Goal: Task Accomplishment & Management: Manage account settings

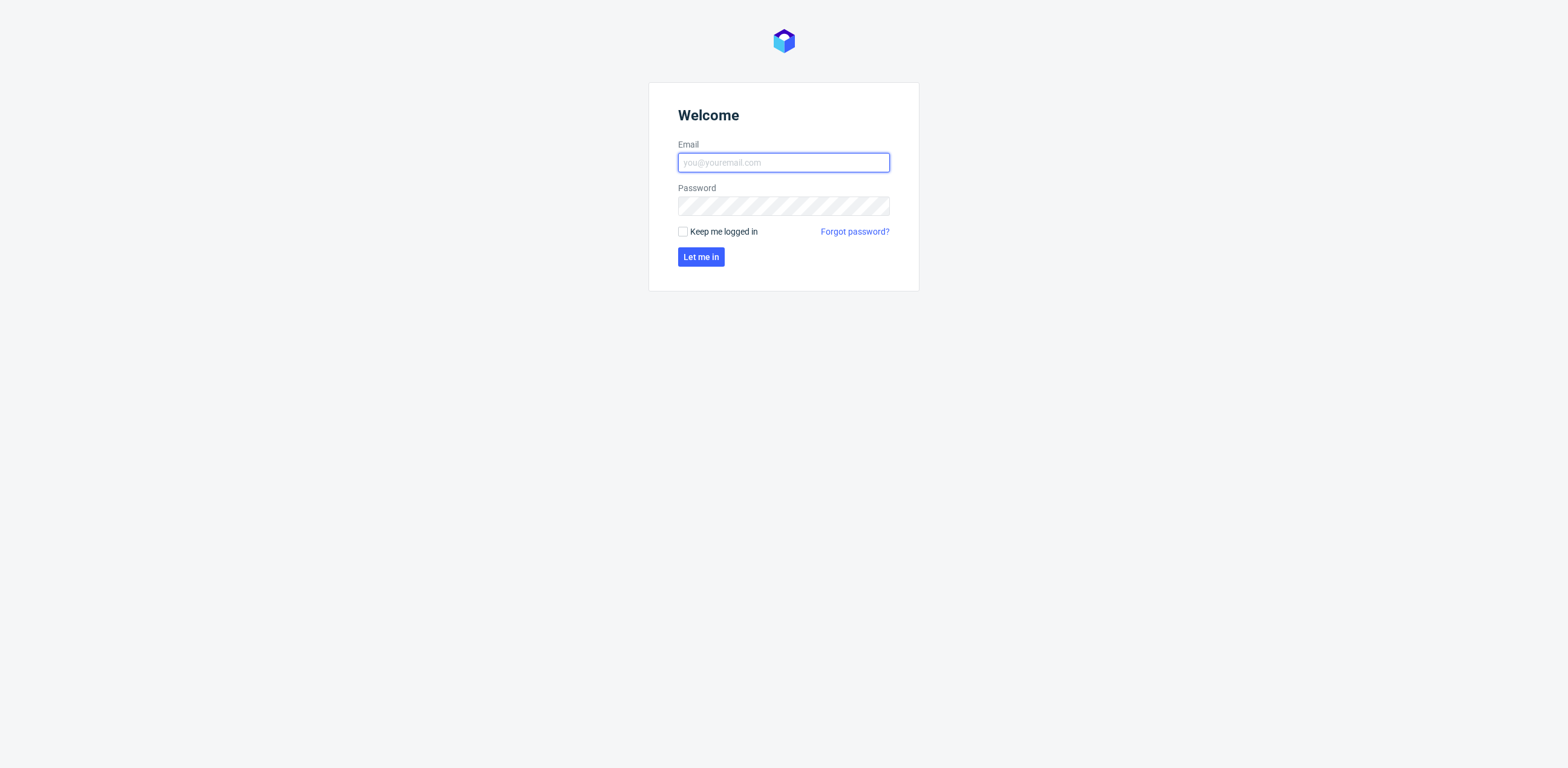
click at [750, 158] on input "Email" at bounding box center [784, 162] width 212 height 20
click at [746, 164] on input "Email" at bounding box center [784, 162] width 212 height 20
type input "[EMAIL_ADDRESS][DOMAIN_NAME]"
click at [710, 259] on span "Let me in" at bounding box center [701, 257] width 36 height 9
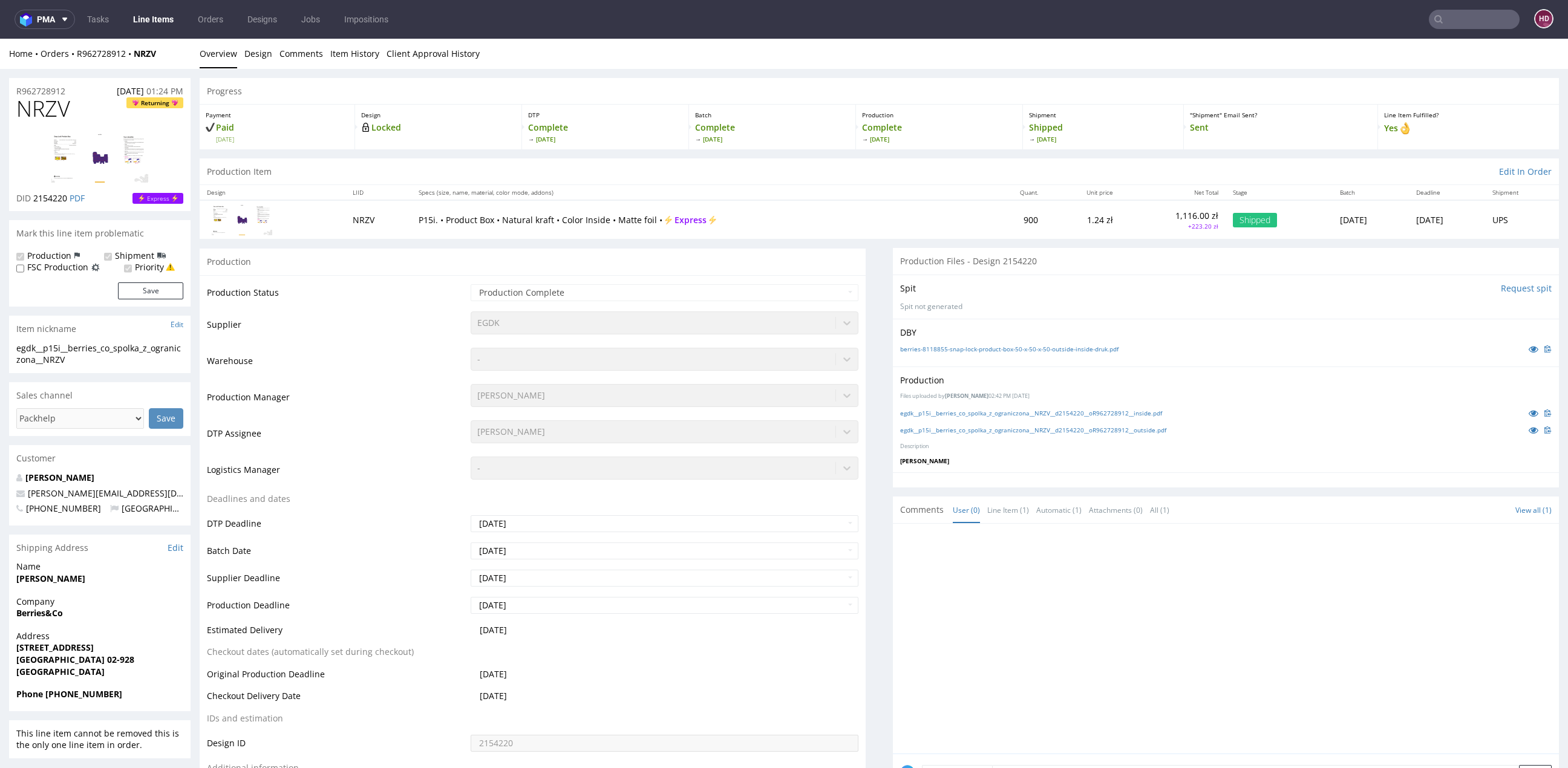
click at [158, 34] on nav "pma Tasks Line Items Orders Designs Jobs Impositions HD" at bounding box center [784, 19] width 1568 height 39
click at [158, 25] on link "Line Items" at bounding box center [153, 19] width 55 height 20
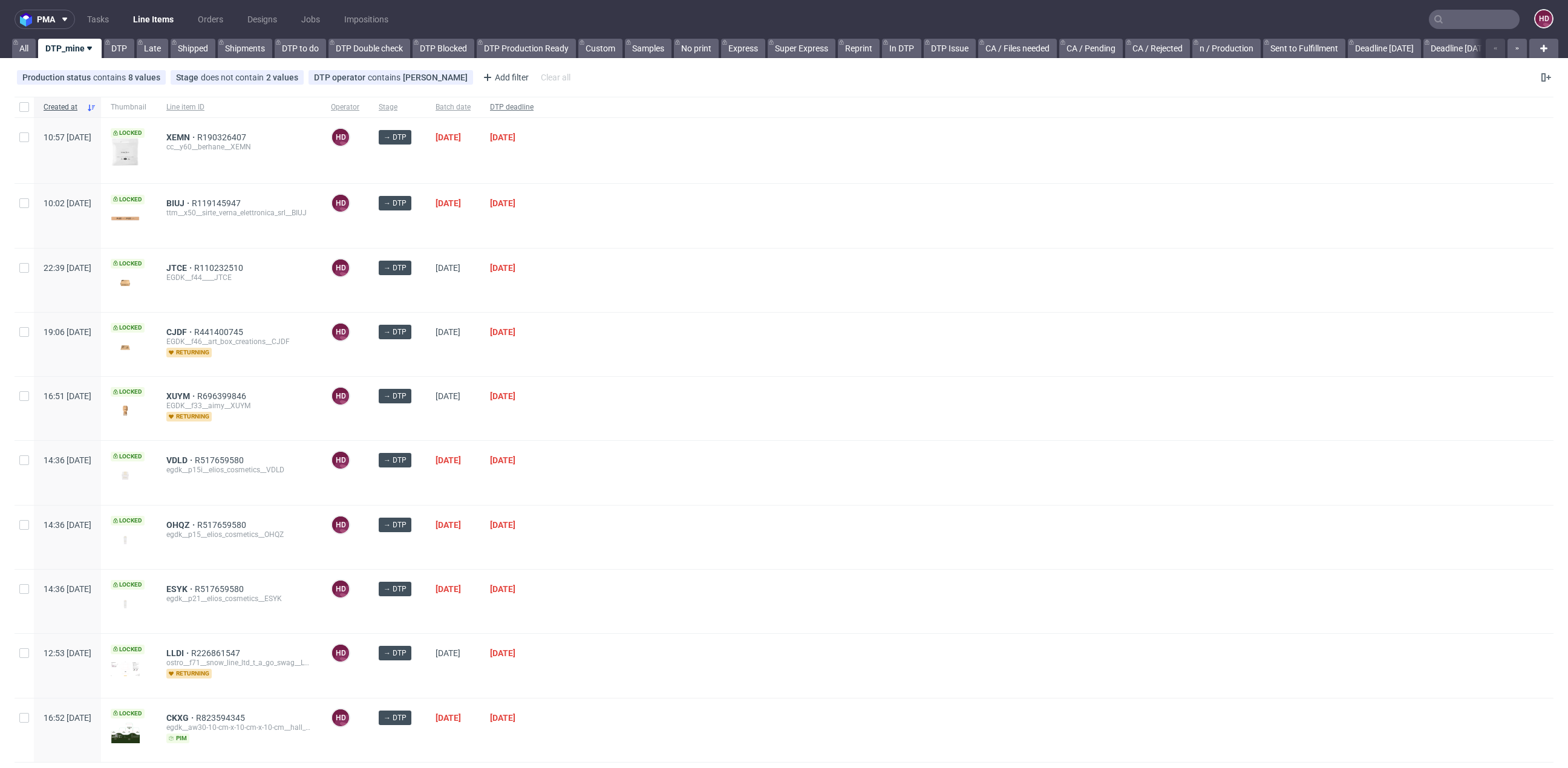
click at [534, 108] on span "DTP deadline" at bounding box center [511, 107] width 43 height 10
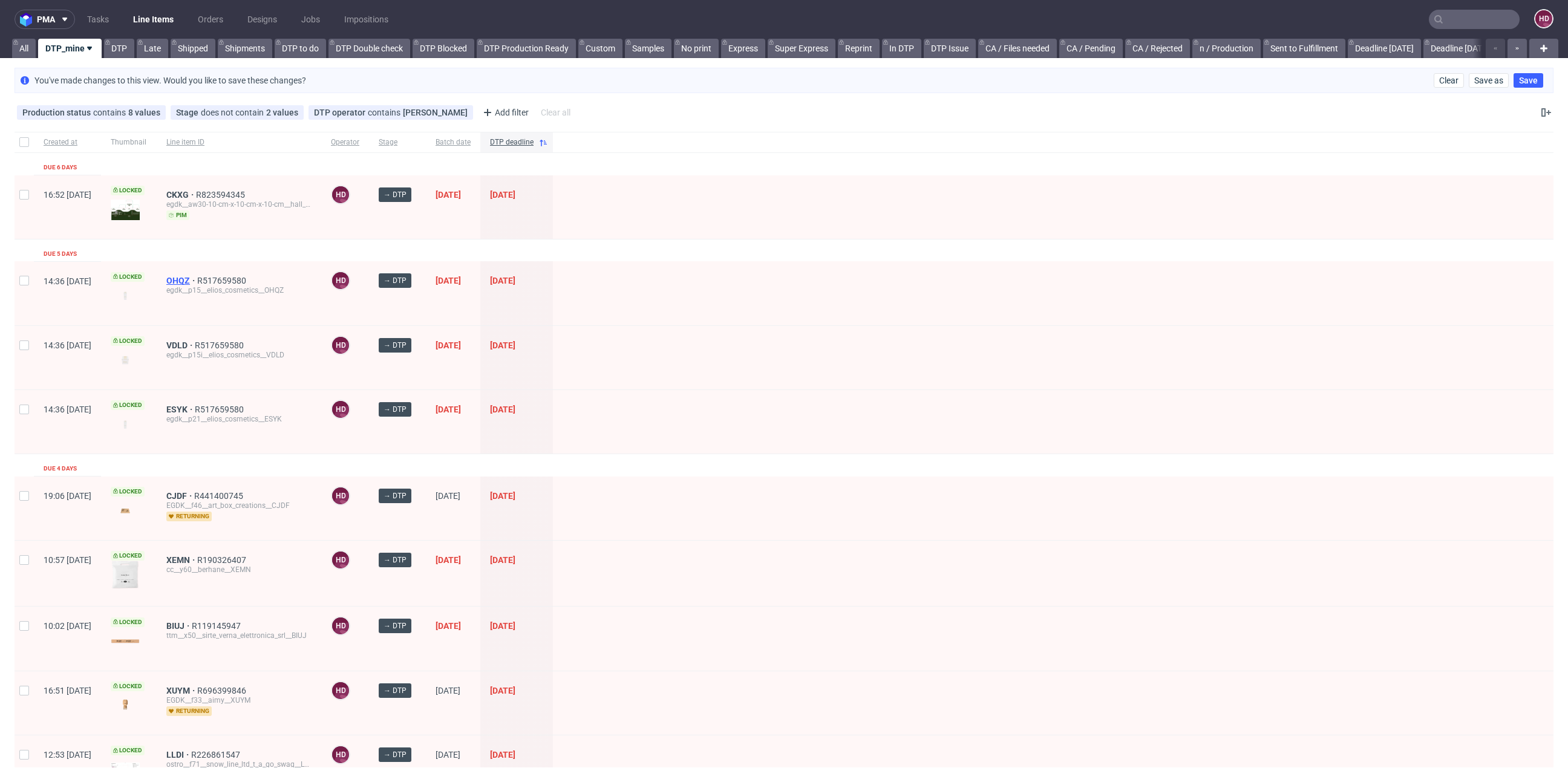
click at [198, 276] on span "OHQZ" at bounding box center [182, 281] width 31 height 9
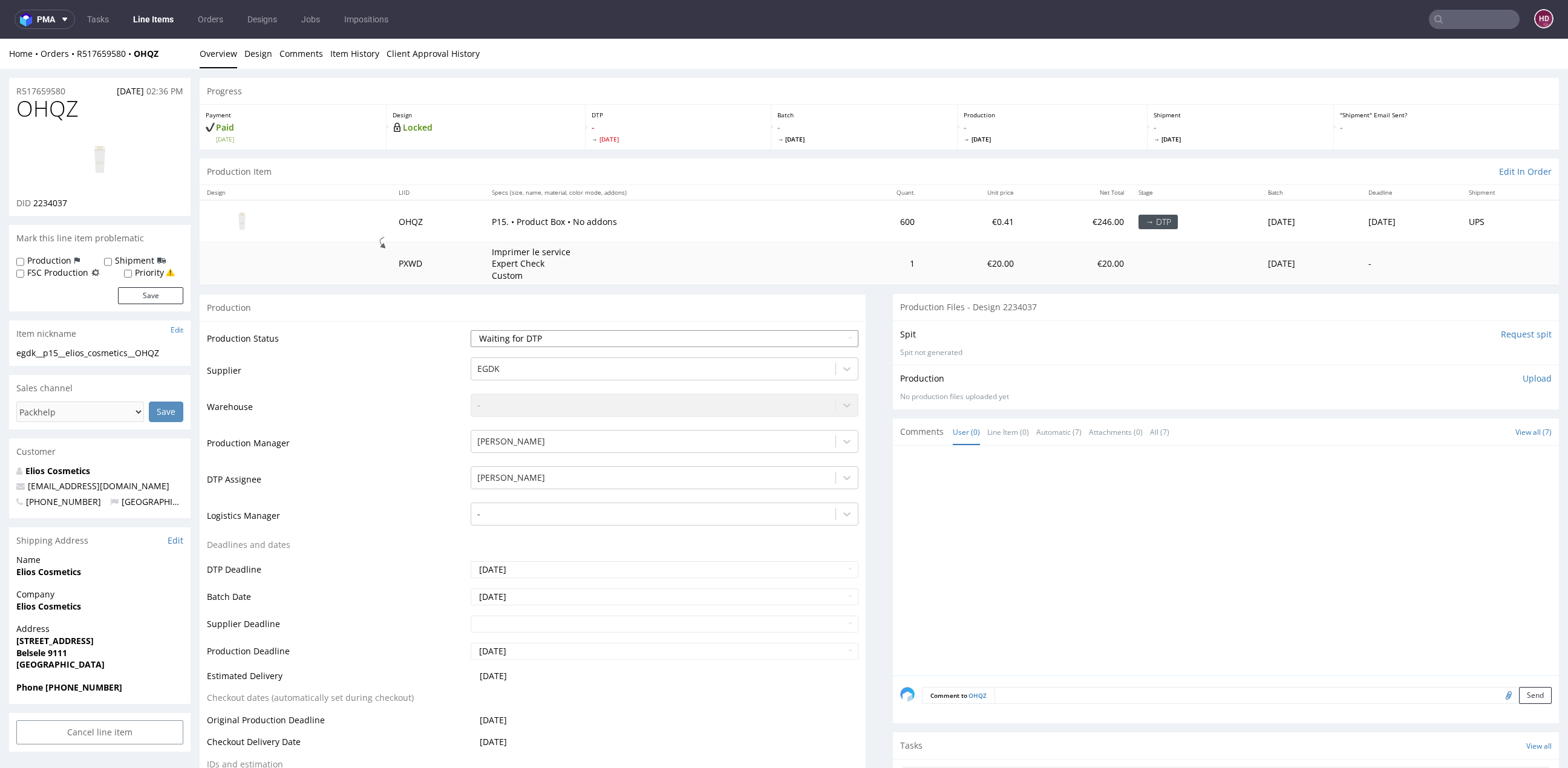
click at [511, 334] on select "Waiting for Artwork Waiting for Diecut Waiting for Mockup Waiting for DTP Waiti…" at bounding box center [664, 338] width 388 height 17
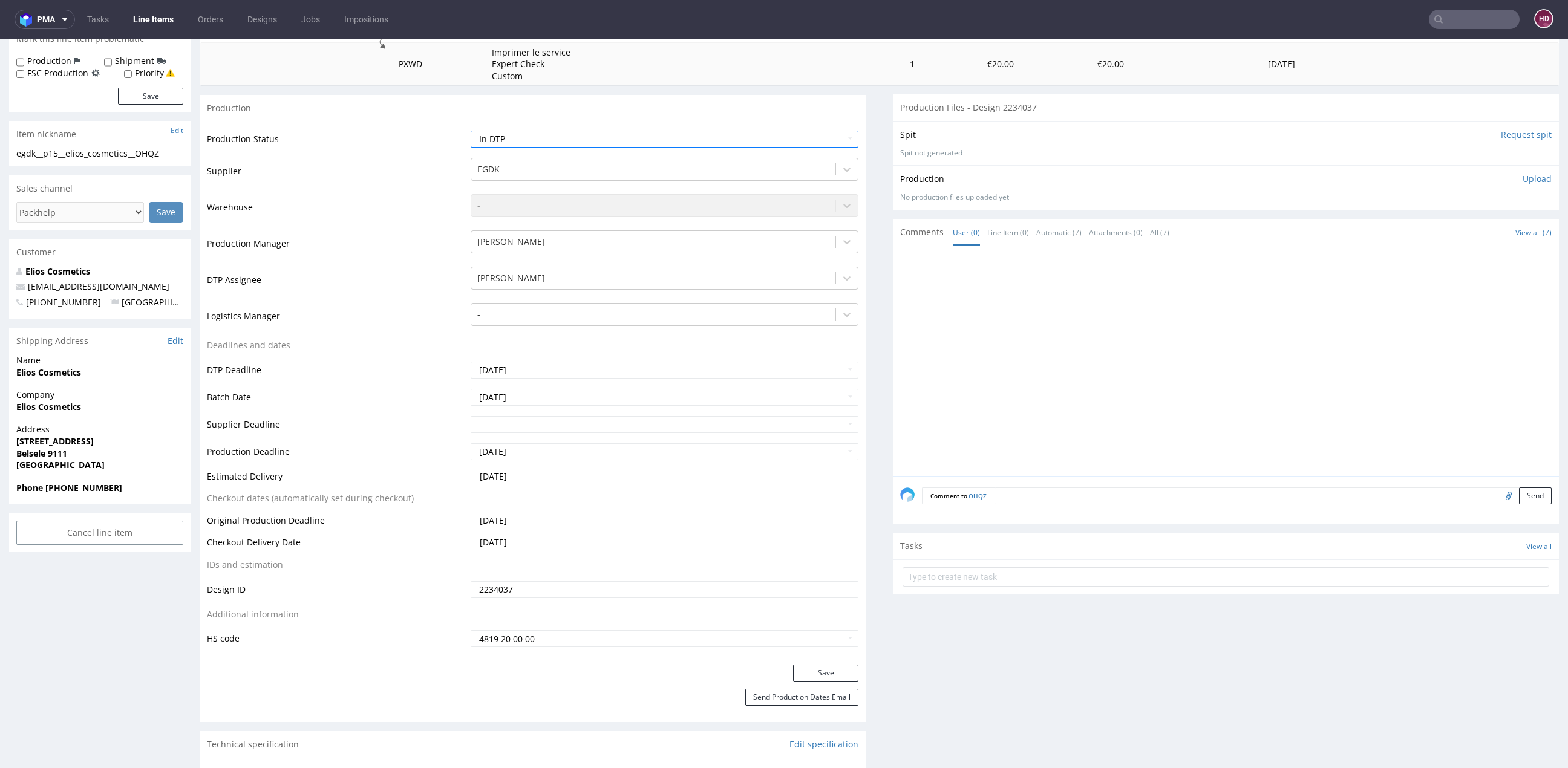
scroll to position [210, 0]
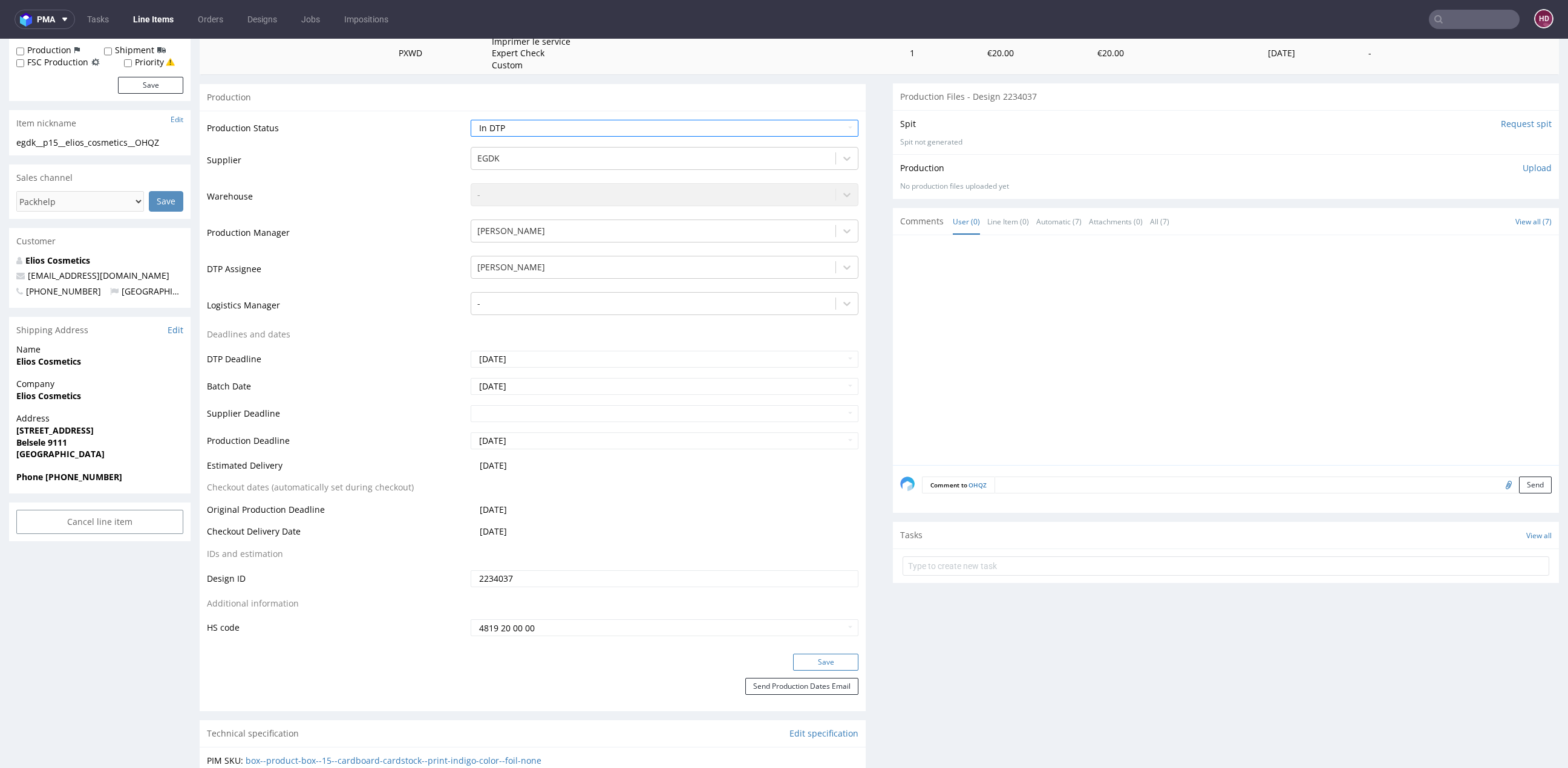
click at [804, 659] on button "Save" at bounding box center [826, 662] width 66 height 17
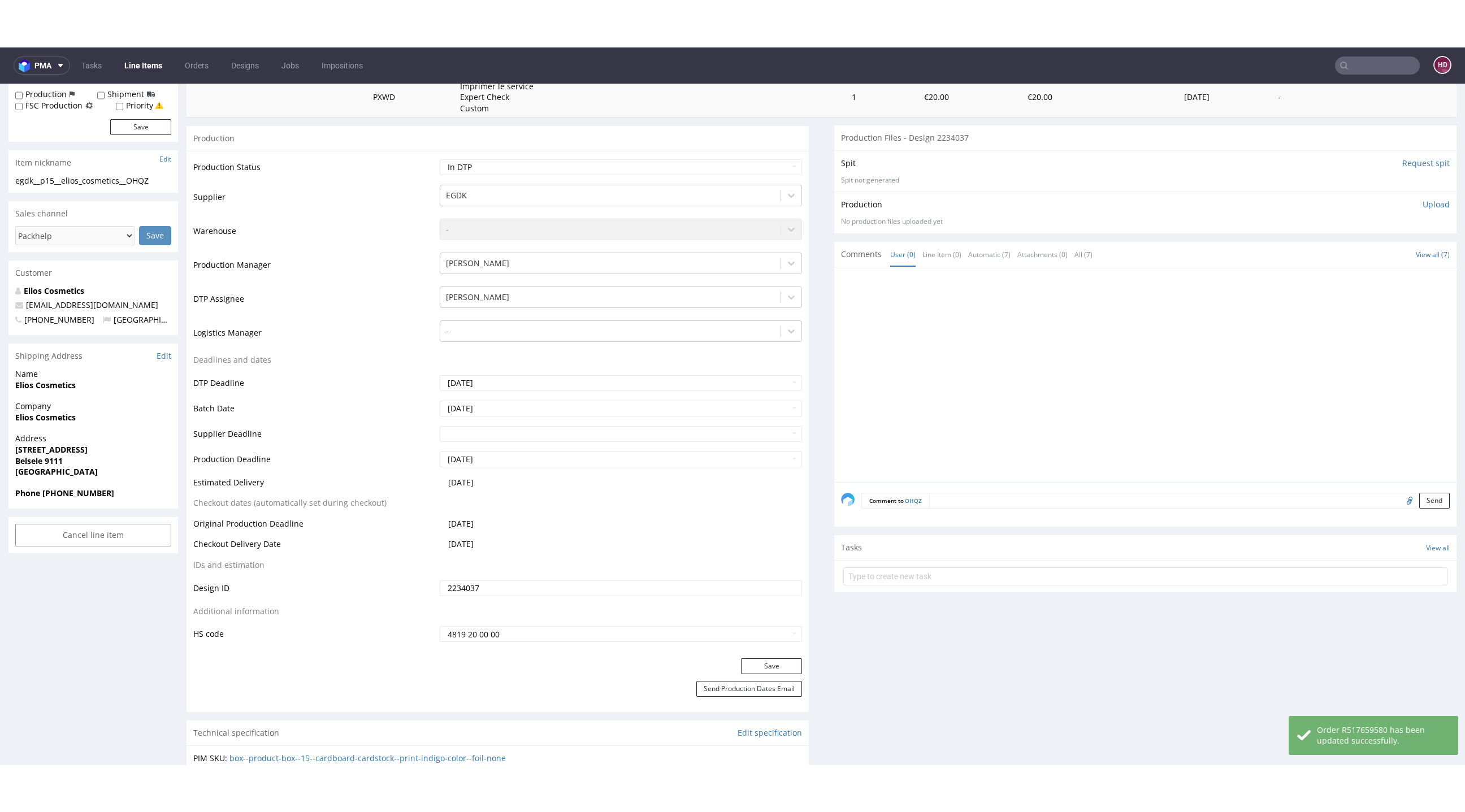
scroll to position [0, 0]
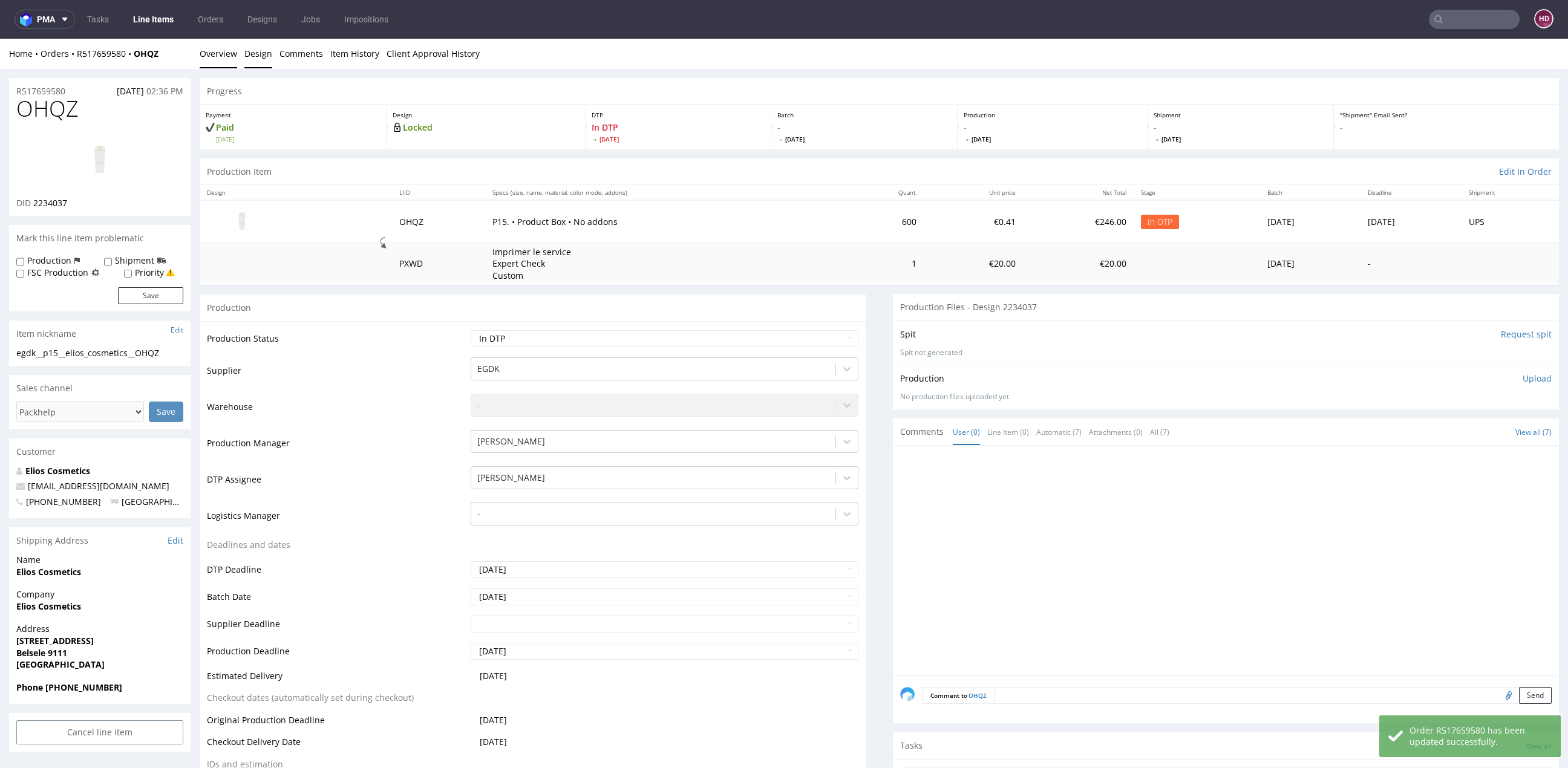
click at [257, 49] on link "Design" at bounding box center [258, 53] width 28 height 30
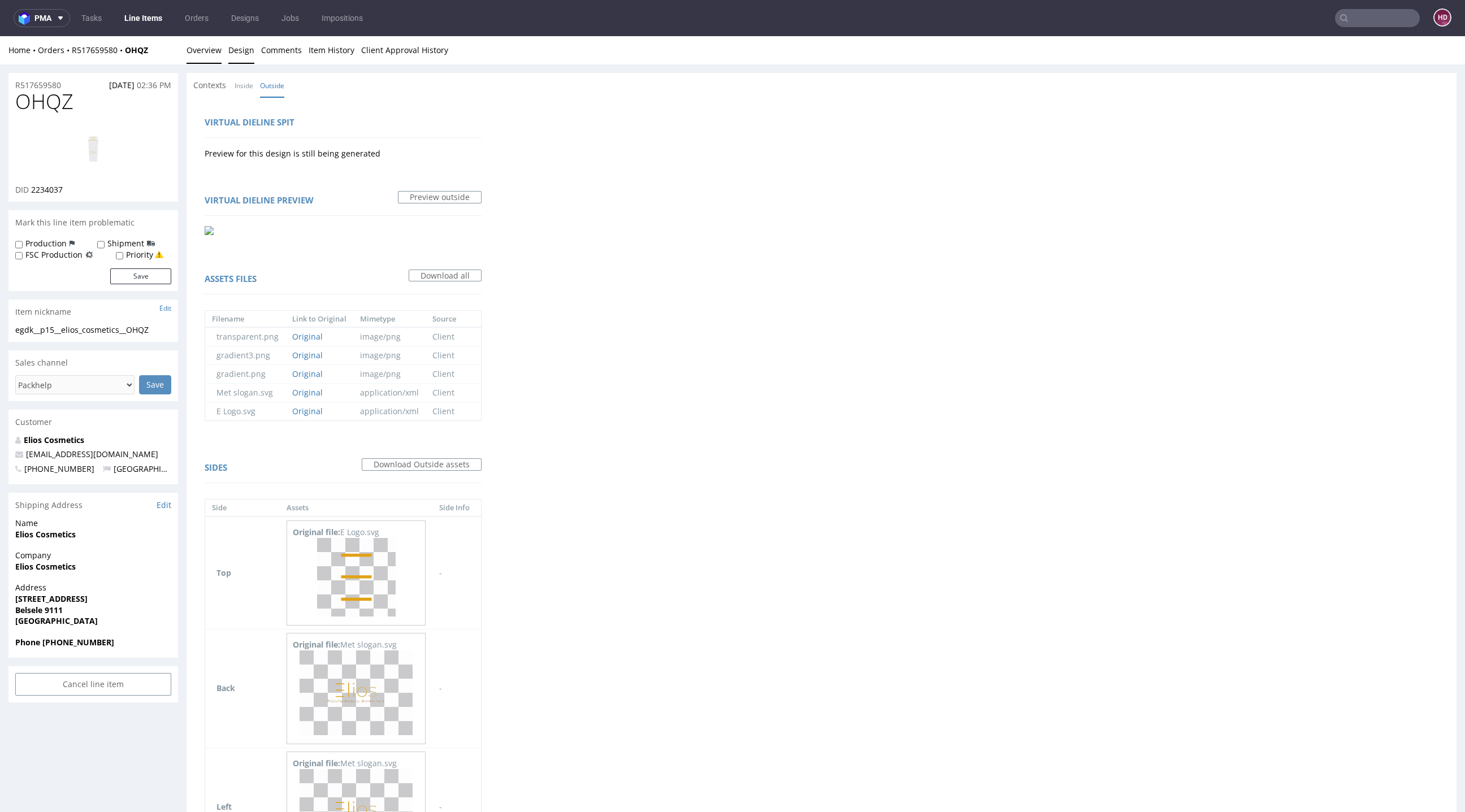
click at [203, 49] on link "Overview" at bounding box center [204, 50] width 35 height 28
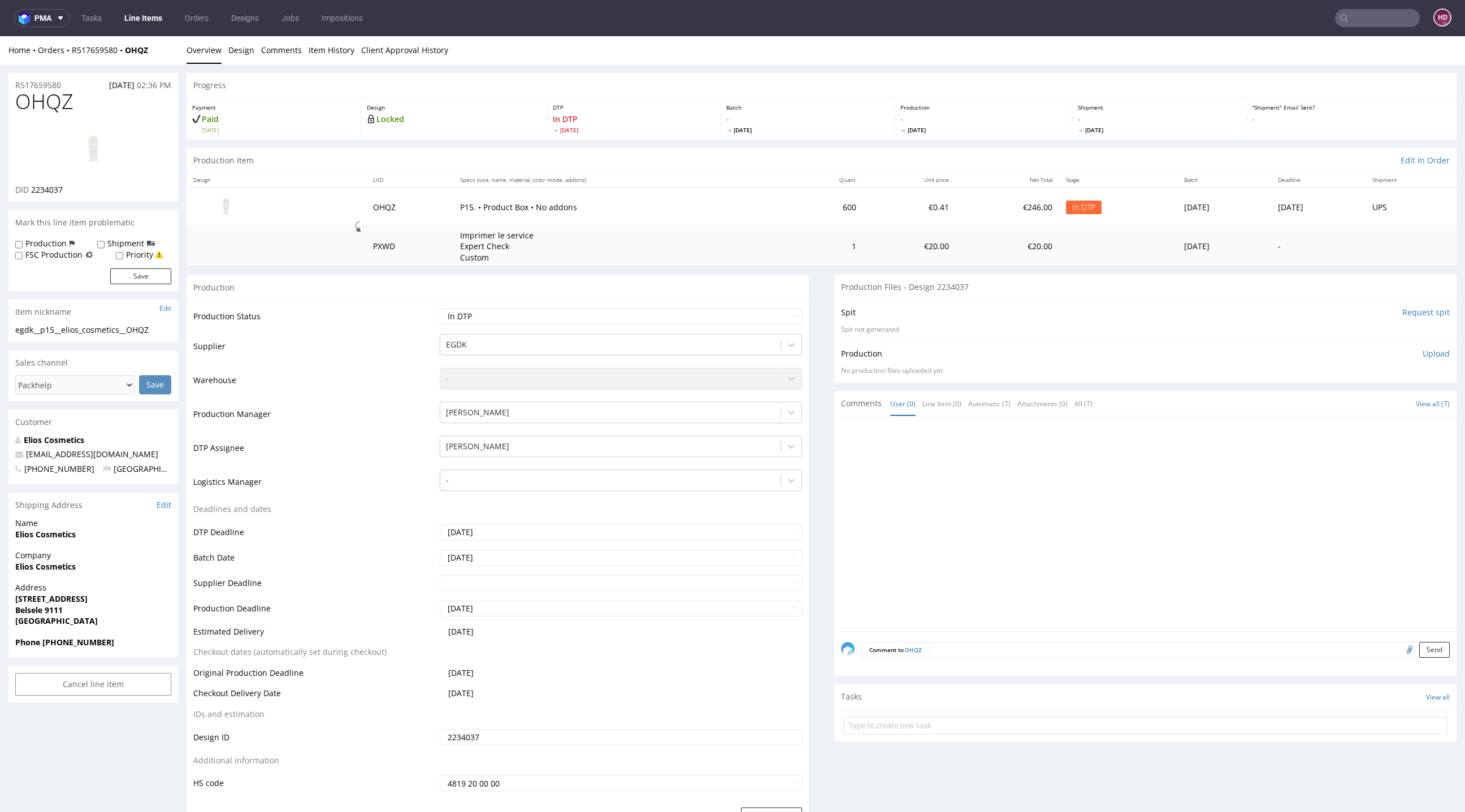
click at [104, 164] on img at bounding box center [93, 150] width 90 height 51
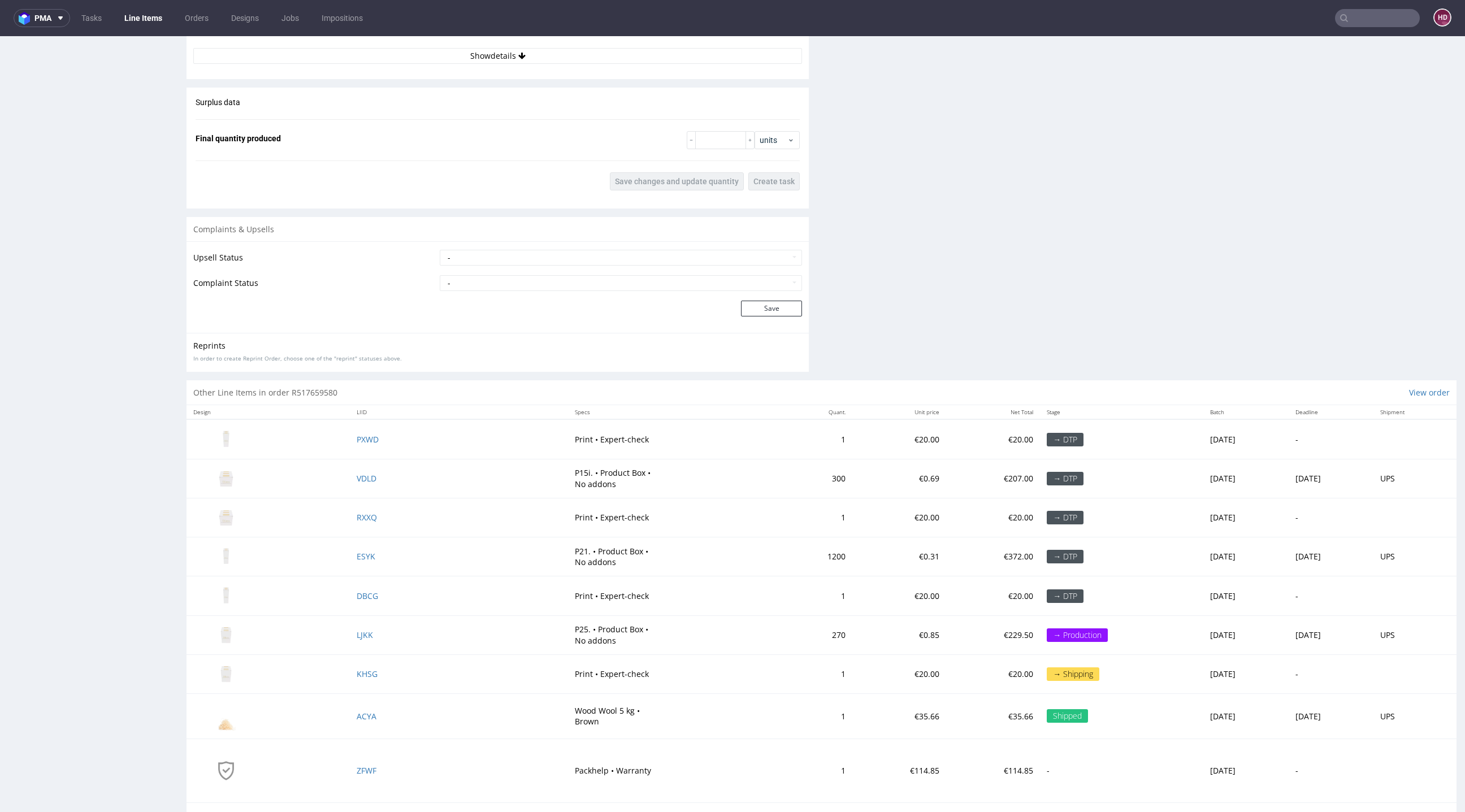
scroll to position [1366, 0]
click at [375, 474] on span "VDLD" at bounding box center [366, 478] width 20 height 11
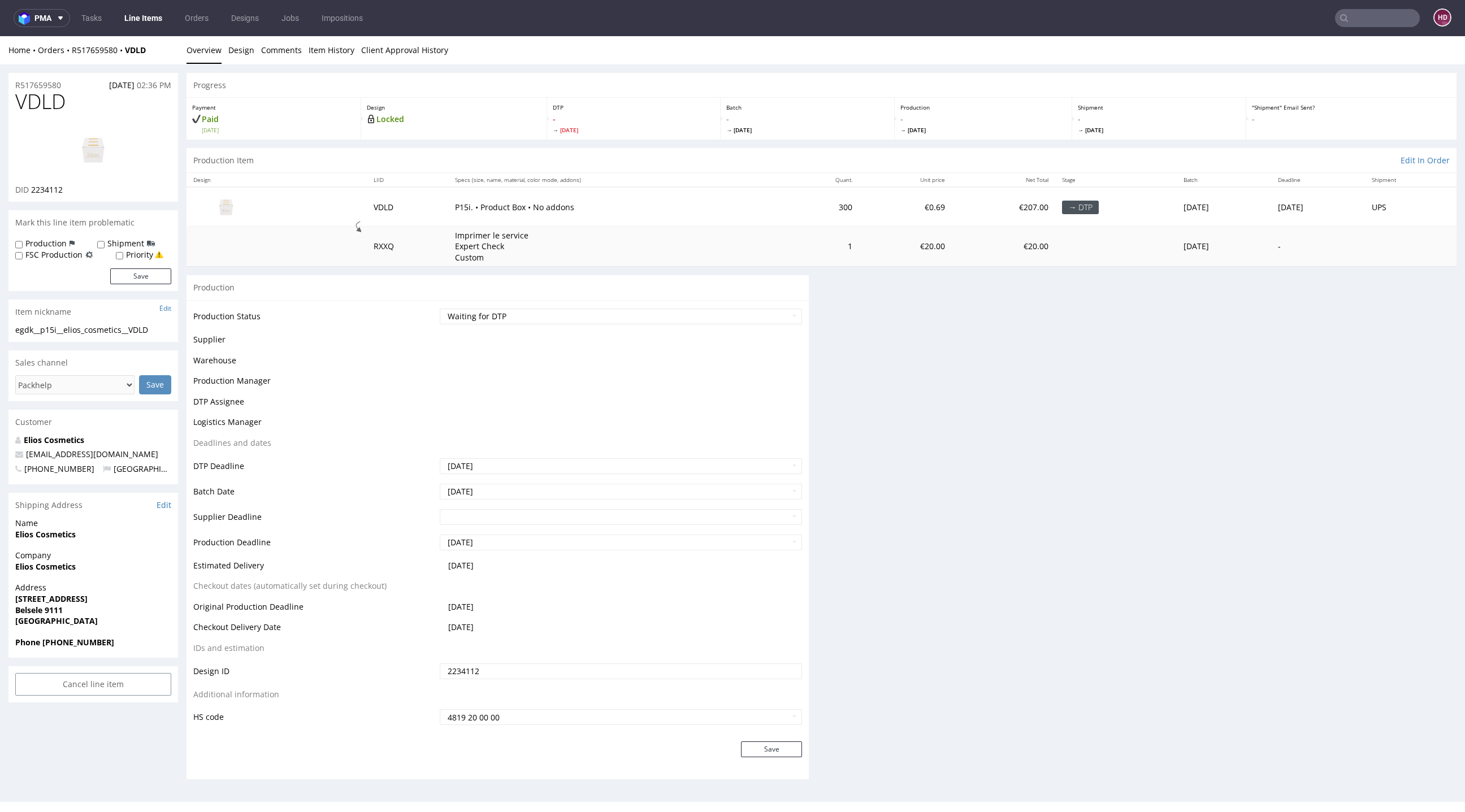
click at [375, 479] on td "DTP Deadline" at bounding box center [315, 470] width 244 height 25
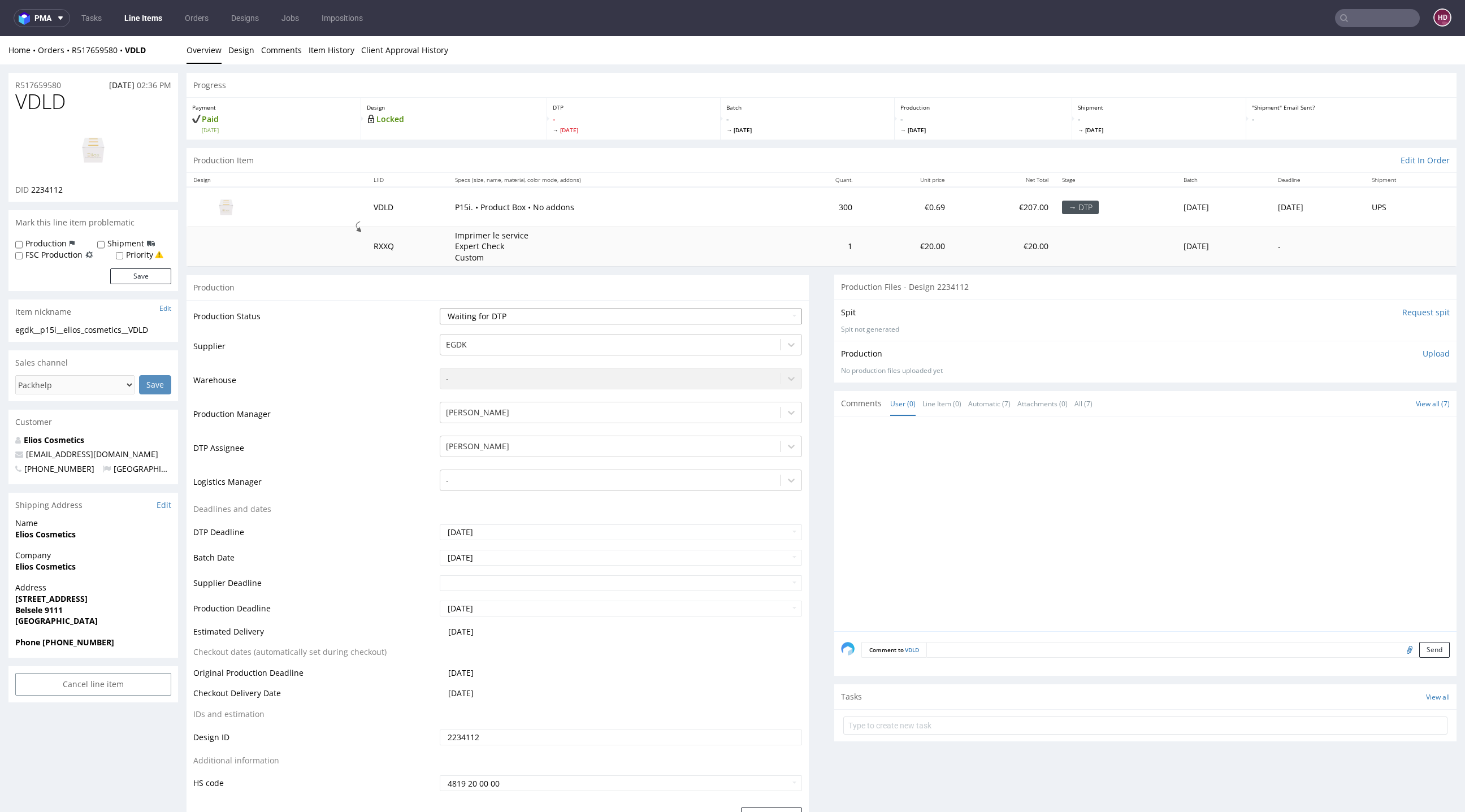
click at [495, 318] on select "Waiting for Artwork Waiting for Diecut Waiting for Mockup Waiting for DTP Waiti…" at bounding box center [621, 316] width 362 height 16
click at [99, 158] on img at bounding box center [93, 150] width 90 height 51
click at [532, 308] on select "Waiting for Artwork Waiting for Diecut Waiting for Mockup Waiting for DTP Waiti…" at bounding box center [621, 312] width 362 height 16
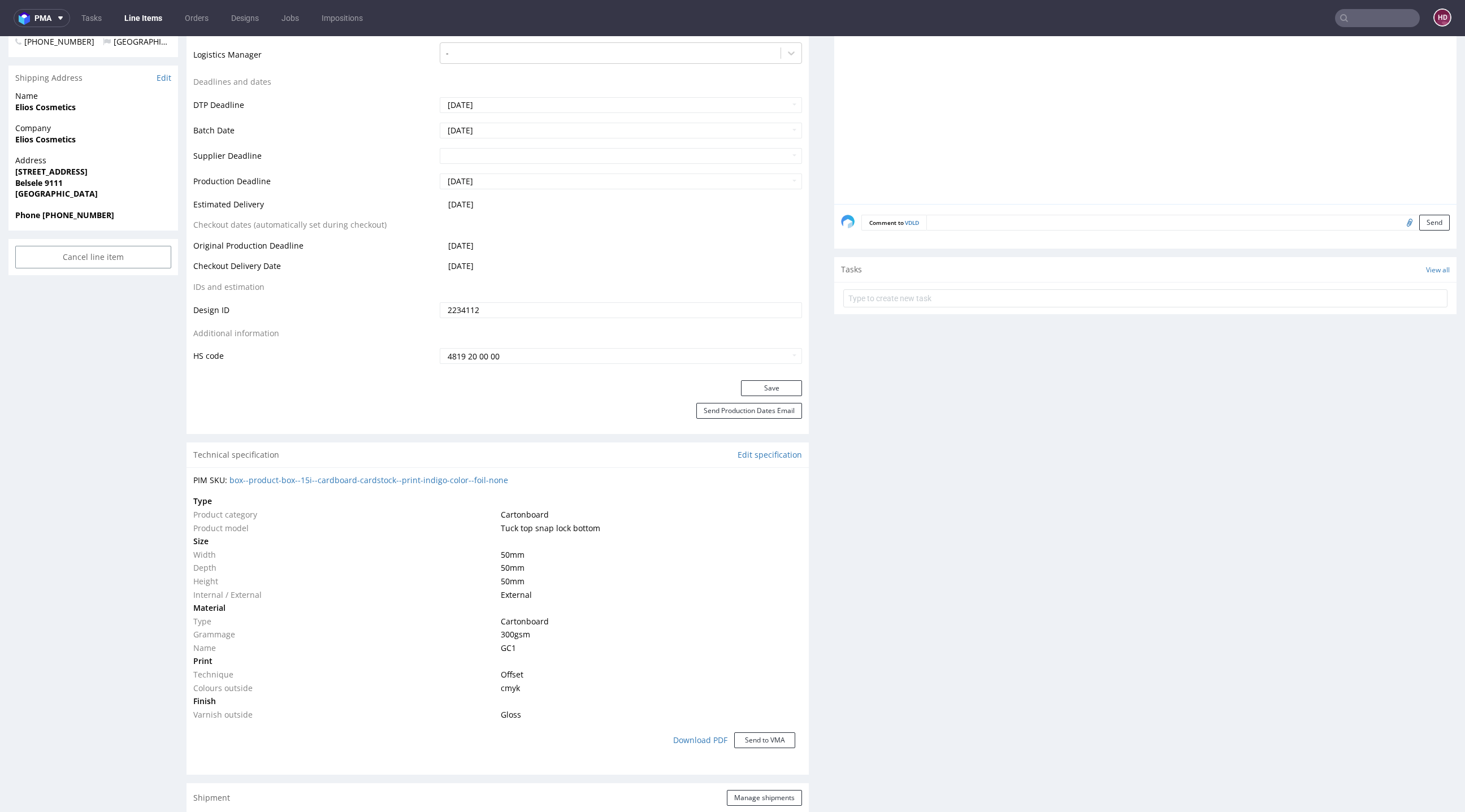
scroll to position [458, 0]
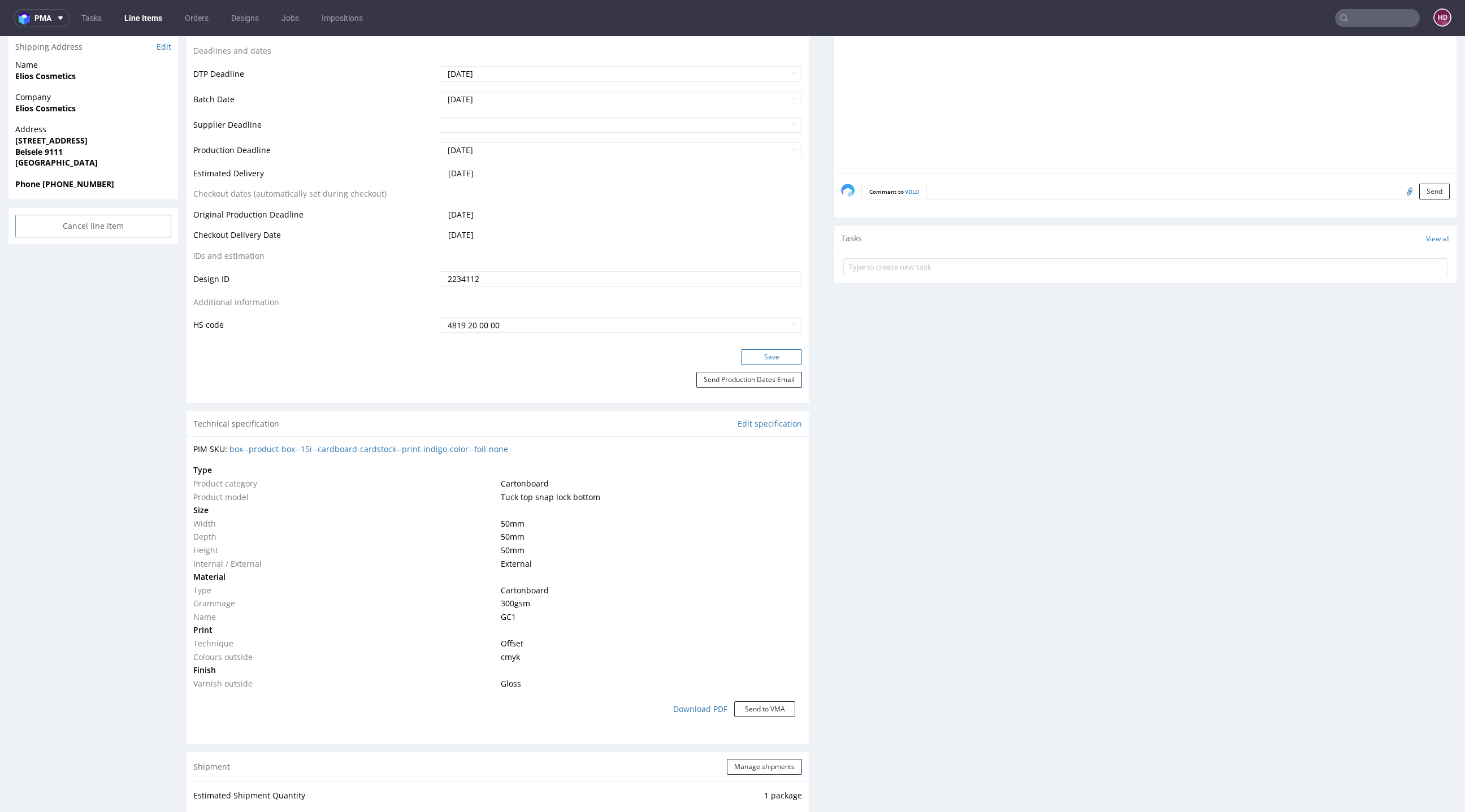
click at [774, 358] on button "Save" at bounding box center [772, 357] width 61 height 16
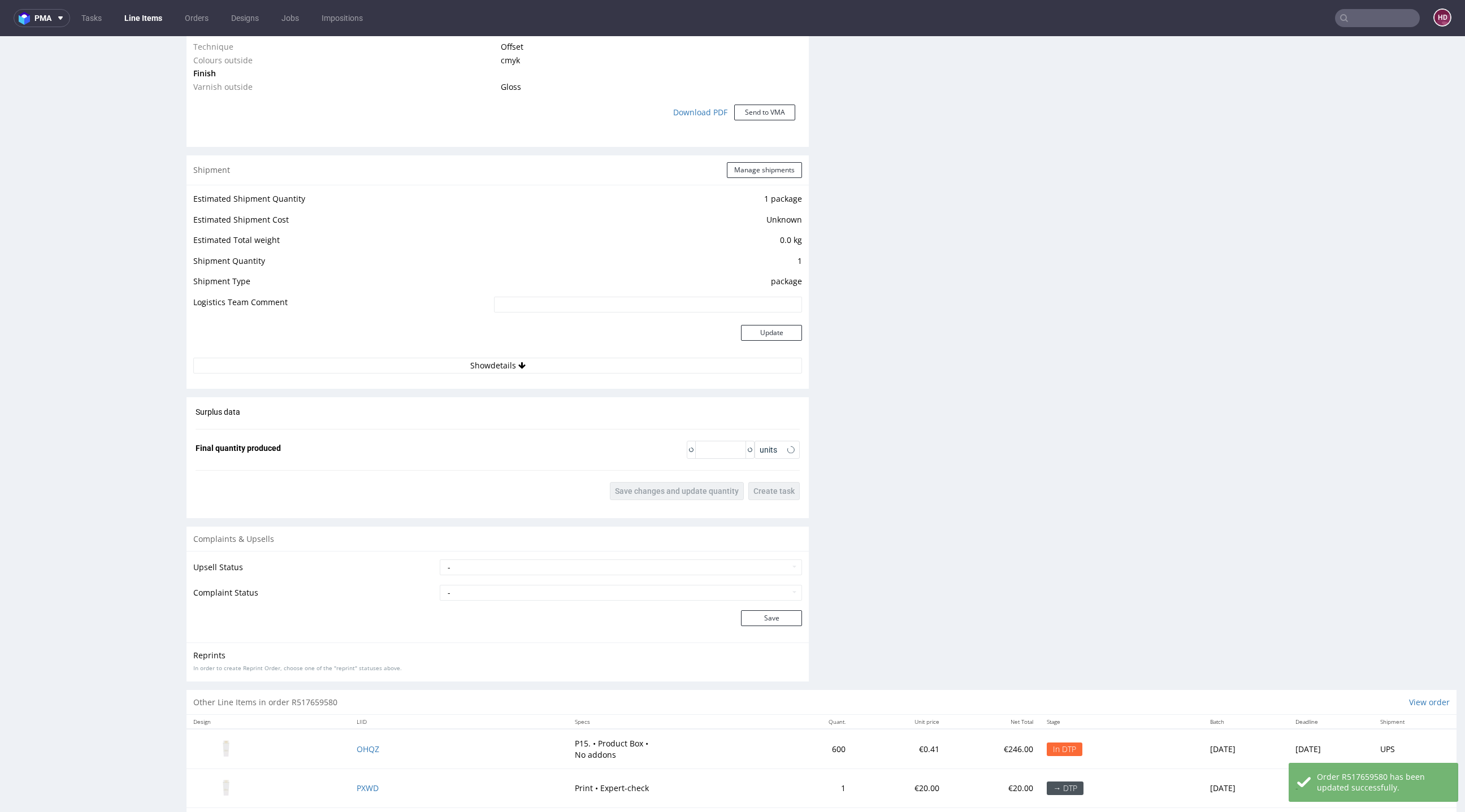
scroll to position [1058, 0]
click at [377, 717] on span "OHQZ" at bounding box center [368, 746] width 23 height 11
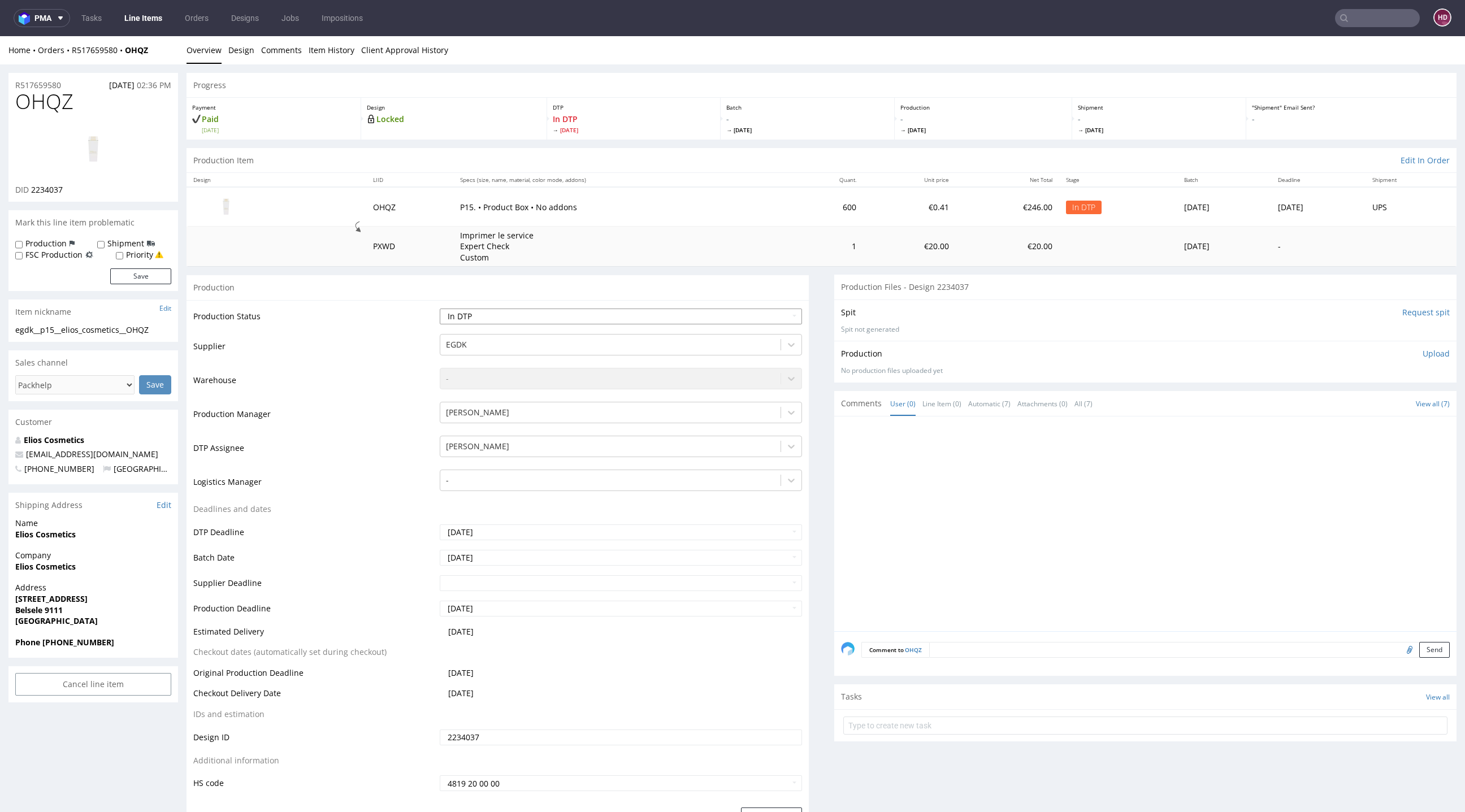
click at [620, 313] on select "Waiting for Artwork Waiting for Diecut Waiting for Mockup Waiting for DTP Waiti…" at bounding box center [621, 316] width 362 height 16
select select "dtp_waiting_for_check"
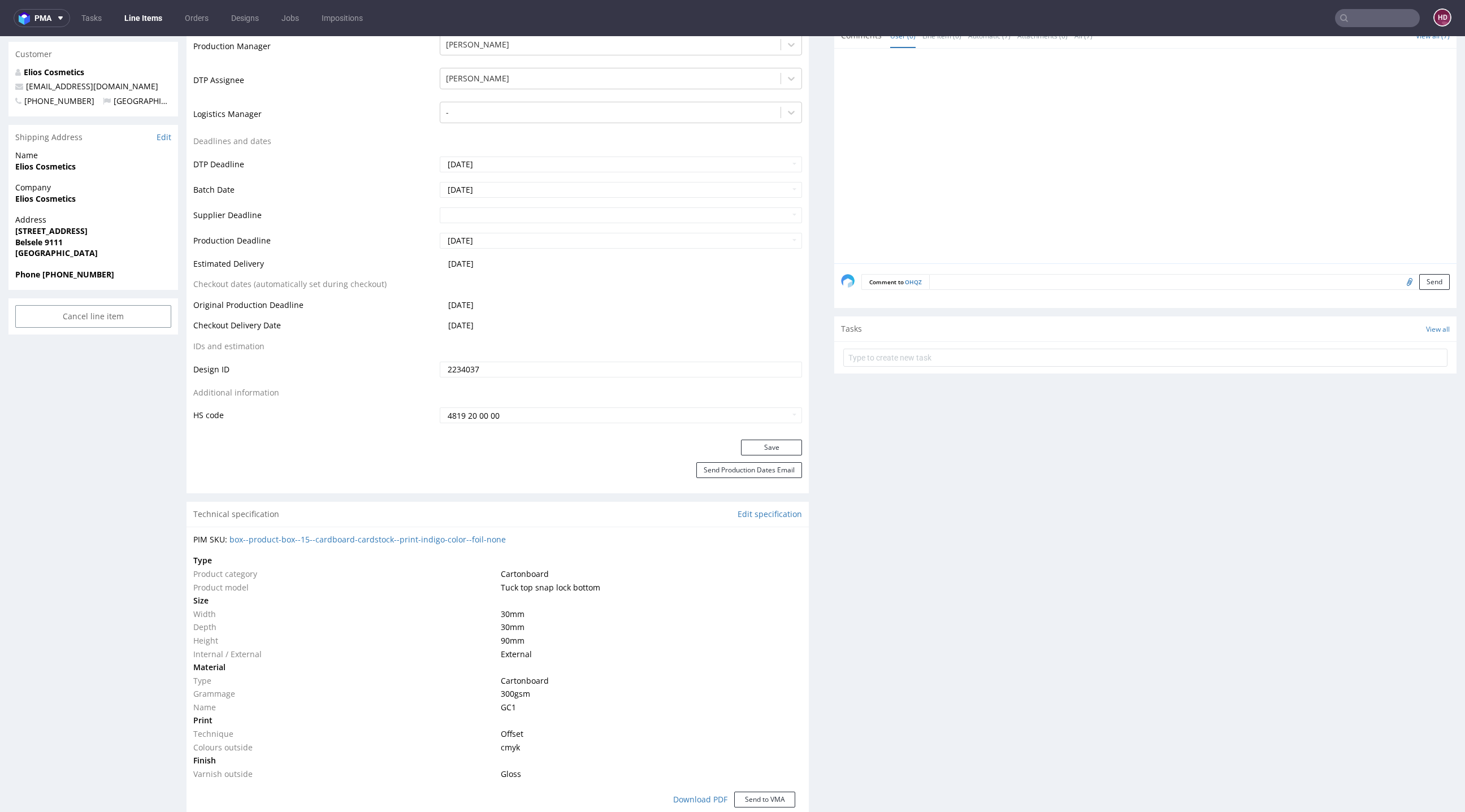
scroll to position [488, 0]
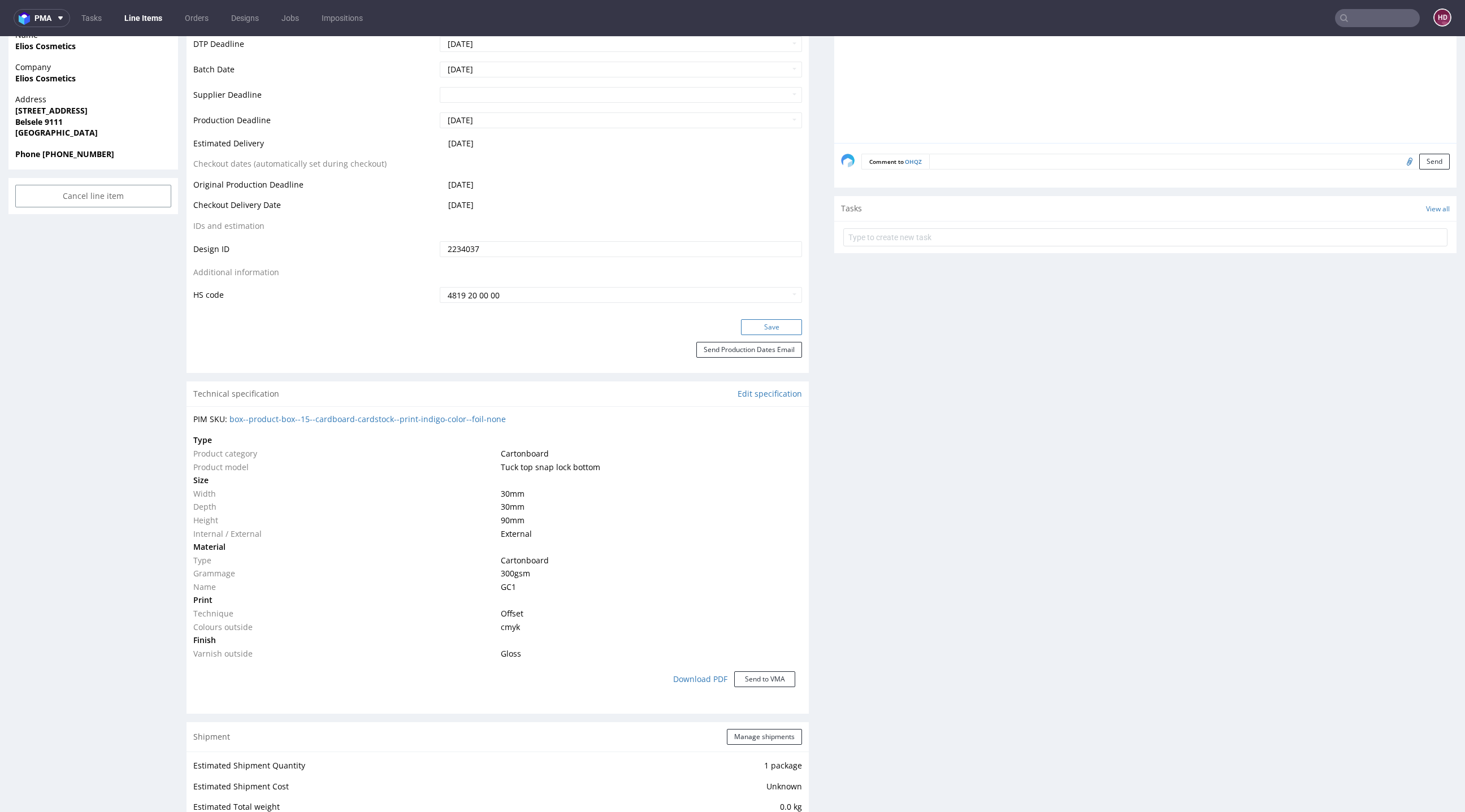
click at [741, 327] on button "Save" at bounding box center [772, 327] width 61 height 16
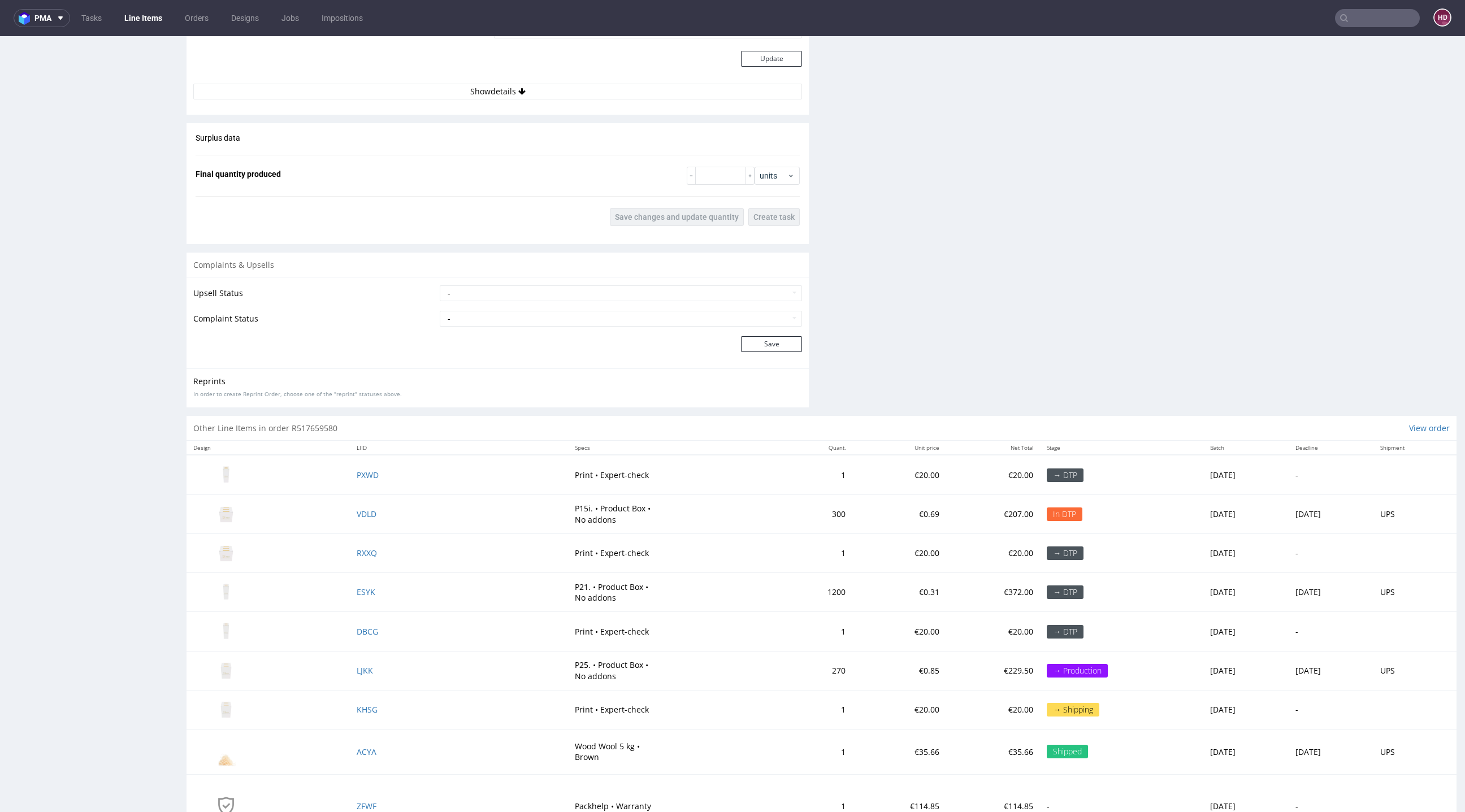
scroll to position [1331, 0]
click at [368, 667] on span "LJKK" at bounding box center [365, 669] width 16 height 11
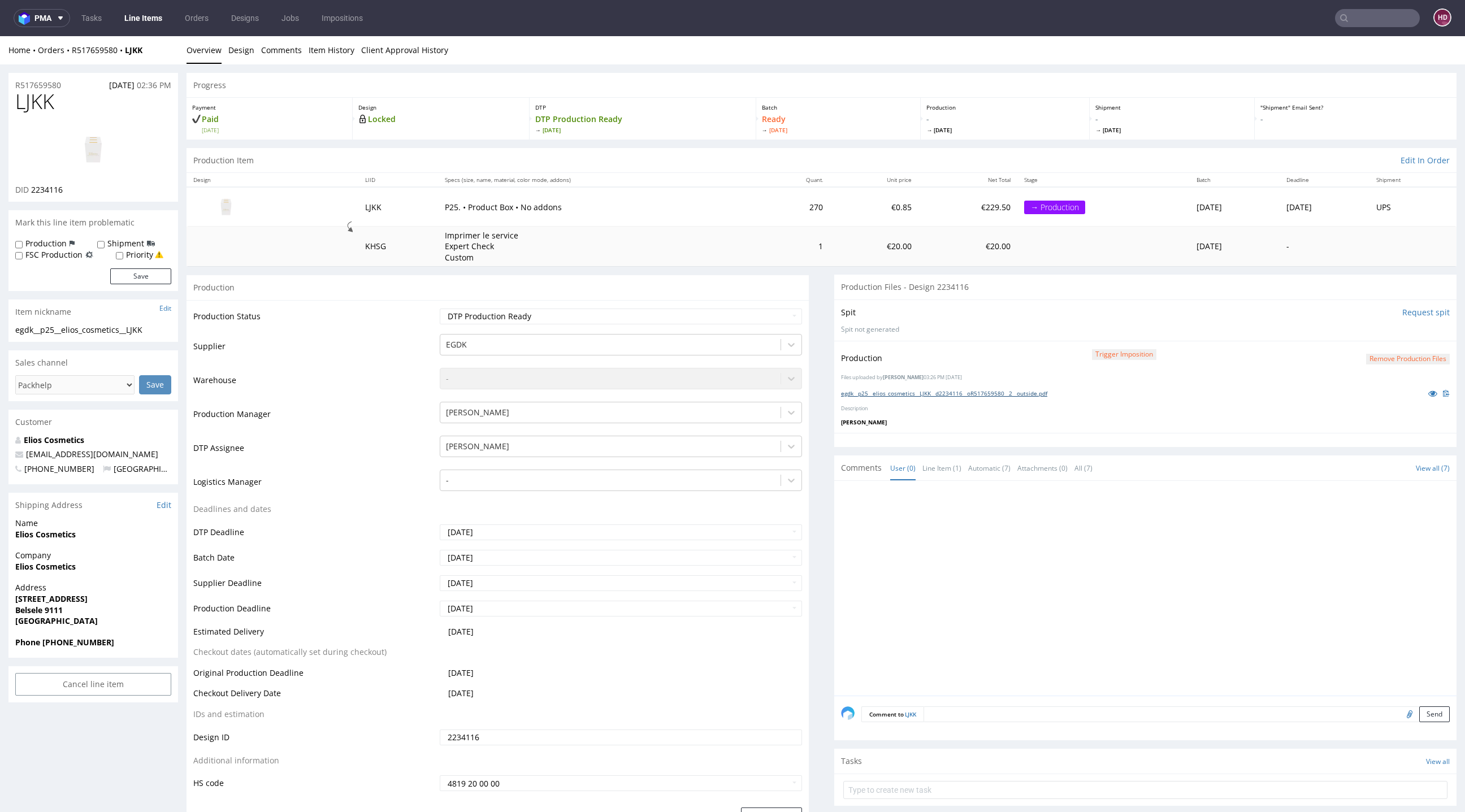
click at [869, 394] on link "egdk__p25__elios_cosmetics__LJKK__d2234116__oR517659580__2__outside.pdf" at bounding box center [944, 393] width 206 height 8
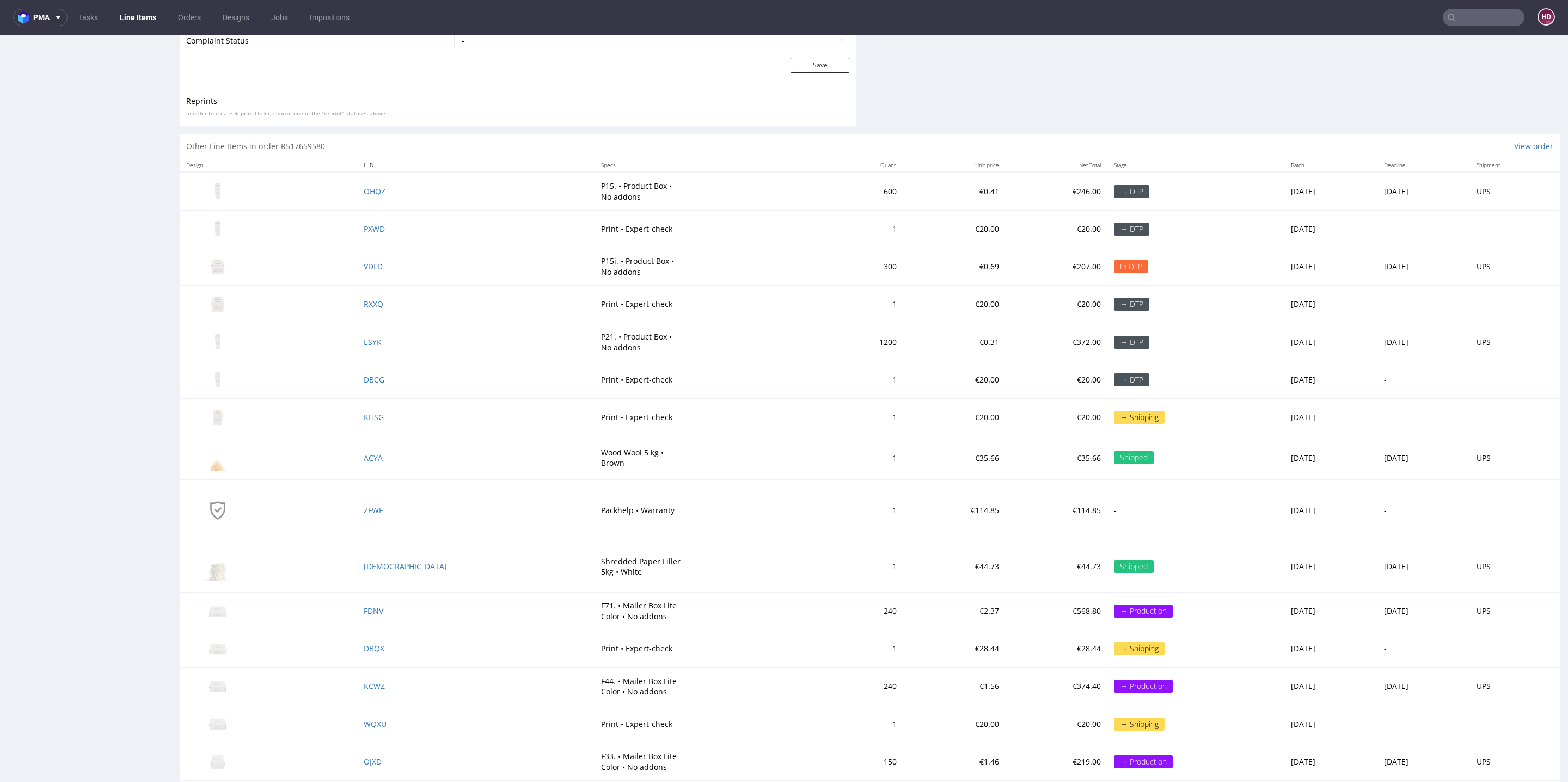
scroll to position [1600, 0]
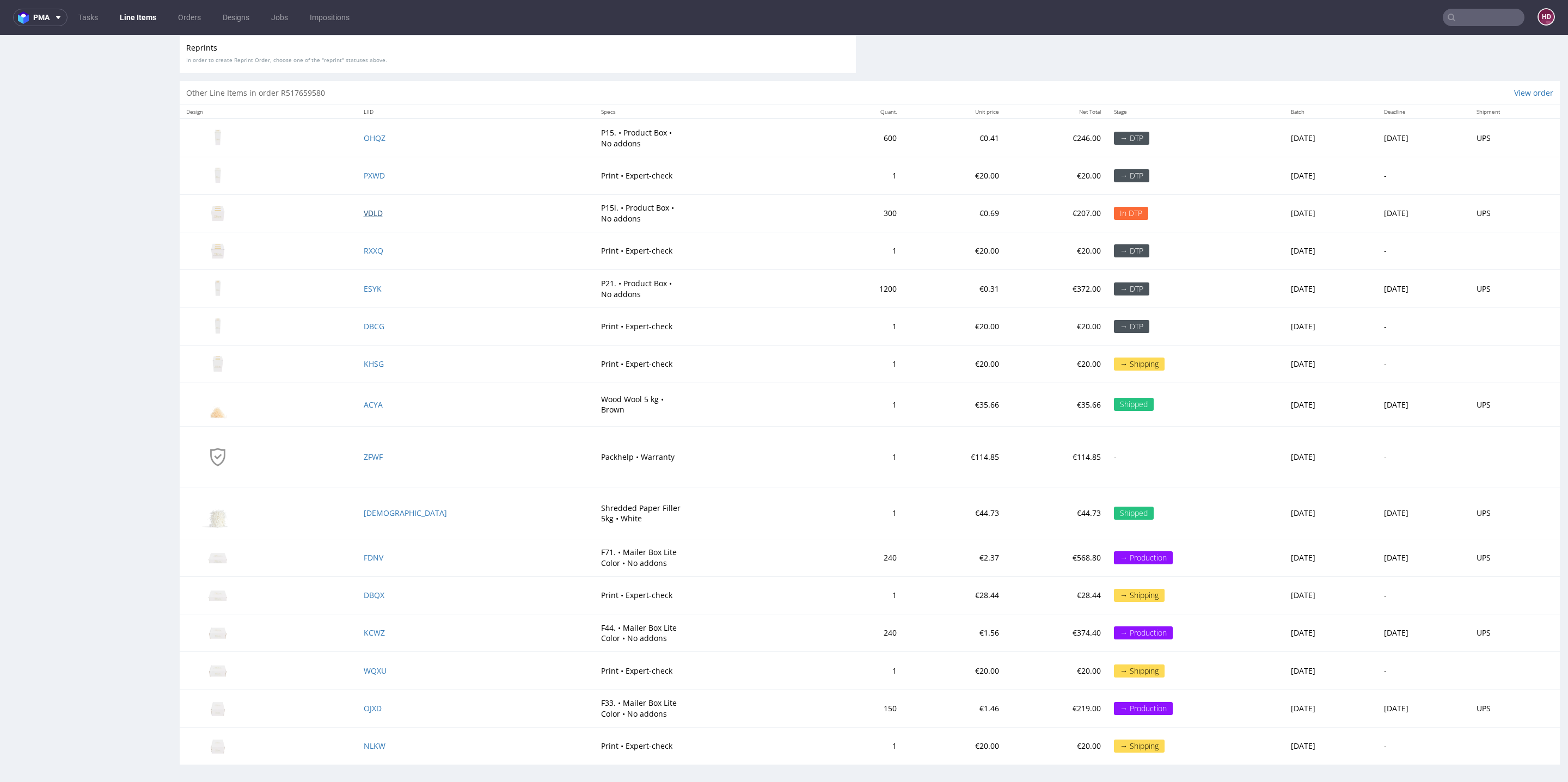
click at [377, 209] on span "VDLD" at bounding box center [373, 213] width 19 height 10
click at [374, 208] on span "VDLD" at bounding box center [373, 213] width 19 height 10
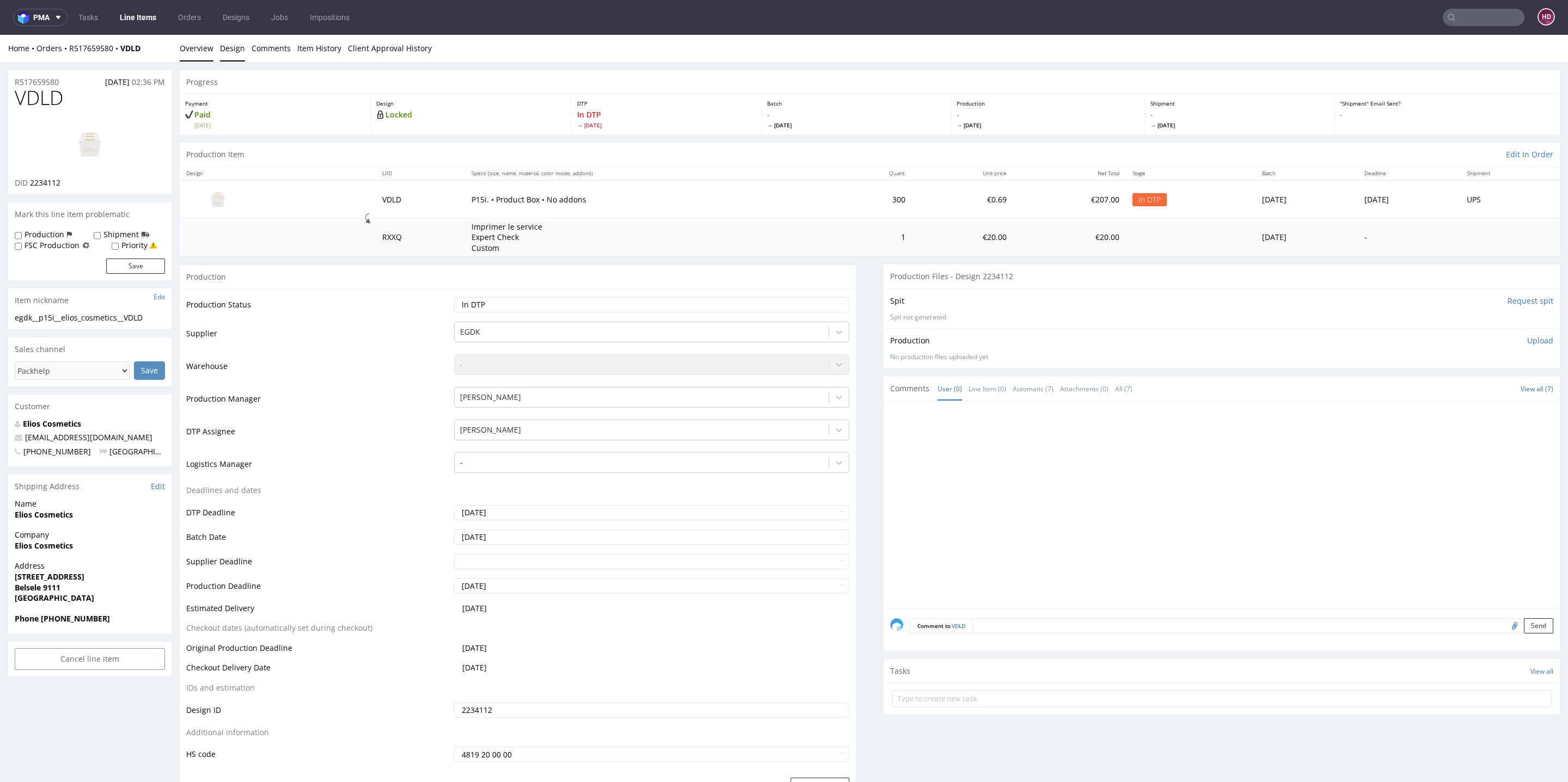
click at [225, 49] on link "Design" at bounding box center [232, 48] width 25 height 27
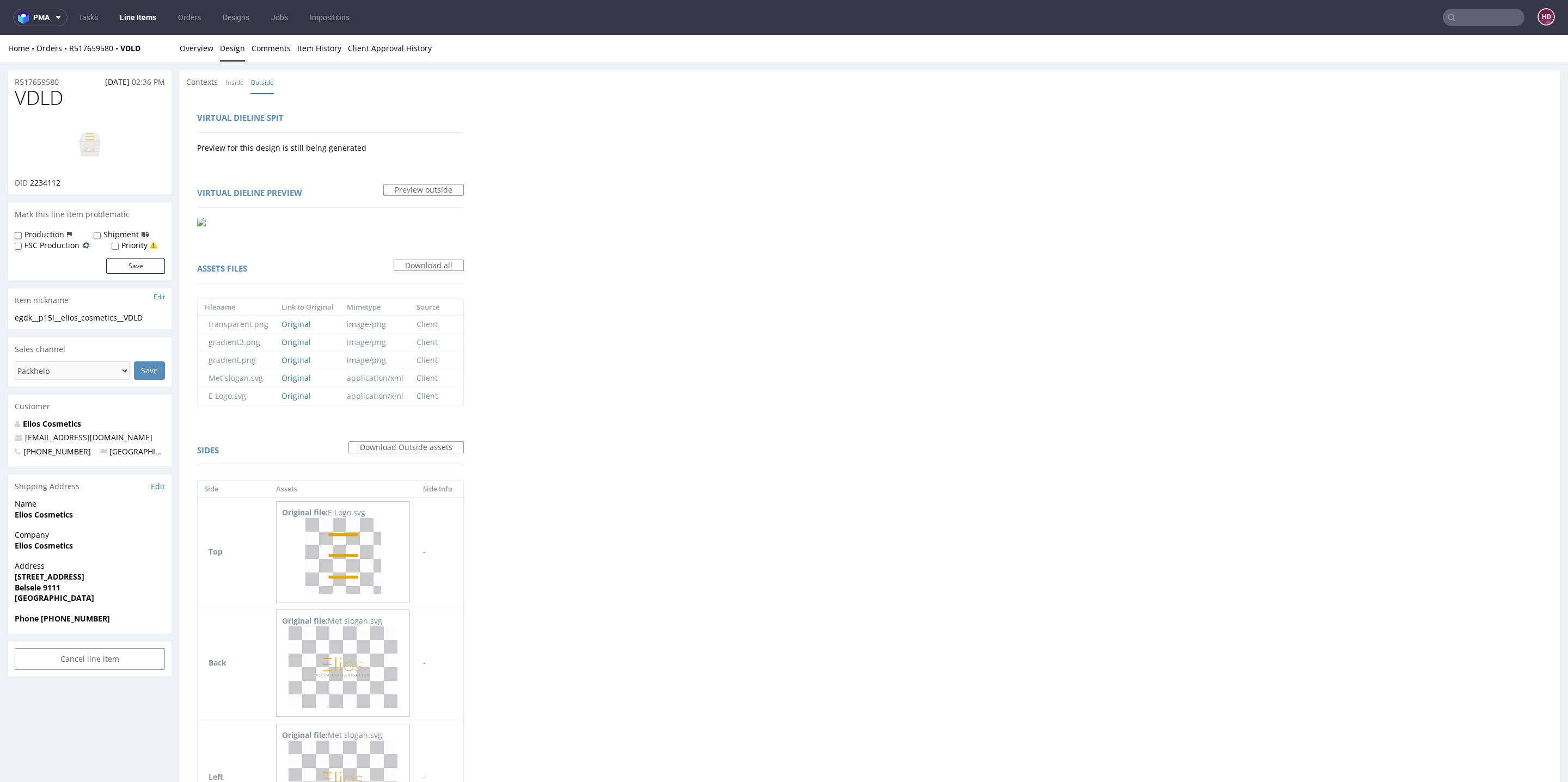
click at [149, 317] on div "egdk__p15i__elios_cosmetics__VDLD" at bounding box center [89, 318] width 150 height 11
drag, startPoint x: 152, startPoint y: 318, endPoint x: 4, endPoint y: 318, distance: 148.0
click at [4, 318] on div "R517659580 08.08.2025 02:36 PM VDLD DID 2234112 Mark this line item problematic…" at bounding box center [784, 606] width 1568 height 1087
copy div "egdk__p15i__elios_cosmetics__VDLD"
drag, startPoint x: 72, startPoint y: 83, endPoint x: 0, endPoint y: 78, distance: 72.2
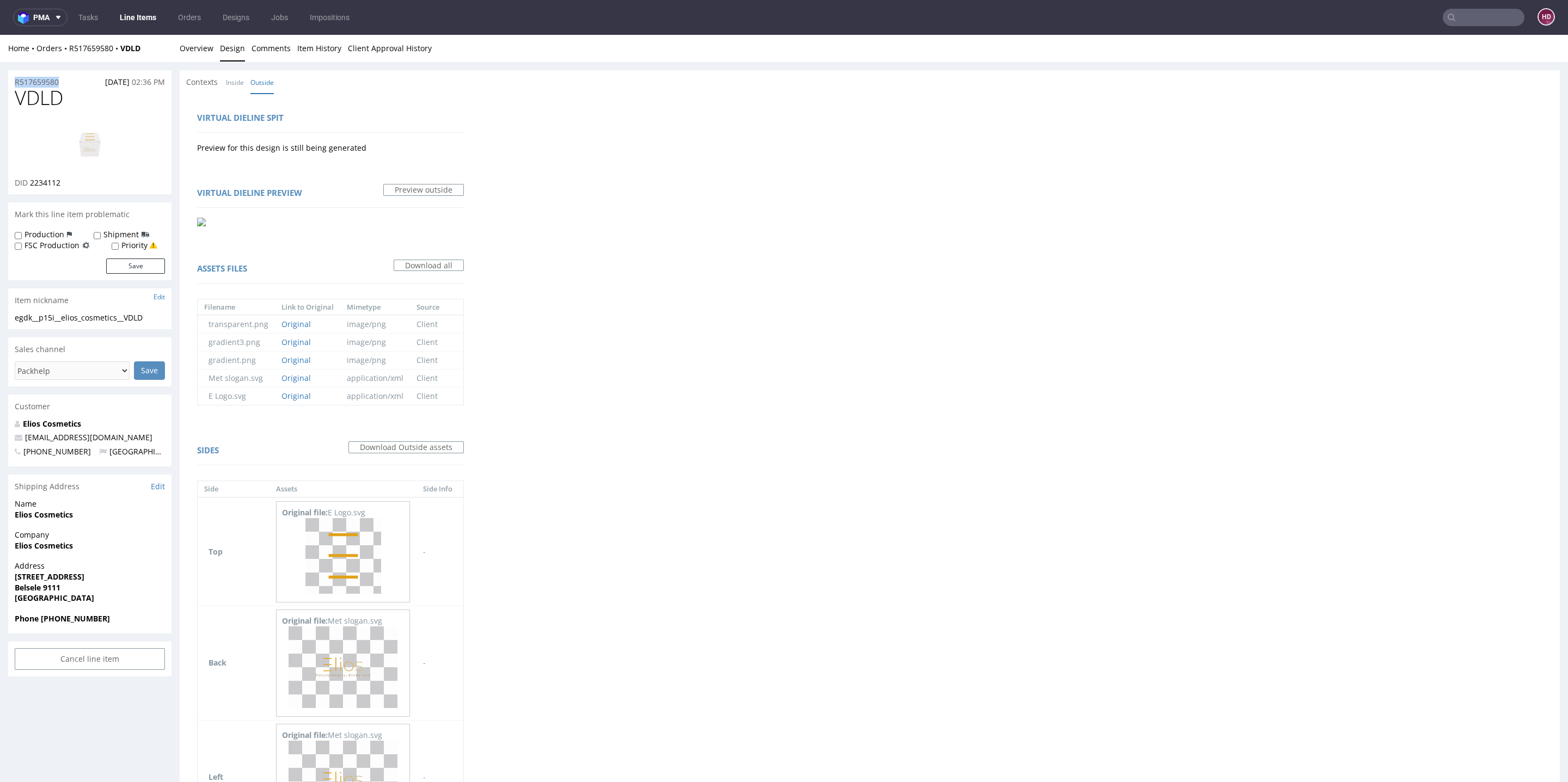
click at [0, 78] on div "R517659580 08.08.2025 02:36 PM VDLD DID 2234112 Mark this line item problematic…" at bounding box center [784, 606] width 1568 height 1087
copy p "R517659580"
drag, startPoint x: 47, startPoint y: 181, endPoint x: 34, endPoint y: 189, distance: 15.3
click at [30, 183] on div "DID 2234112" at bounding box center [89, 183] width 150 height 11
copy span "2234112"
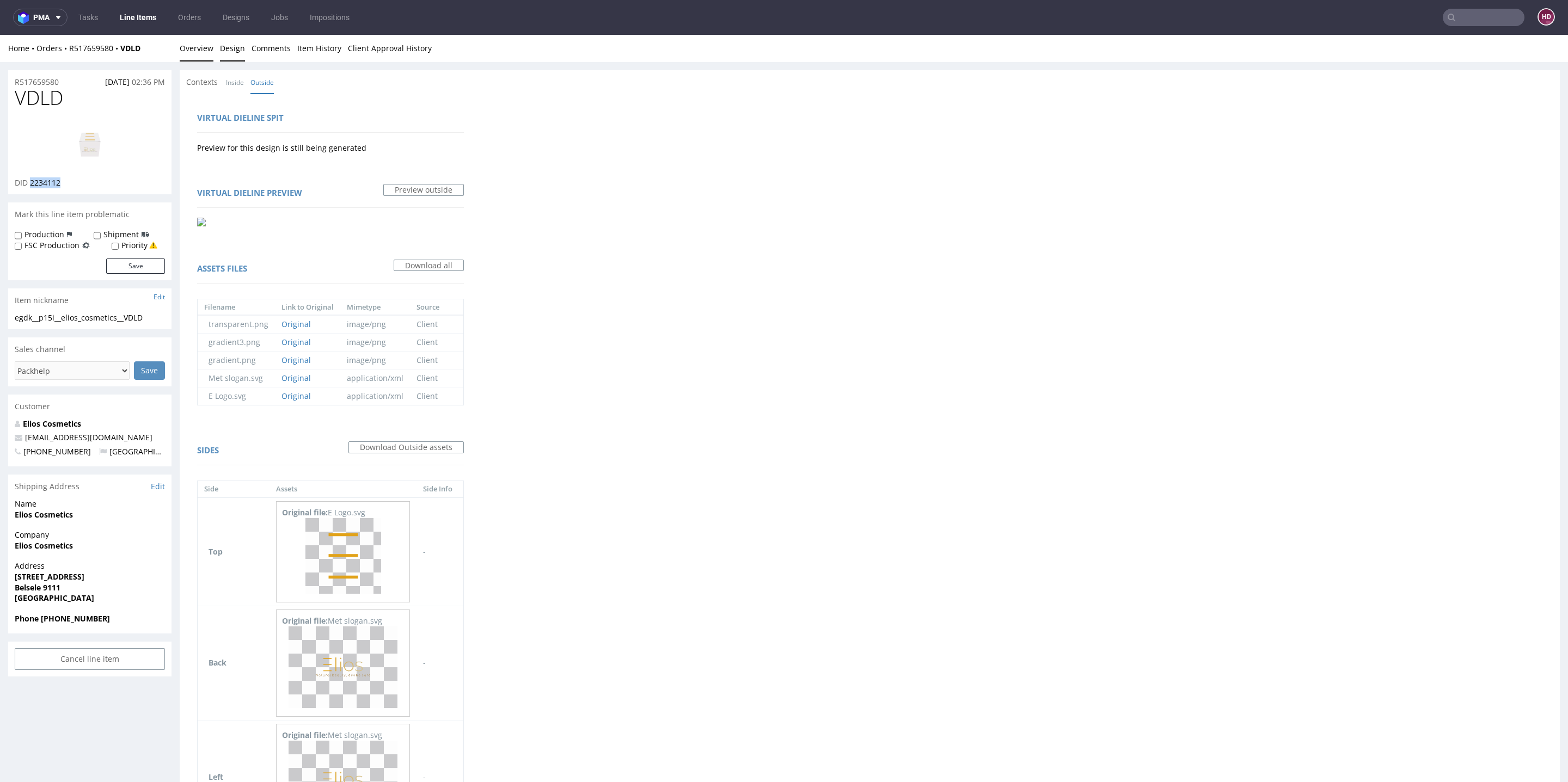
click at [209, 46] on link "Overview" at bounding box center [196, 48] width 33 height 27
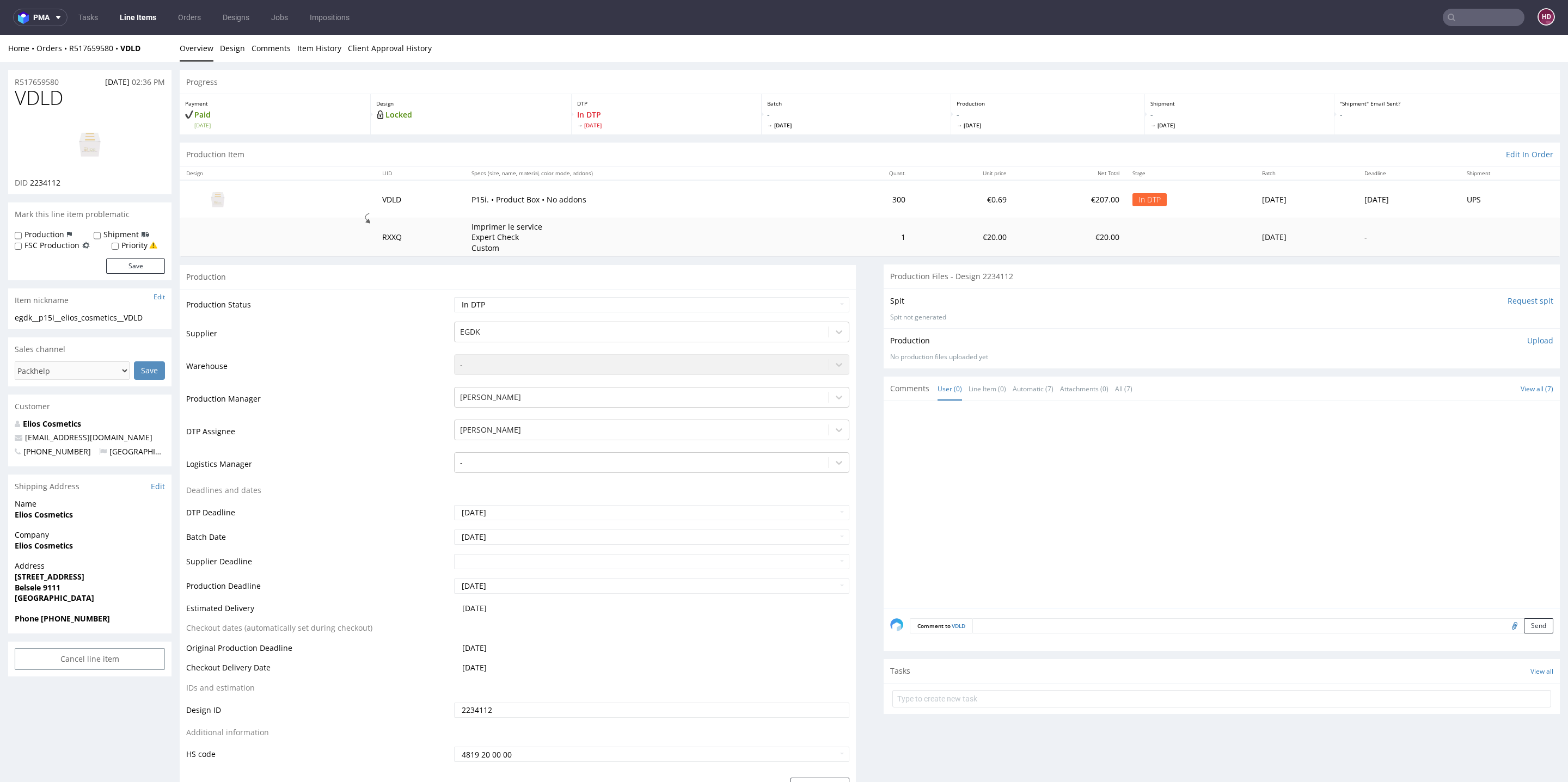
click at [1411, 340] on p "Upload" at bounding box center [1540, 341] width 26 height 11
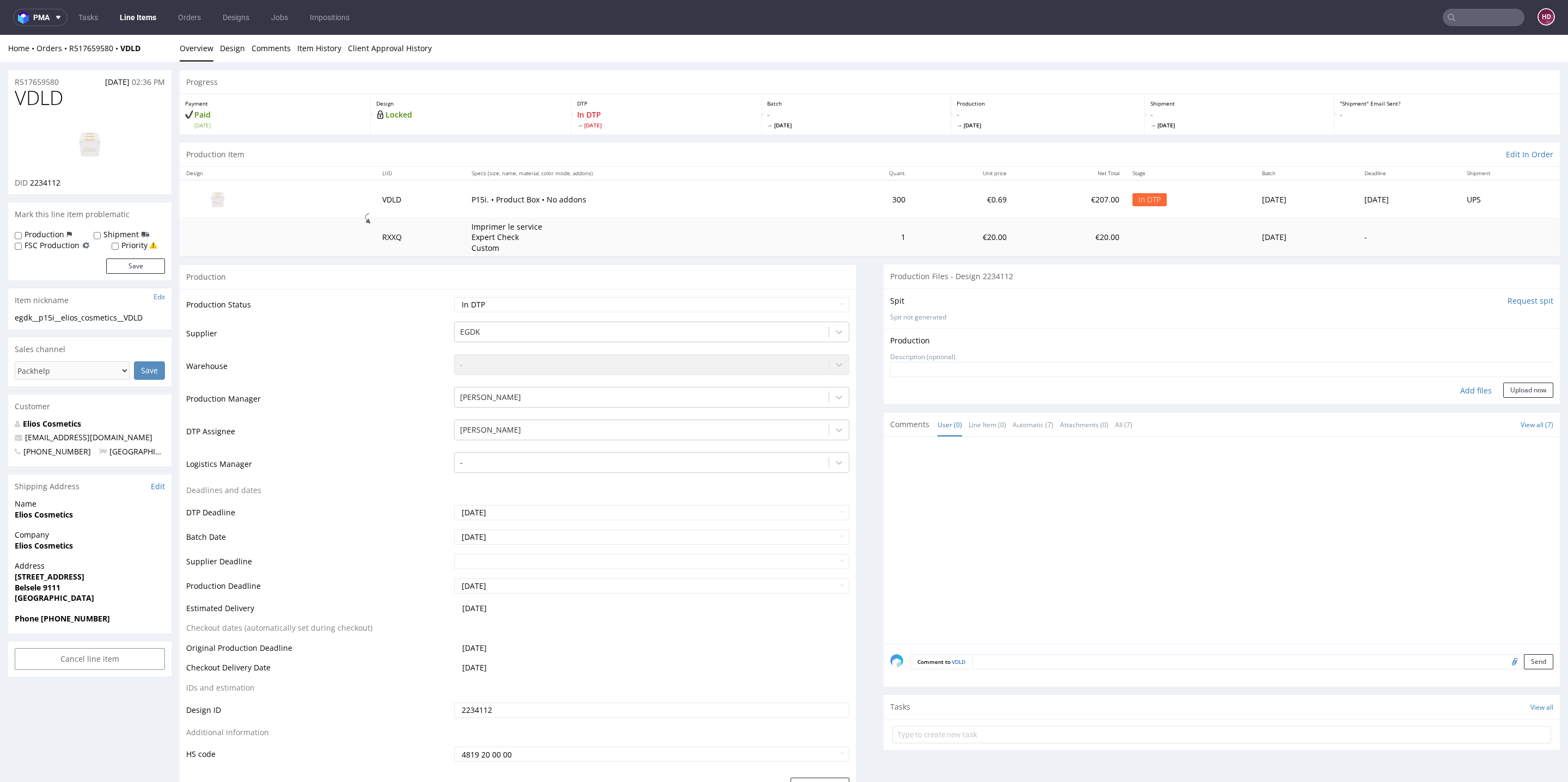
click at [1411, 391] on div "Add files" at bounding box center [1475, 391] width 54 height 16
type input "C:\fakepath\egdk__p15i__elios_cosmetics__VDLD__d2234112__oR517659580.pdf"
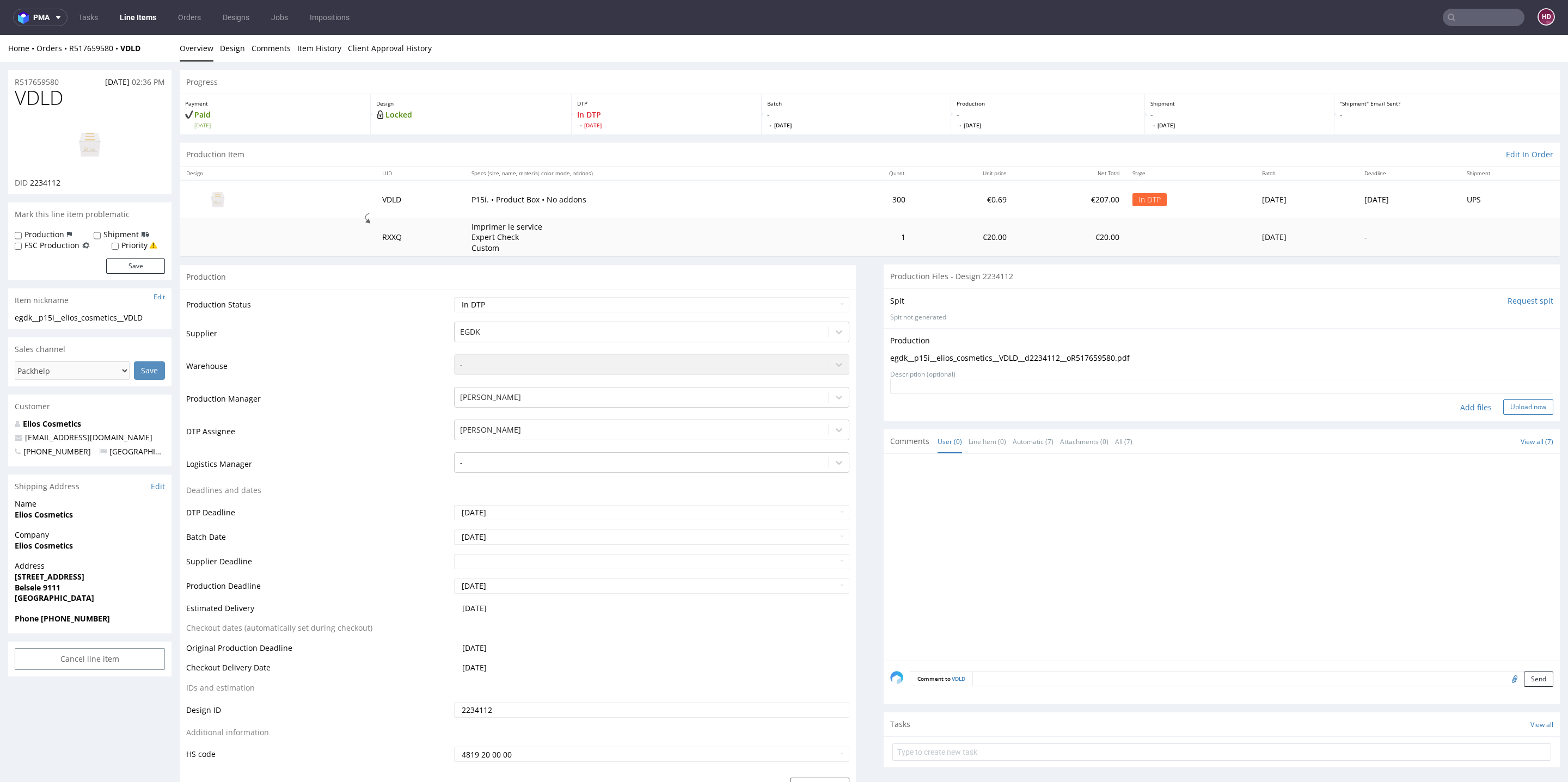
click at [1411, 403] on button "Upload now" at bounding box center [1528, 407] width 50 height 15
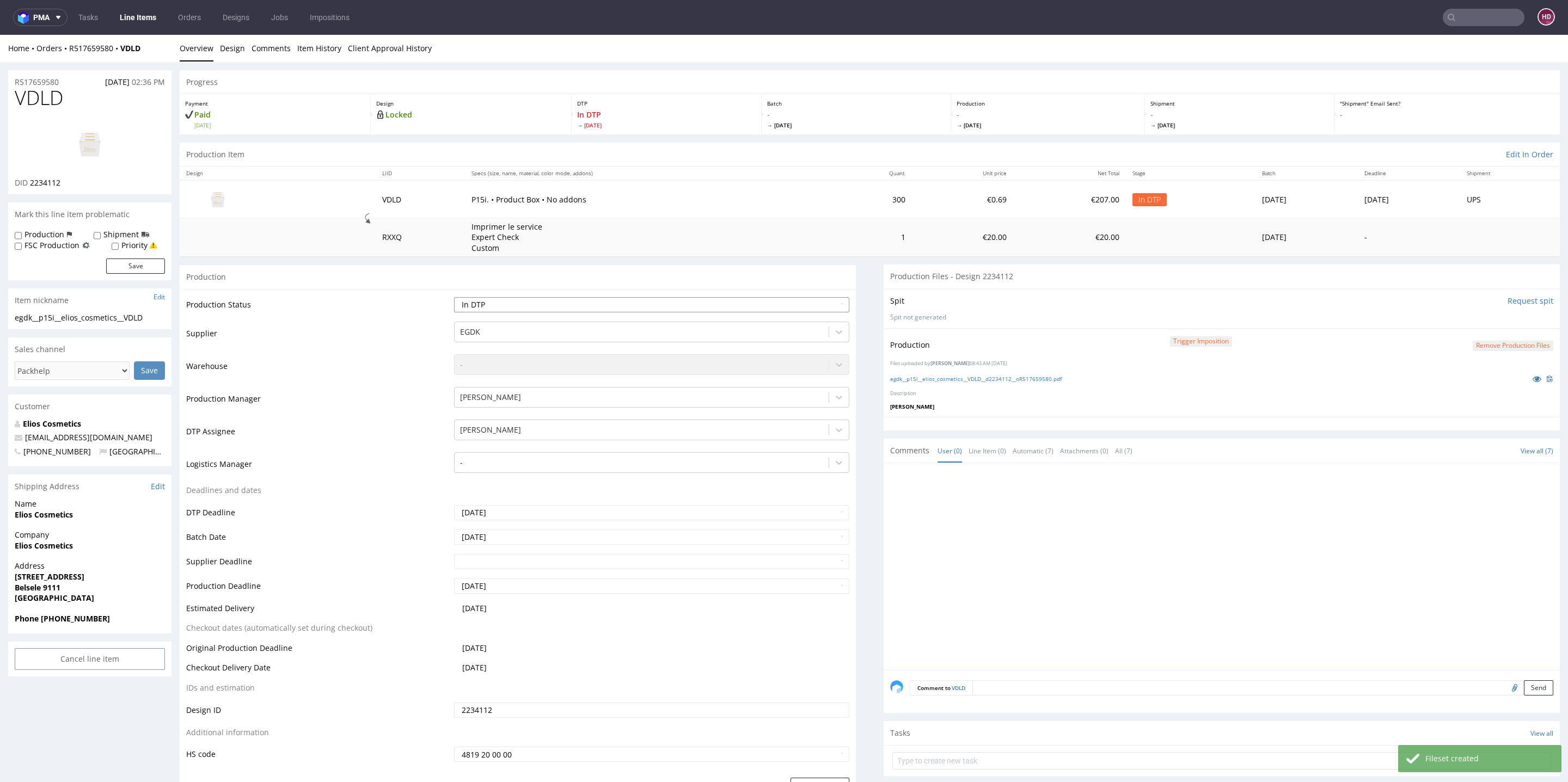
click at [704, 302] on select "Waiting for Artwork Waiting for Diecut Waiting for Mockup Waiting for DTP Waiti…" at bounding box center [651, 304] width 395 height 15
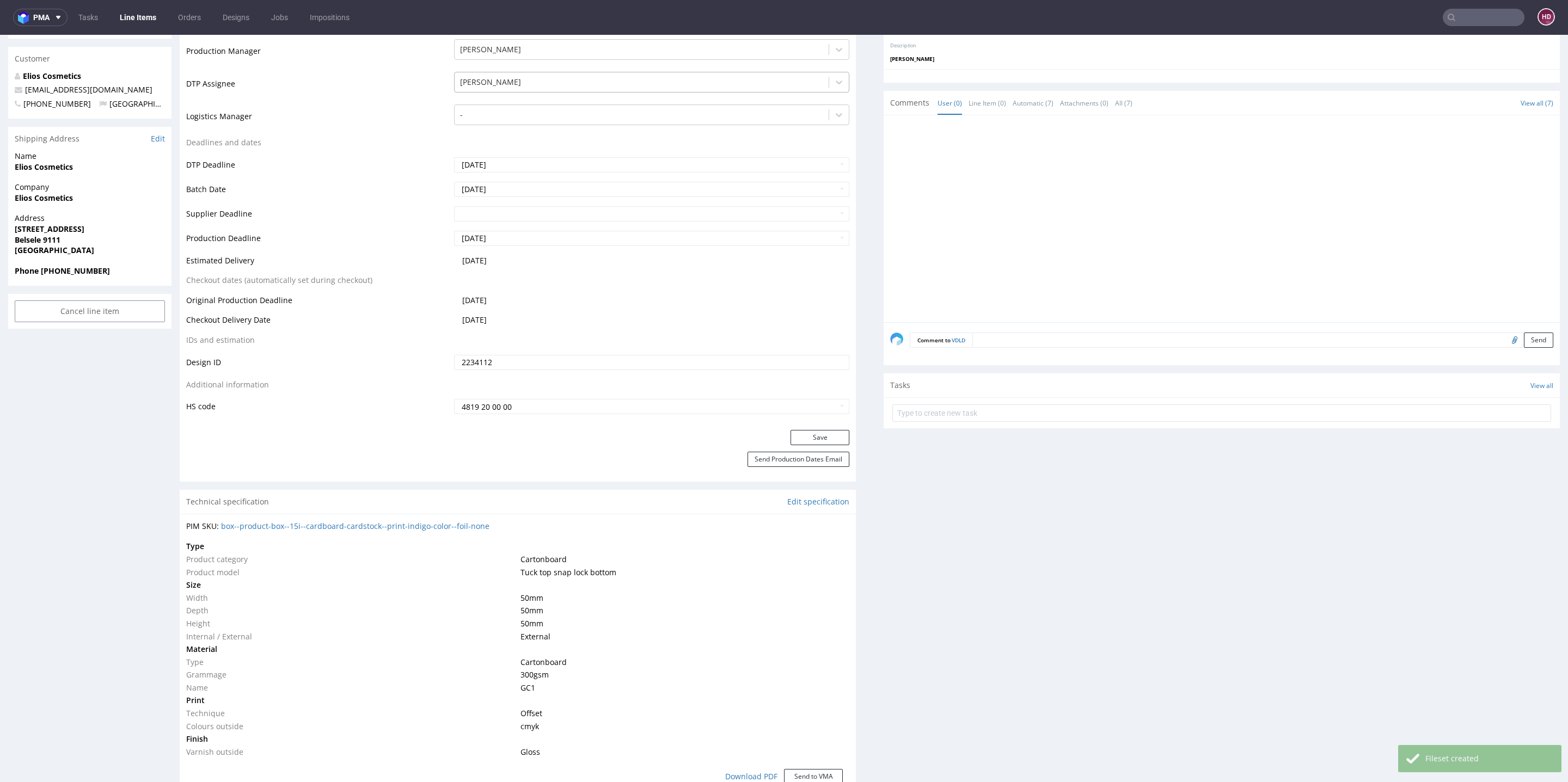
scroll to position [497, 0]
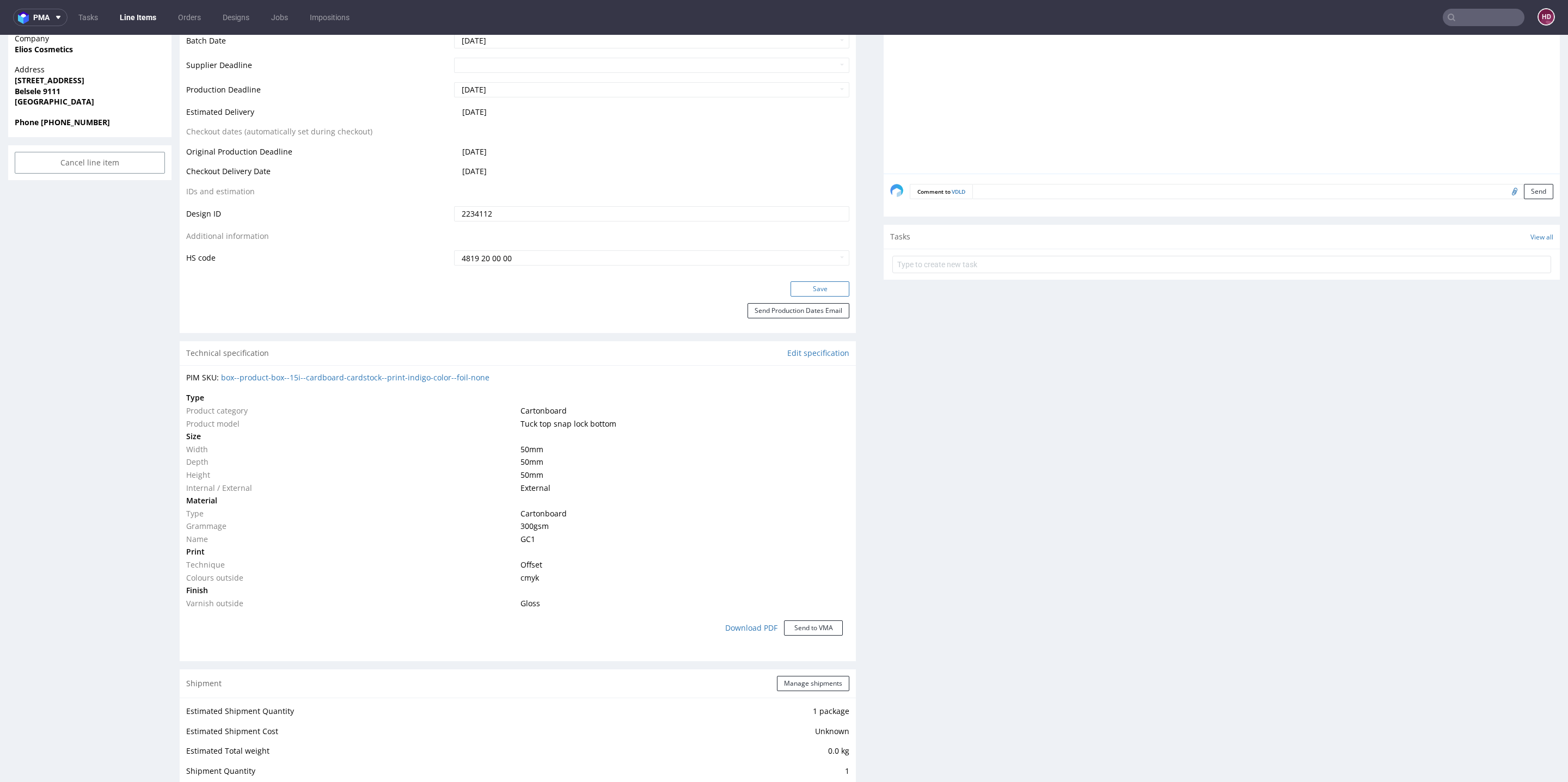
click at [791, 290] on button "Save" at bounding box center [820, 288] width 59 height 15
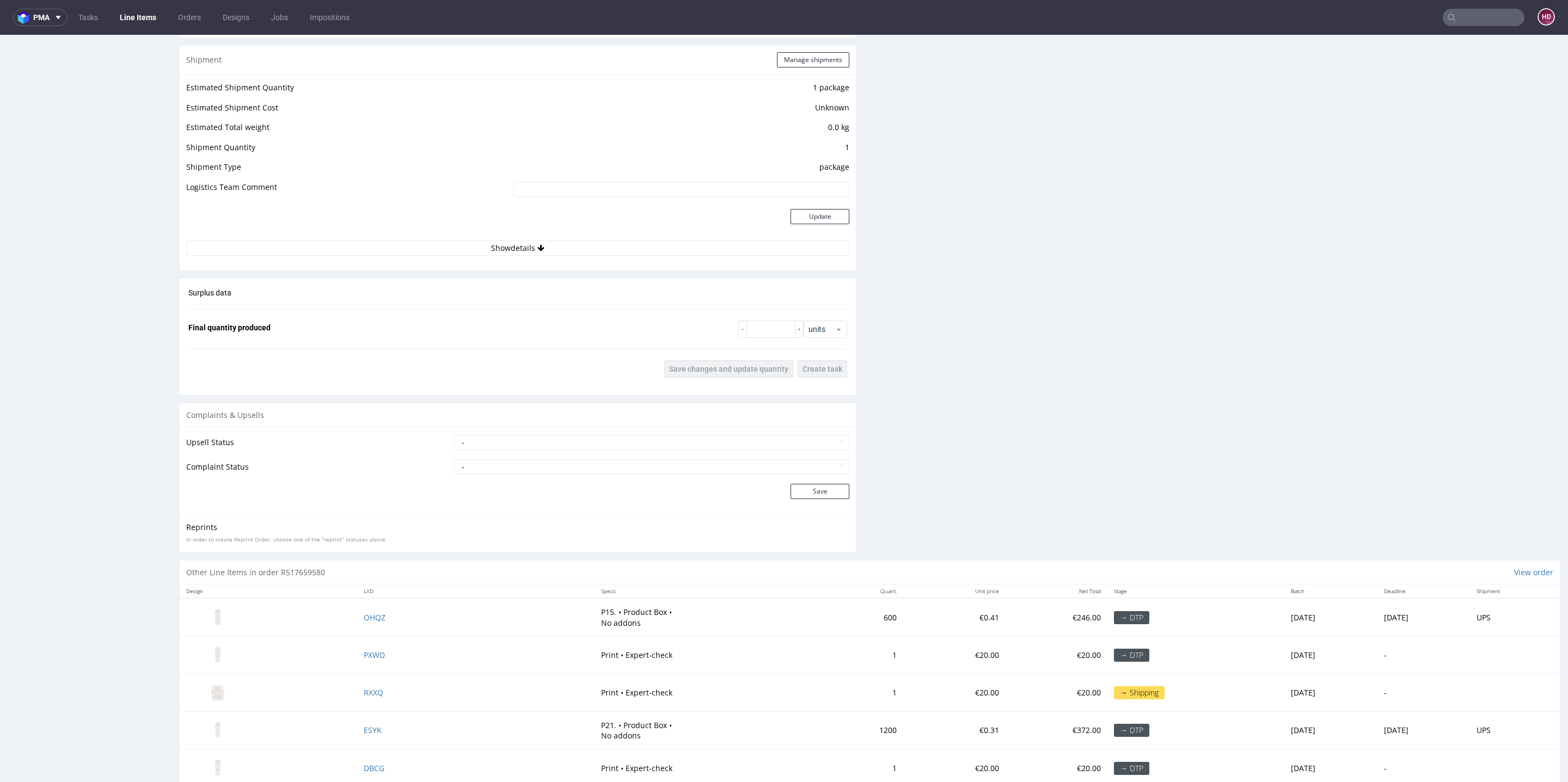
scroll to position [1610, 0]
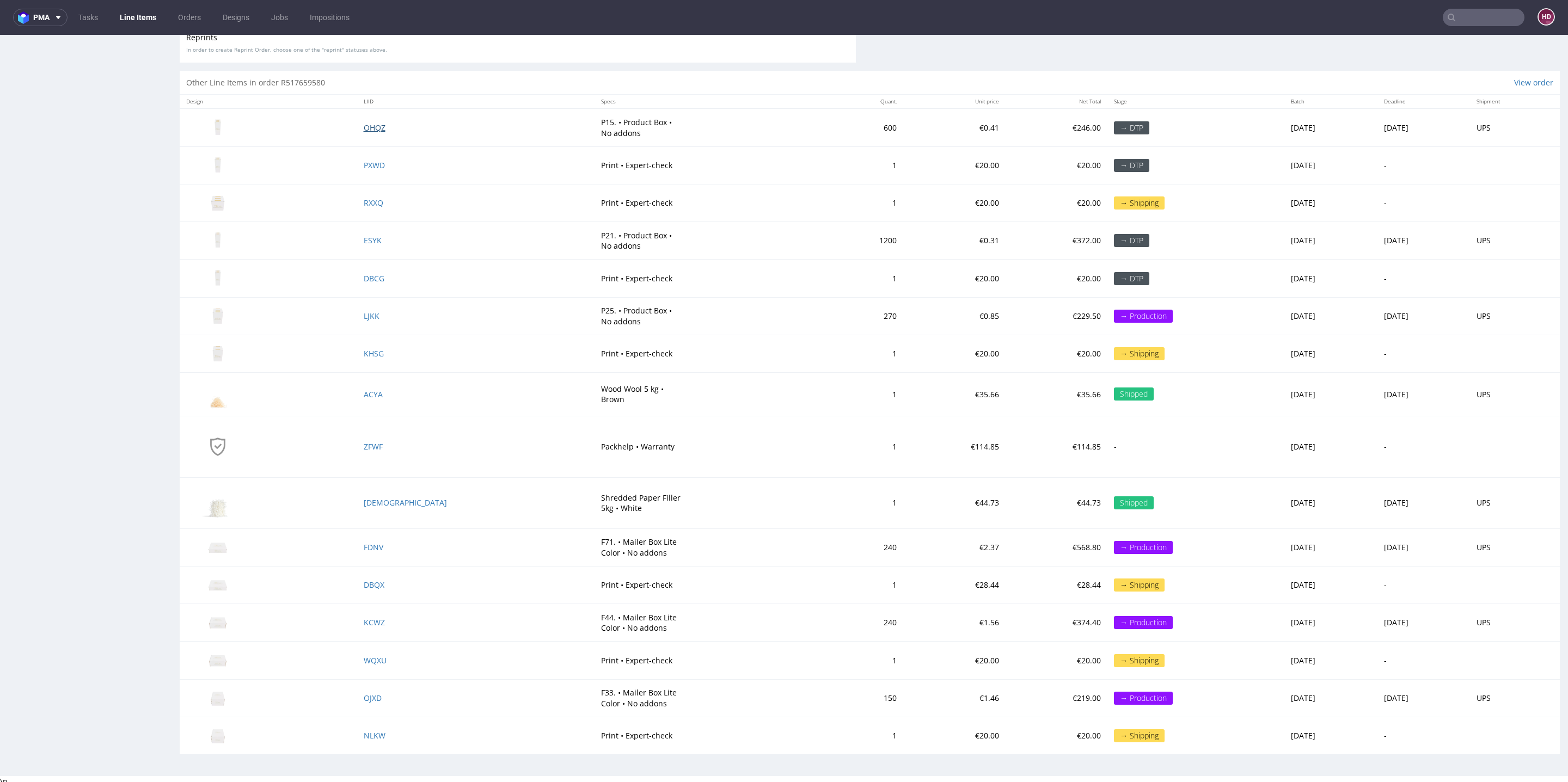
click at [374, 125] on span "OHQZ" at bounding box center [374, 127] width 22 height 10
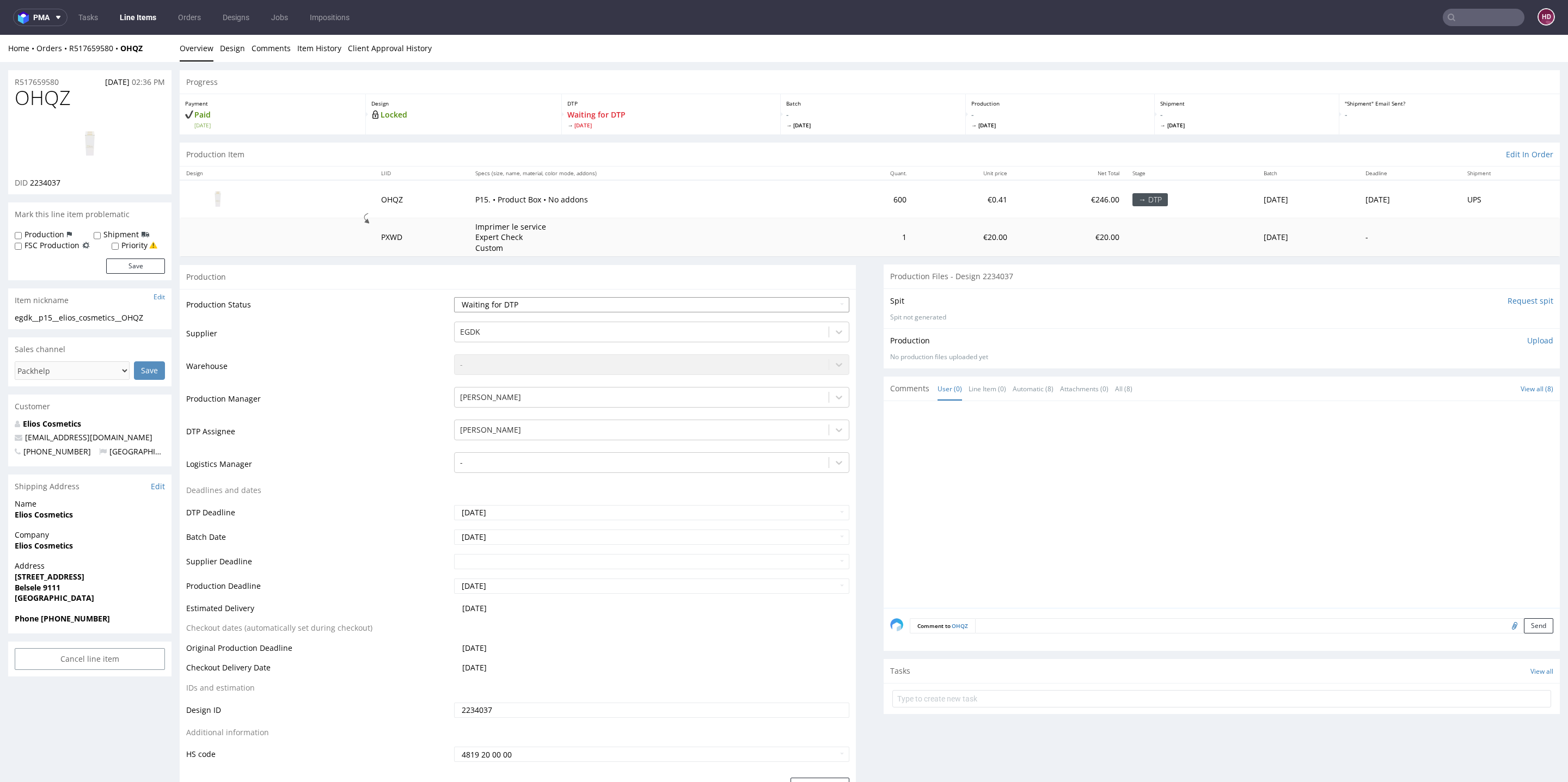
click at [560, 305] on select "Waiting for Artwork Waiting for Diecut Waiting for Mockup Waiting for DTP Waiti…" at bounding box center [651, 304] width 395 height 15
select select "dtp_production_ready"
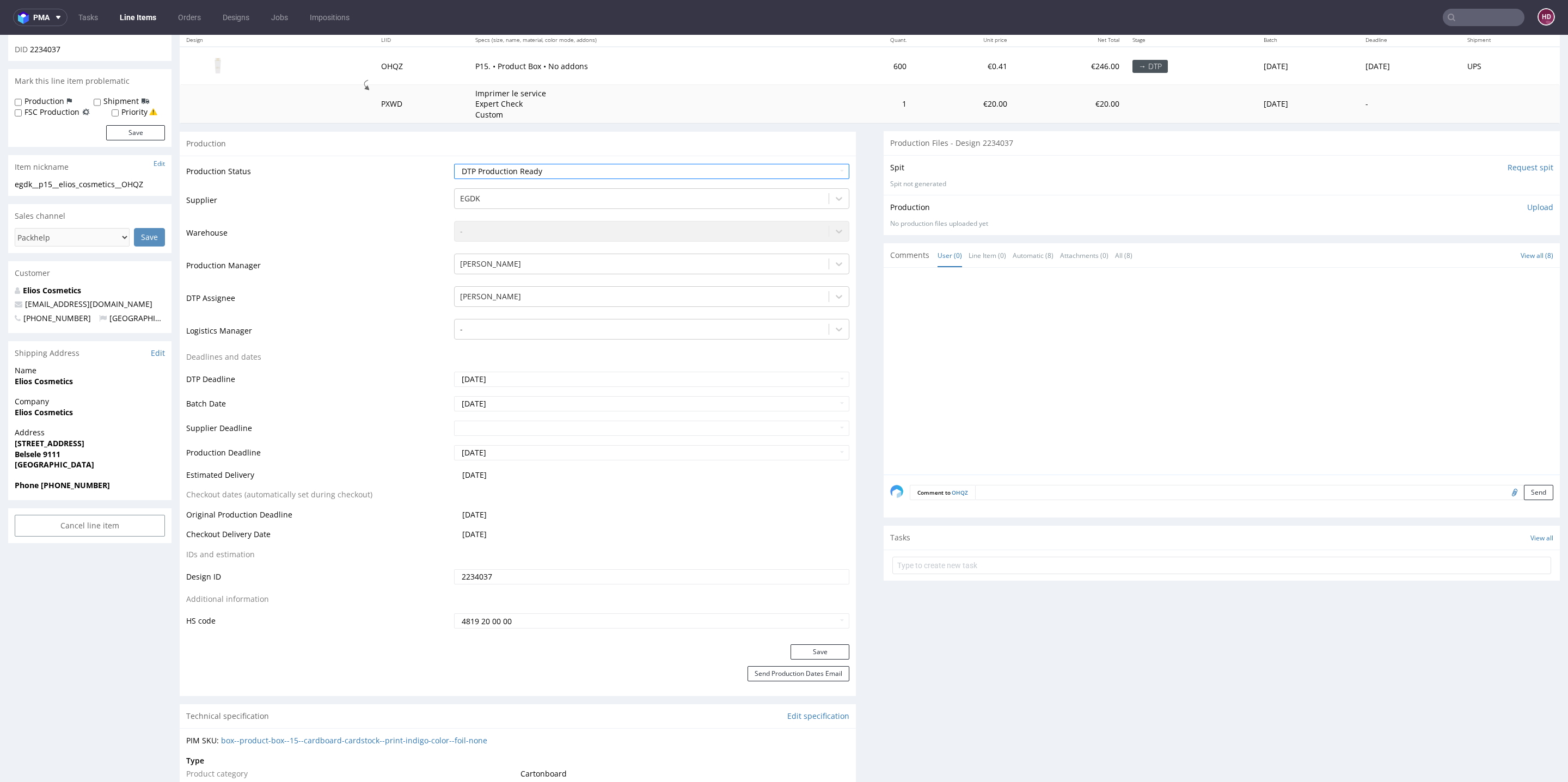
scroll to position [405, 0]
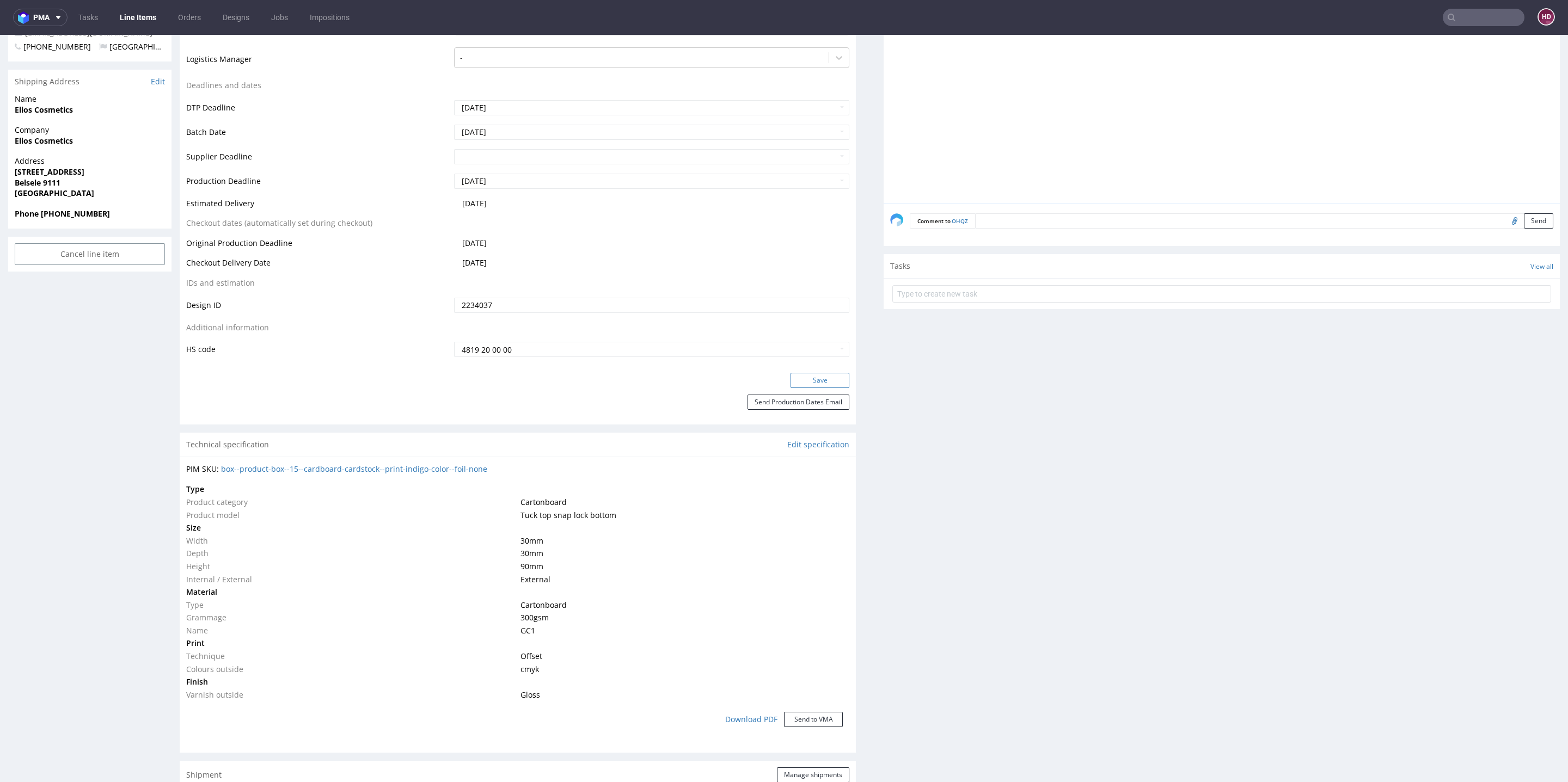
click at [797, 375] on button "Save" at bounding box center [820, 380] width 59 height 15
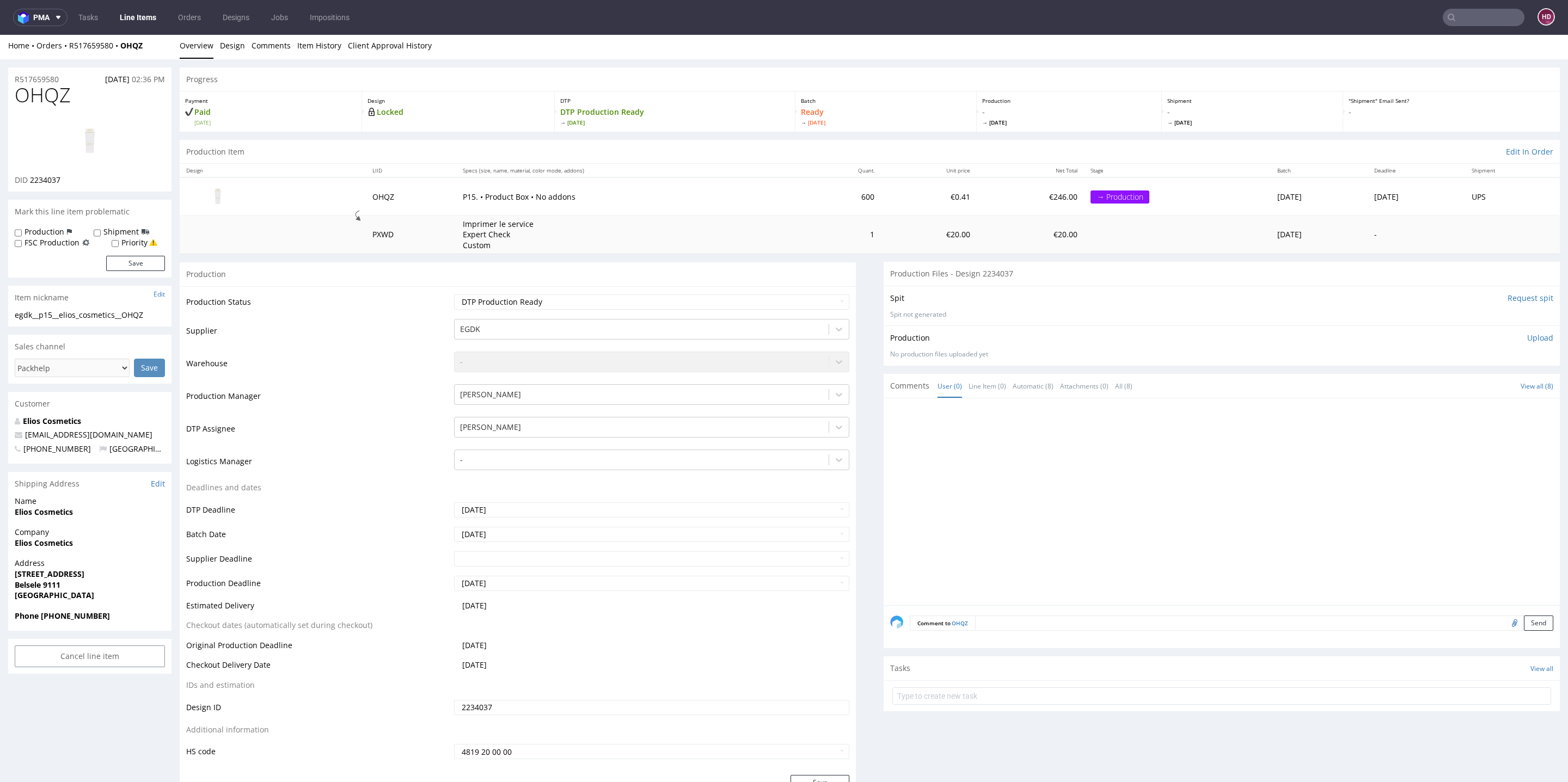
scroll to position [0, 0]
click at [105, 152] on img at bounding box center [89, 144] width 87 height 49
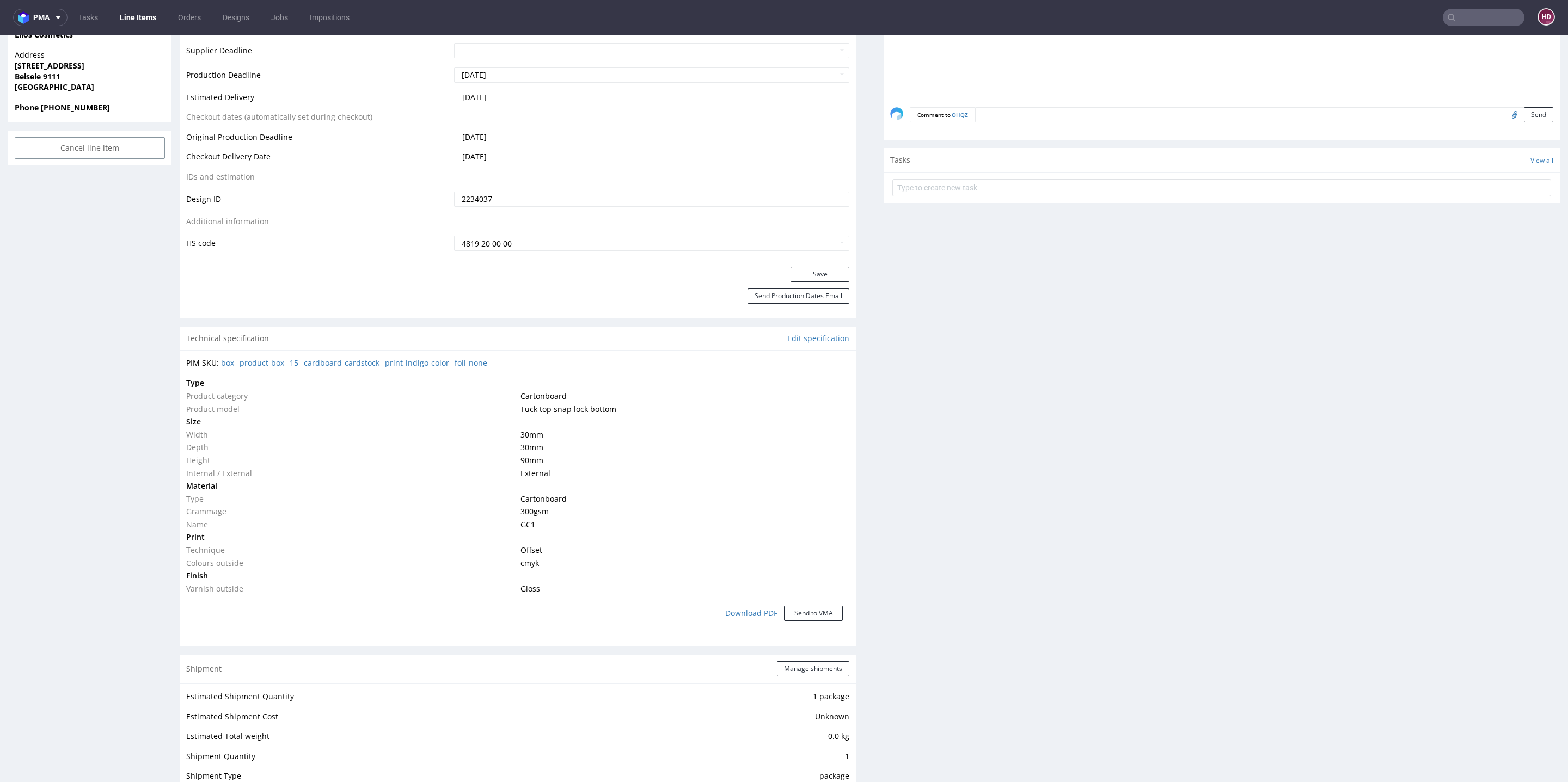
scroll to position [553, 0]
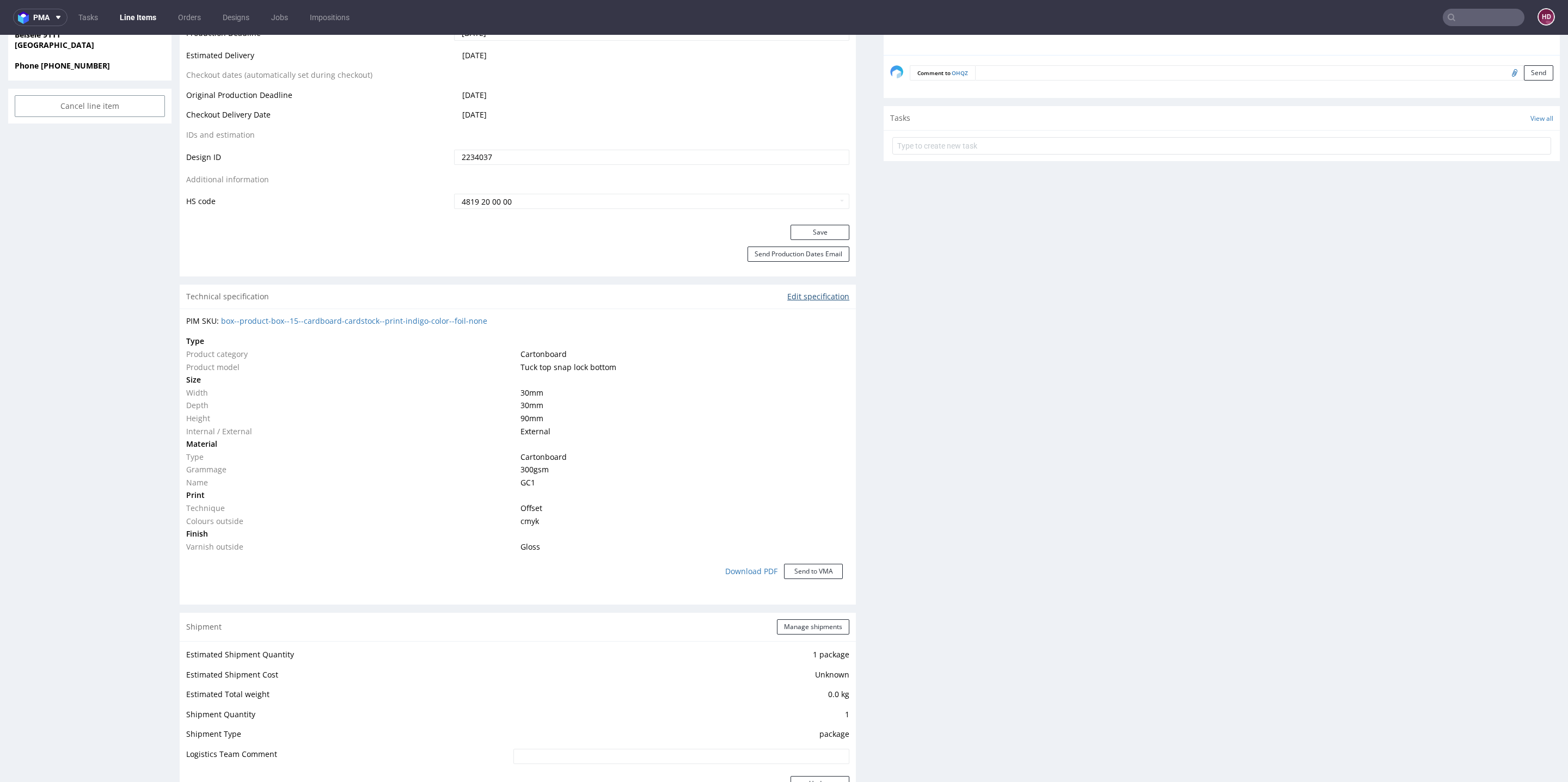
click at [821, 298] on link "Edit specification" at bounding box center [818, 297] width 62 height 11
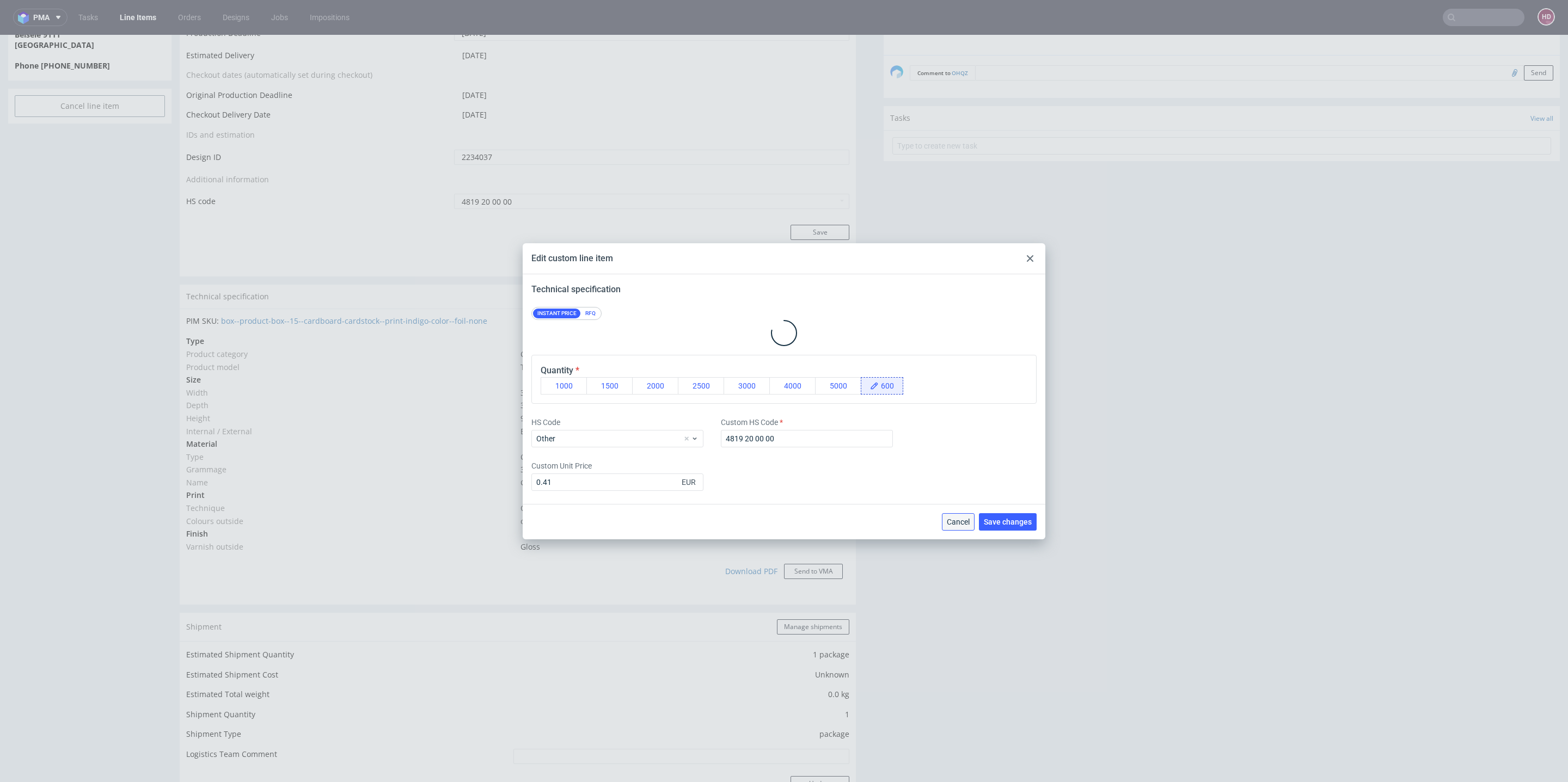
drag, startPoint x: 952, startPoint y: 523, endPoint x: 1072, endPoint y: 489, distance: 124.7
click at [952, 523] on span "Cancel" at bounding box center [958, 522] width 23 height 8
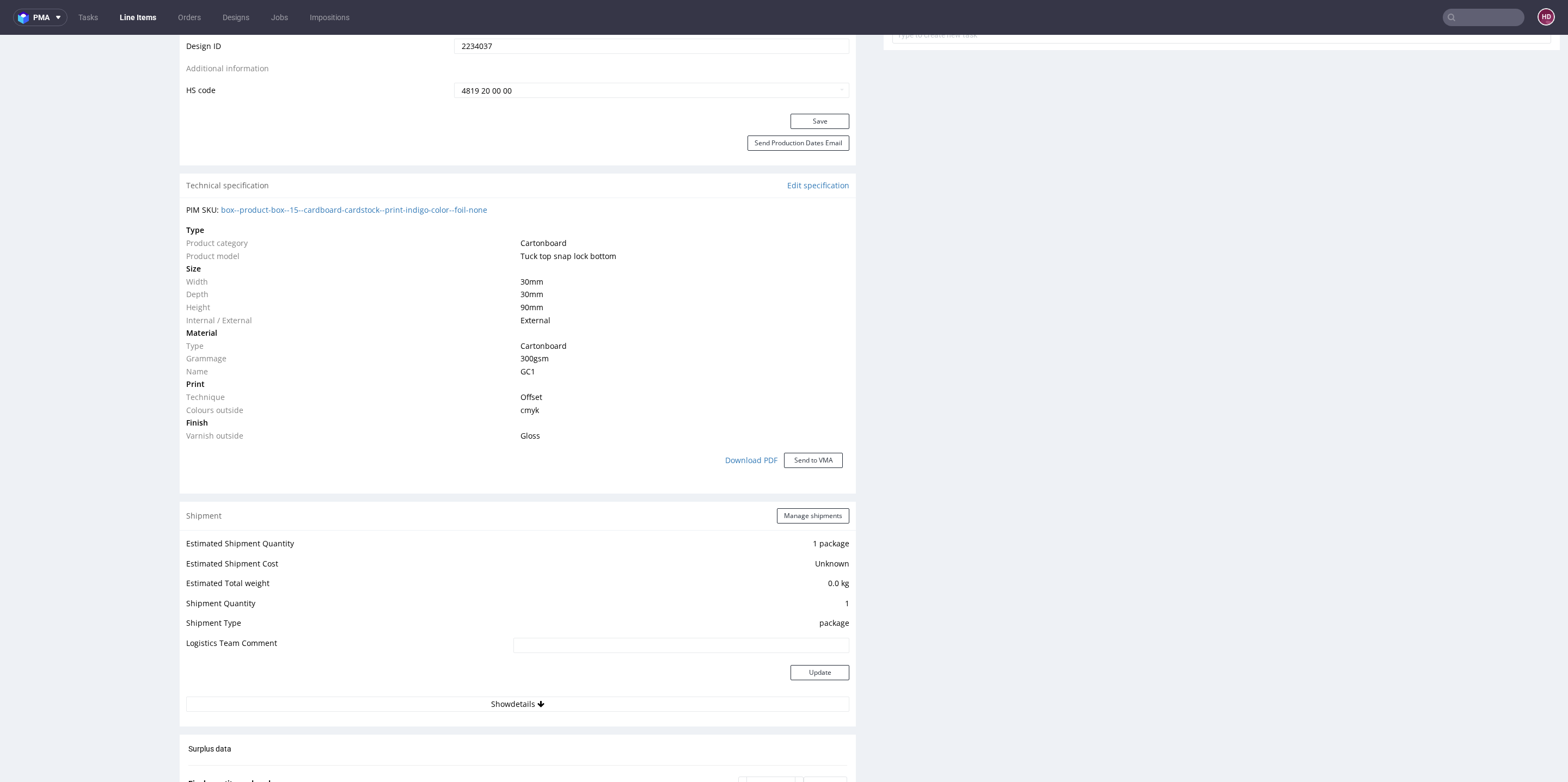
scroll to position [686, 0]
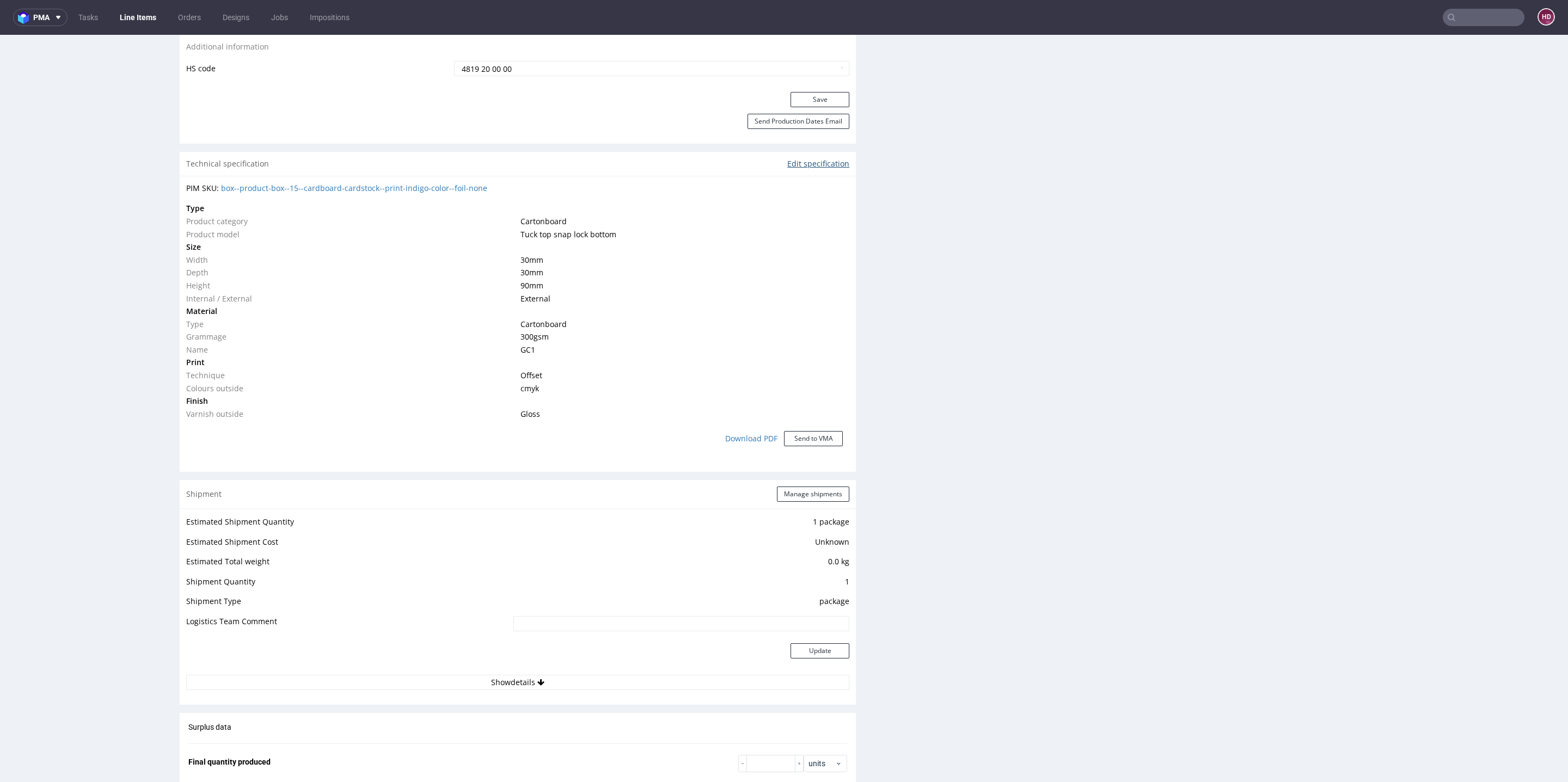
click at [828, 164] on link "Edit specification" at bounding box center [818, 164] width 62 height 11
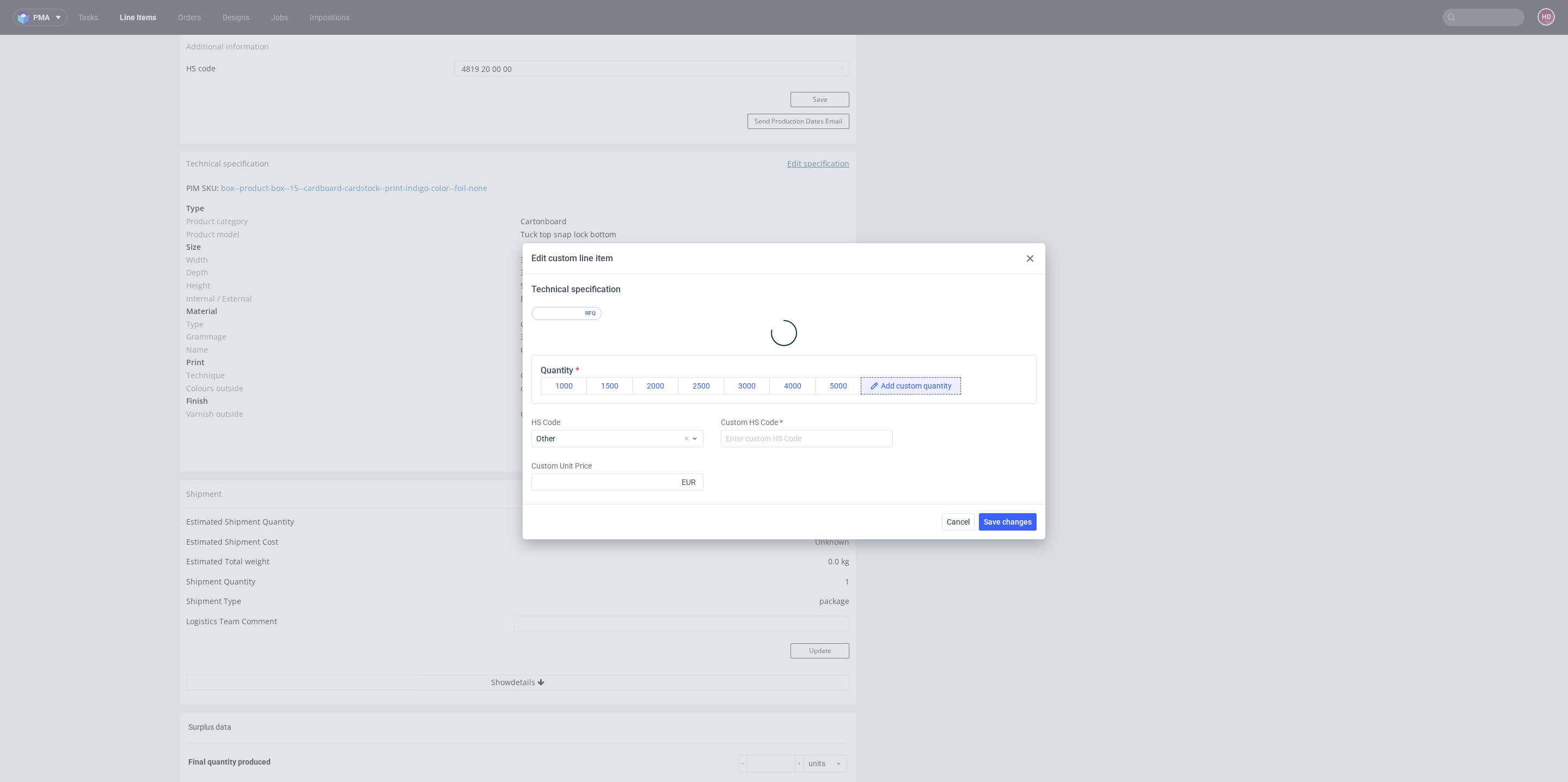
type input "4819 20 00 00"
type input "0.41"
drag, startPoint x: 1031, startPoint y: 256, endPoint x: 1020, endPoint y: 234, distance: 24.6
click at [1031, 256] on icon at bounding box center [1030, 258] width 7 height 7
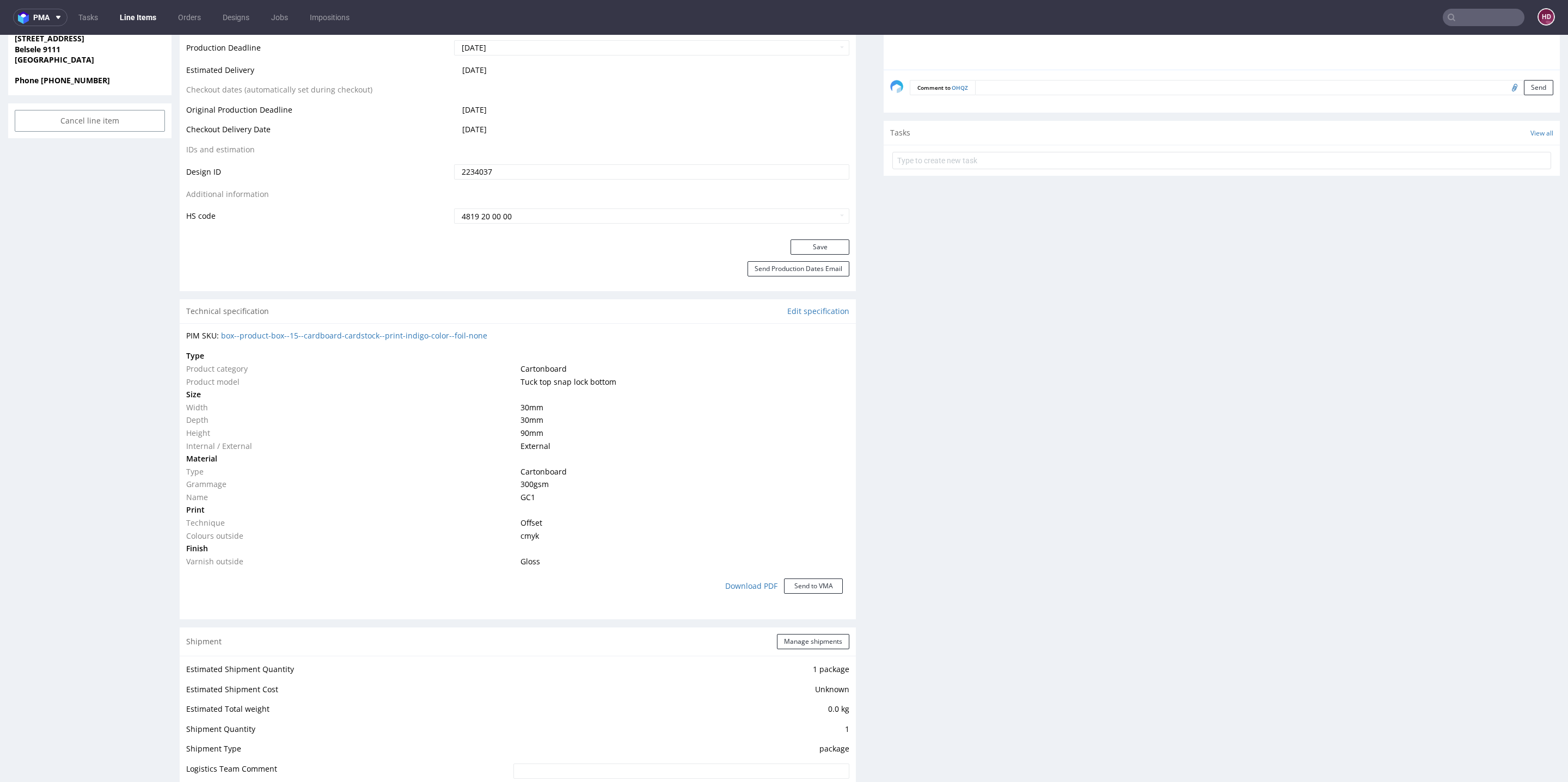
scroll to position [0, 0]
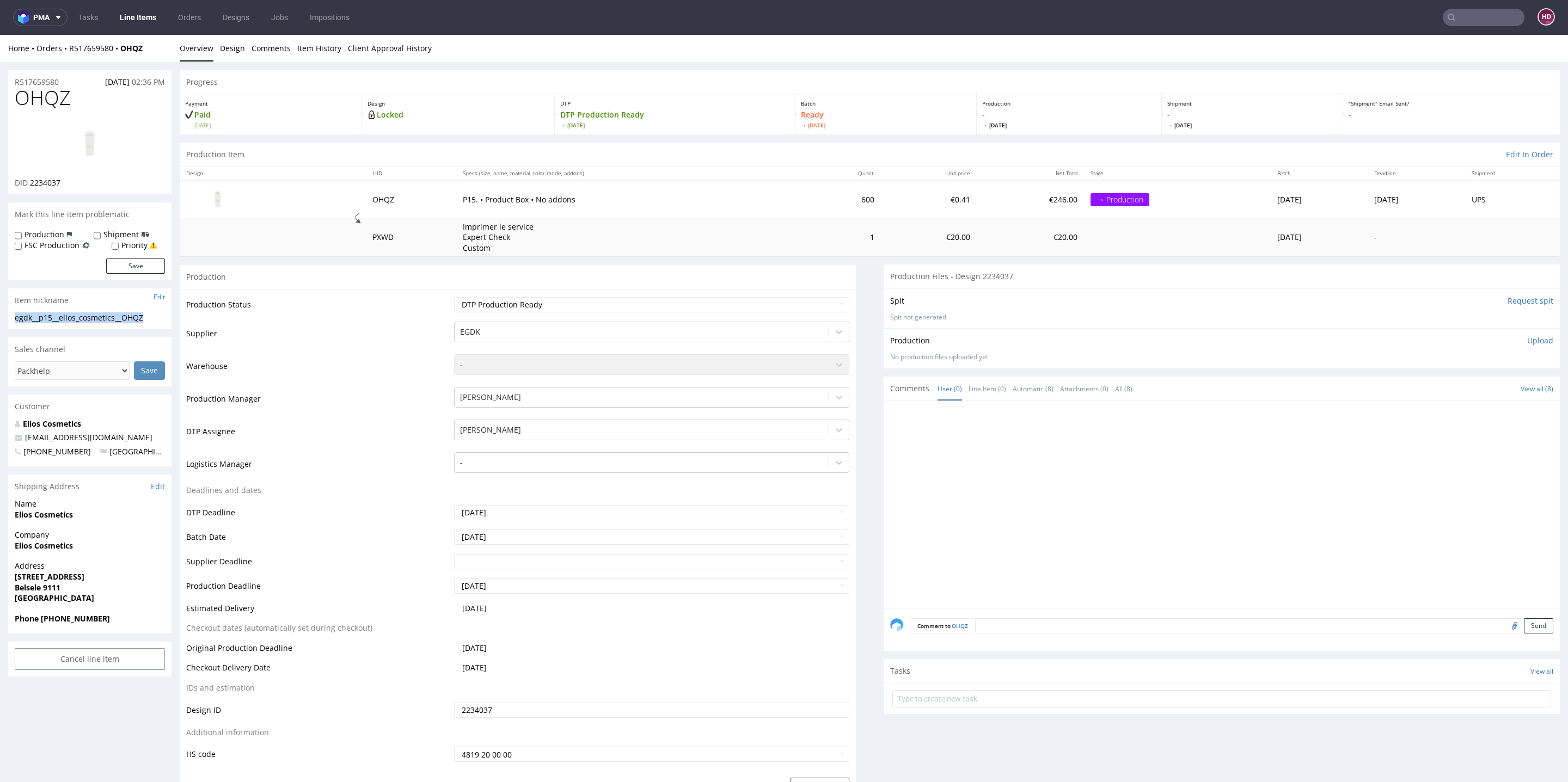
drag, startPoint x: 154, startPoint y: 319, endPoint x: 0, endPoint y: 308, distance: 154.4
copy section "egdk__p15__elios_cosmetics__OHQZ"
drag, startPoint x: 60, startPoint y: 79, endPoint x: 51, endPoint y: 114, distance: 36.1
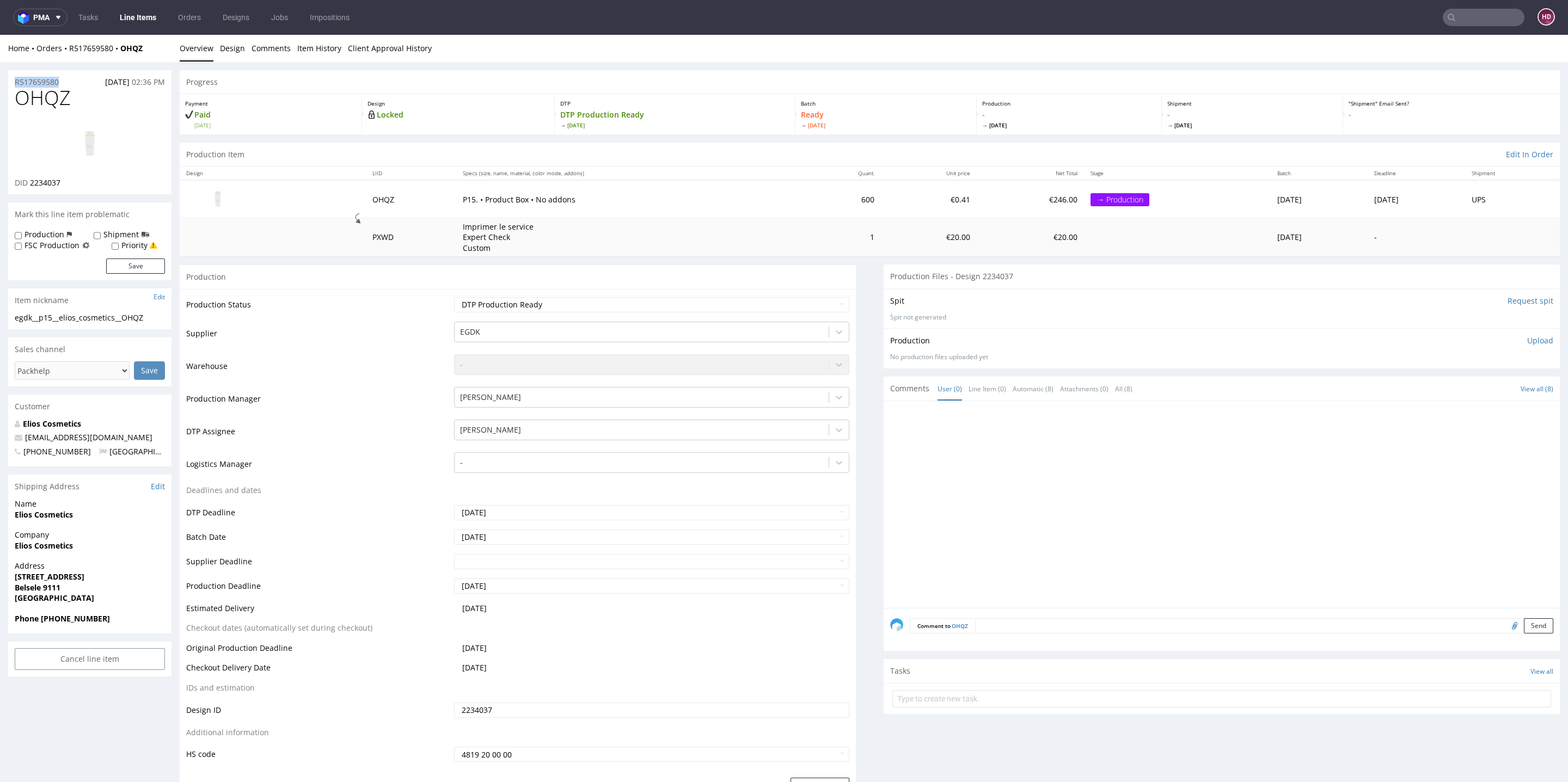
copy p "R517659580"
drag, startPoint x: 41, startPoint y: 183, endPoint x: 29, endPoint y: 184, distance: 12.0
click at [29, 184] on div "DID 2234037" at bounding box center [89, 183] width 150 height 11
copy span "2234037"
click at [1411, 343] on p "Upload" at bounding box center [1540, 341] width 26 height 11
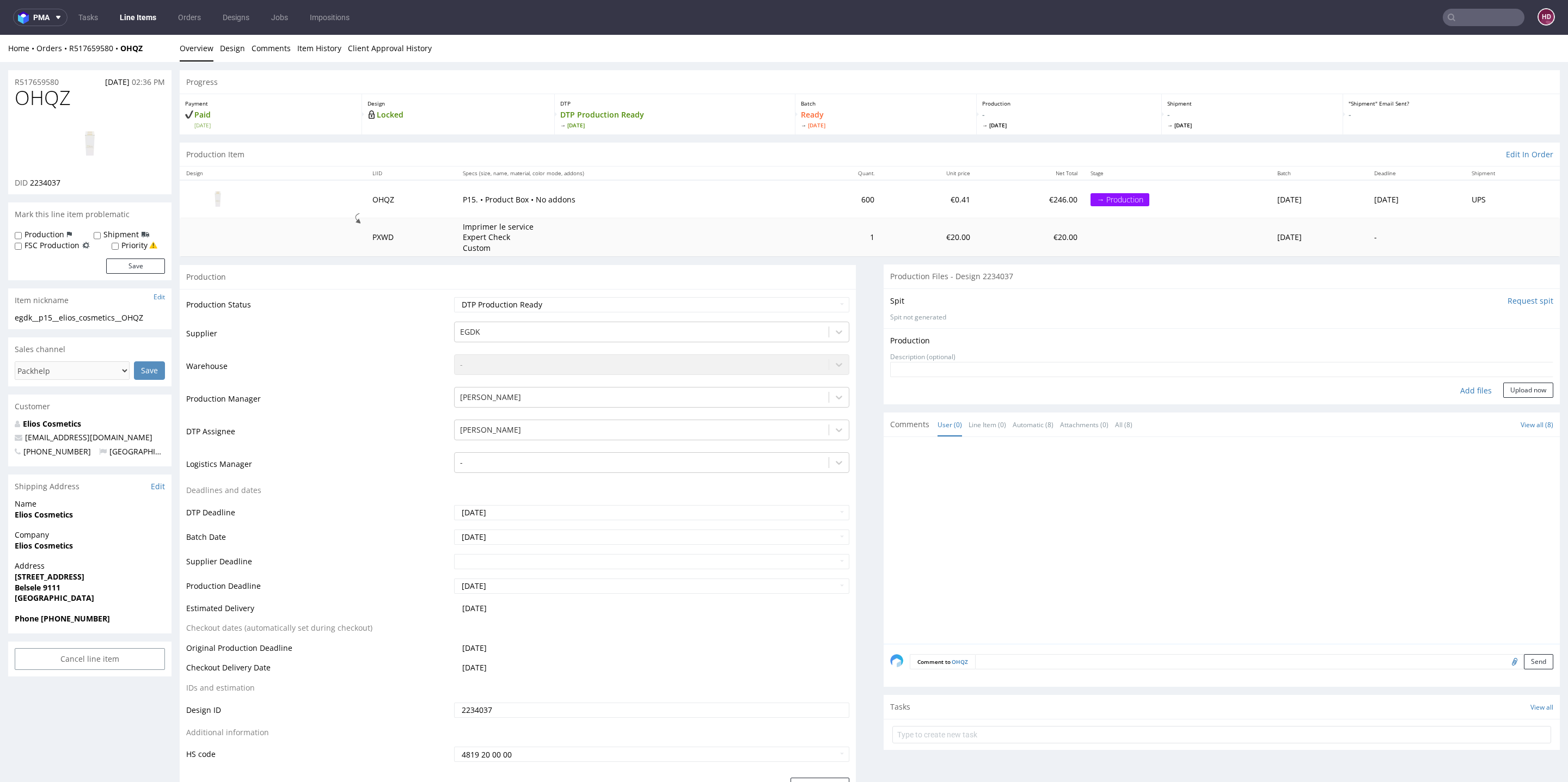
click at [1411, 394] on div "Add files" at bounding box center [1475, 391] width 54 height 16
type input "C:\fakepath\ egdk__p15__elios_cosmetics__OHQZ__d2234037__oR517659580.pdf"
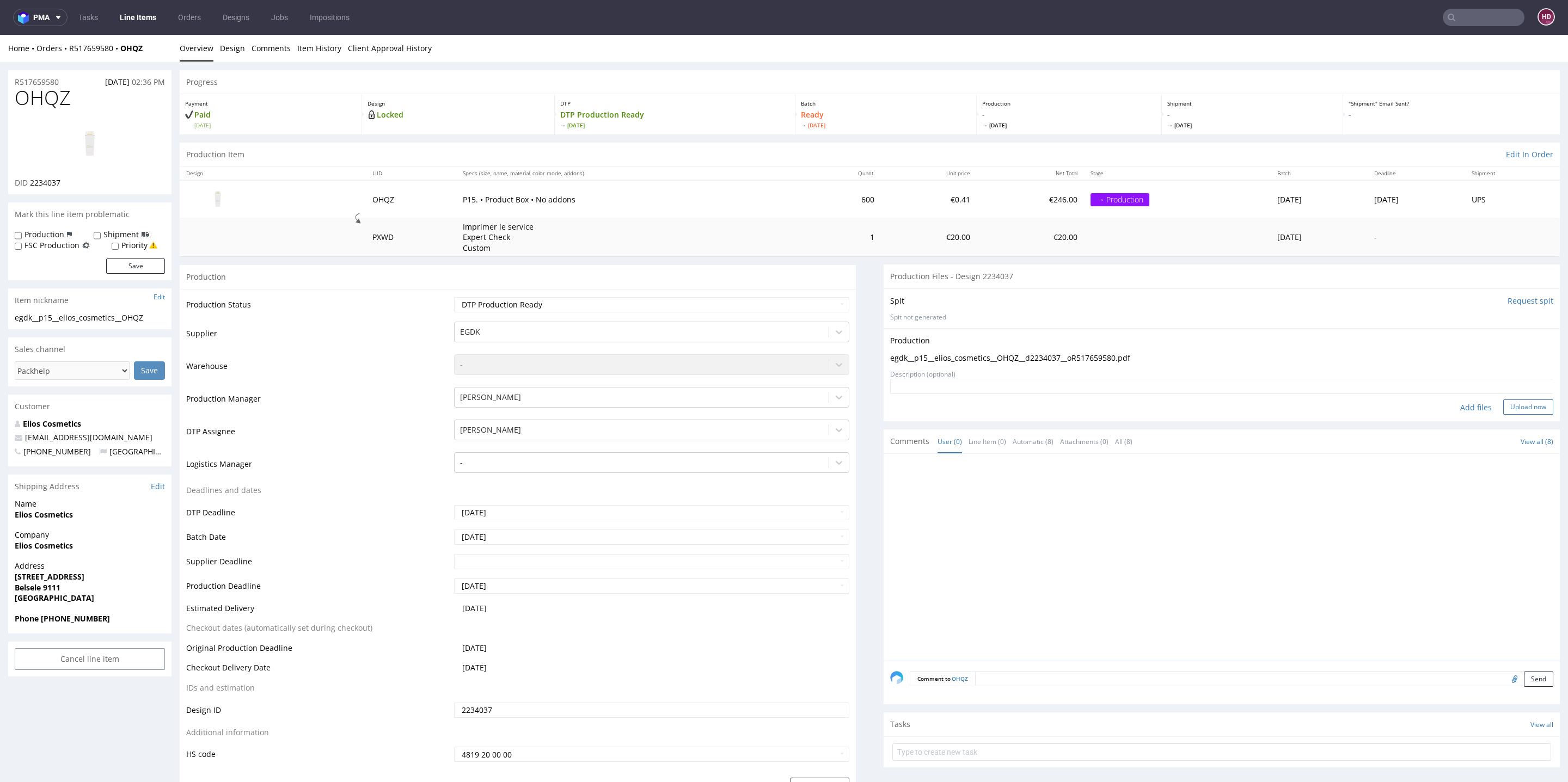
click at [1411, 407] on button "Upload now" at bounding box center [1528, 407] width 50 height 15
click at [653, 309] on select "Waiting for Artwork Waiting for Diecut Waiting for Mockup Waiting for DTP Waiti…" at bounding box center [651, 304] width 395 height 15
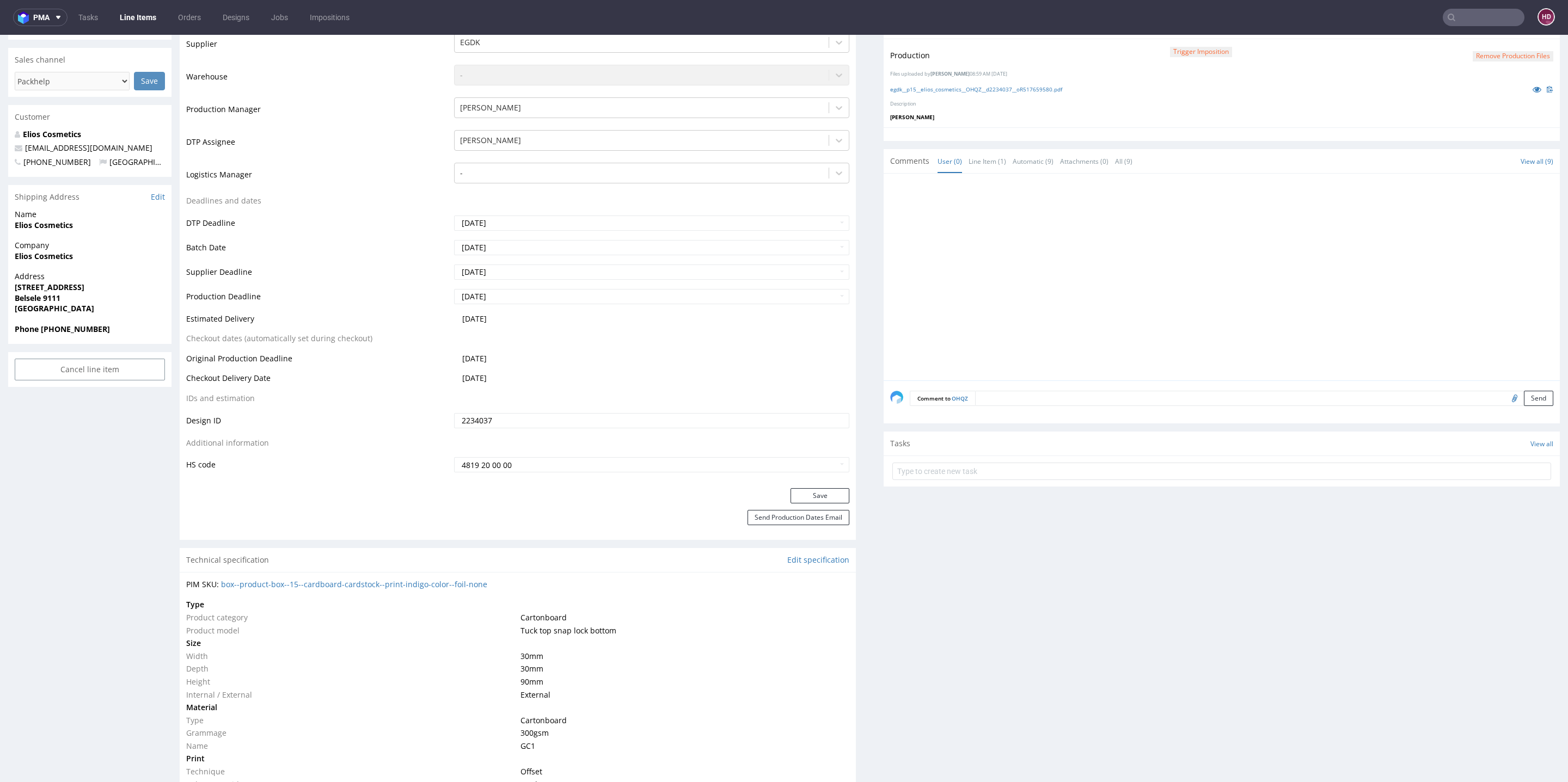
scroll to position [286, 0]
click at [828, 498] on button "Save" at bounding box center [820, 500] width 59 height 15
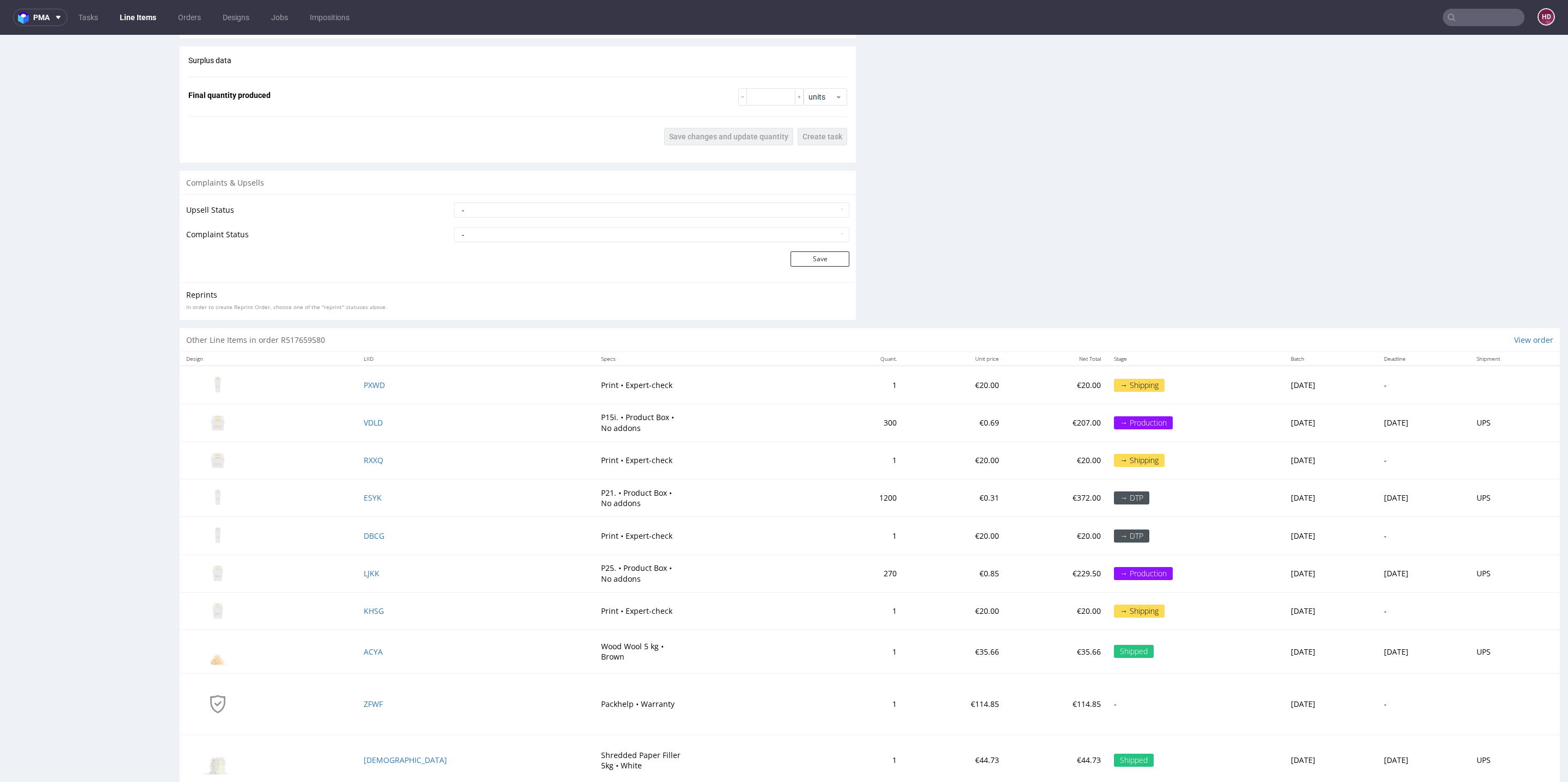
scroll to position [1369, 0]
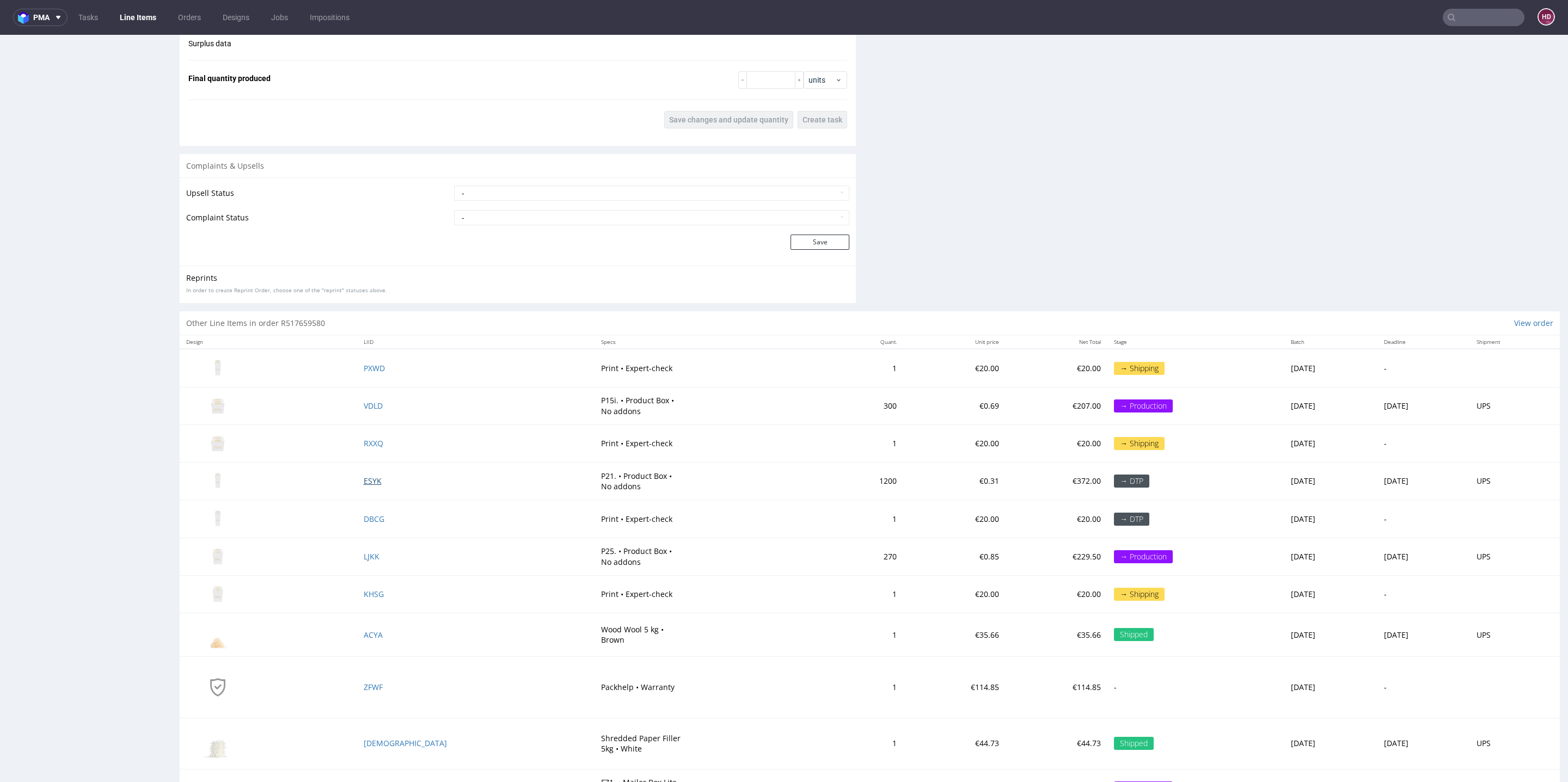
click at [382, 477] on span "ESYK" at bounding box center [373, 481] width 18 height 10
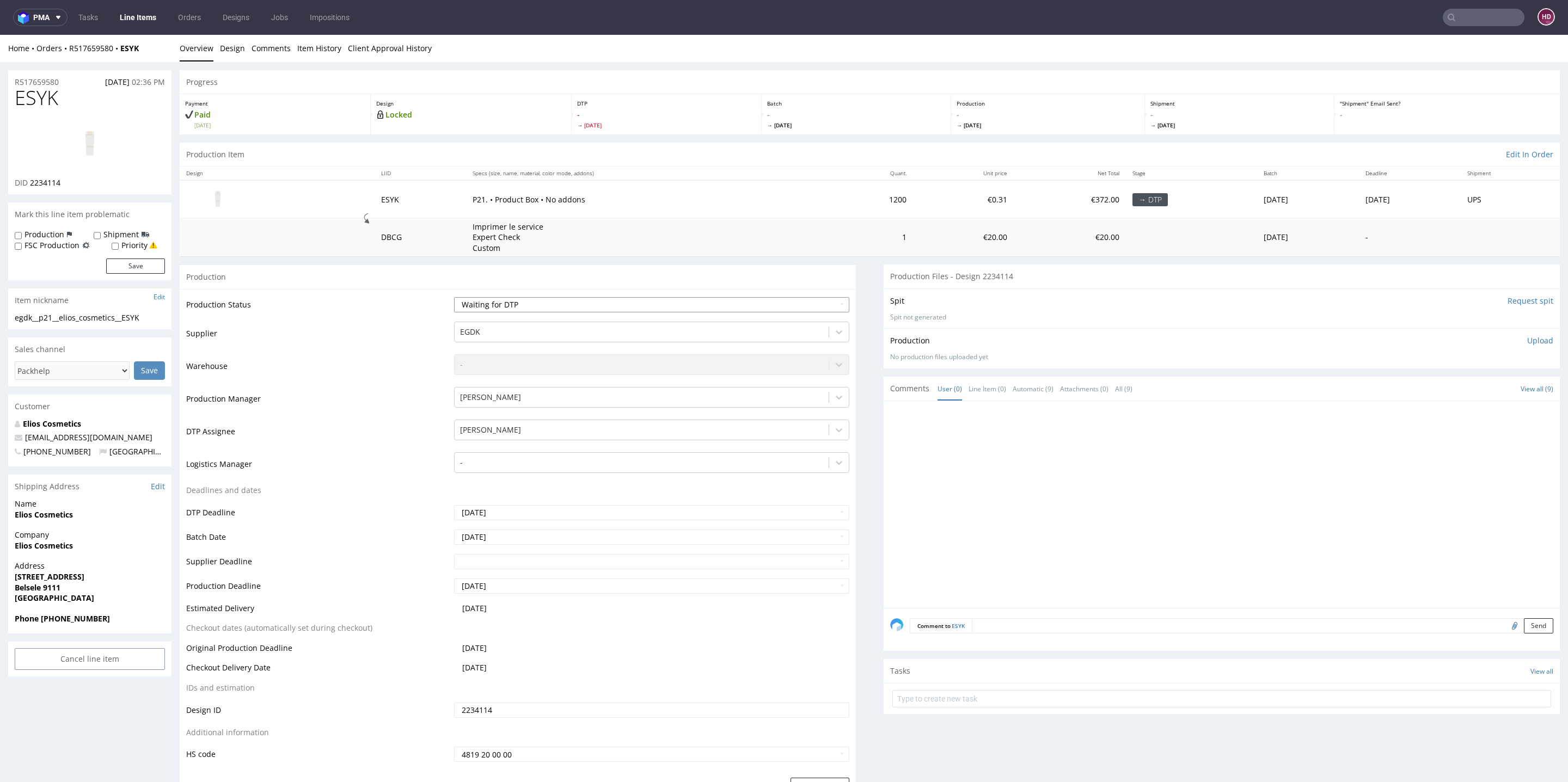
click at [568, 301] on select "Waiting for Artwork Waiting for Diecut Waiting for Mockup Waiting for DTP Waiti…" at bounding box center [651, 304] width 395 height 15
select select "dtp_in_process"
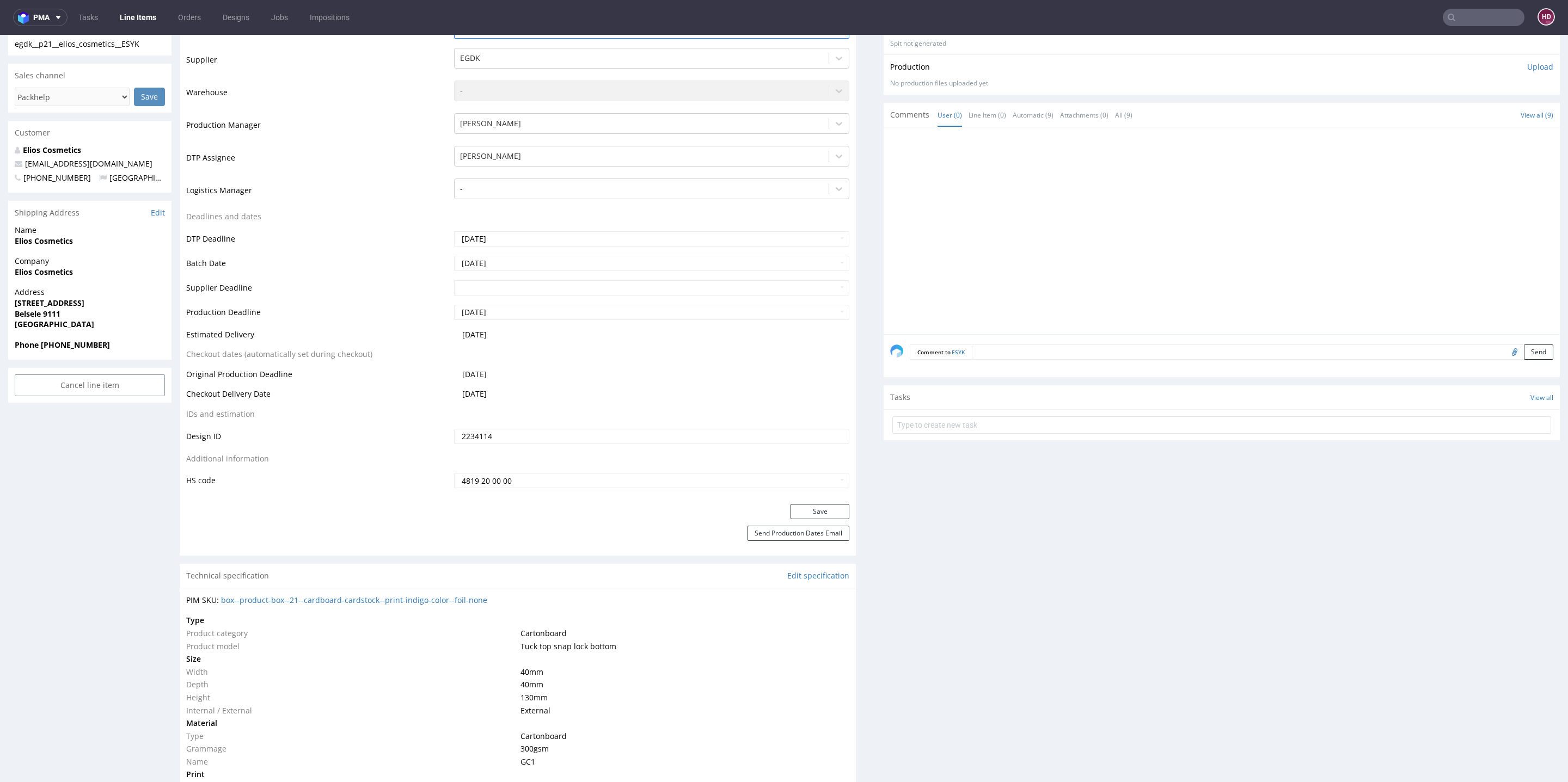
scroll to position [285, 0]
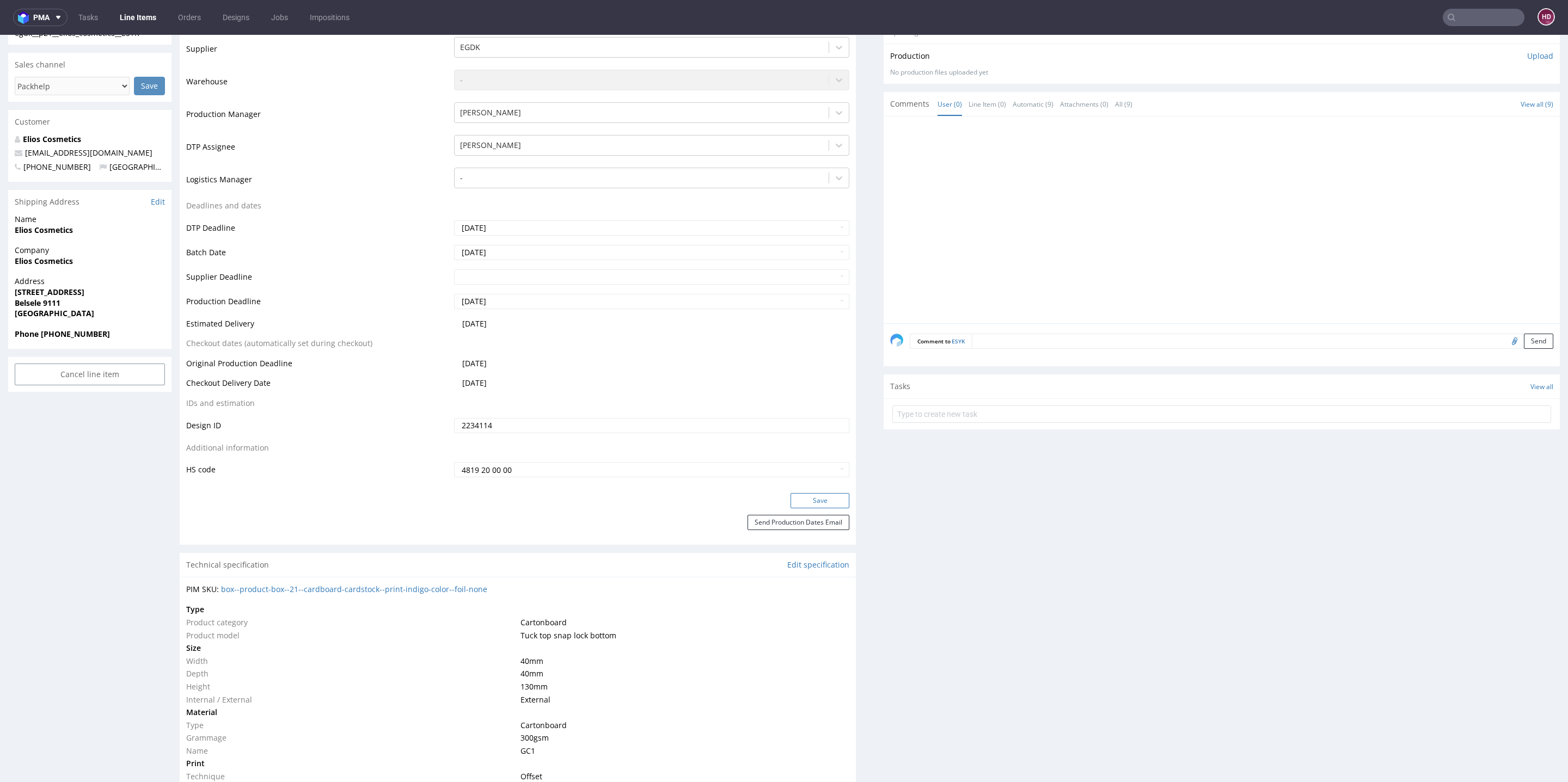
click at [824, 502] on button "Save" at bounding box center [820, 500] width 59 height 15
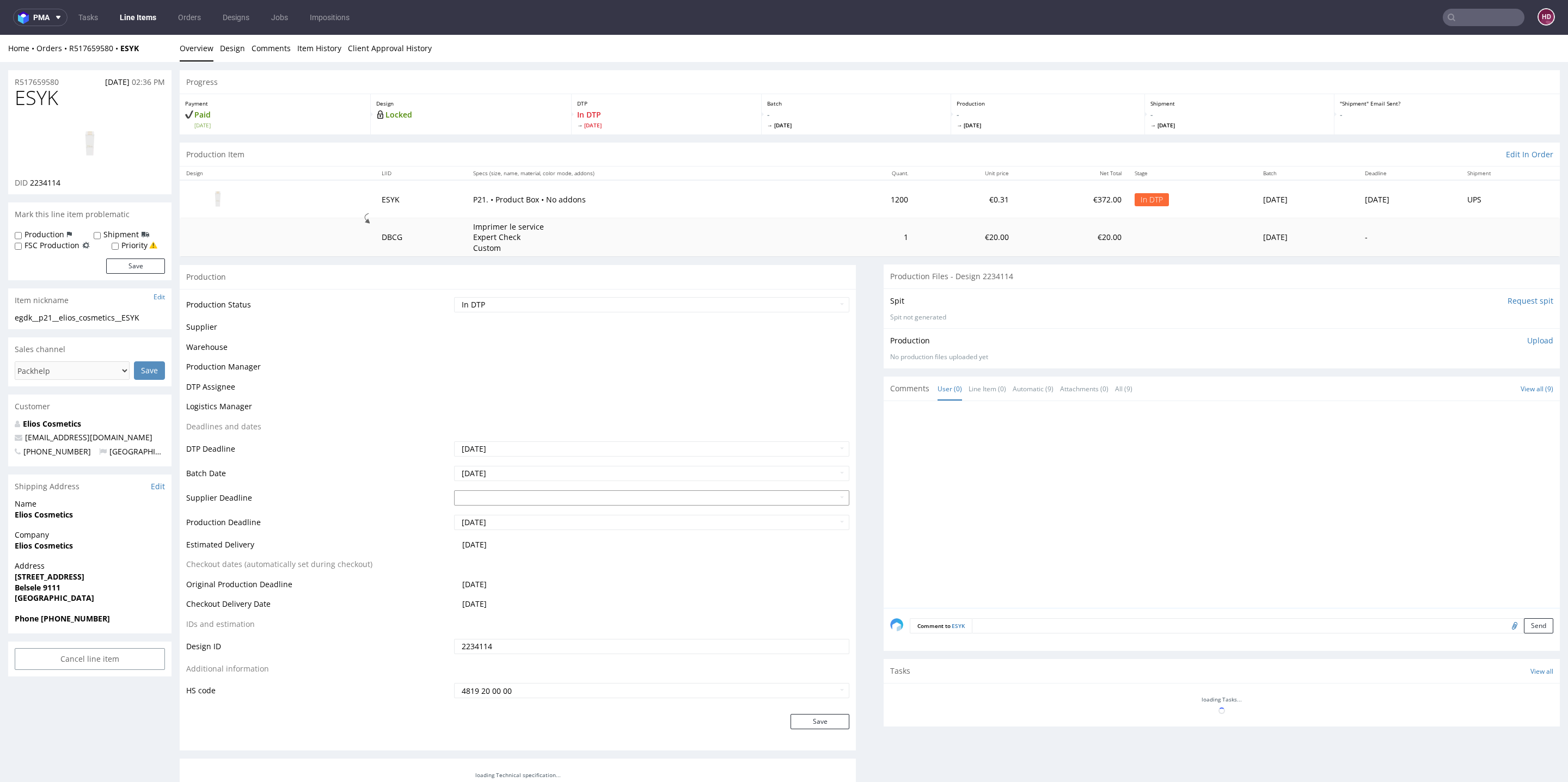
scroll to position [284, 0]
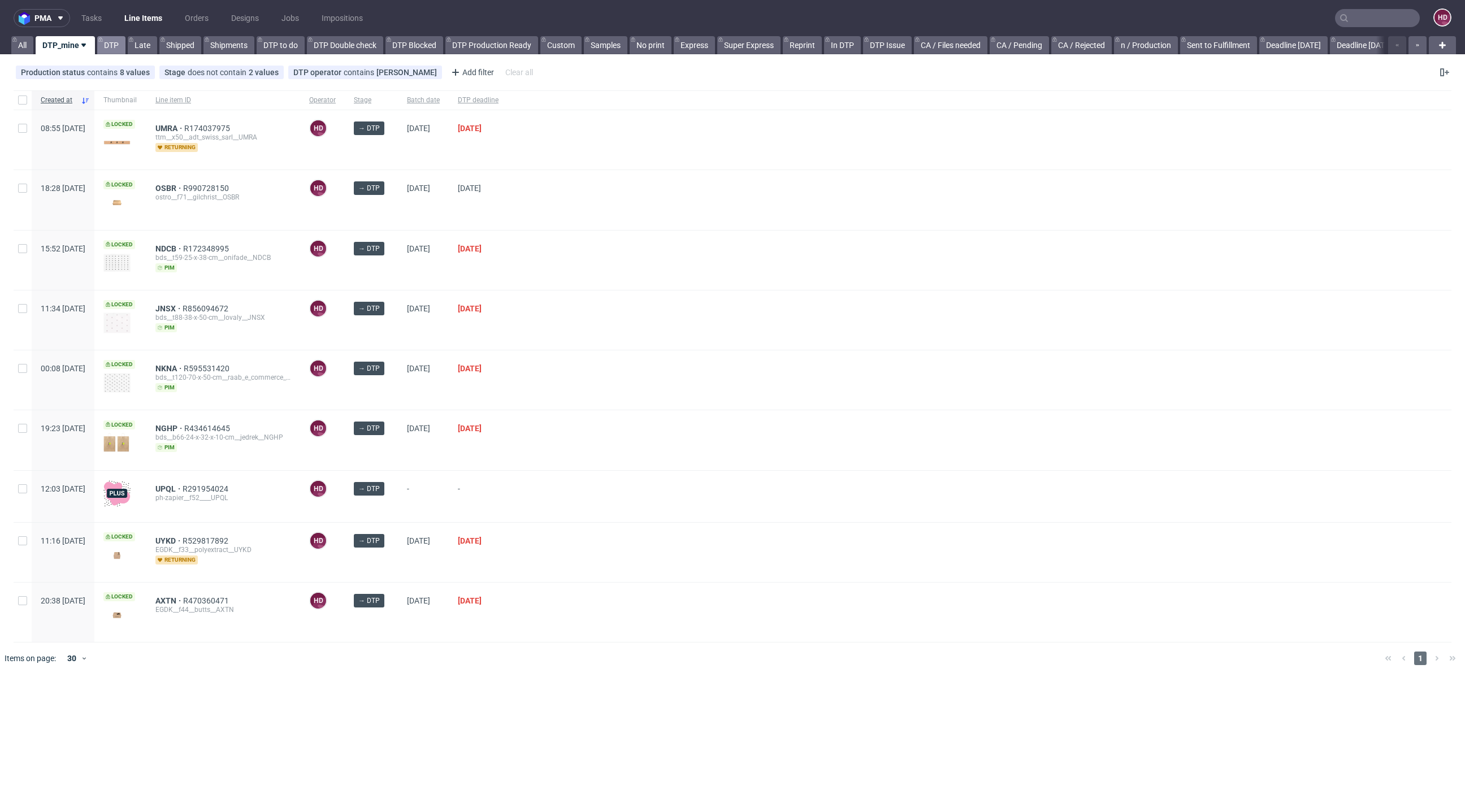
click at [104, 38] on link "DTP" at bounding box center [111, 45] width 28 height 18
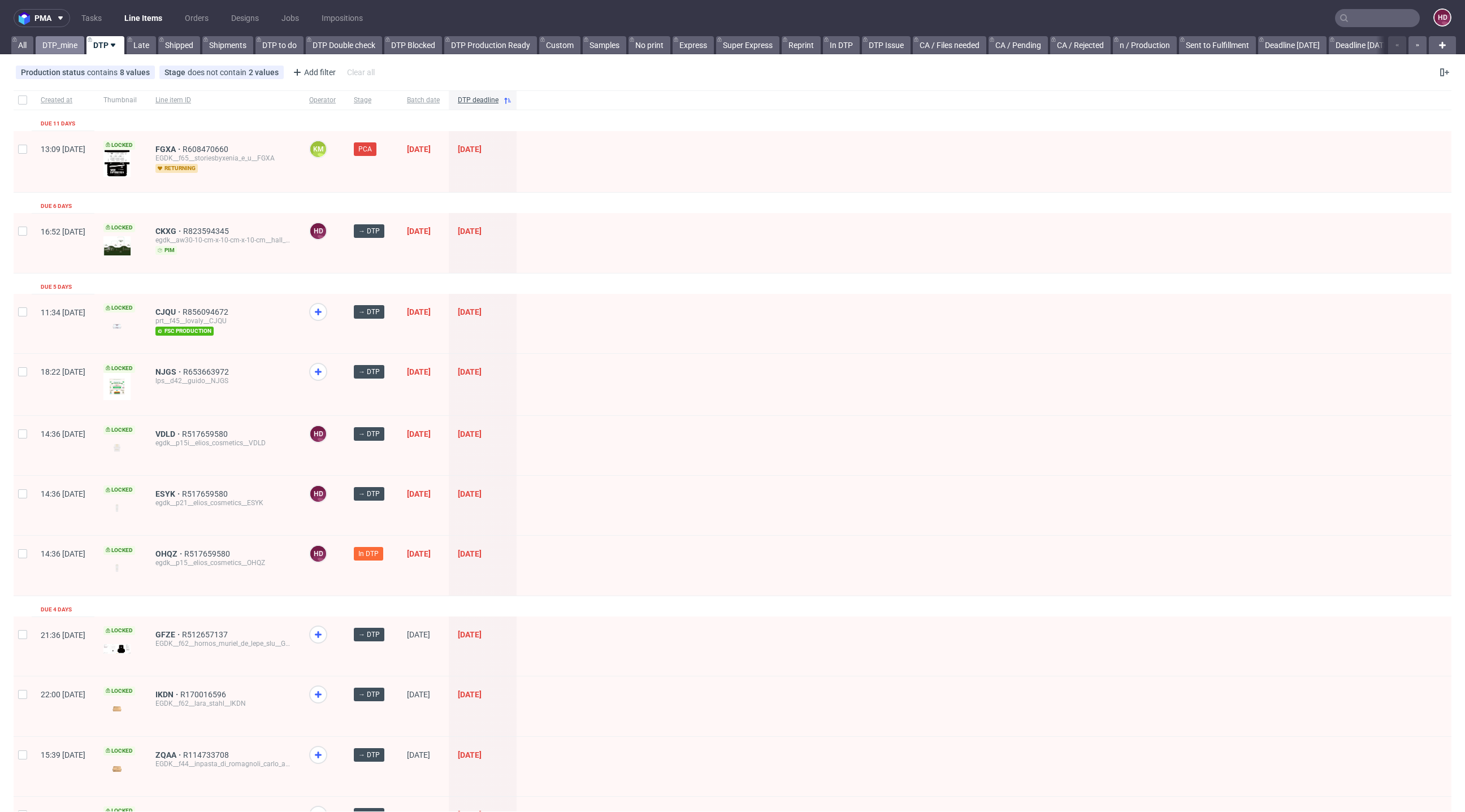
click at [78, 43] on link "DTP_mine" at bounding box center [59, 45] width 49 height 18
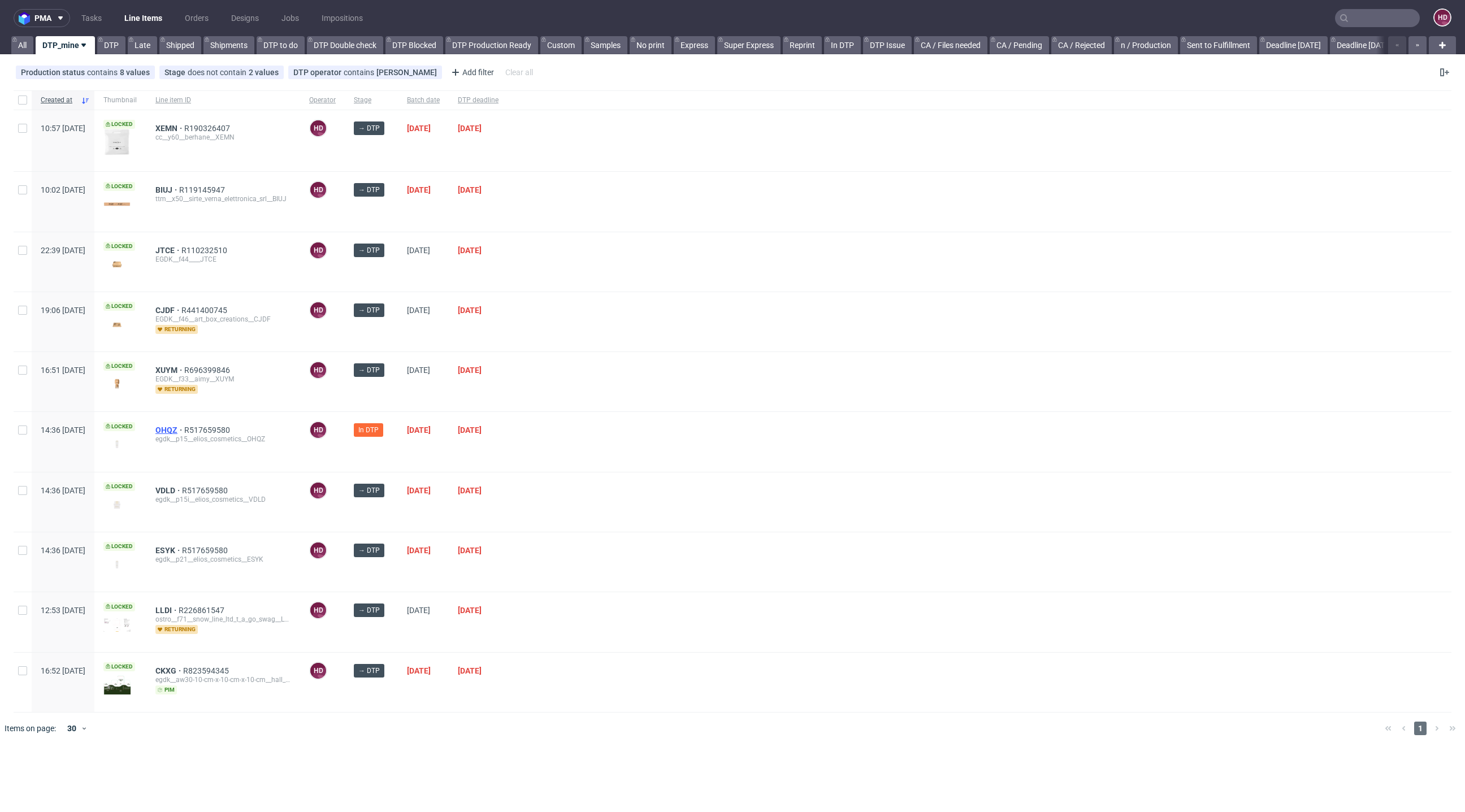
click at [185, 426] on span "OHQZ" at bounding box center [170, 430] width 29 height 9
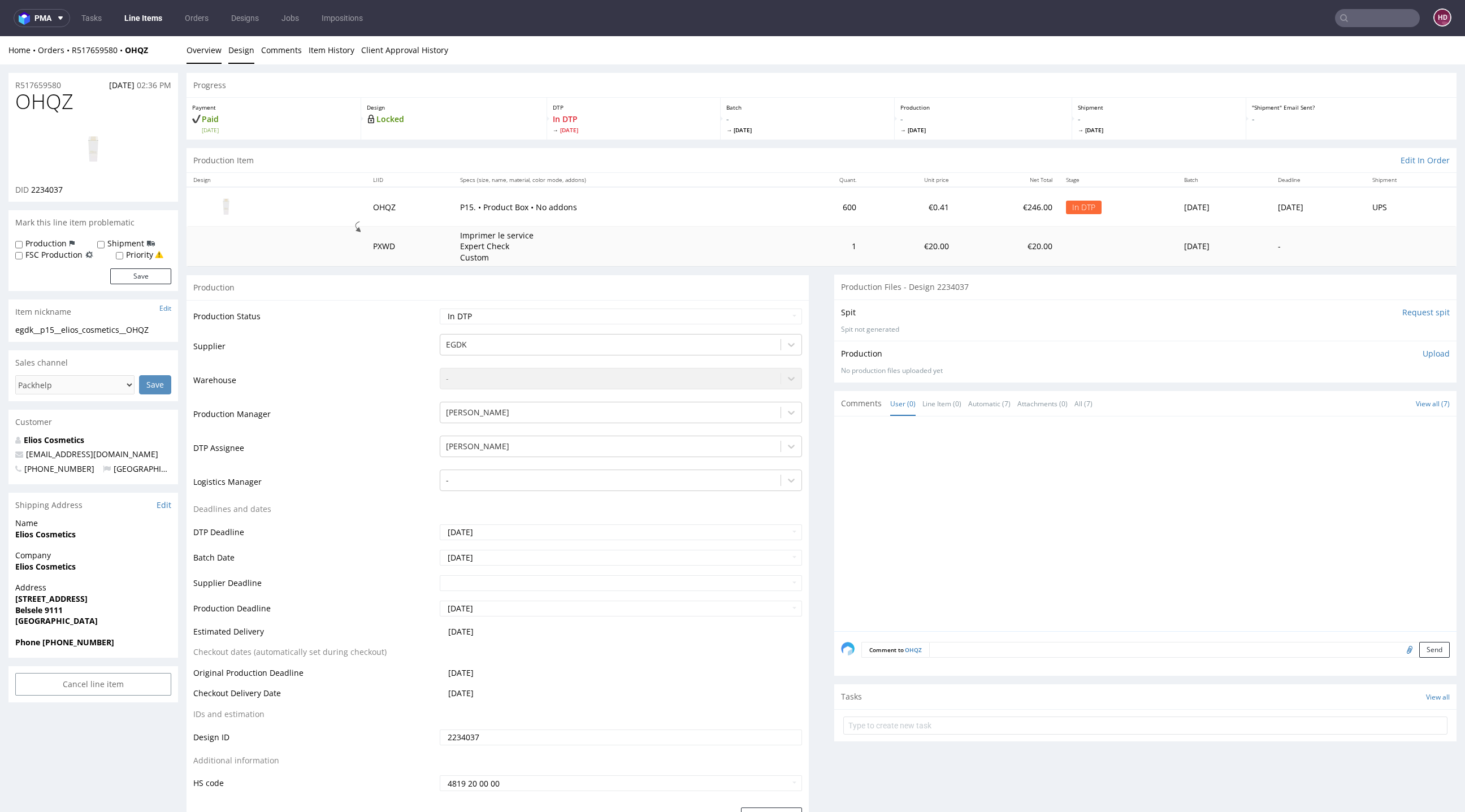
click at [233, 53] on link "Design" at bounding box center [241, 50] width 26 height 28
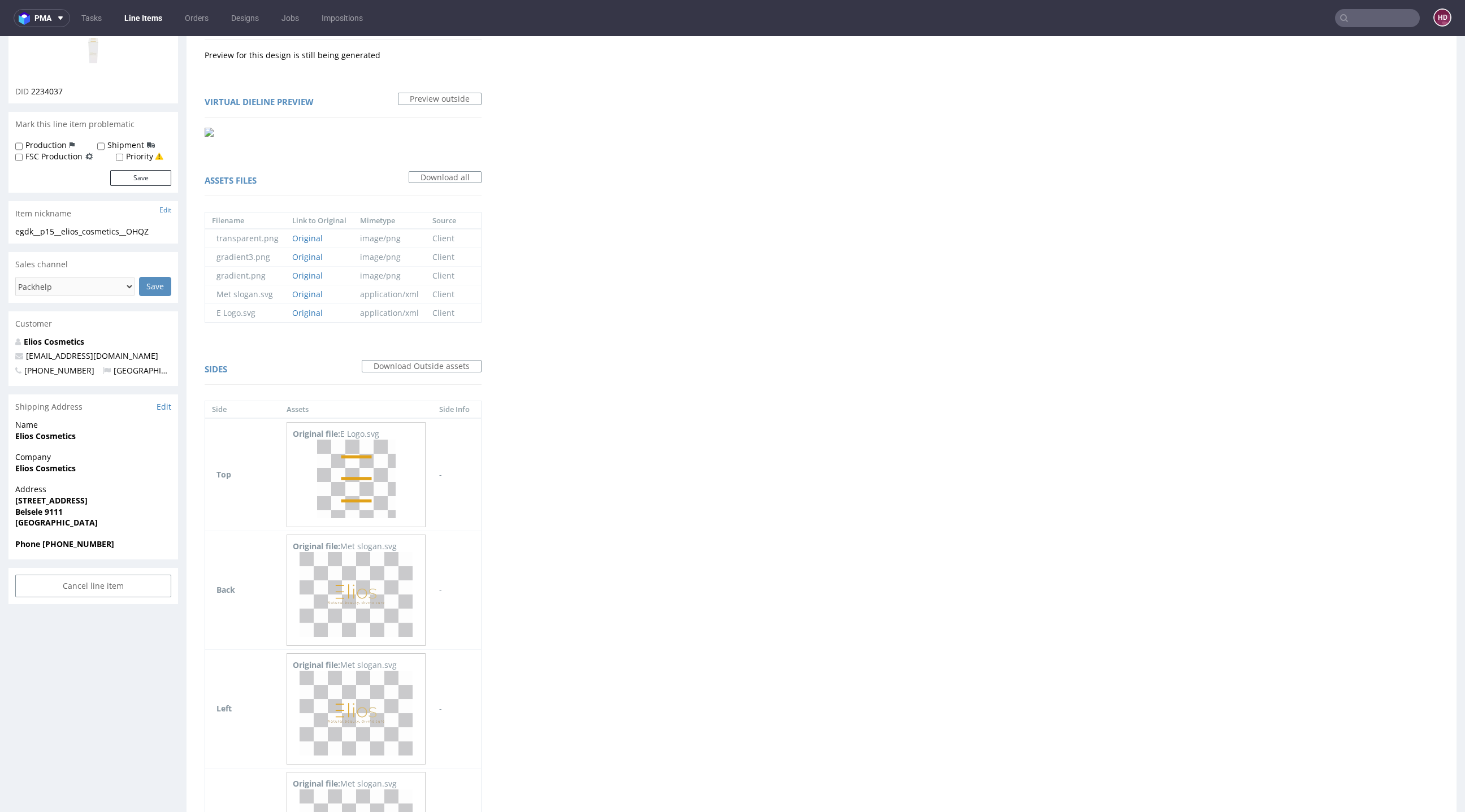
scroll to position [222, 0]
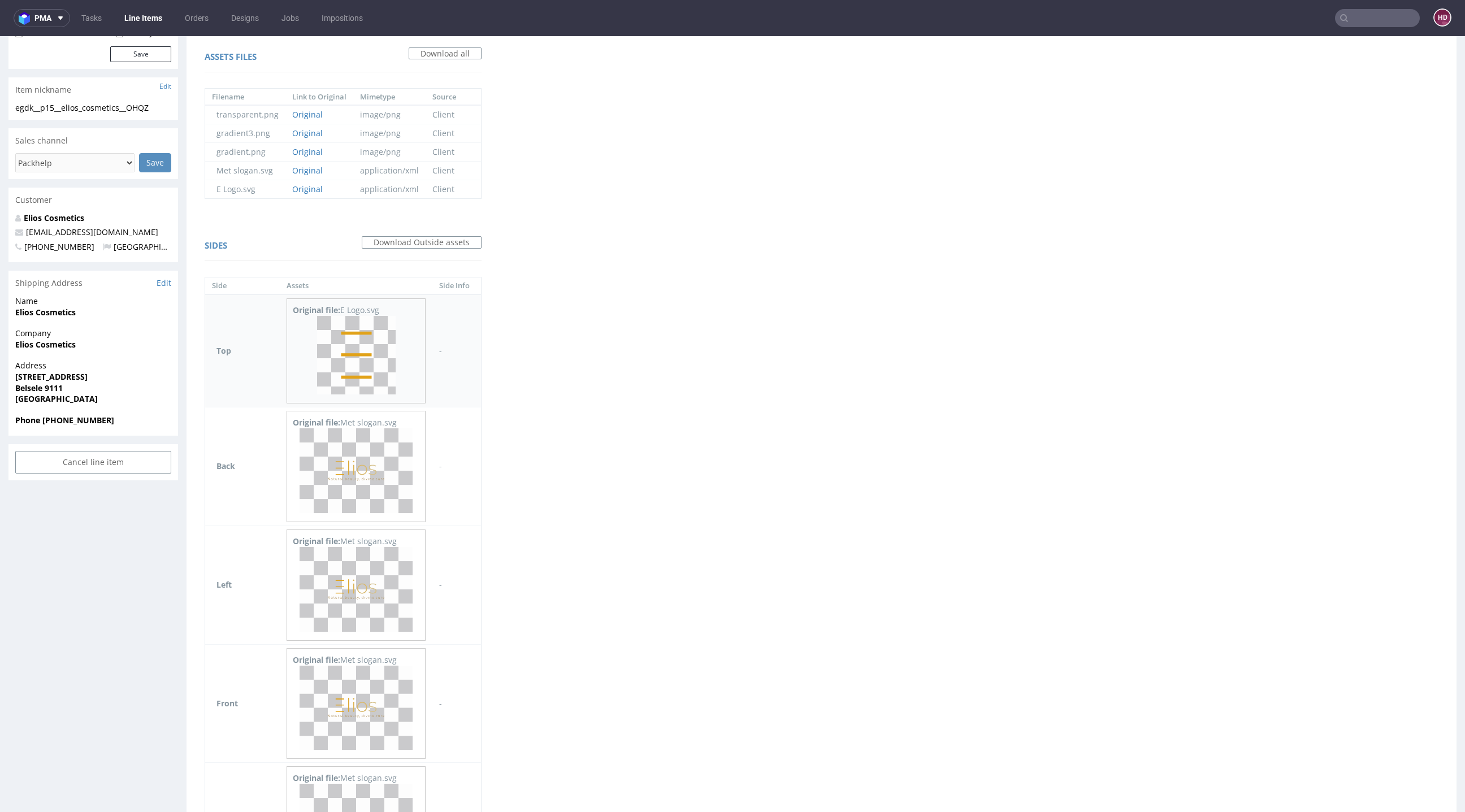
click at [396, 333] on p at bounding box center [356, 356] width 126 height 82
click at [362, 366] on img at bounding box center [356, 355] width 78 height 78
click at [392, 485] on img at bounding box center [356, 471] width 113 height 85
click at [365, 558] on img at bounding box center [356, 590] width 113 height 85
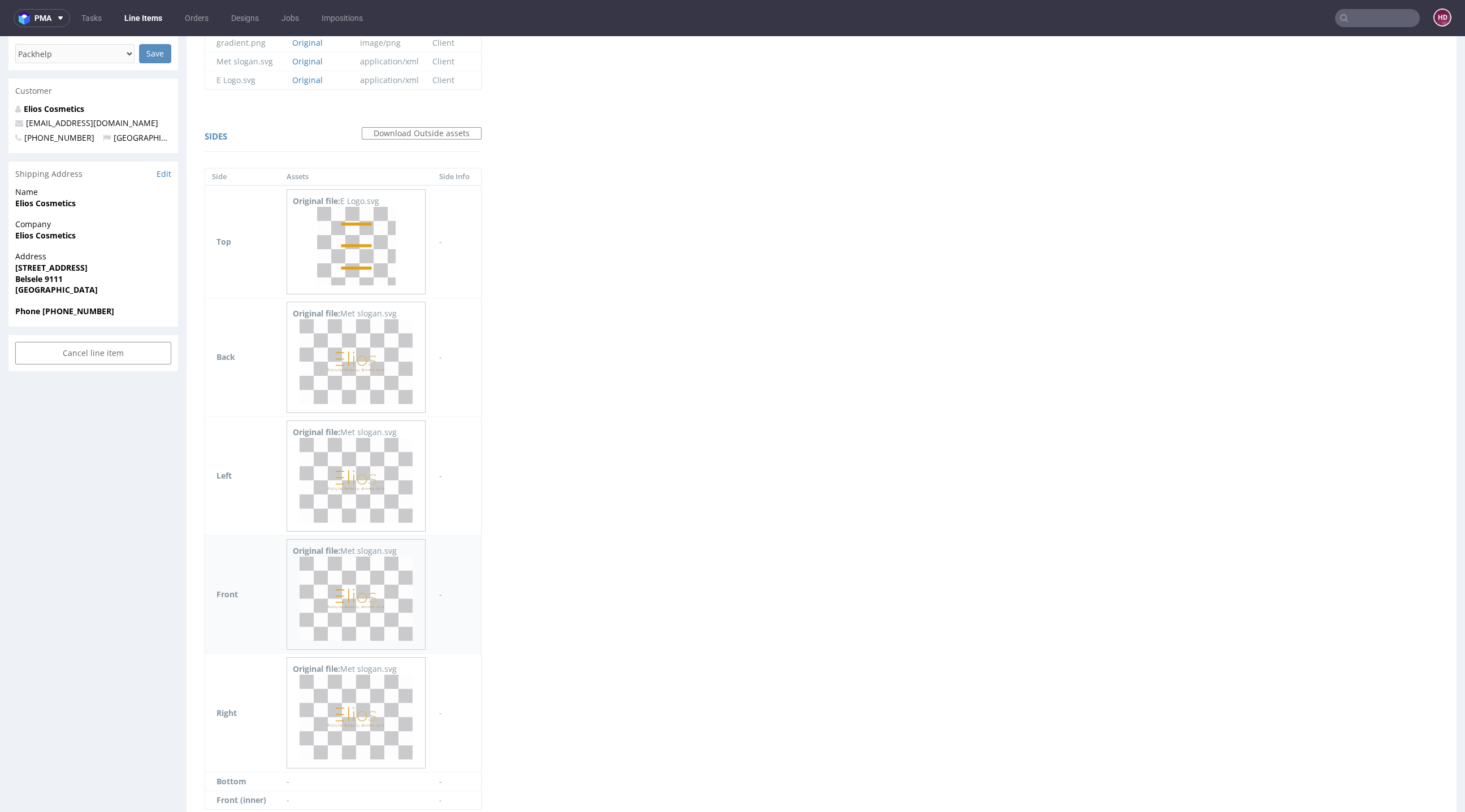
scroll to position [349, 0]
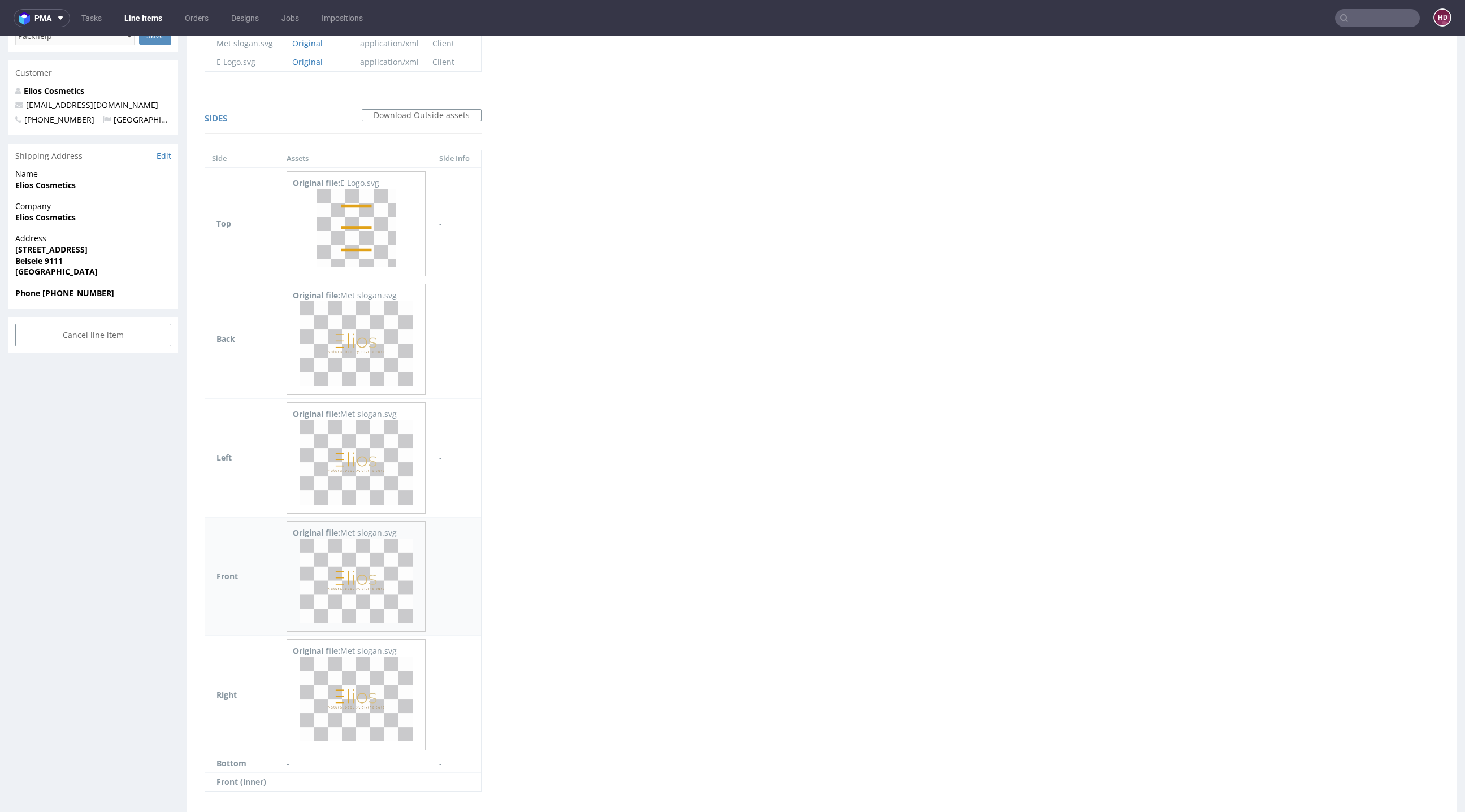
click at [368, 581] on img at bounding box center [356, 581] width 113 height 85
click at [379, 653] on div "Original file: Met slogan.svg" at bounding box center [356, 695] width 139 height 111
click at [379, 651] on div "Original file: Met slogan.svg" at bounding box center [356, 651] width 126 height 11
click at [352, 667] on img at bounding box center [356, 699] width 113 height 85
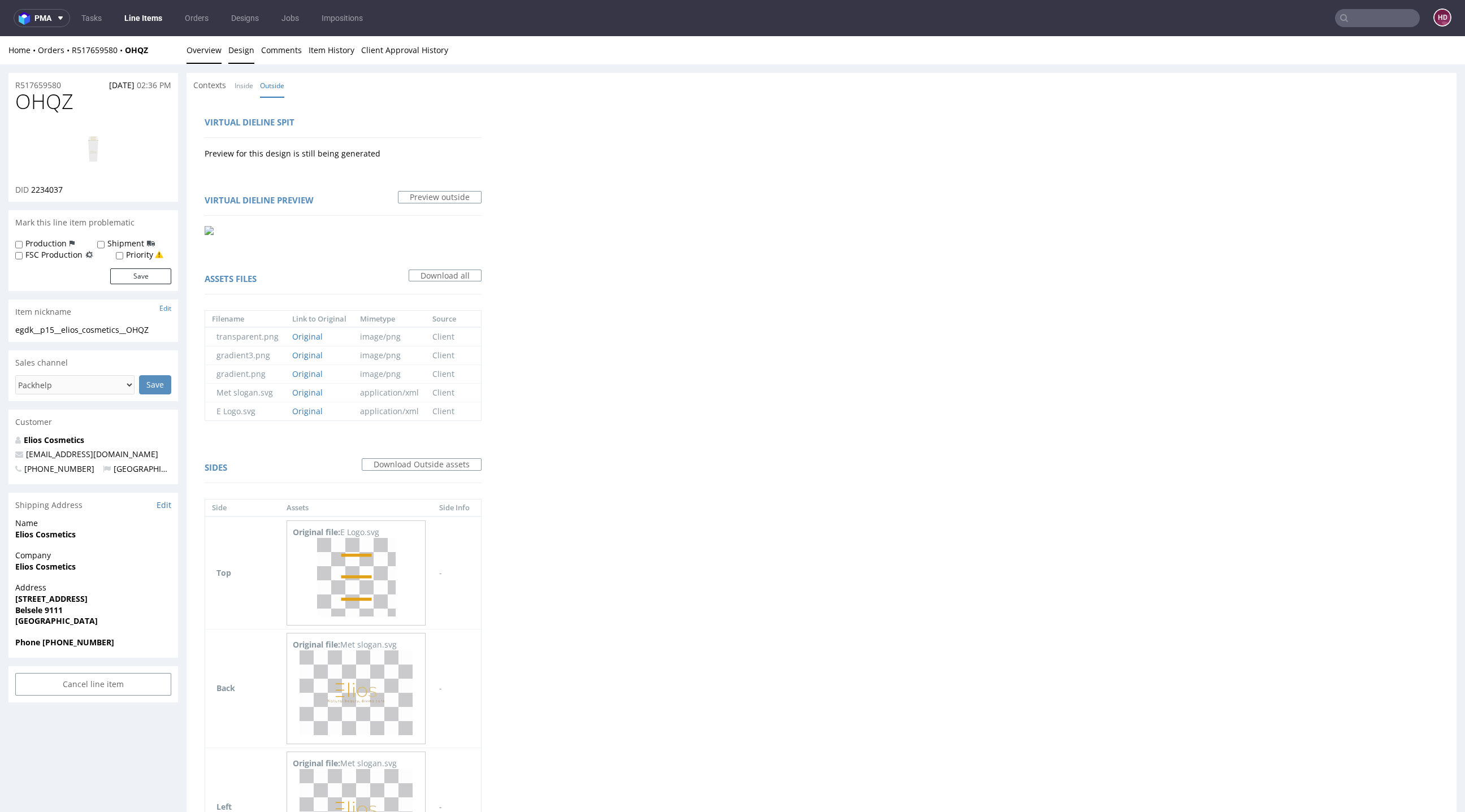
click at [192, 51] on link "Overview" at bounding box center [204, 50] width 35 height 28
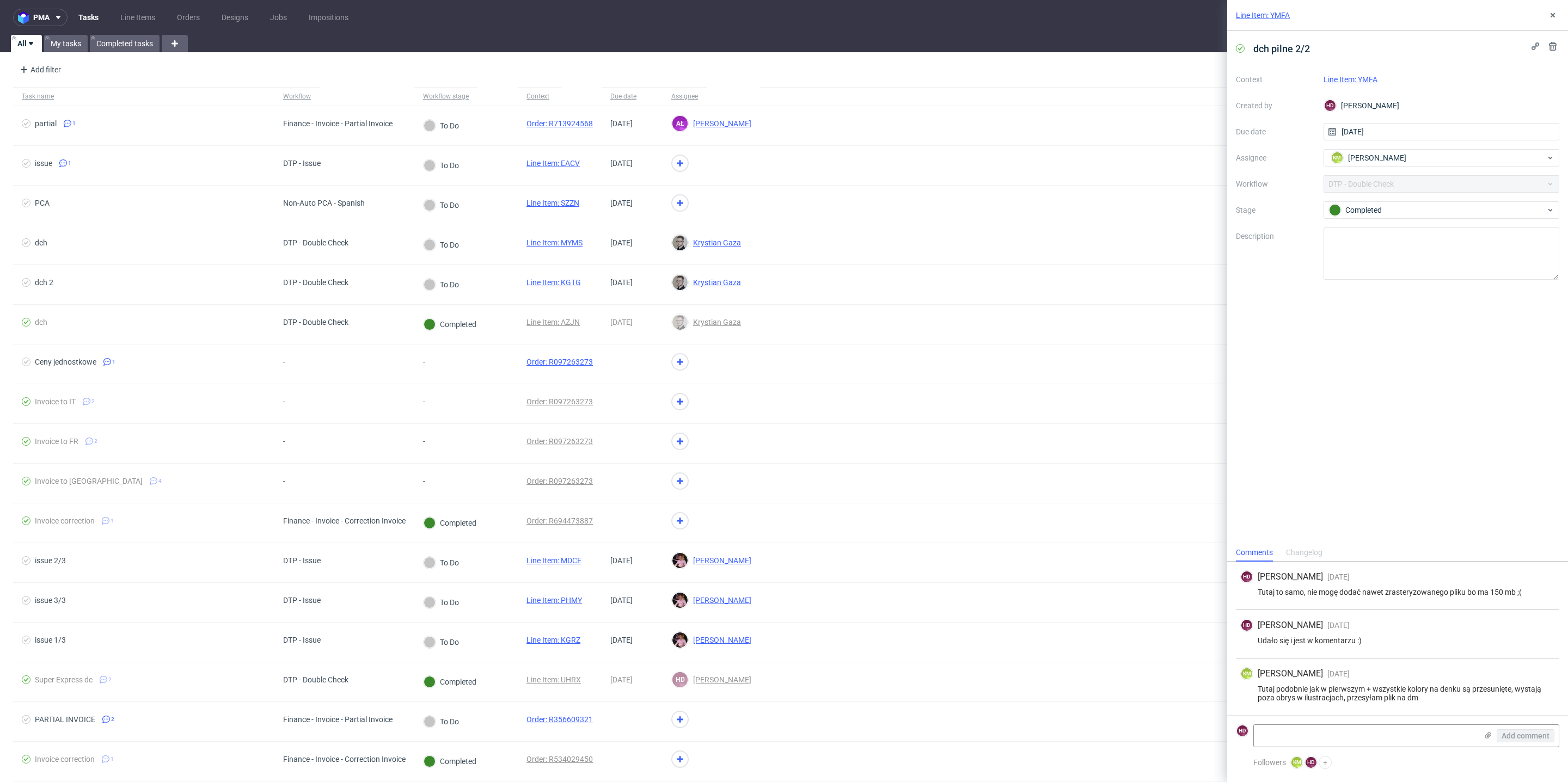
click at [1366, 75] on link "Line Item: YMFA" at bounding box center [1350, 79] width 54 height 9
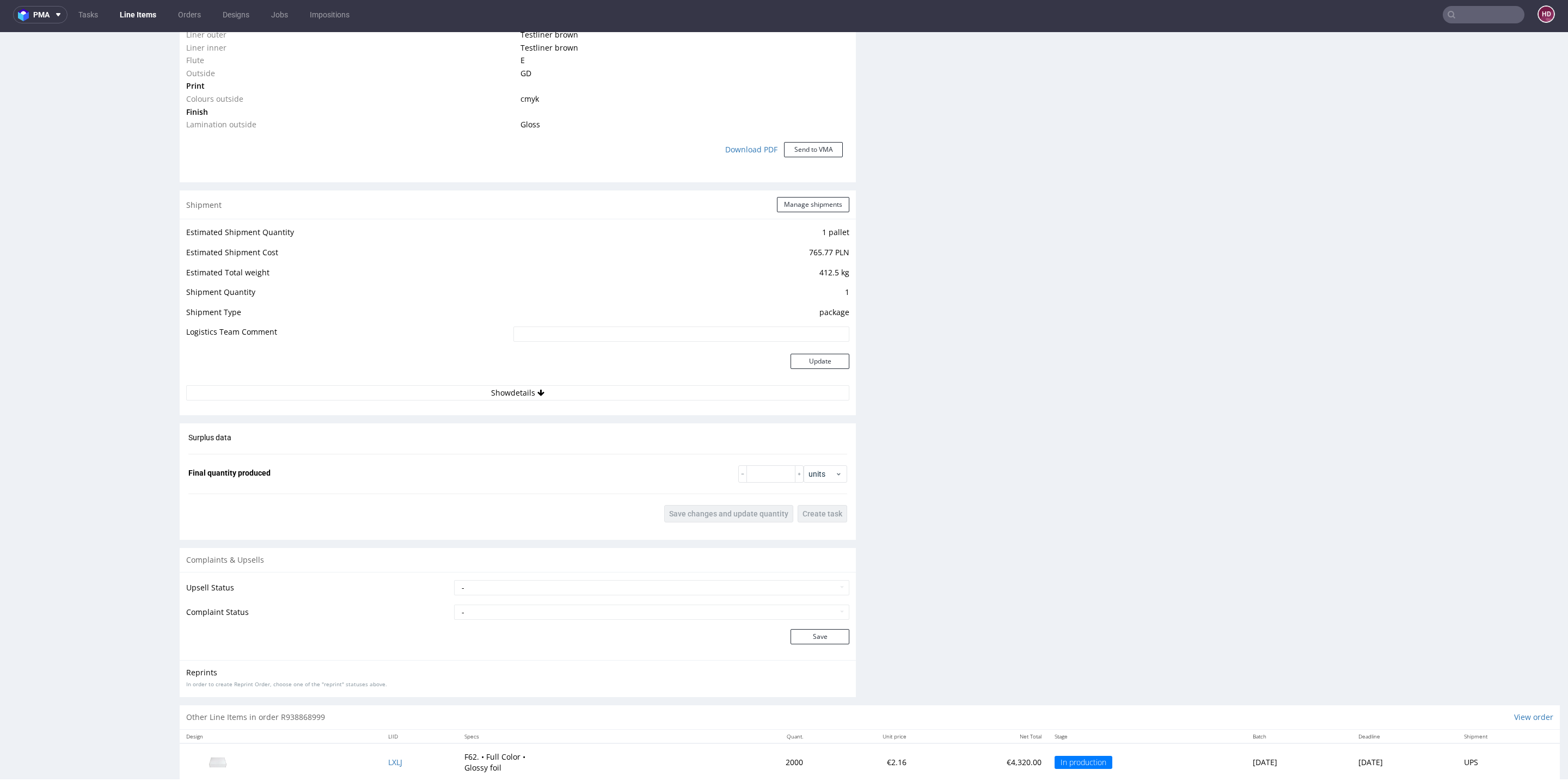
scroll to position [988, 0]
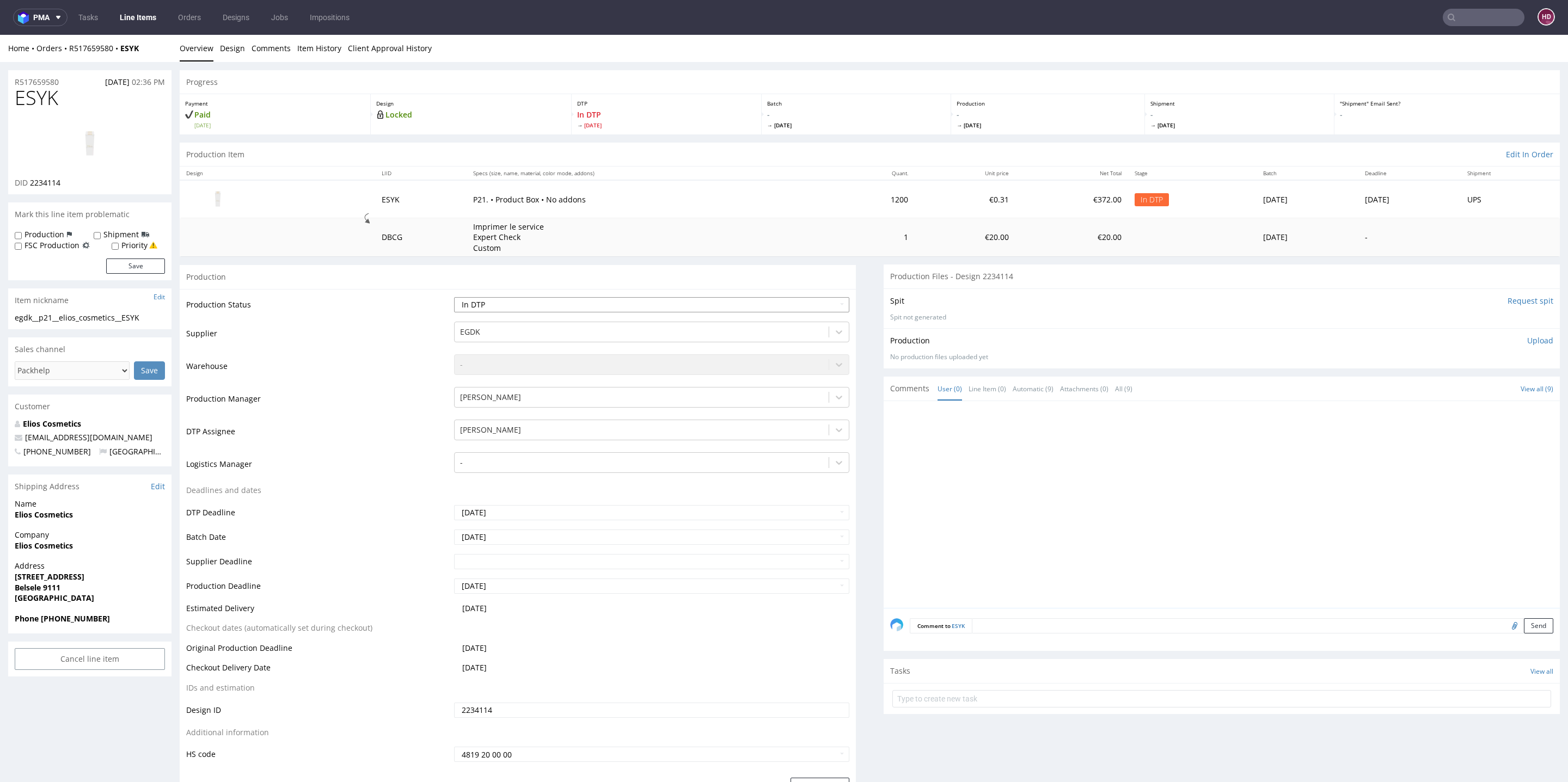
click at [494, 301] on select "Waiting for Artwork Waiting for Diecut Waiting for Mockup Waiting for DTP Waiti…" at bounding box center [651, 304] width 395 height 15
select select "dtp_production_ready"
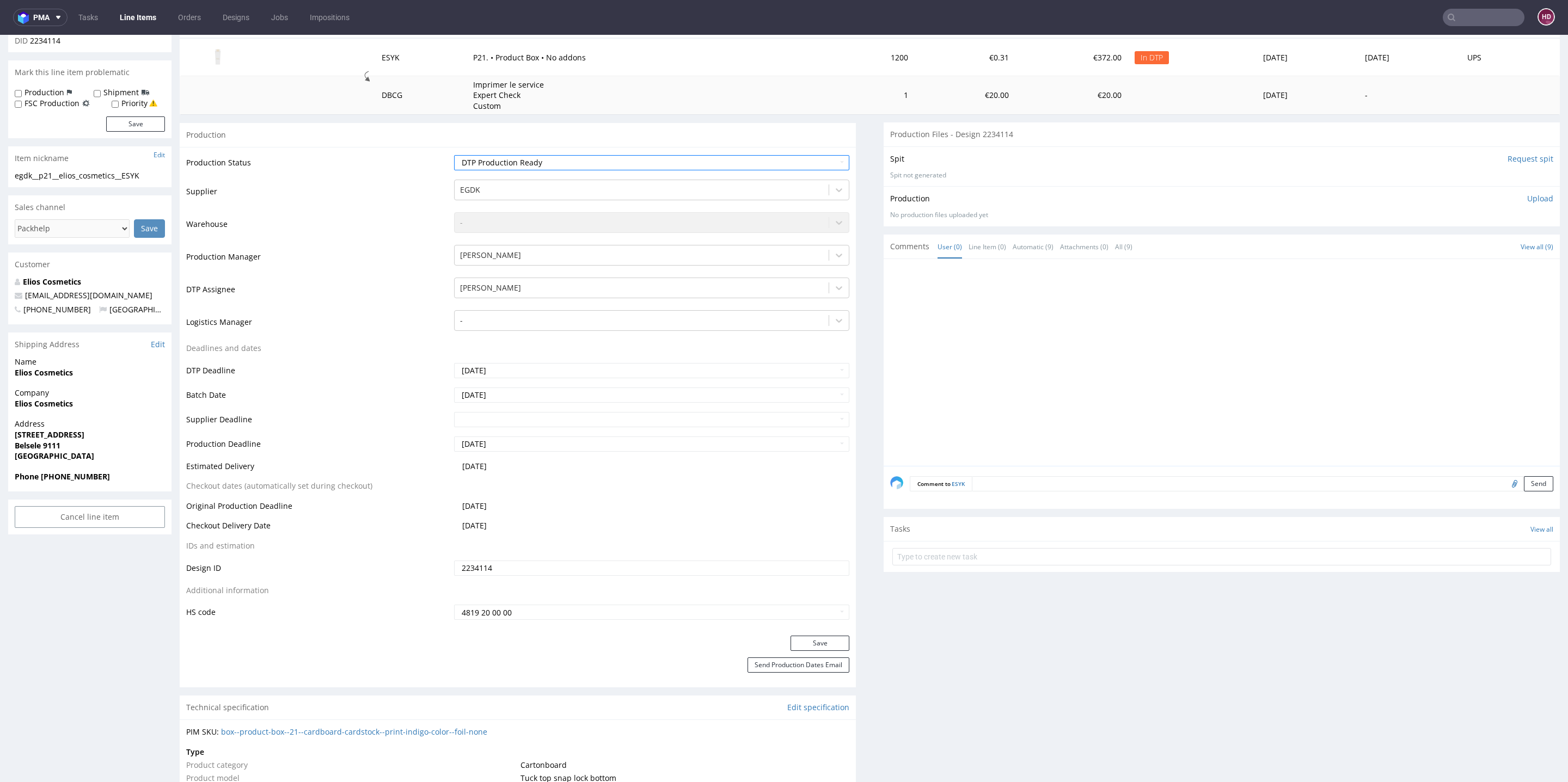
scroll to position [390, 0]
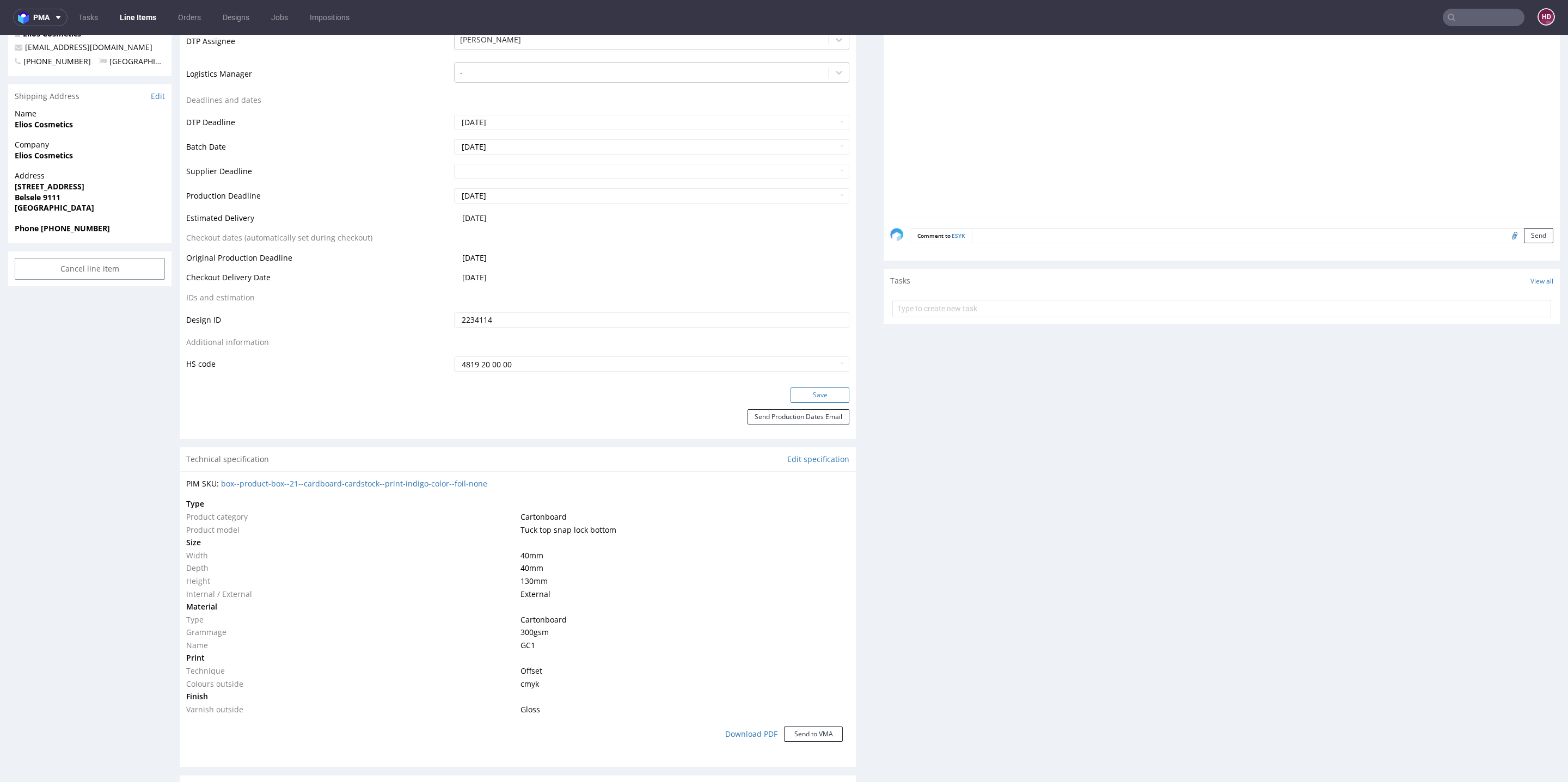
click at [810, 394] on button "Save" at bounding box center [820, 395] width 59 height 15
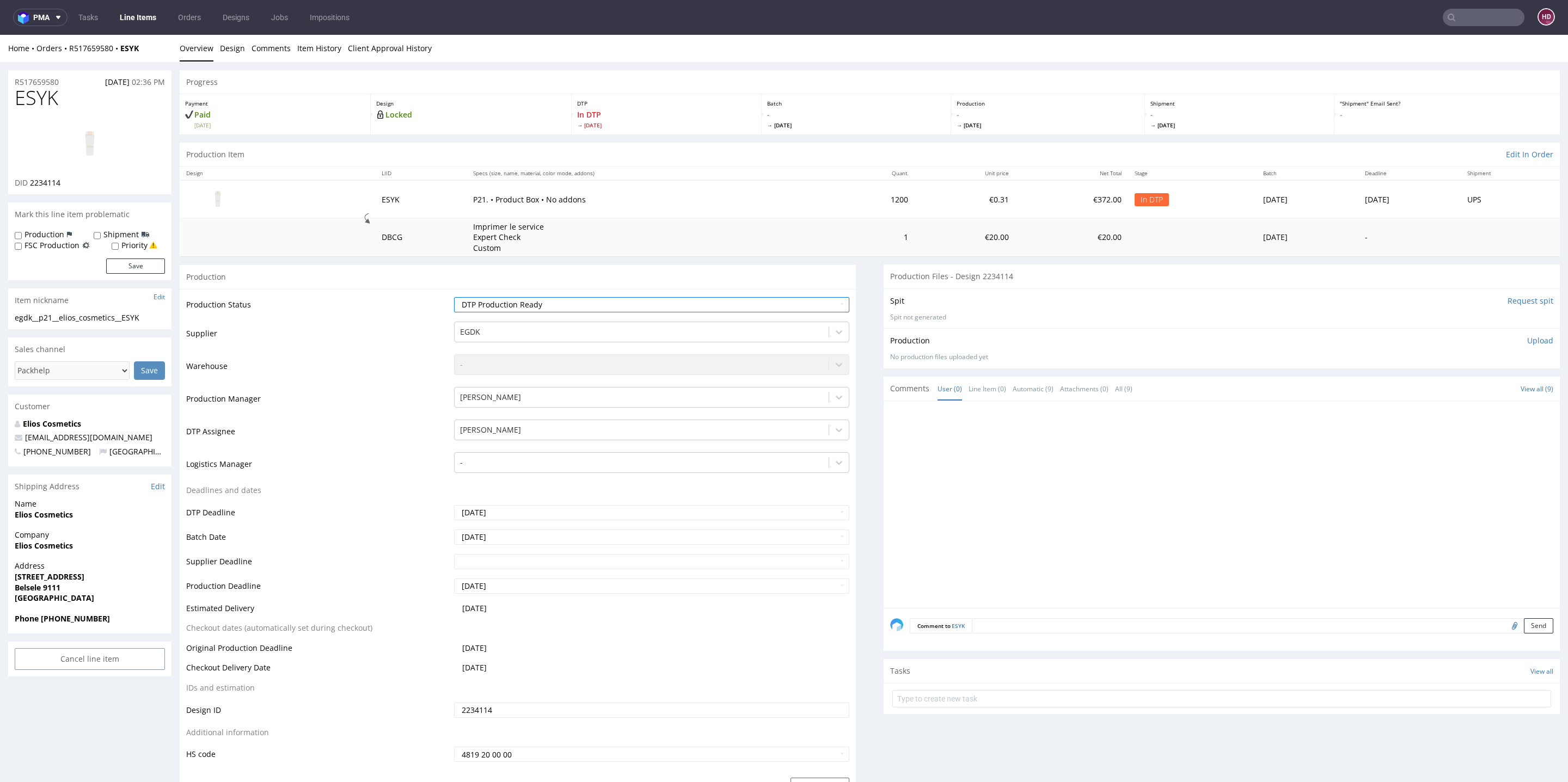
click at [79, 138] on img at bounding box center [89, 144] width 87 height 49
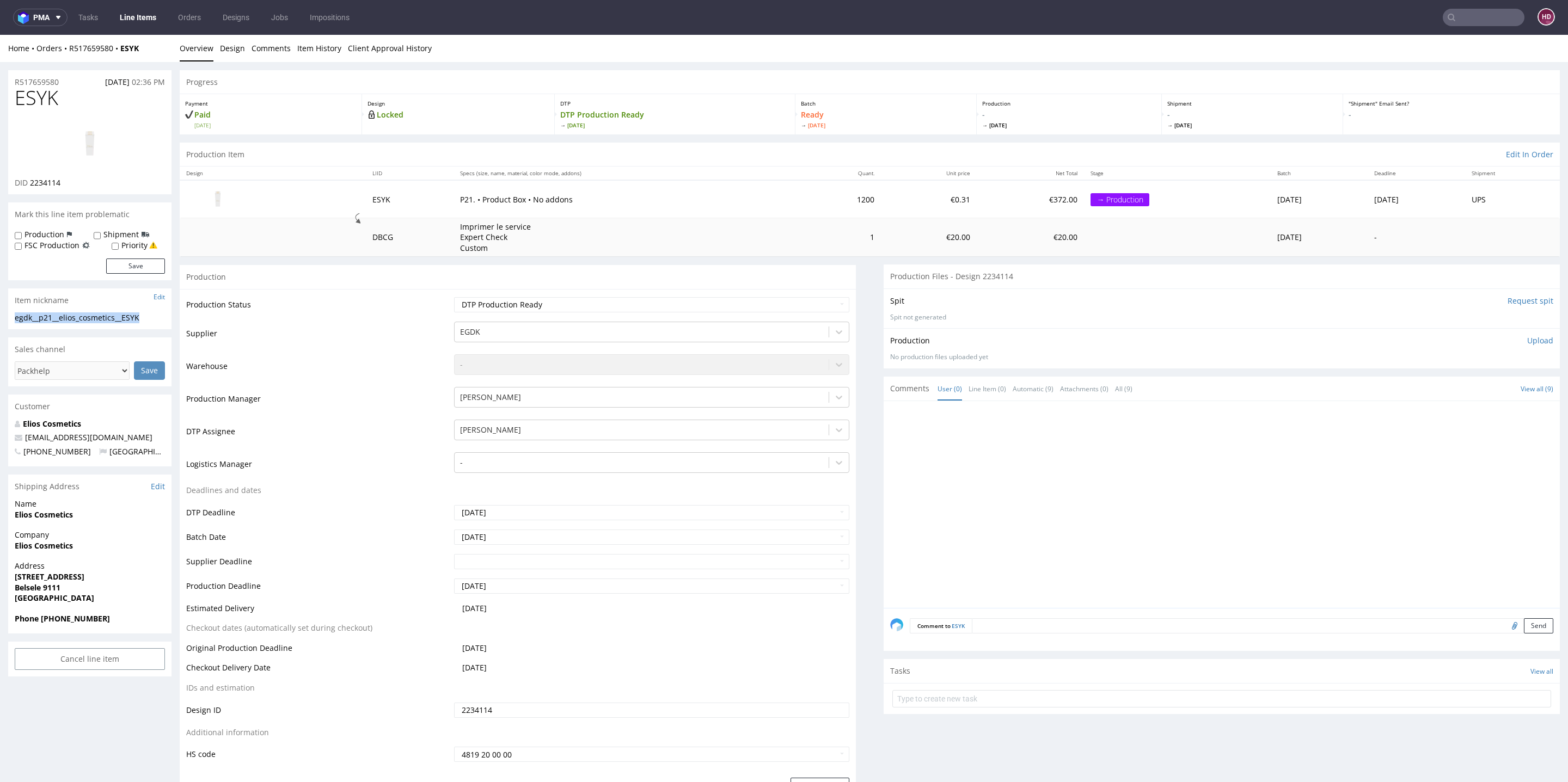
drag, startPoint x: 149, startPoint y: 321, endPoint x: 0, endPoint y: 312, distance: 149.3
copy section "egdk__p21__elios_cosmetics__ESYK"
click at [66, 81] on div "R517659580 08.08.2025 02:36 PM" at bounding box center [89, 79] width 163 height 18
drag, startPoint x: 66, startPoint y: 81, endPoint x: 0, endPoint y: 75, distance: 66.3
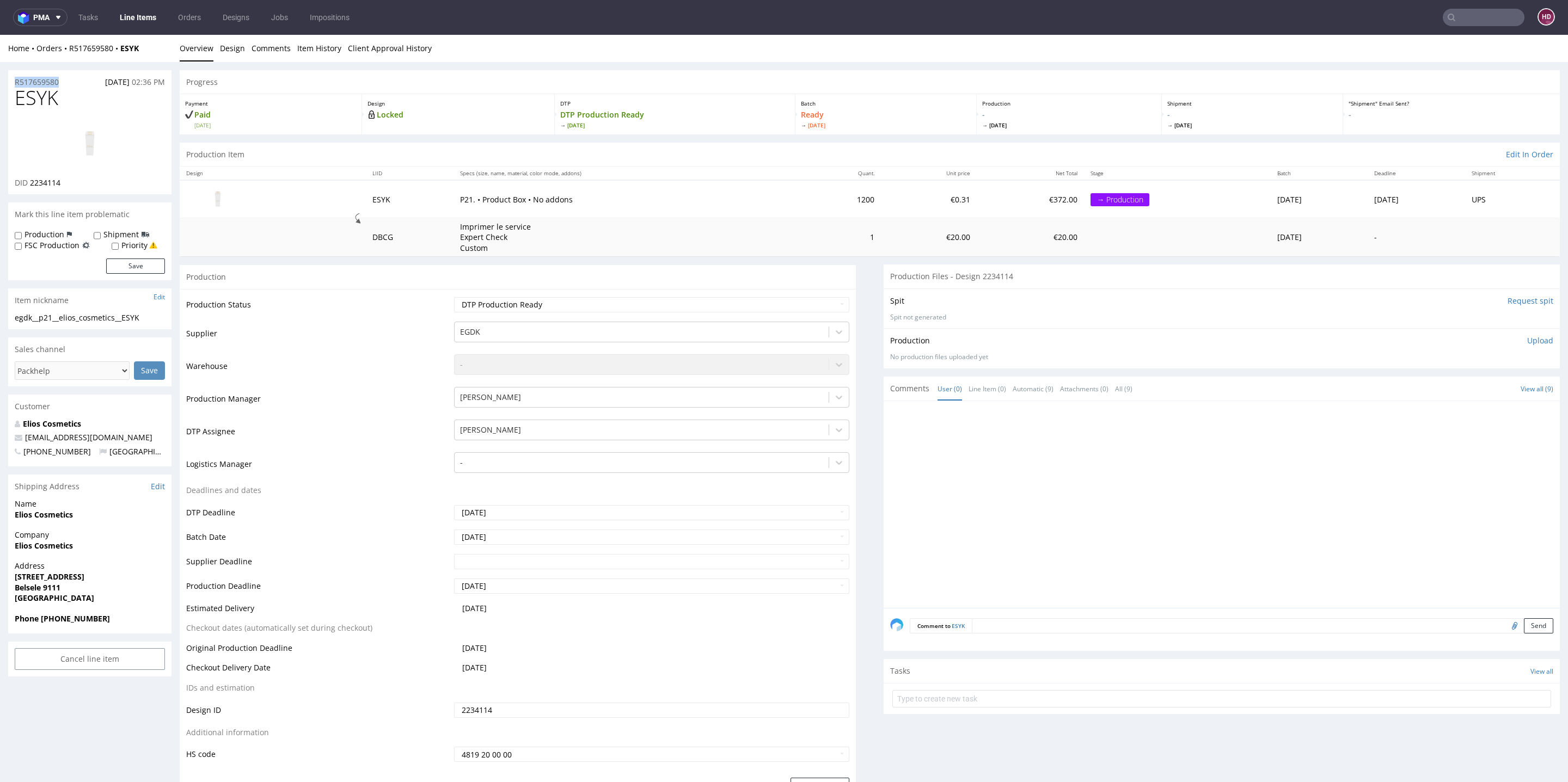
copy p "R517659580"
drag, startPoint x: 65, startPoint y: 184, endPoint x: 30, endPoint y: 183, distance: 35.0
click at [30, 183] on div "DID 2234114" at bounding box center [89, 183] width 150 height 11
copy span "2234114"
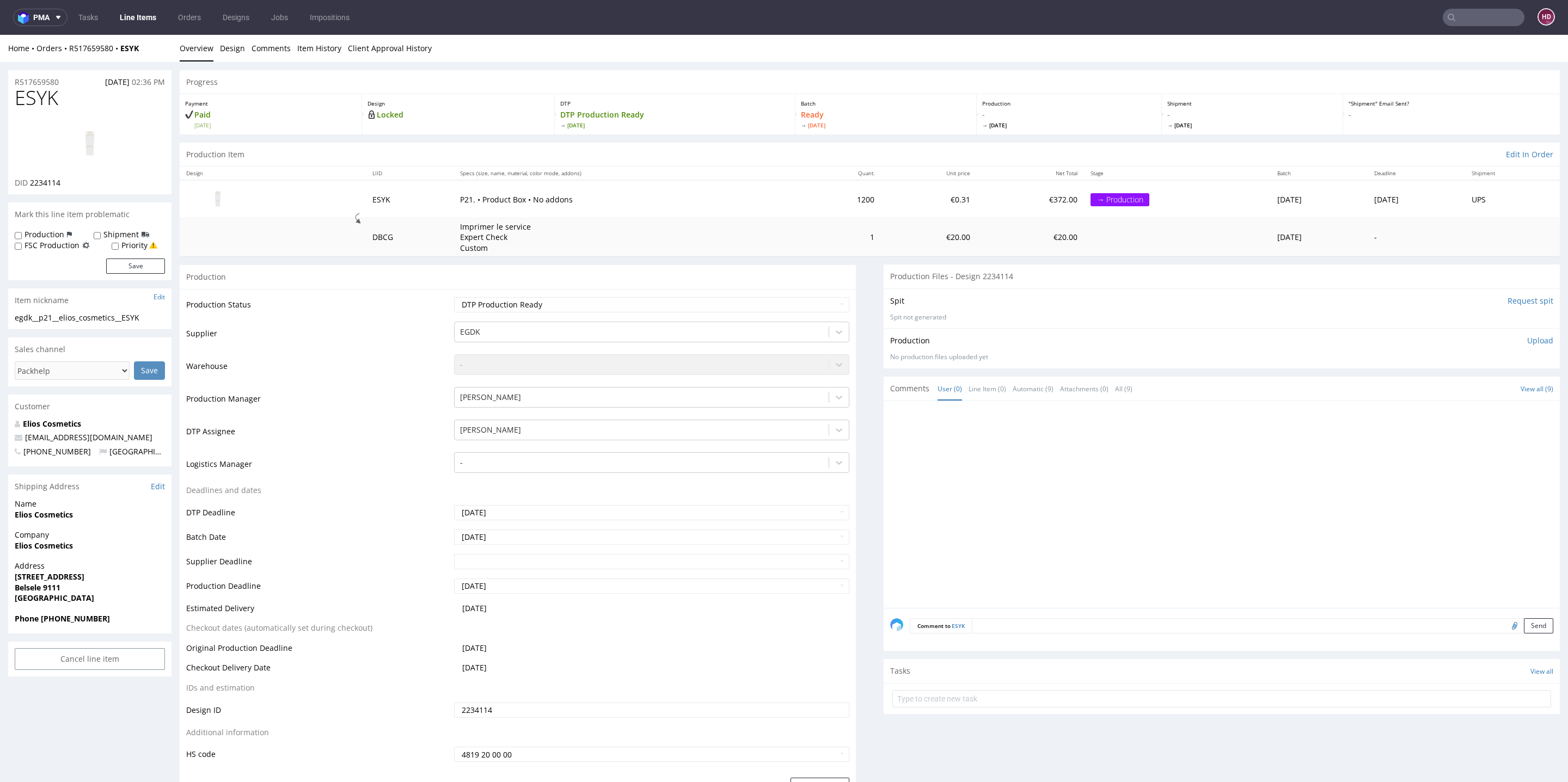
click at [1514, 333] on div "Production Upload No production files uploaded yet Description (optional) Add f…" at bounding box center [1222, 347] width 676 height 40
click at [1527, 340] on p "Upload" at bounding box center [1540, 341] width 26 height 11
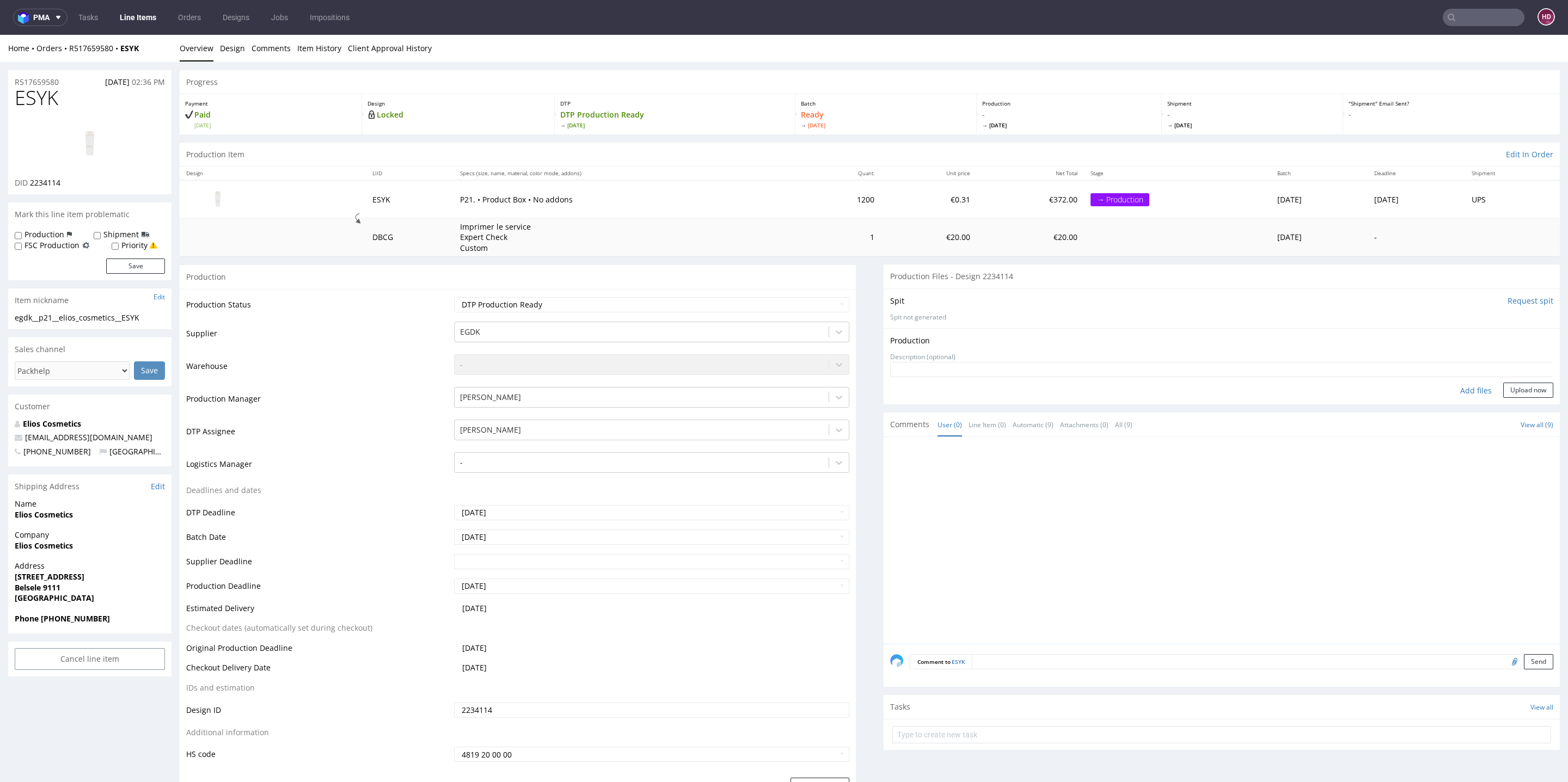
click at [1449, 383] on div "Add files" at bounding box center [1475, 391] width 54 height 16
type input "C:\fakepath\ egdk__p21__elios_cosmetics__ESYK__d2234114__oR517659580.pdf"
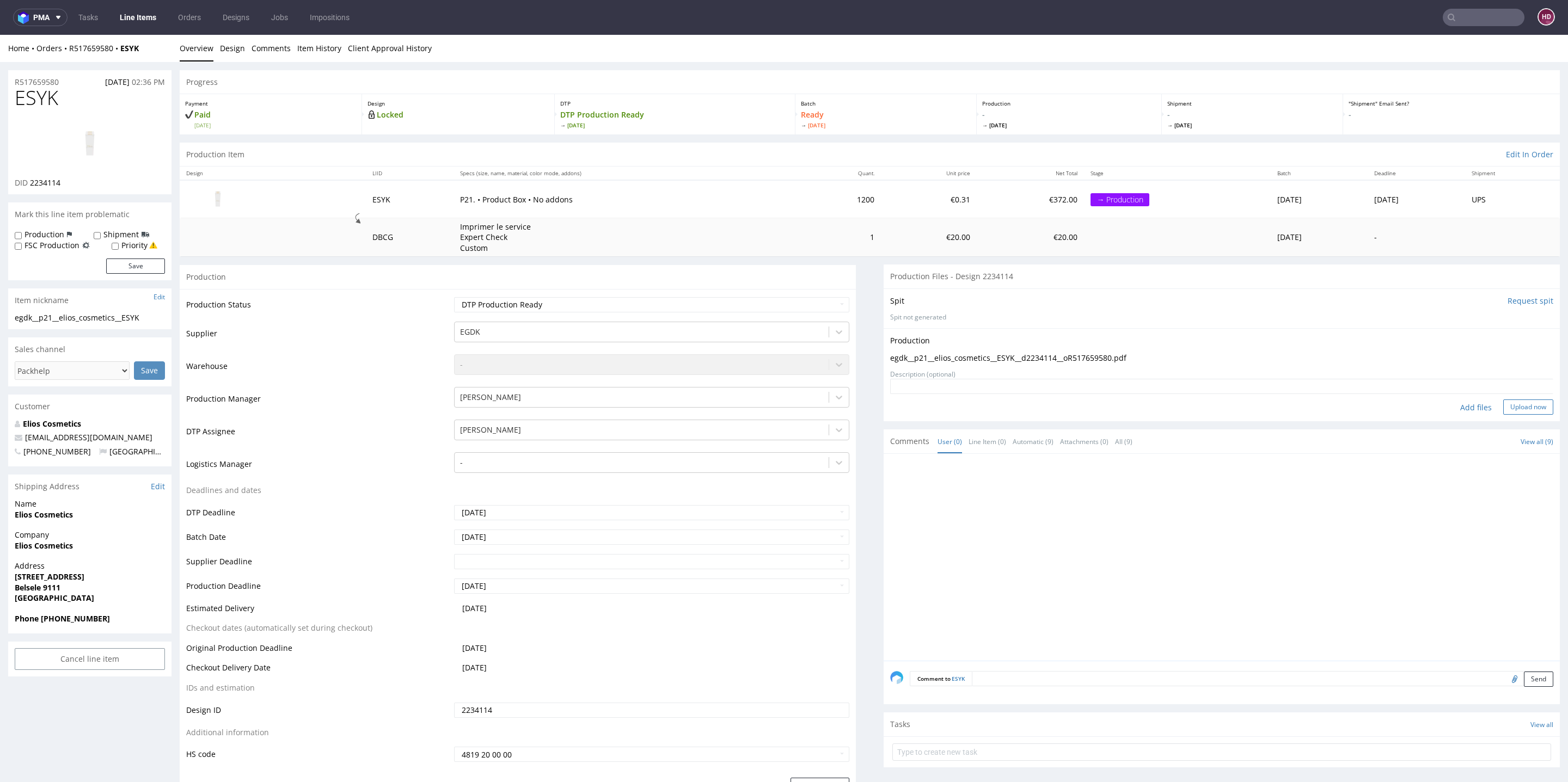
click at [1503, 402] on button "Upload now" at bounding box center [1528, 407] width 50 height 15
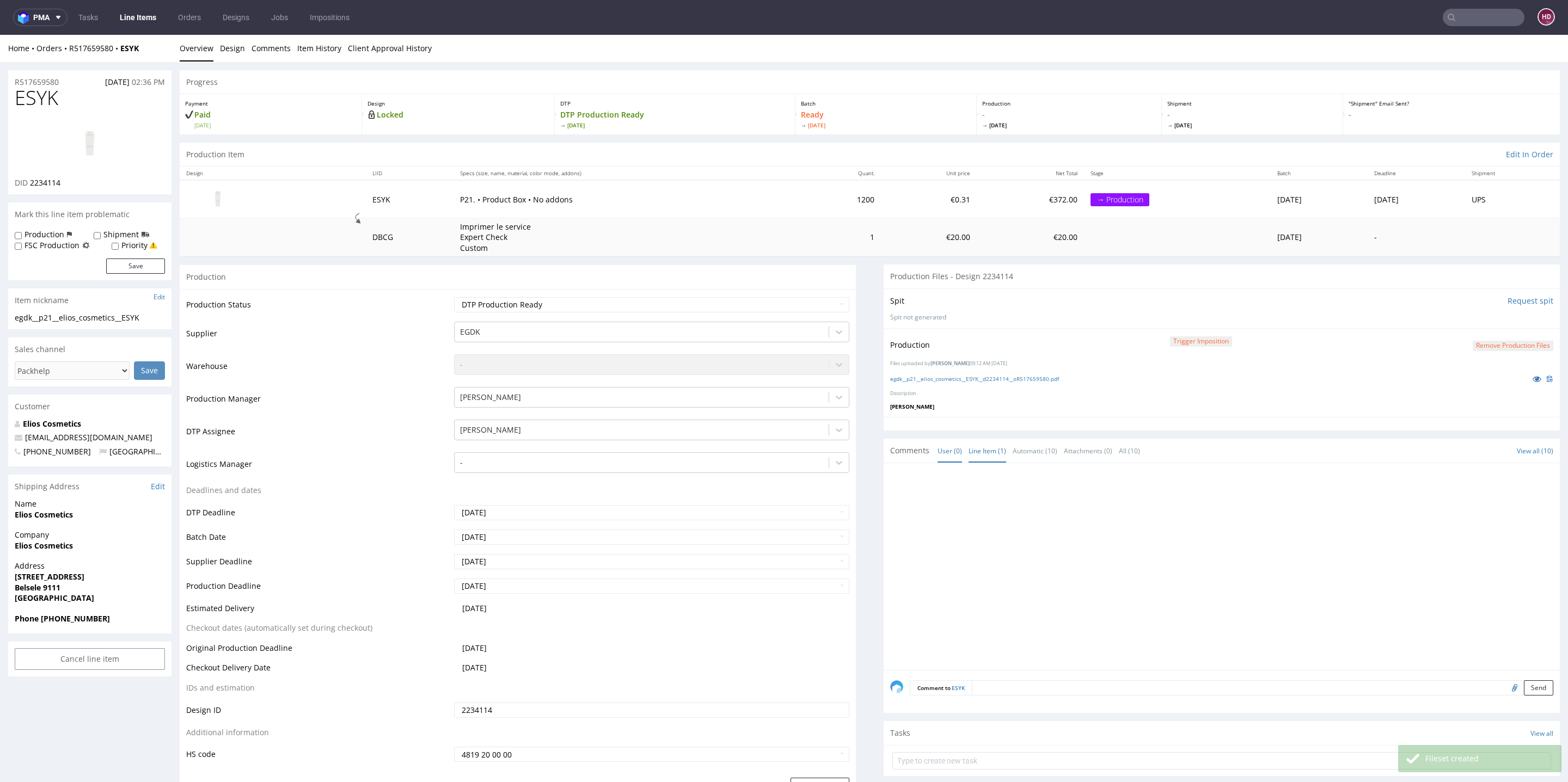
click at [978, 445] on link "Line Item (1)" at bounding box center [987, 451] width 38 height 23
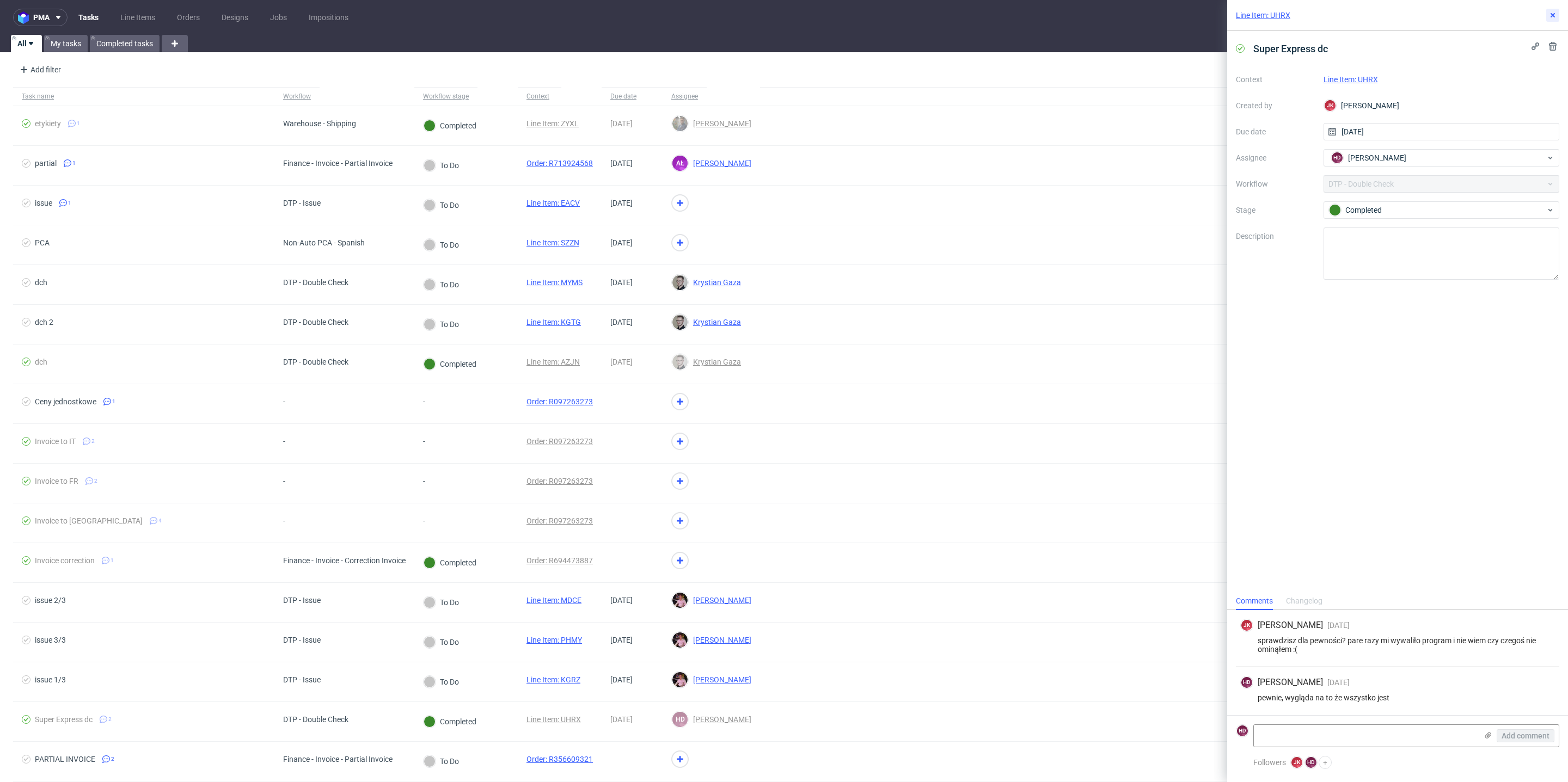
click at [1552, 12] on icon at bounding box center [1553, 15] width 9 height 9
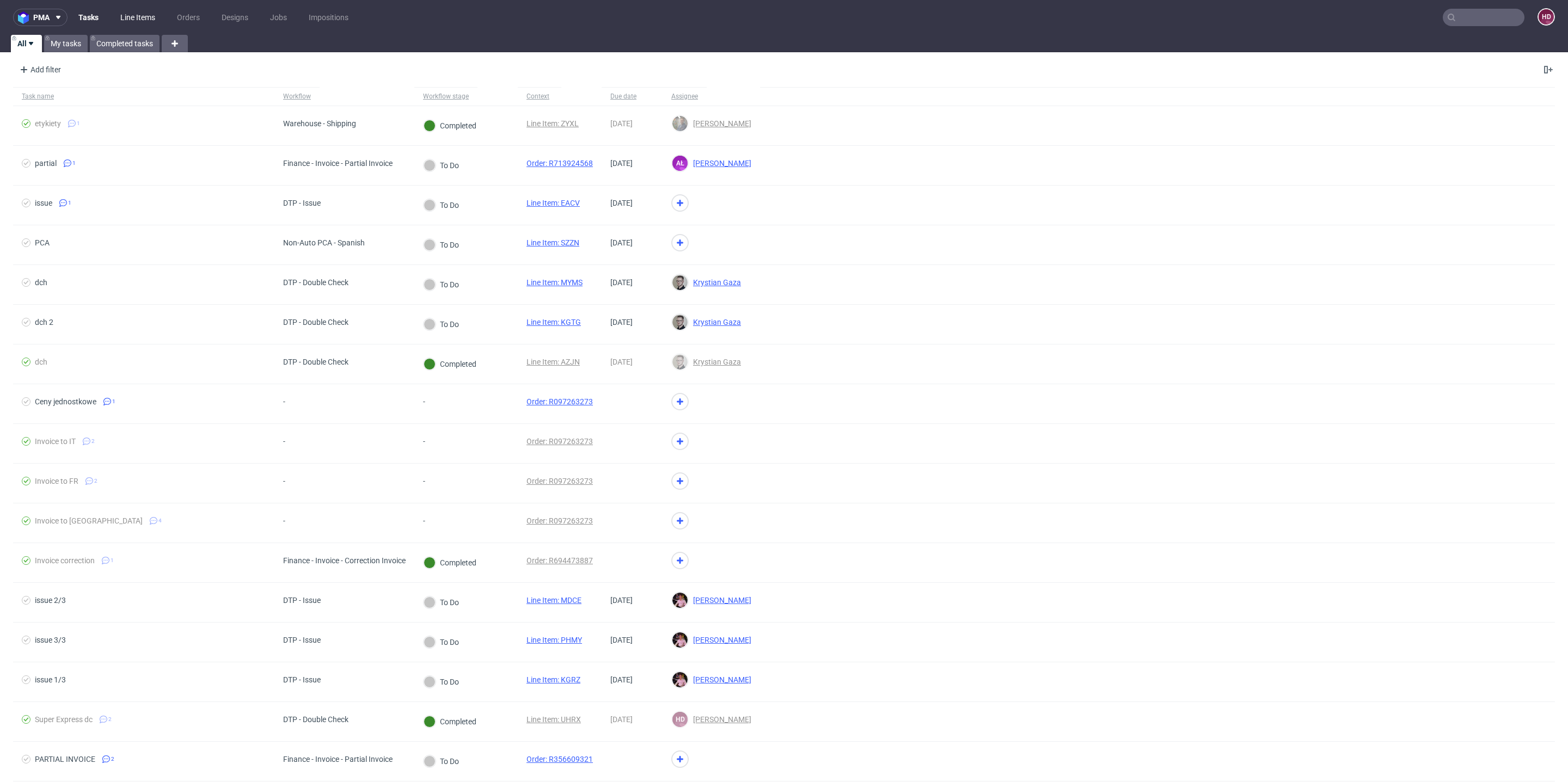
click at [127, 10] on link "Line Items" at bounding box center [138, 17] width 48 height 18
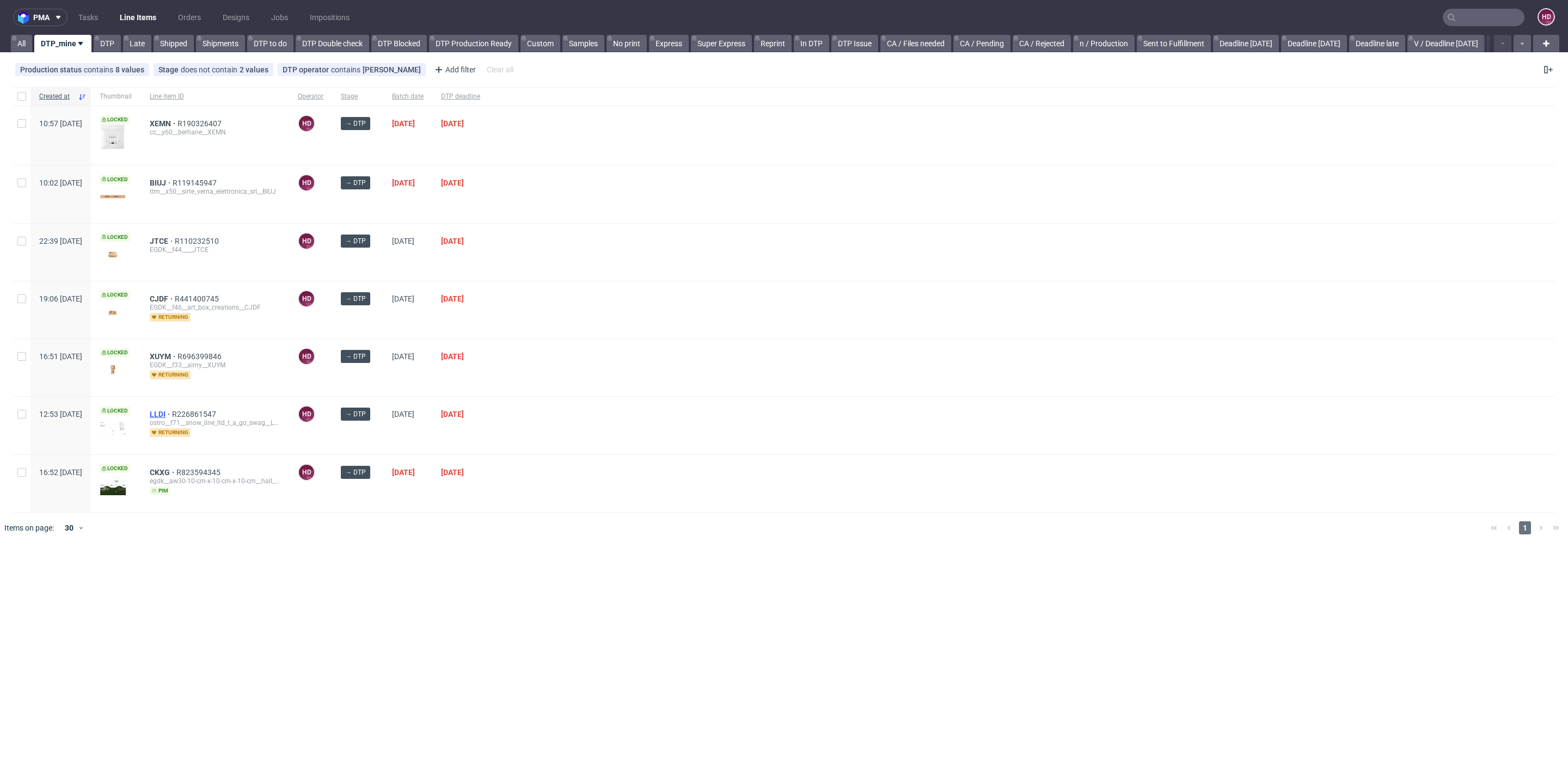
click at [172, 410] on span "LLDI" at bounding box center [161, 414] width 23 height 9
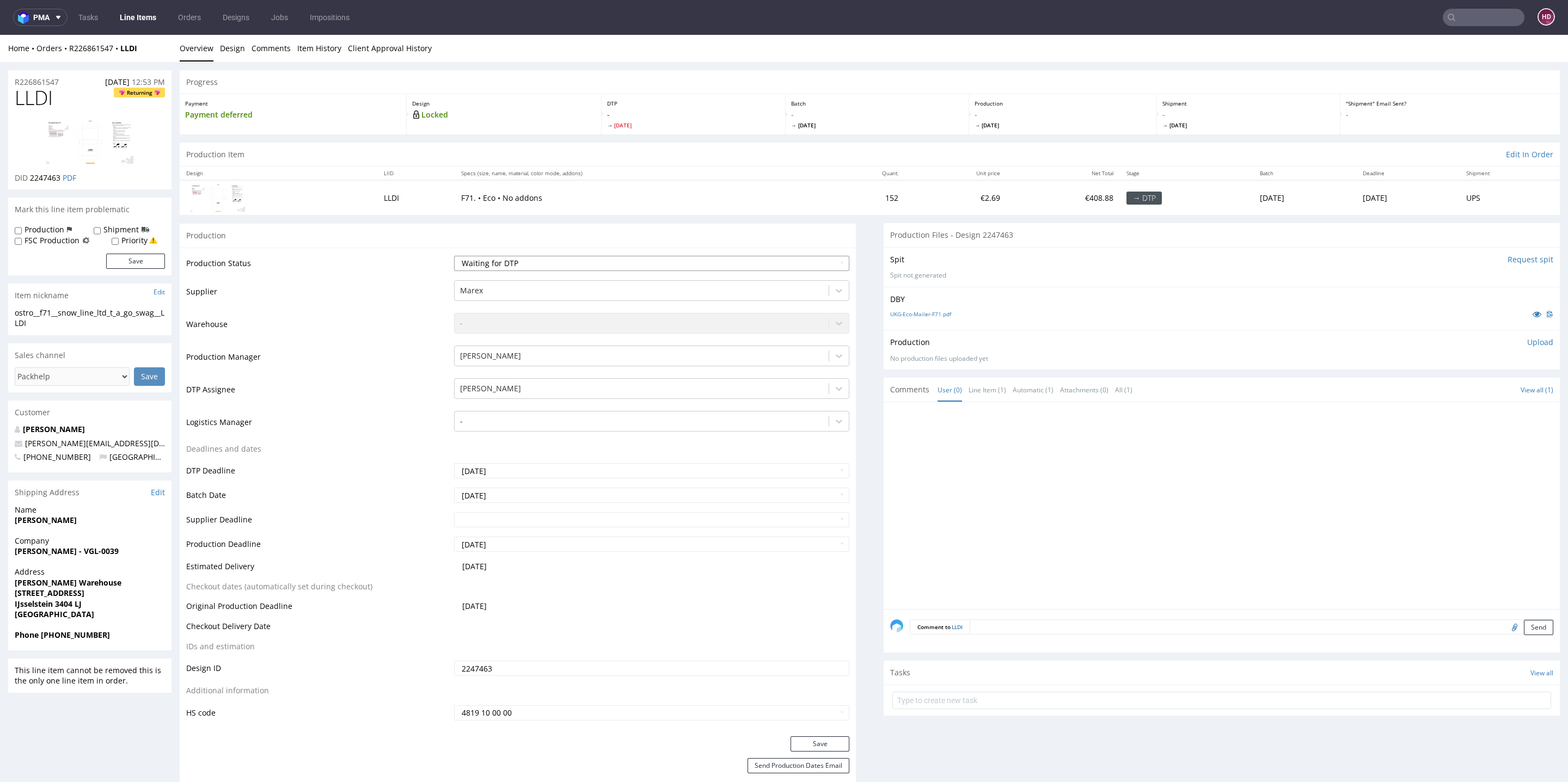
click at [633, 262] on select "Waiting for Artwork Waiting for Diecut Waiting for Mockup Waiting for DTP Waiti…" at bounding box center [651, 263] width 395 height 15
select select "dtp_in_process"
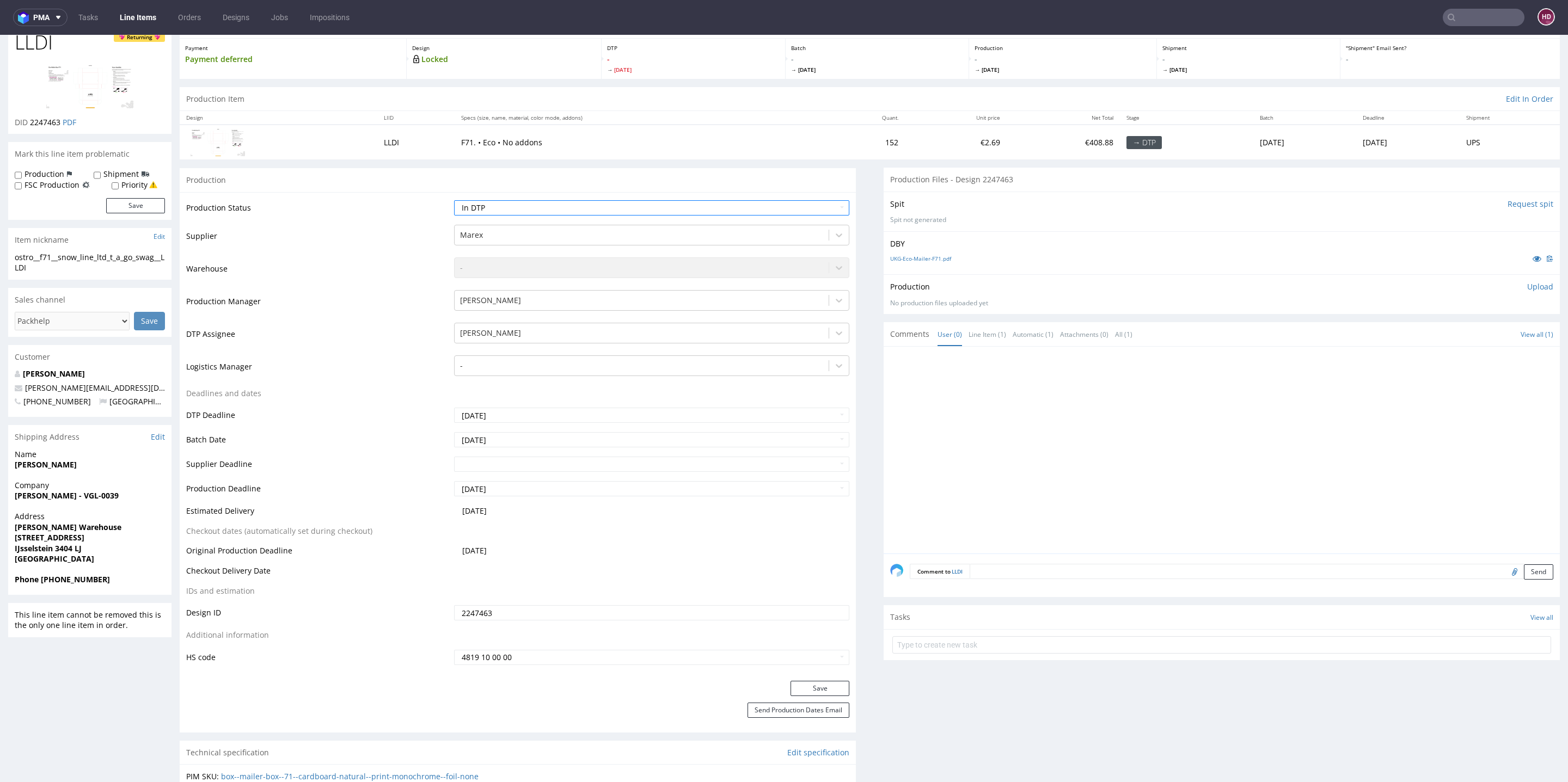
scroll to position [56, 0]
click at [890, 256] on link "UKG-Eco-Mailer-F71.pdf" at bounding box center [920, 258] width 61 height 8
click at [808, 691] on button "Save" at bounding box center [820, 688] width 59 height 15
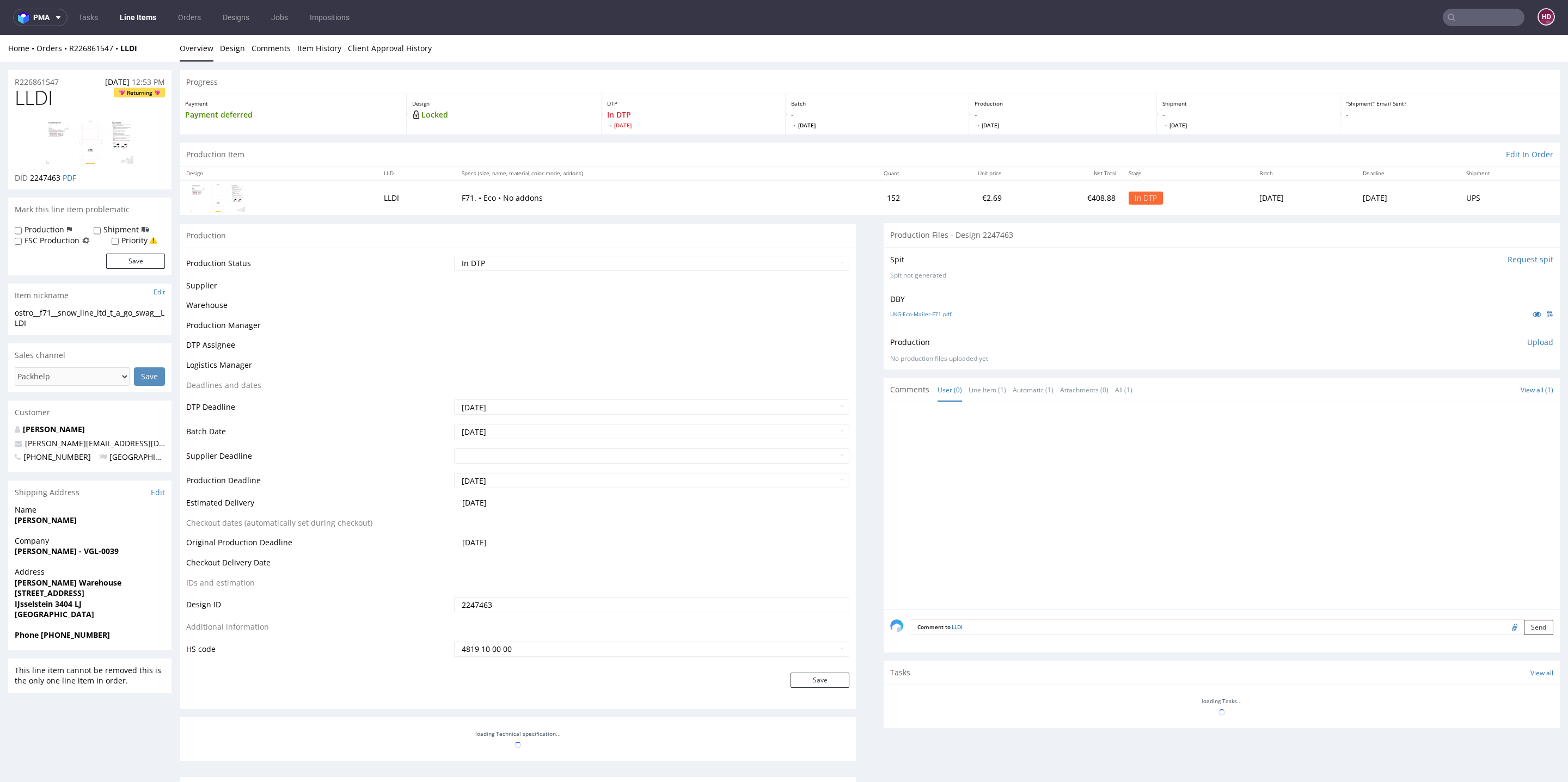
scroll to position [57, 0]
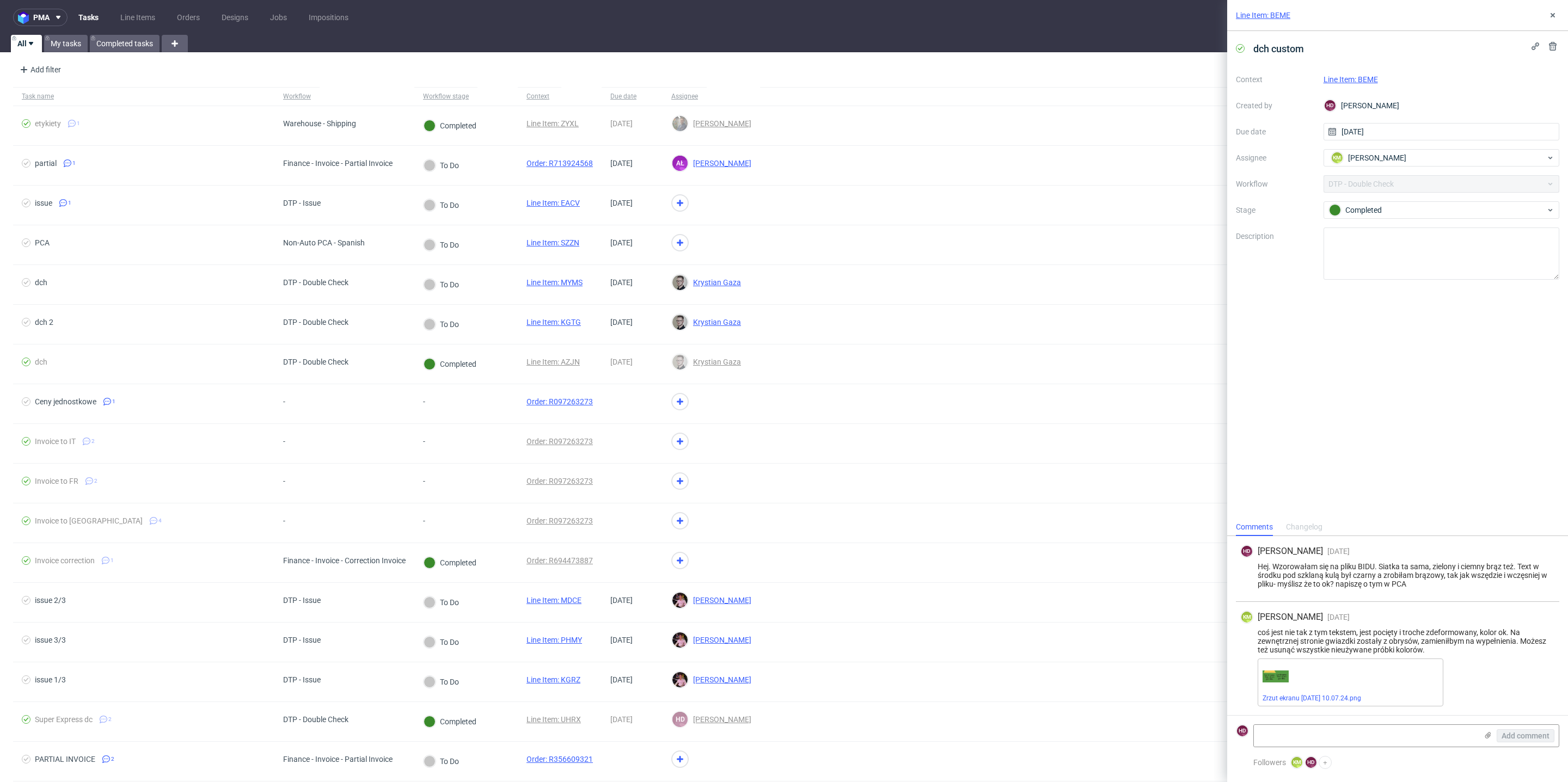
click at [1363, 77] on link "Line Item: BEME" at bounding box center [1350, 79] width 54 height 9
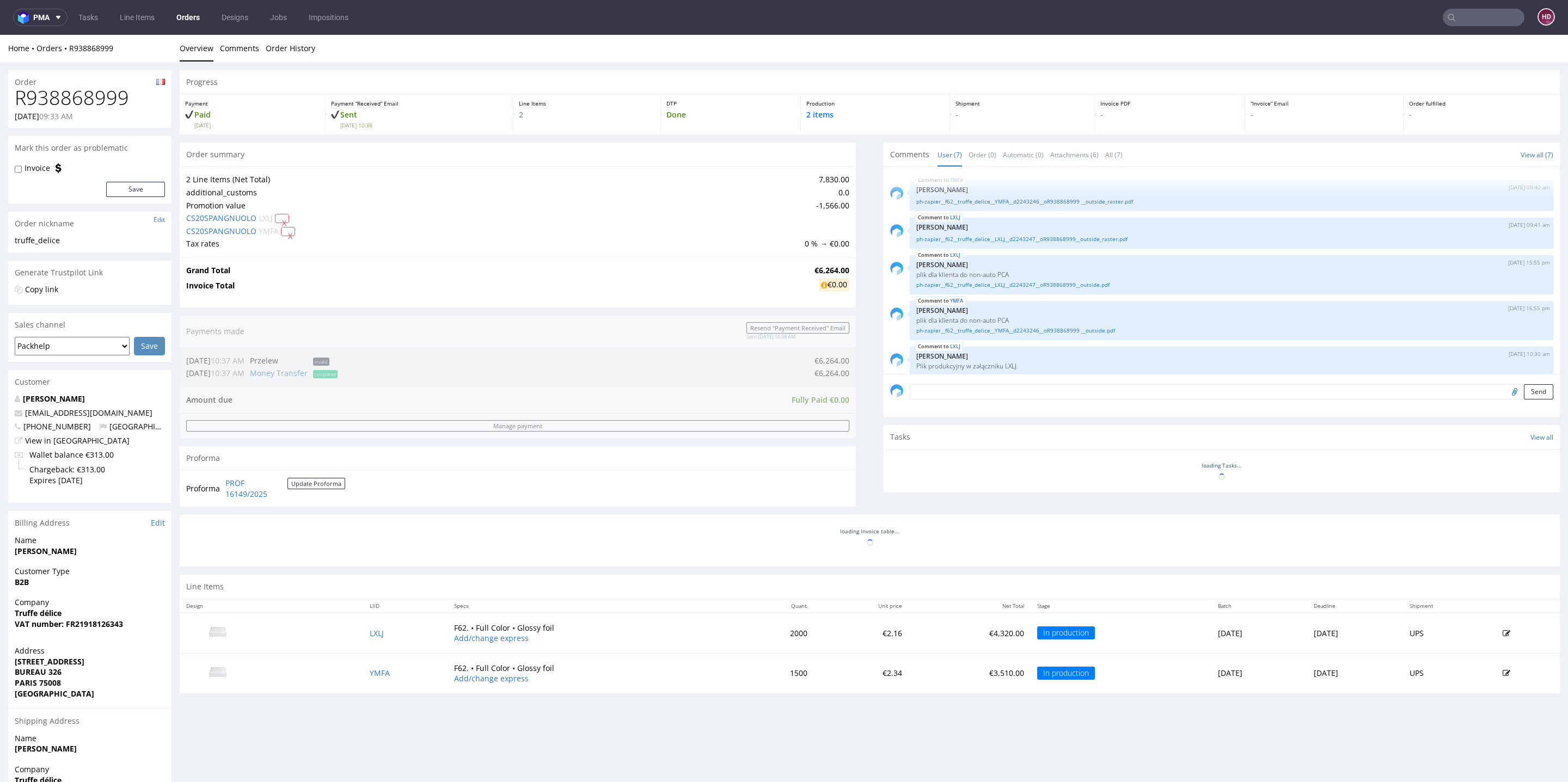
scroll to position [100, 0]
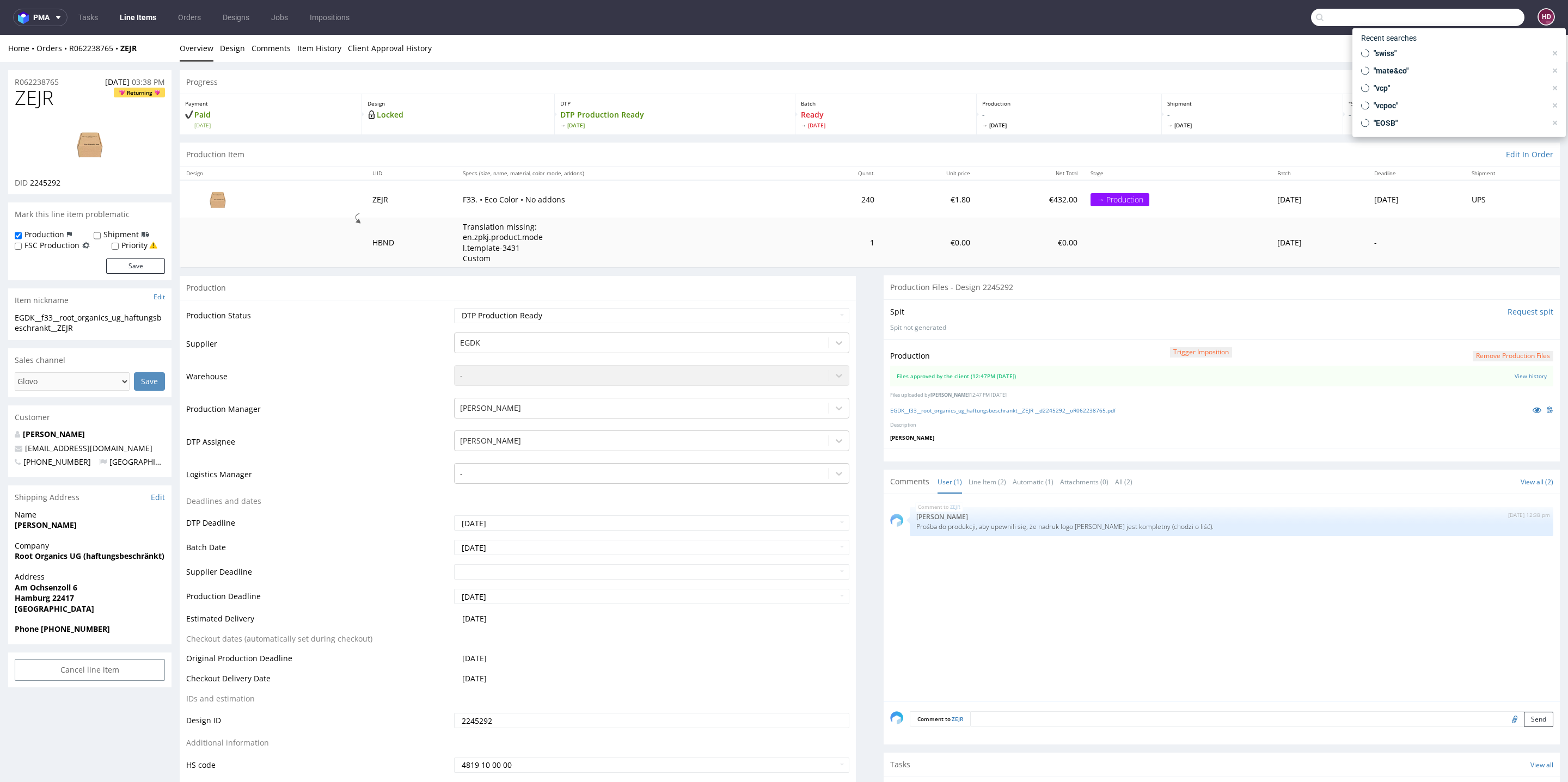
click at [1484, 15] on input "text" at bounding box center [1418, 17] width 214 height 18
paste input "AEUD"
type input "AEUD"
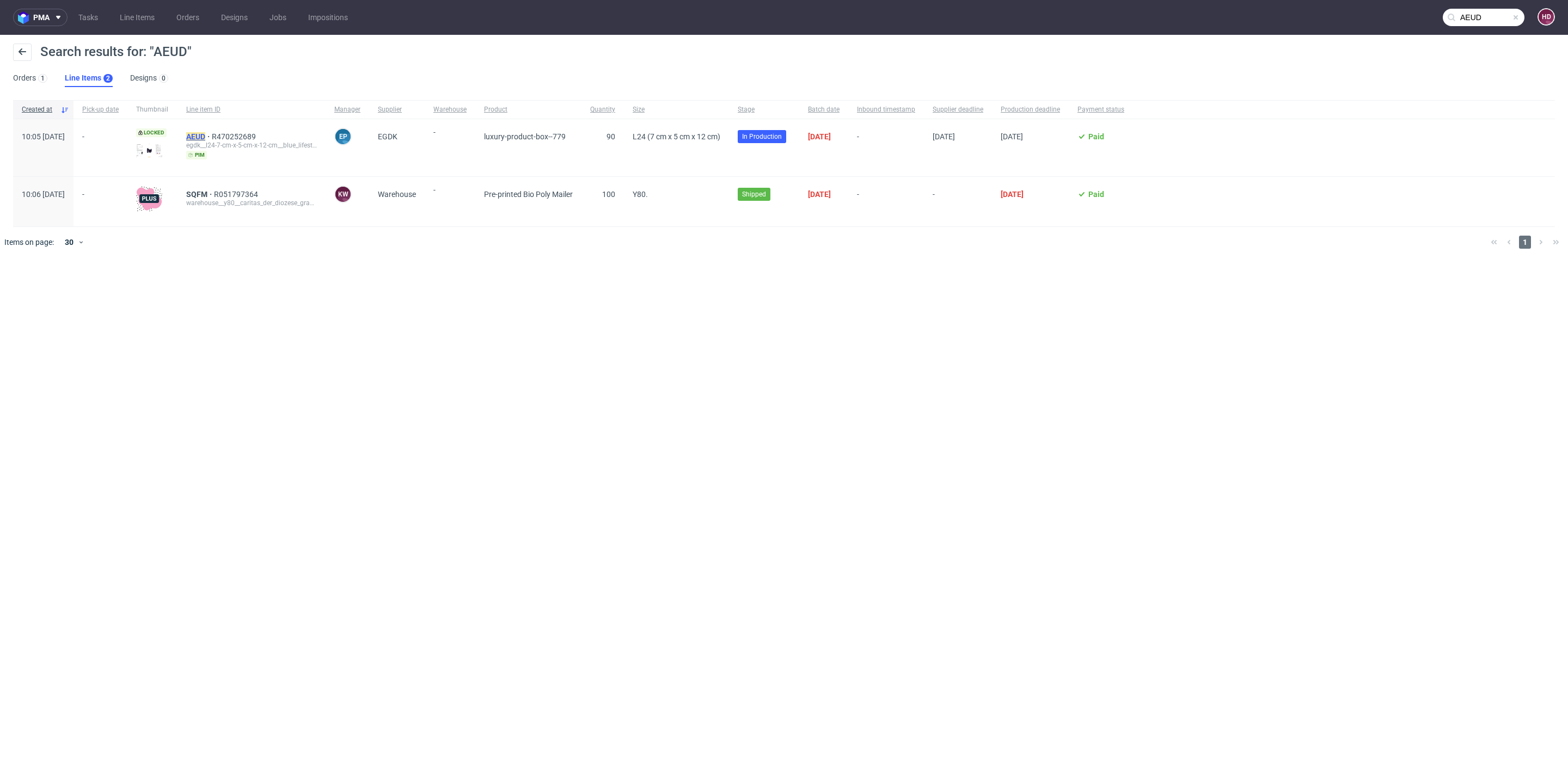
click at [205, 132] on mark "AEUD" at bounding box center [195, 136] width 19 height 9
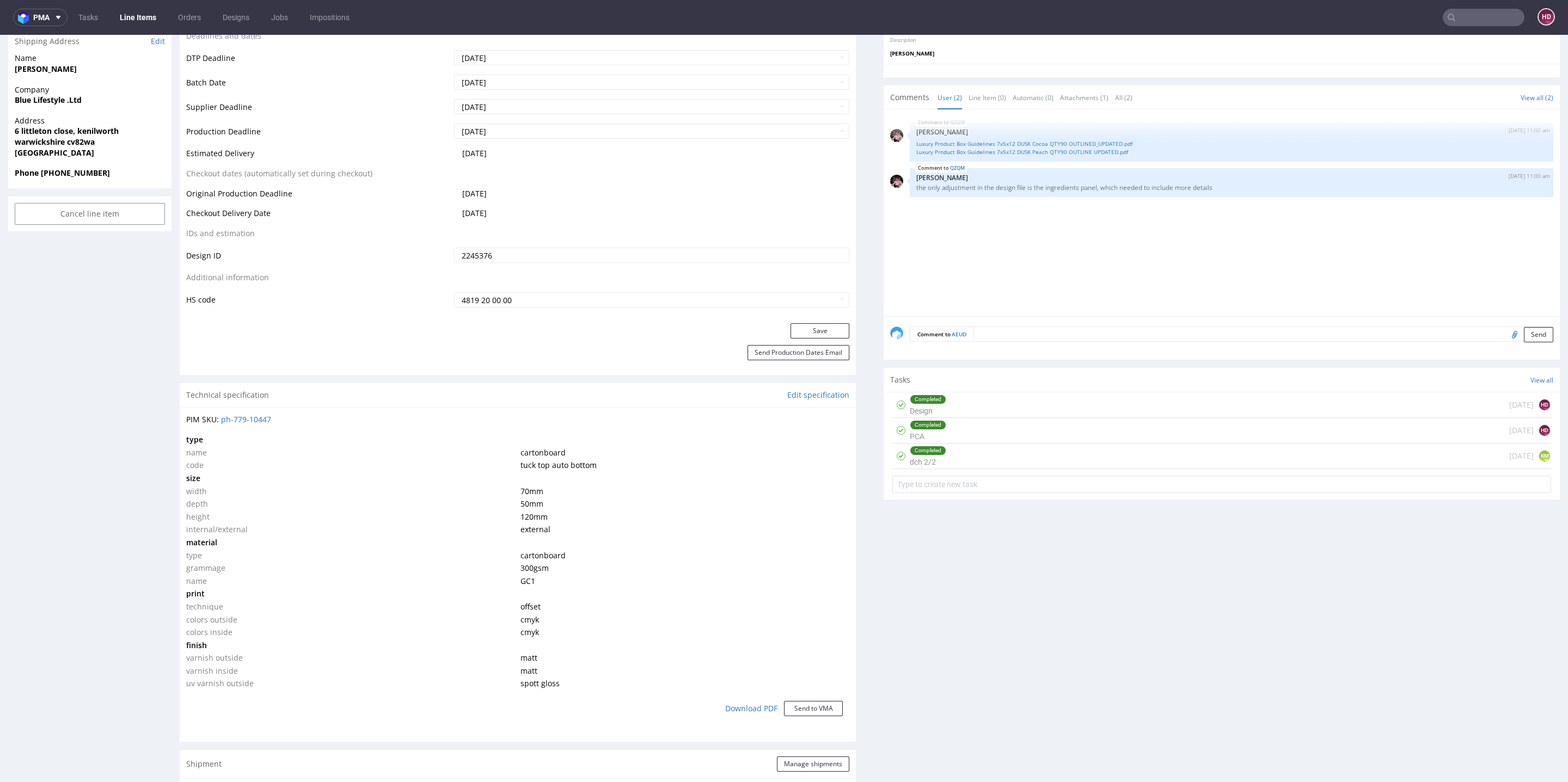
scroll to position [455, 0]
click at [935, 449] on div "Completed dch 2/2 11 days ago KM" at bounding box center [1222, 453] width 659 height 26
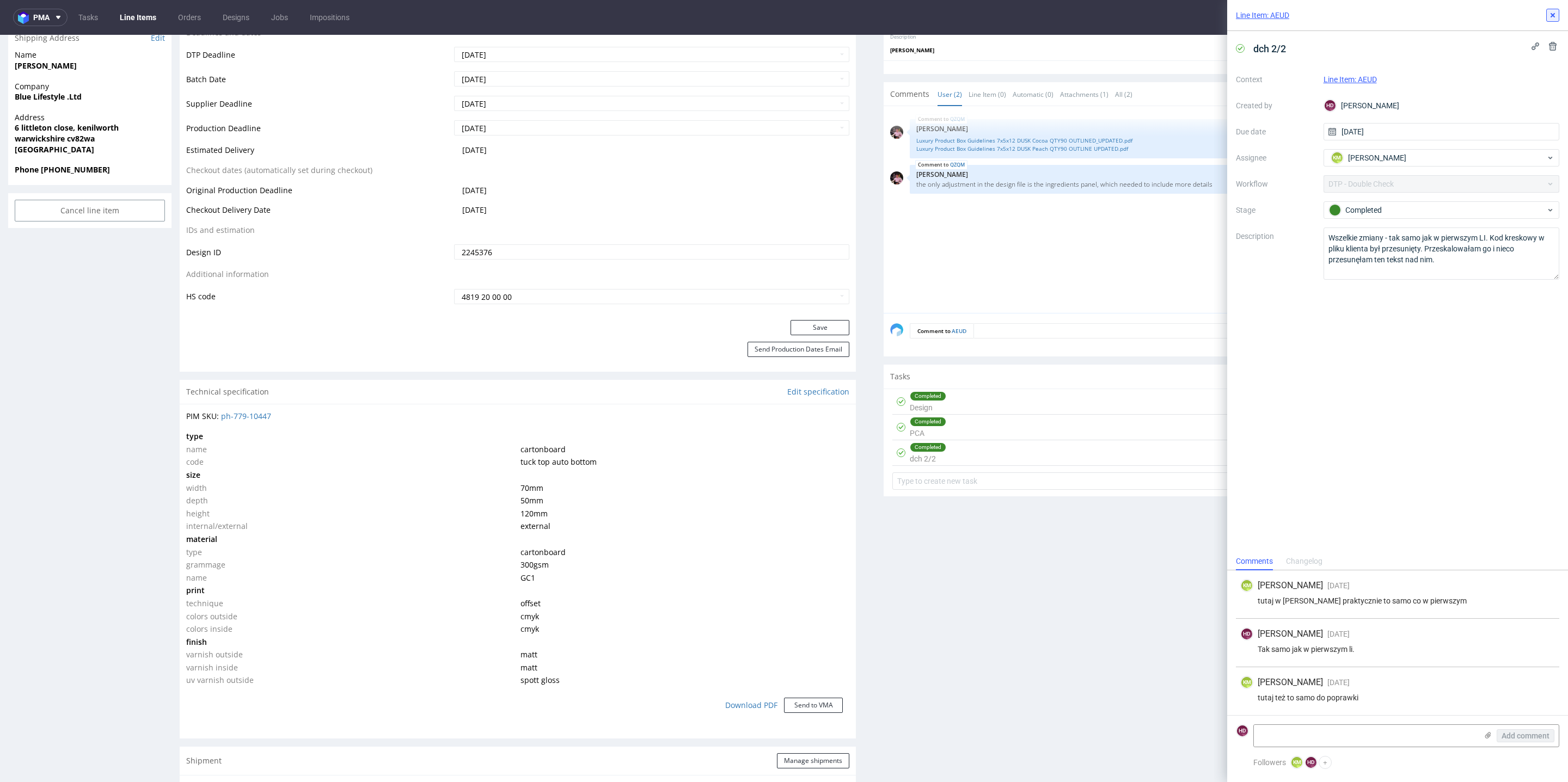
click at [1550, 15] on icon at bounding box center [1553, 15] width 9 height 9
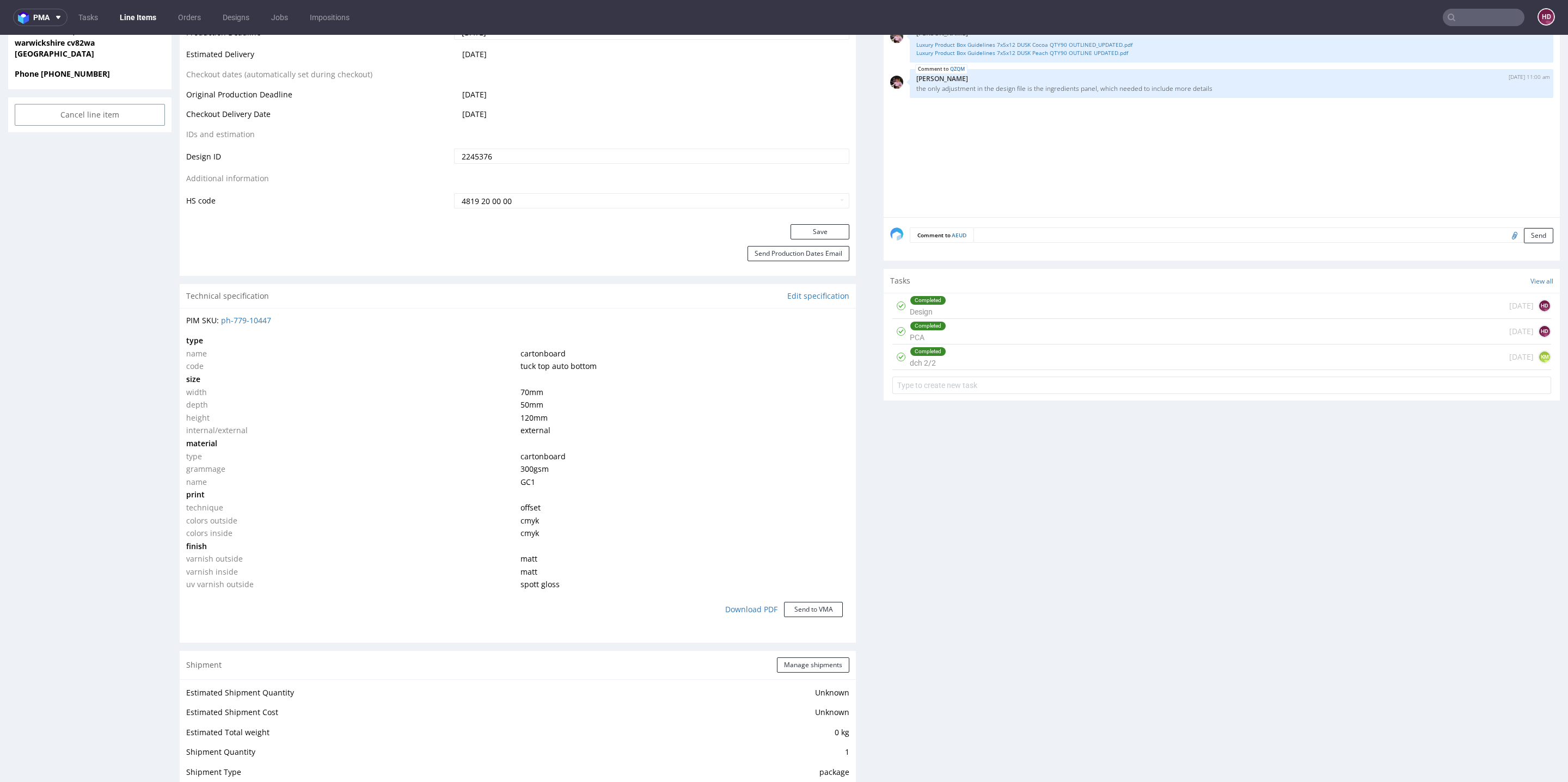
scroll to position [555, 0]
click at [947, 345] on div "Completed dch 2/2 11 days ago KM" at bounding box center [1222, 353] width 659 height 26
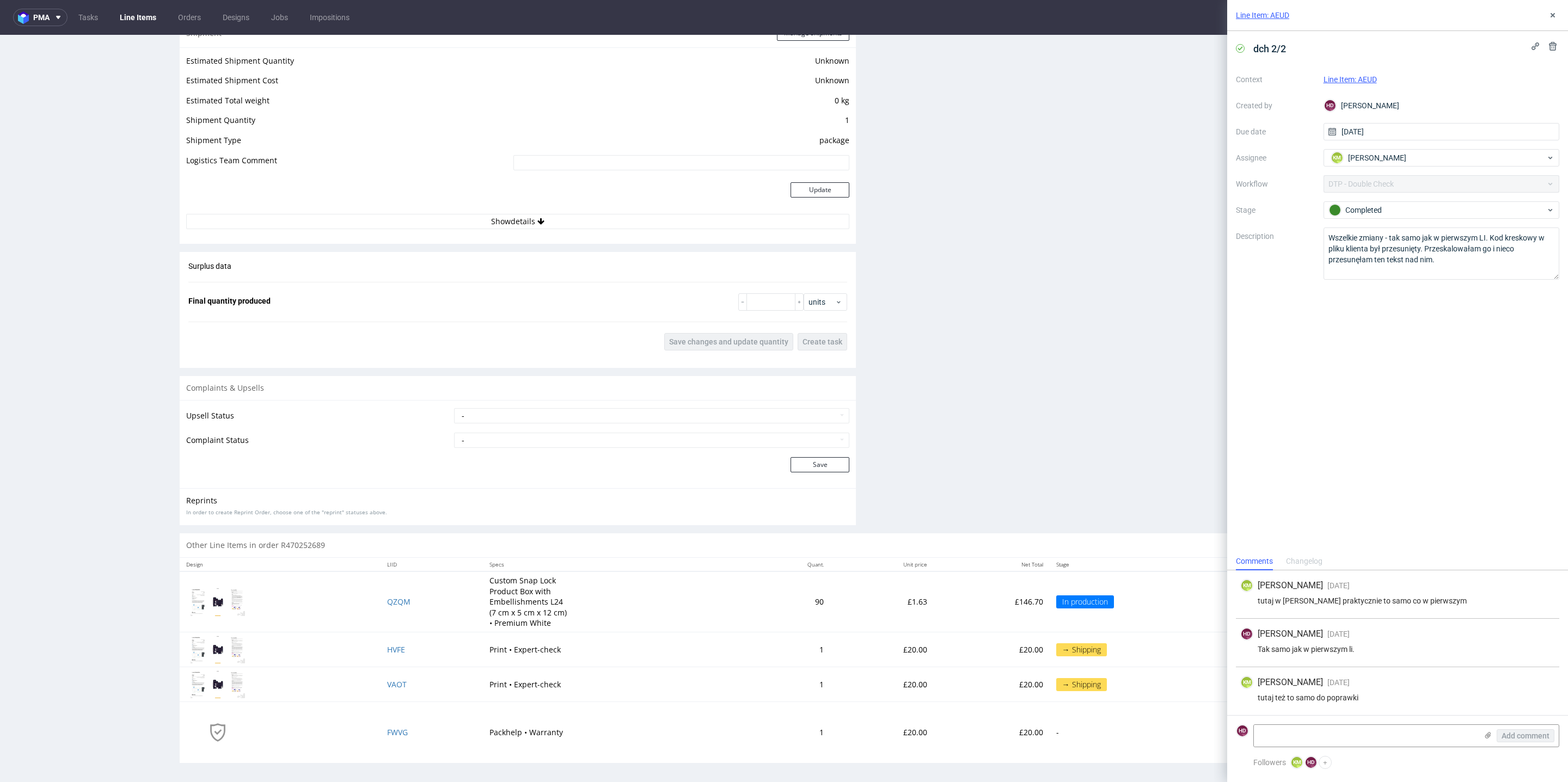
scroll to position [1179, 0]
click at [387, 601] on span "QZQM" at bounding box center [399, 605] width 23 height 10
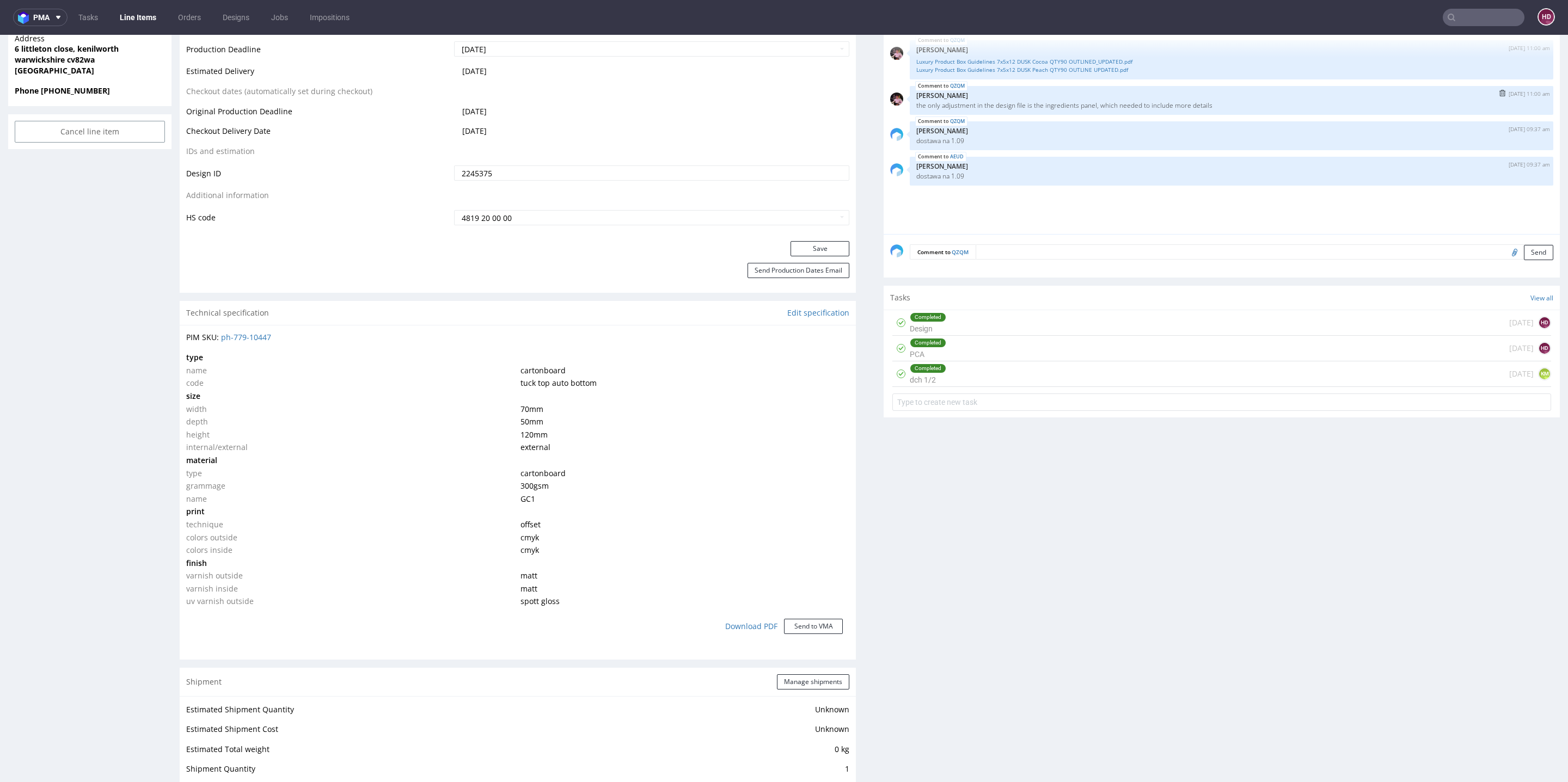
scroll to position [506, 0]
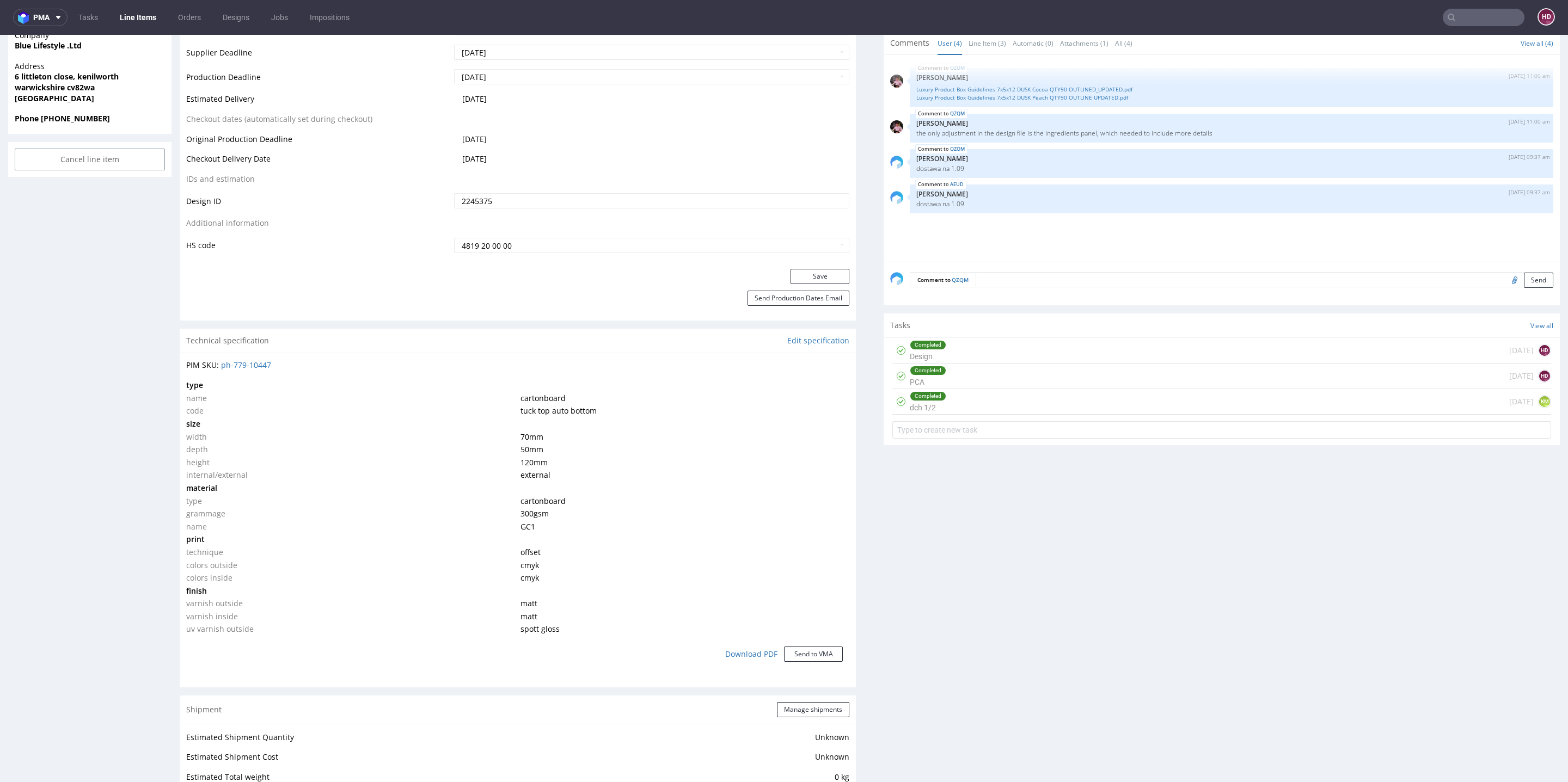
click at [941, 402] on div "Completed dch 1/2 11 days ago KM" at bounding box center [1222, 402] width 659 height 26
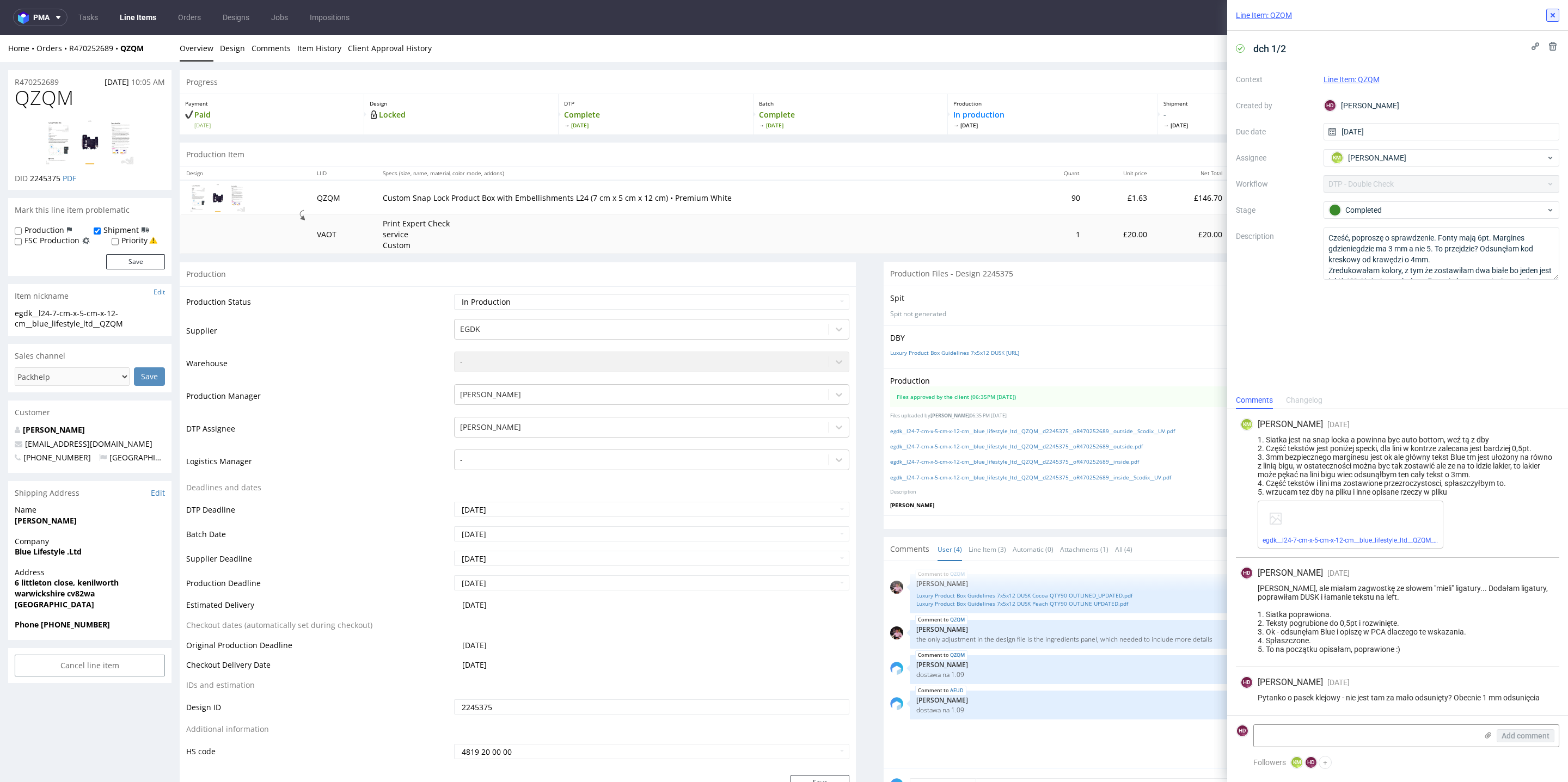
click at [1551, 13] on use at bounding box center [1552, 15] width 4 height 4
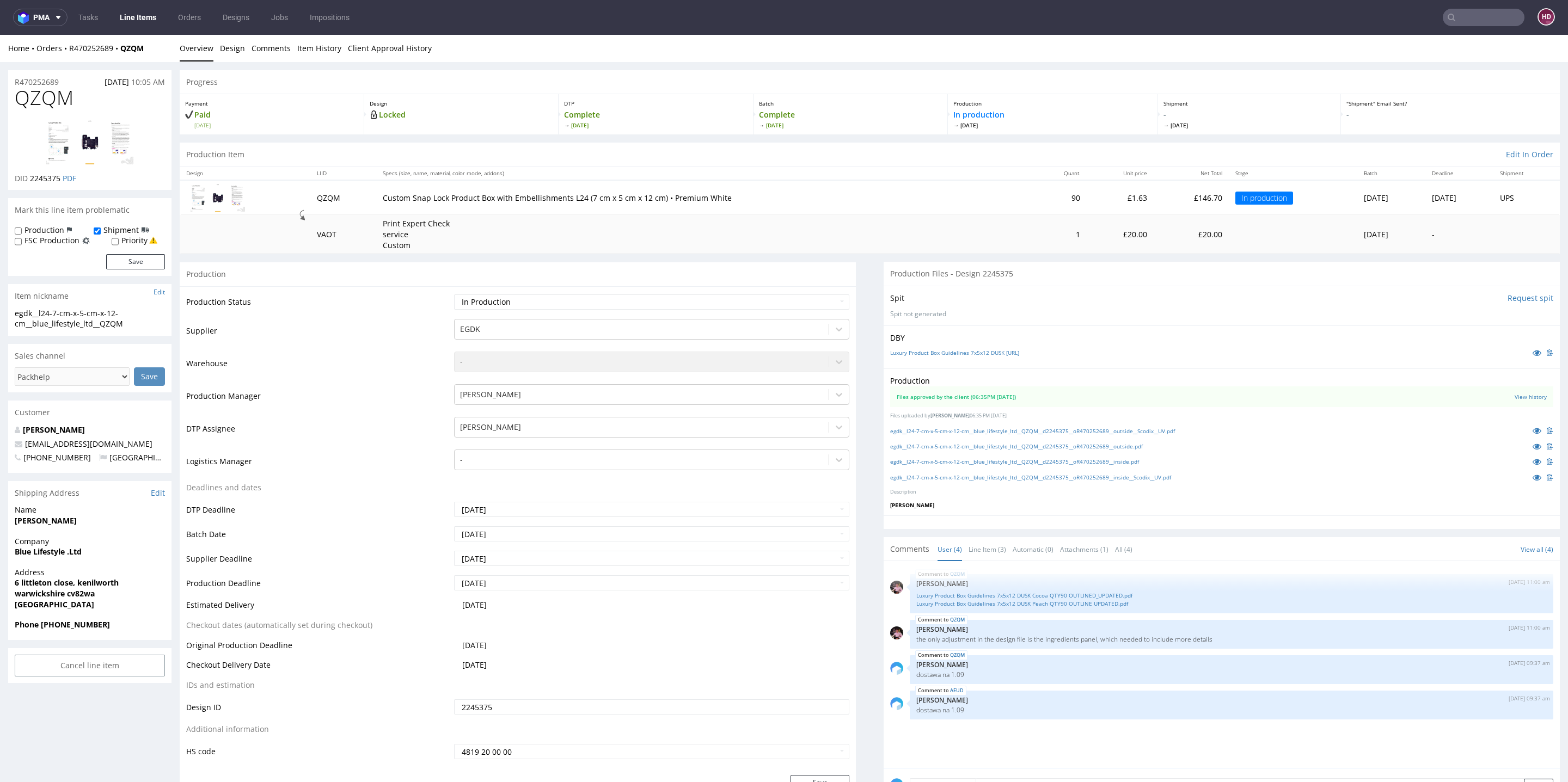
click at [147, 17] on link "Line Items" at bounding box center [138, 17] width 49 height 18
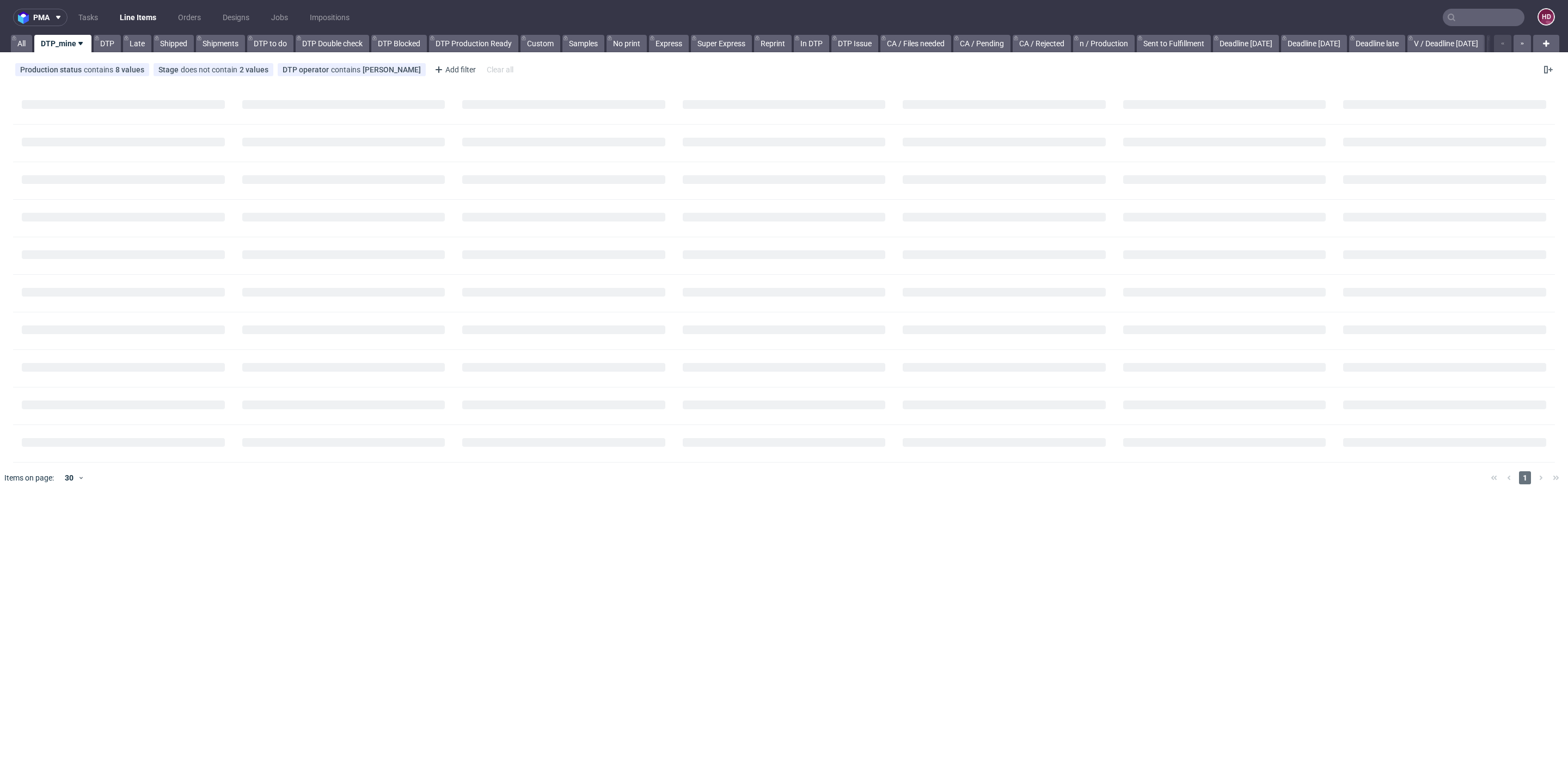
scroll to position [90, 0]
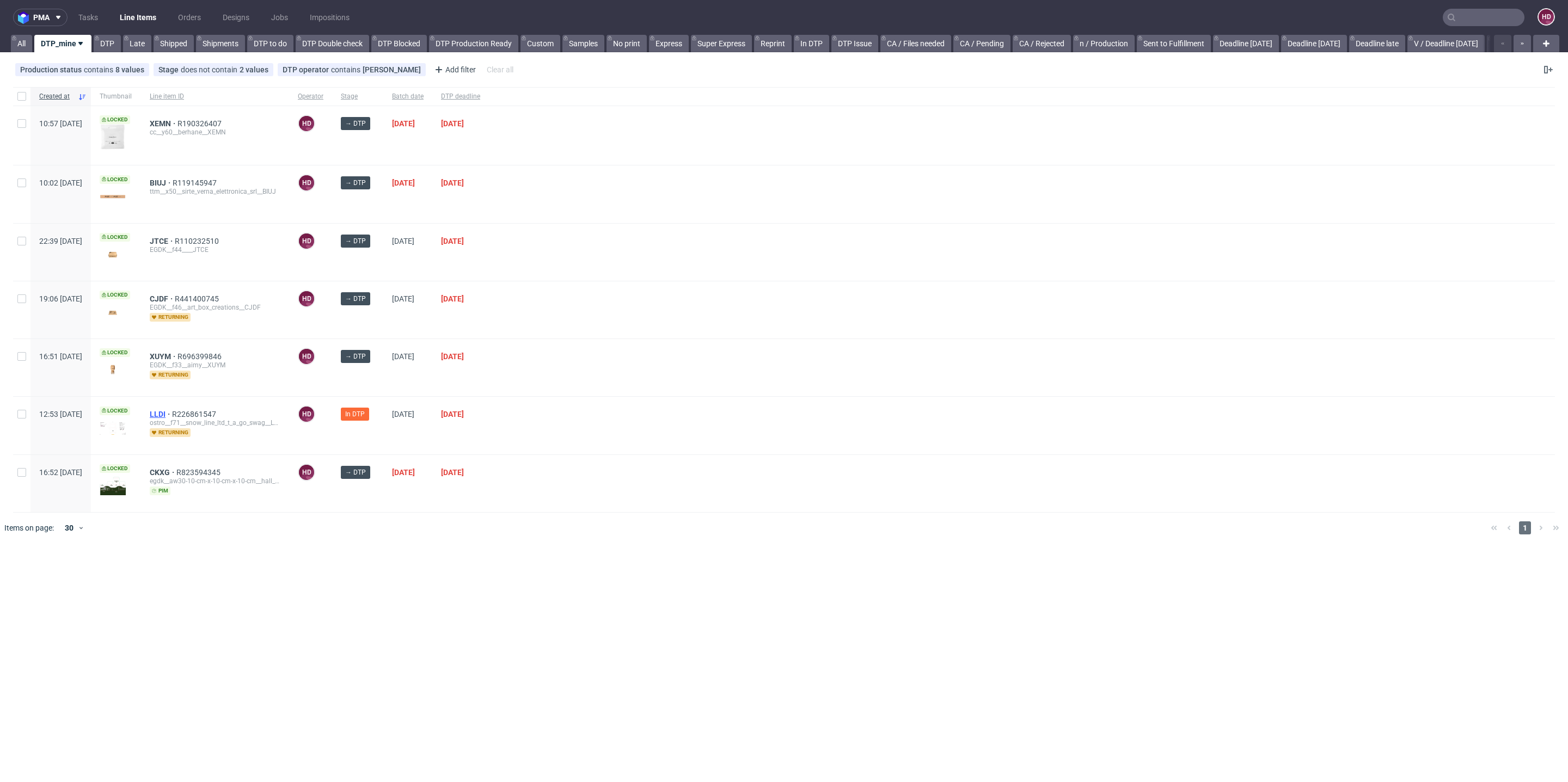
click at [172, 410] on span "LLDI" at bounding box center [161, 414] width 23 height 9
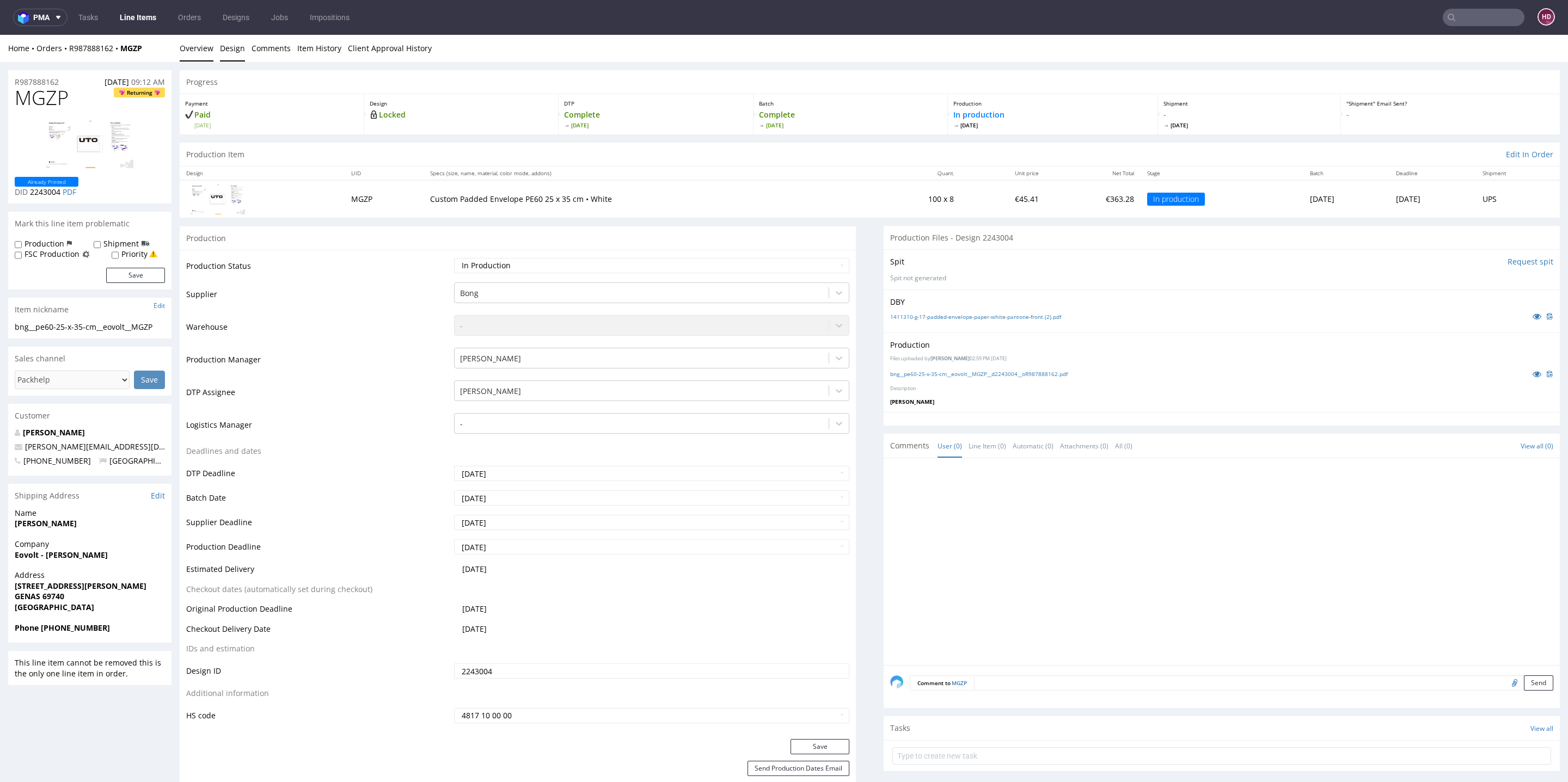
click at [230, 49] on link "Design" at bounding box center [232, 48] width 25 height 27
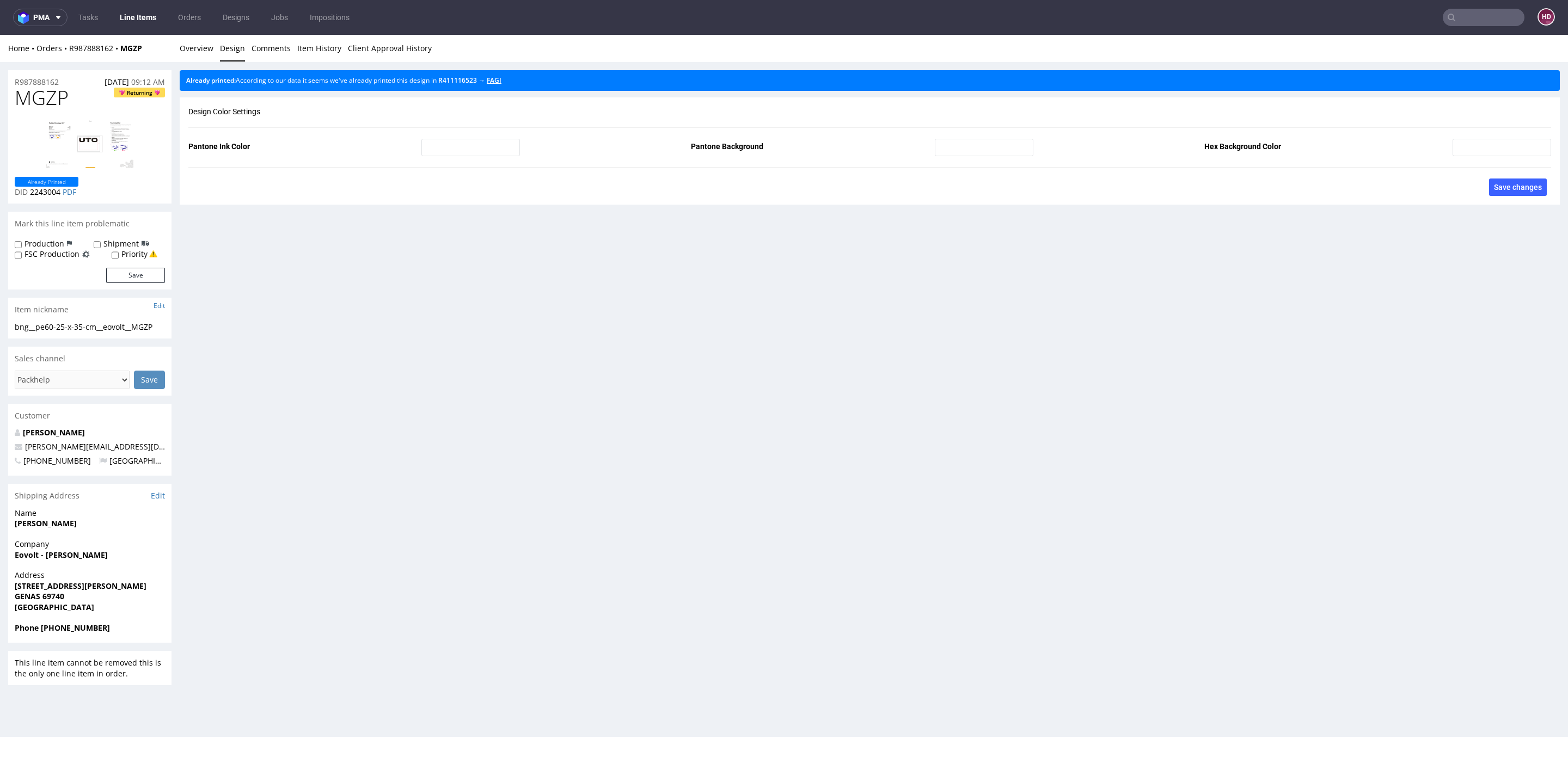
click at [495, 79] on link "FAGI" at bounding box center [494, 80] width 15 height 9
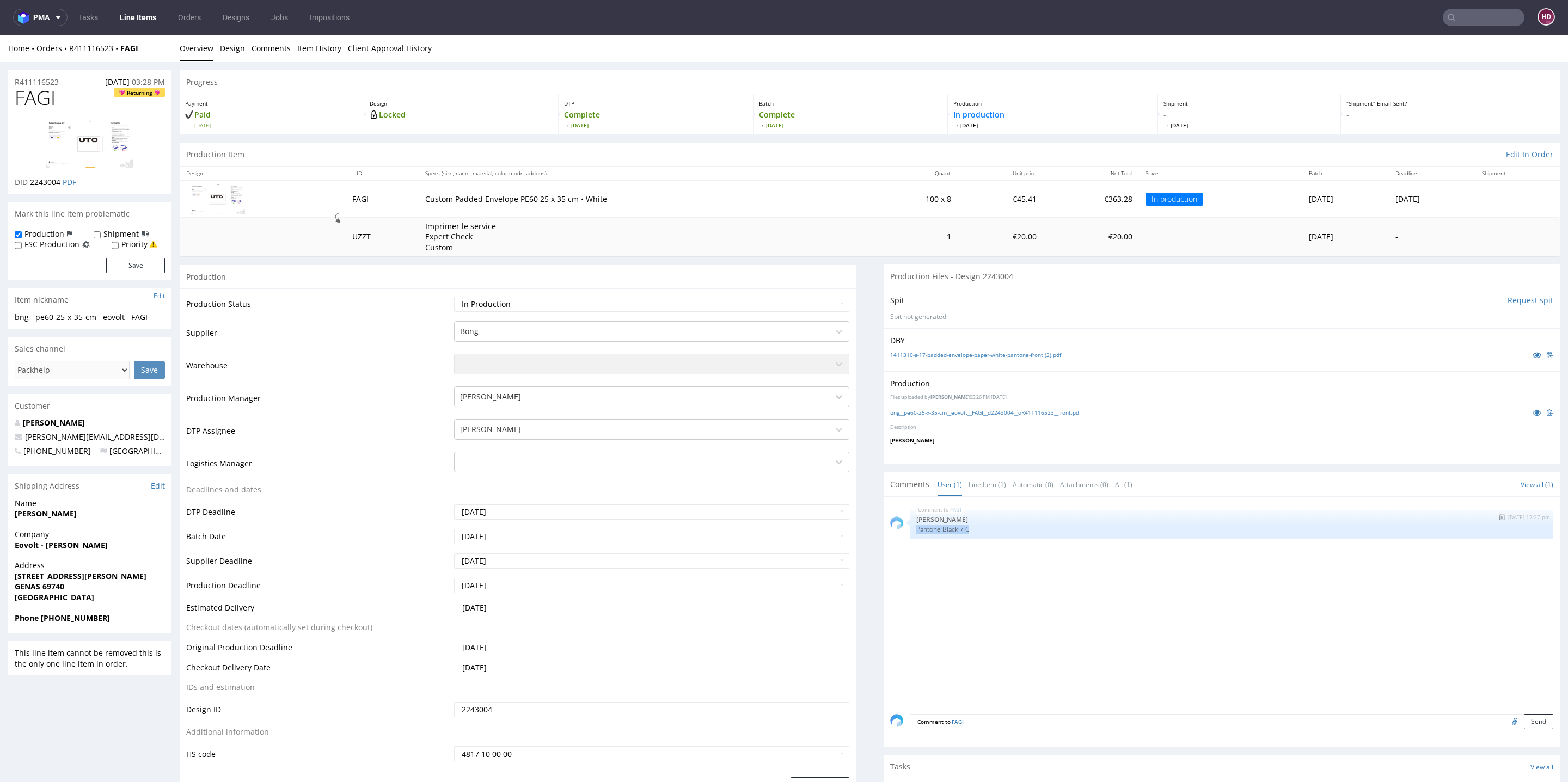
drag, startPoint x: 979, startPoint y: 528, endPoint x: 903, endPoint y: 528, distance: 76.0
click at [916, 528] on p "Pantone Black 7 C" at bounding box center [1231, 529] width 631 height 8
copy p "Pantone Black 7 C"
click at [890, 413] on link "bng__pe60-25-x-35-cm__eovolt__FAGI__d2243004__oR411116523__front.pdf" at bounding box center [985, 413] width 191 height 8
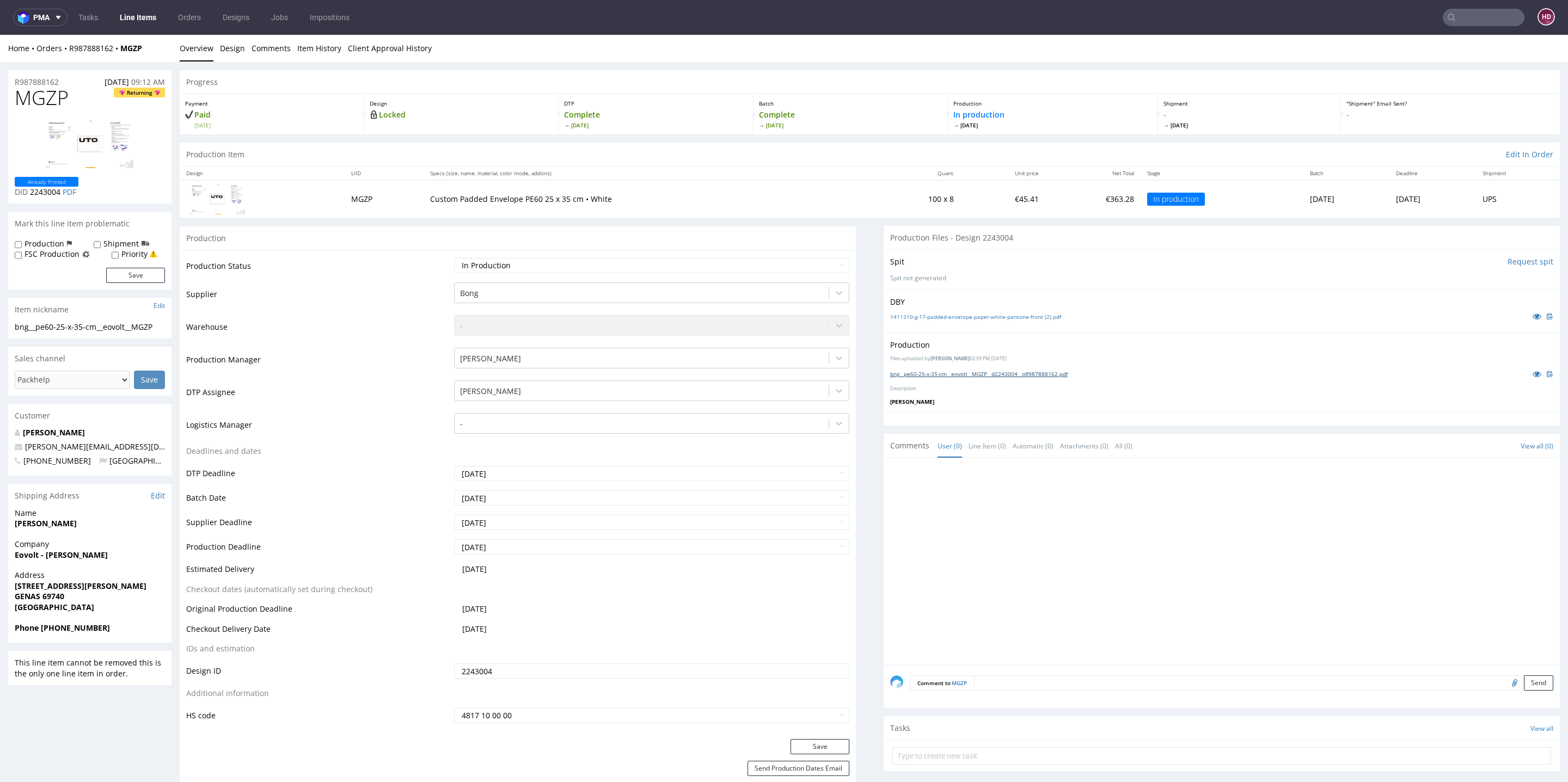
click at [909, 374] on link "bng__pe60-25-x-35-cm__eovolt__MGZP__d2243004__oR987888162.pdf" at bounding box center [979, 374] width 178 height 8
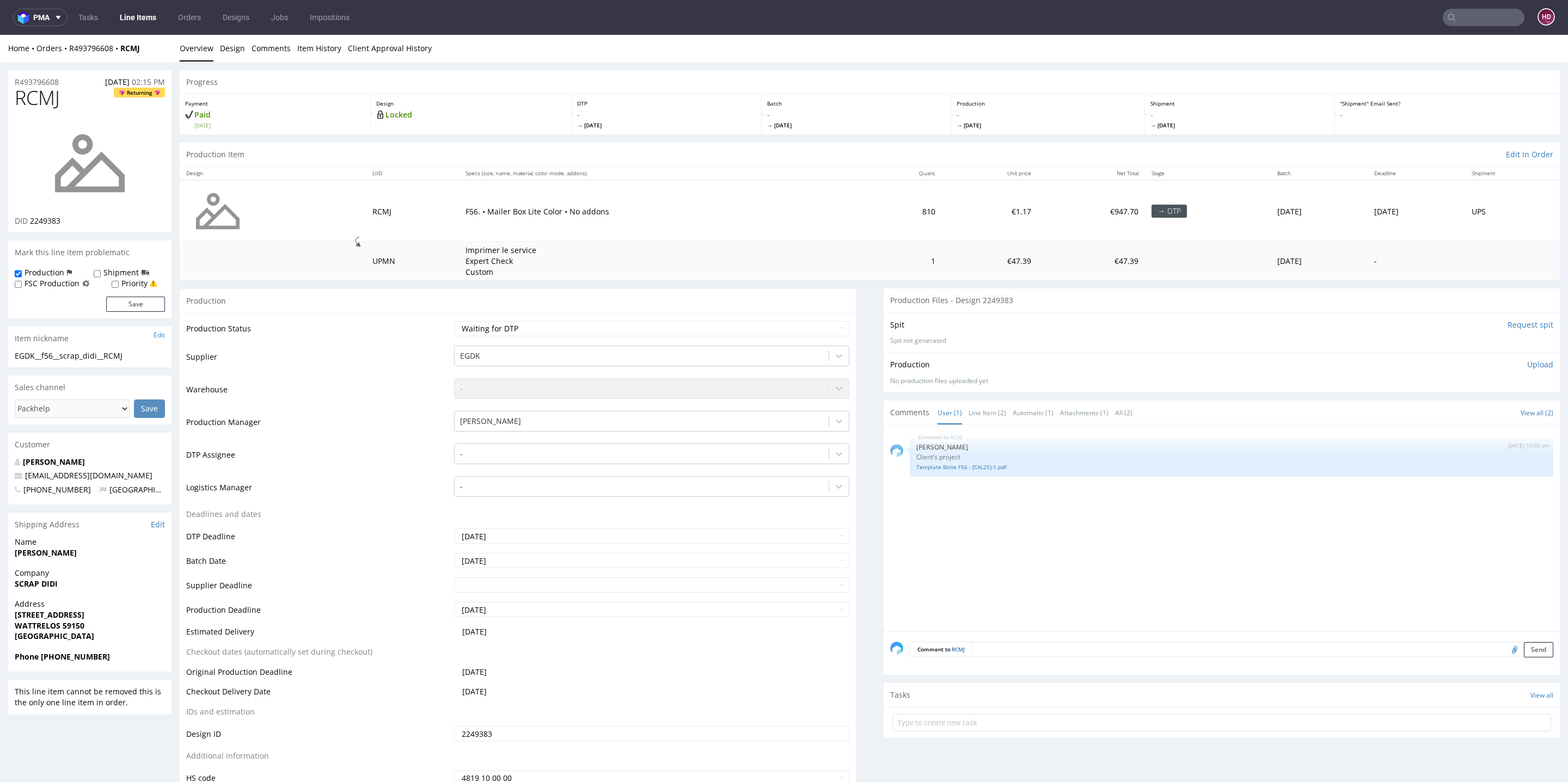
scroll to position [3, 0]
click at [976, 462] on link "Template Boite F56 - [CAL25]-1.pdf" at bounding box center [1231, 464] width 631 height 8
click at [498, 450] on div at bounding box center [642, 450] width 363 height 13
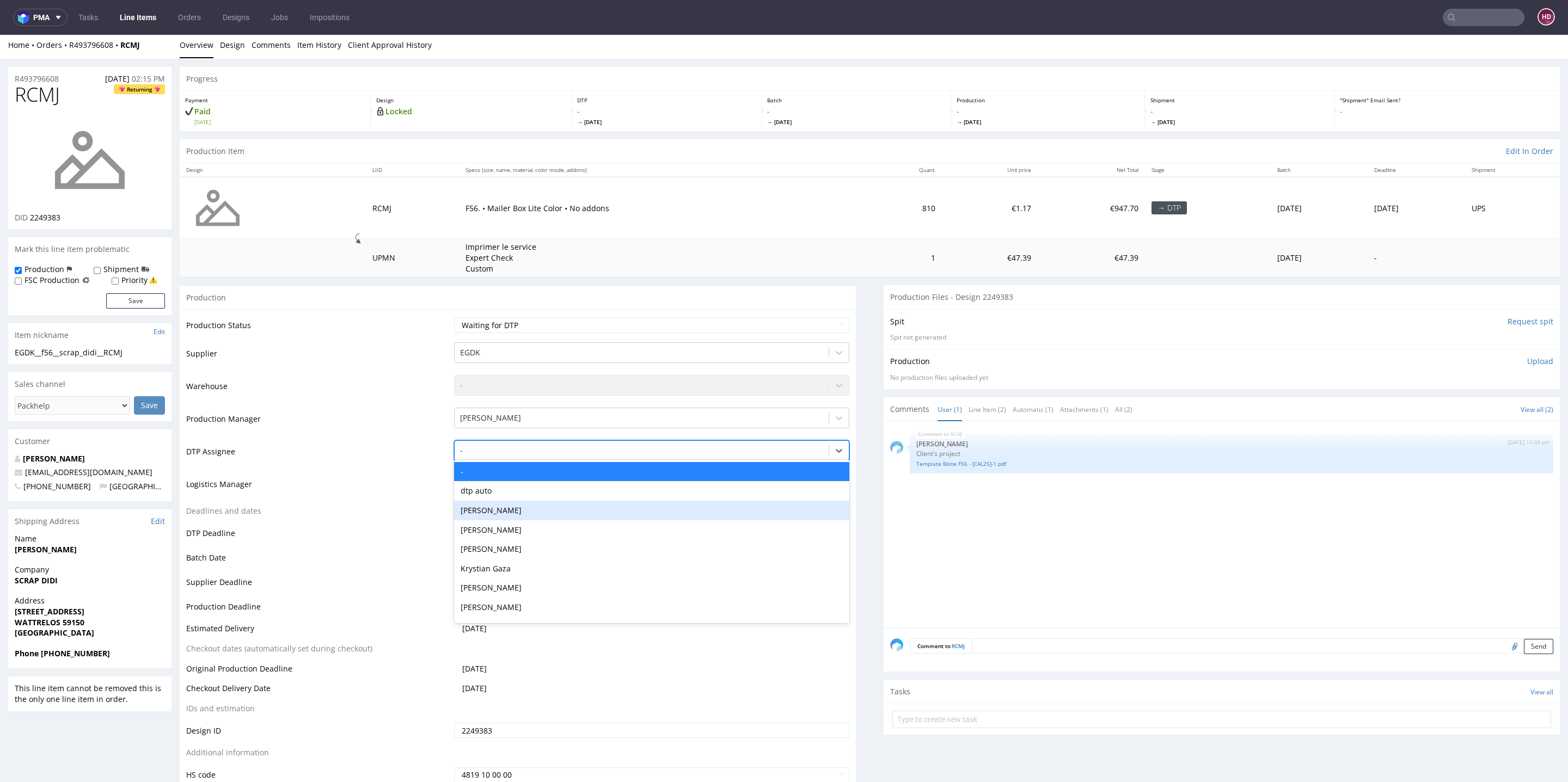
click at [509, 516] on div "[PERSON_NAME]" at bounding box center [651, 511] width 395 height 19
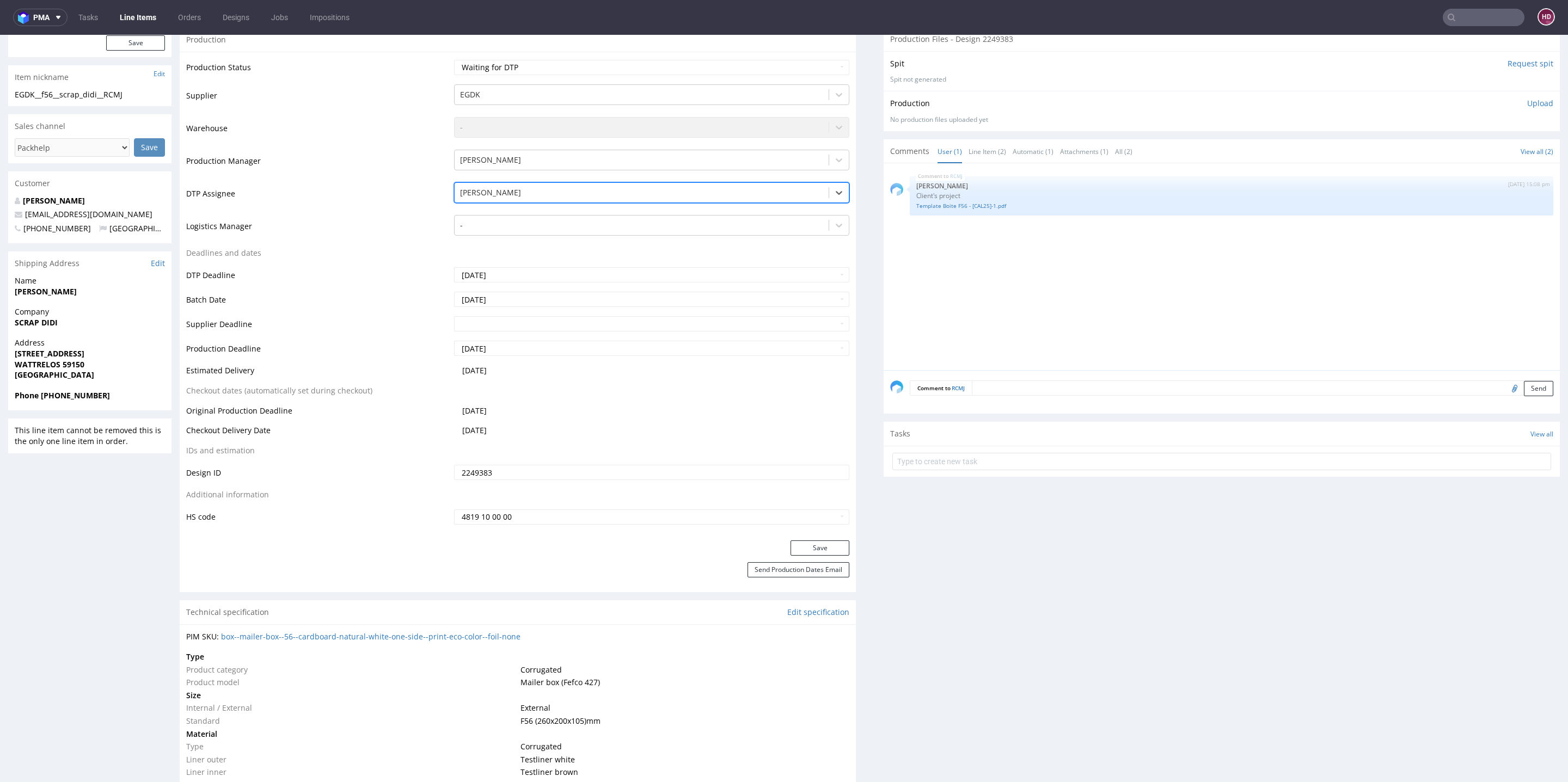
scroll to position [303, 0]
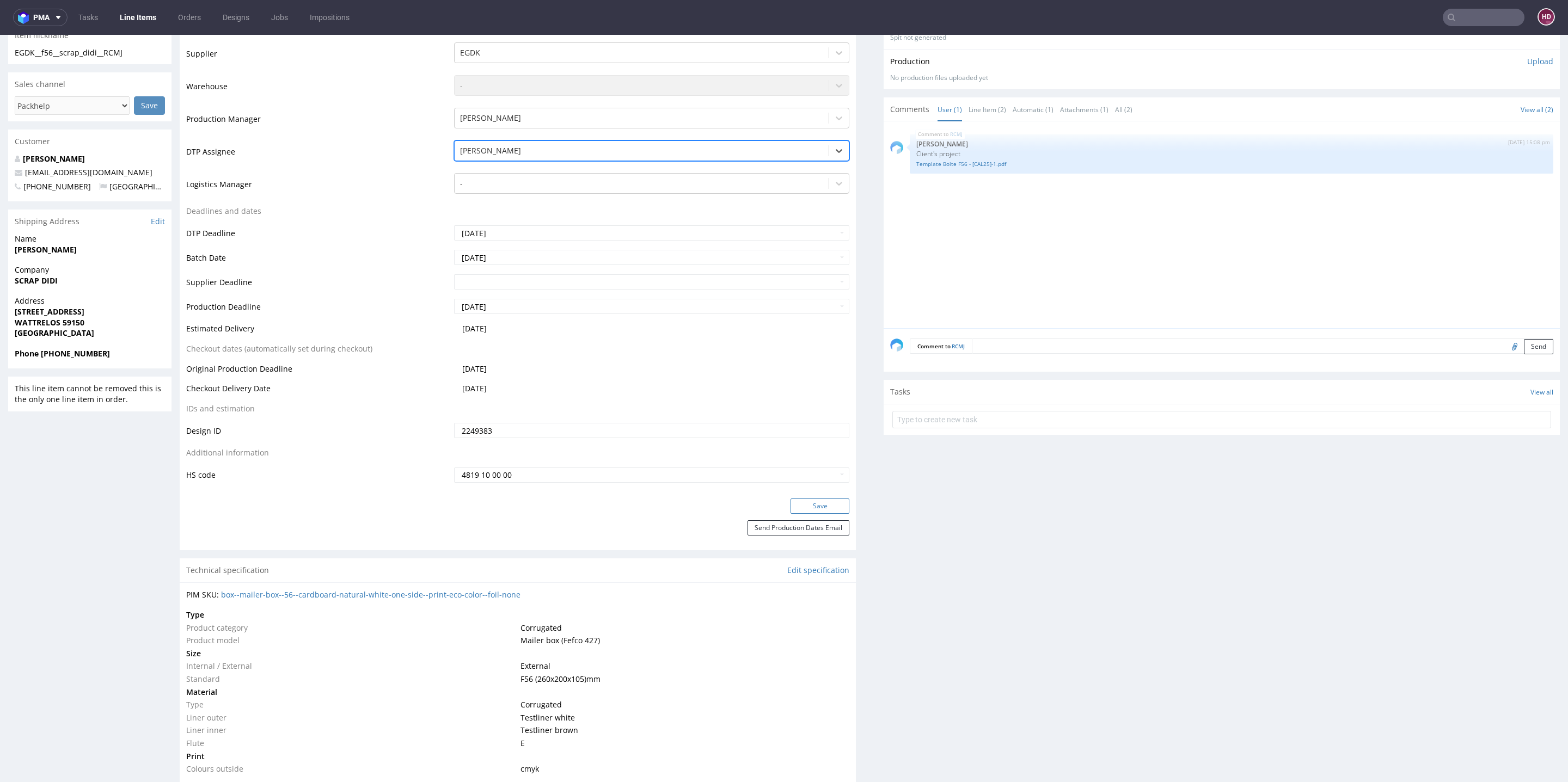
click at [791, 498] on button "Save" at bounding box center [820, 506] width 59 height 15
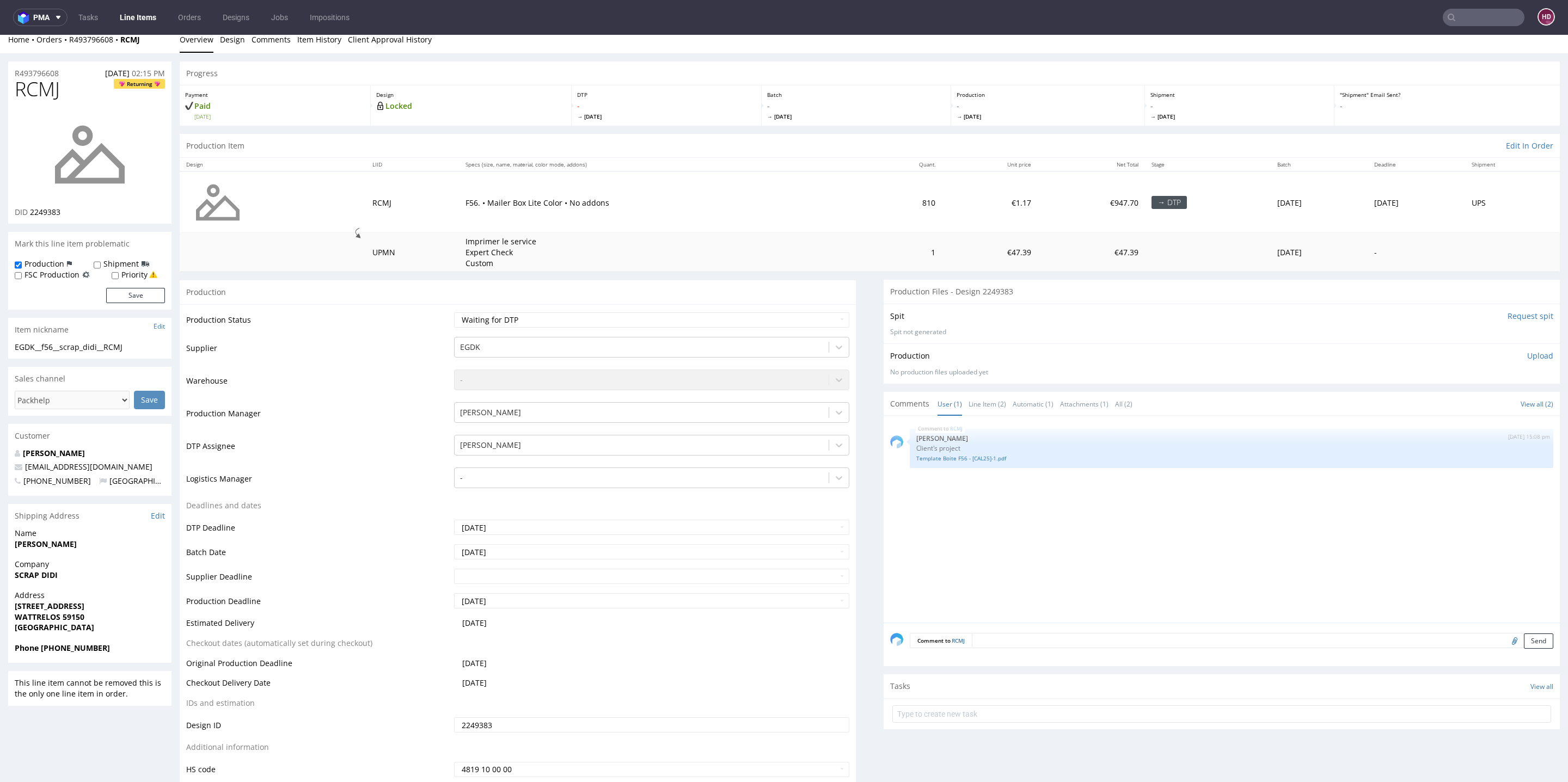
scroll to position [0, 0]
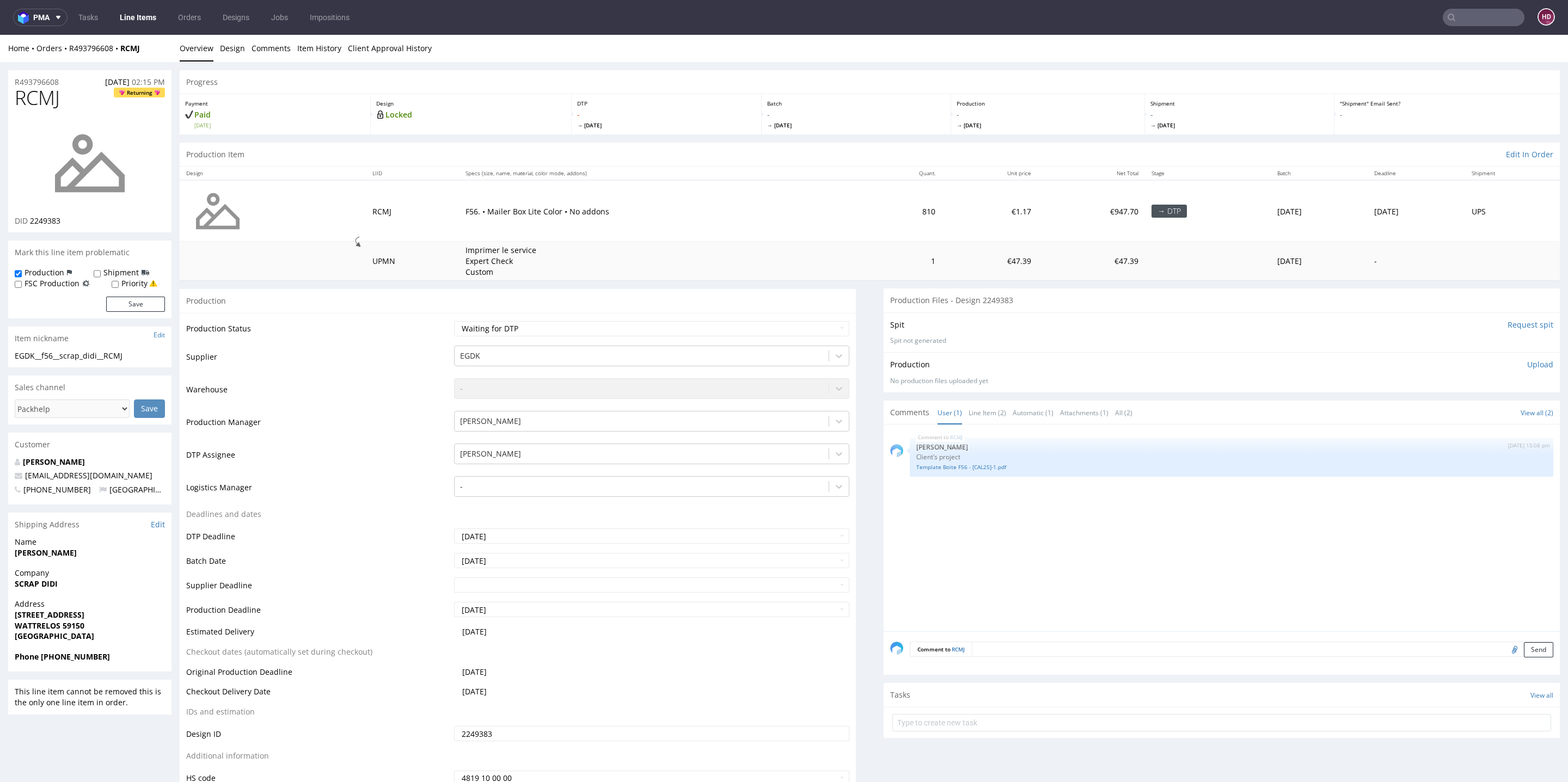
click at [144, 18] on link "Line Items" at bounding box center [138, 17] width 49 height 18
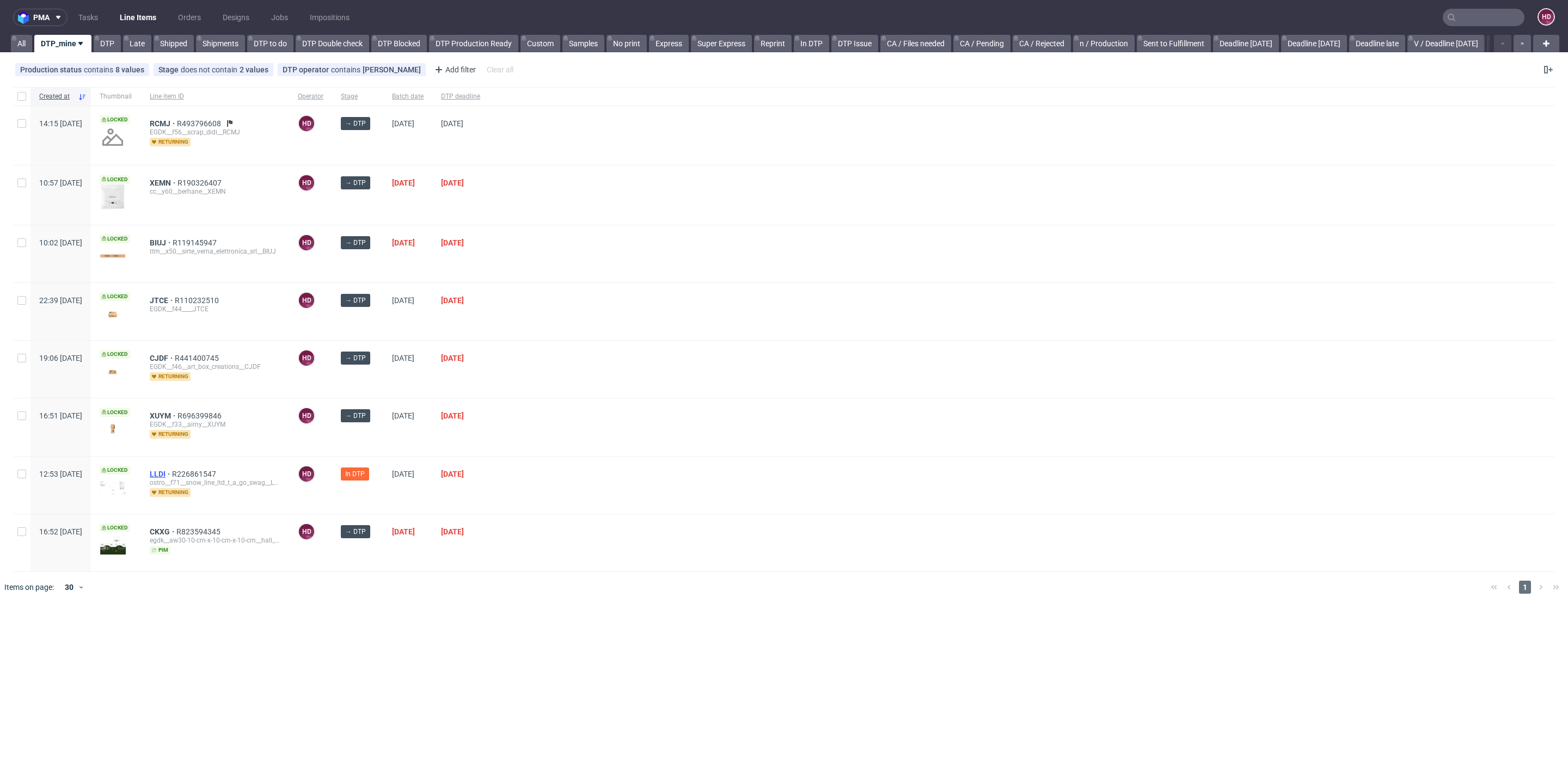
click at [172, 473] on span "LLDI" at bounding box center [161, 474] width 23 height 9
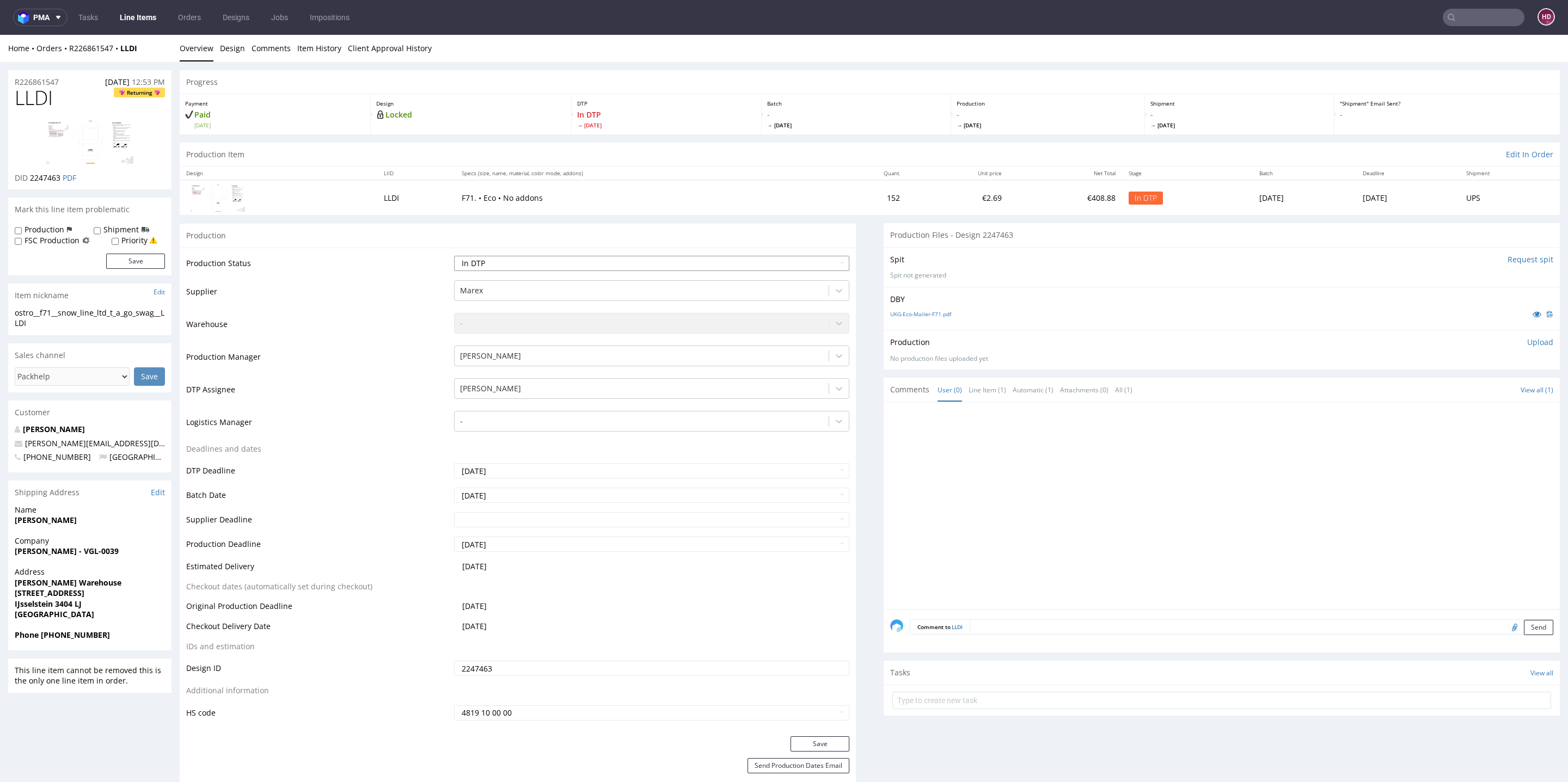
click at [657, 256] on select "Waiting for Artwork Waiting for Diecut Waiting for Mockup Waiting for DTP Waiti…" at bounding box center [651, 263] width 395 height 15
select select "dtp_production_ready"
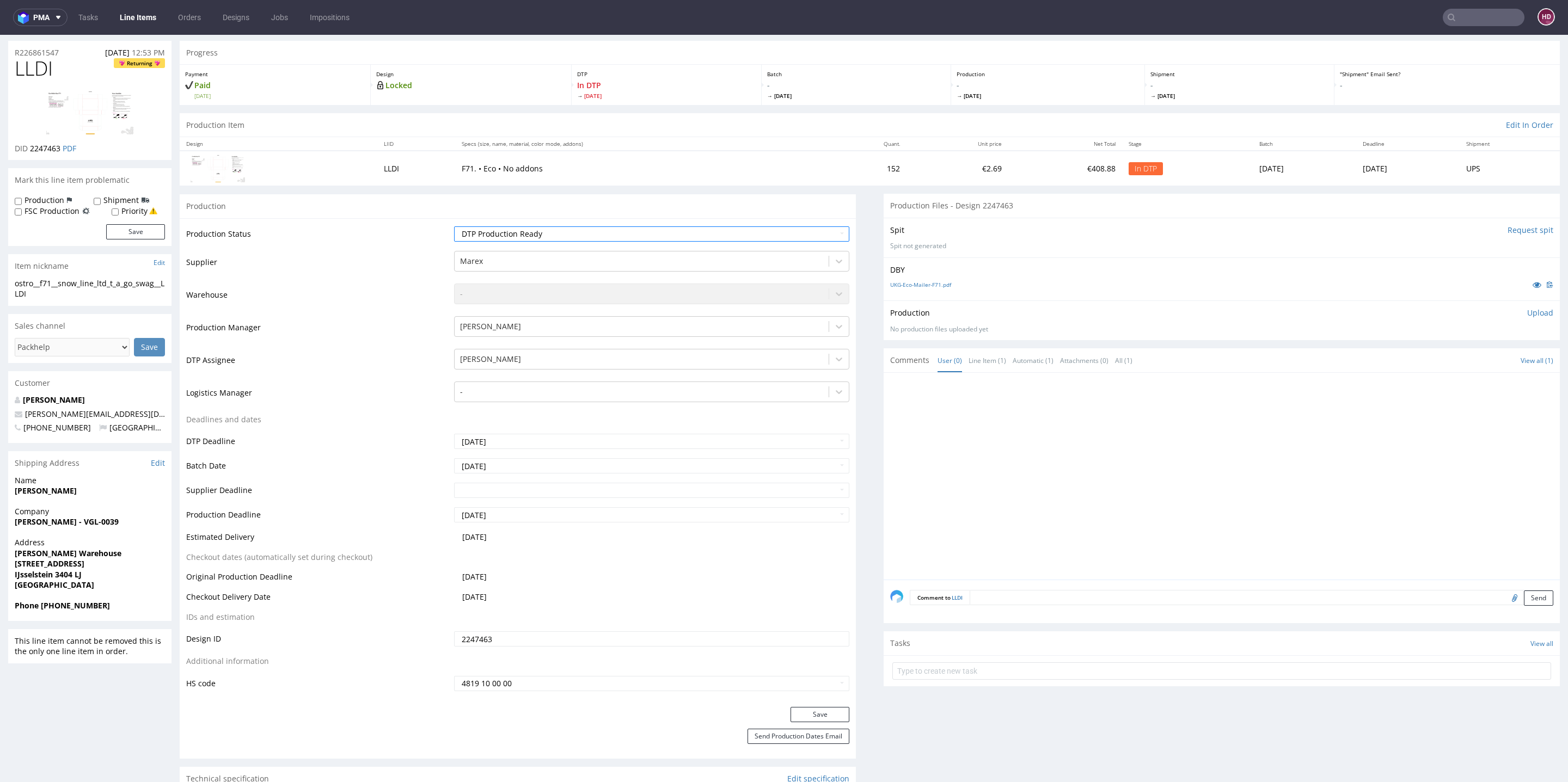
scroll to position [30, 0]
click at [821, 710] on button "Save" at bounding box center [820, 713] width 59 height 15
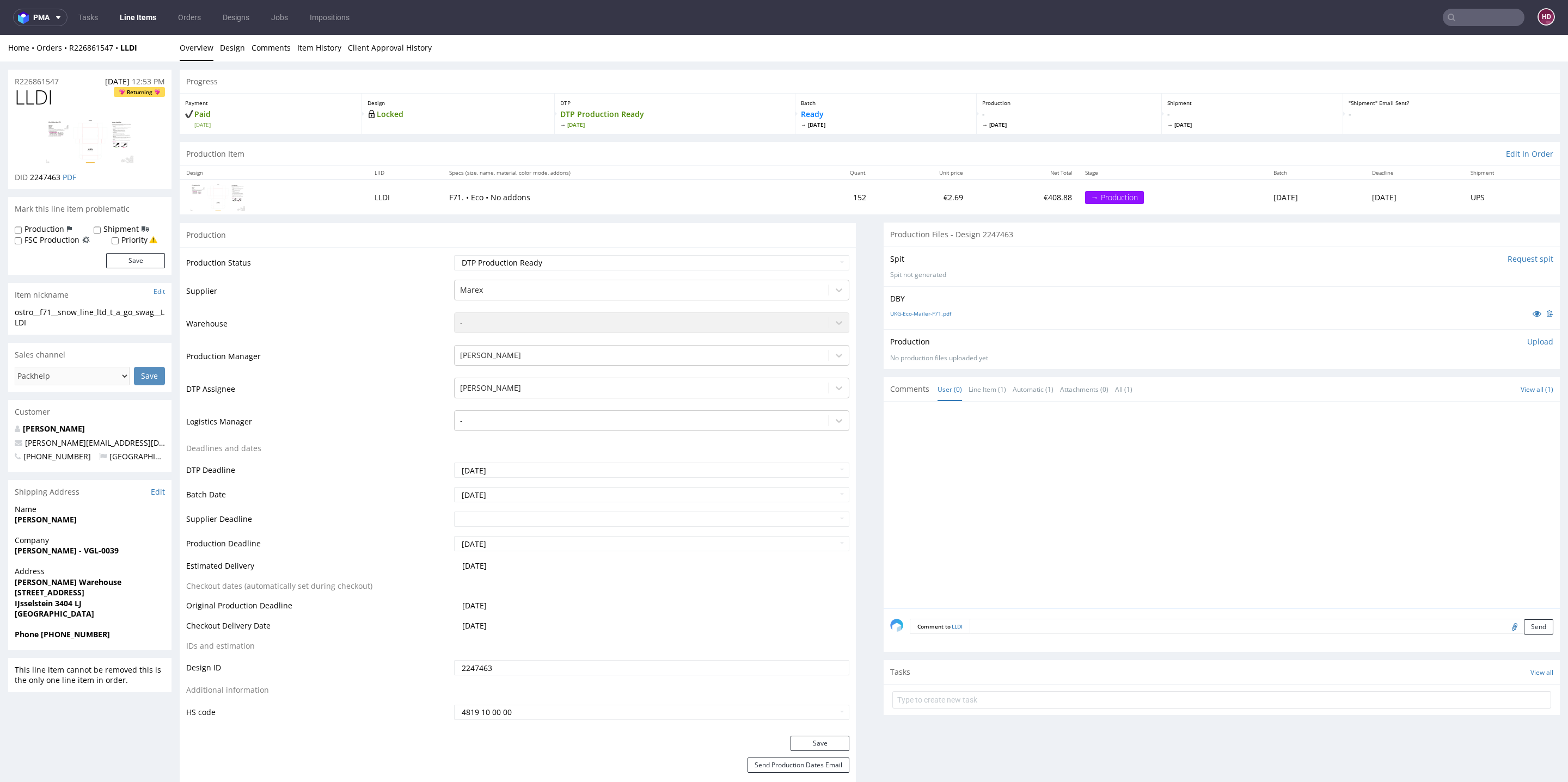
scroll to position [0, 0]
drag, startPoint x: 55, startPoint y: 100, endPoint x: 36, endPoint y: 178, distance: 80.3
drag, startPoint x: 41, startPoint y: 329, endPoint x: 8, endPoint y: 310, distance: 38.1
click at [8, 310] on div "ostro__f71__snow_line_ltd_t_a_go_swag__LLDI ostro__f71 __snow_line_ltd_t_a_go_s…" at bounding box center [89, 321] width 163 height 28
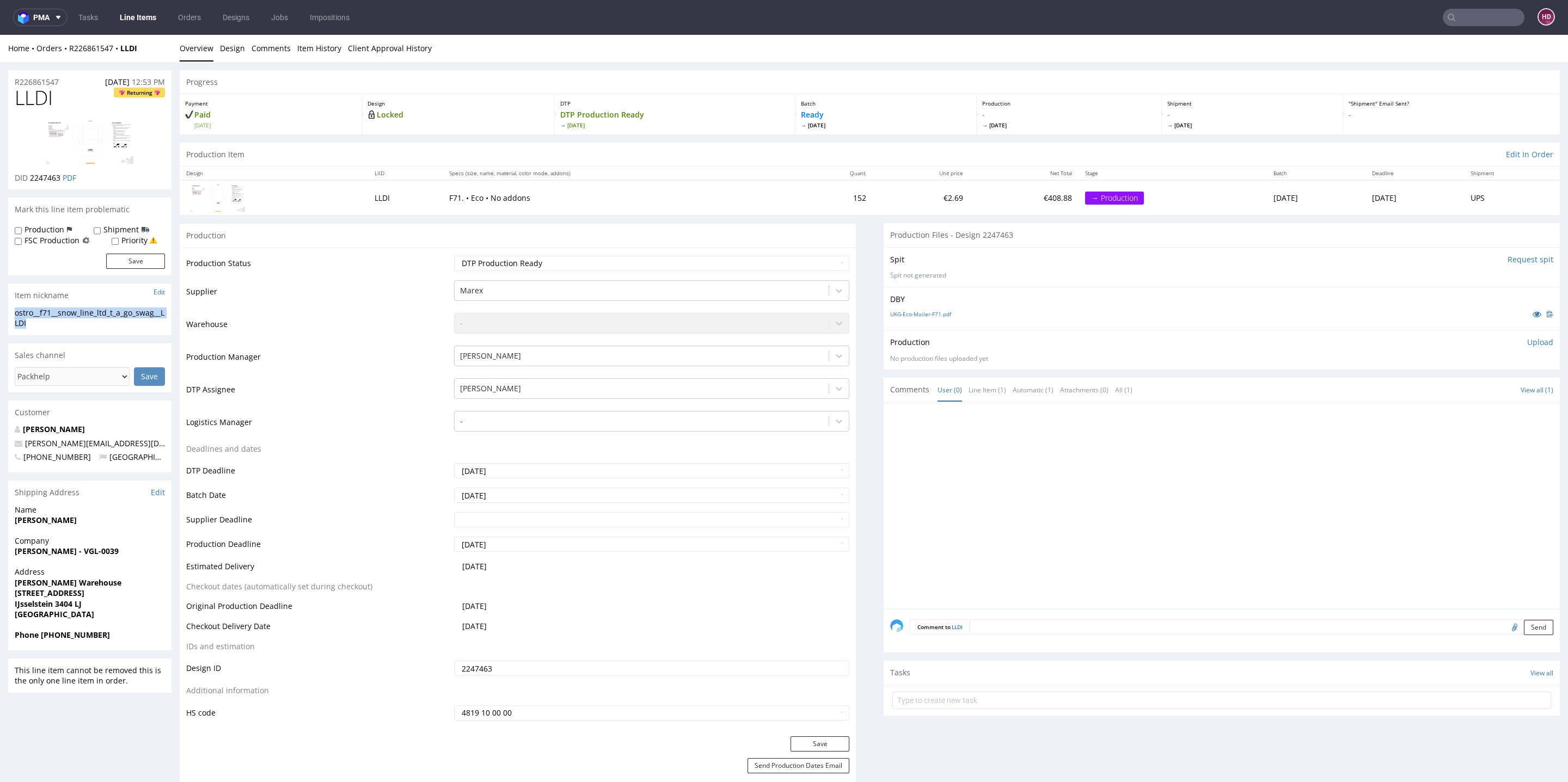
copy div "ostro__f71__snow_line_ltd_t_a_go_swag__LLDI"
drag, startPoint x: 65, startPoint y: 80, endPoint x: 10, endPoint y: 79, distance: 55.0
click at [10, 79] on div "R226861547 08.08.2025 12:53 PM" at bounding box center [89, 79] width 163 height 18
copy p "R226861547"
drag, startPoint x: 61, startPoint y: 178, endPoint x: 29, endPoint y: 178, distance: 32.0
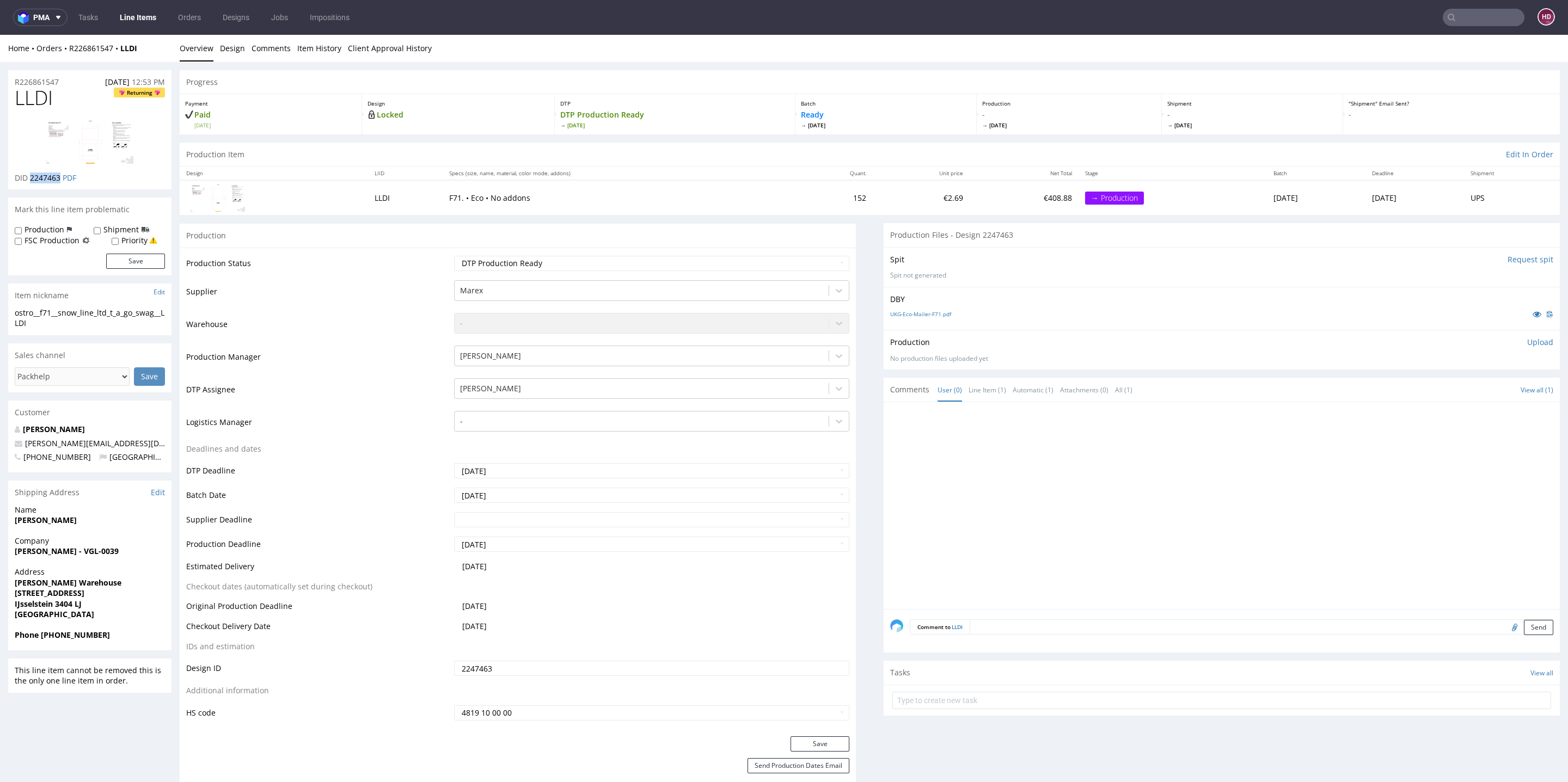
click at [29, 178] on p "DID 2247463 PDF" at bounding box center [45, 178] width 61 height 11
copy span "2247463"
click at [1527, 337] on p "Upload" at bounding box center [1540, 343] width 26 height 11
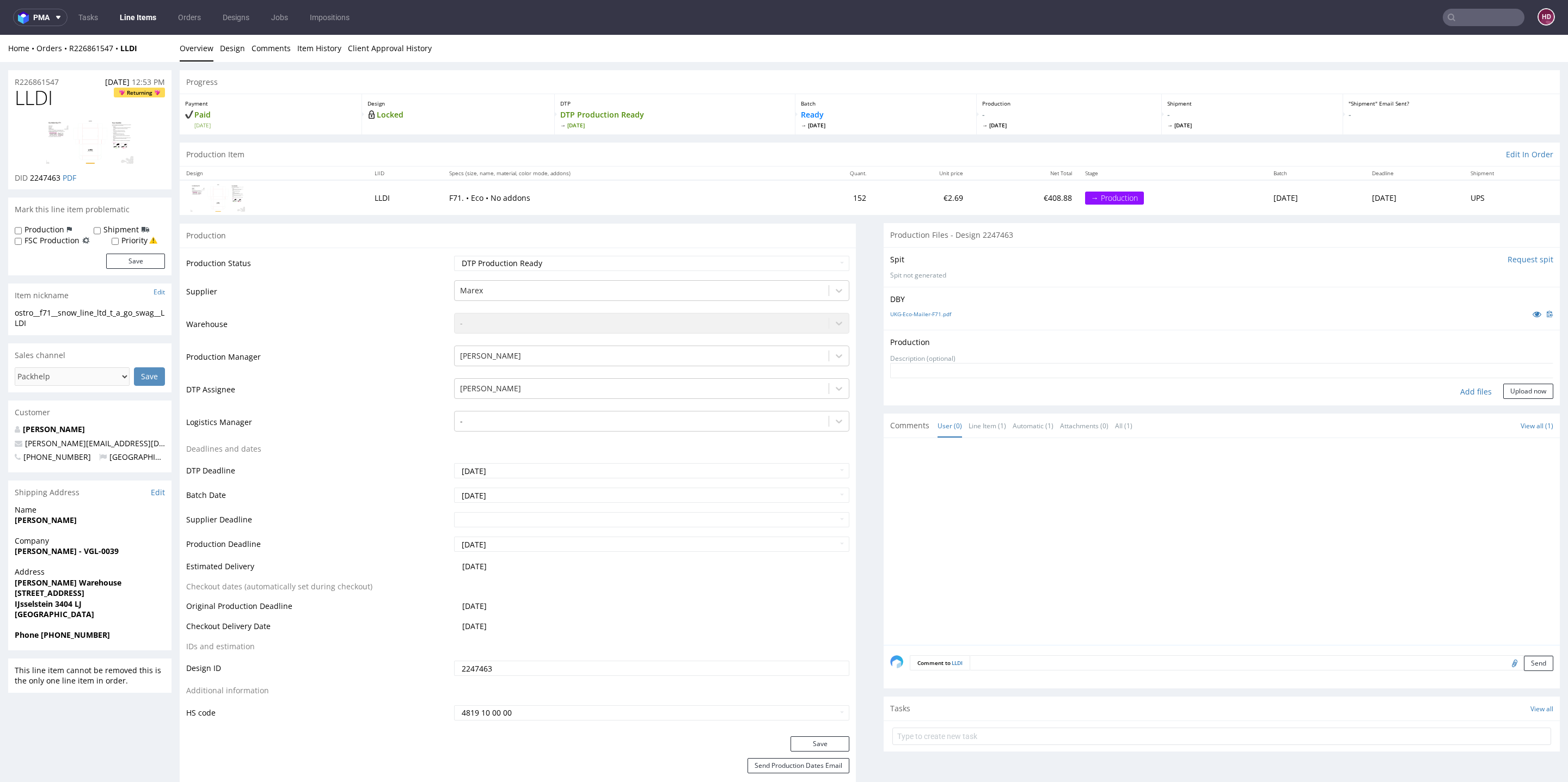
click at [1449, 394] on div "Add files" at bounding box center [1475, 392] width 54 height 16
type input "C:\fakepath\ostro__f71__snow_line_ltd_t_a_go_swag__LLDI__d2247463__oR226861547.…"
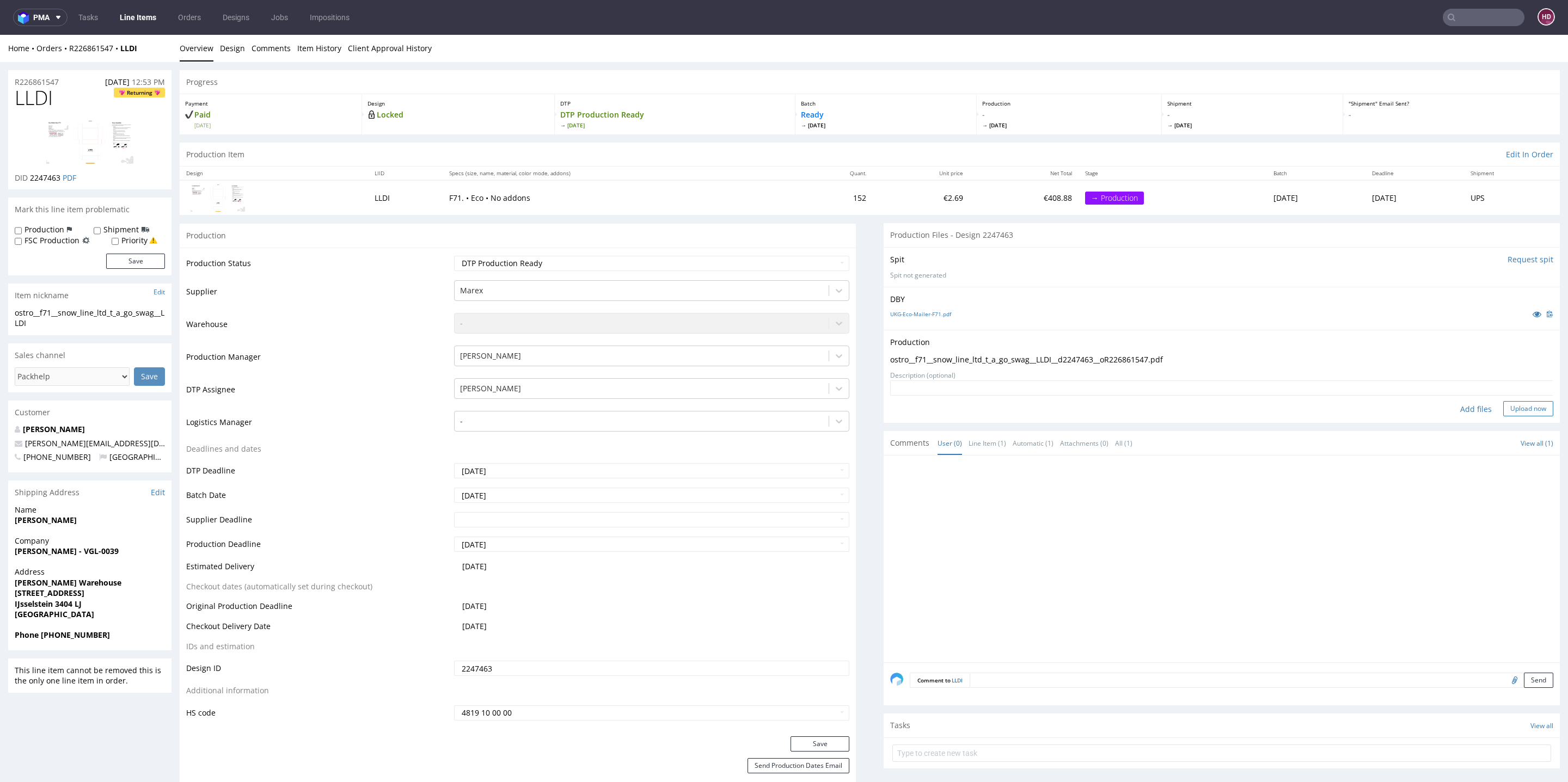
click at [1503, 412] on button "Upload now" at bounding box center [1528, 408] width 50 height 15
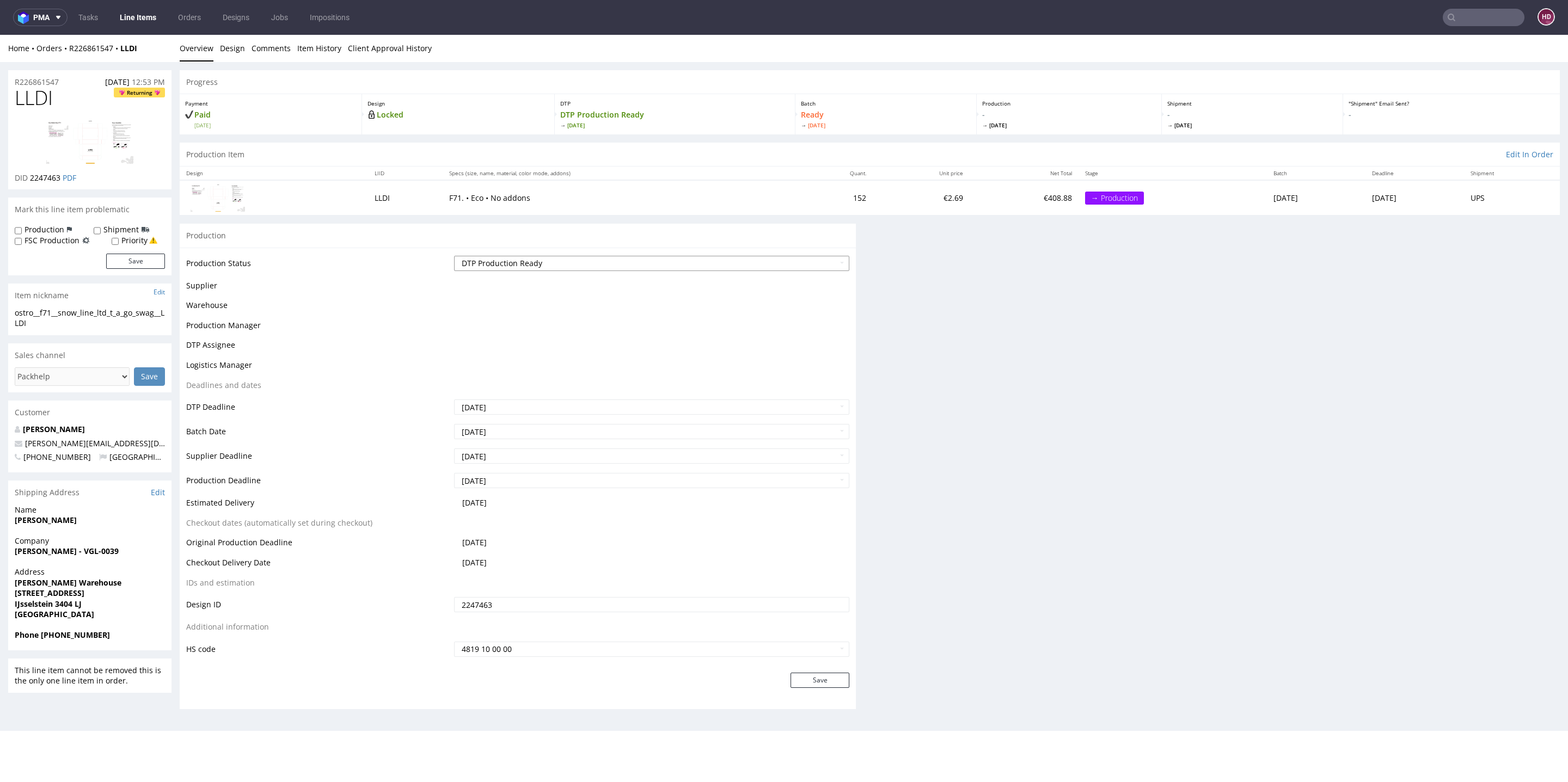
click at [614, 261] on select "Waiting for Artwork Waiting for Diecut Waiting for Mockup Waiting for DTP Waiti…" at bounding box center [651, 263] width 395 height 15
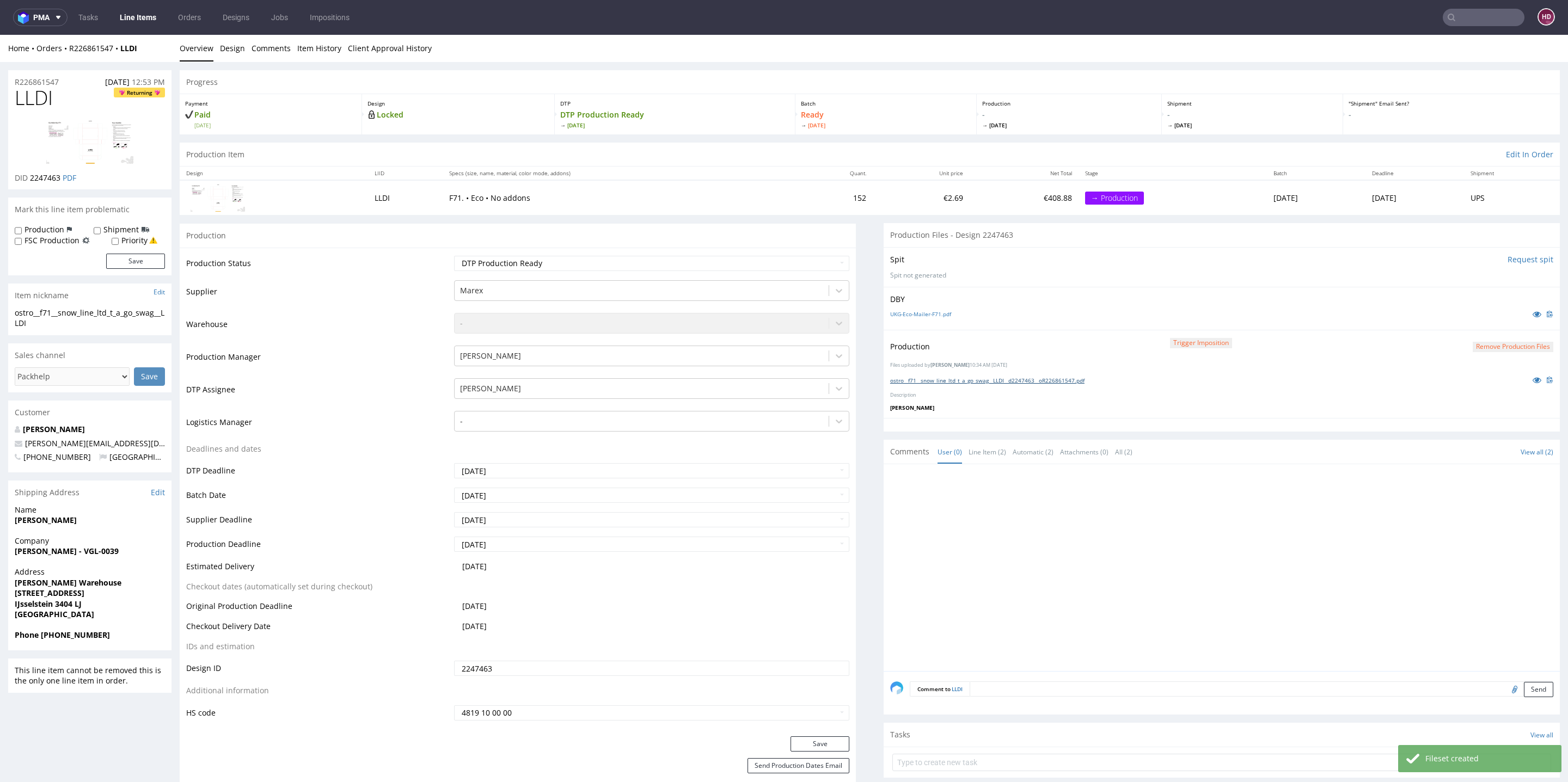
click at [925, 379] on link "ostro__f71__snow_line_ltd_t_a_go_swag__LLDI__d2247463__oR226861547.pdf" at bounding box center [987, 380] width 194 height 8
click at [138, 13] on link "Line Items" at bounding box center [138, 17] width 49 height 18
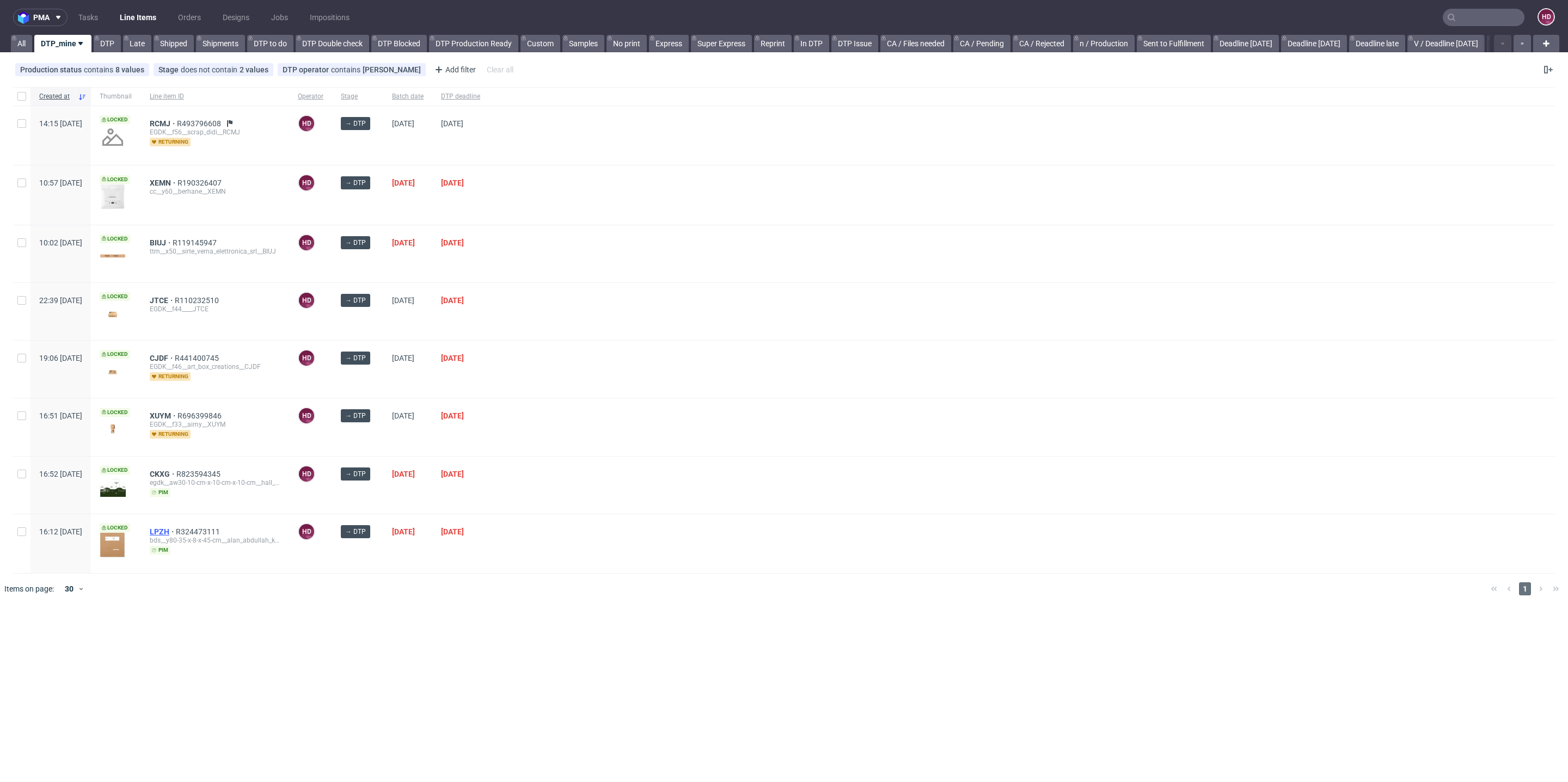
click at [176, 528] on span "LPZH" at bounding box center [163, 532] width 26 height 9
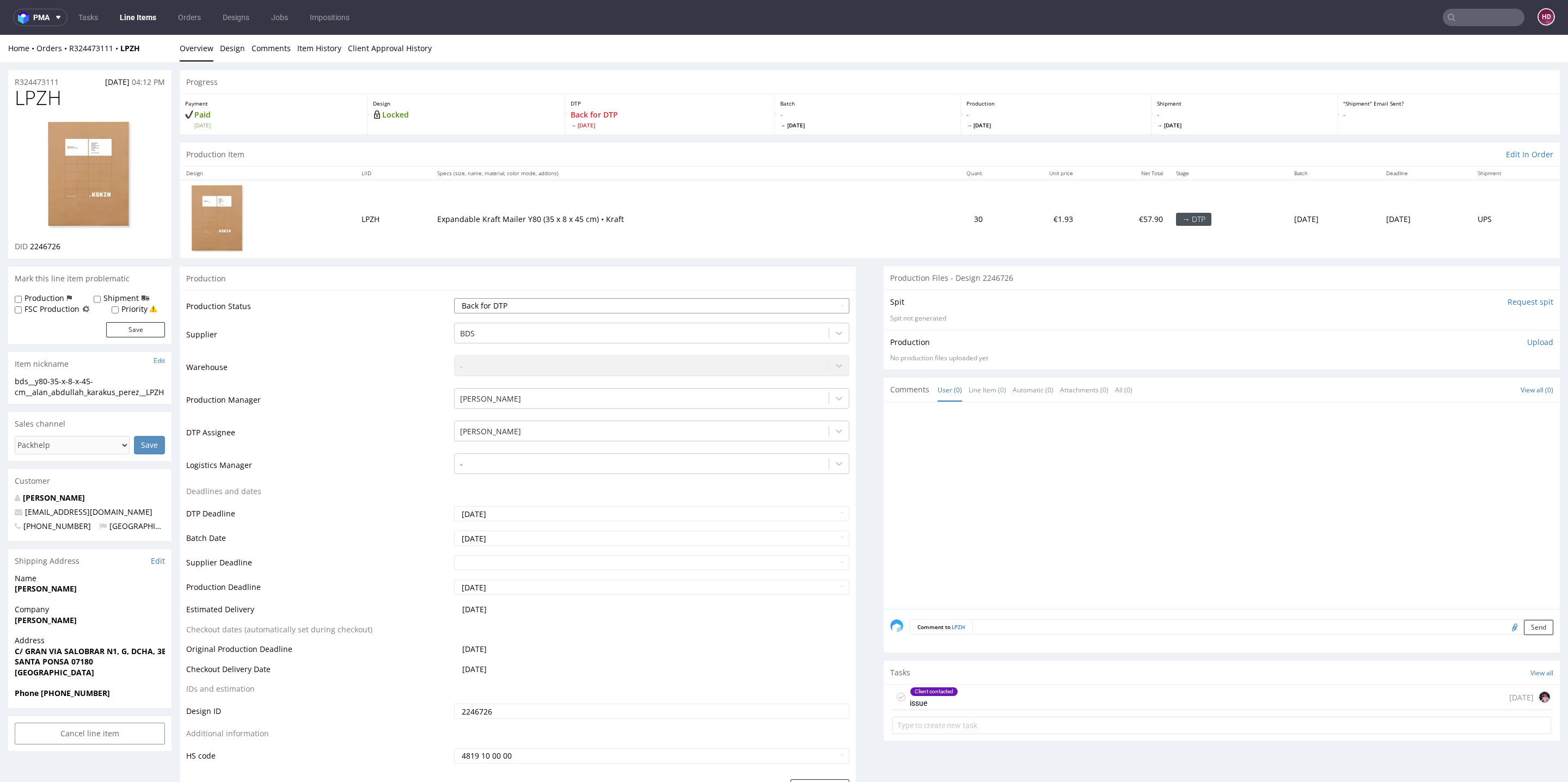
click at [537, 306] on select "Waiting for Artwork Waiting for Diecut Waiting for Mockup Waiting for DTP Waiti…" at bounding box center [651, 305] width 395 height 15
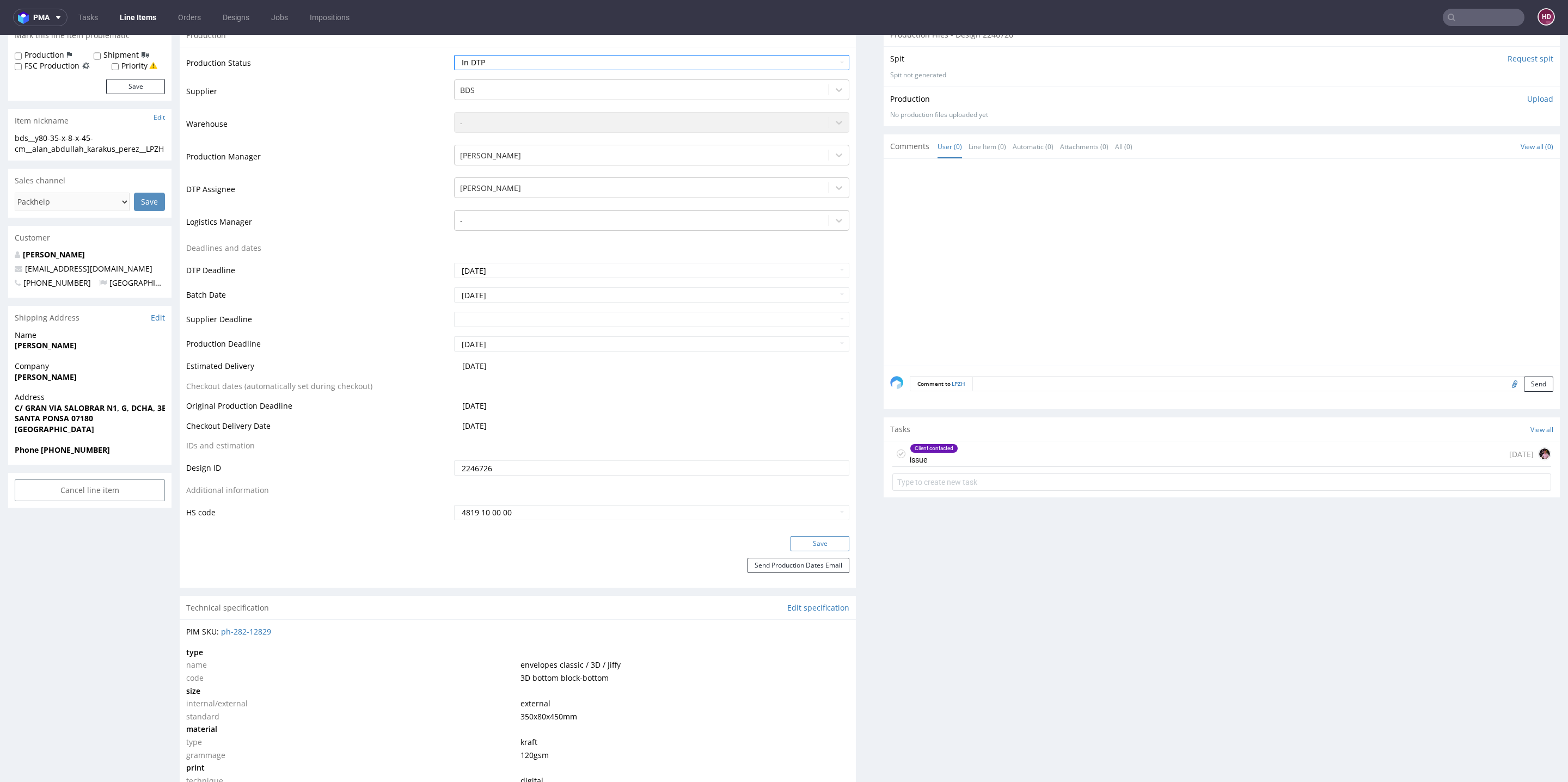
click at [794, 540] on button "Save" at bounding box center [820, 543] width 59 height 15
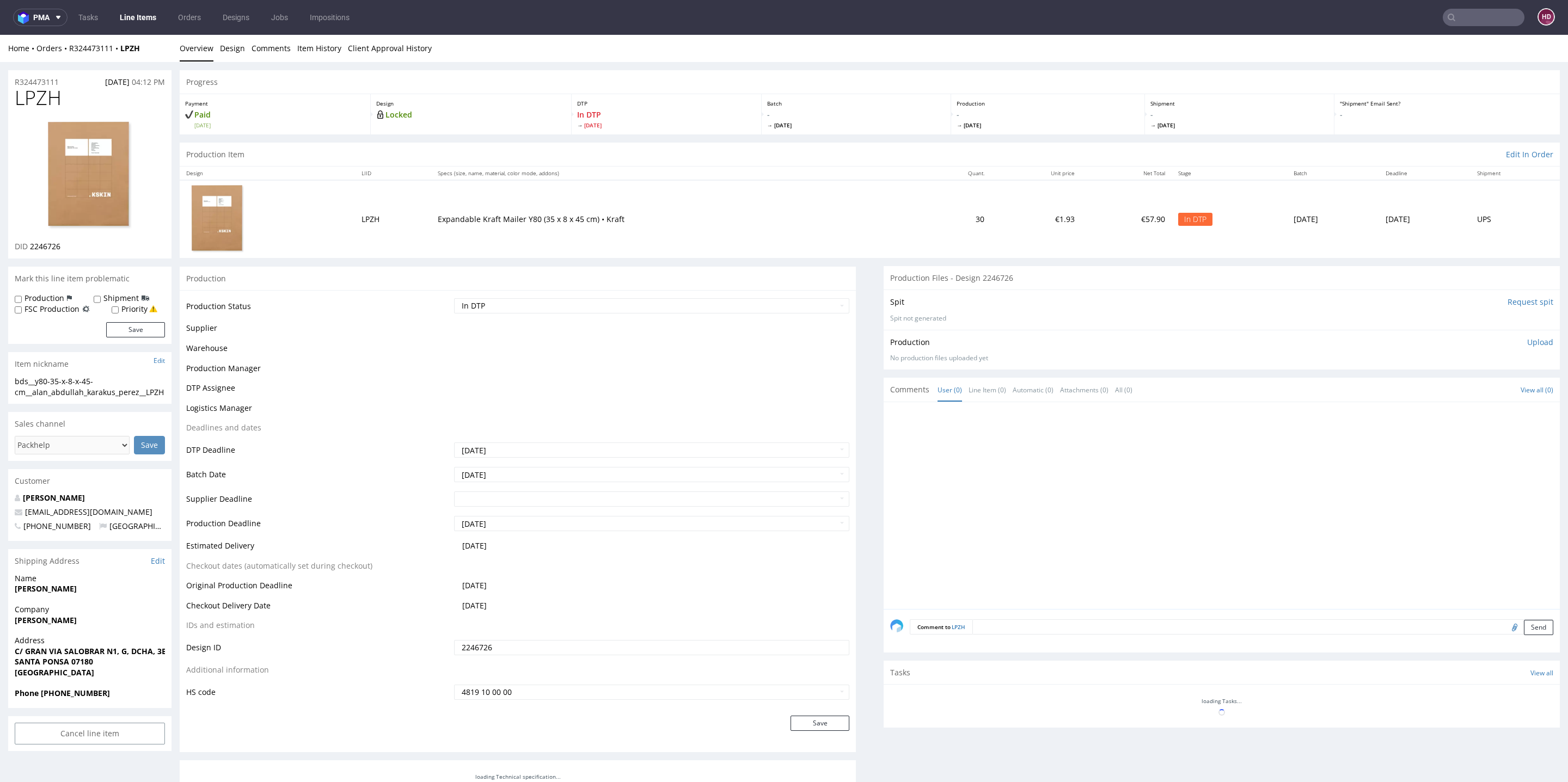
scroll to position [236, 0]
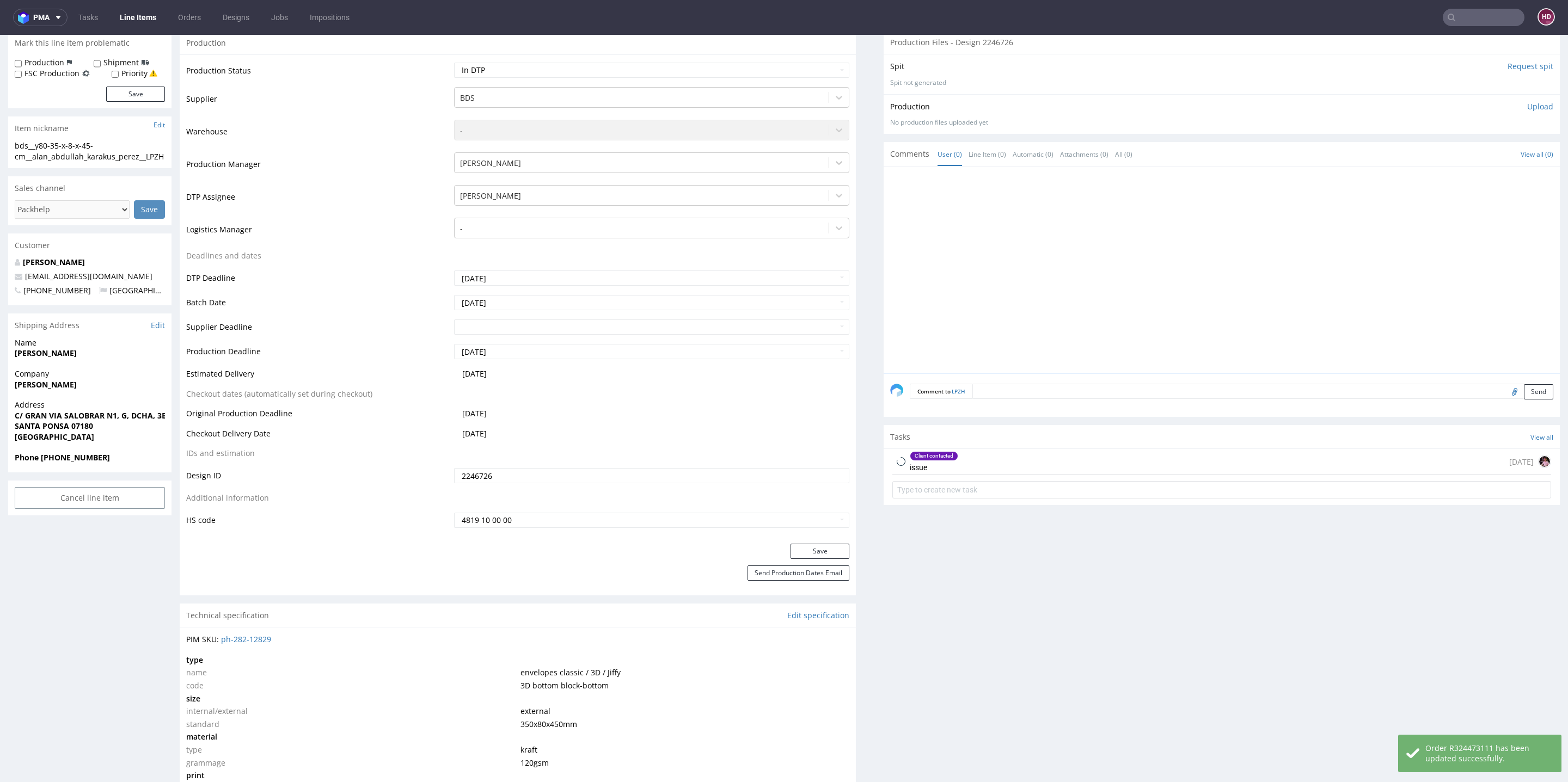
click at [967, 453] on div "Client contacted issue 6 days ago" at bounding box center [1222, 462] width 659 height 26
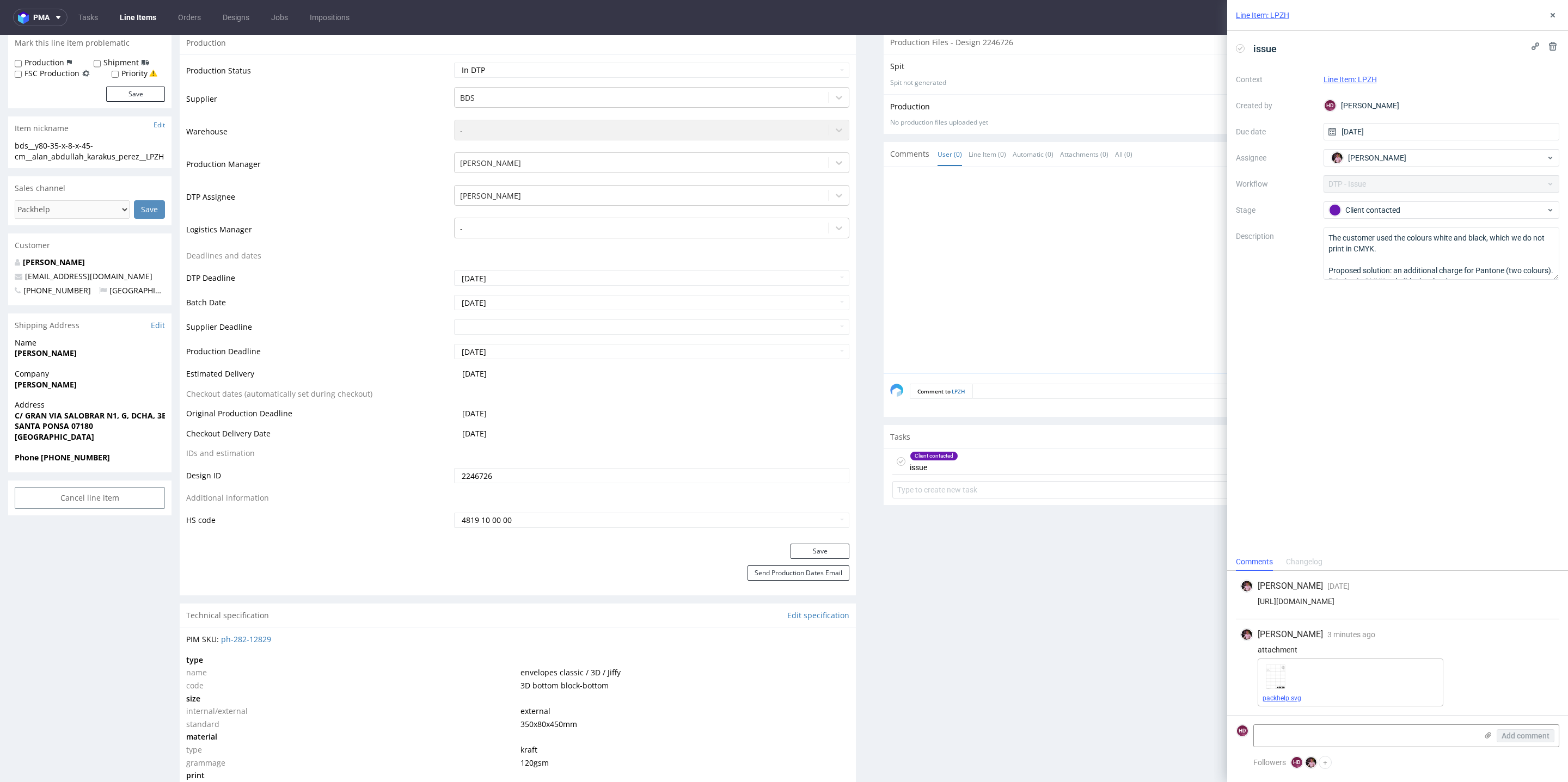
click at [1269, 697] on link "packhelp.svg" at bounding box center [1282, 698] width 39 height 8
click at [1438, 209] on div "Client contacted" at bounding box center [1437, 210] width 217 height 12
click at [1427, 263] on div "Completed" at bounding box center [1442, 268] width 218 height 12
click at [1104, 633] on div "Production Files - Design 2246726 Spit Request spit Spit not generated Producti…" at bounding box center [1222, 719] width 676 height 1378
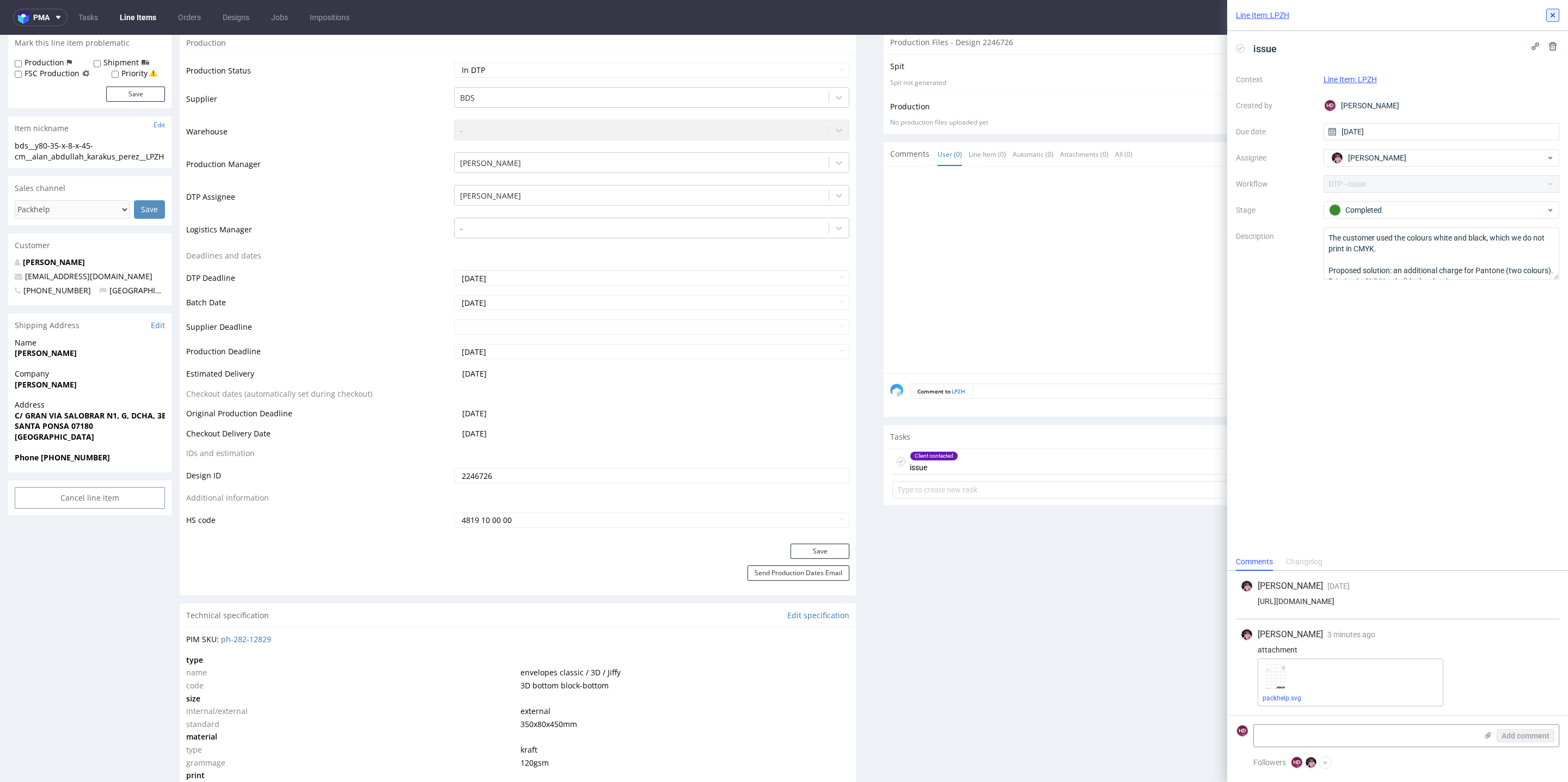
click at [1553, 18] on icon at bounding box center [1553, 15] width 9 height 9
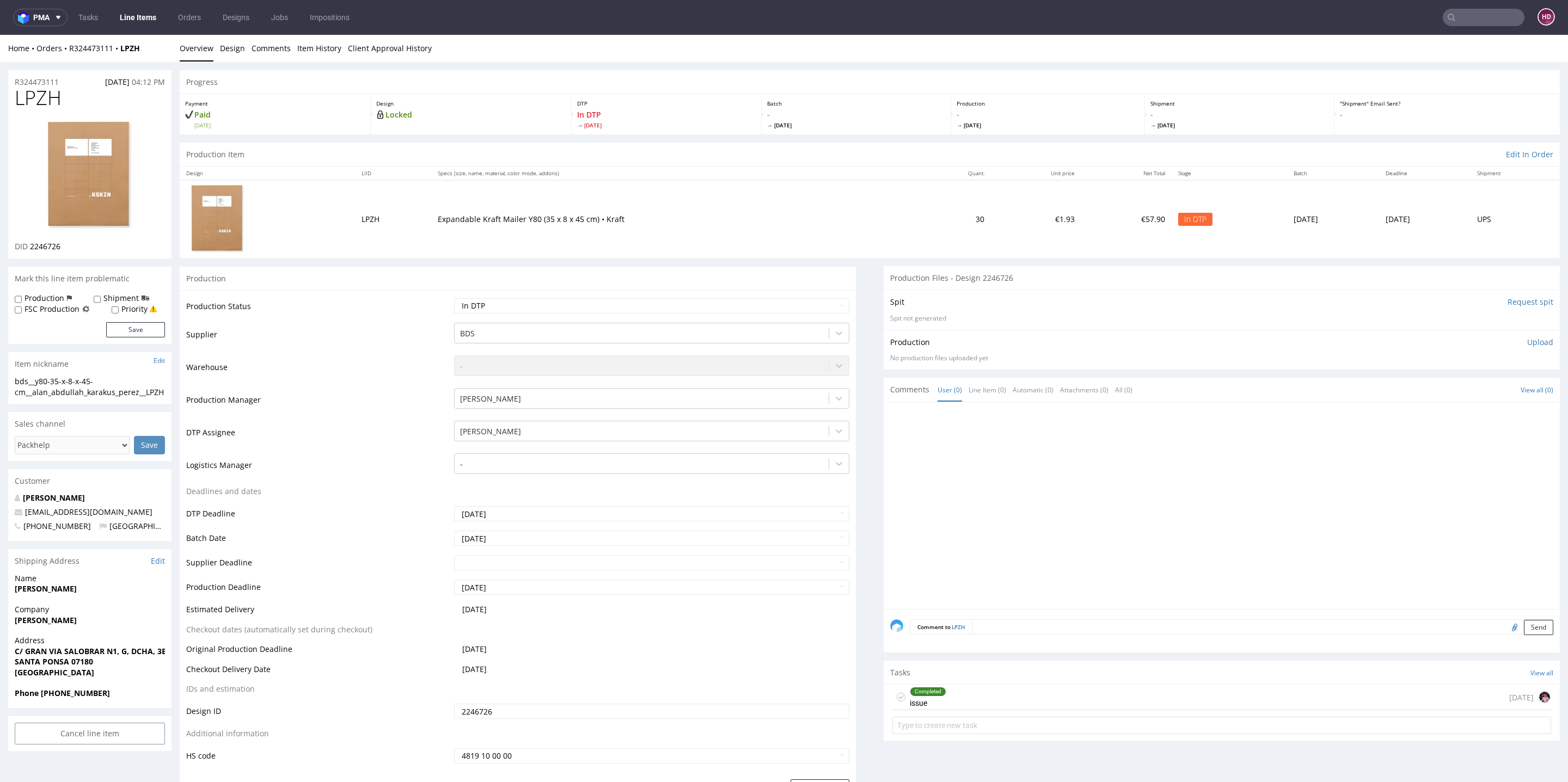
click at [999, 698] on div "Completed issue 6 days ago" at bounding box center [1222, 697] width 659 height 26
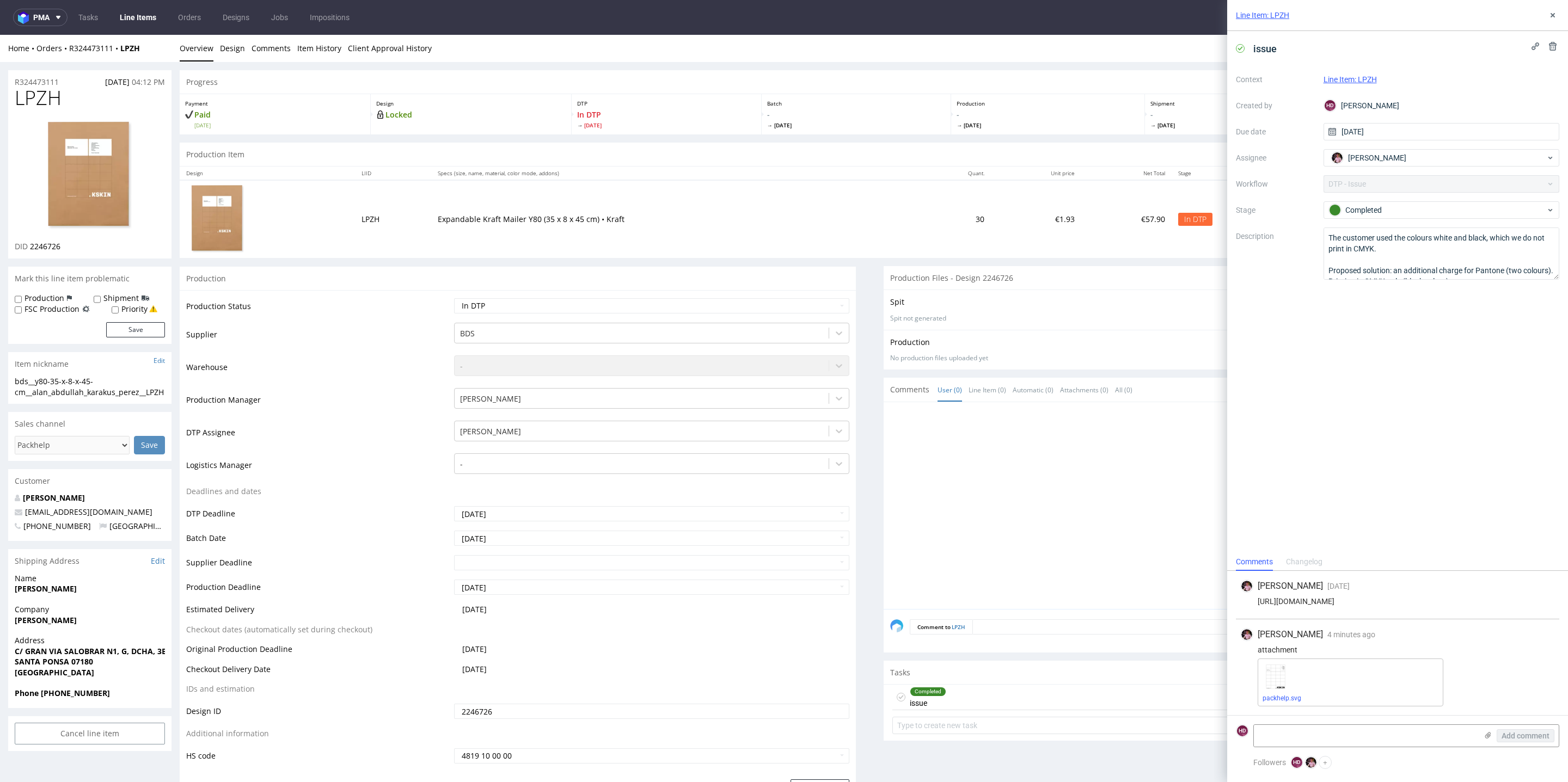
click at [1076, 562] on div at bounding box center [1225, 509] width 670 height 200
click at [239, 46] on link "Design" at bounding box center [232, 48] width 25 height 27
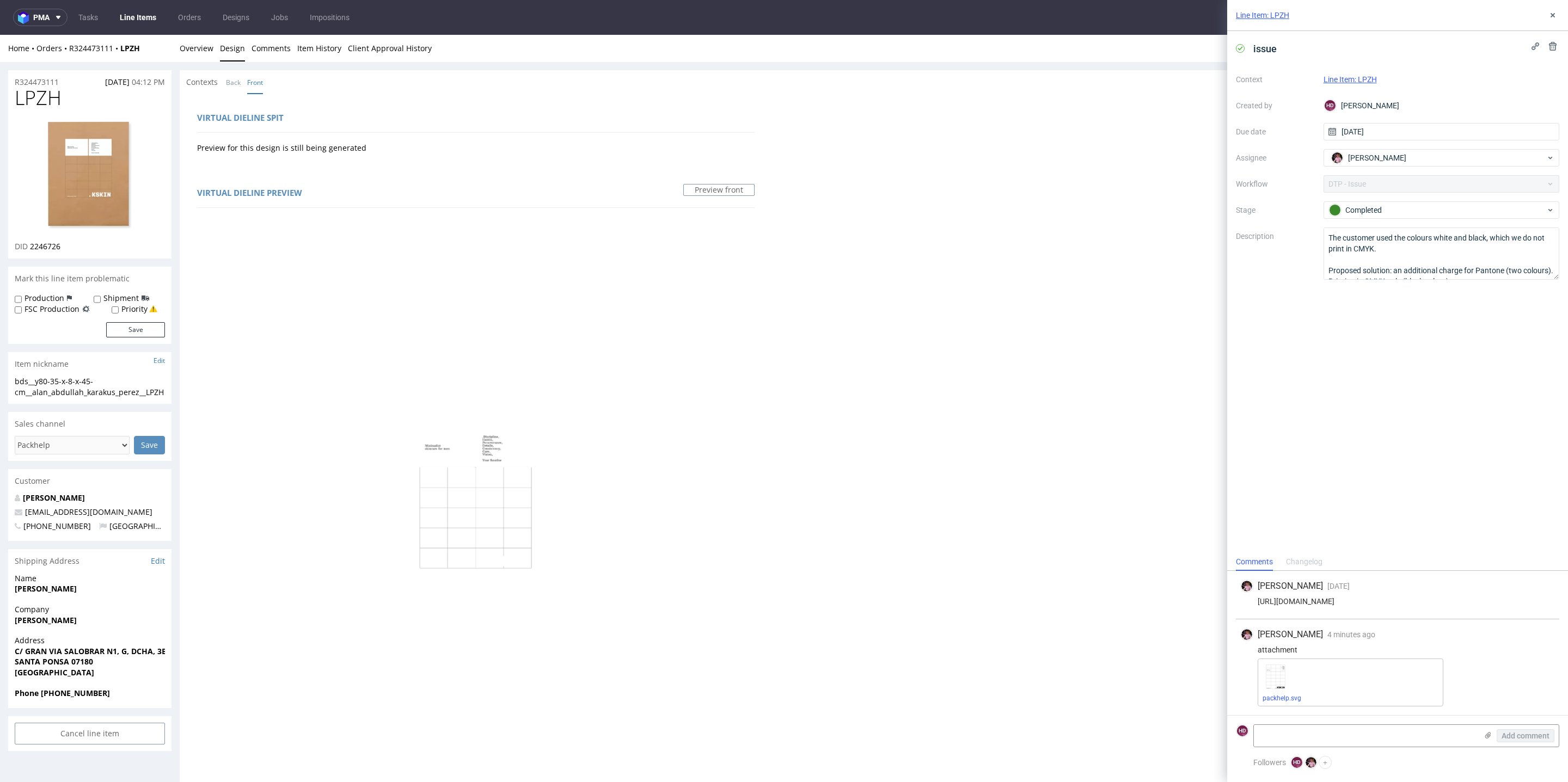
click at [239, 46] on link "Design" at bounding box center [232, 48] width 25 height 27
click at [76, 142] on img at bounding box center [89, 176] width 87 height 113
click at [1558, 8] on div "Line Item: LPZH" at bounding box center [1398, 15] width 341 height 31
click at [199, 43] on link "Overview" at bounding box center [196, 48] width 33 height 27
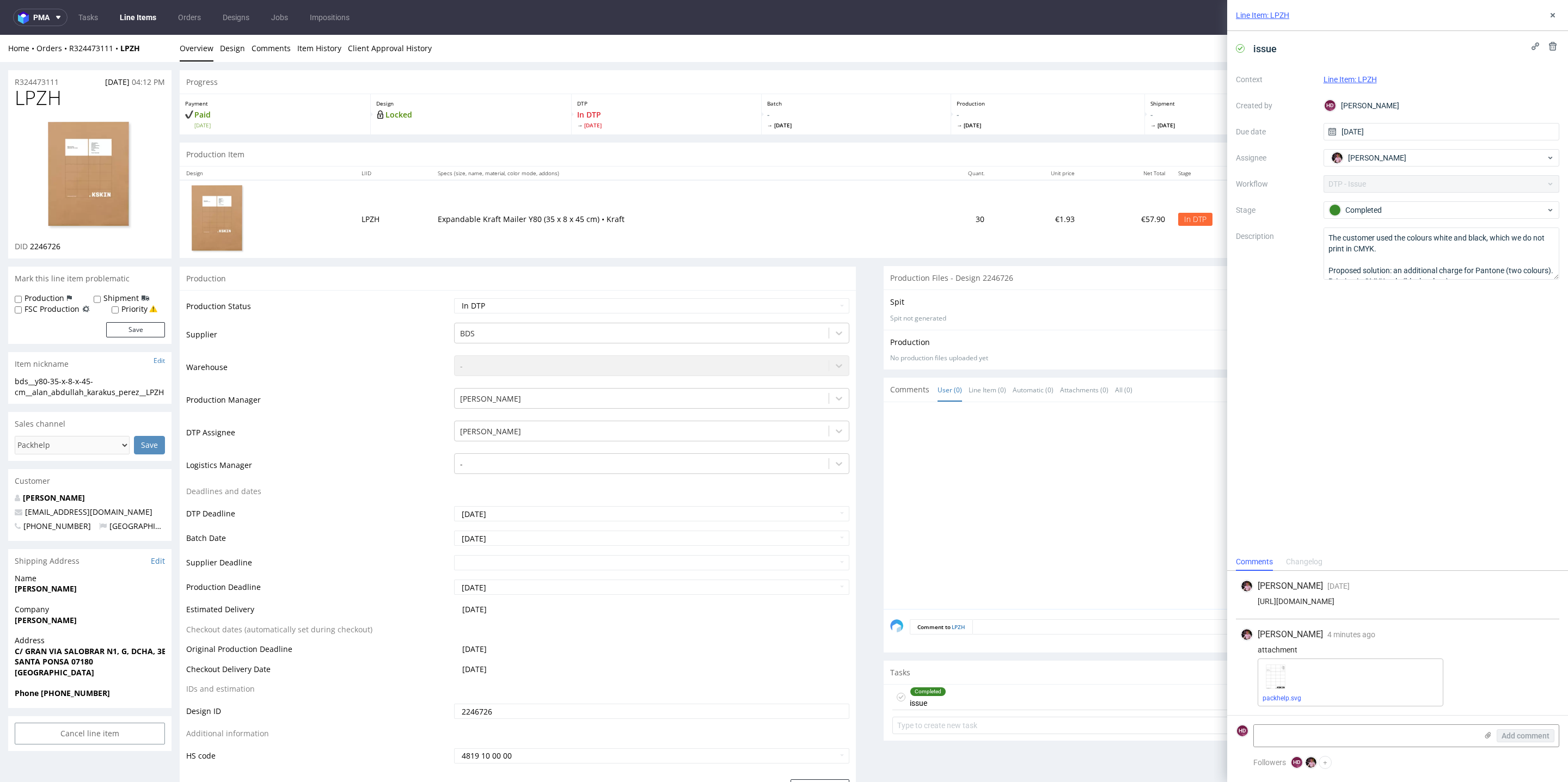
click at [539, 313] on td "Waiting for Artwork Waiting for Diecut Waiting for Mockup Waiting for DTP Waiti…" at bounding box center [650, 309] width 398 height 24
click at [538, 307] on select "Waiting for Artwork Waiting for Diecut Waiting for Mockup Waiting for DTP Waiti…" at bounding box center [651, 305] width 395 height 15
select select "dtp_production_ready"
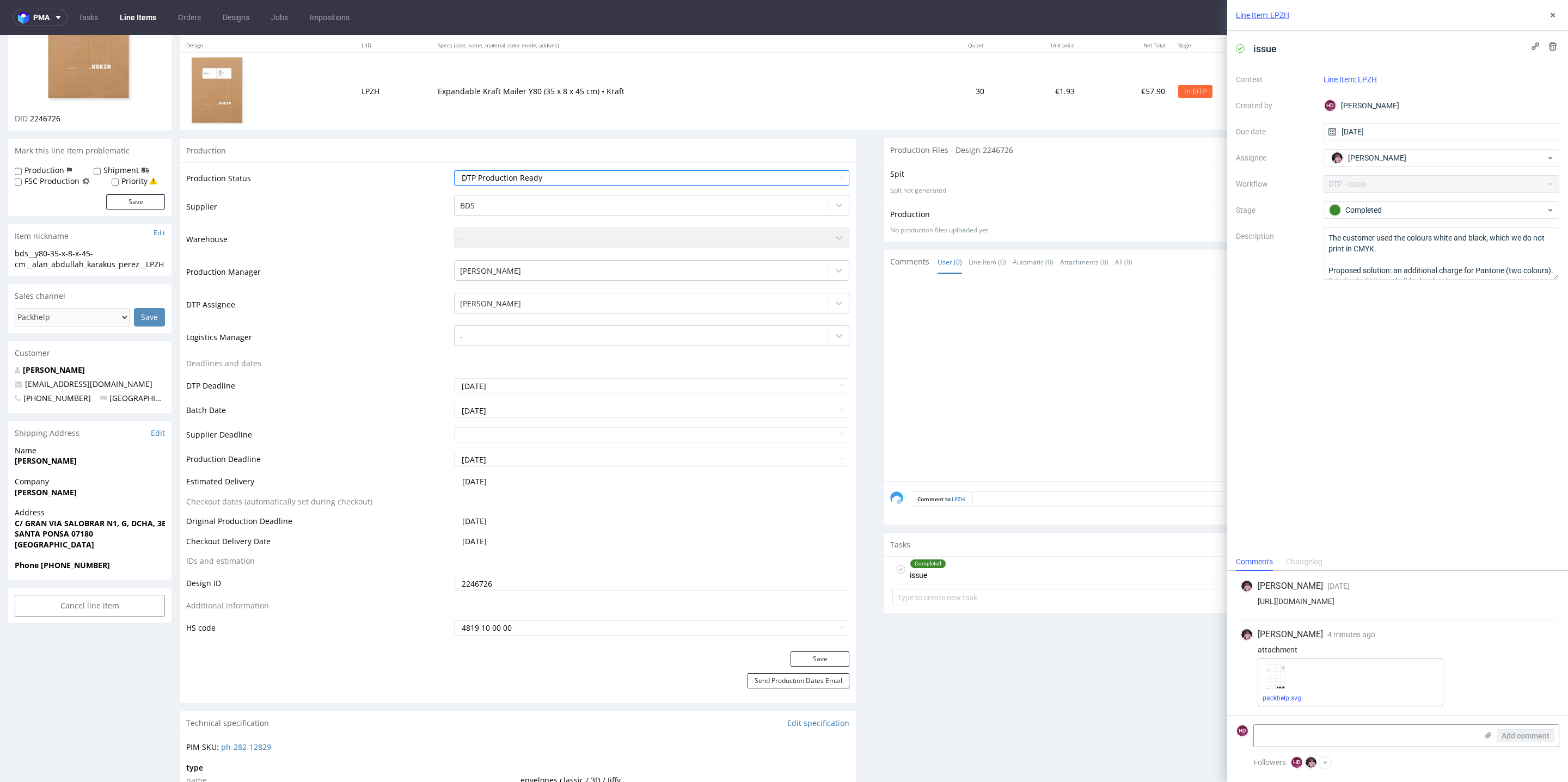
scroll to position [131, 0]
click at [791, 653] on button "Save" at bounding box center [820, 656] width 59 height 15
click at [1551, 21] on button at bounding box center [1552, 15] width 13 height 13
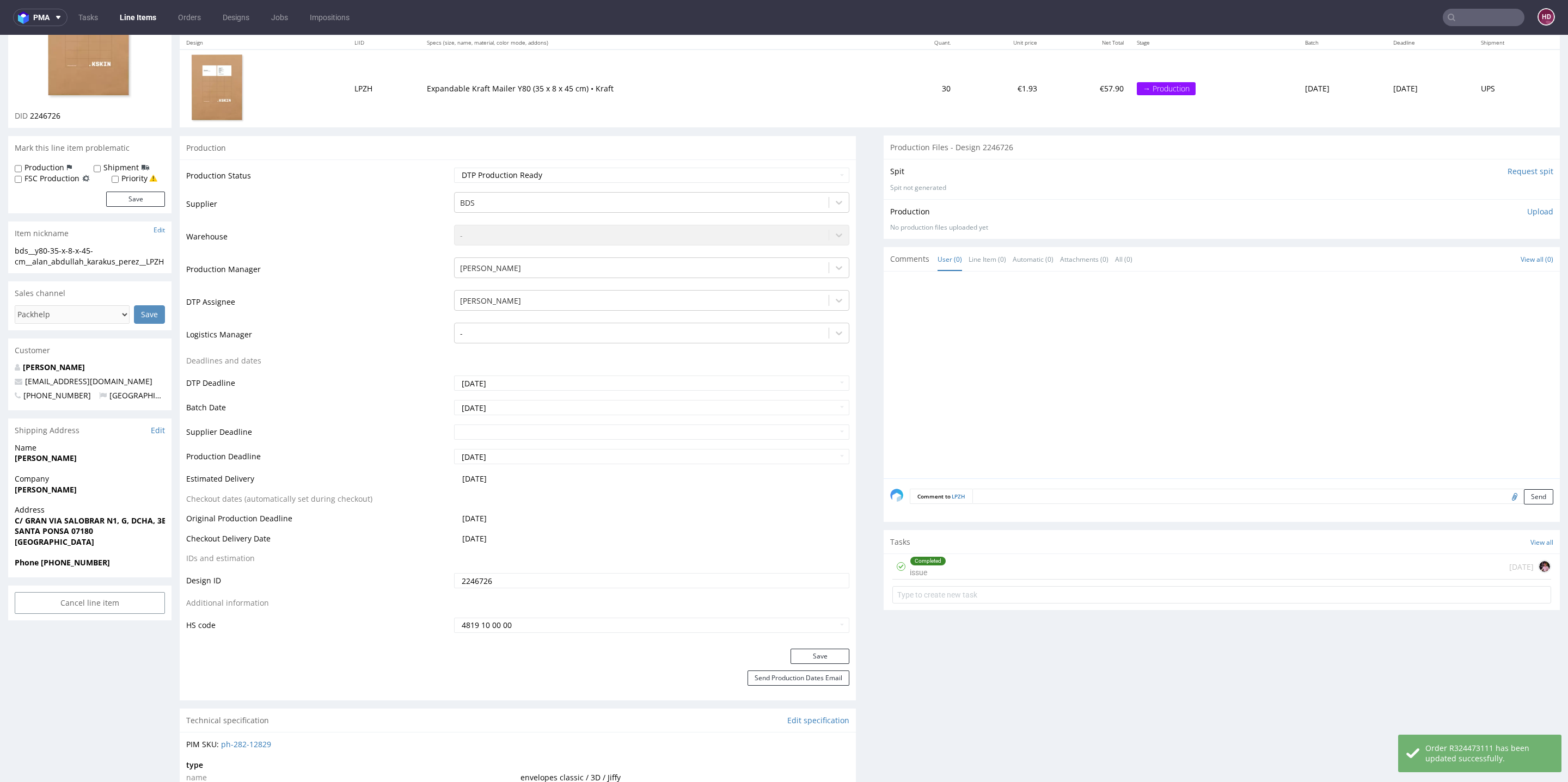
click at [1527, 211] on p "Upload" at bounding box center [1540, 212] width 26 height 11
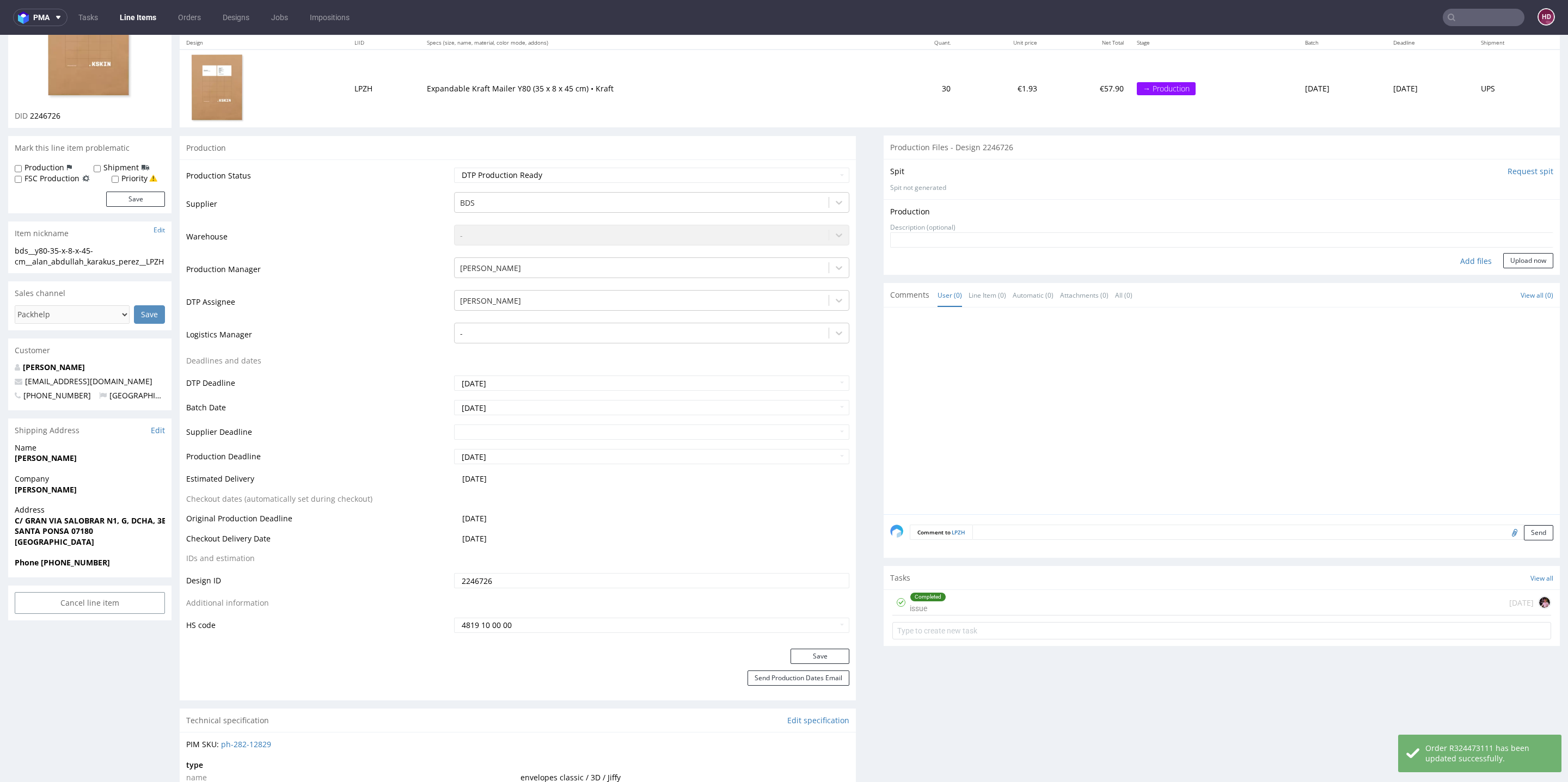
click at [1449, 267] on div "Add files" at bounding box center [1475, 261] width 54 height 16
type input "C:\fakepath\ bds__y80-35-x-8-x-45-cm__alan_abdullah_karakus_perez__LPZH_d224672…"
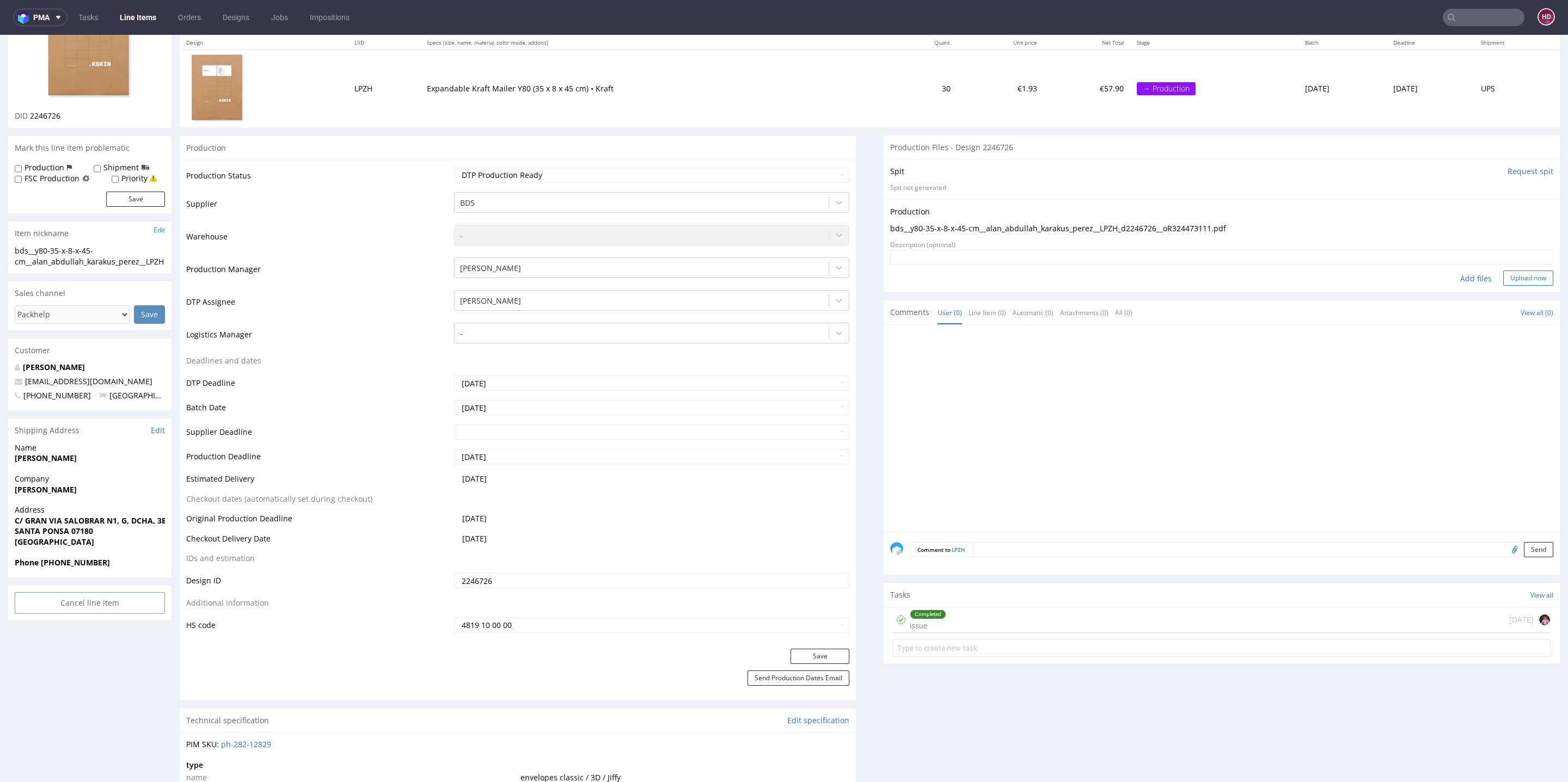
click at [1509, 276] on button "Upload now" at bounding box center [1528, 278] width 50 height 15
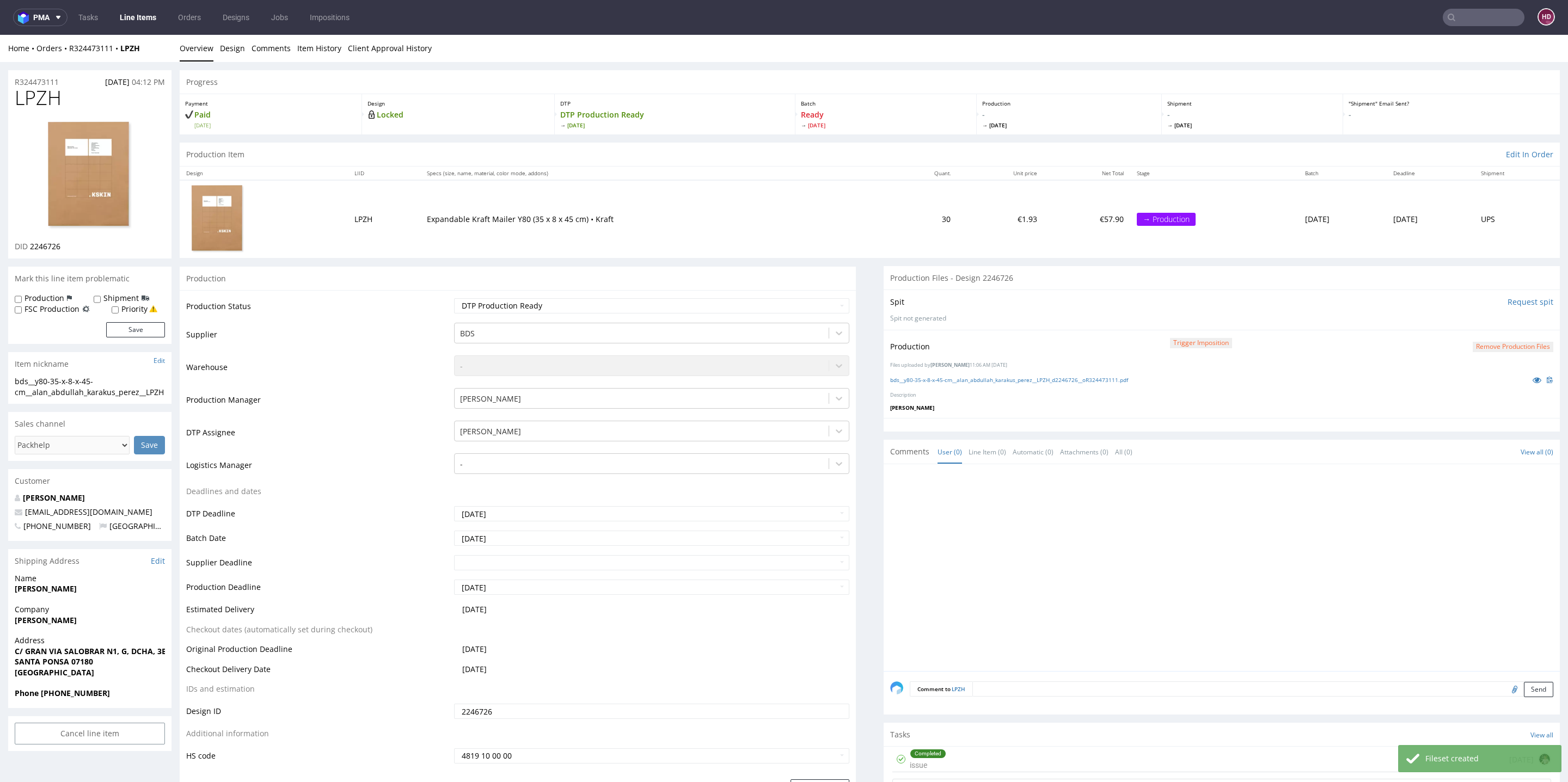
click at [134, 18] on link "Line Items" at bounding box center [138, 17] width 49 height 18
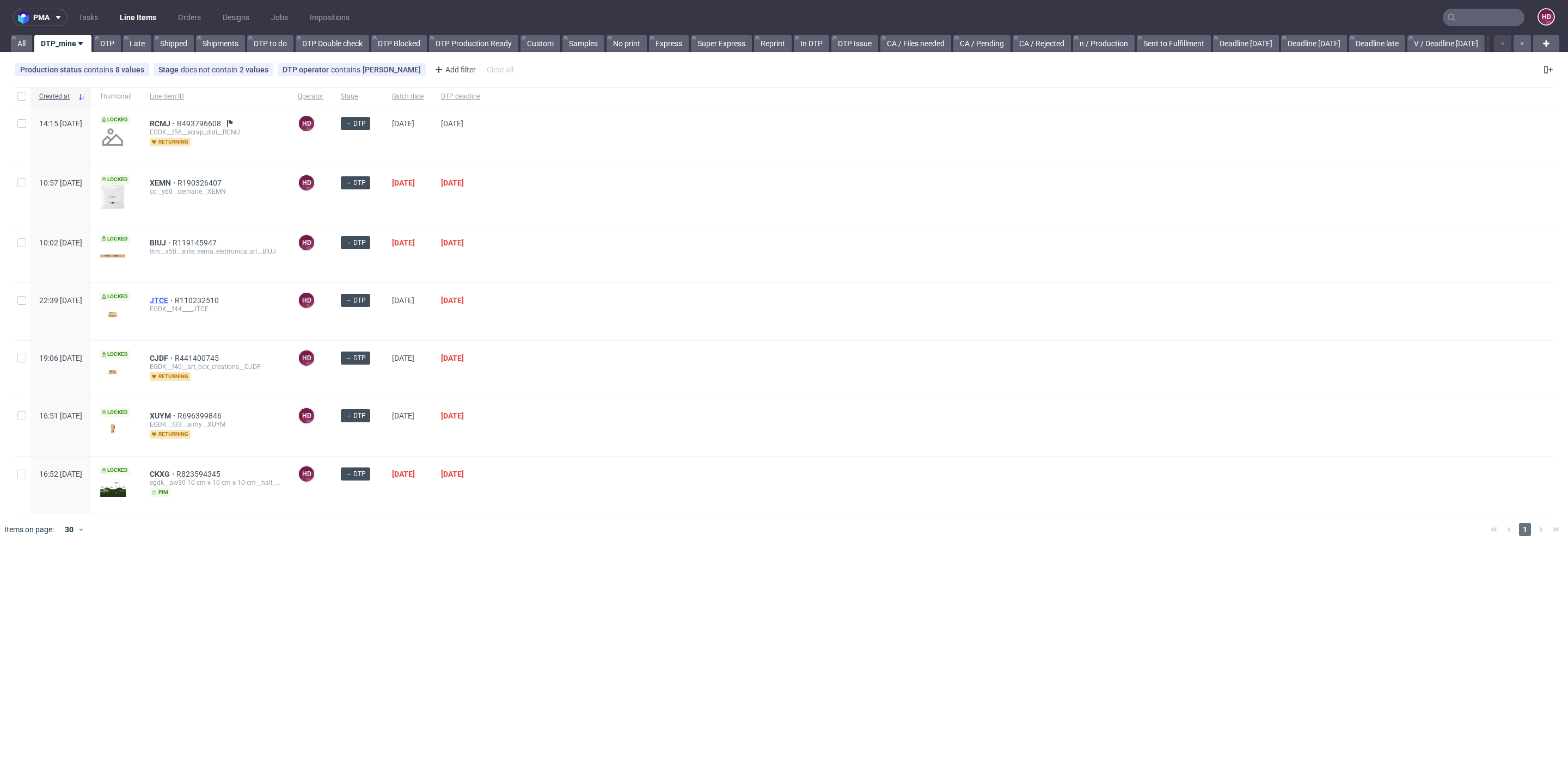
click at [175, 298] on span "JTCE" at bounding box center [162, 301] width 25 height 9
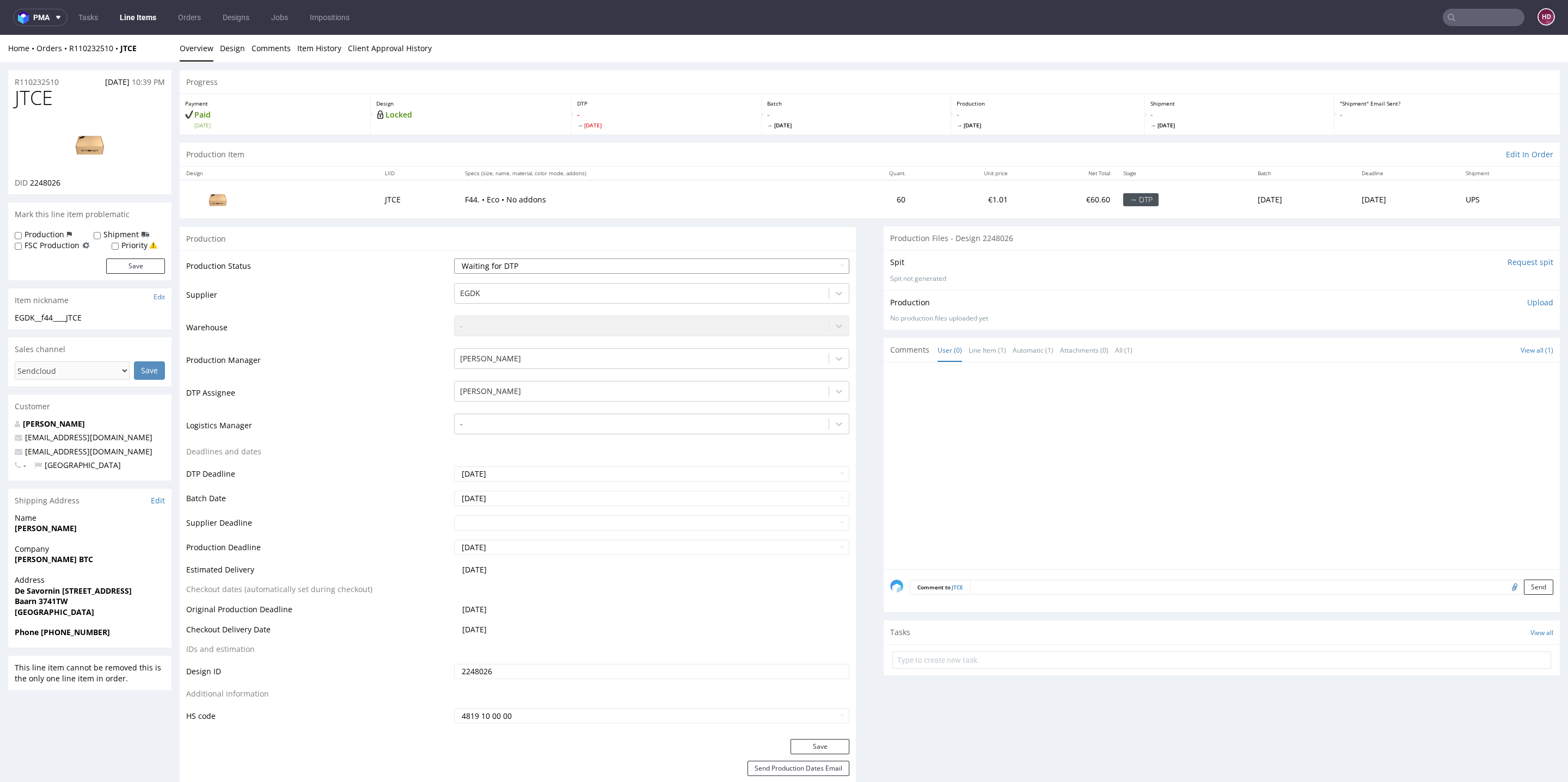
click at [456, 263] on select "Waiting for Artwork Waiting for Diecut Waiting for Mockup Waiting for DTP Waiti…" at bounding box center [651, 266] width 395 height 15
select select "dtp_in_process"
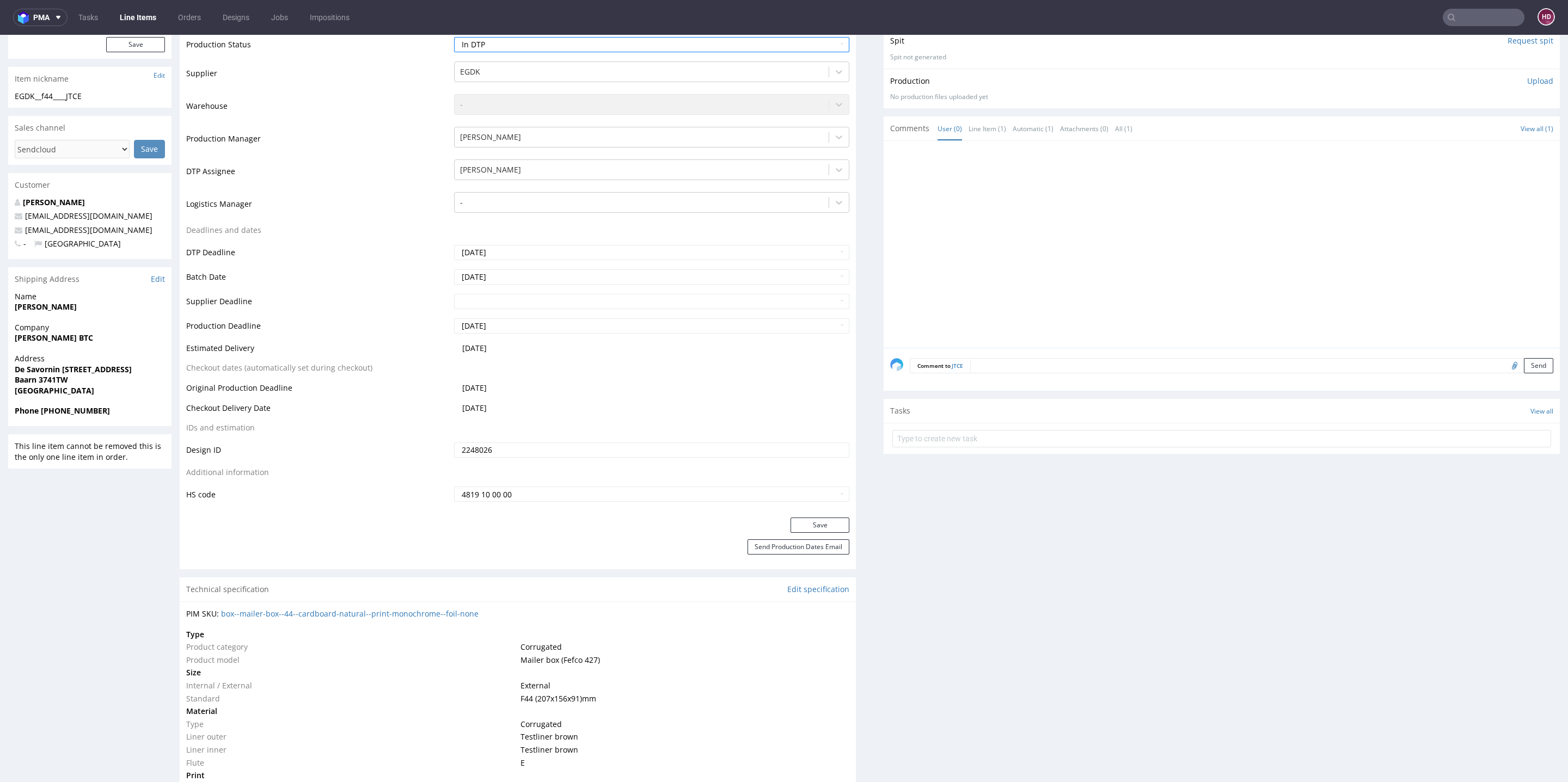
scroll to position [217, 0]
click at [791, 531] on button "Save" at bounding box center [820, 530] width 59 height 15
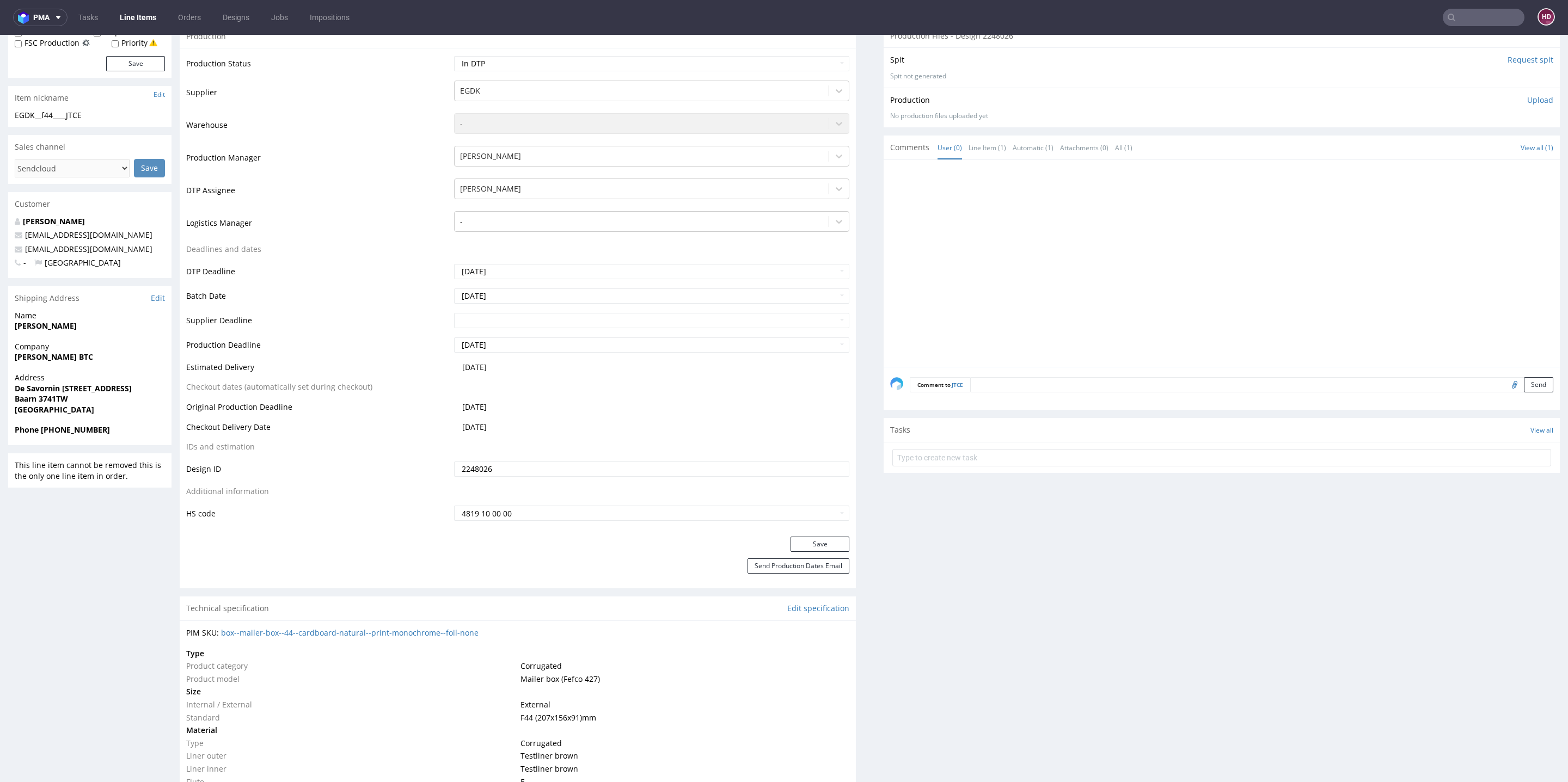
scroll to position [0, 0]
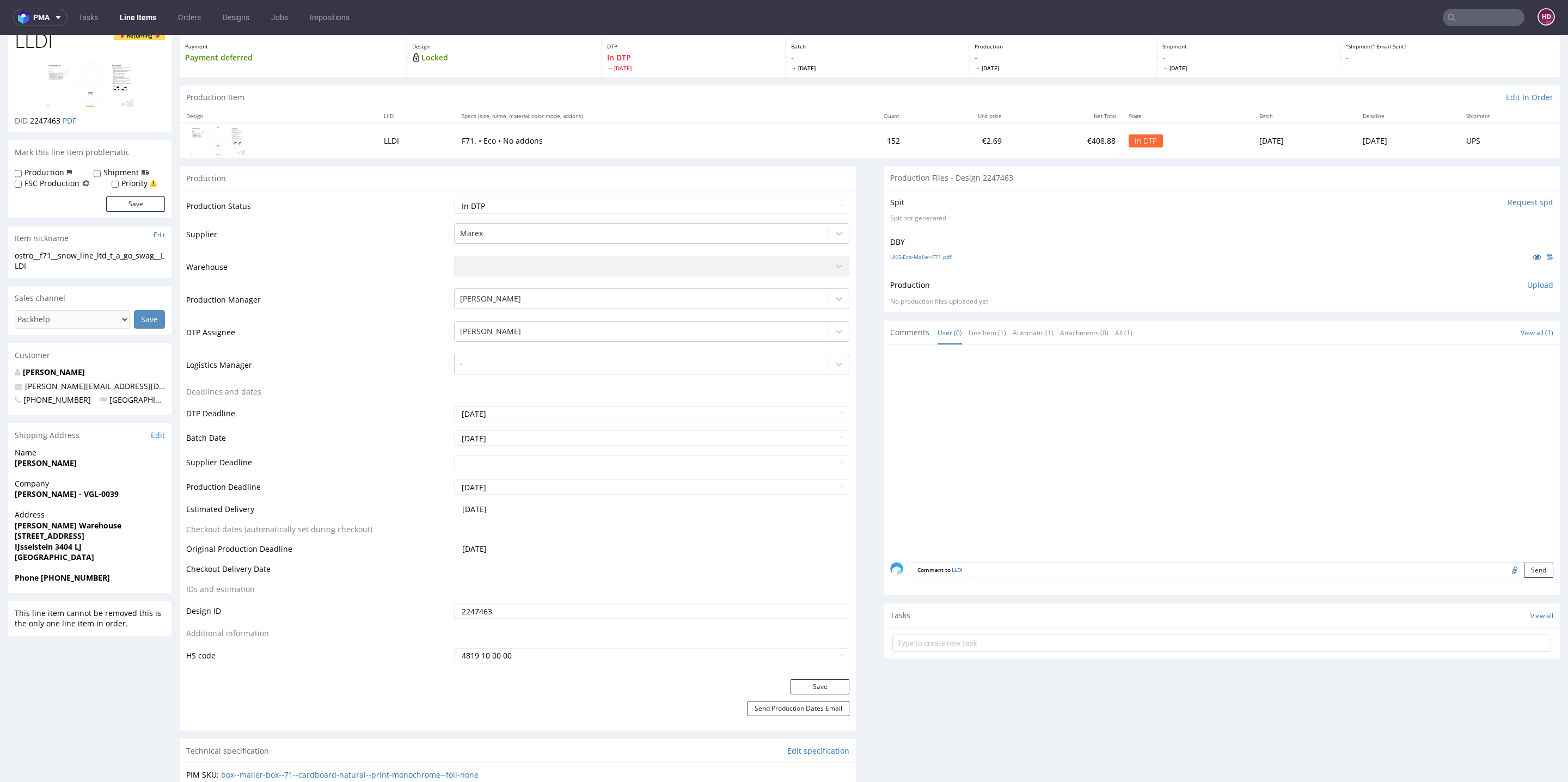
scroll to position [57, 0]
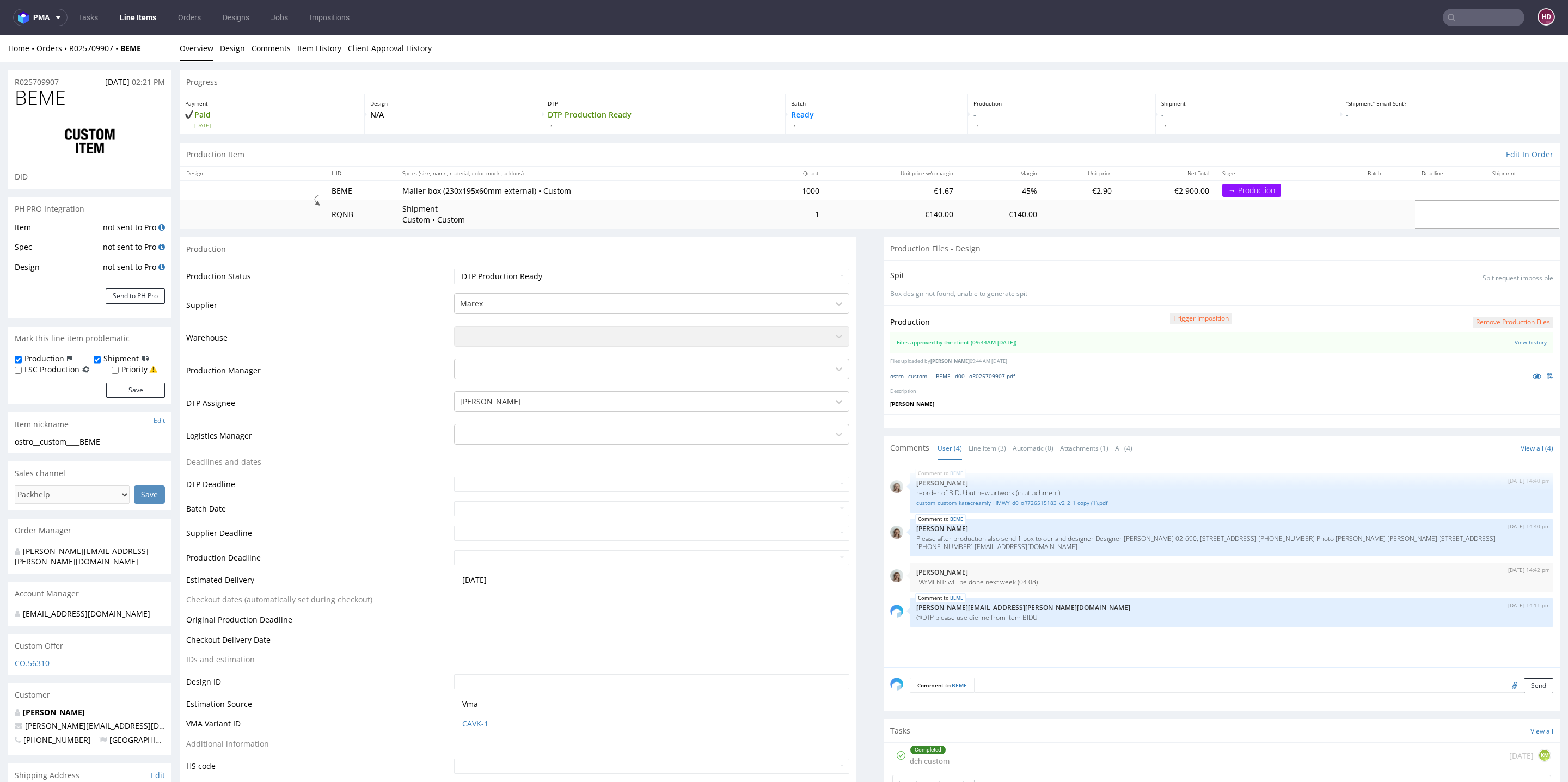
click at [967, 373] on link "ostro__custom____BEME__d00__oR025709907.pdf" at bounding box center [952, 376] width 125 height 8
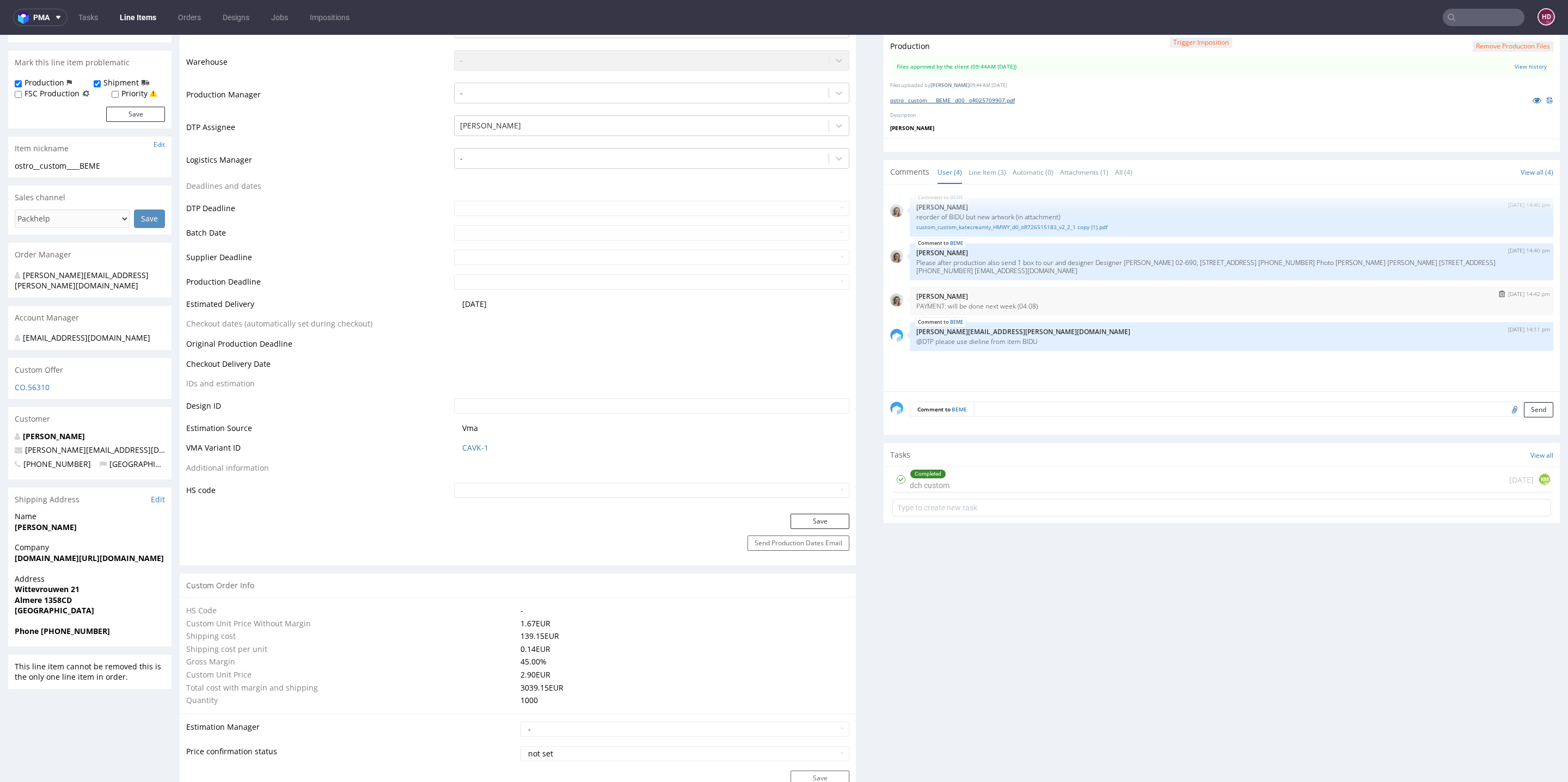
scroll to position [274, 0]
click at [991, 98] on link "ostro__custom____BEME__d00__oR025709907.pdf" at bounding box center [952, 102] width 125 height 8
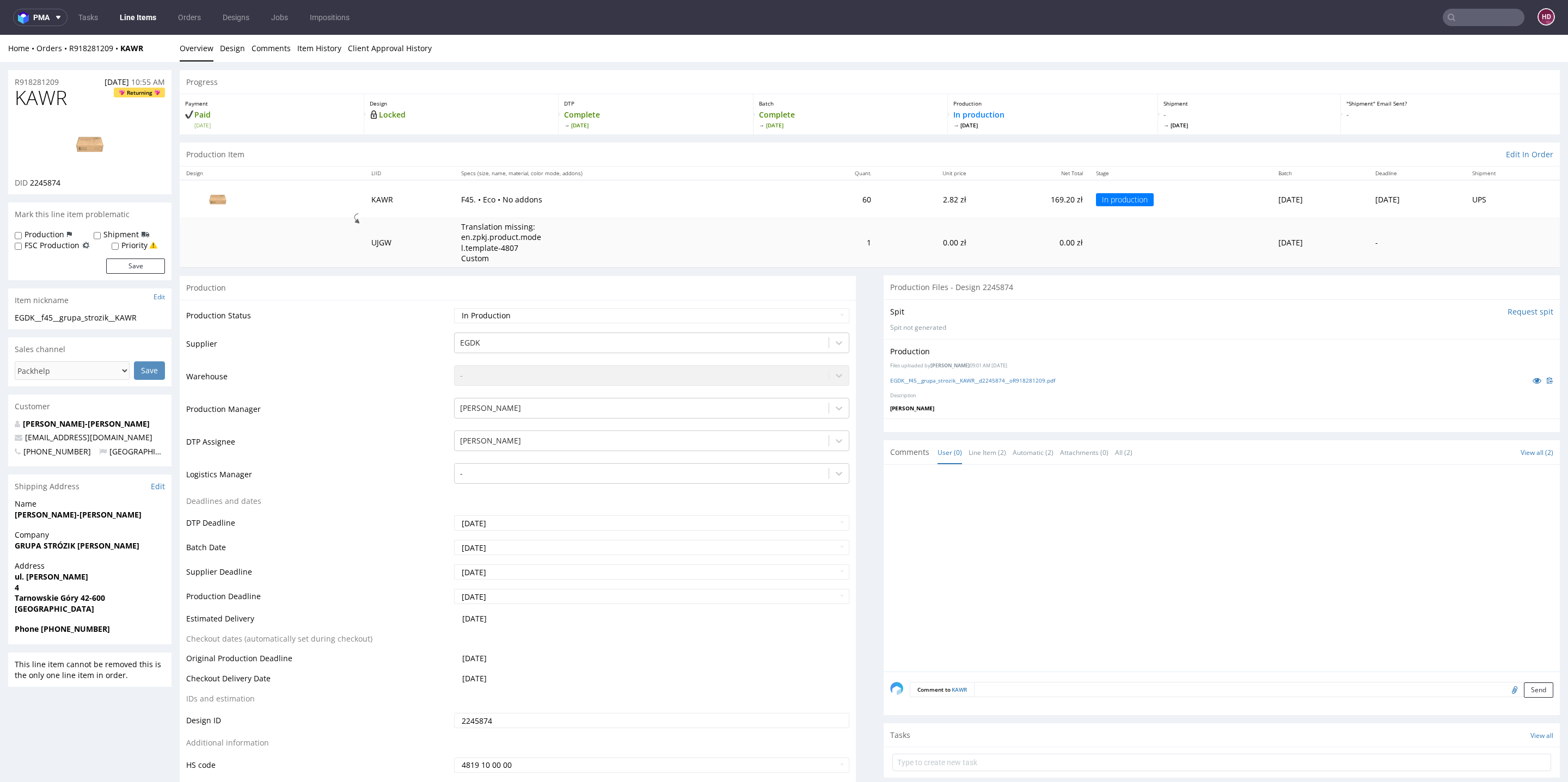
click at [964, 385] on div "EGDK__f45__grupa_strozik__KAWR__d2245874__oR918281209.pdf" at bounding box center [1221, 380] width 663 height 12
click at [964, 380] on link "EGDK__f45__grupa_strozik__KAWR__d2245874__oR918281209.pdf" at bounding box center [972, 380] width 165 height 8
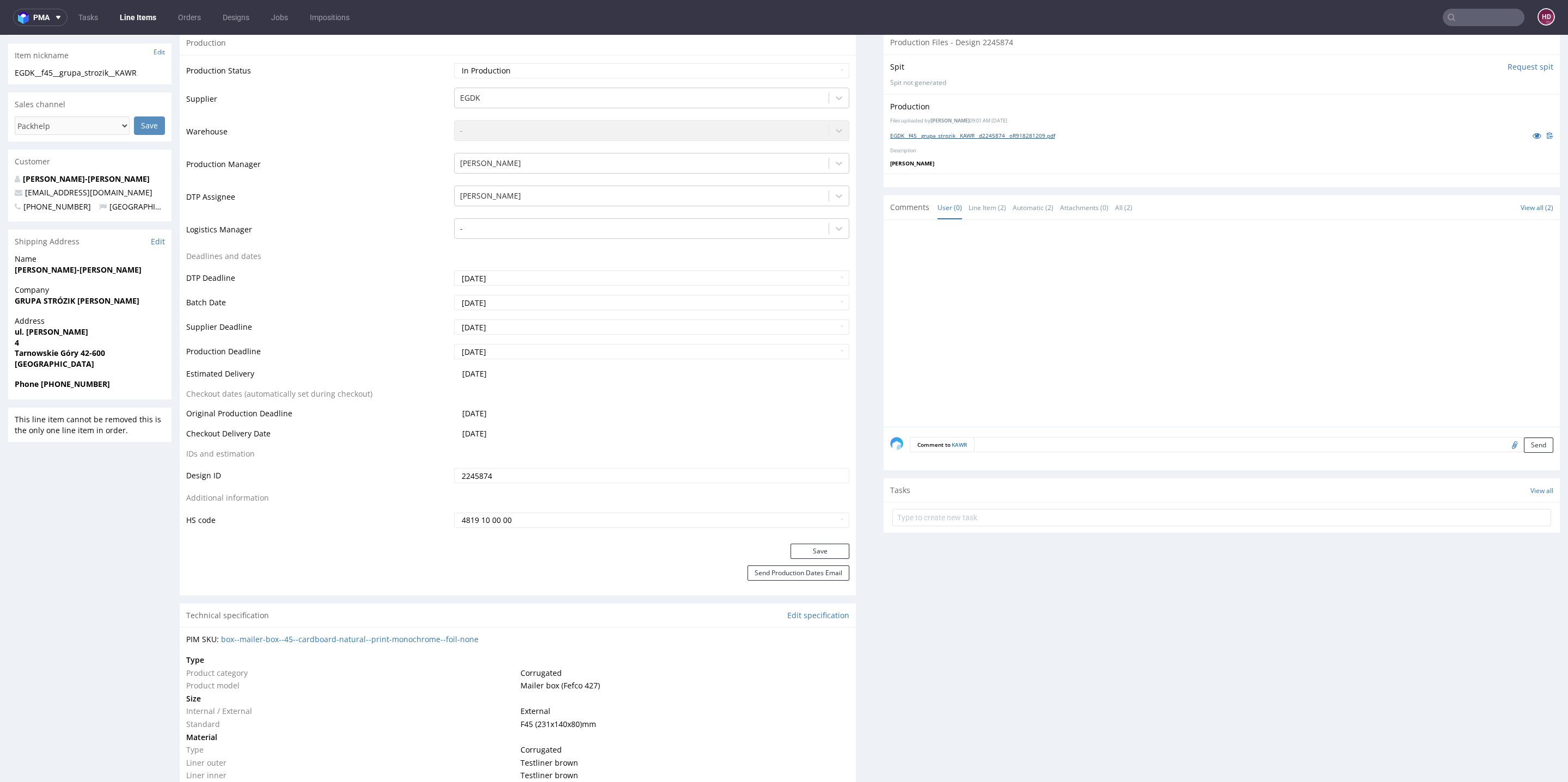
scroll to position [490, 0]
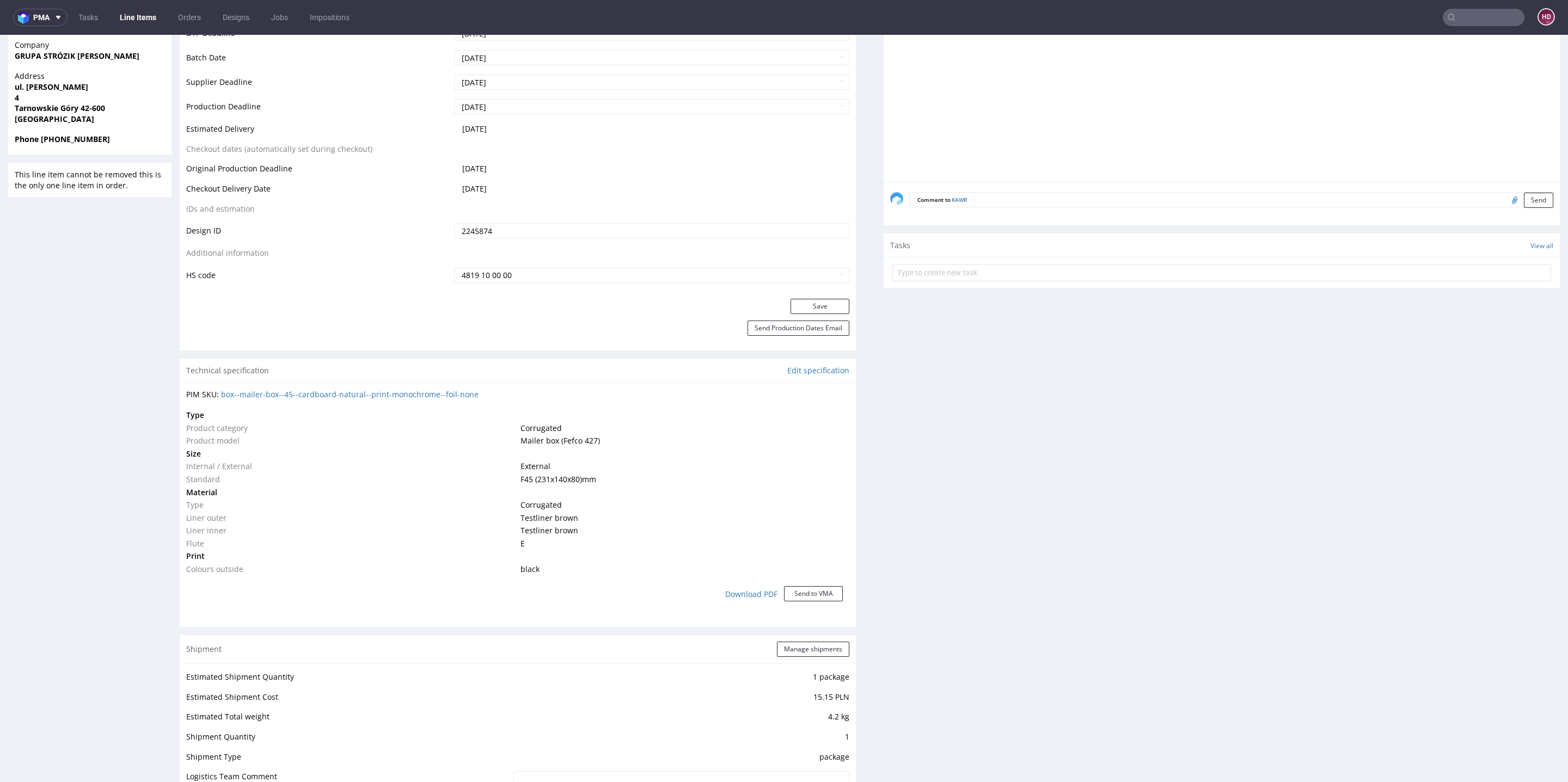
click at [1034, 200] on textarea at bounding box center [1264, 200] width 579 height 15
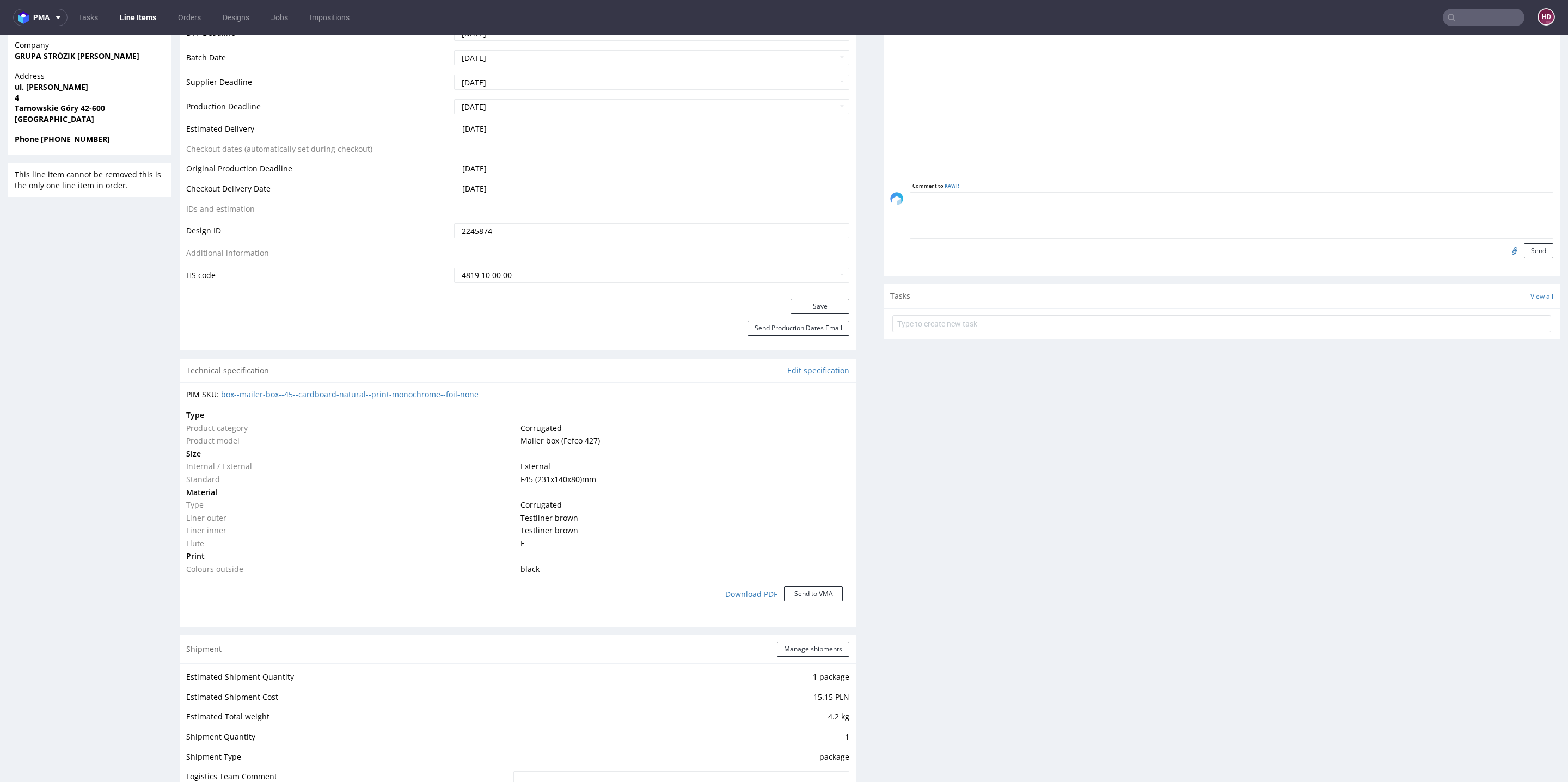
click at [1505, 251] on input "file" at bounding box center [1513, 250] width 15 height 14
type input "C:\fakepath\EGDK__f45__grupa_strozik__KAWR__d2245874__oR918281209.pdf"
click at [1524, 250] on button "Send" at bounding box center [1539, 251] width 29 height 15
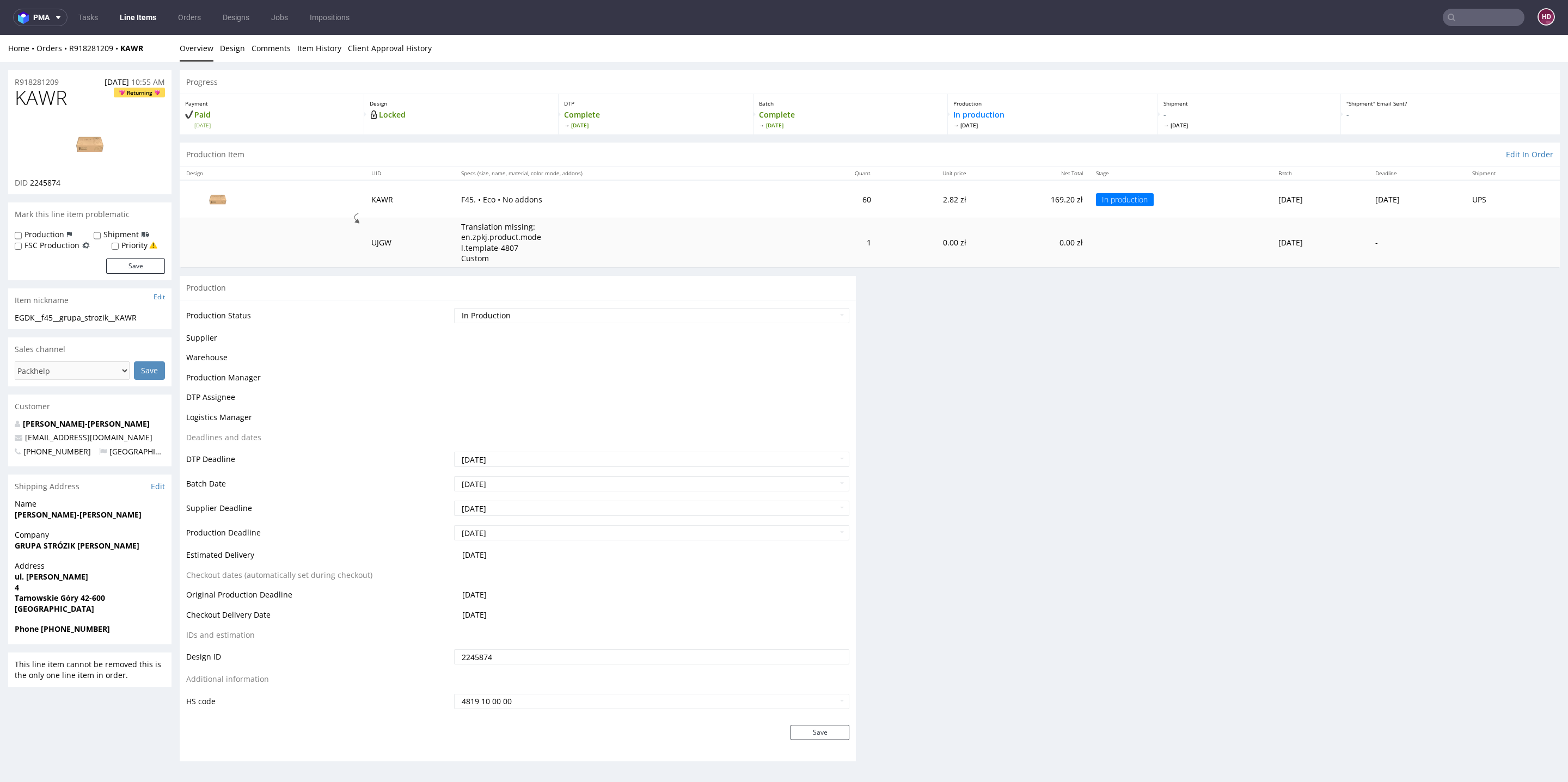
scroll to position [0, 0]
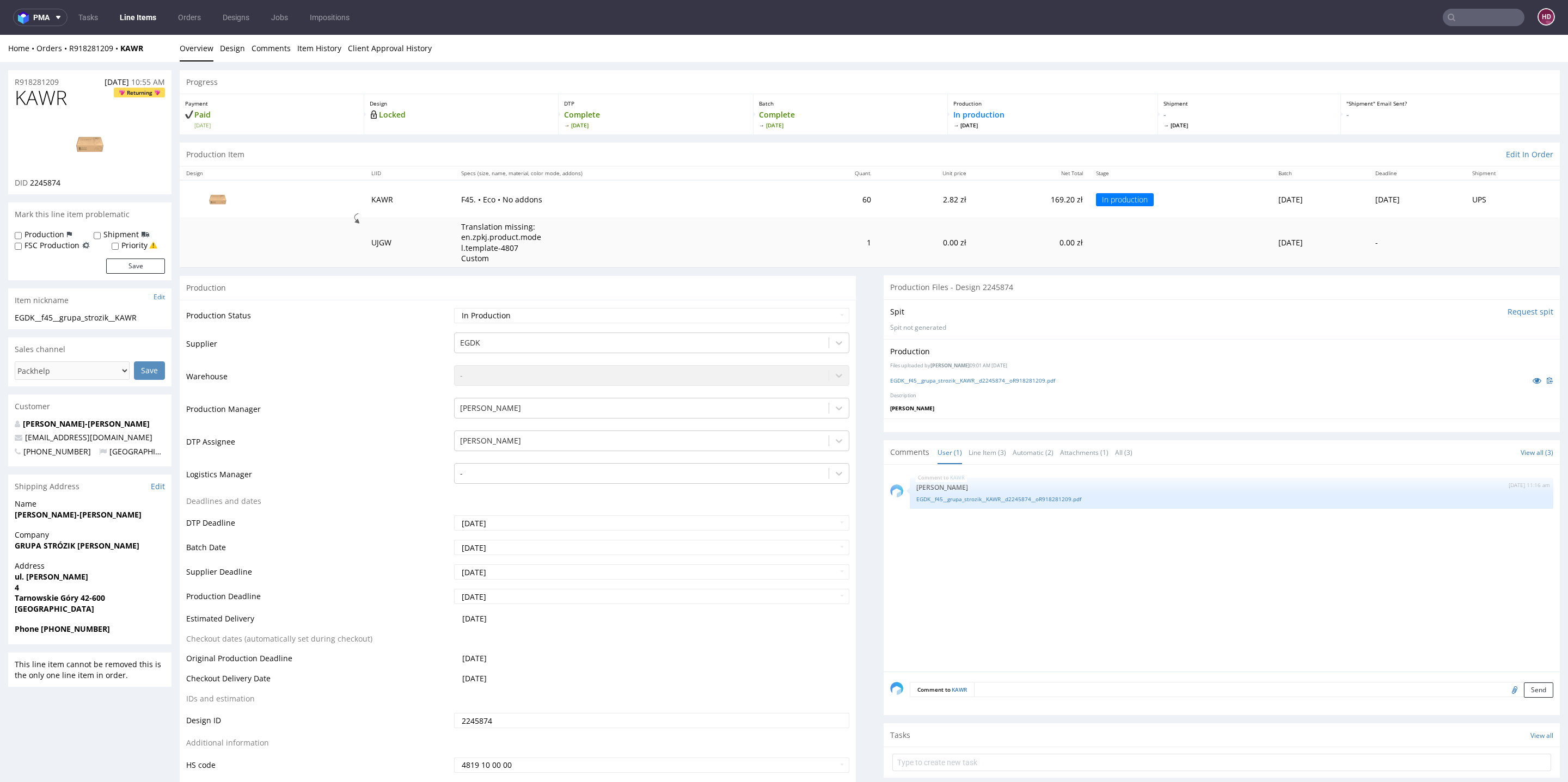
click at [123, 17] on link "Line Items" at bounding box center [138, 17] width 49 height 18
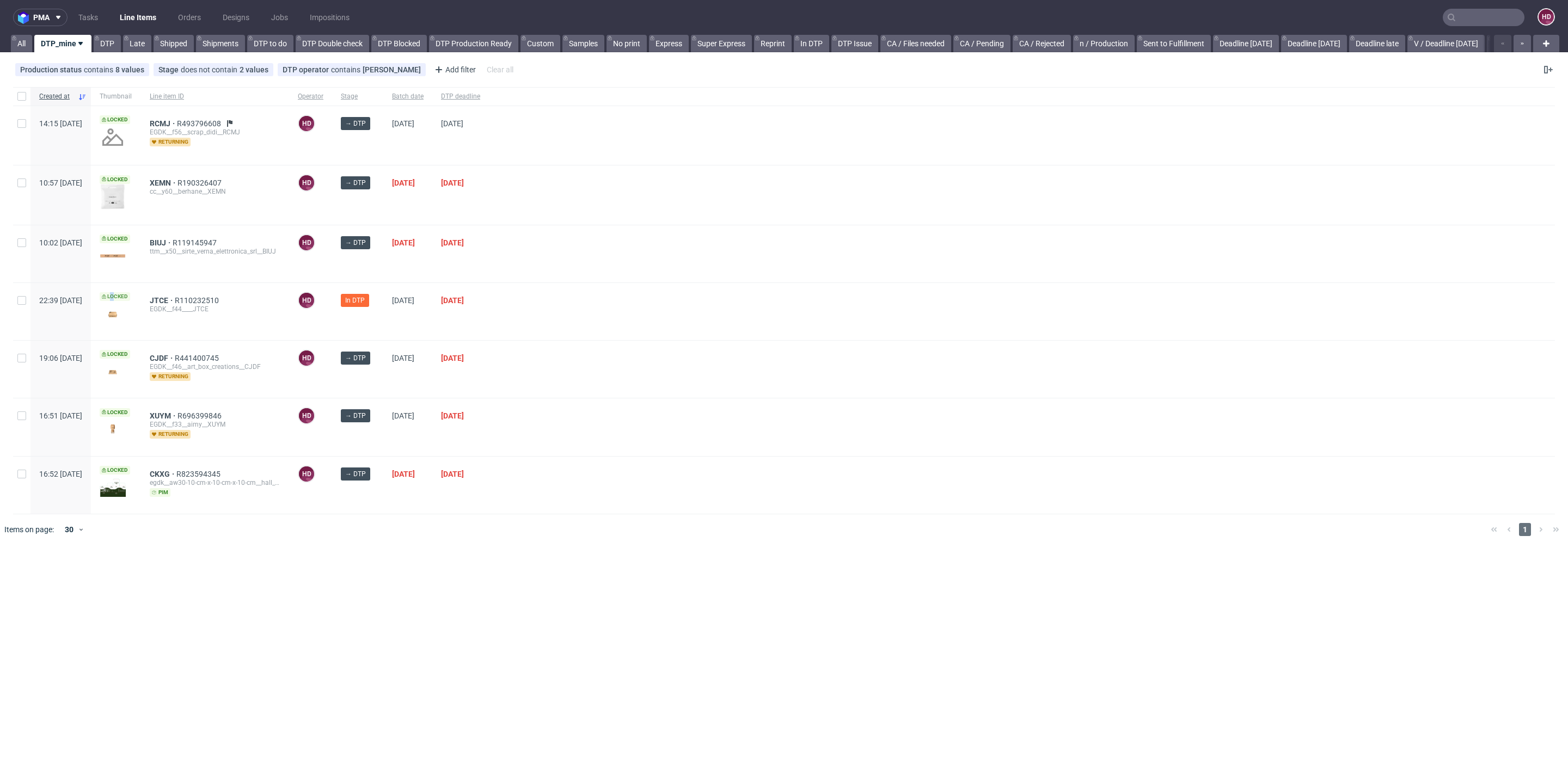
click at [130, 294] on span "Locked" at bounding box center [115, 296] width 30 height 9
click at [130, 296] on span "Locked" at bounding box center [115, 296] width 30 height 9
click at [175, 296] on span "JTCE" at bounding box center [162, 301] width 25 height 9
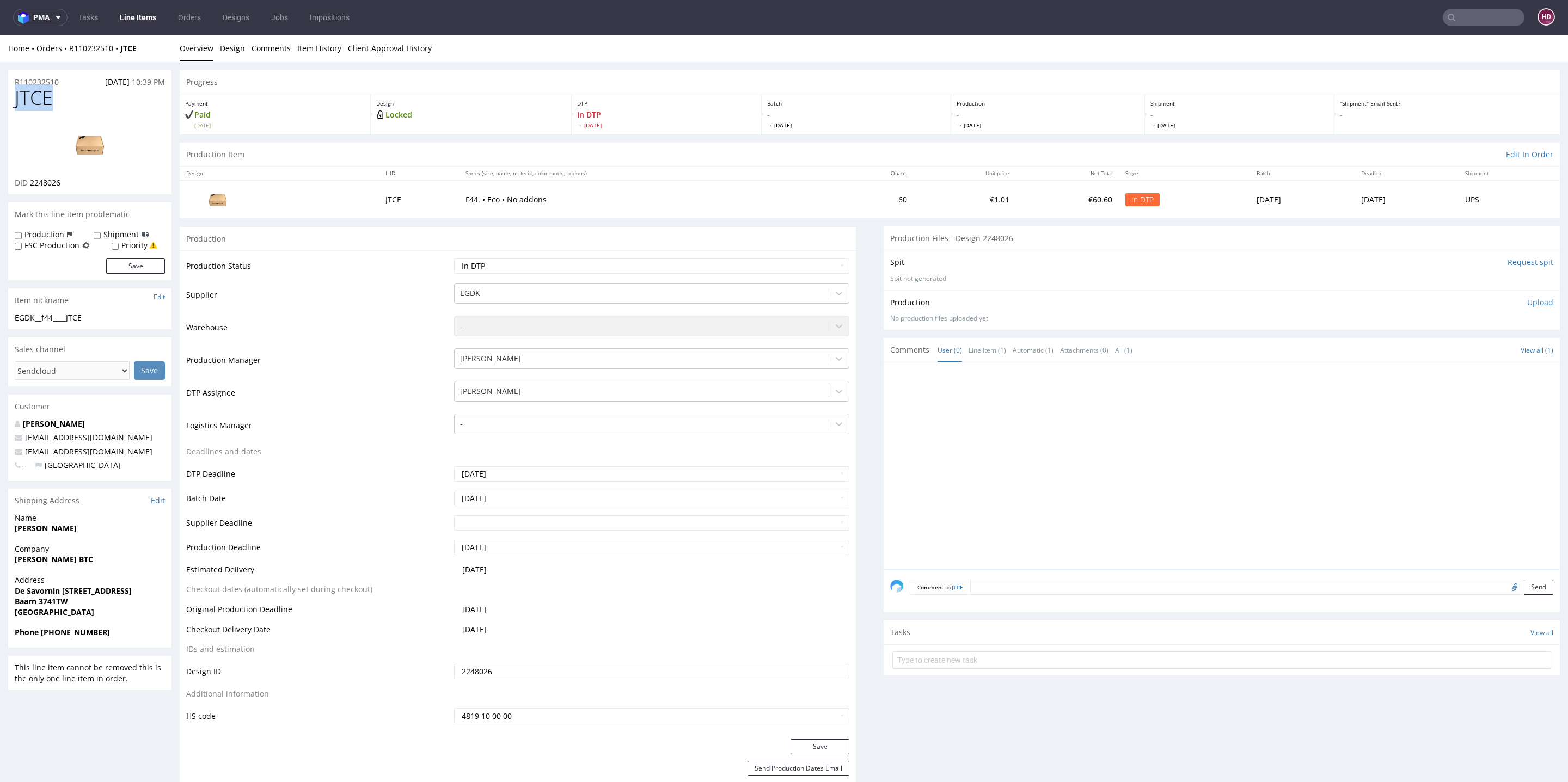
drag, startPoint x: 65, startPoint y: 98, endPoint x: 0, endPoint y: 90, distance: 65.5
copy span "JTCE"
drag, startPoint x: 68, startPoint y: 183, endPoint x: 29, endPoint y: 178, distance: 39.3
click at [29, 178] on div "DID 2248026" at bounding box center [89, 183] width 150 height 11
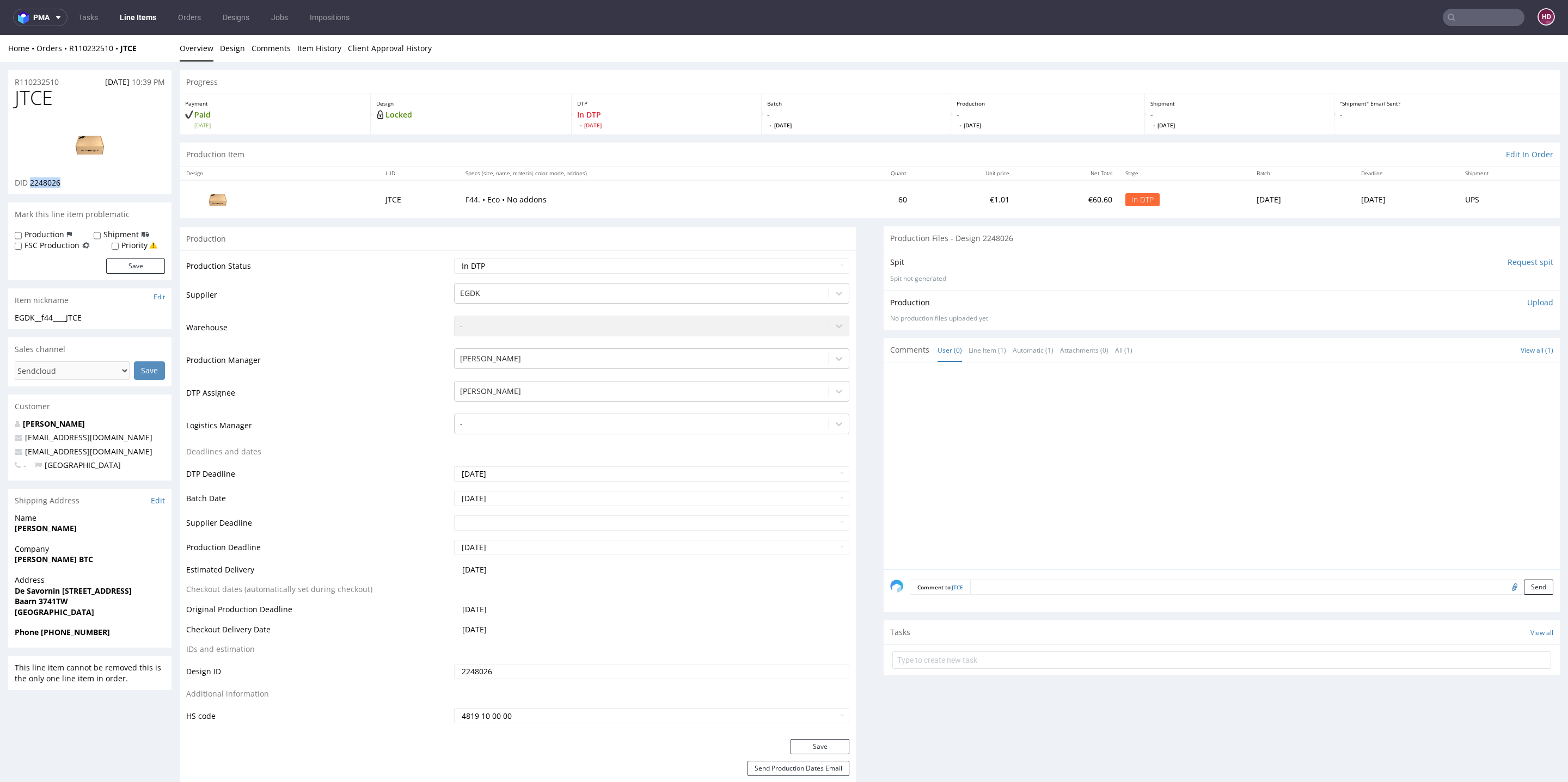
copy span "2248026"
click at [224, 49] on link "Design" at bounding box center [232, 48] width 25 height 27
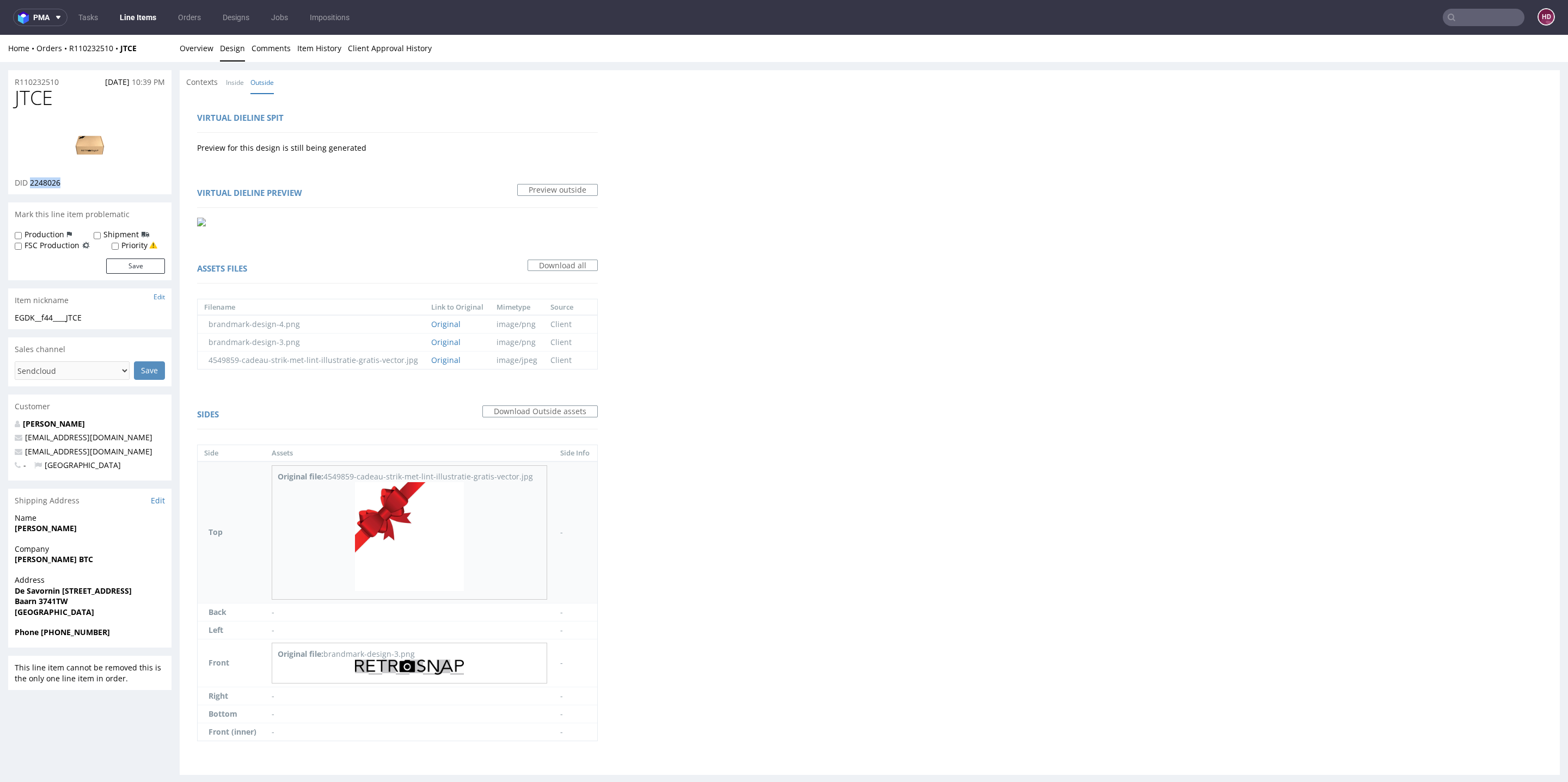
click at [440, 570] on img at bounding box center [409, 536] width 109 height 109
click at [436, 657] on div "Original file: brandmark-design-3.png" at bounding box center [409, 654] width 264 height 11
click at [433, 661] on img at bounding box center [409, 667] width 109 height 15
click at [105, 146] on img at bounding box center [89, 144] width 87 height 49
click at [212, 52] on li "Overview" at bounding box center [200, 49] width 40 height 11
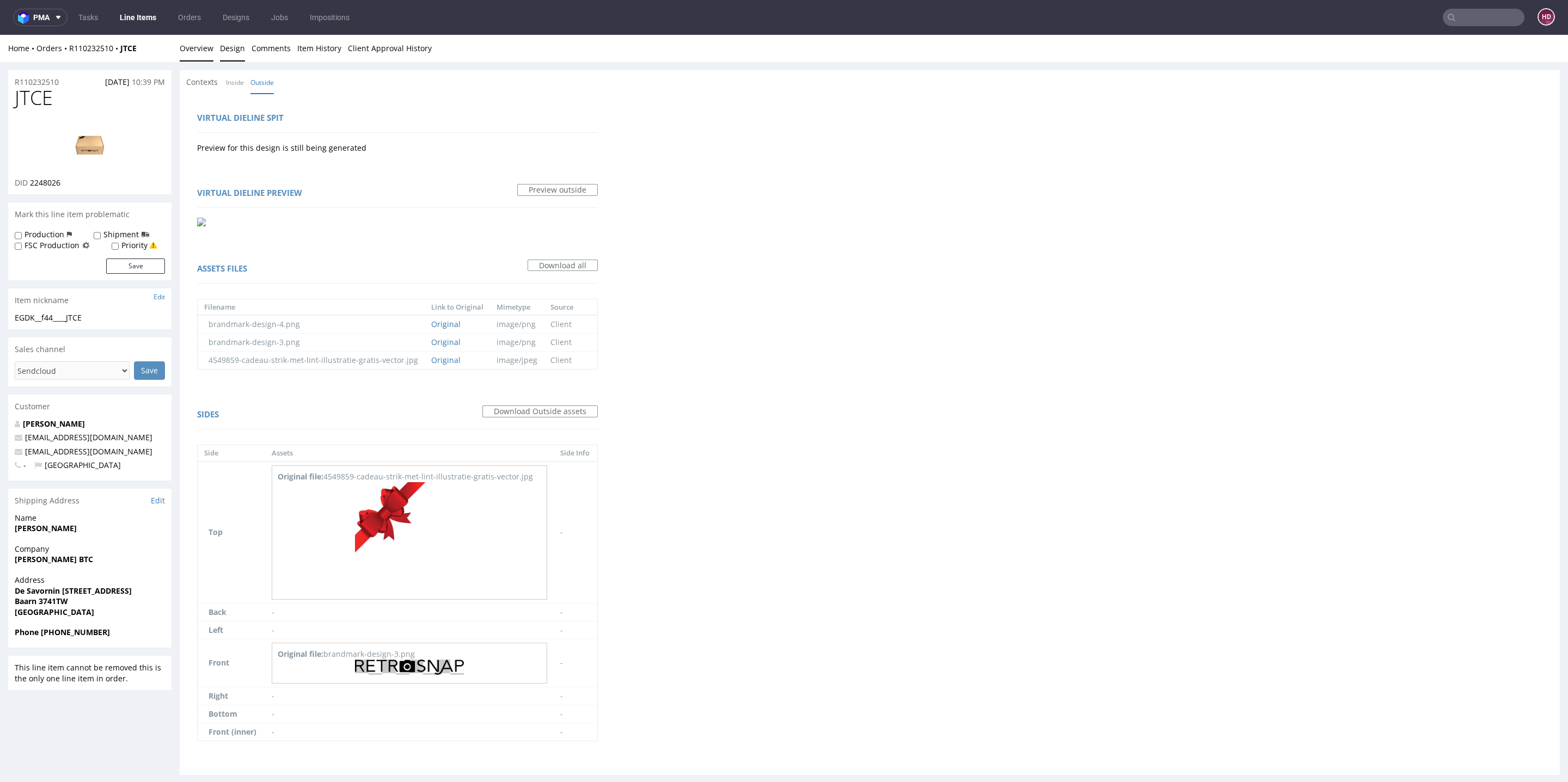
click at [208, 51] on link "Overview" at bounding box center [196, 48] width 33 height 27
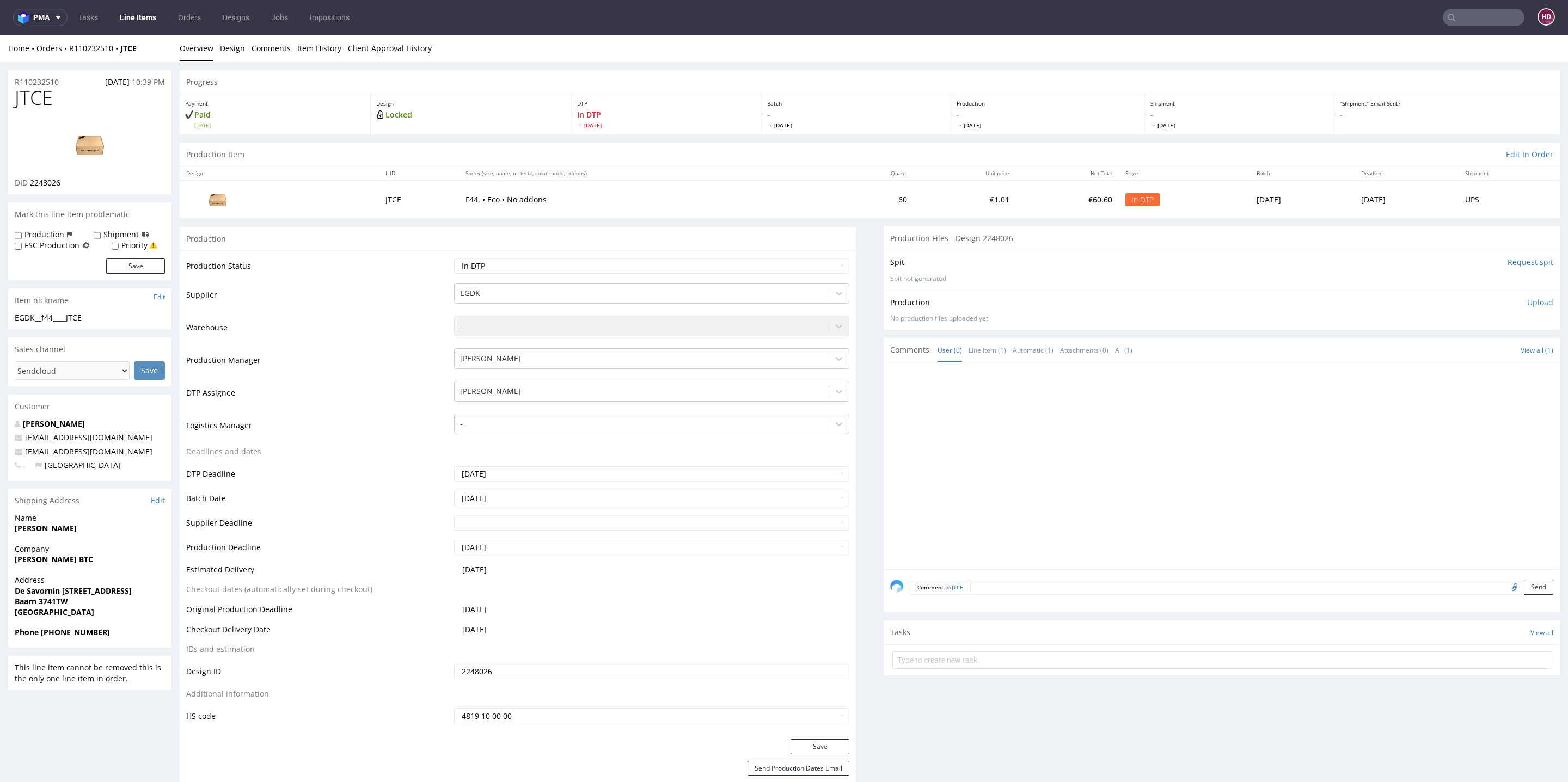
click at [81, 142] on img at bounding box center [89, 144] width 87 height 49
click at [96, 318] on div "EGDK__f44____JTCE" at bounding box center [89, 318] width 150 height 11
drag, startPoint x: 96, startPoint y: 318, endPoint x: 0, endPoint y: 325, distance: 96.3
drag, startPoint x: 1, startPoint y: 324, endPoint x: 44, endPoint y: 305, distance: 47.0
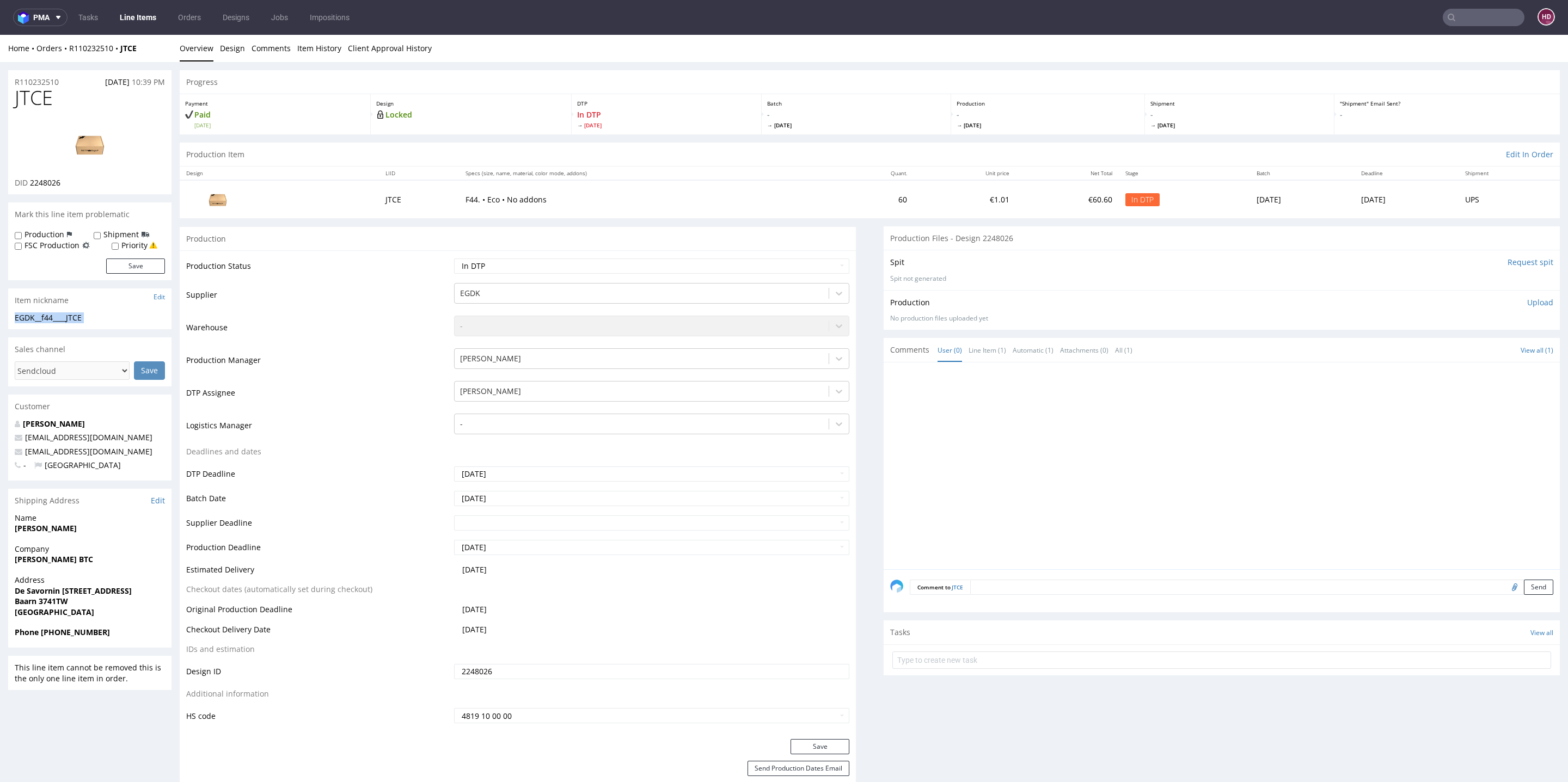
copy div "EGDK__f44____JTCE Update"
drag, startPoint x: 65, startPoint y: 81, endPoint x: 0, endPoint y: 80, distance: 65.0
copy p "R110232510"
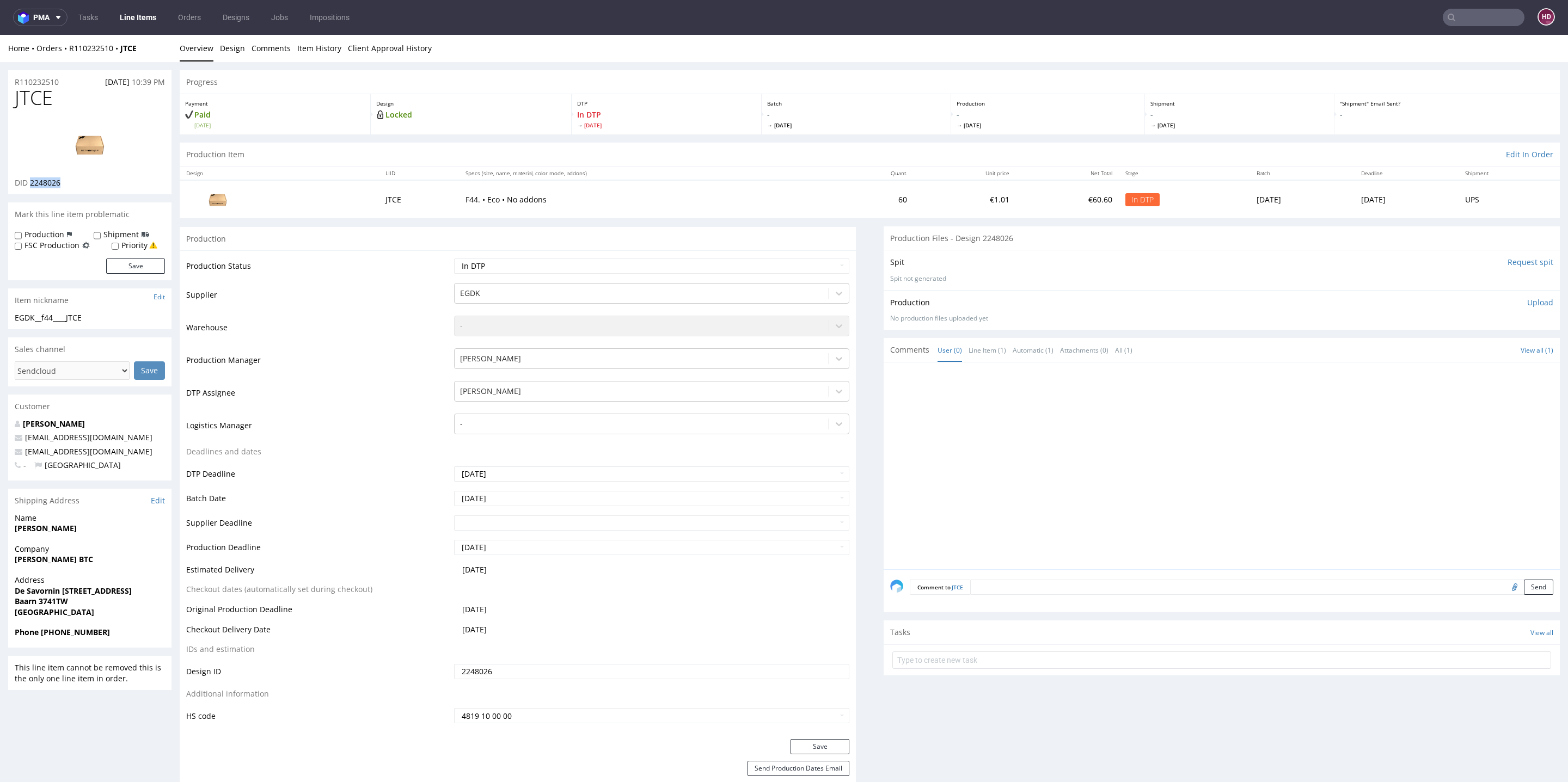
drag, startPoint x: 61, startPoint y: 183, endPoint x: 30, endPoint y: 183, distance: 31.0
click at [30, 183] on span "2248026" at bounding box center [45, 183] width 30 height 10
copy span "2248026"
drag, startPoint x: 54, startPoint y: 96, endPoint x: 18, endPoint y: 92, distance: 36.2
click at [18, 92] on h1 "JTCE" at bounding box center [89, 98] width 150 height 22
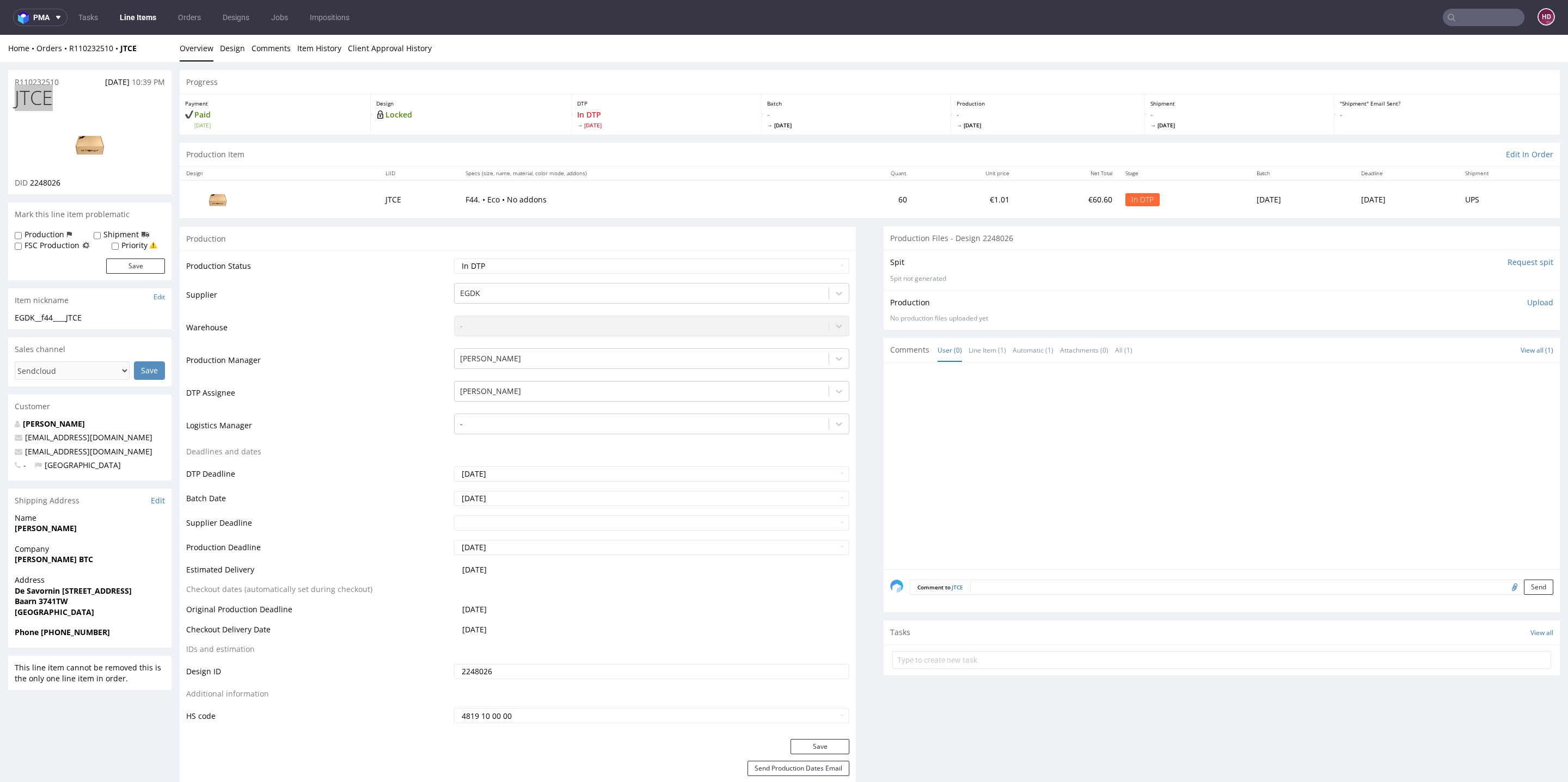
copy span "JTCE"
click at [1527, 300] on p "Upload" at bounding box center [1540, 302] width 26 height 11
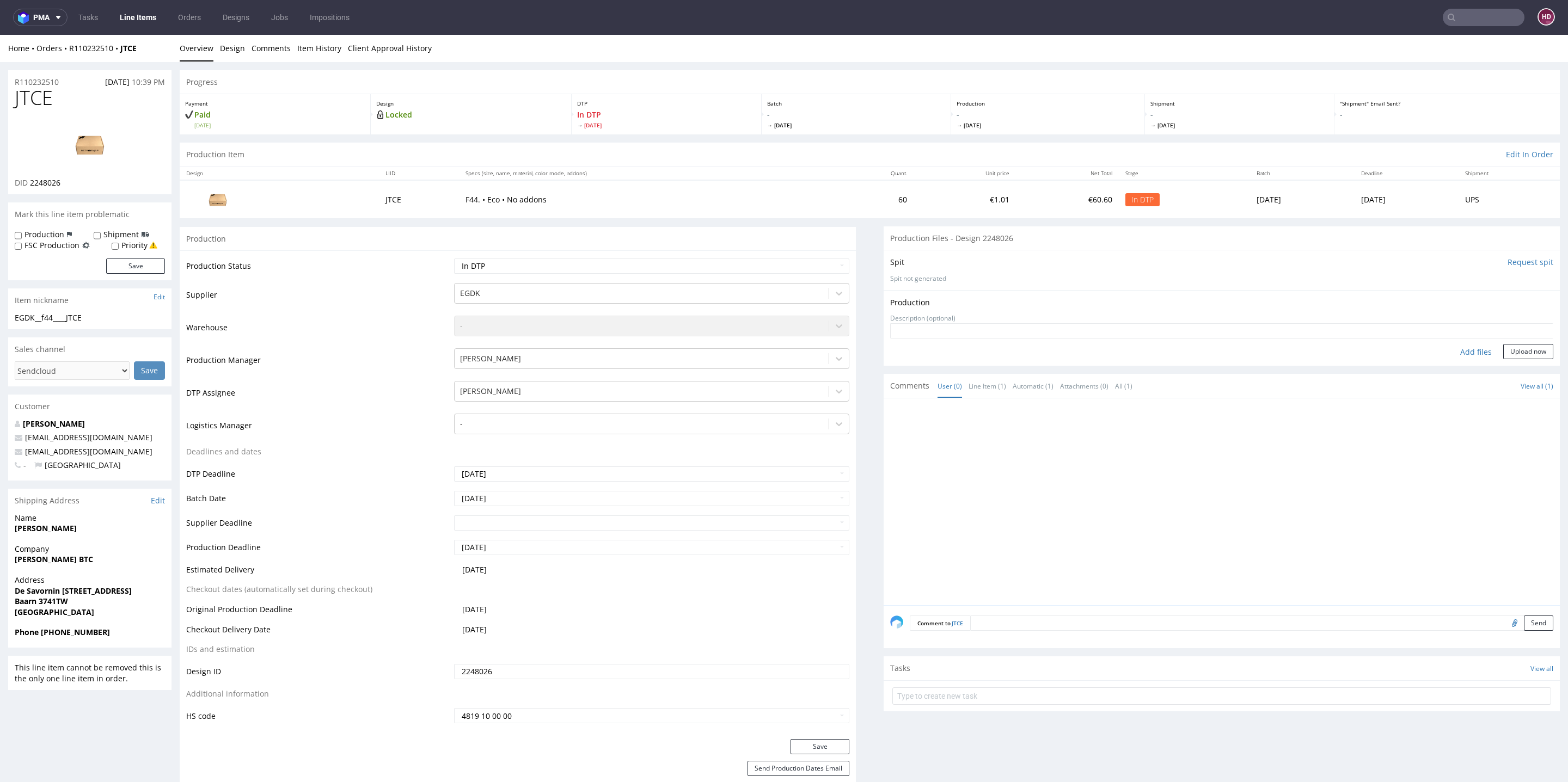
click at [1454, 354] on div "Add files" at bounding box center [1475, 352] width 54 height 16
type input "C:\fakepath\EGDK__f44____JTCE__d2248026__oR110232510.pdf"
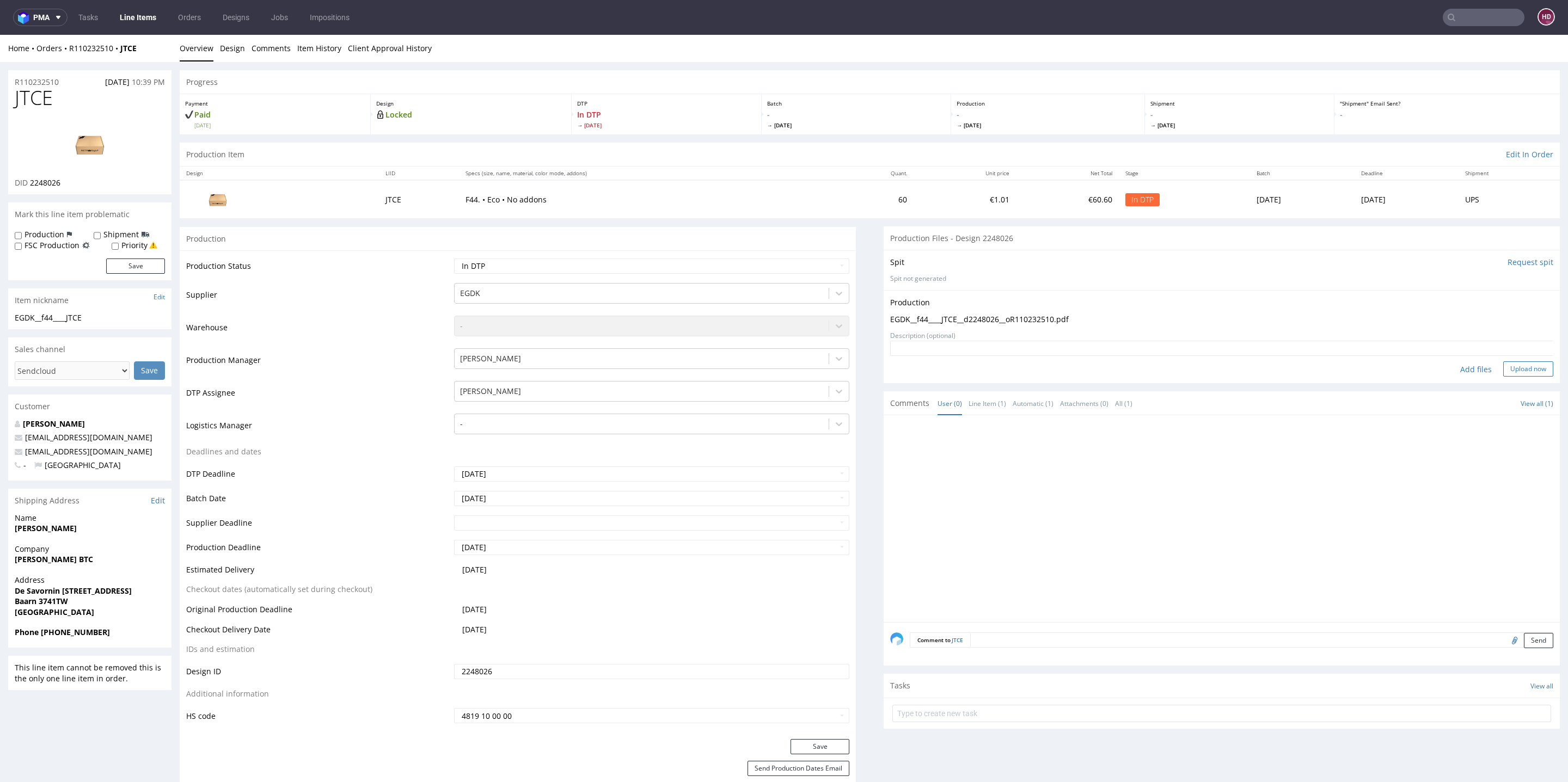
click at [1514, 363] on form "Add files Upload now" at bounding box center [1221, 358] width 663 height 36
click at [1510, 367] on button "Upload now" at bounding box center [1528, 369] width 50 height 15
click at [718, 265] on select "Waiting for Artwork Waiting for Diecut Waiting for Mockup Waiting for DTP Waiti…" at bounding box center [651, 266] width 395 height 15
click at [603, 263] on select "Waiting for Artwork Waiting for Diecut Waiting for Mockup Waiting for DTP Waiti…" at bounding box center [651, 266] width 395 height 15
select select "dtp_production_ready"
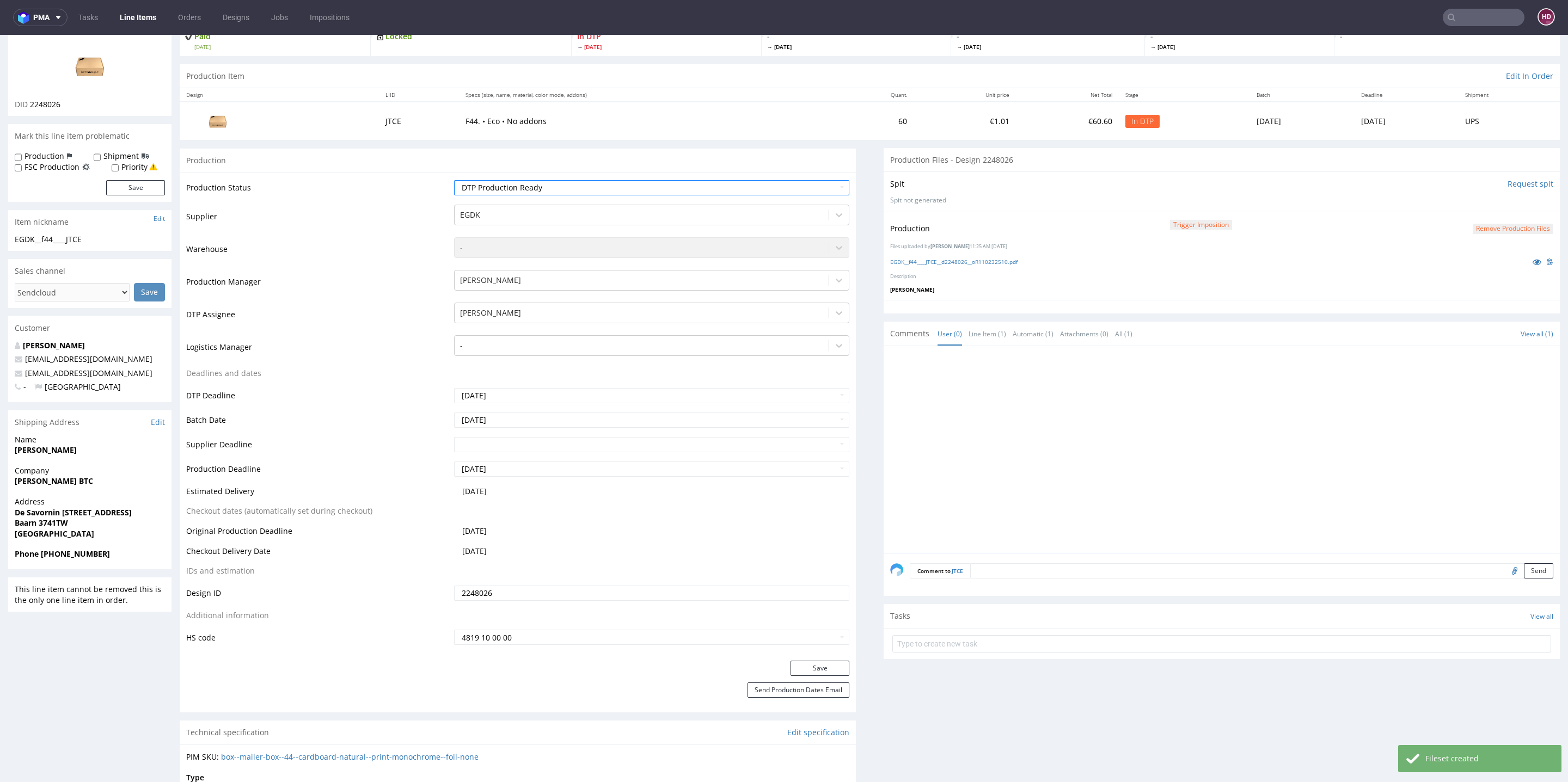
scroll to position [243, 0]
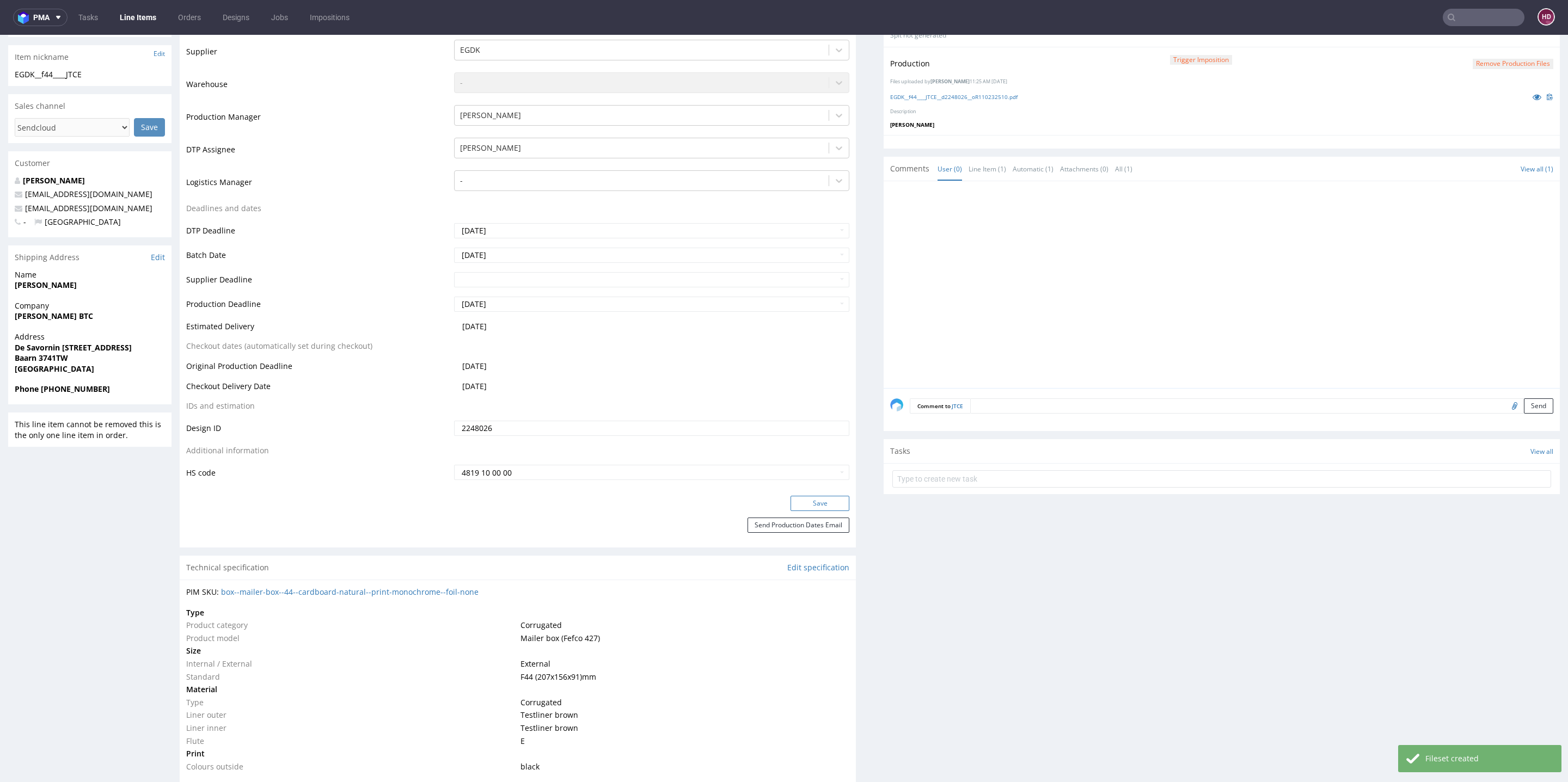
click at [825, 499] on button "Save" at bounding box center [820, 503] width 59 height 15
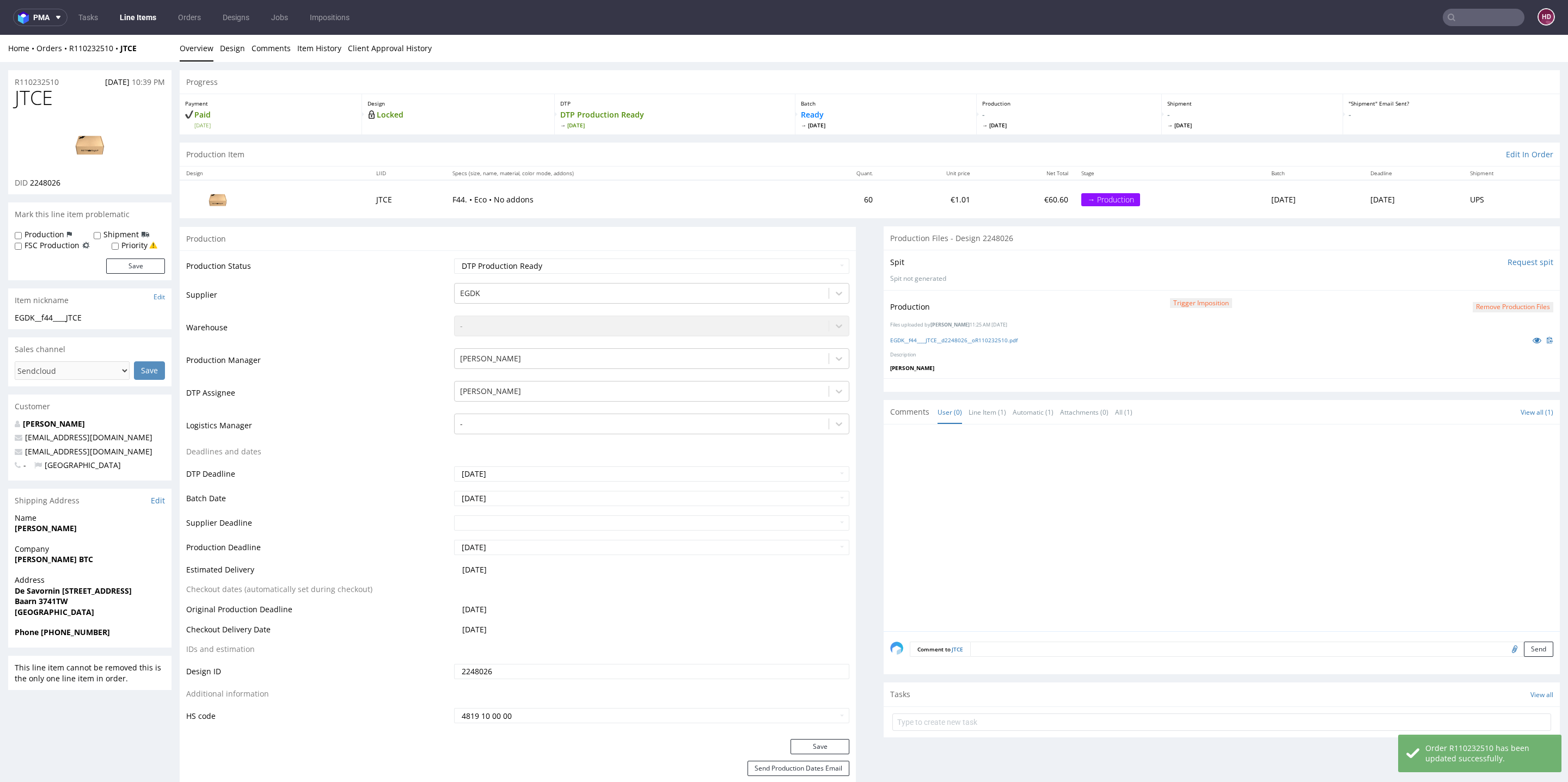
click at [130, 13] on link "Line Items" at bounding box center [138, 17] width 49 height 18
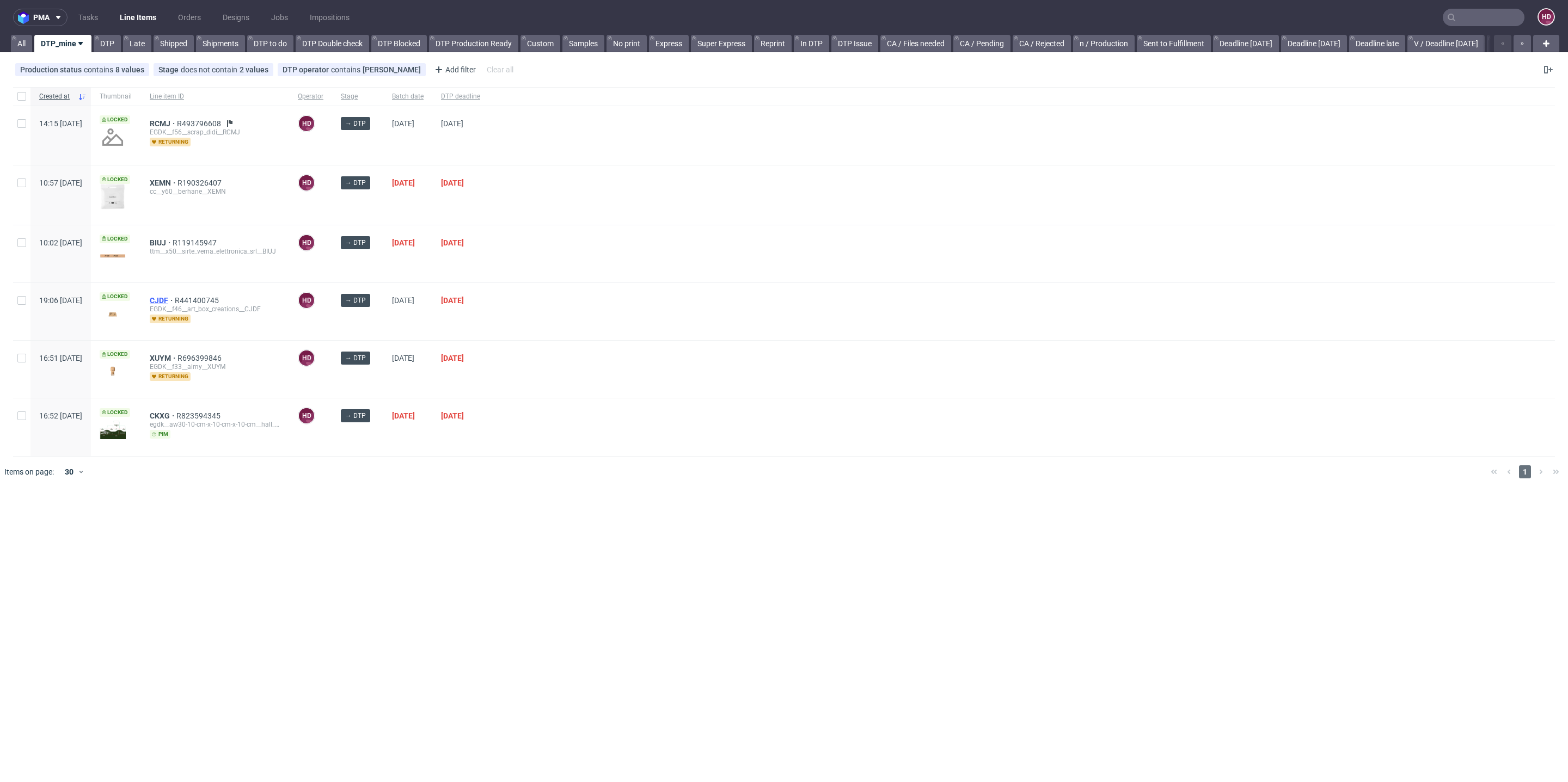
click at [175, 300] on span "CJDF" at bounding box center [162, 301] width 25 height 9
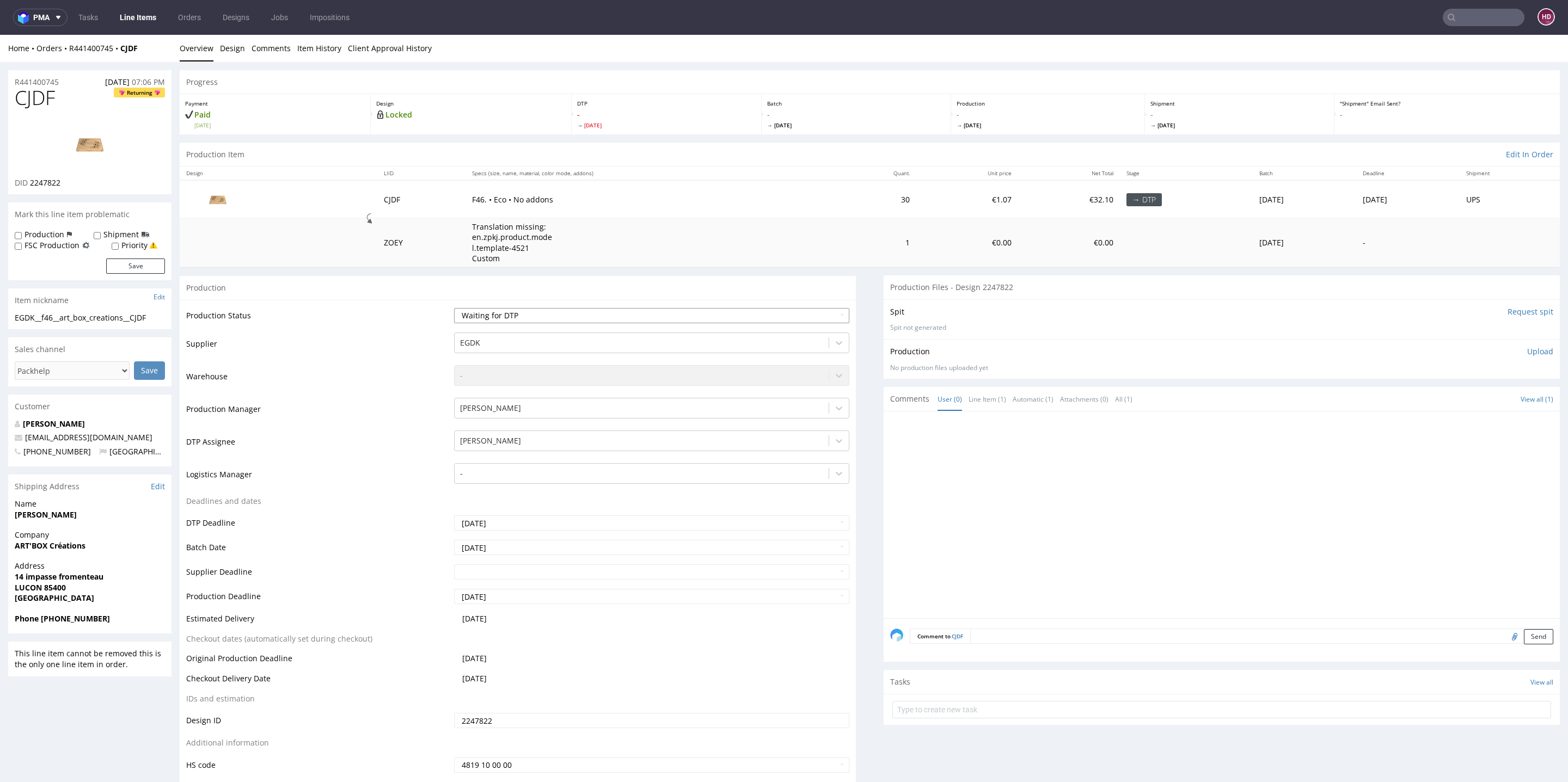
click at [588, 317] on select "Waiting for Artwork Waiting for Diecut Waiting for Mockup Waiting for DTP Waiti…" at bounding box center [651, 315] width 395 height 15
select select "dtp_in_process"
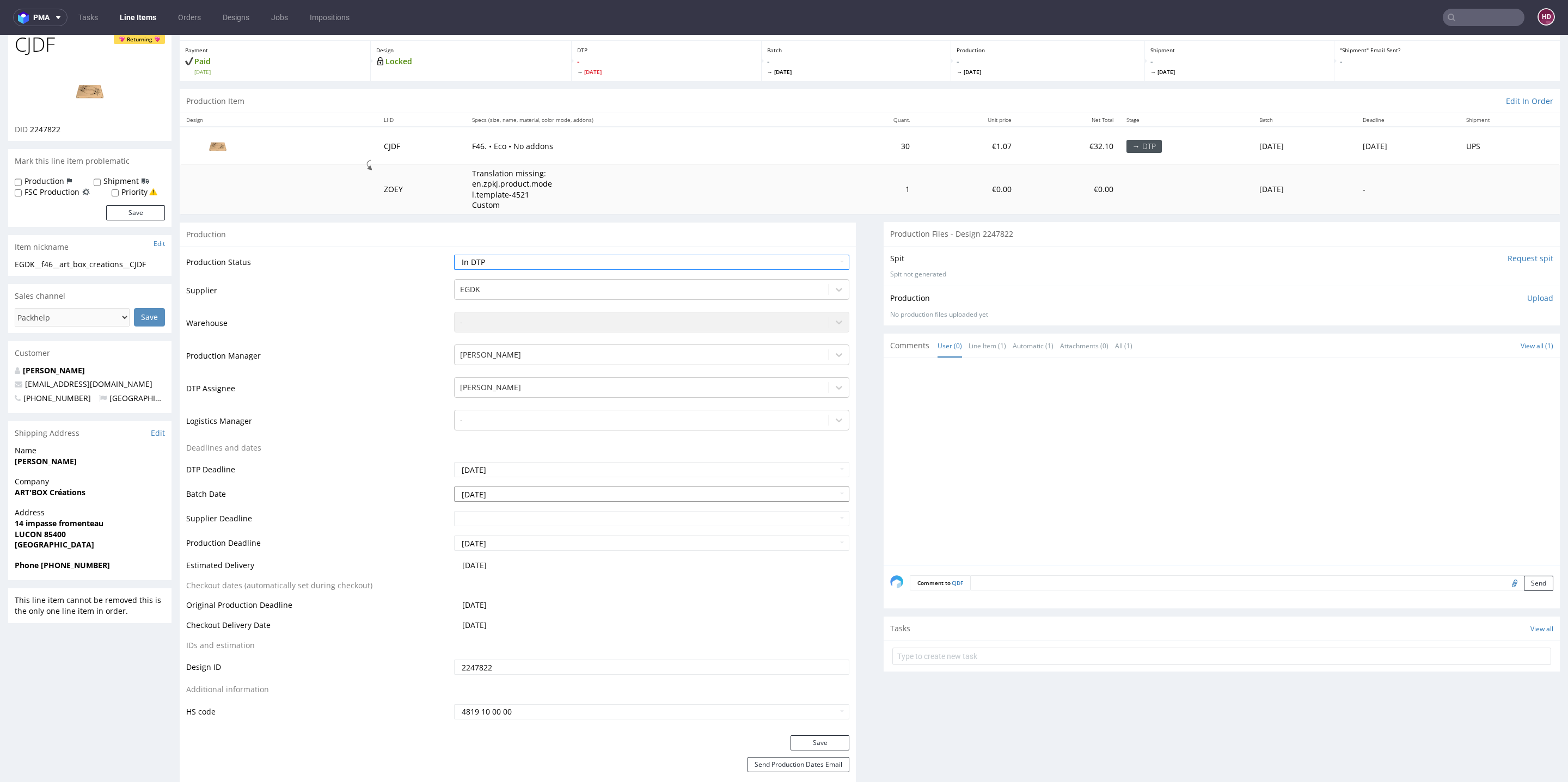
scroll to position [137, 0]
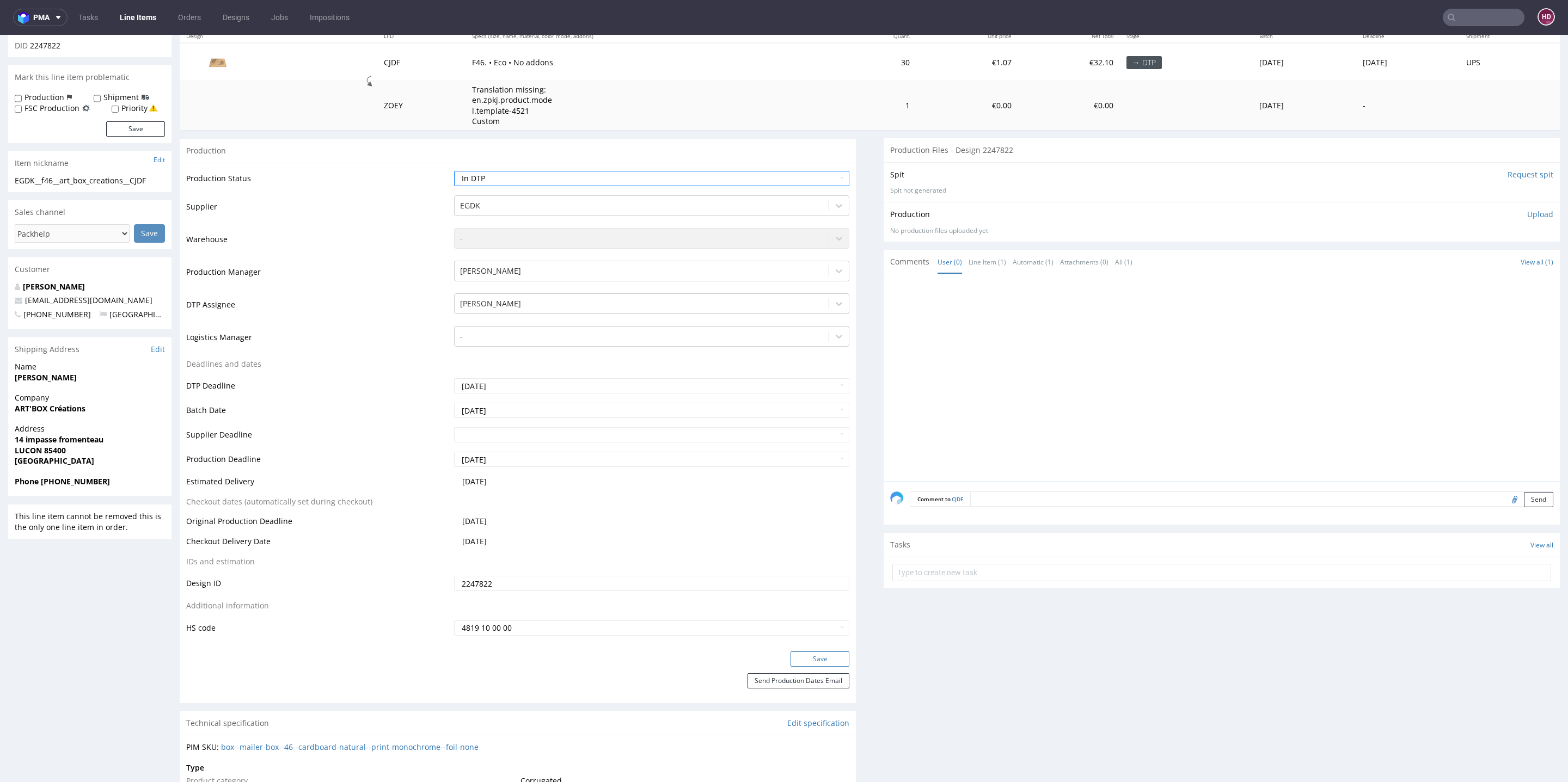
click at [791, 658] on button "Save" at bounding box center [820, 659] width 59 height 15
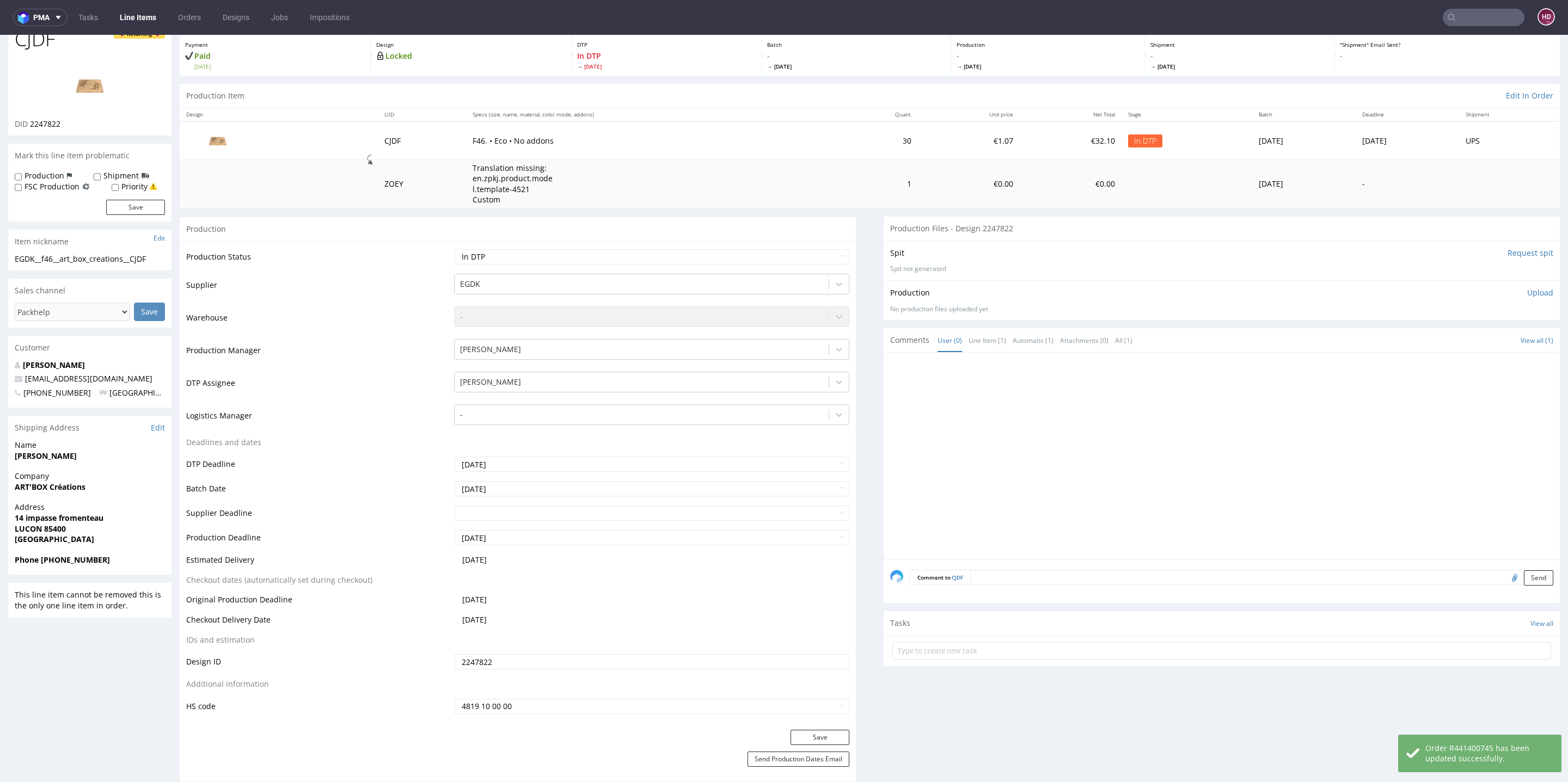
scroll to position [0, 0]
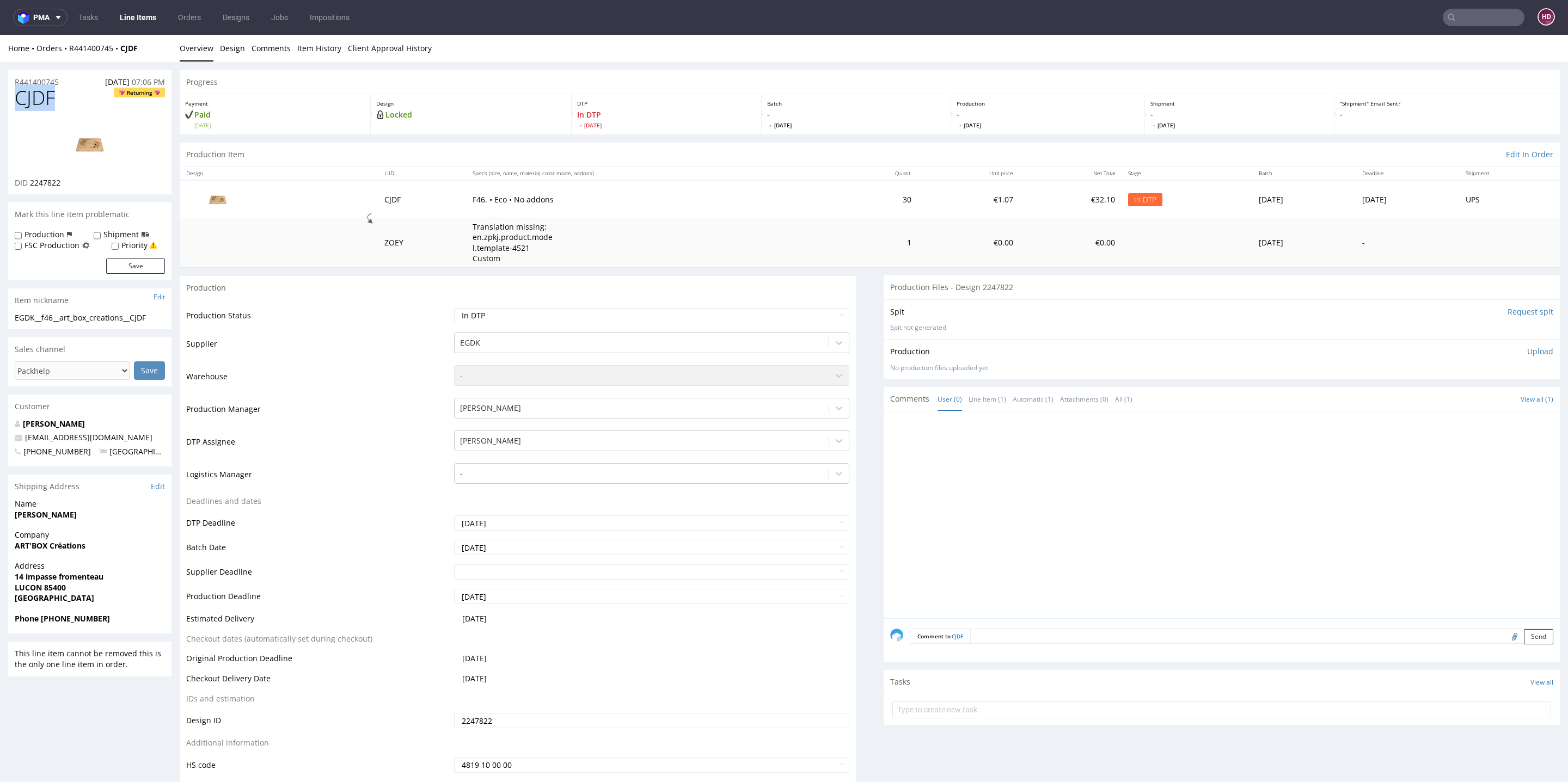
drag, startPoint x: 69, startPoint y: 94, endPoint x: 0, endPoint y: 88, distance: 69.3
click at [229, 50] on link "Design" at bounding box center [232, 48] width 25 height 27
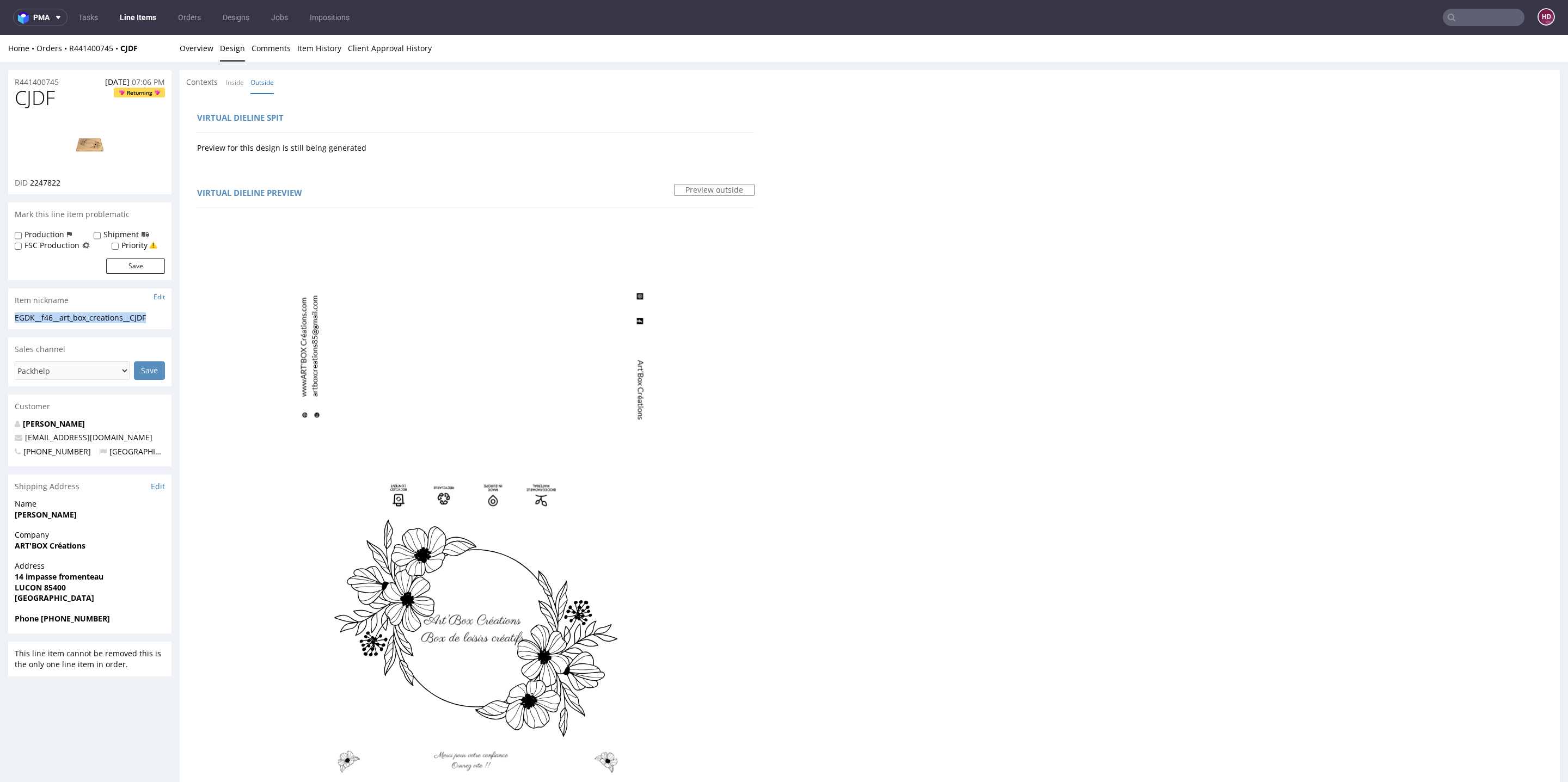
drag, startPoint x: 156, startPoint y: 316, endPoint x: 0, endPoint y: 307, distance: 156.3
copy section "EGDK__f46__art_box_creations__CJDF"
click at [197, 54] on link "Overview" at bounding box center [196, 48] width 33 height 27
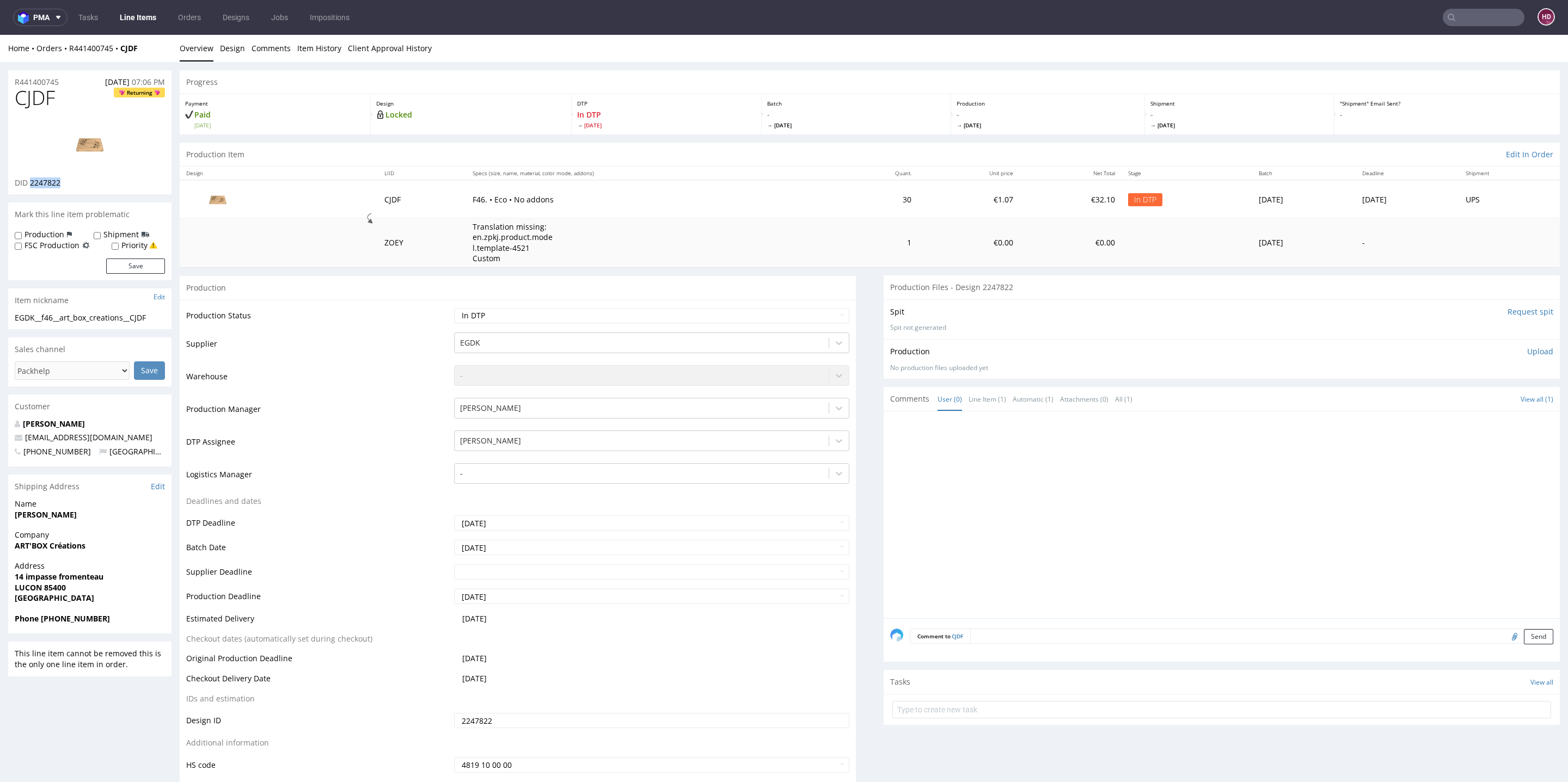
drag, startPoint x: 69, startPoint y: 183, endPoint x: 30, endPoint y: 182, distance: 39.0
click at [29, 182] on div "DID 2247822" at bounding box center [89, 183] width 150 height 11
copy span "2247822"
drag, startPoint x: 153, startPoint y: 319, endPoint x: 0, endPoint y: 315, distance: 153.1
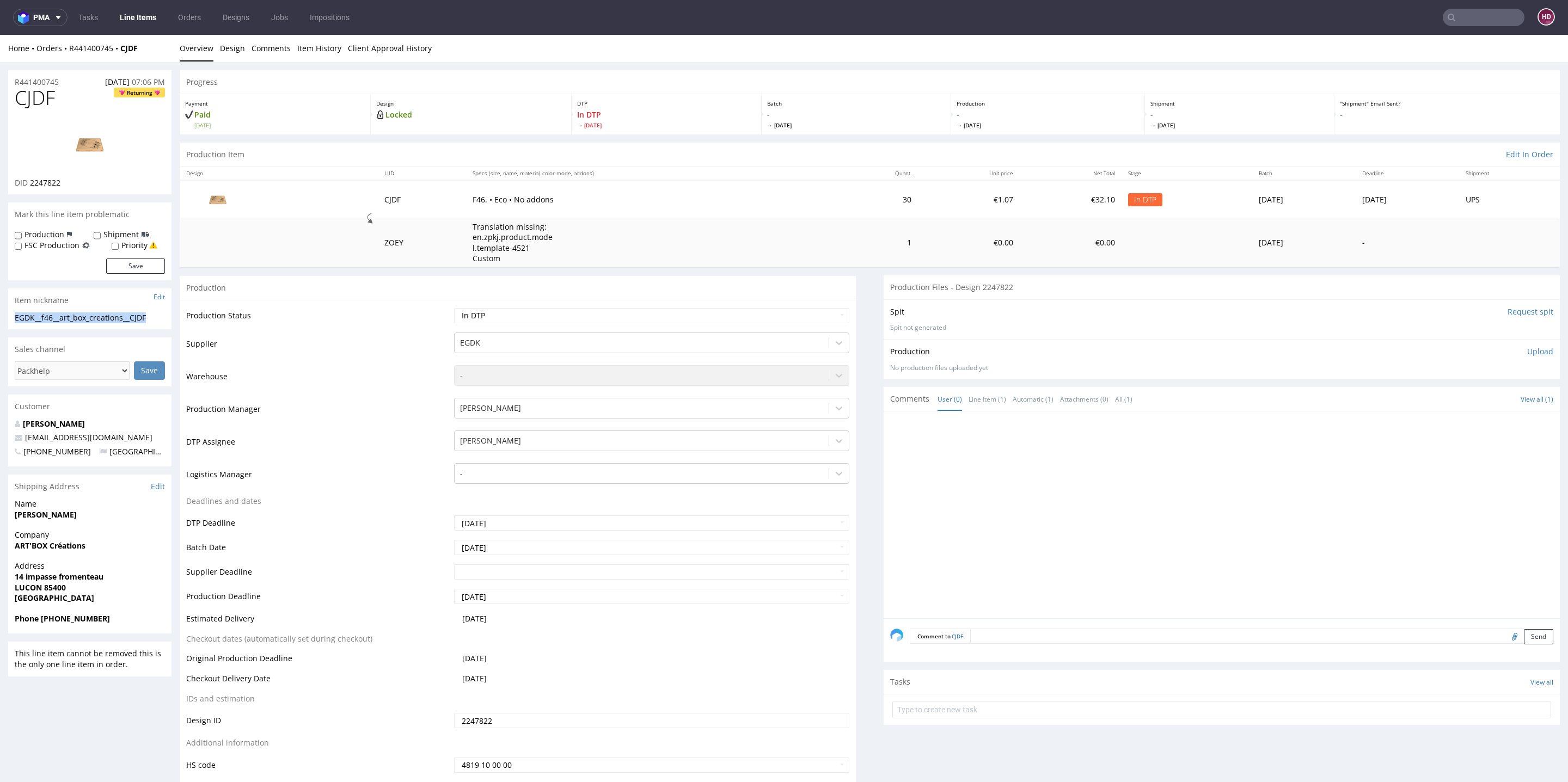
copy div "EGDK__f46__art_box_creations__CJDF"
click at [96, 143] on img at bounding box center [89, 144] width 87 height 49
click at [82, 100] on h1 "CJDF Returning" at bounding box center [89, 98] width 150 height 22
drag, startPoint x: 68, startPoint y: 73, endPoint x: 65, endPoint y: 78, distance: 5.8
click at [66, 77] on div "R441400745 09.08.2025 07:06 PM" at bounding box center [89, 79] width 163 height 18
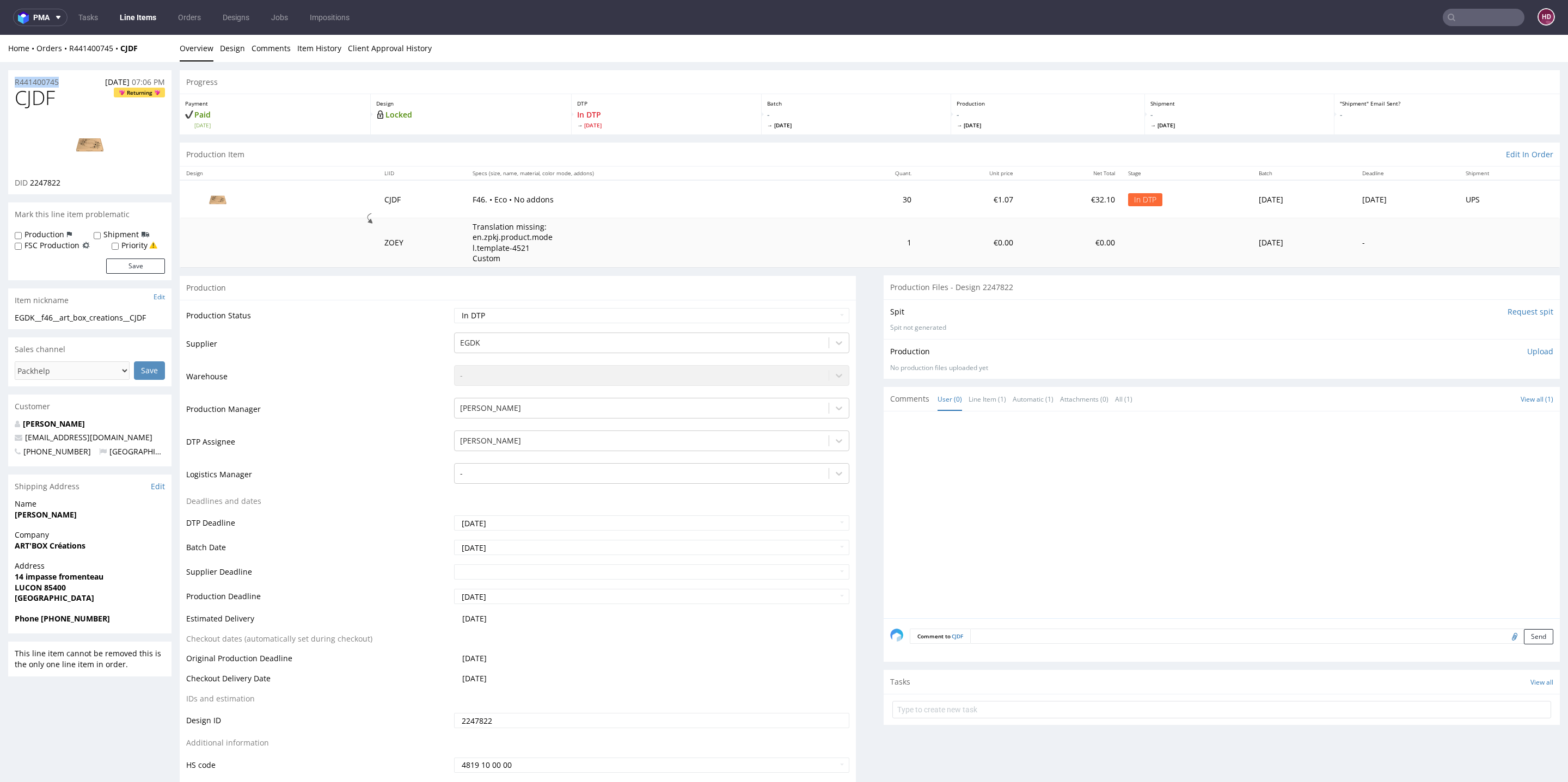
drag, startPoint x: 67, startPoint y: 82, endPoint x: 0, endPoint y: 83, distance: 67.0
copy p "R441400745"
click at [69, 183] on div "DID 2247822" at bounding box center [89, 183] width 150 height 11
drag, startPoint x: 54, startPoint y: 183, endPoint x: 42, endPoint y: 183, distance: 12.0
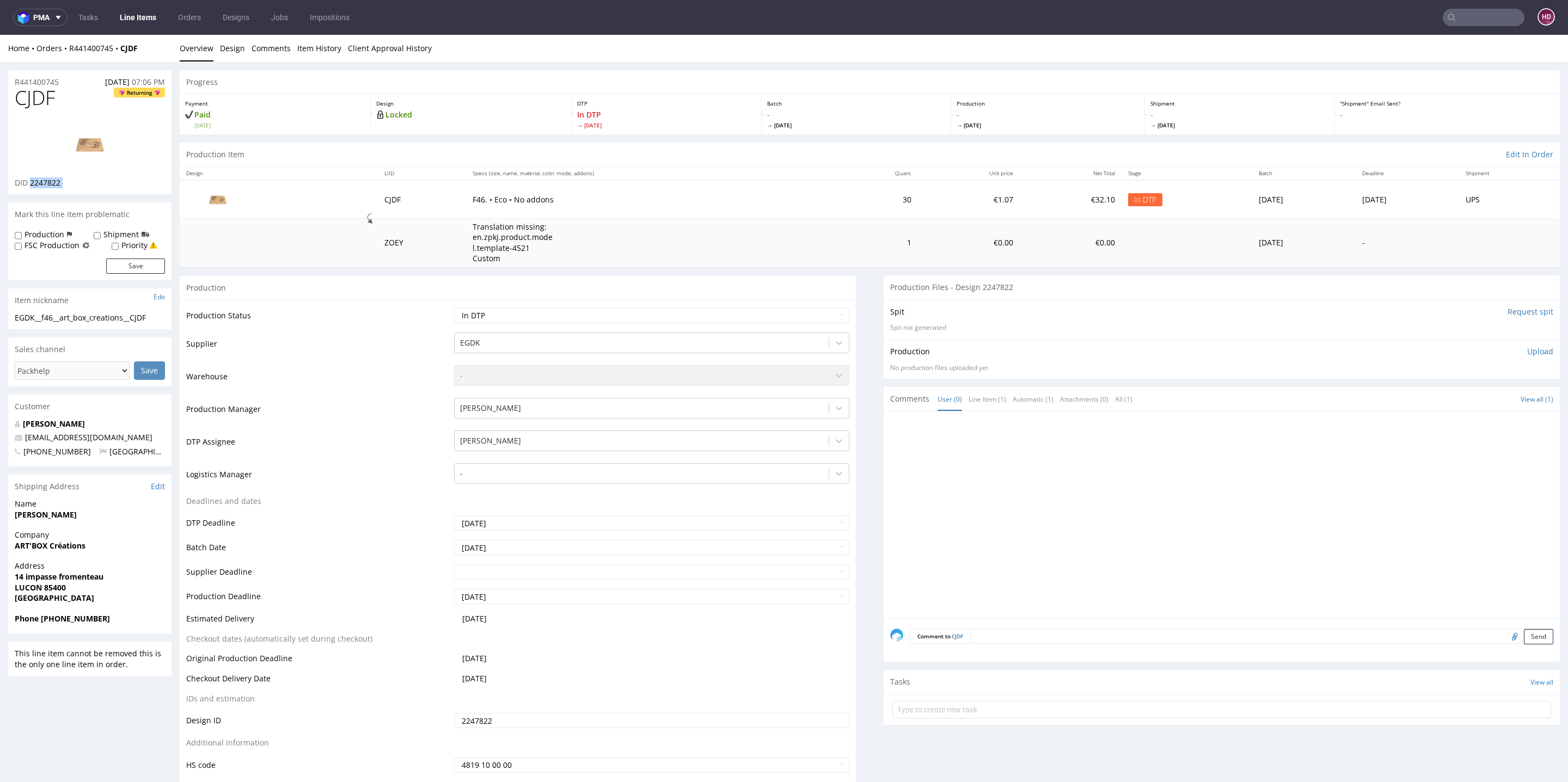
click at [42, 183] on div "DID 2247822" at bounding box center [89, 183] width 150 height 11
click at [235, 49] on link "Design" at bounding box center [232, 48] width 25 height 27
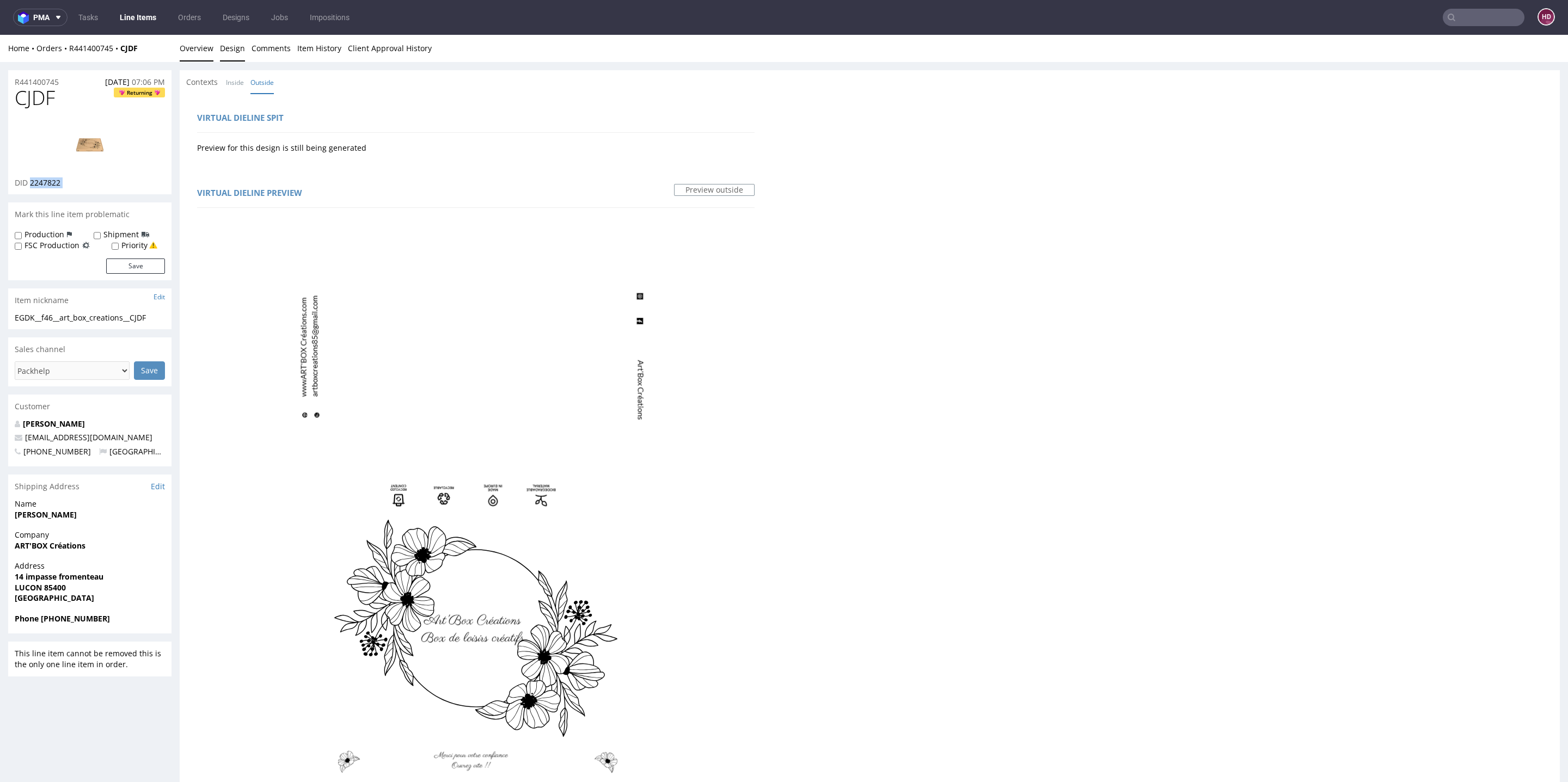
click at [198, 47] on link "Overview" at bounding box center [196, 48] width 33 height 27
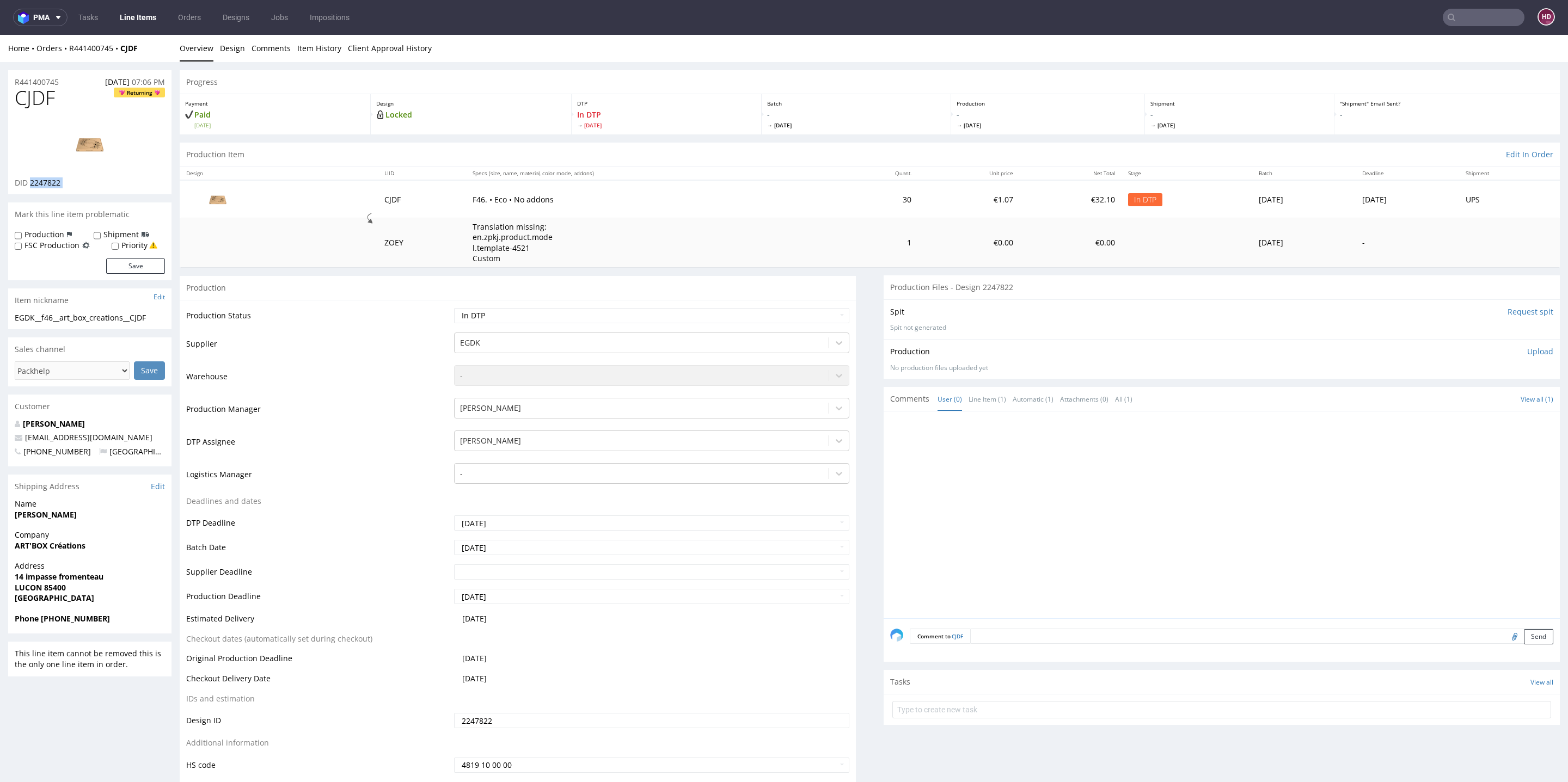
click at [75, 100] on h1 "CJDF Returning" at bounding box center [89, 98] width 150 height 22
drag, startPoint x: 24, startPoint y: 97, endPoint x: 0, endPoint y: 80, distance: 29.4
click at [55, 101] on span "CJDF" at bounding box center [35, 98] width 40 height 22
drag, startPoint x: 61, startPoint y: 100, endPoint x: 0, endPoint y: 97, distance: 61.1
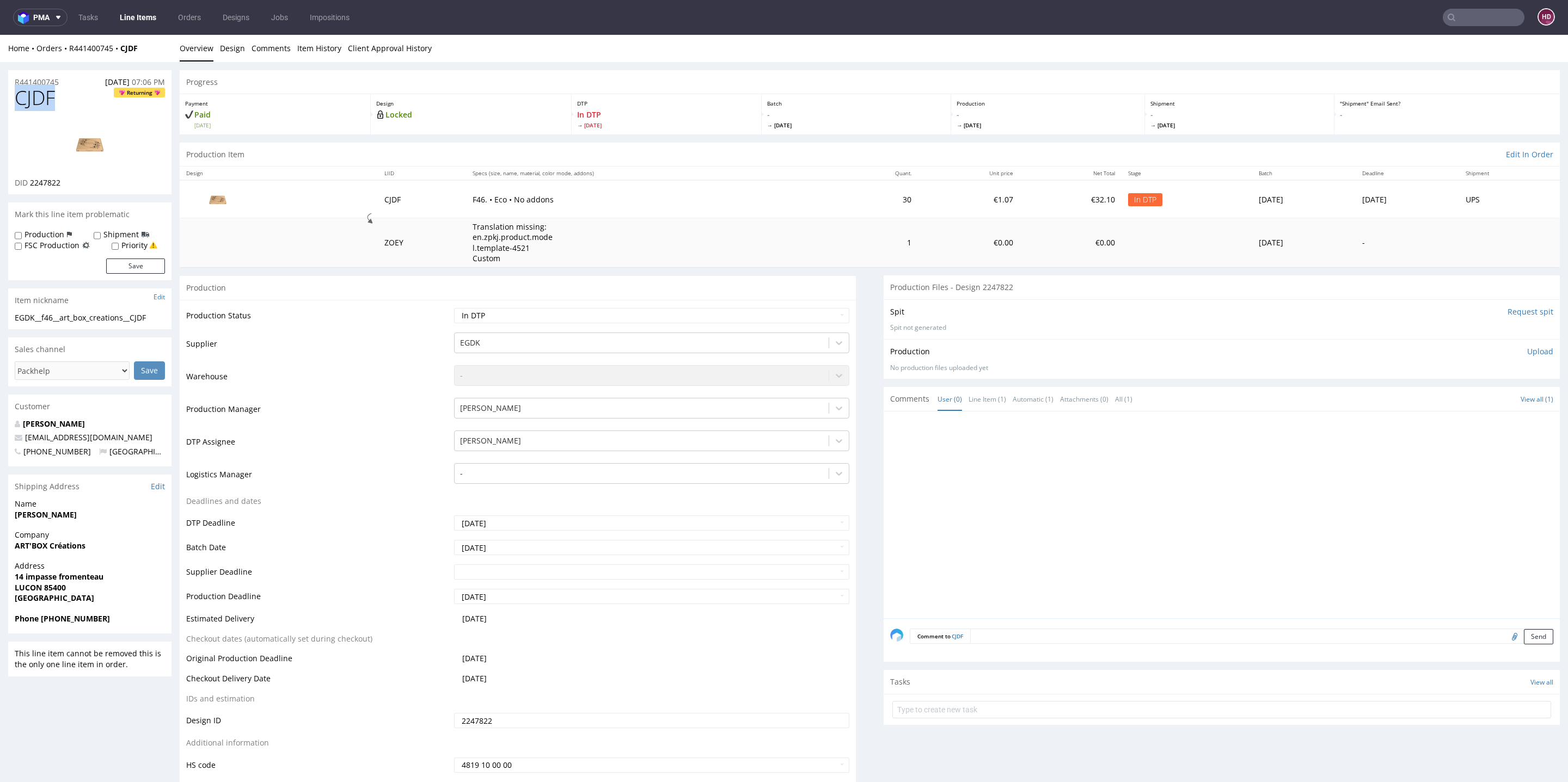
click at [1527, 347] on p "Upload" at bounding box center [1540, 352] width 26 height 11
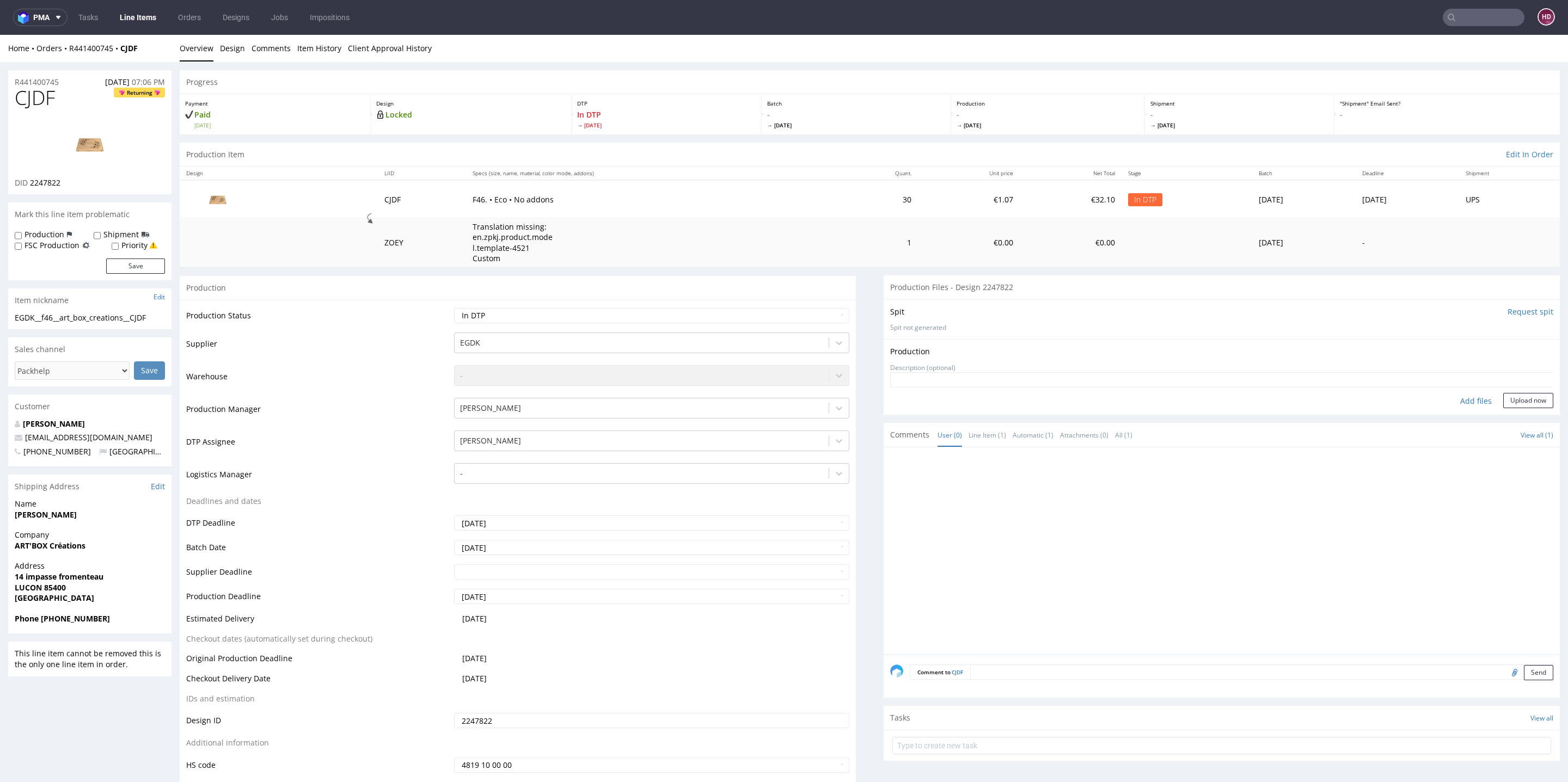
click at [1452, 398] on div "Add files" at bounding box center [1475, 401] width 54 height 16
type input "C:\fakepath\EGDK__f46__art_box_creations__CJDF__d2247822__oR441400745.pdf"
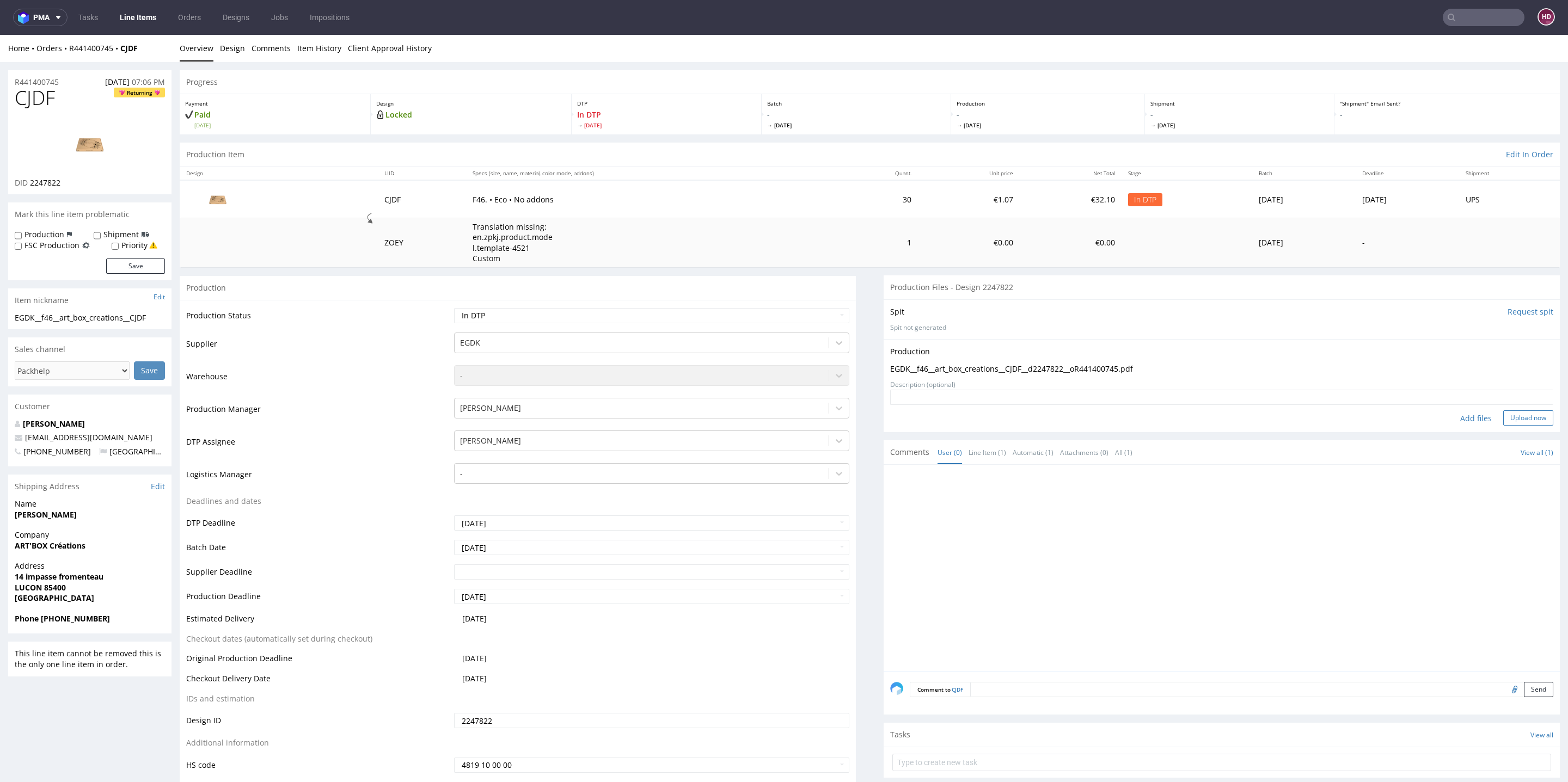
click at [1503, 421] on button "Upload now" at bounding box center [1528, 417] width 50 height 15
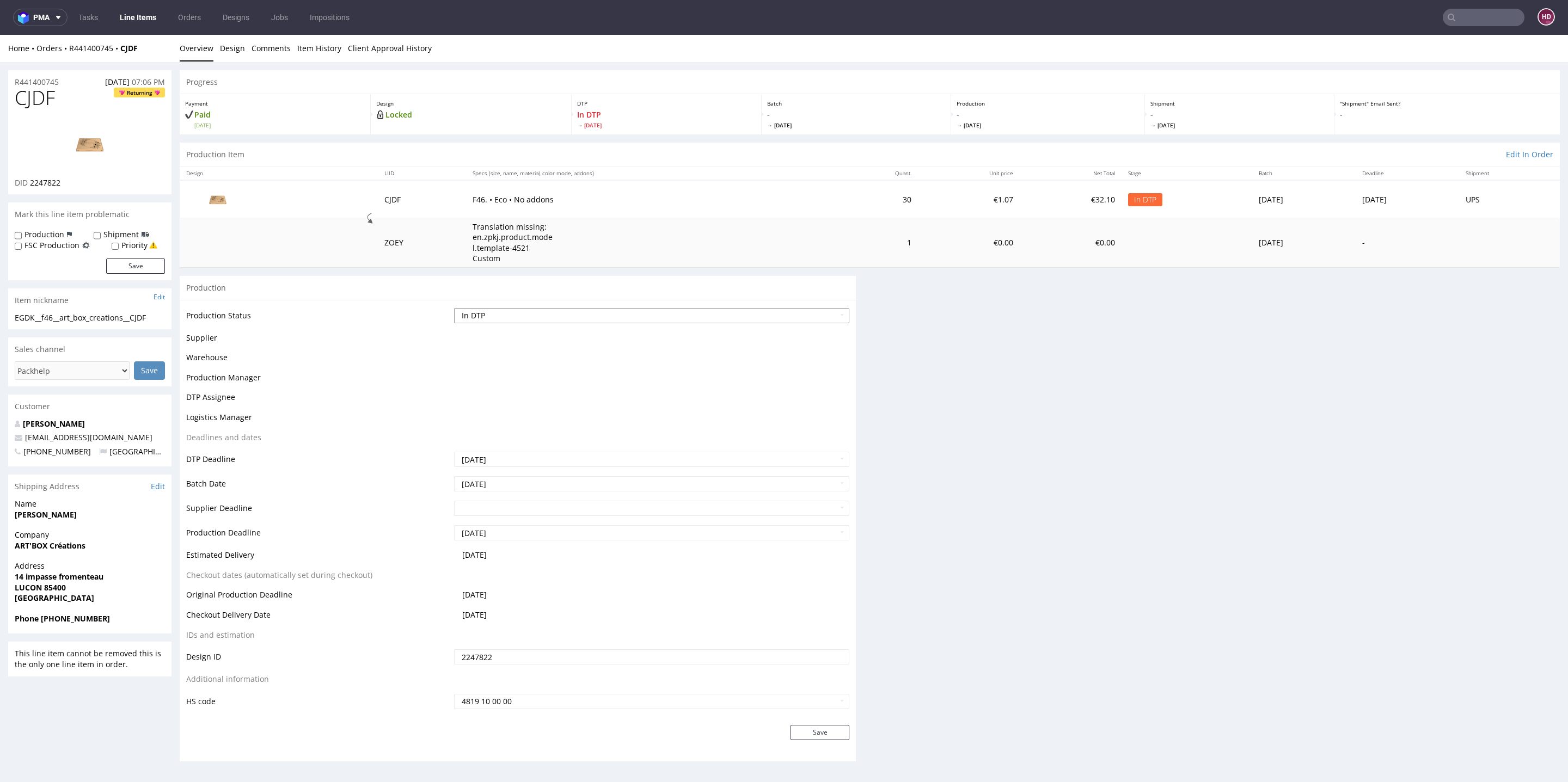
click at [511, 310] on select "Waiting for Artwork Waiting for Diecut Waiting for Mockup Waiting for DTP Waiti…" at bounding box center [651, 315] width 395 height 15
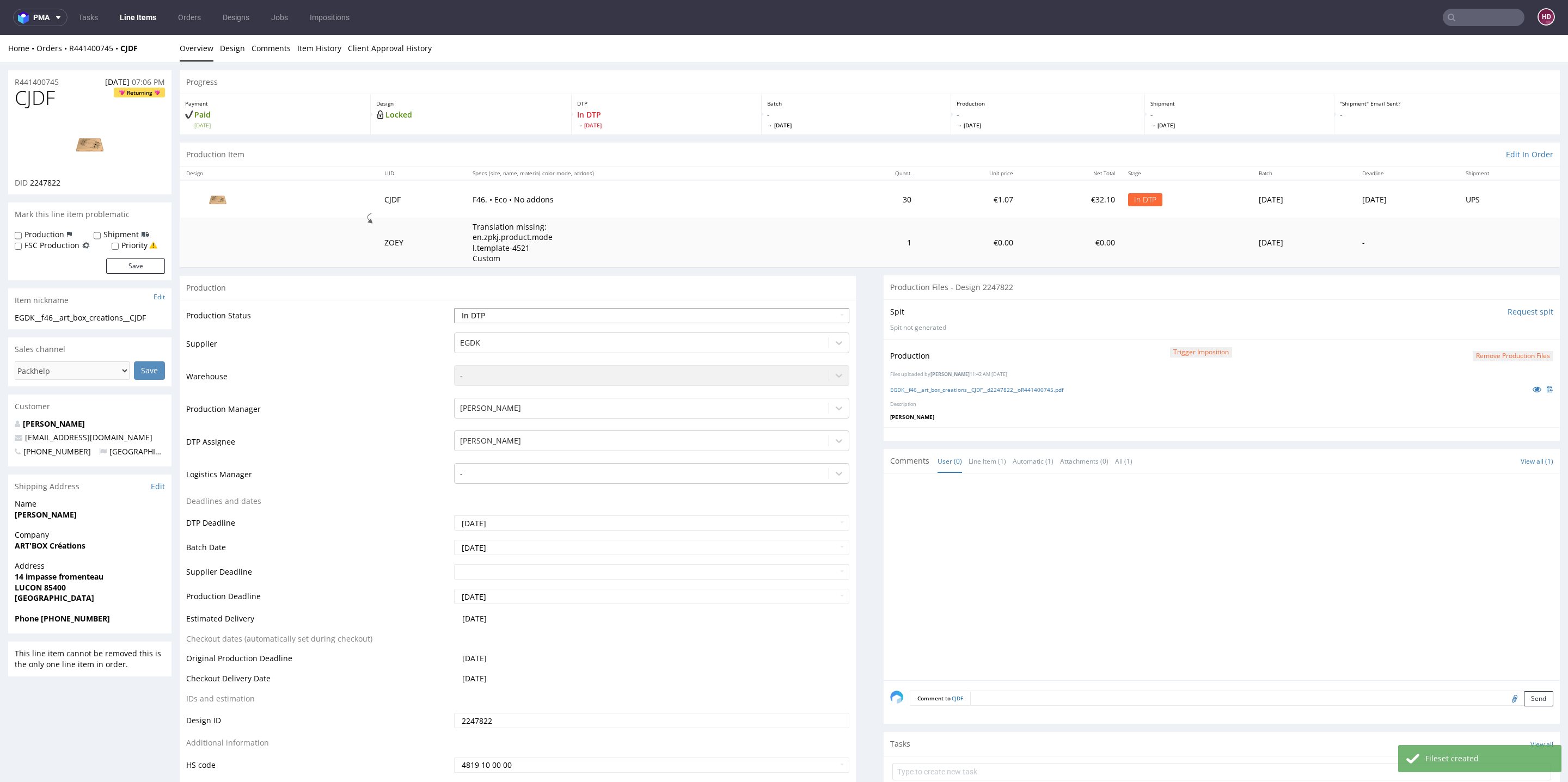
select select "dtp_production_ready"
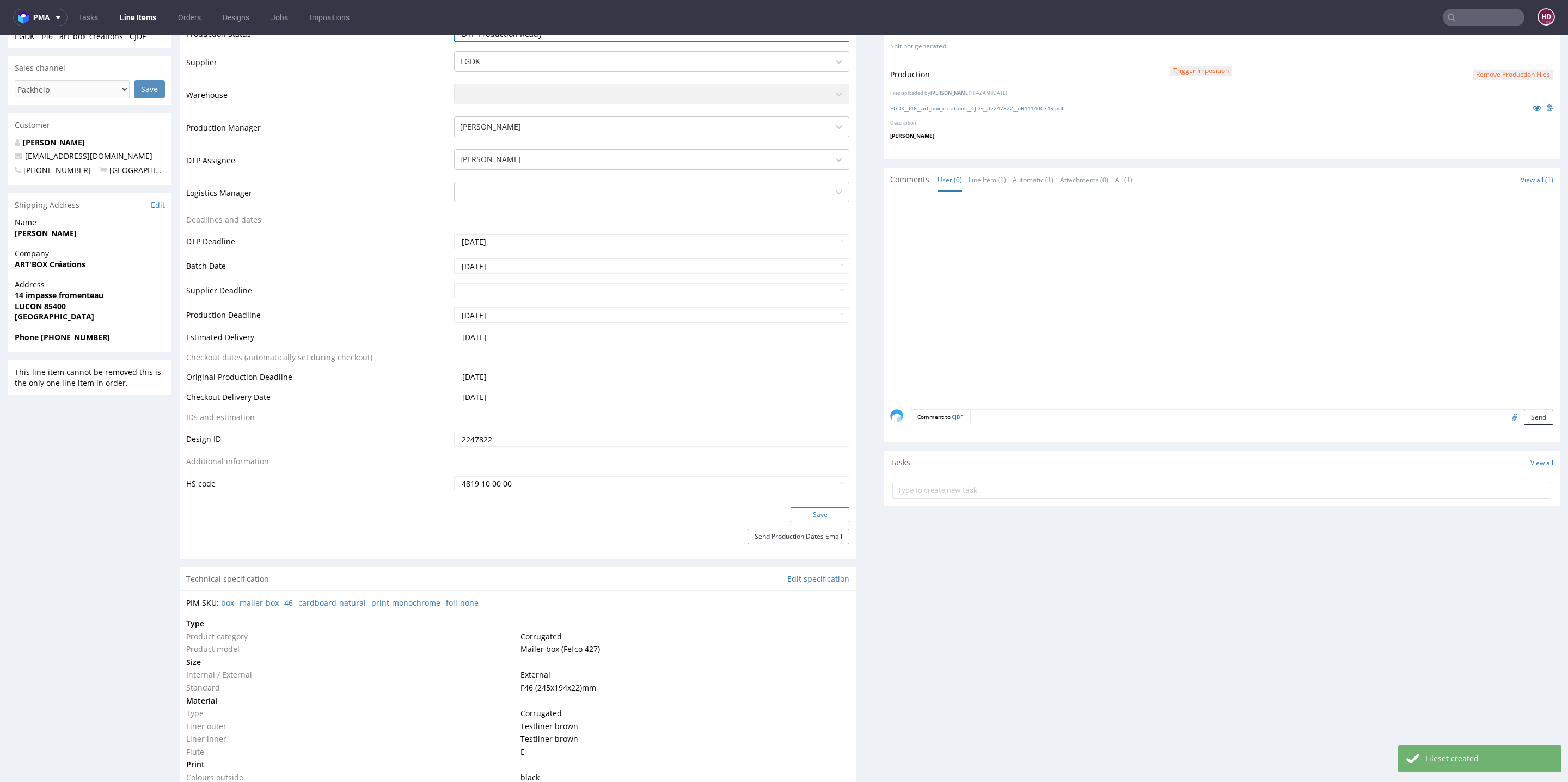
click at [800, 510] on button "Save" at bounding box center [820, 515] width 59 height 15
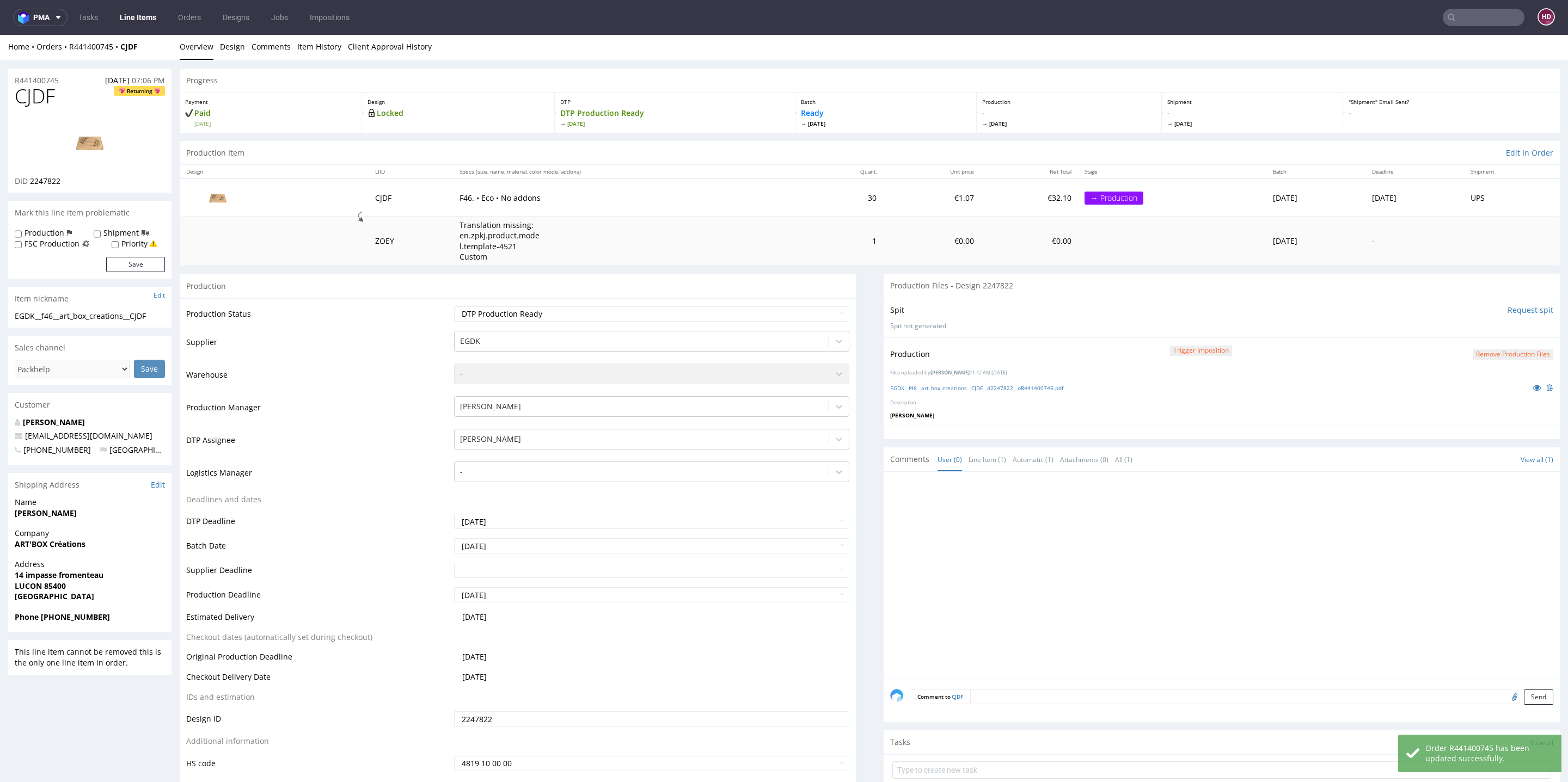
scroll to position [0, 0]
click at [152, 20] on link "Line Items" at bounding box center [138, 17] width 49 height 18
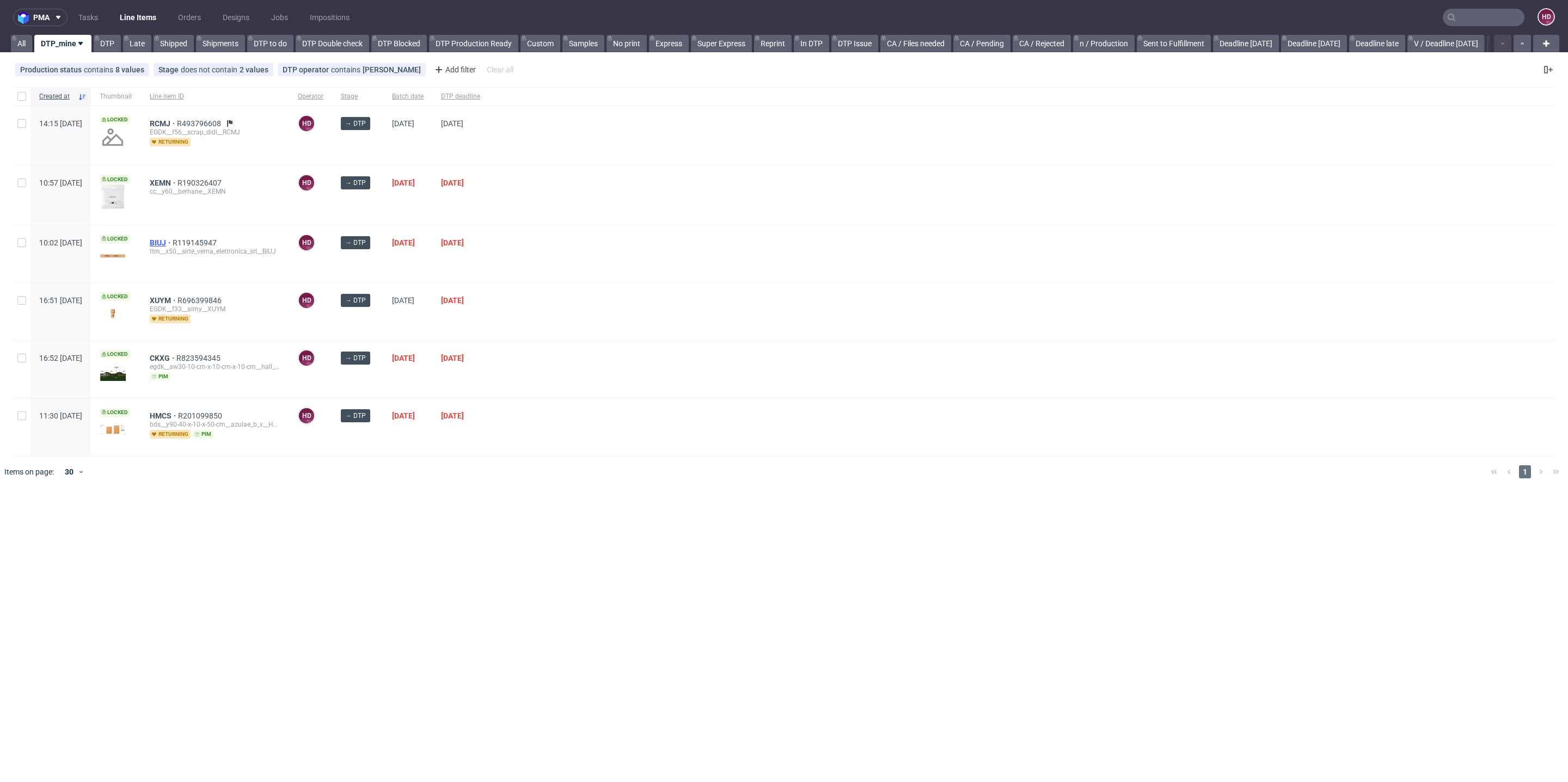
click at [173, 240] on span "BIUJ" at bounding box center [161, 243] width 23 height 9
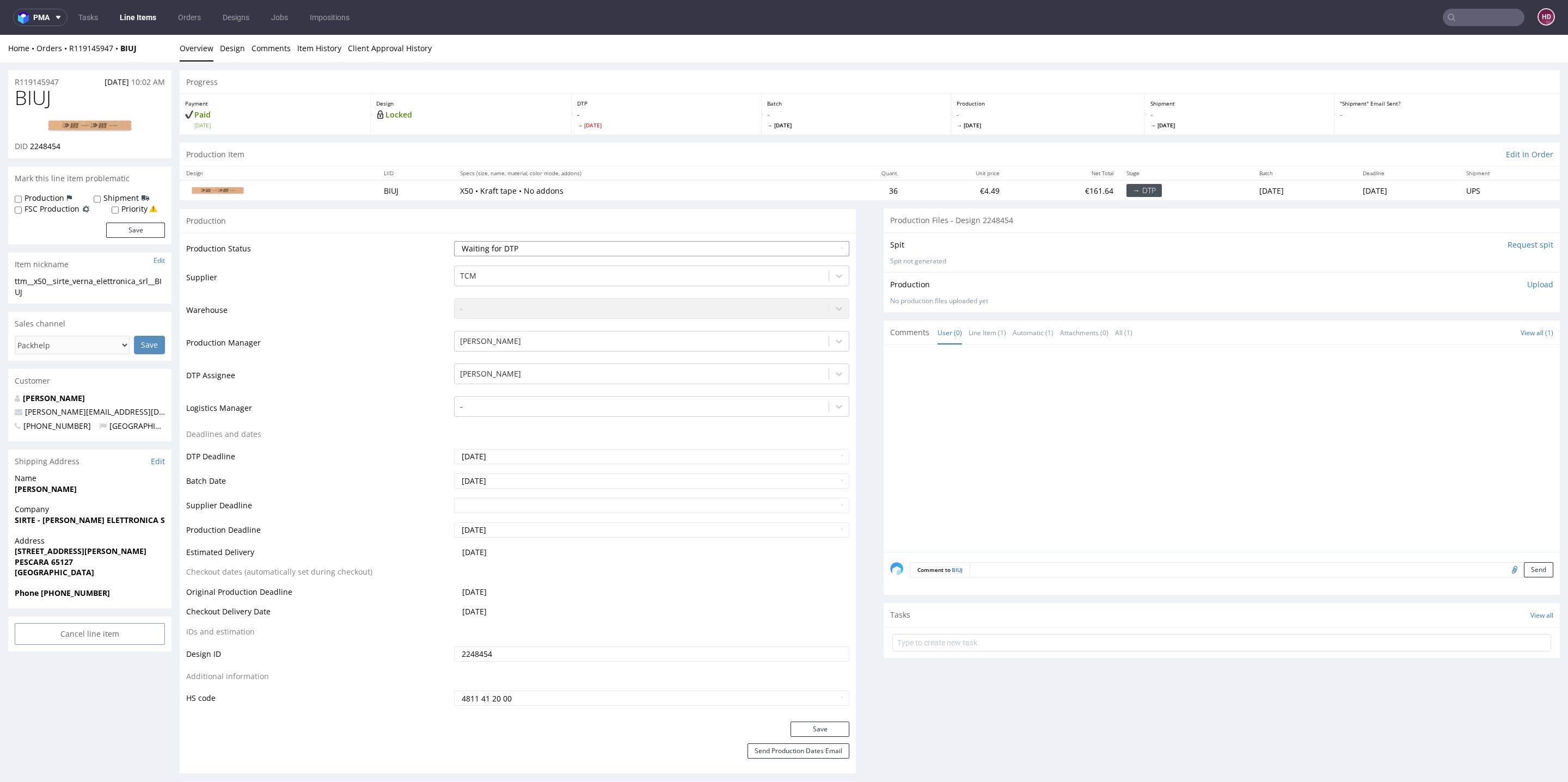
click at [525, 250] on select "Waiting for Artwork Waiting for Diecut Waiting for Mockup Waiting for DTP Waiti…" at bounding box center [651, 248] width 395 height 15
select select "dtp_in_process"
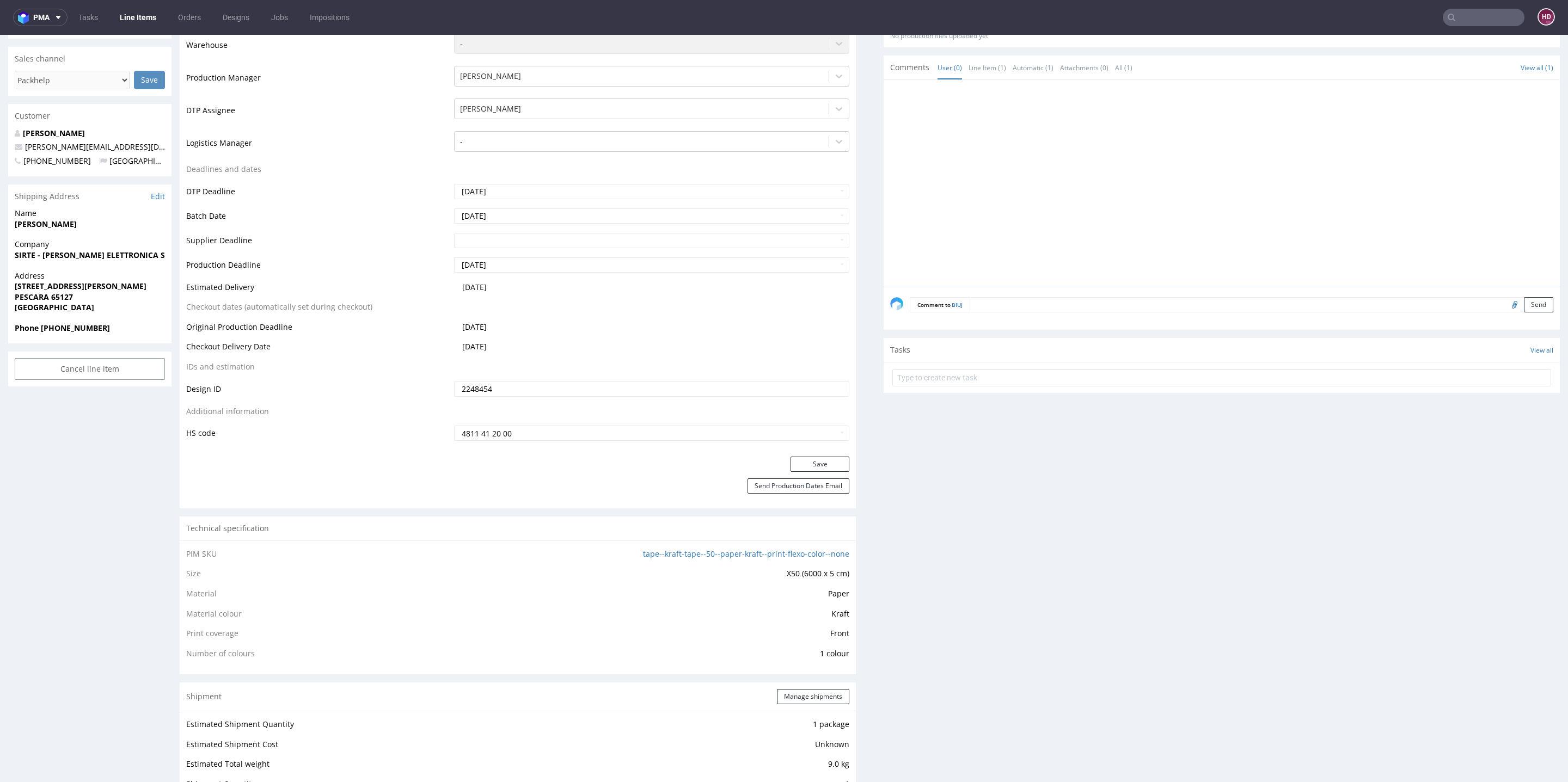
scroll to position [441, 0]
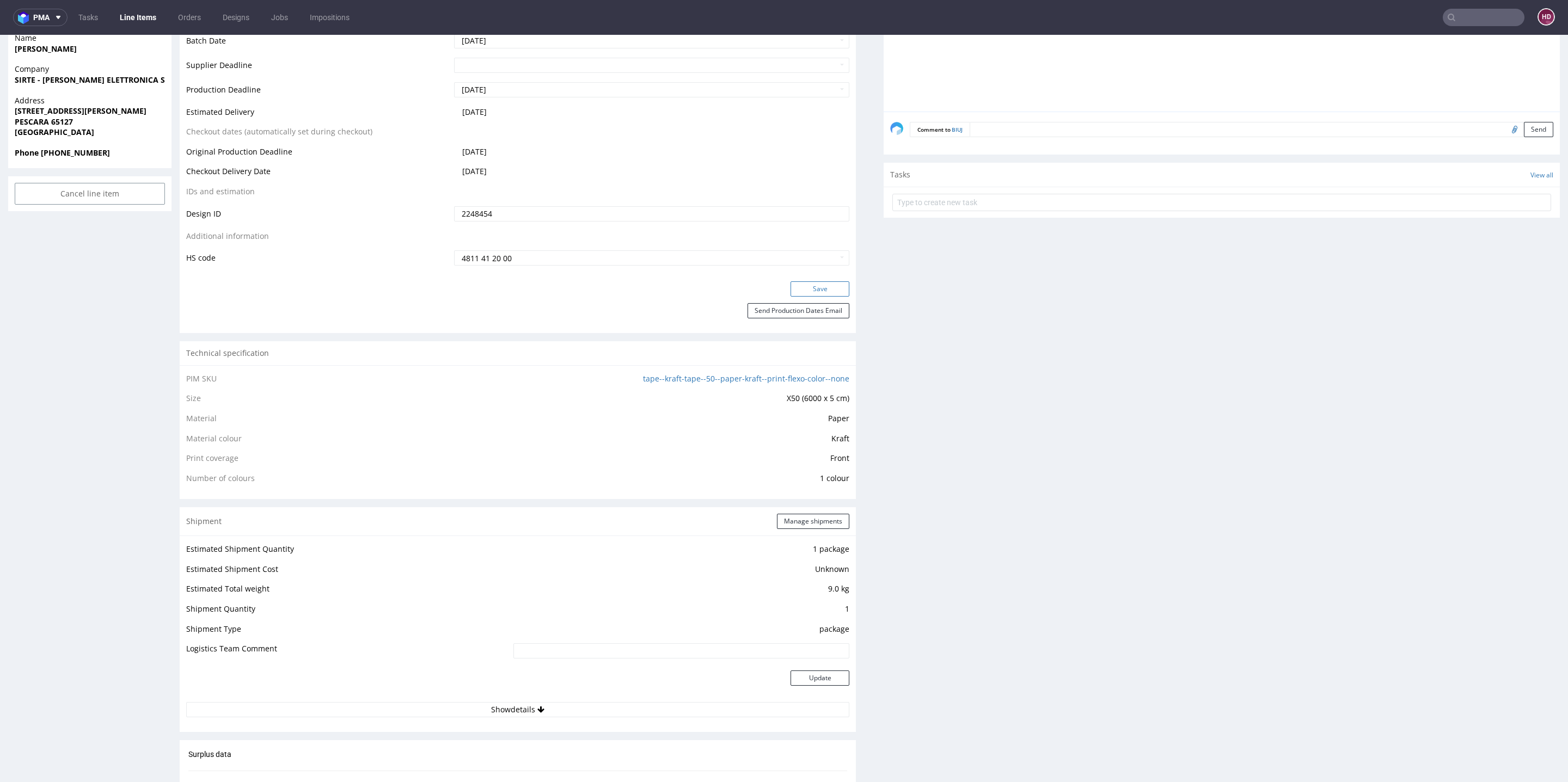
click at [797, 284] on button "Save" at bounding box center [820, 288] width 59 height 15
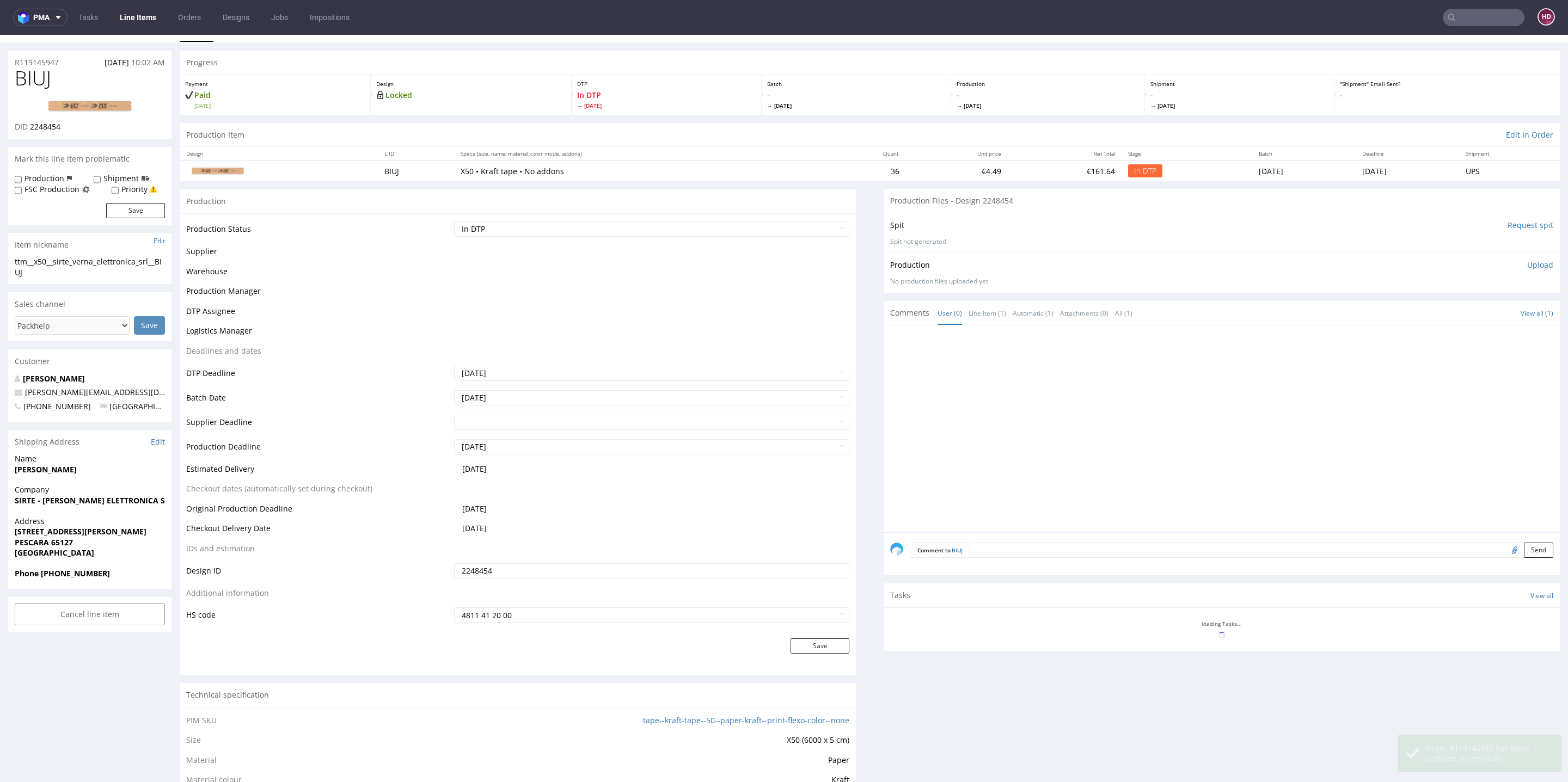
scroll to position [0, 0]
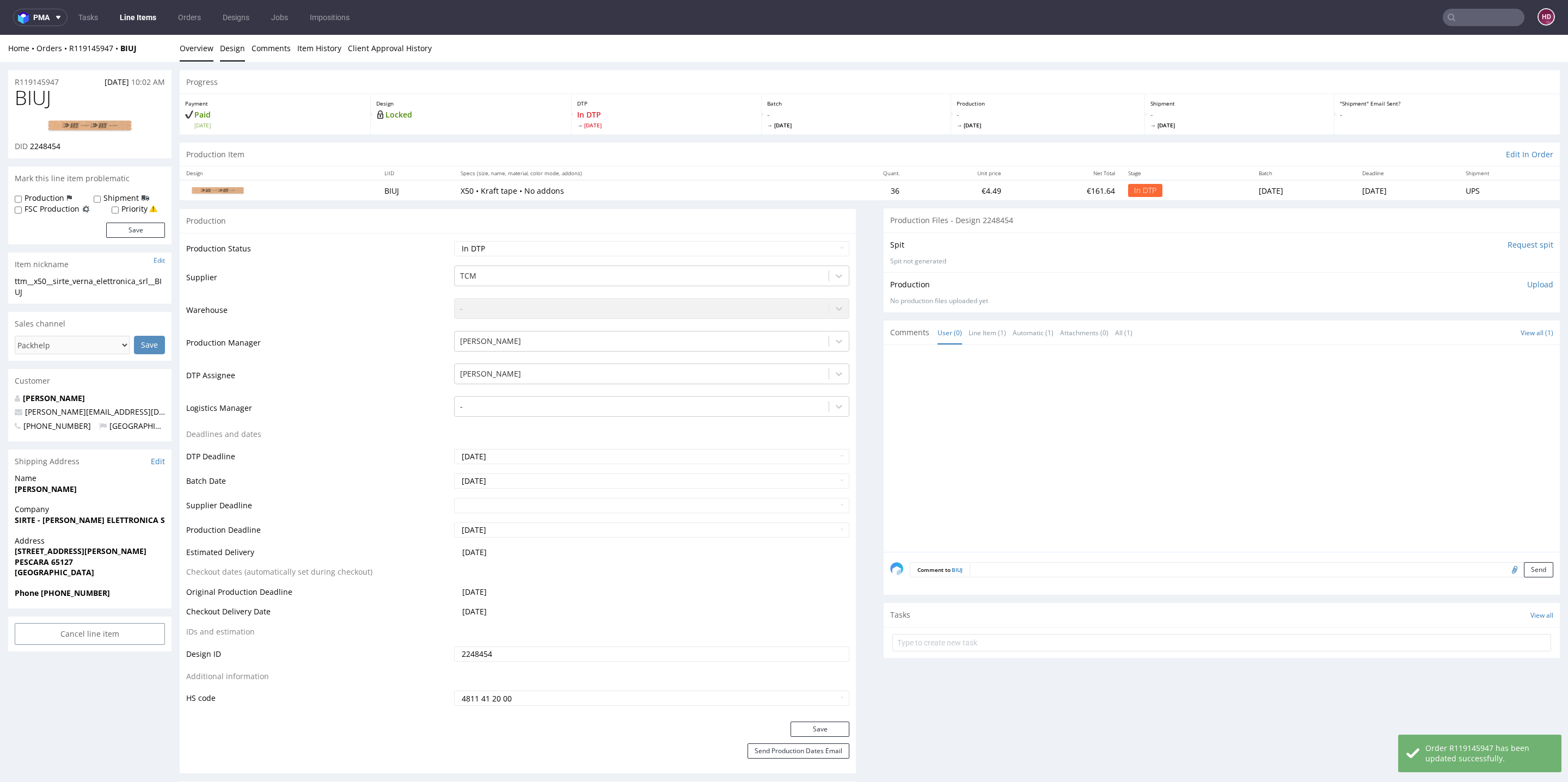
click at [240, 48] on li "Design" at bounding box center [236, 49] width 32 height 11
click at [236, 47] on link "Design" at bounding box center [232, 48] width 25 height 27
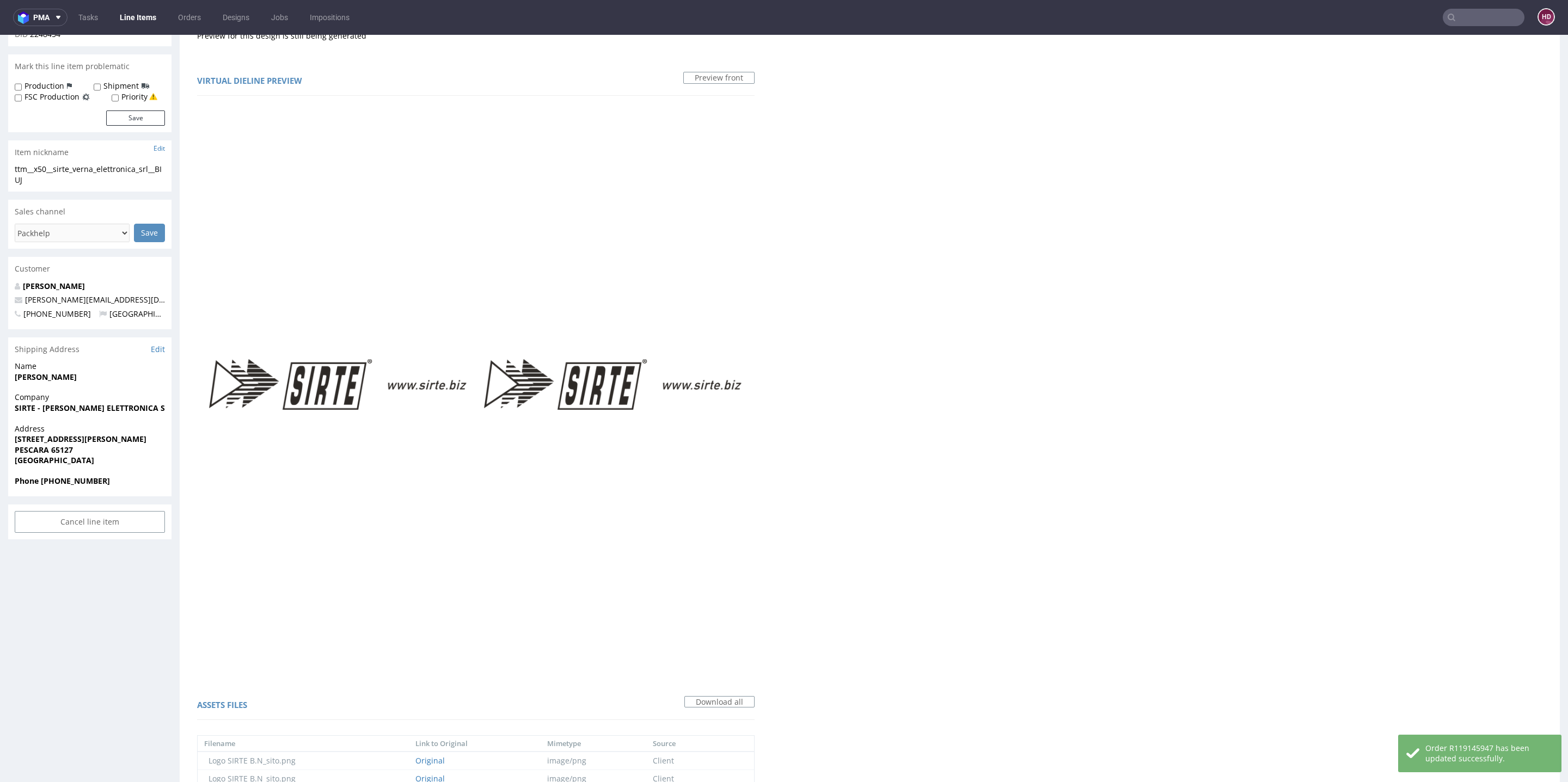
scroll to position [413, 0]
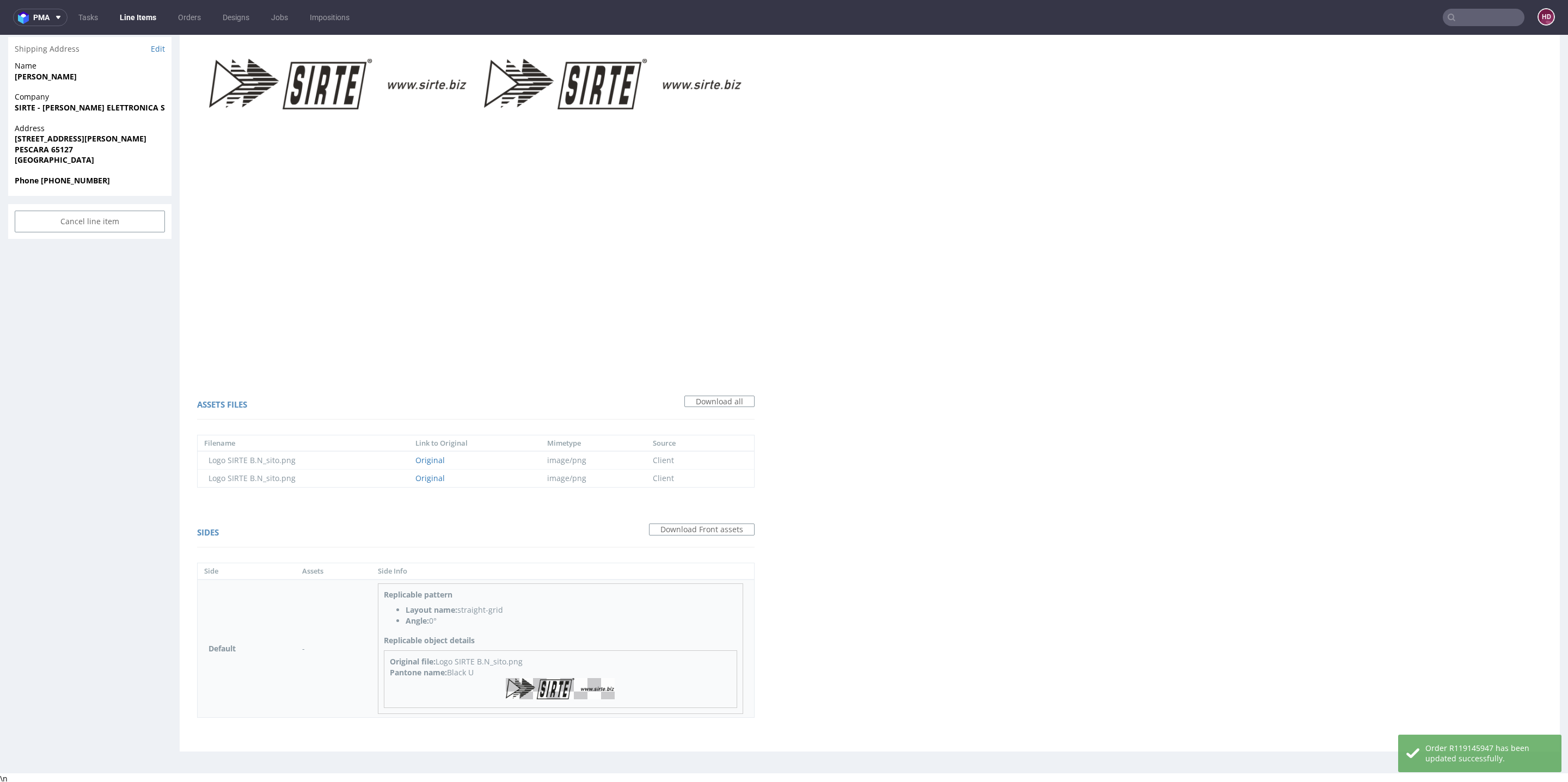
click at [530, 700] on div "Original file: Logo SIRTE B.N_sito.png Pantone name: Black U" at bounding box center [561, 679] width 353 height 58
click at [551, 680] on img at bounding box center [560, 688] width 109 height 21
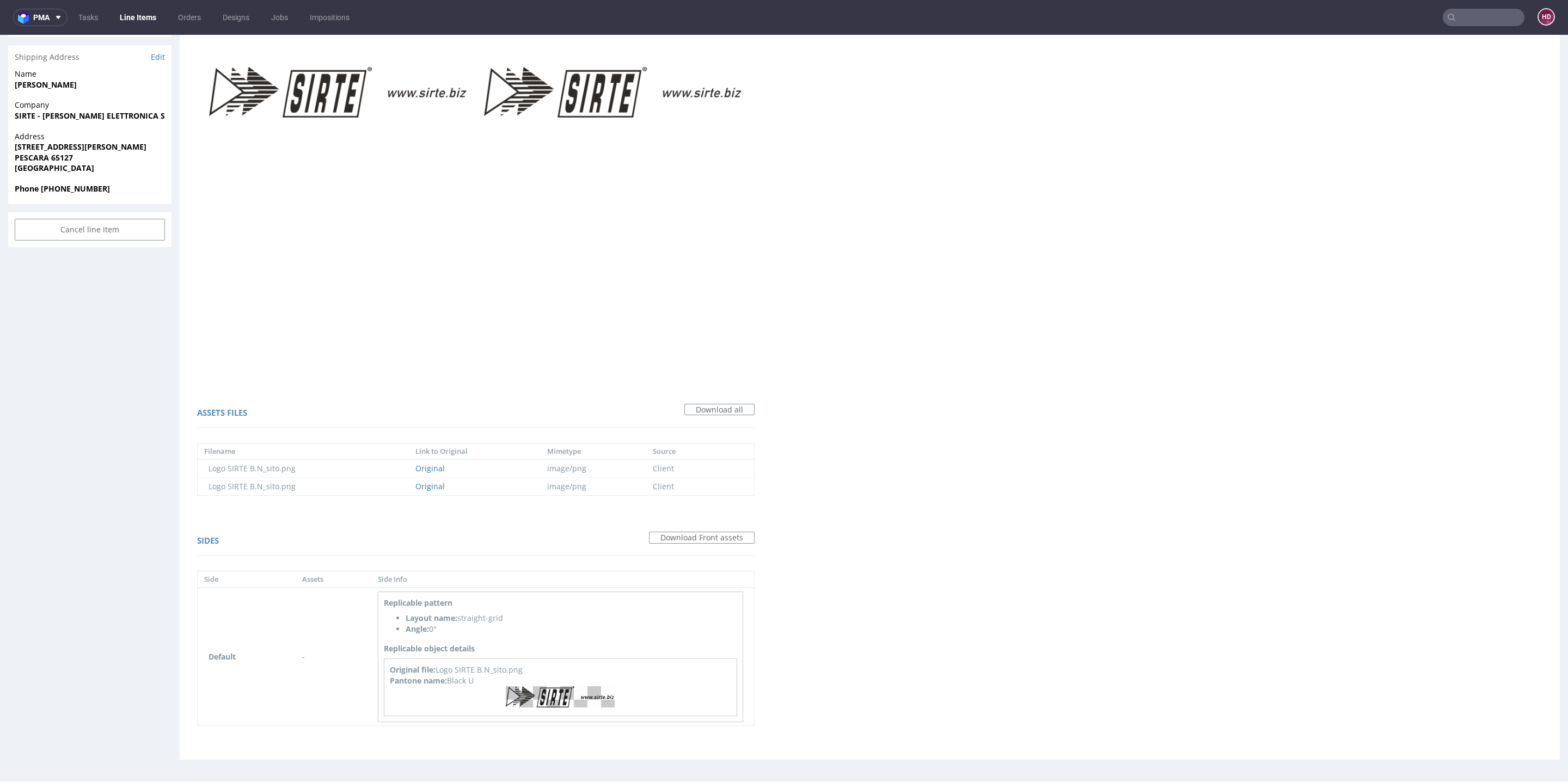
scroll to position [0, 0]
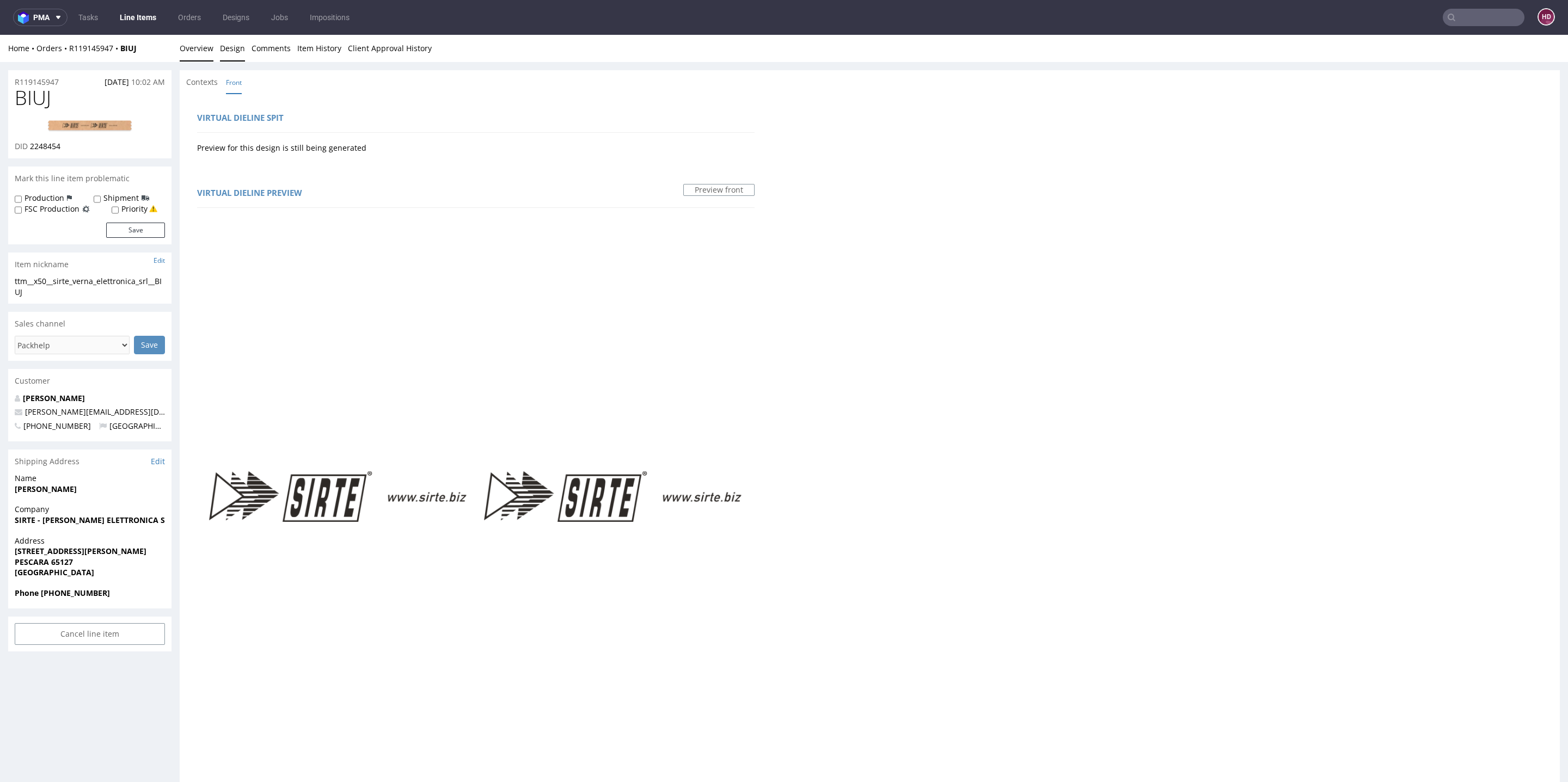
click at [194, 51] on link "Overview" at bounding box center [196, 48] width 33 height 27
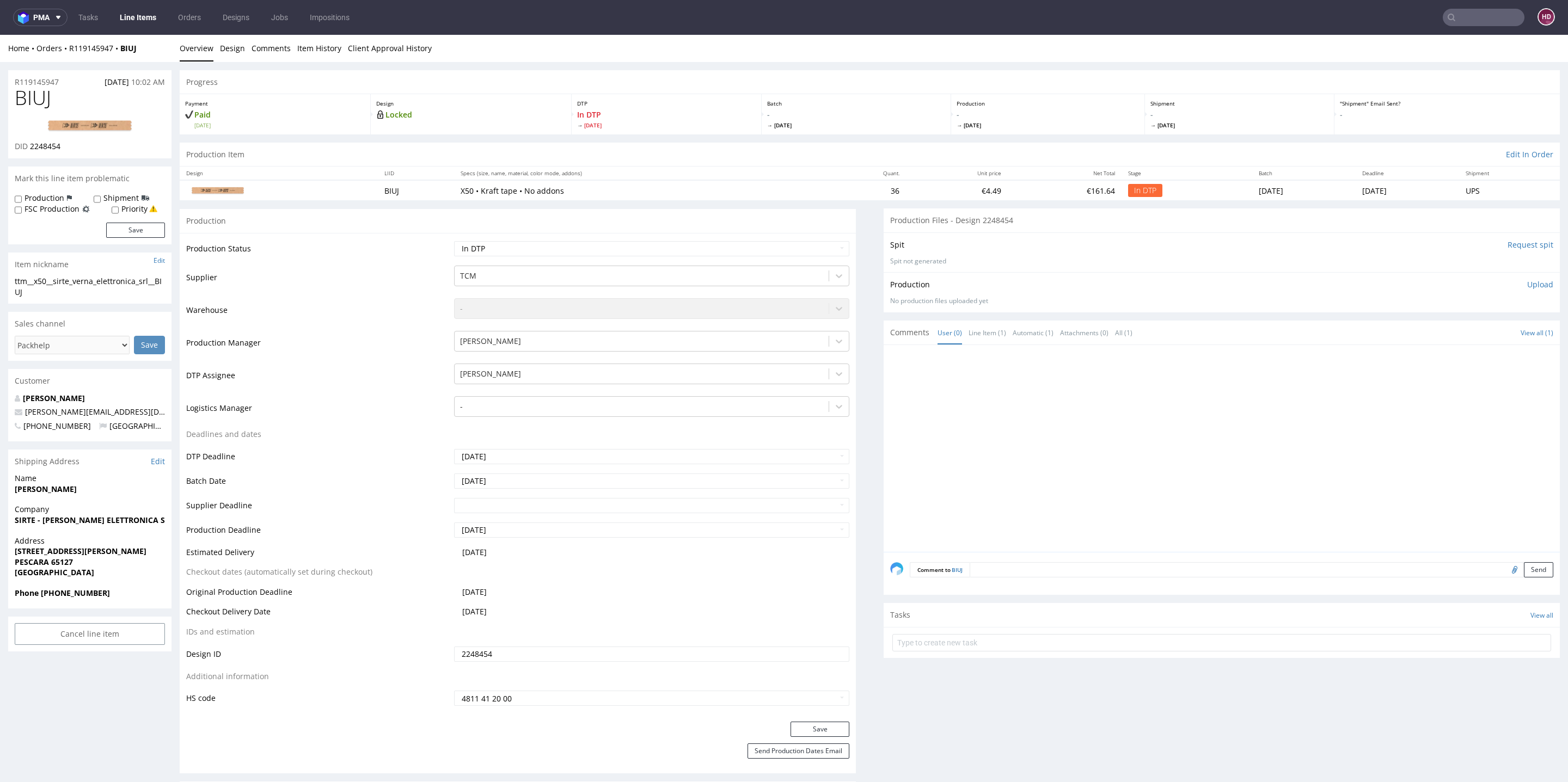
click at [135, 16] on link "Line Items" at bounding box center [138, 17] width 49 height 18
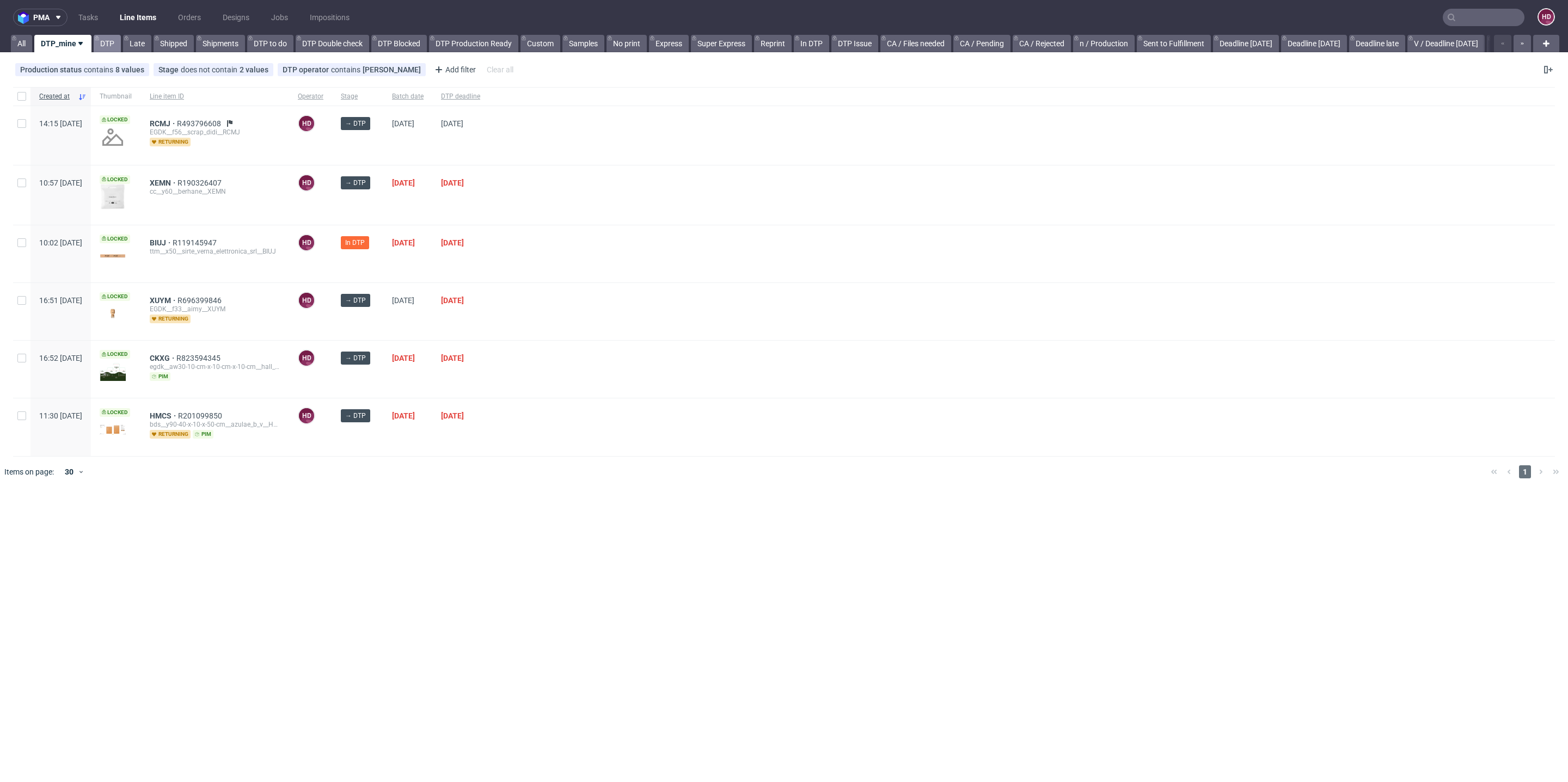
click at [106, 40] on link "DTP" at bounding box center [107, 43] width 27 height 18
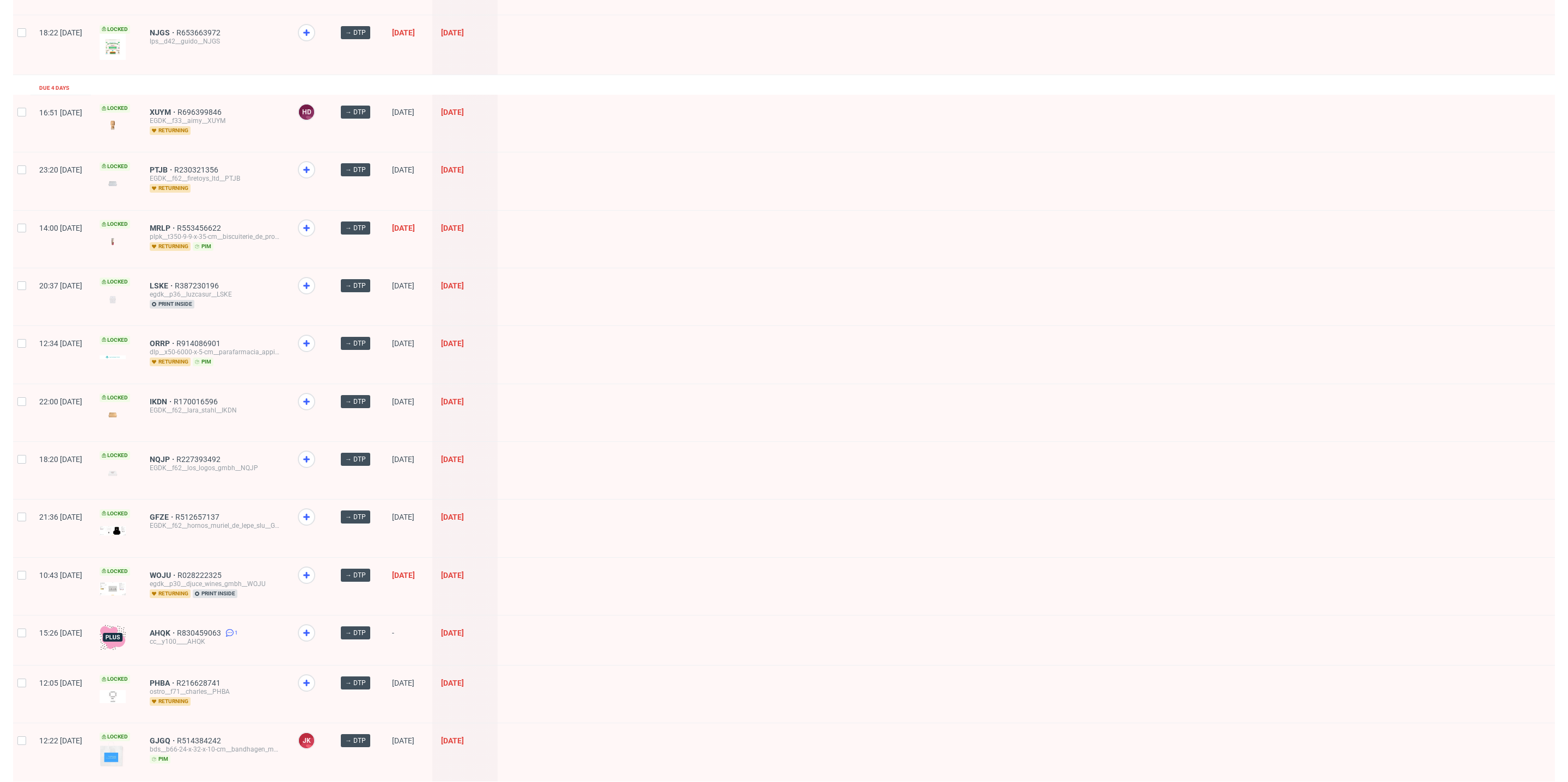
scroll to position [378, 0]
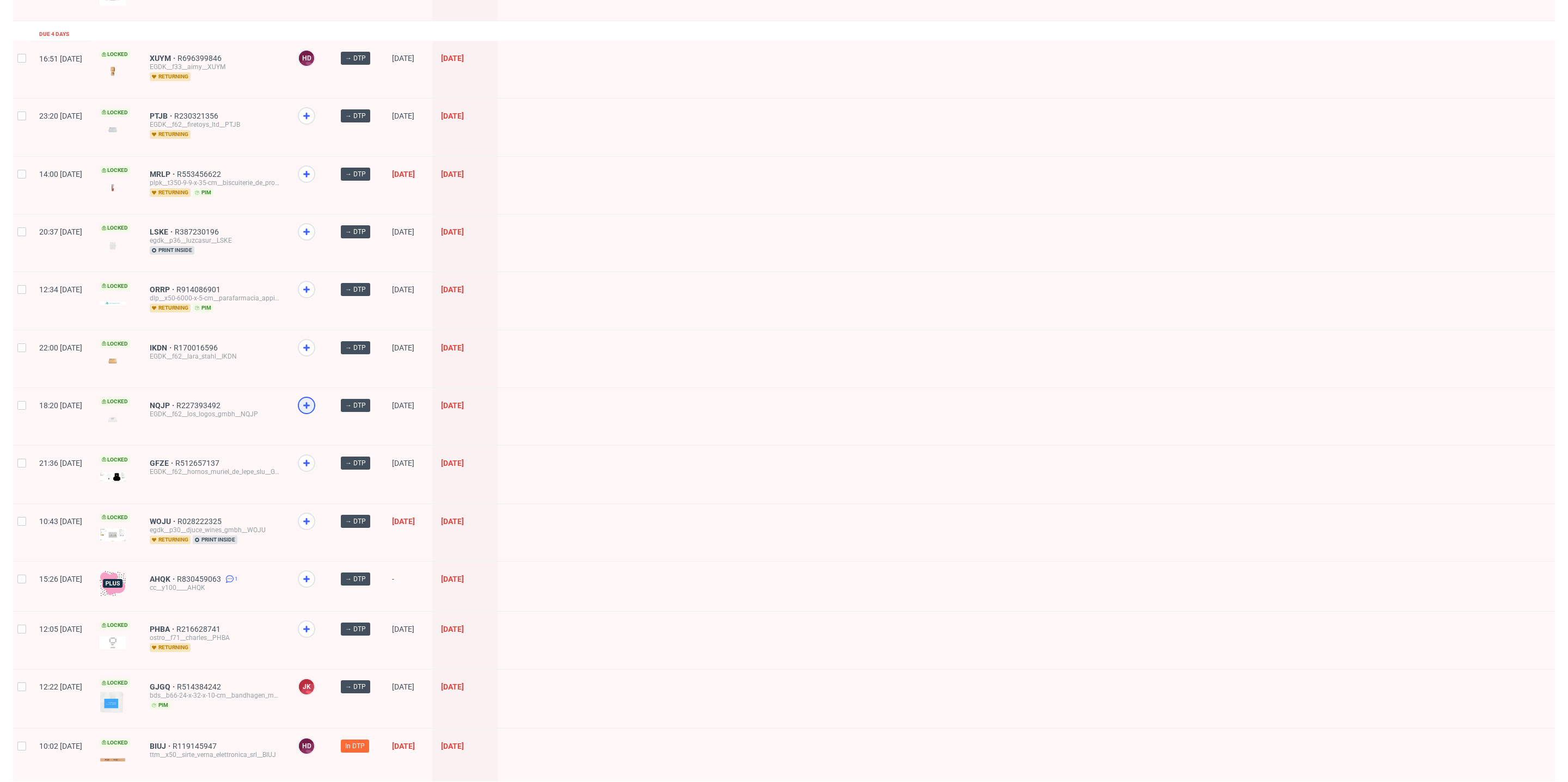
click at [313, 399] on icon at bounding box center [306, 405] width 13 height 13
click at [310, 344] on use at bounding box center [306, 347] width 7 height 7
click at [313, 286] on icon at bounding box center [306, 289] width 13 height 13
click at [313, 110] on icon at bounding box center [306, 116] width 13 height 13
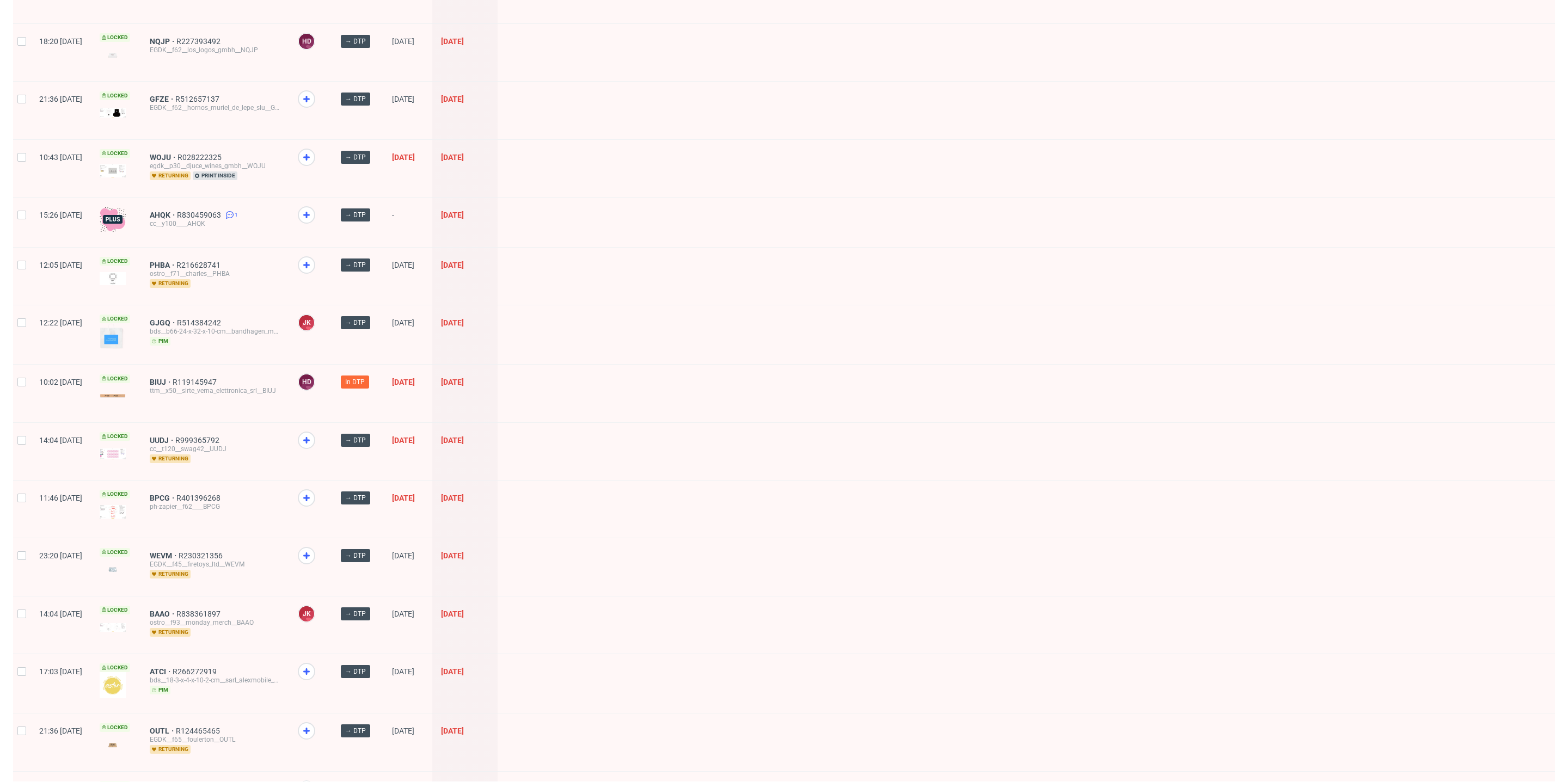
scroll to position [864, 0]
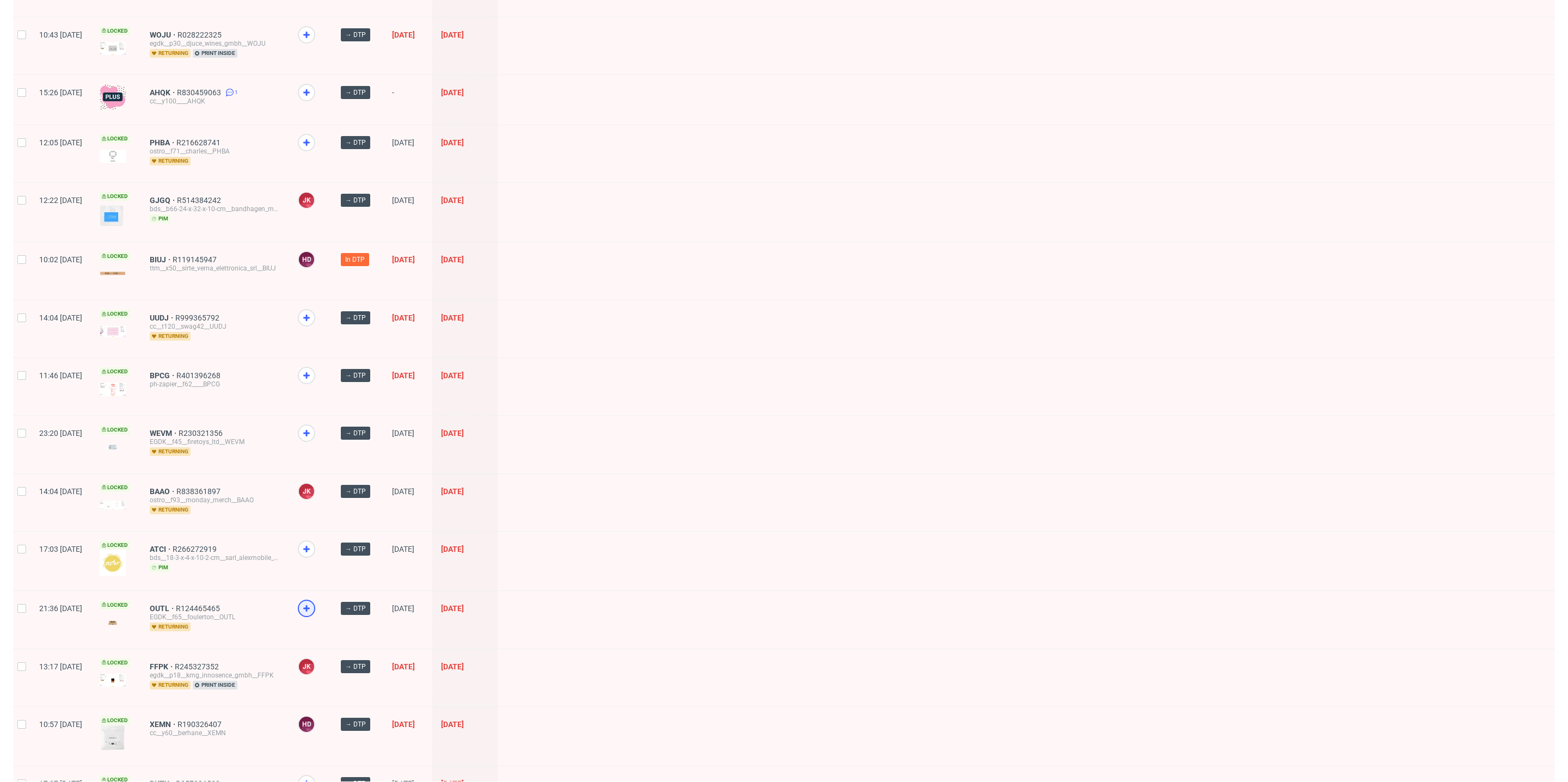
click at [313, 602] on icon at bounding box center [306, 608] width 13 height 13
click at [313, 543] on icon at bounding box center [306, 549] width 13 height 13
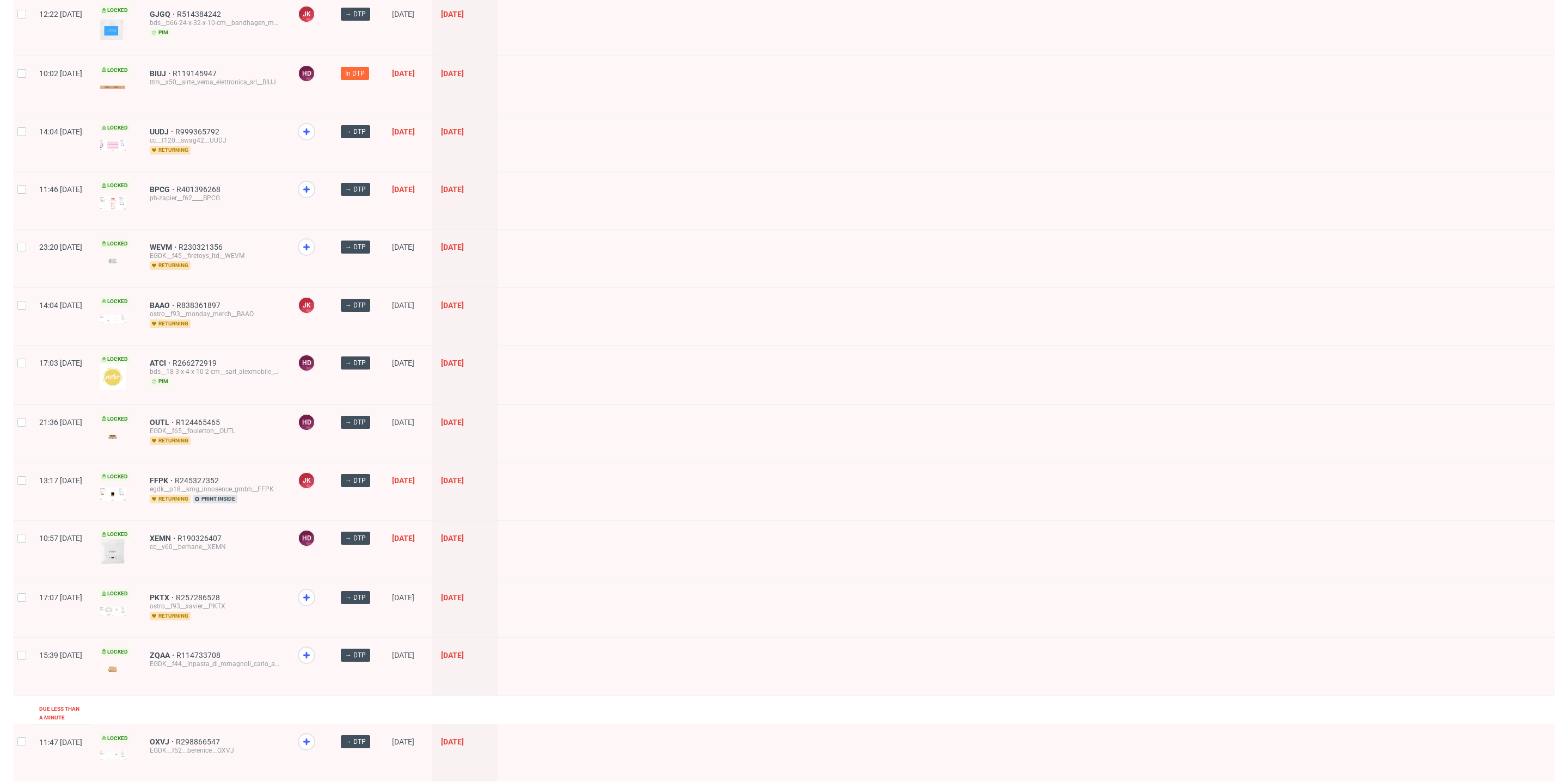
scroll to position [1061, 0]
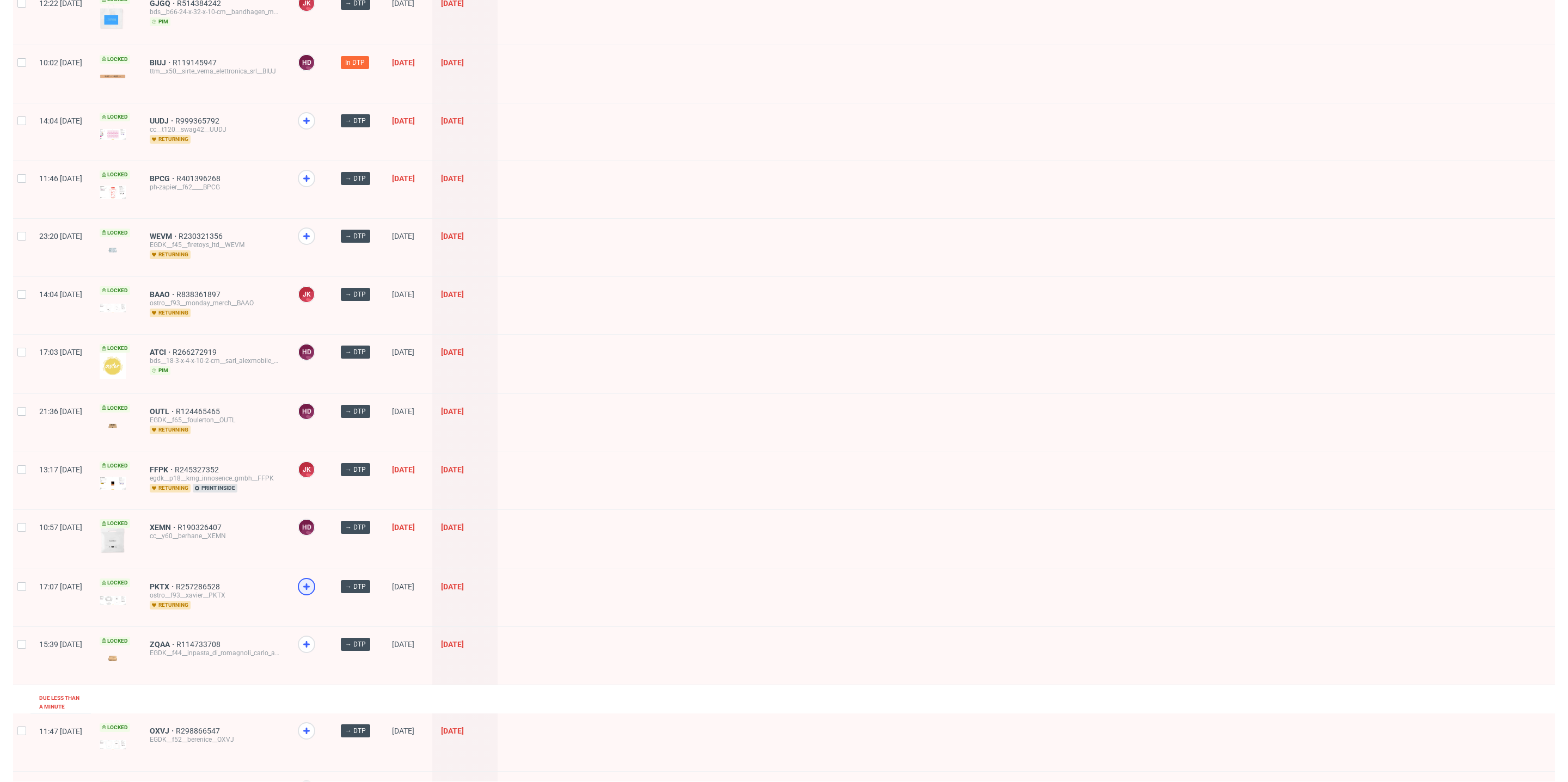
click at [315, 578] on div at bounding box center [306, 587] width 18 height 18
click at [313, 638] on icon at bounding box center [306, 644] width 13 height 13
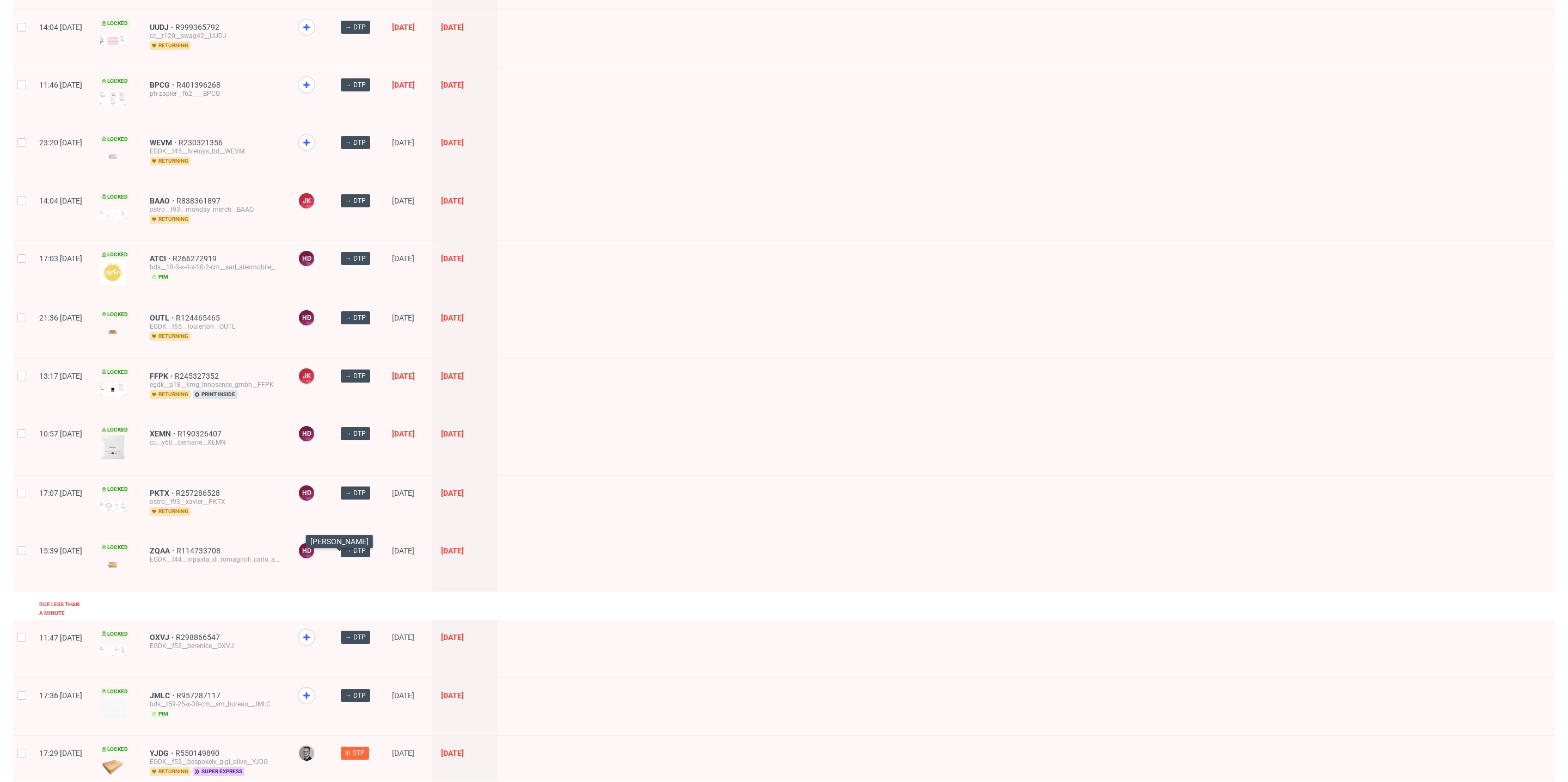
scroll to position [1161, 0]
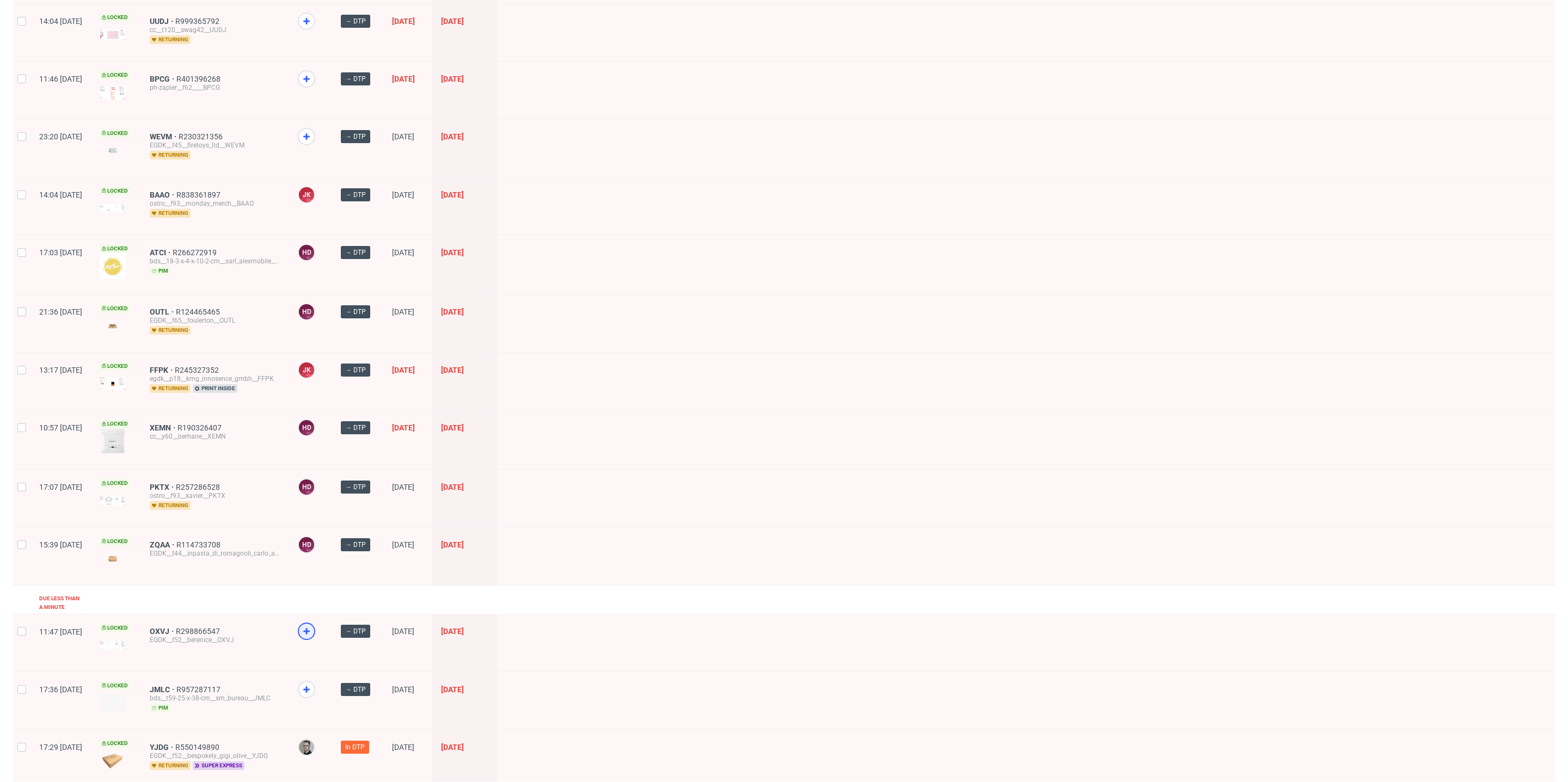
click at [313, 625] on icon at bounding box center [306, 631] width 13 height 13
click at [245, 761] on span "super express" at bounding box center [219, 766] width 52 height 9
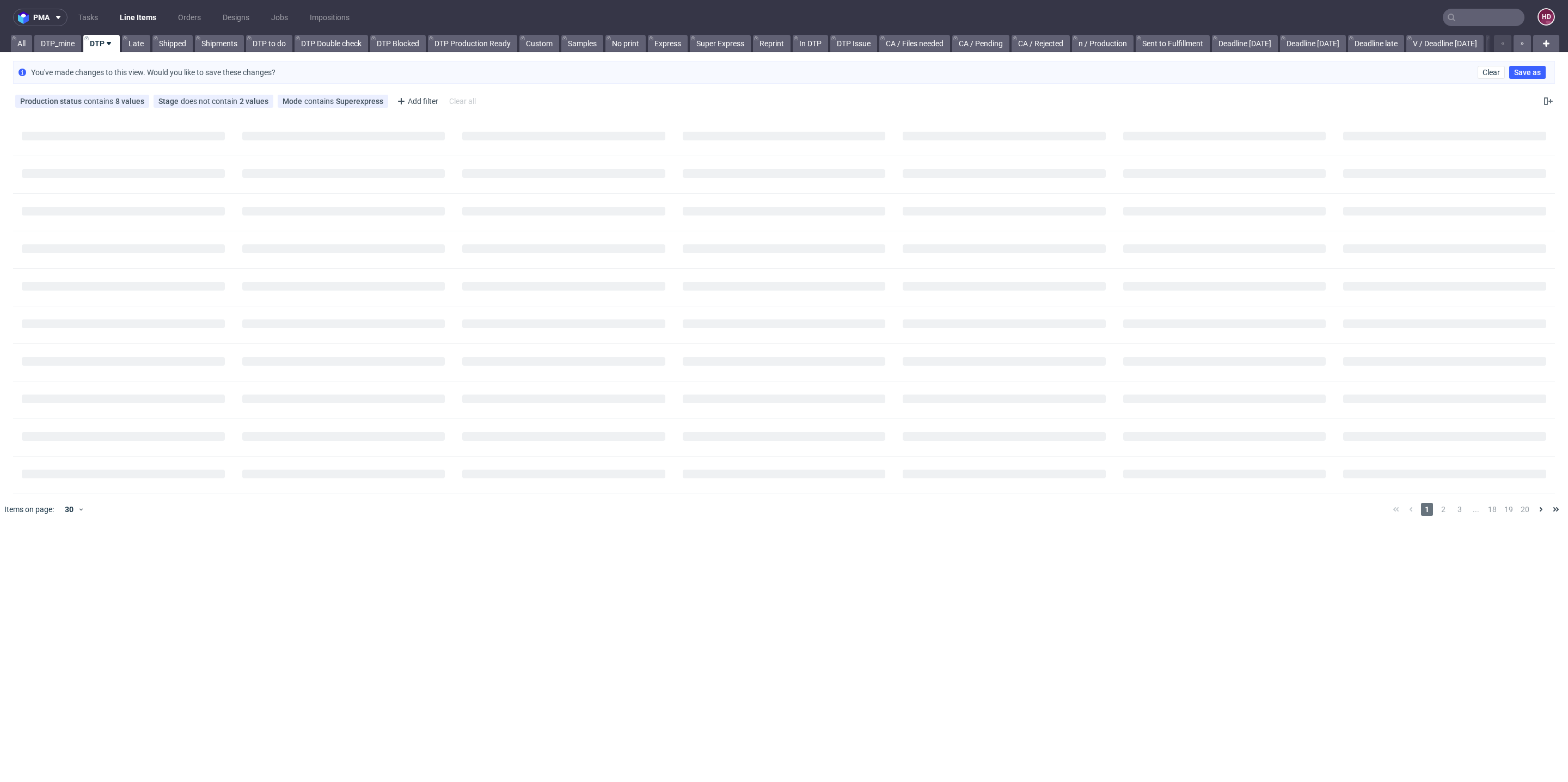
scroll to position [0, 0]
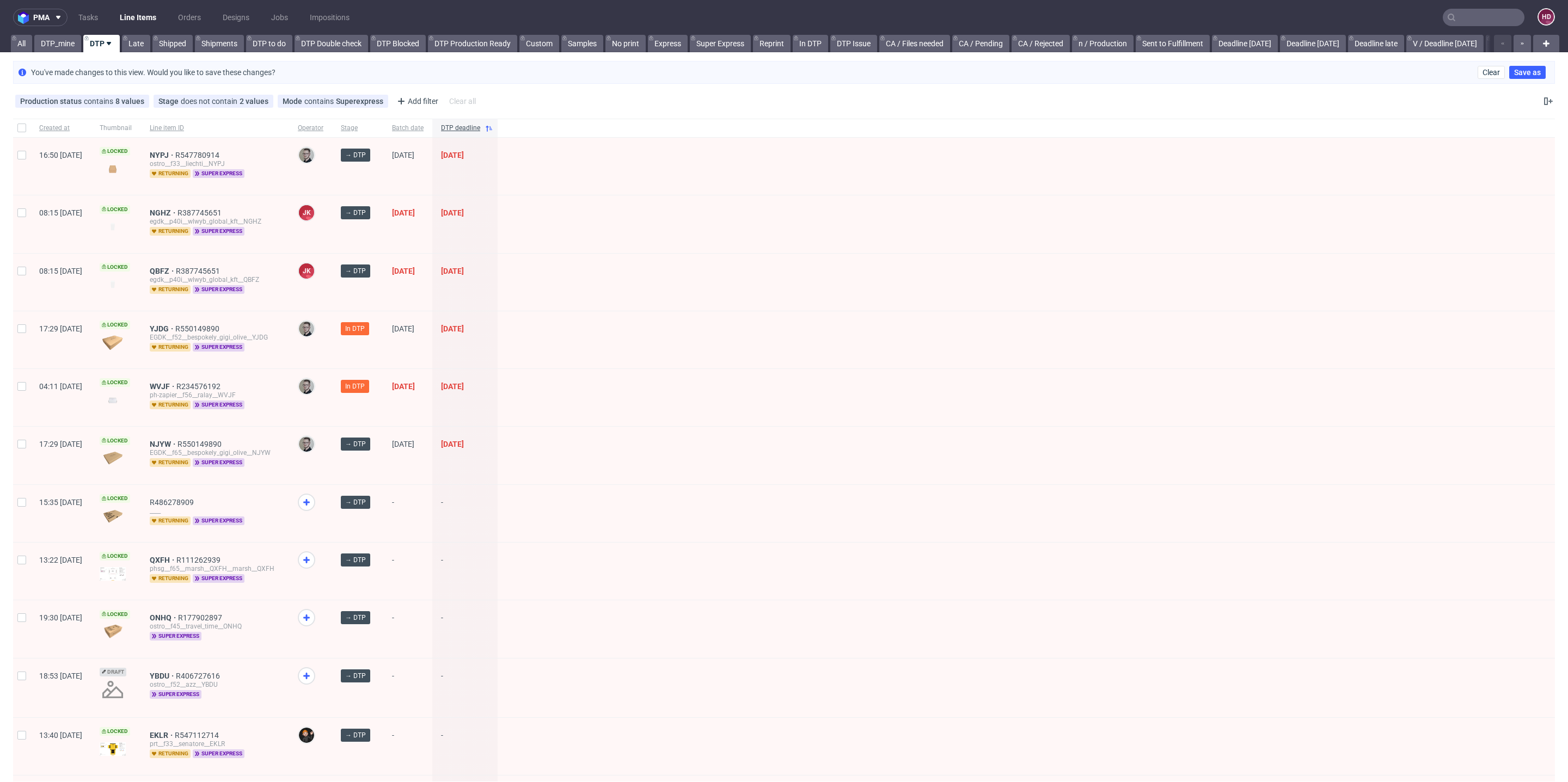
click at [95, 38] on link "DTP" at bounding box center [102, 43] width 37 height 18
click at [98, 35] on link "DTP" at bounding box center [102, 43] width 37 height 18
click at [23, 47] on link "All" at bounding box center [21, 43] width 21 height 18
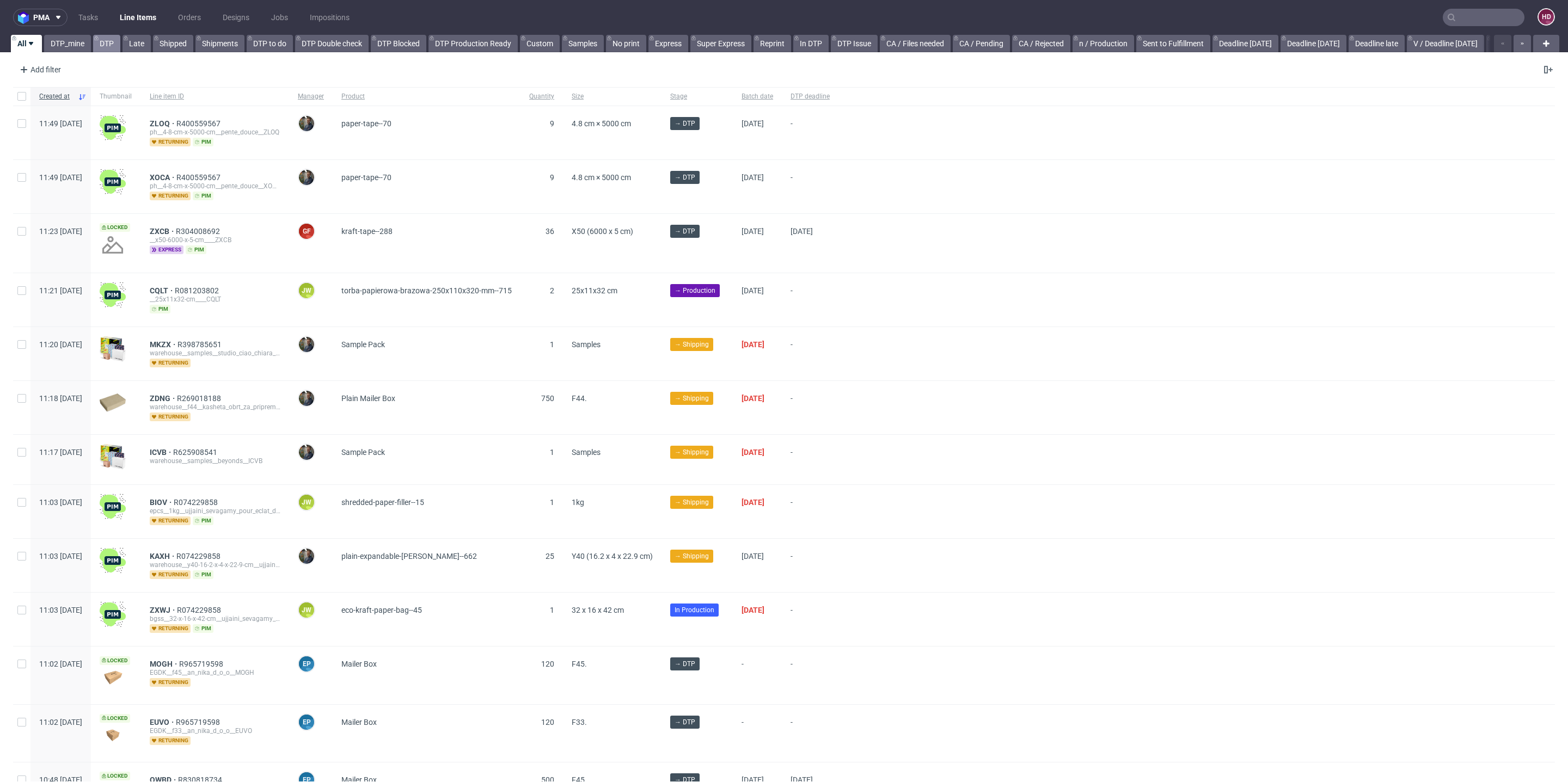
click at [106, 41] on link "DTP" at bounding box center [107, 43] width 27 height 18
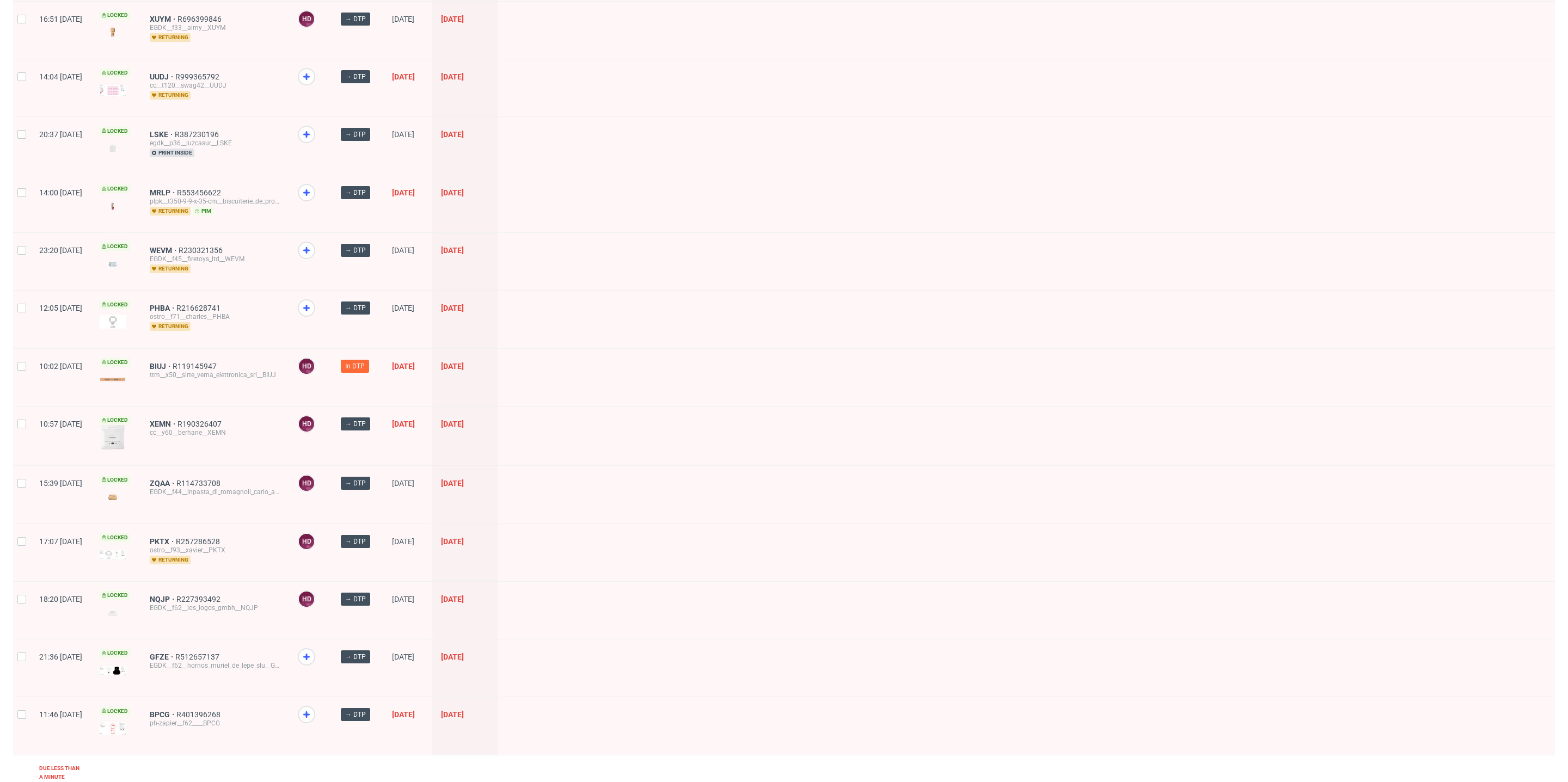
scroll to position [1178, 0]
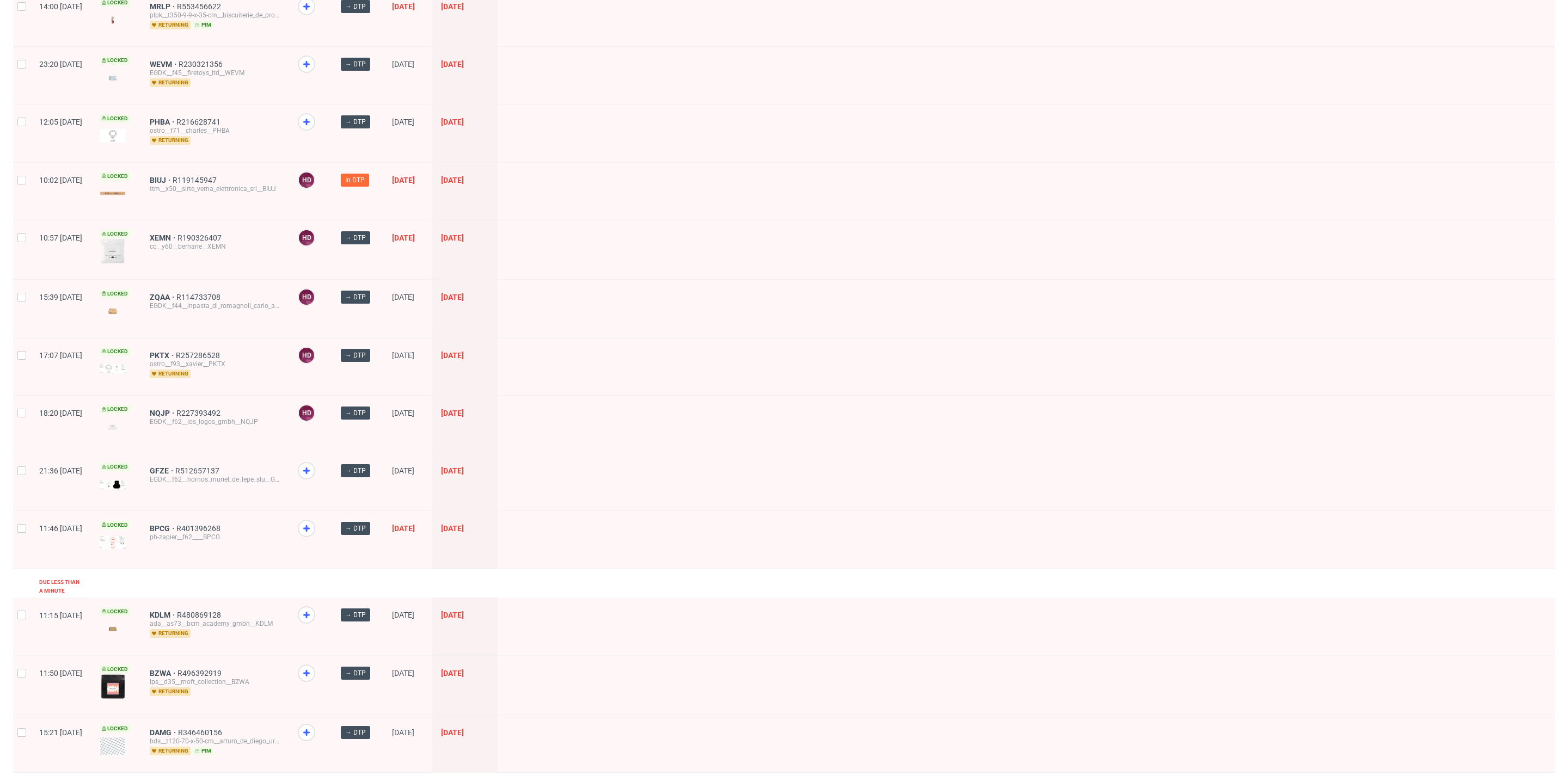
click at [197, 511] on div "BPCG R401396268 ph-zapier__f62____BPCG" at bounding box center [215, 540] width 148 height 57
click at [177, 524] on span "BPCG" at bounding box center [163, 528] width 27 height 9
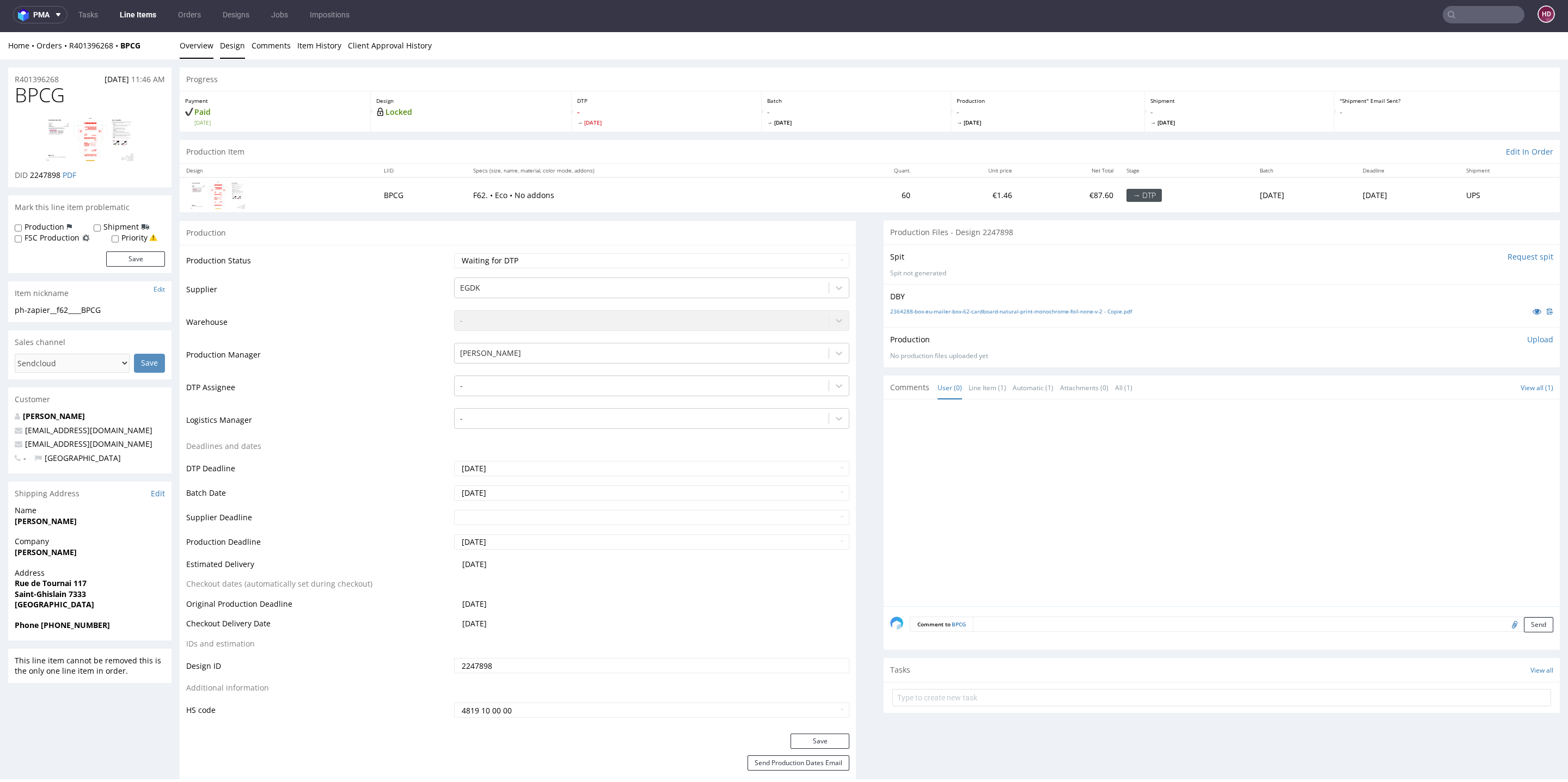
click at [231, 40] on link "Design" at bounding box center [232, 46] width 25 height 27
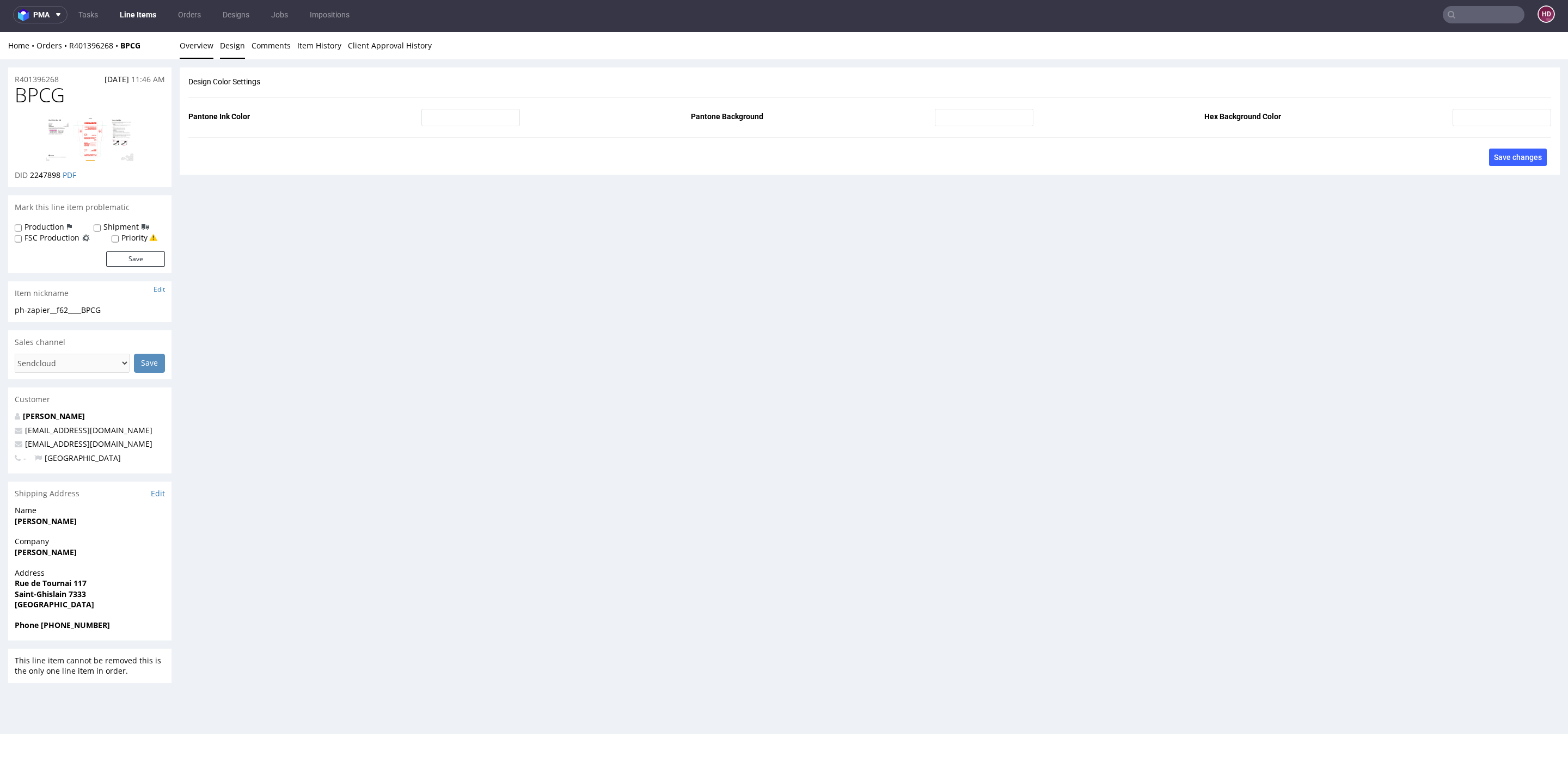
click at [197, 48] on link "Overview" at bounding box center [196, 46] width 33 height 27
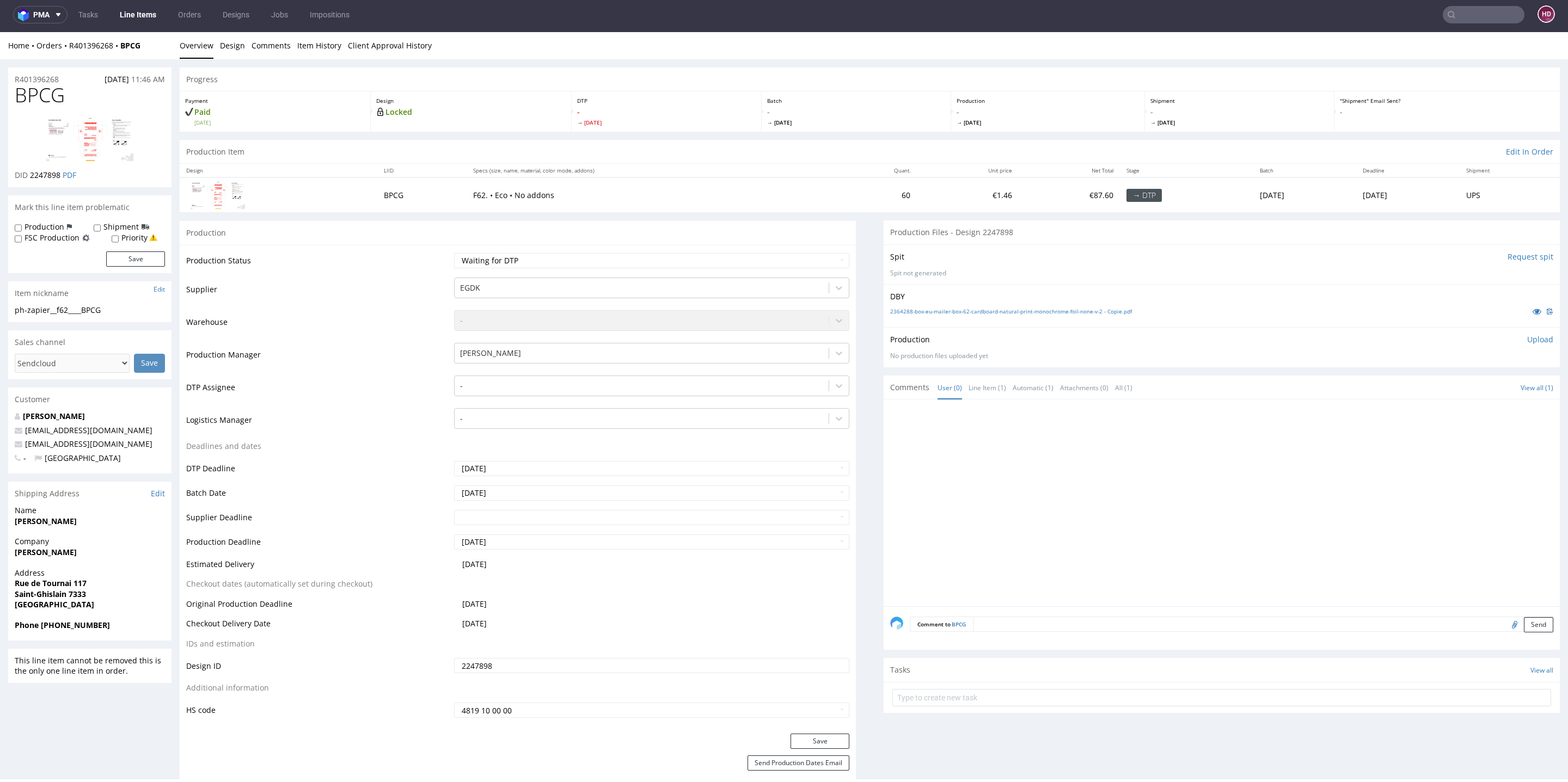
click at [116, 127] on img at bounding box center [89, 139] width 87 height 44
click at [136, 9] on link "Line Items" at bounding box center [138, 15] width 49 height 18
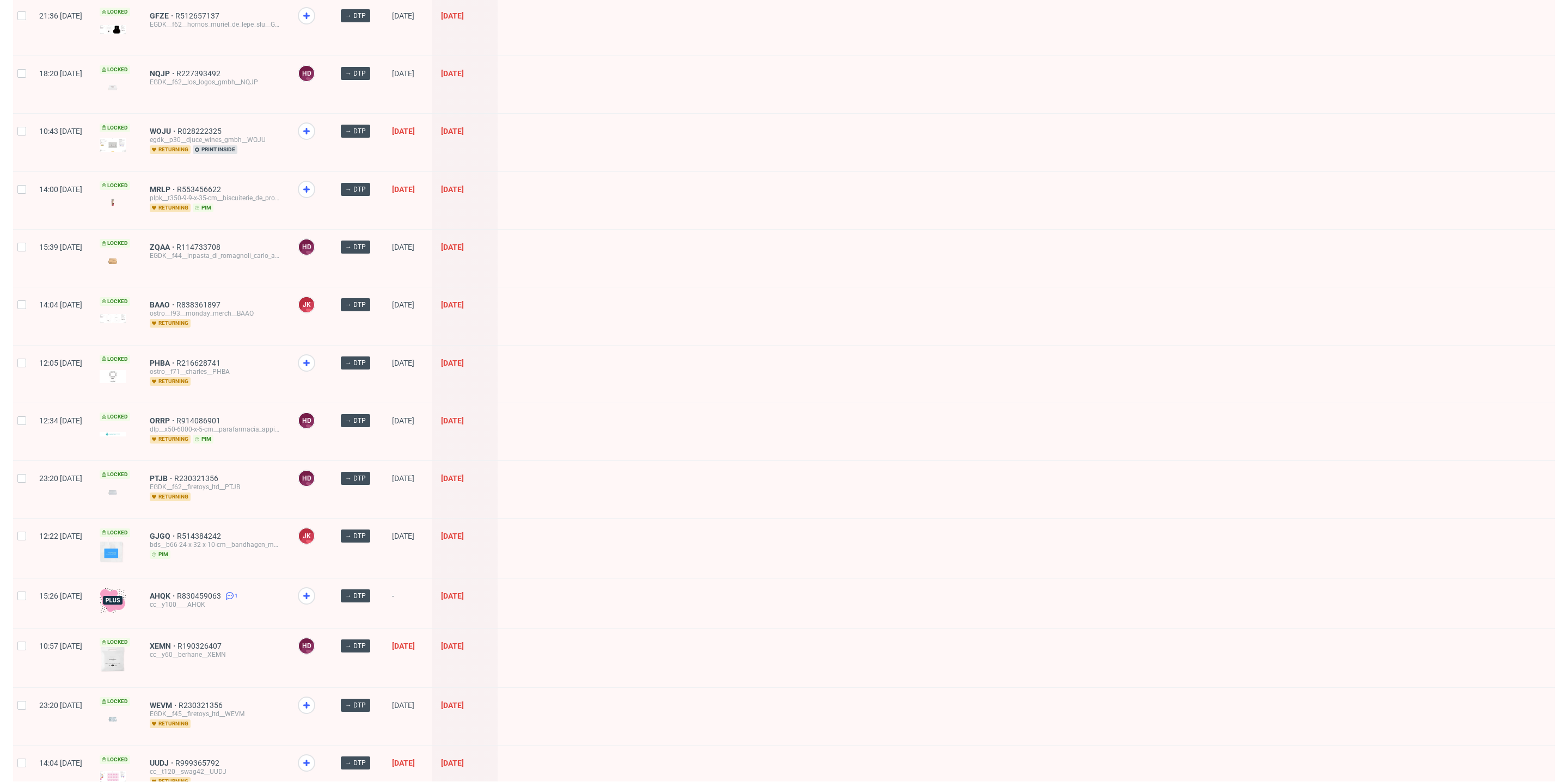
scroll to position [1178, 0]
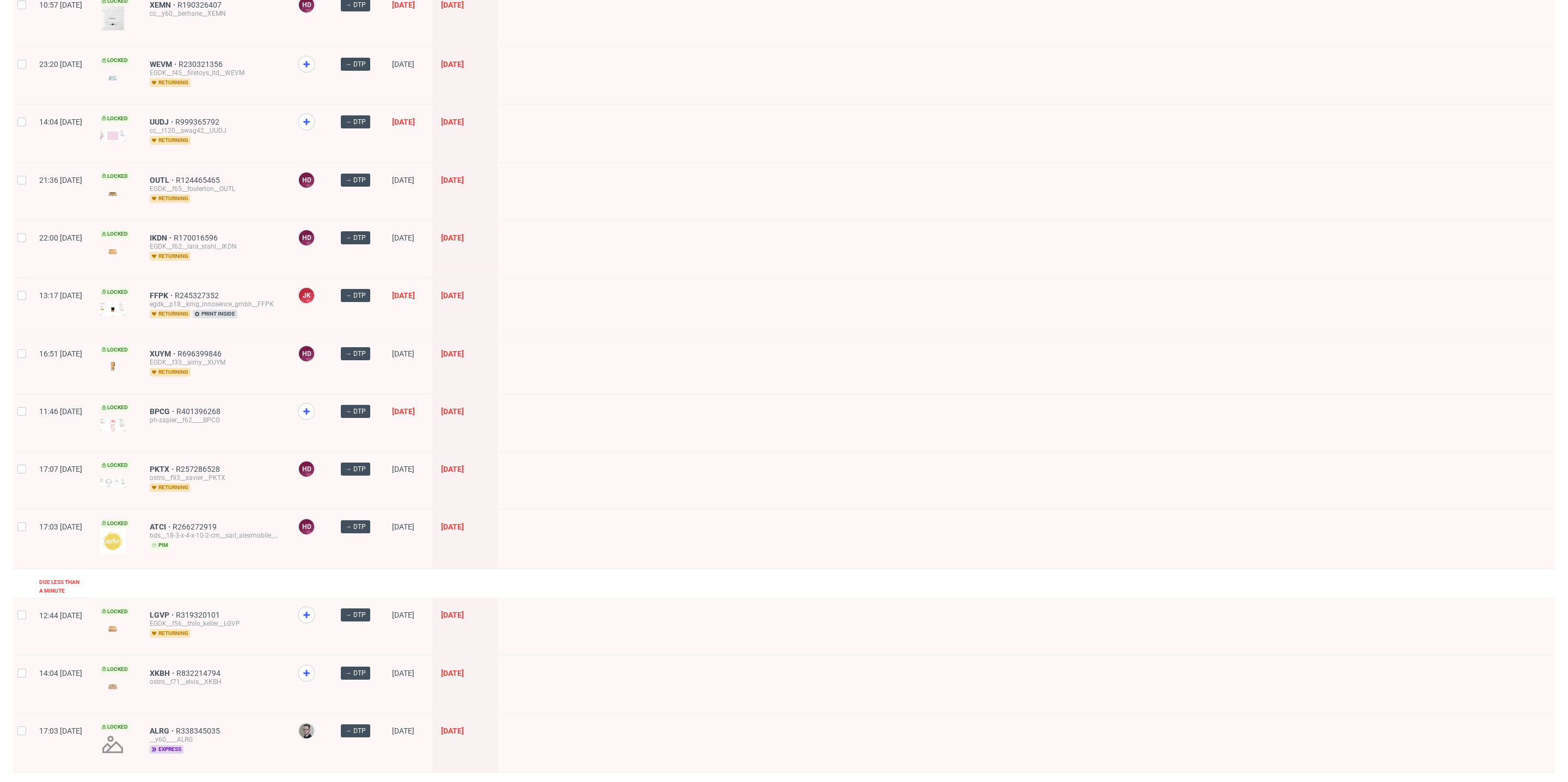
click at [1437, 781] on span "2" at bounding box center [1443, 787] width 12 height 13
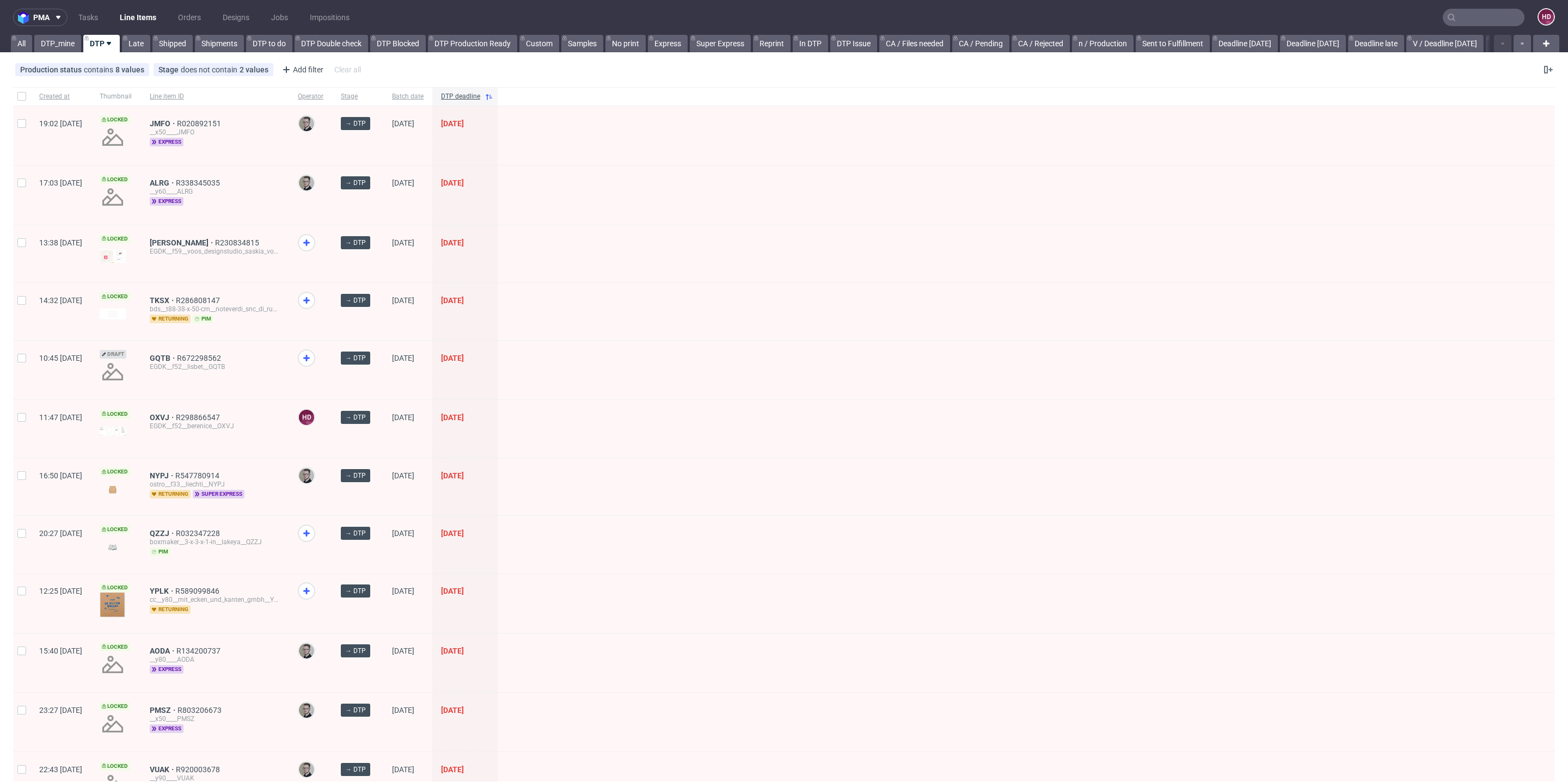
click at [206, 658] on div "__y80____AODA" at bounding box center [215, 660] width 131 height 9
click at [183, 665] on span "express" at bounding box center [166, 669] width 33 height 9
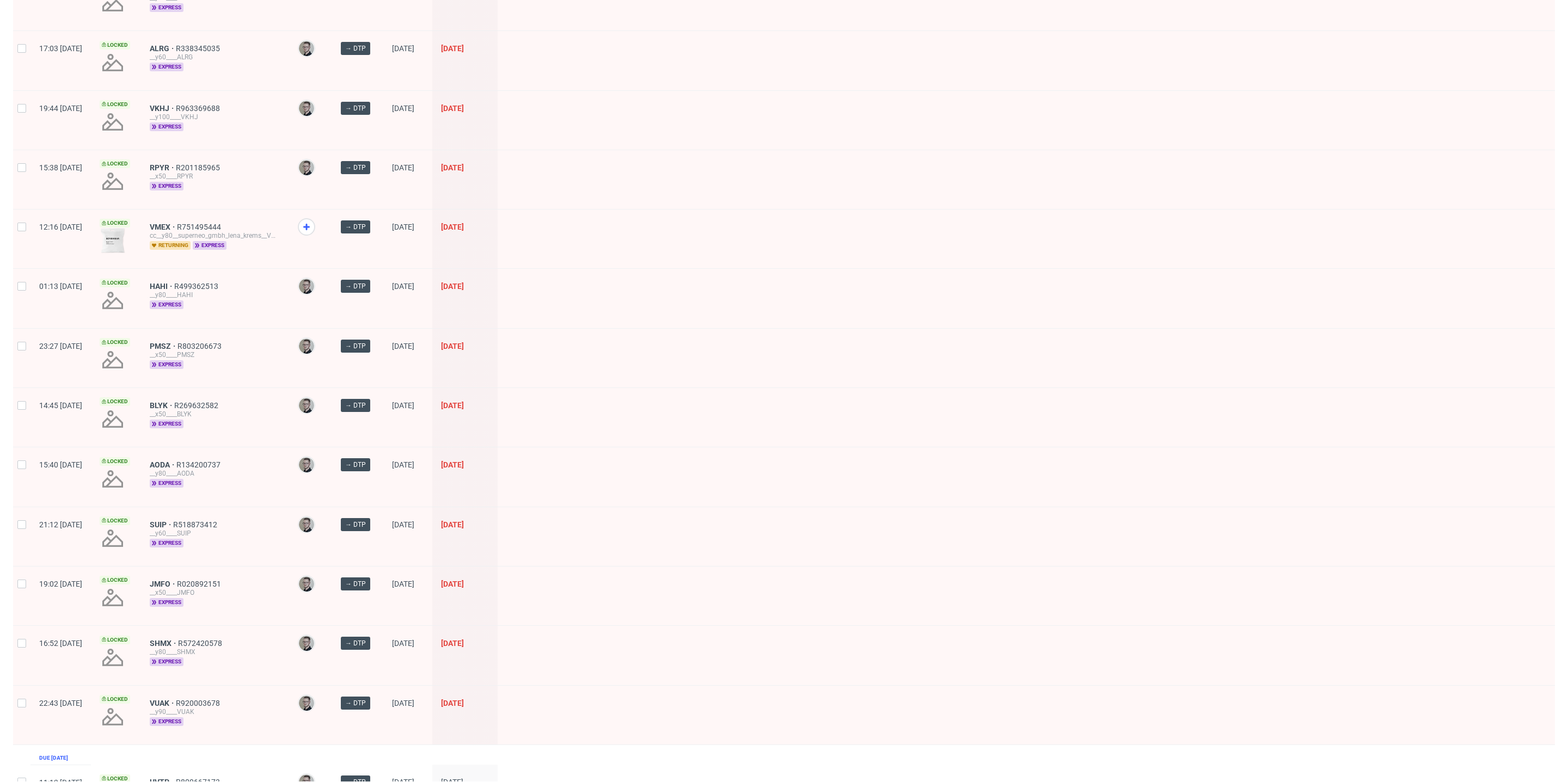
scroll to position [756, 0]
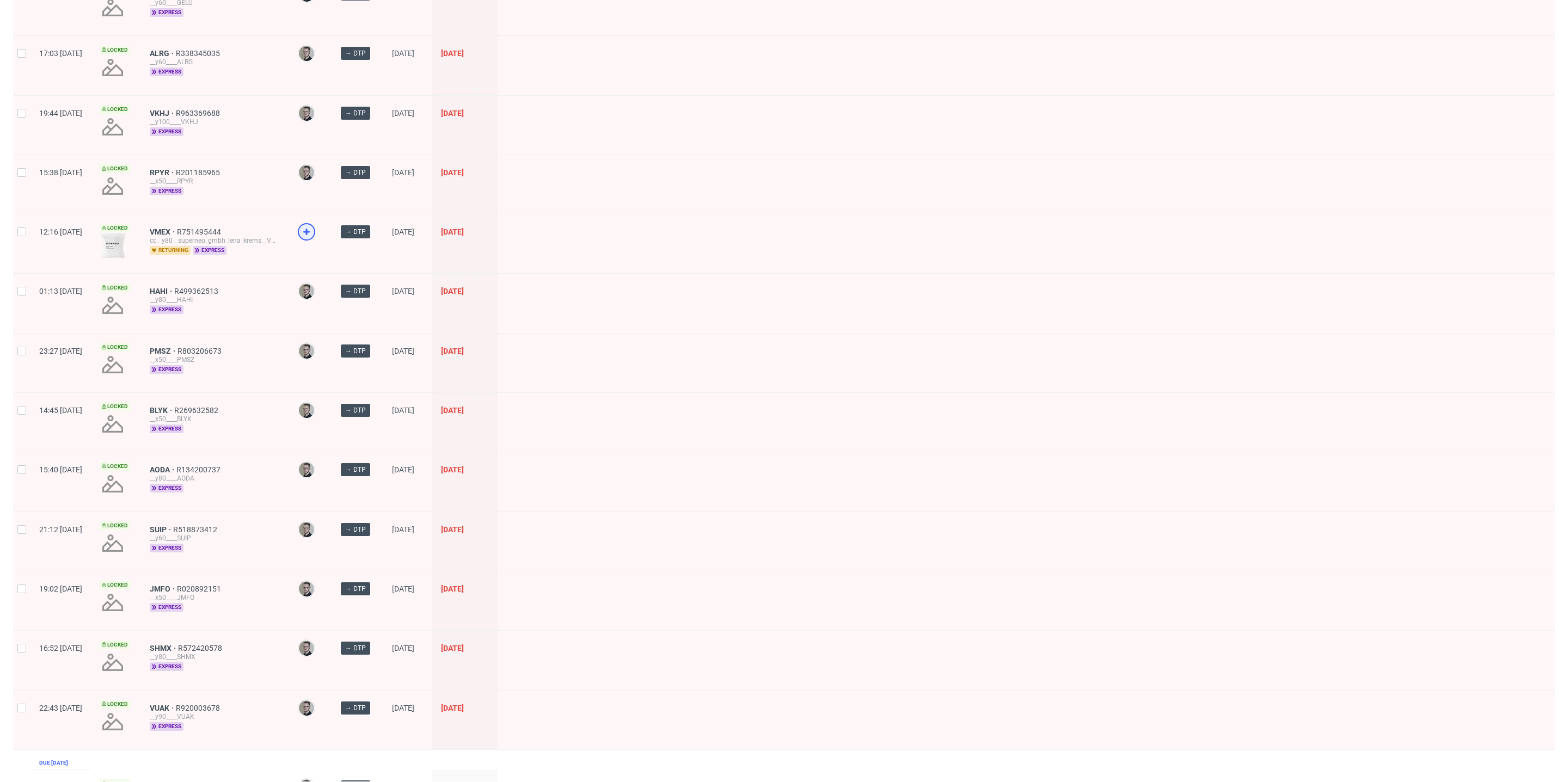
click at [313, 226] on icon at bounding box center [306, 231] width 13 height 13
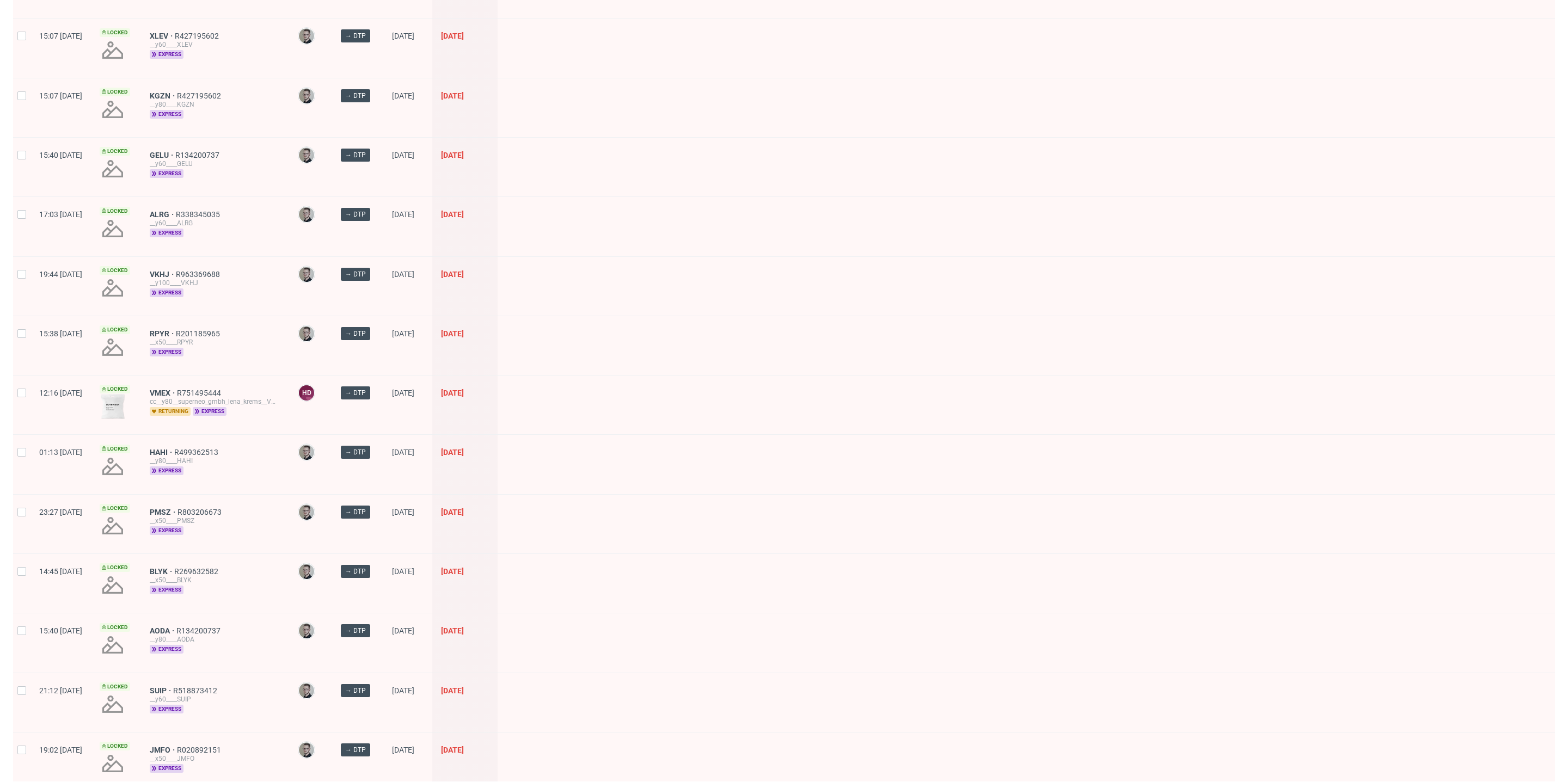
scroll to position [618, 0]
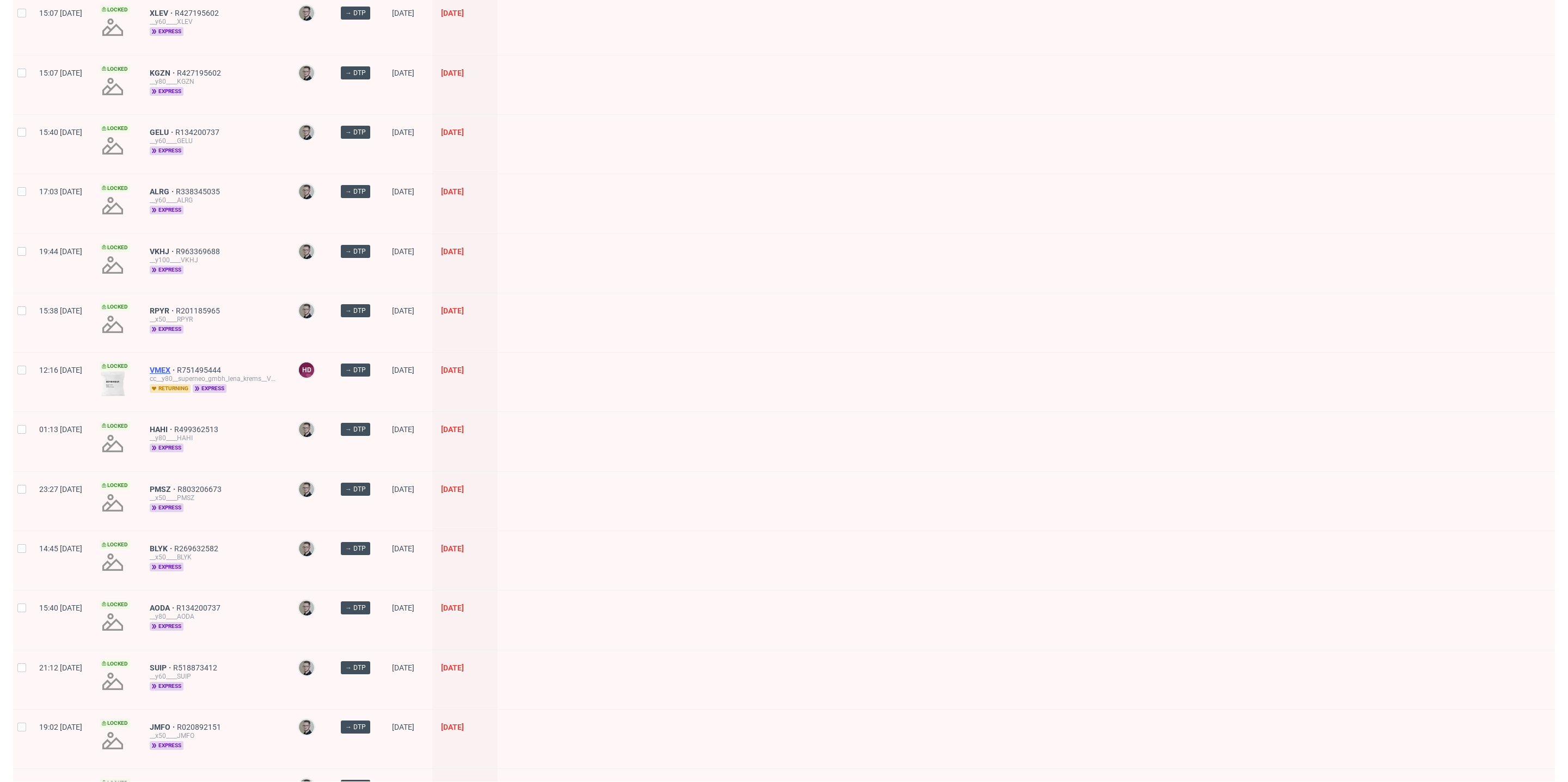
click at [177, 366] on span "VMEX" at bounding box center [163, 370] width 27 height 9
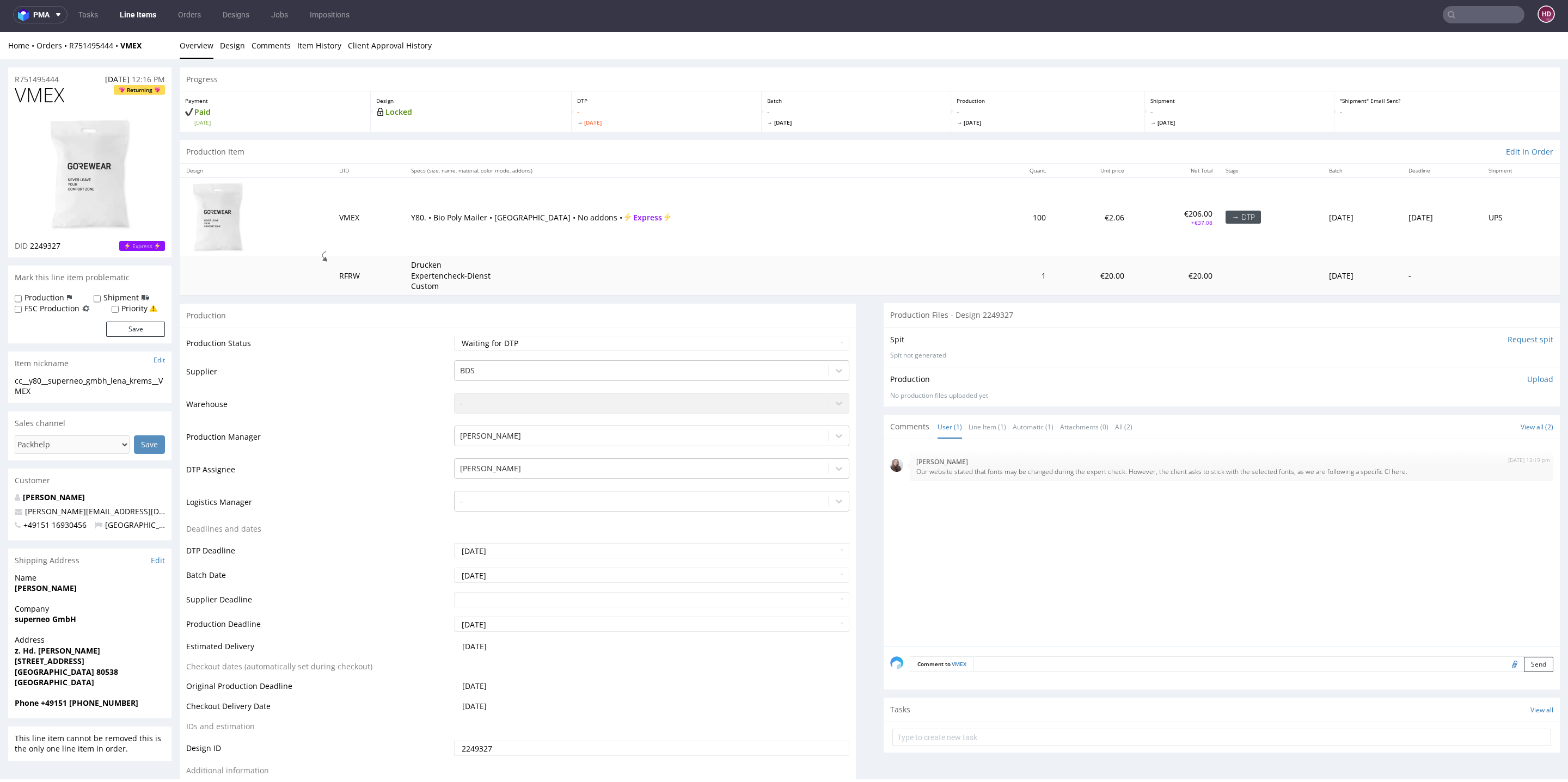
click at [121, 11] on link "Line Items" at bounding box center [138, 15] width 49 height 18
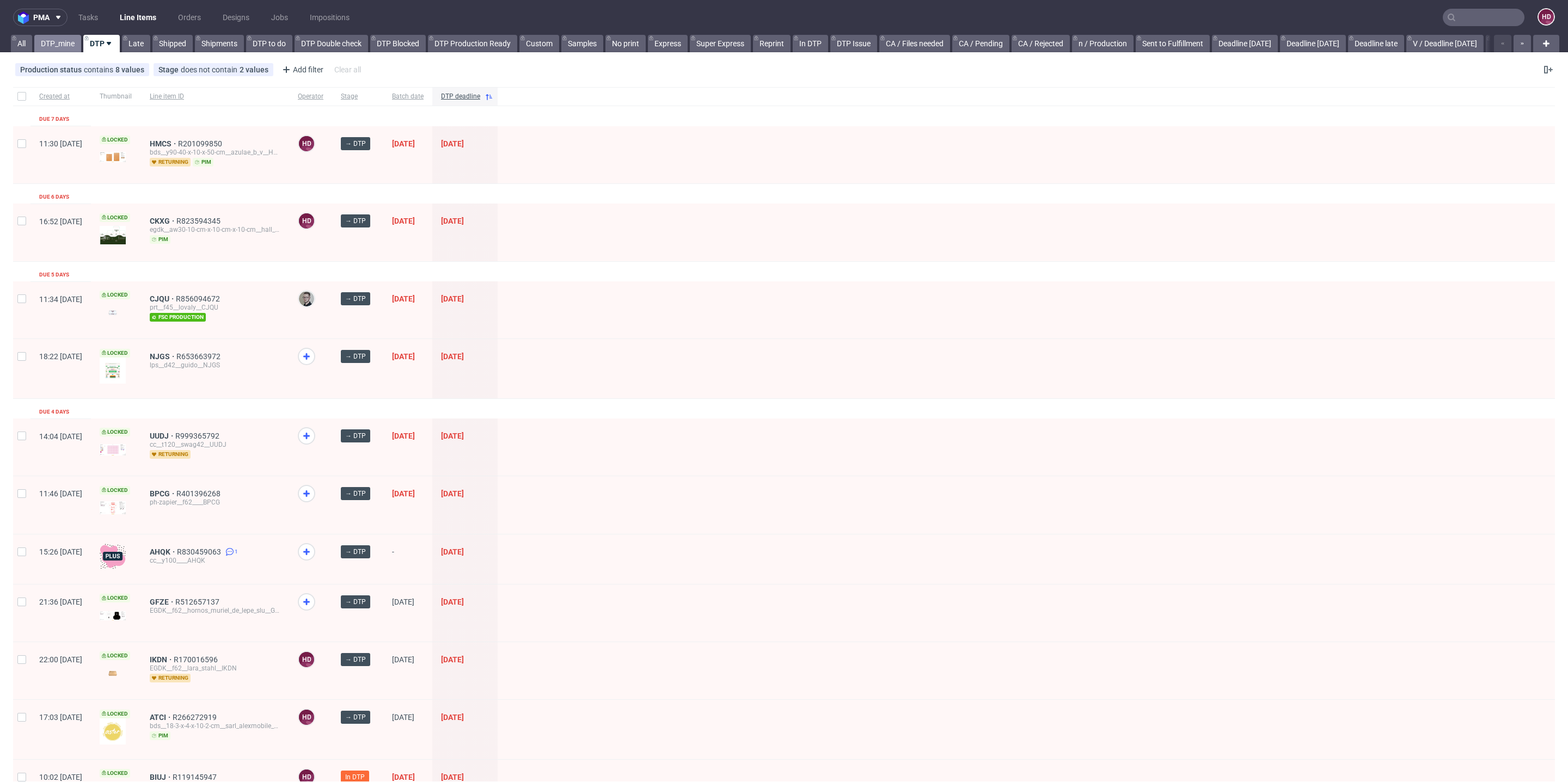
click at [58, 41] on link "DTP_mine" at bounding box center [57, 43] width 47 height 18
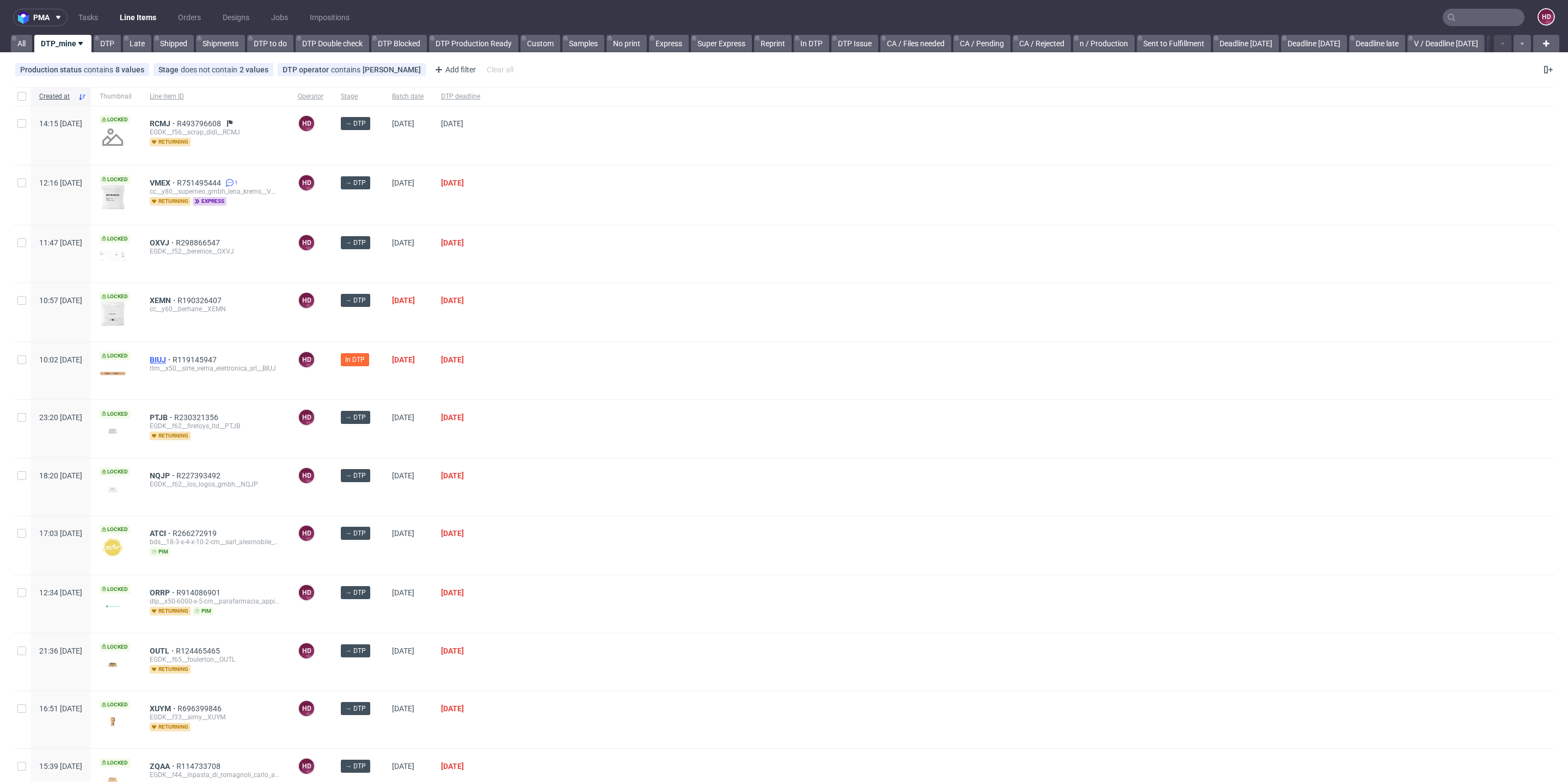
click at [173, 357] on span "BIUJ" at bounding box center [161, 360] width 23 height 9
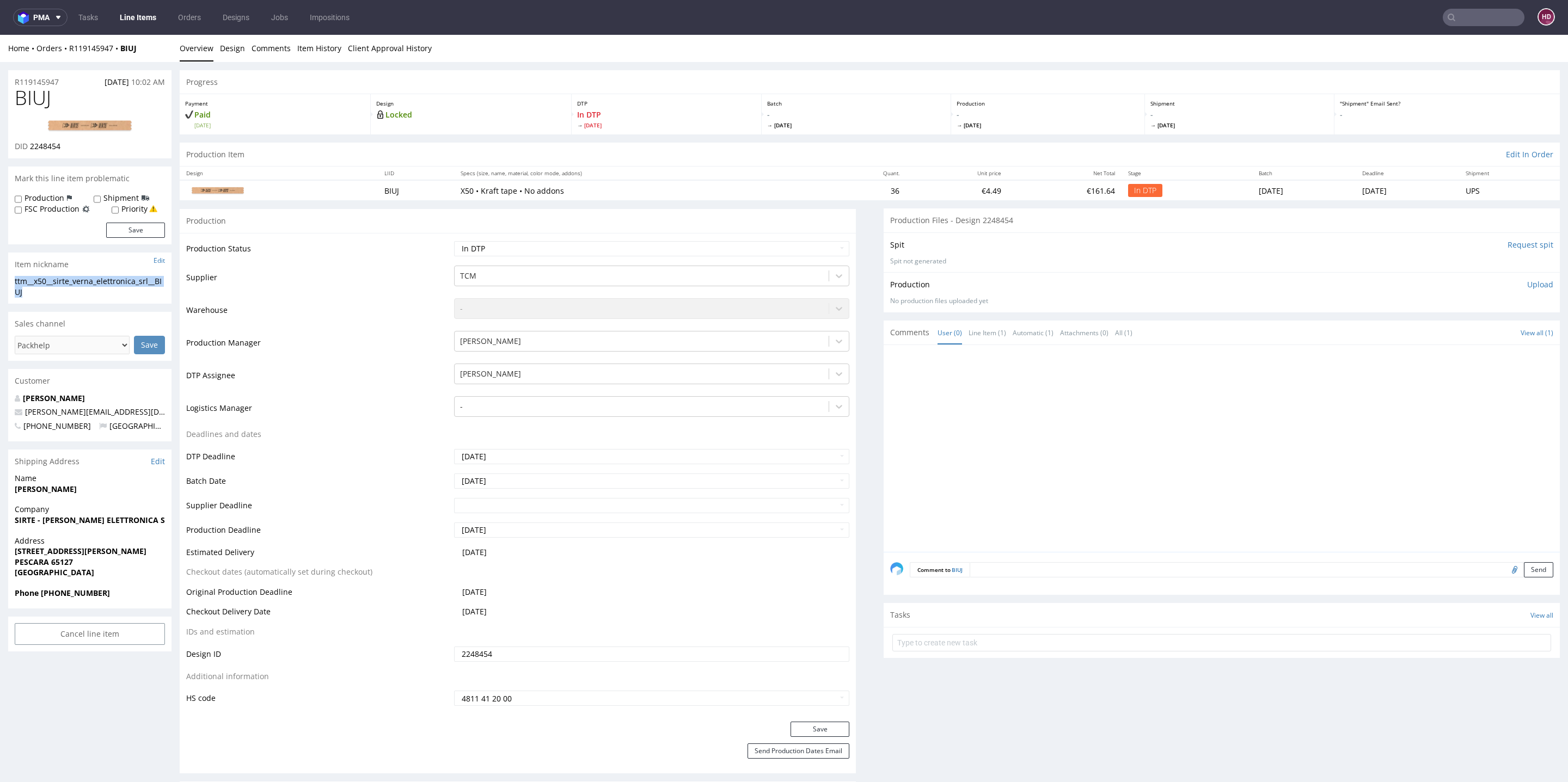
drag, startPoint x: 55, startPoint y: 293, endPoint x: 5, endPoint y: 283, distance: 51.0
drag, startPoint x: 65, startPoint y: 80, endPoint x: 1, endPoint y: 81, distance: 64.0
drag, startPoint x: 74, startPoint y: 147, endPoint x: 29, endPoint y: 146, distance: 45.0
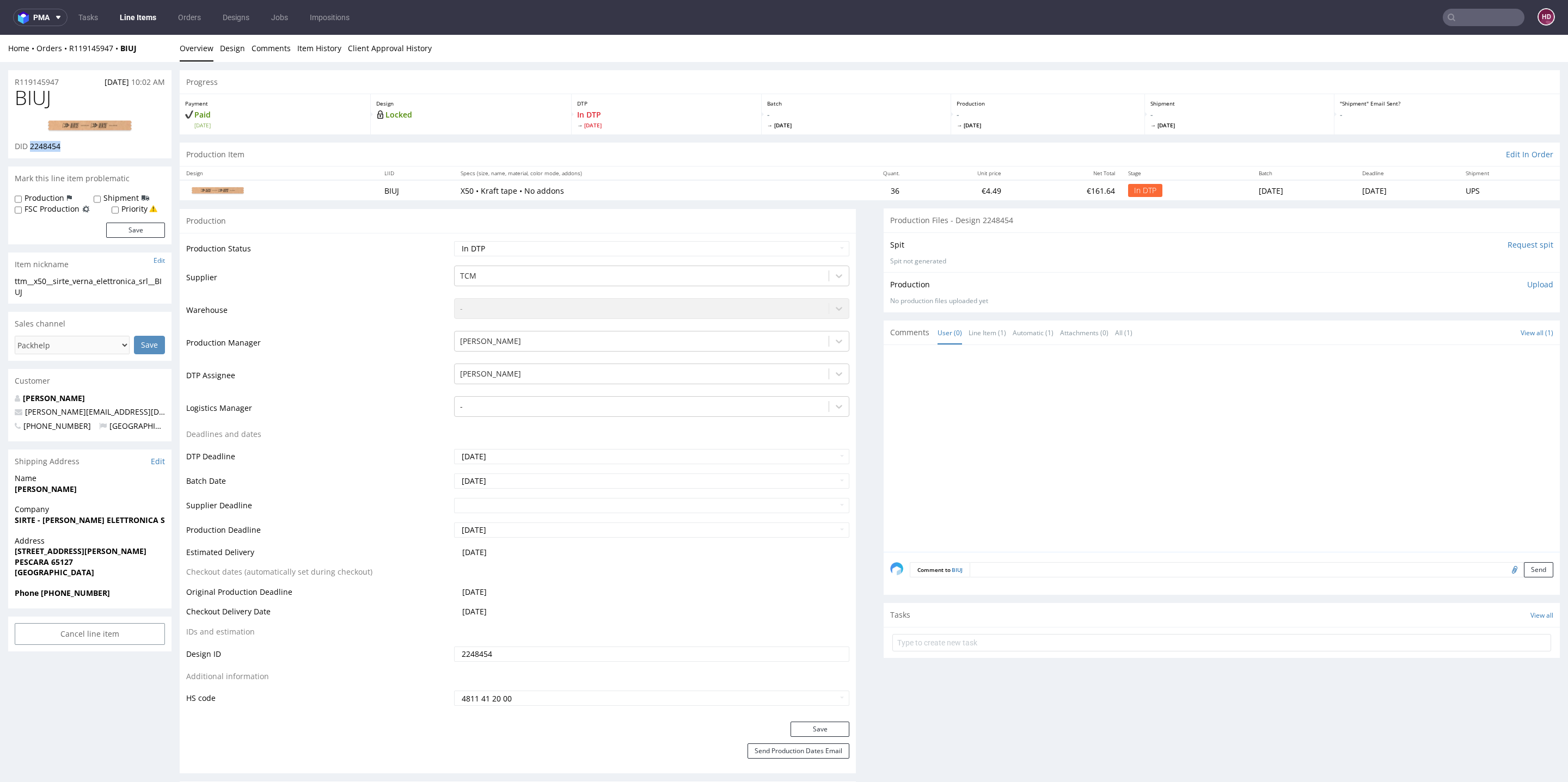
click at [29, 146] on div "DID 2248454" at bounding box center [89, 147] width 150 height 11
drag, startPoint x: 55, startPoint y: 98, endPoint x: 13, endPoint y: 95, distance: 42.1
click at [13, 95] on div "BIUJ DID 2248454" at bounding box center [89, 122] width 163 height 71
drag, startPoint x: 69, startPoint y: 147, endPoint x: 30, endPoint y: 145, distance: 39.1
click at [30, 145] on div "DID 2248454" at bounding box center [89, 147] width 150 height 11
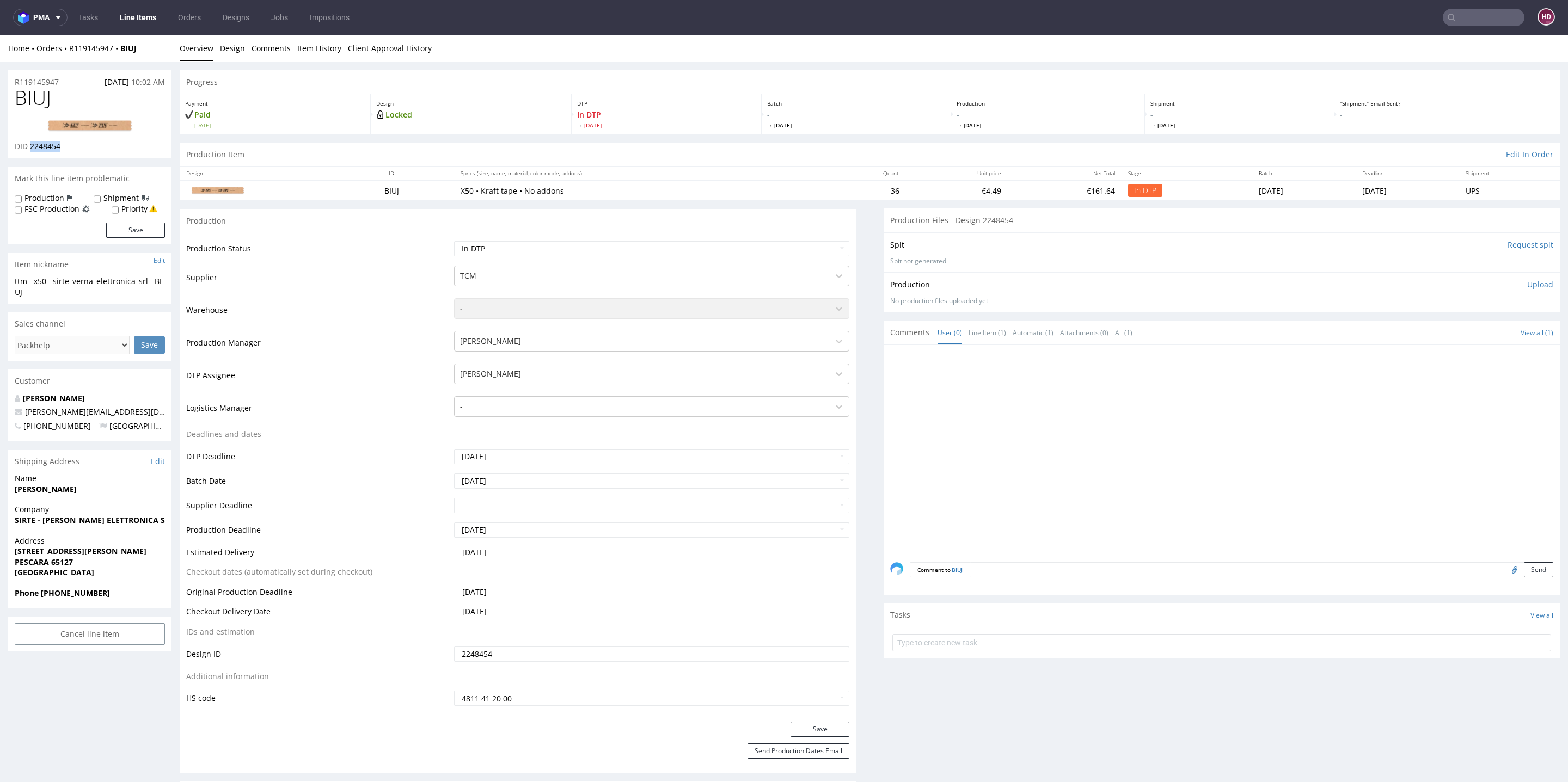
click at [90, 128] on img at bounding box center [89, 126] width 87 height 13
click at [1527, 276] on div "Production Upload No production files uploaded yet Description (optional) Add f…" at bounding box center [1222, 292] width 676 height 40
click at [1527, 282] on p "Upload" at bounding box center [1540, 285] width 26 height 11
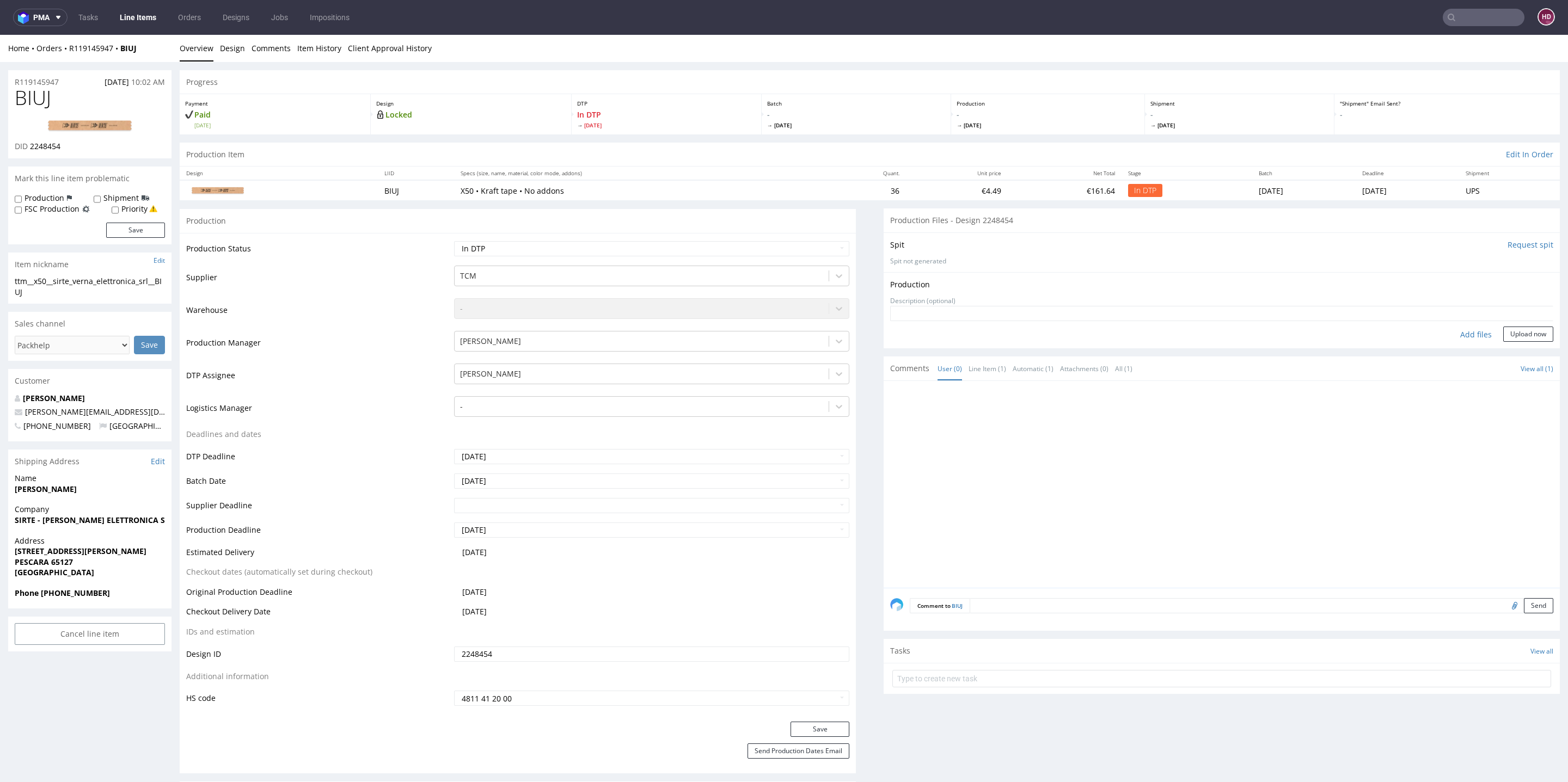
click at [1457, 330] on div "Add files" at bounding box center [1475, 335] width 54 height 16
type input "C:\fakepath\ttm__x50__sirte_verna_elettronica_srl__BIUJ__d2248454__oR119145947.…"
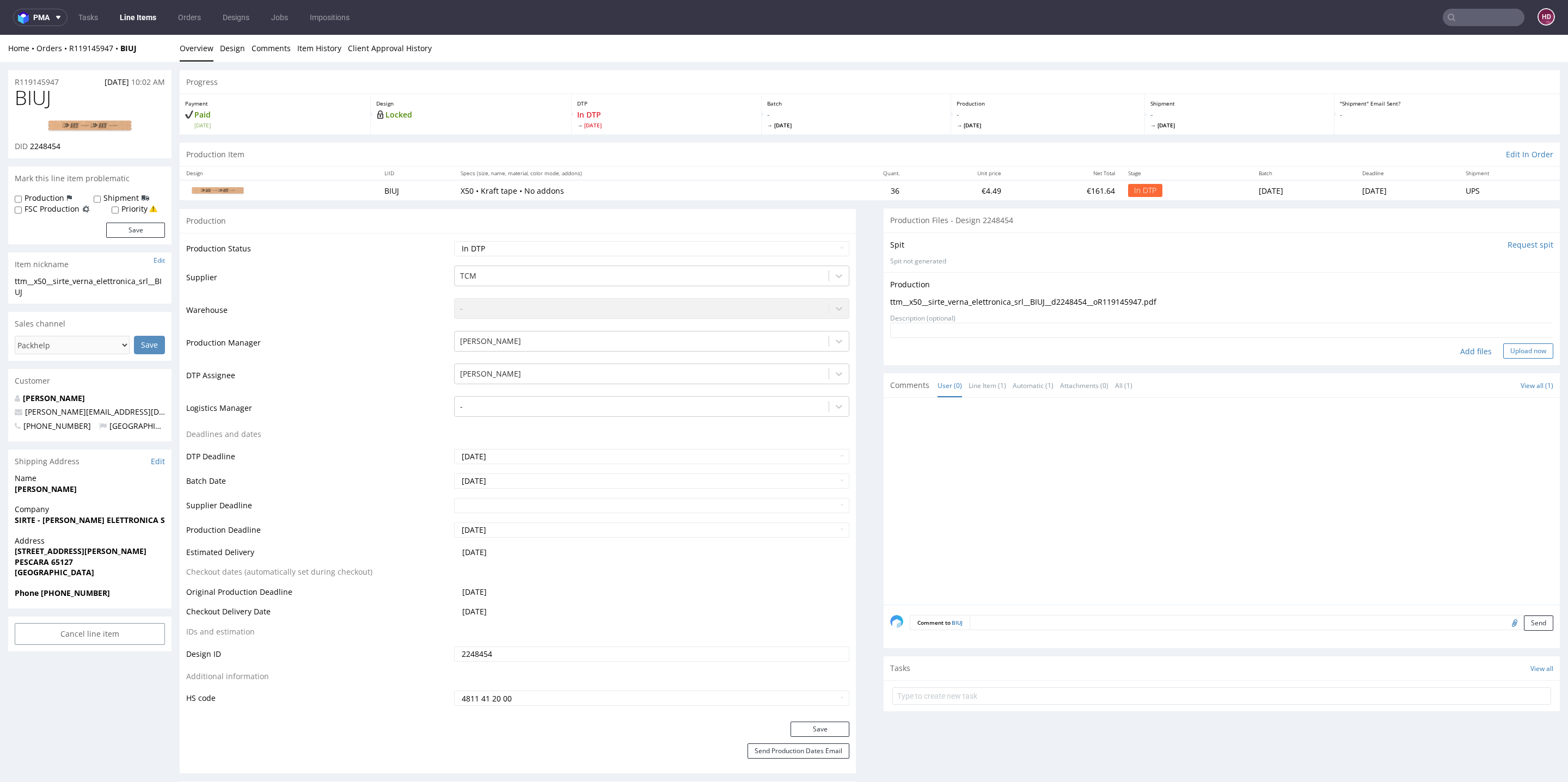
click at [1510, 353] on button "Upload now" at bounding box center [1528, 351] width 50 height 15
click at [239, 50] on link "Design" at bounding box center [232, 48] width 25 height 27
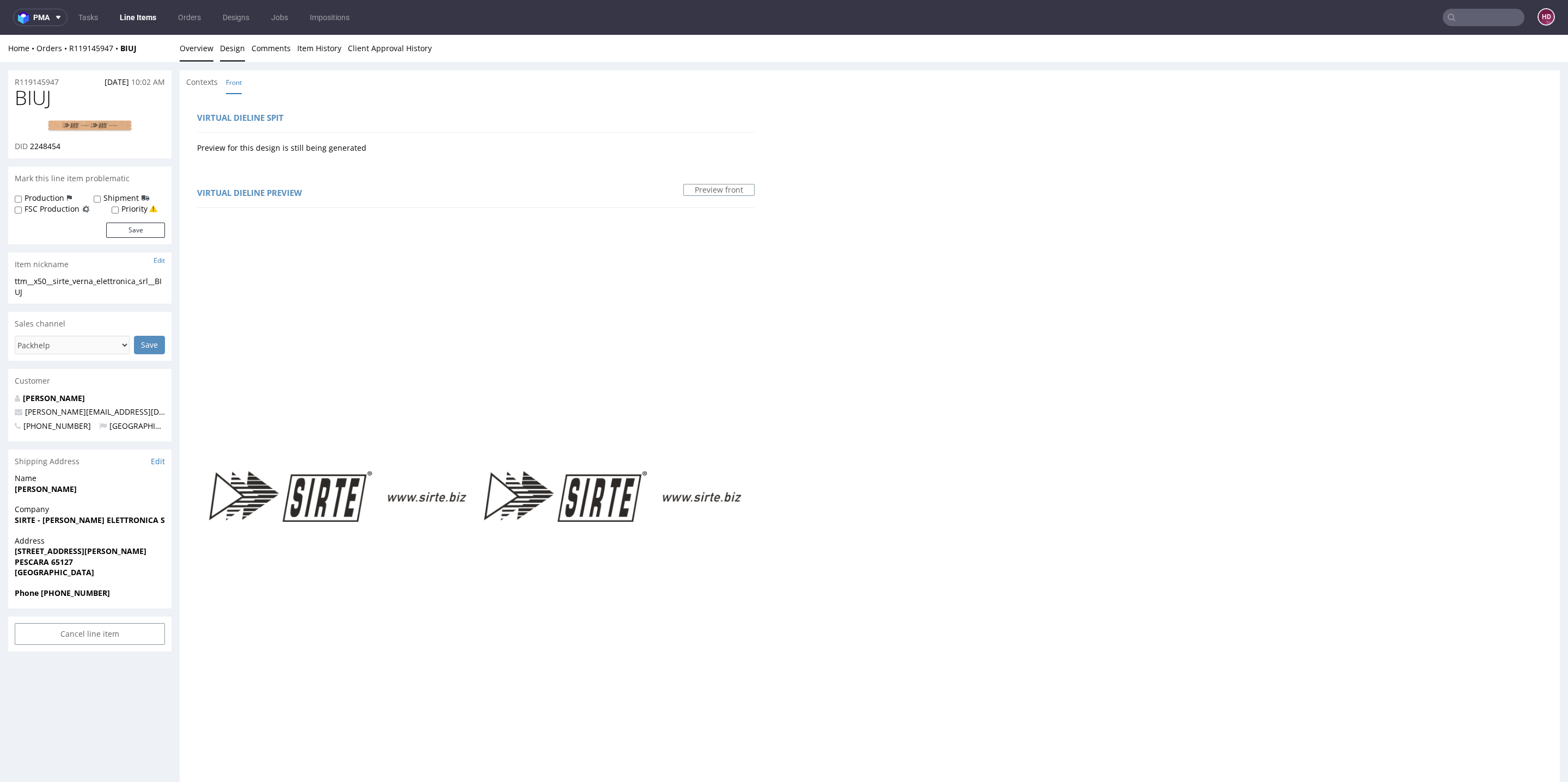
click at [194, 49] on link "Overview" at bounding box center [196, 48] width 33 height 27
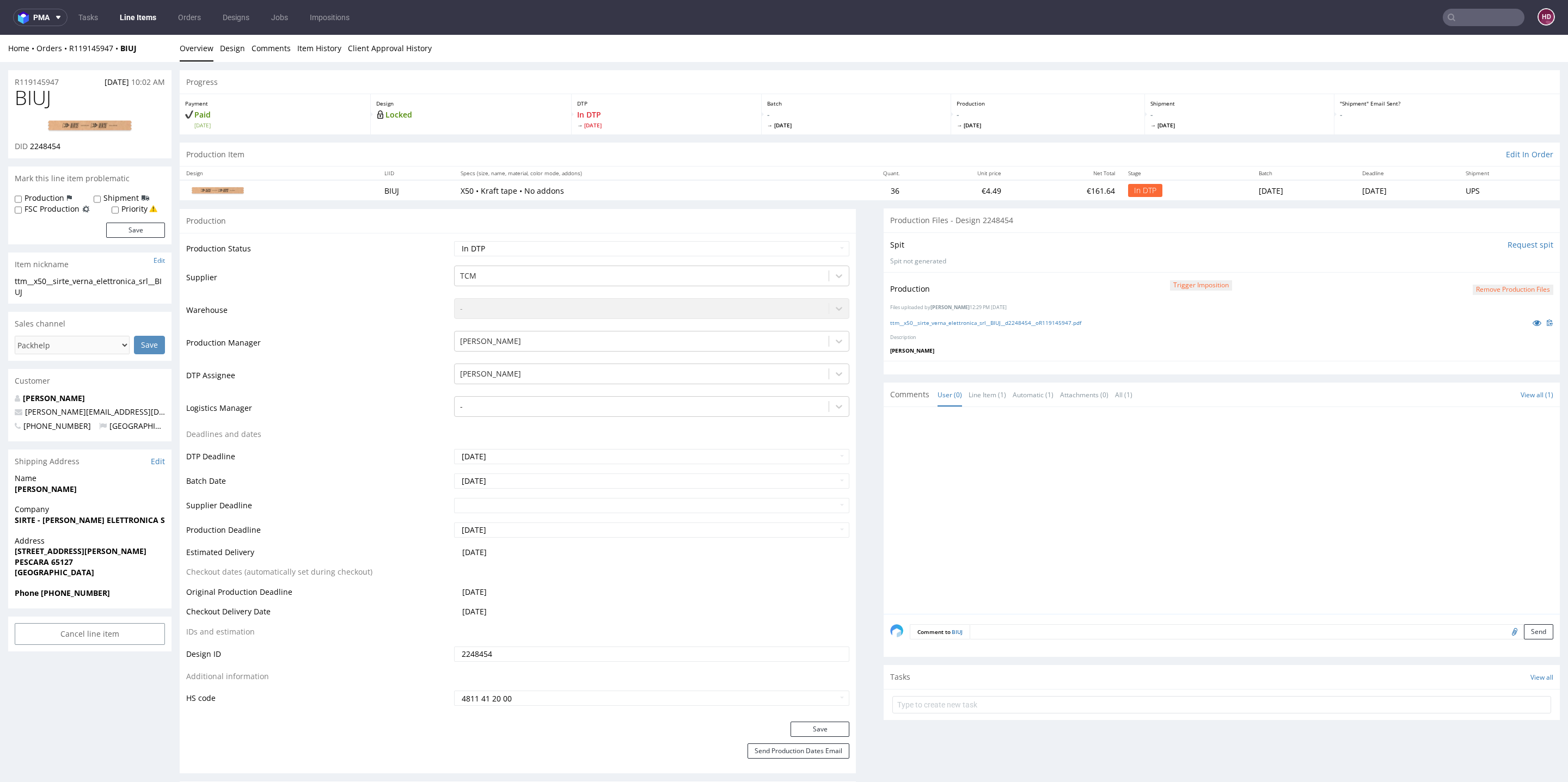
click at [194, 49] on link "Overview" at bounding box center [196, 48] width 33 height 27
click at [1510, 290] on button "Remove production files" at bounding box center [1513, 290] width 80 height 10
click at [1469, 267] on link "Yes" at bounding box center [1471, 264] width 31 height 16
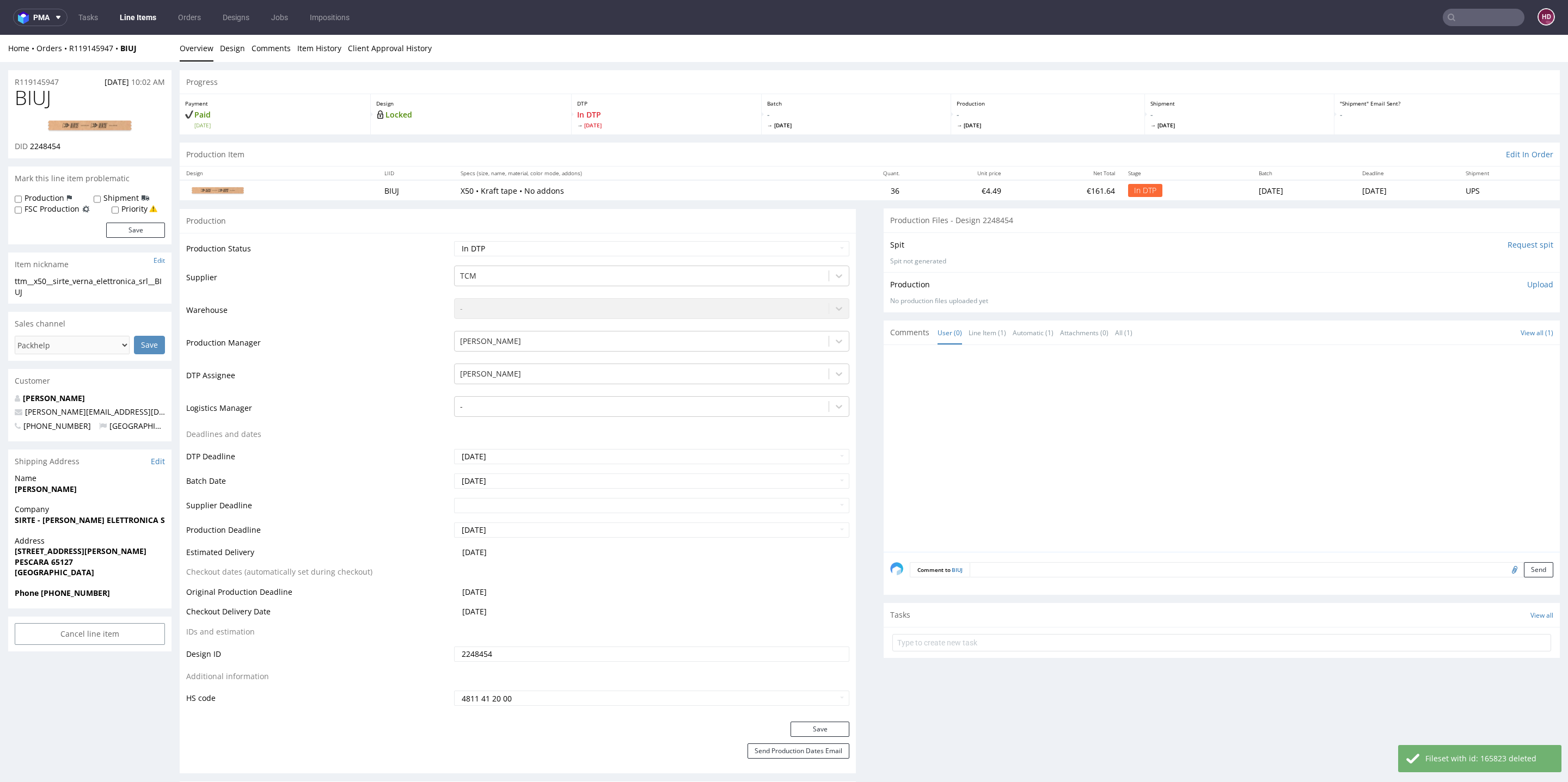
click at [1527, 280] on p "Upload" at bounding box center [1540, 285] width 26 height 11
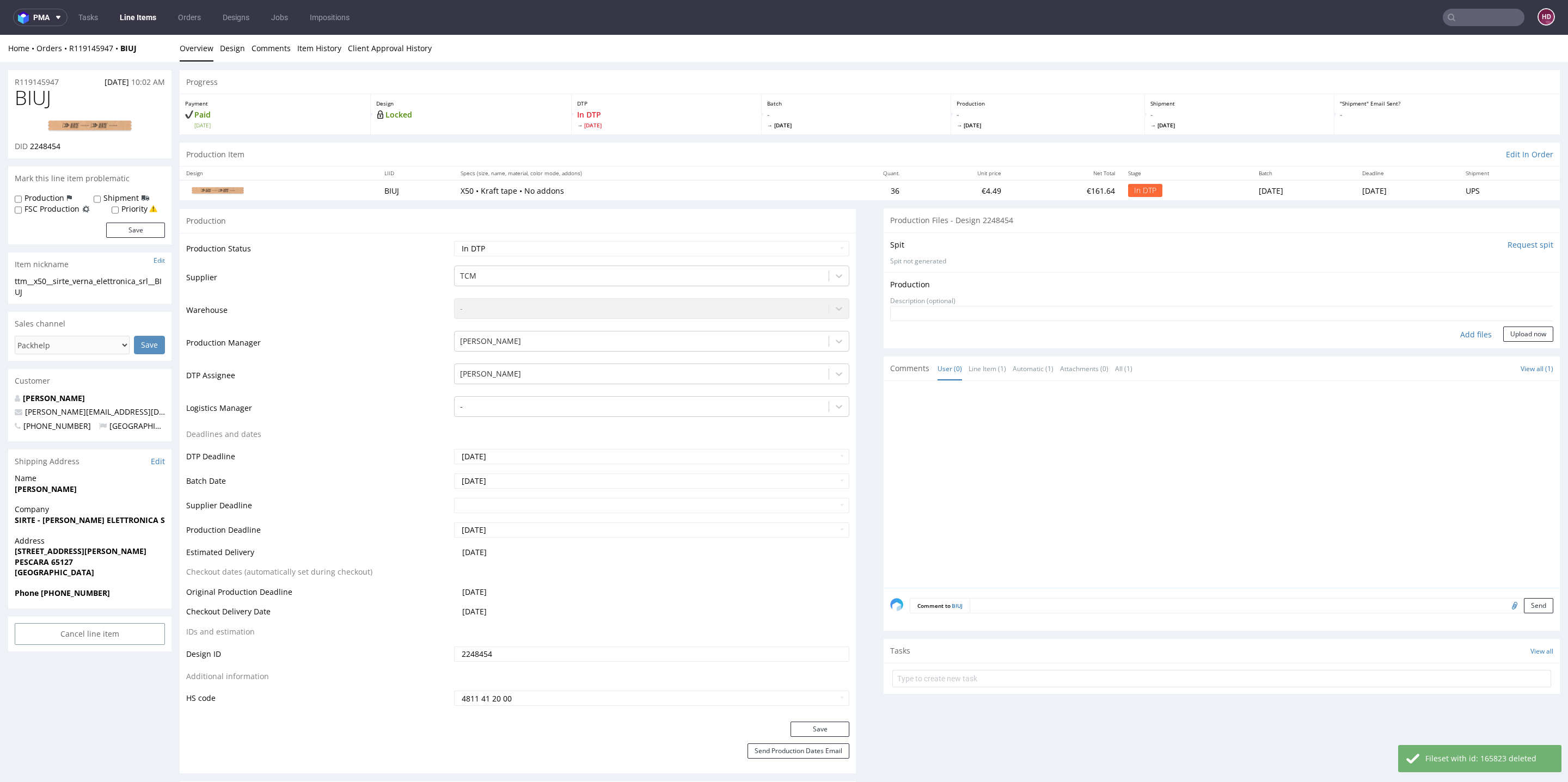
click at [1461, 336] on div "Add files" at bounding box center [1475, 335] width 54 height 16
type input "C:\fakepath\ttm__x50__sirte_verna_elettronica_srl__BIUJ__d2248454__oR119145947.…"
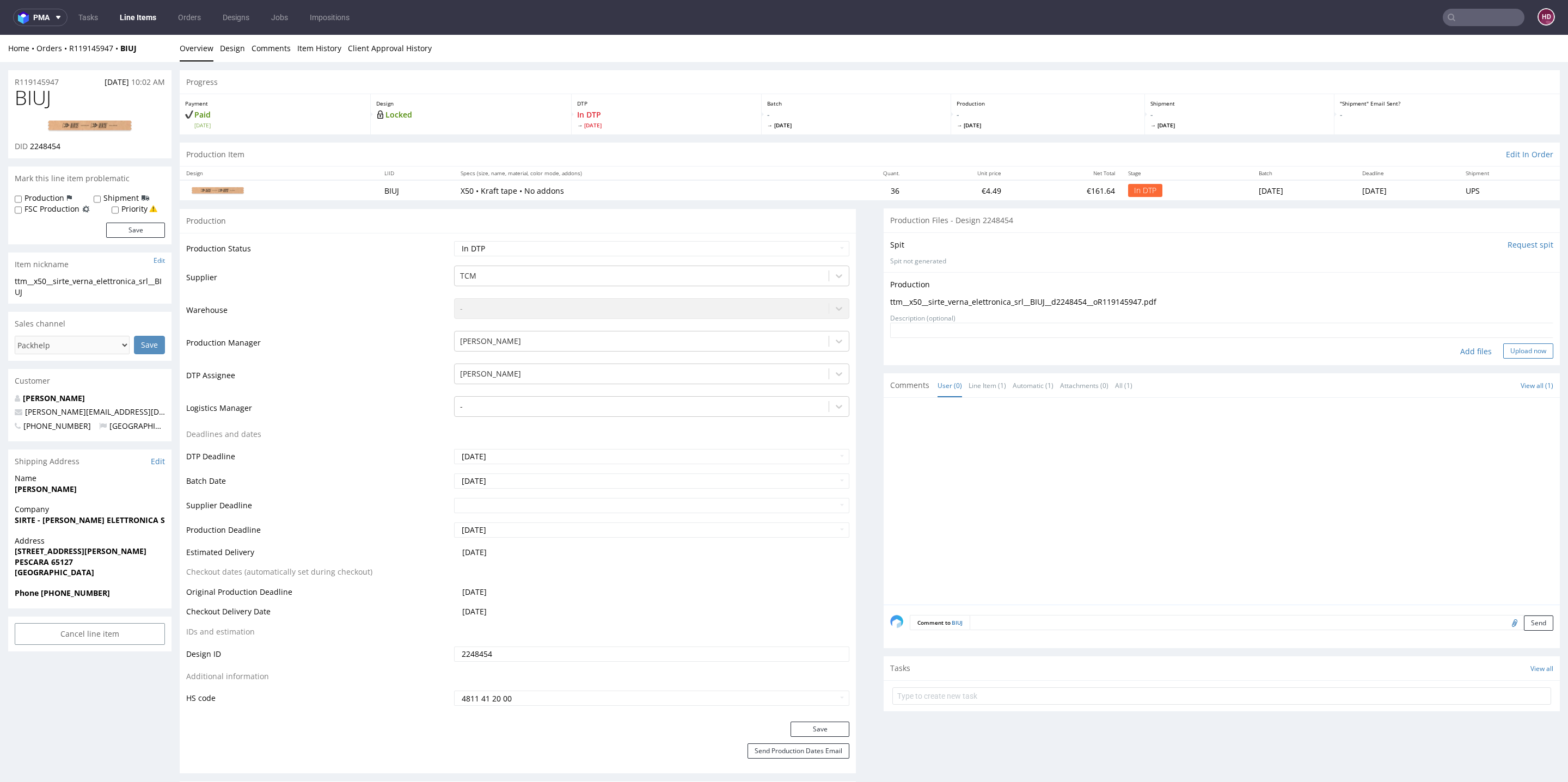
click at [1507, 353] on button "Upload now" at bounding box center [1528, 351] width 50 height 15
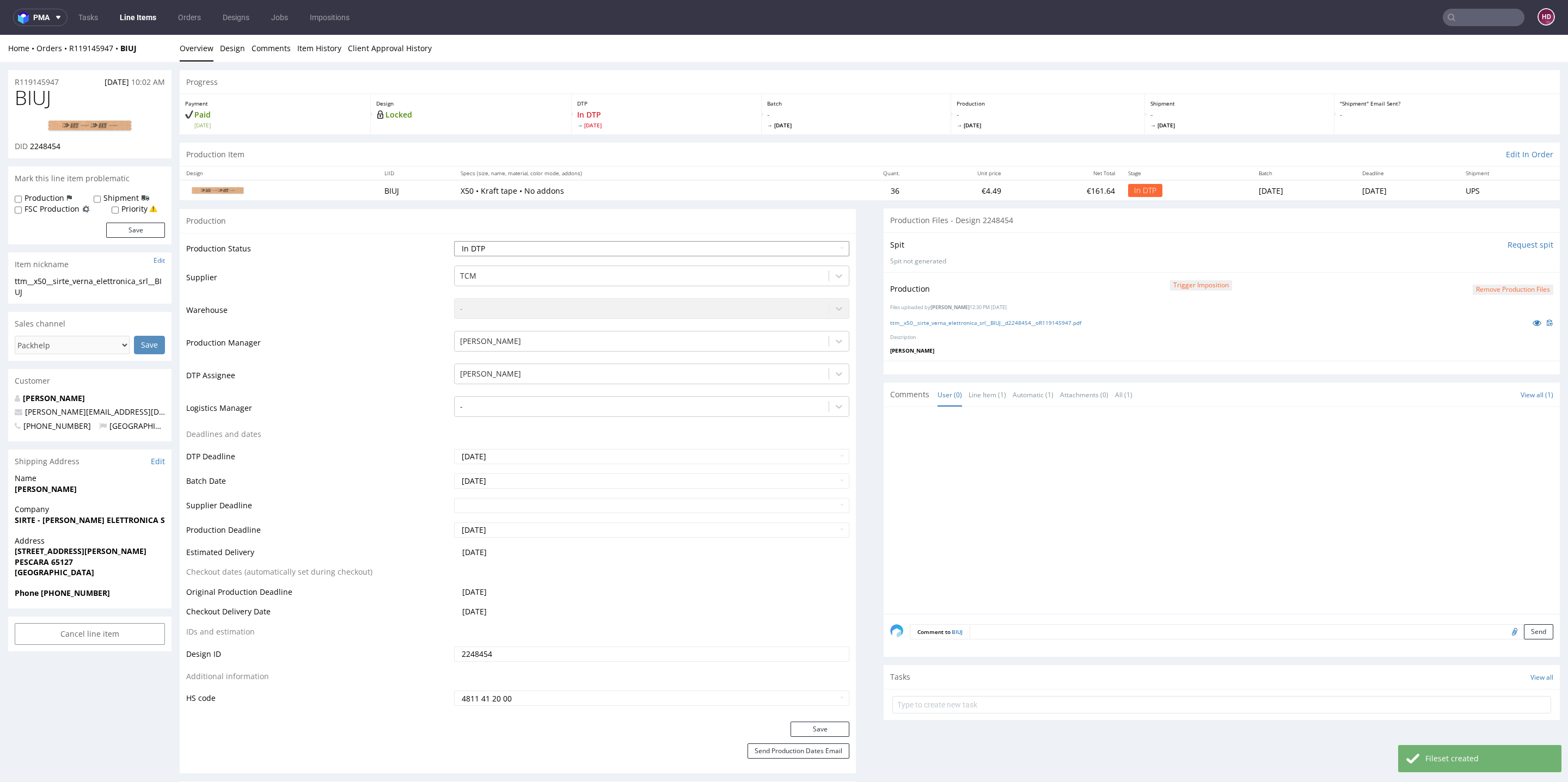
click at [643, 245] on select "Waiting for Artwork Waiting for Diecut Waiting for Mockup Waiting for DTP Waiti…" at bounding box center [651, 248] width 395 height 15
select select "dtp_production_ready"
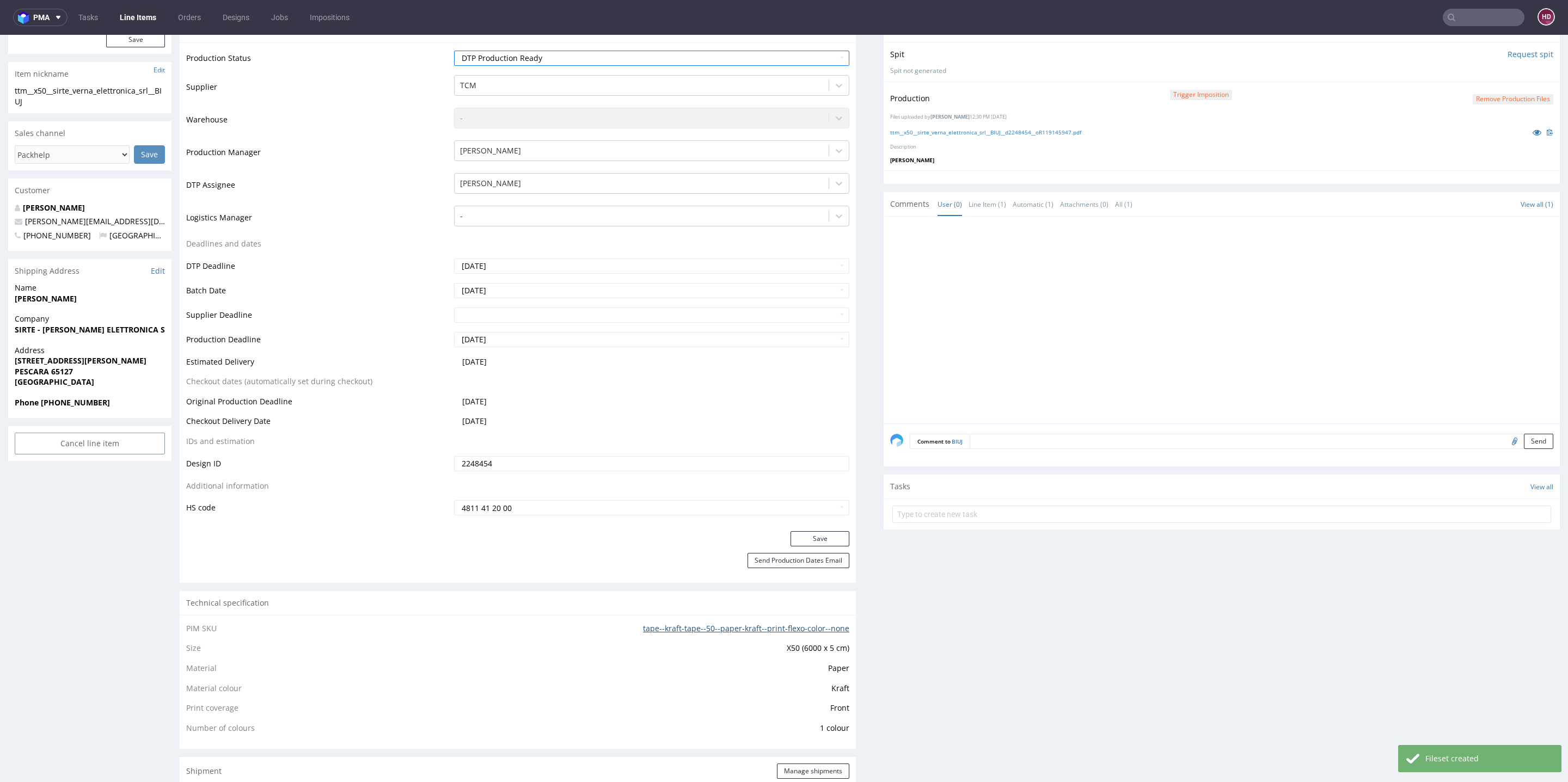
scroll to position [310, 0]
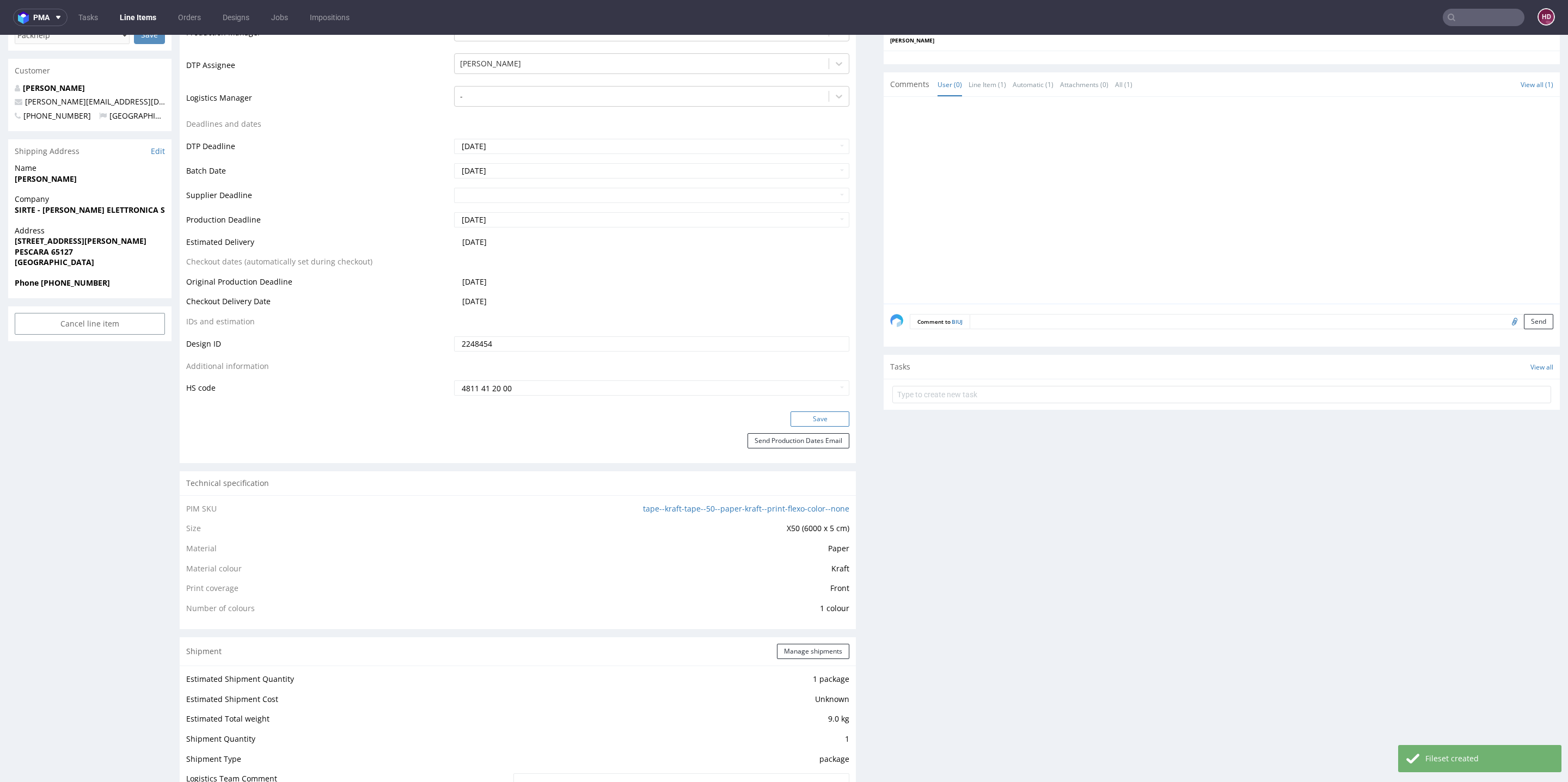
click at [812, 416] on button "Save" at bounding box center [820, 419] width 59 height 15
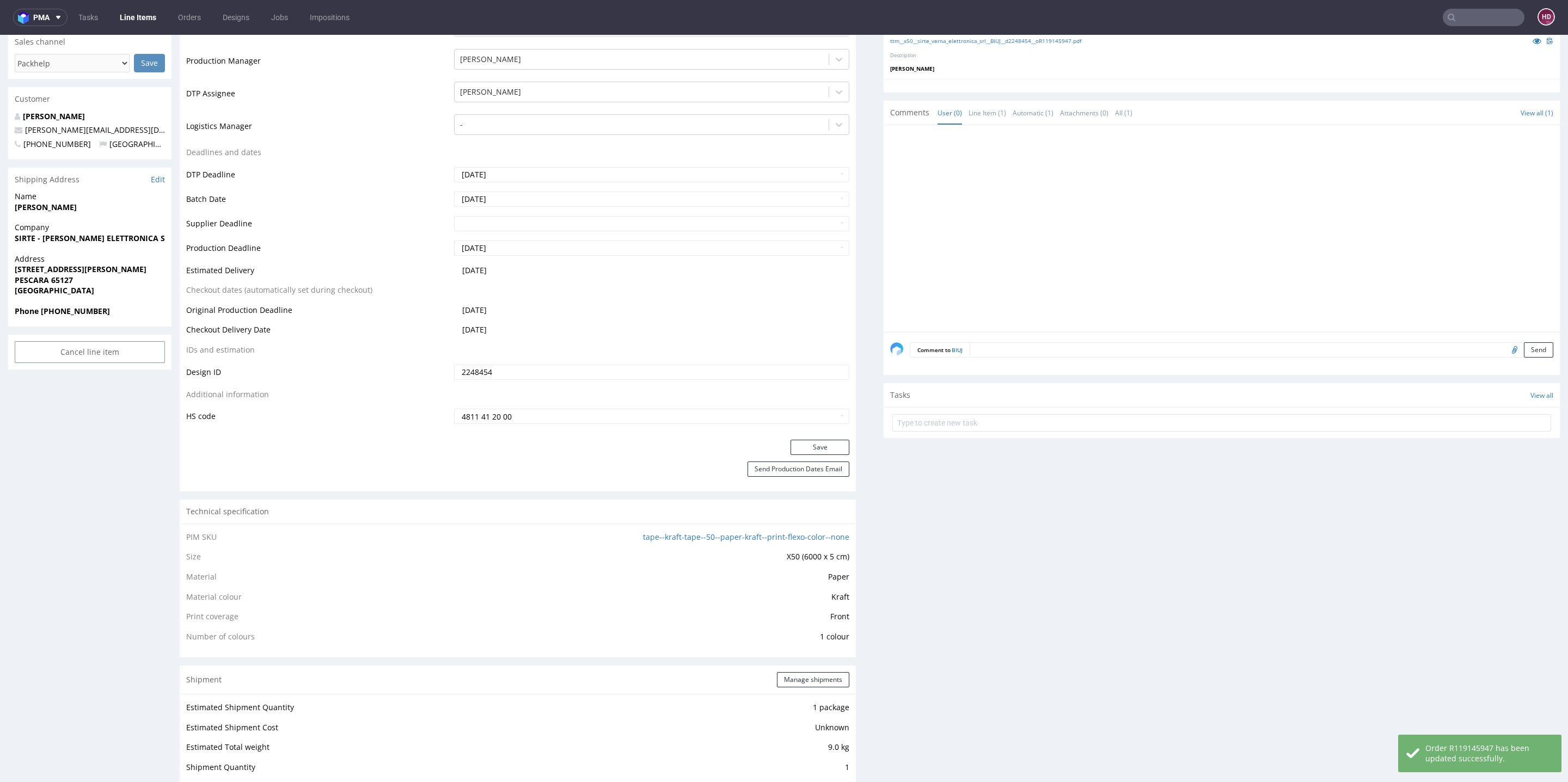
scroll to position [0, 0]
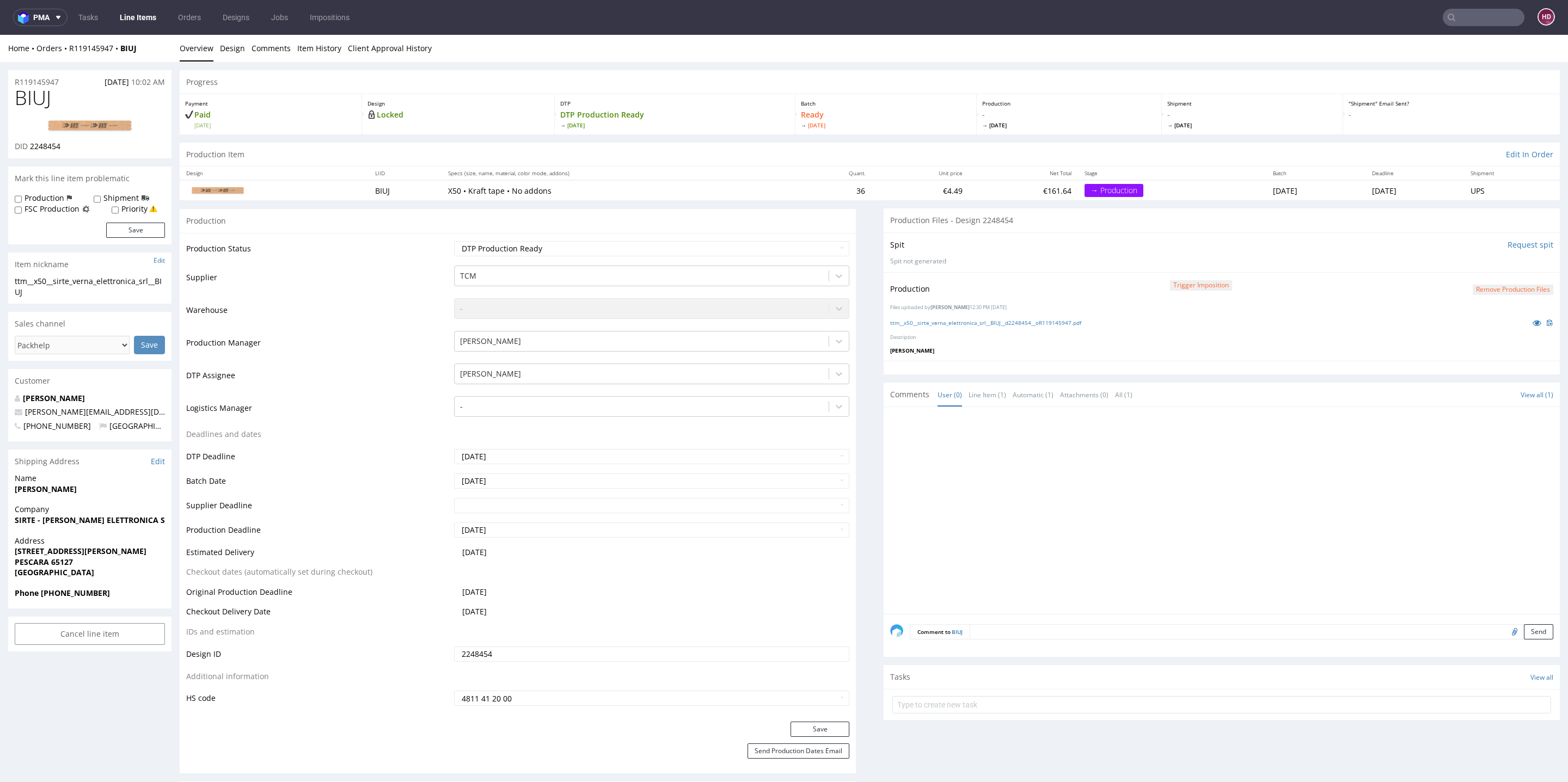
click at [121, 16] on link "Line Items" at bounding box center [138, 17] width 49 height 18
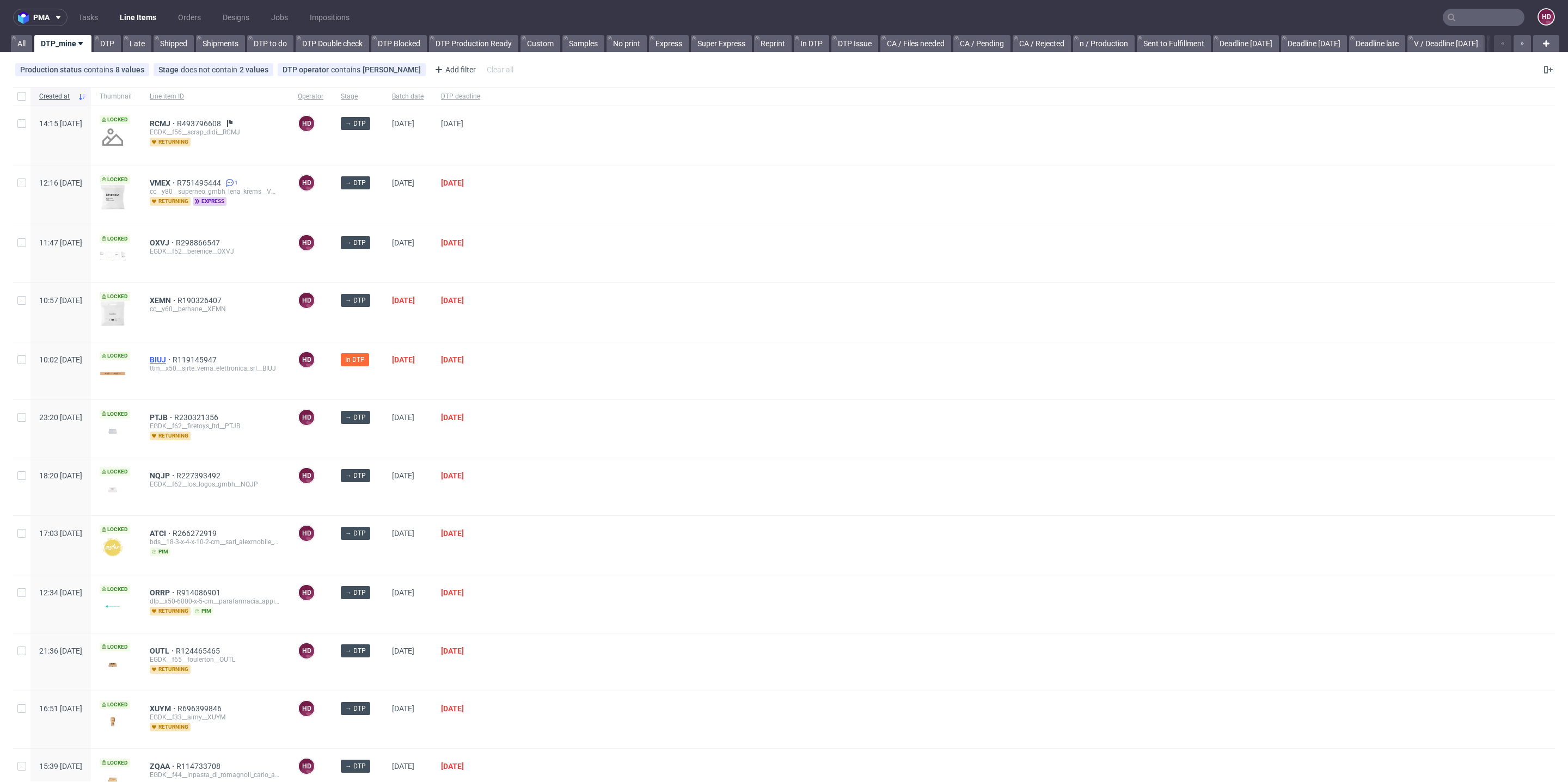
click at [173, 355] on span "BIUJ" at bounding box center [161, 360] width 23 height 9
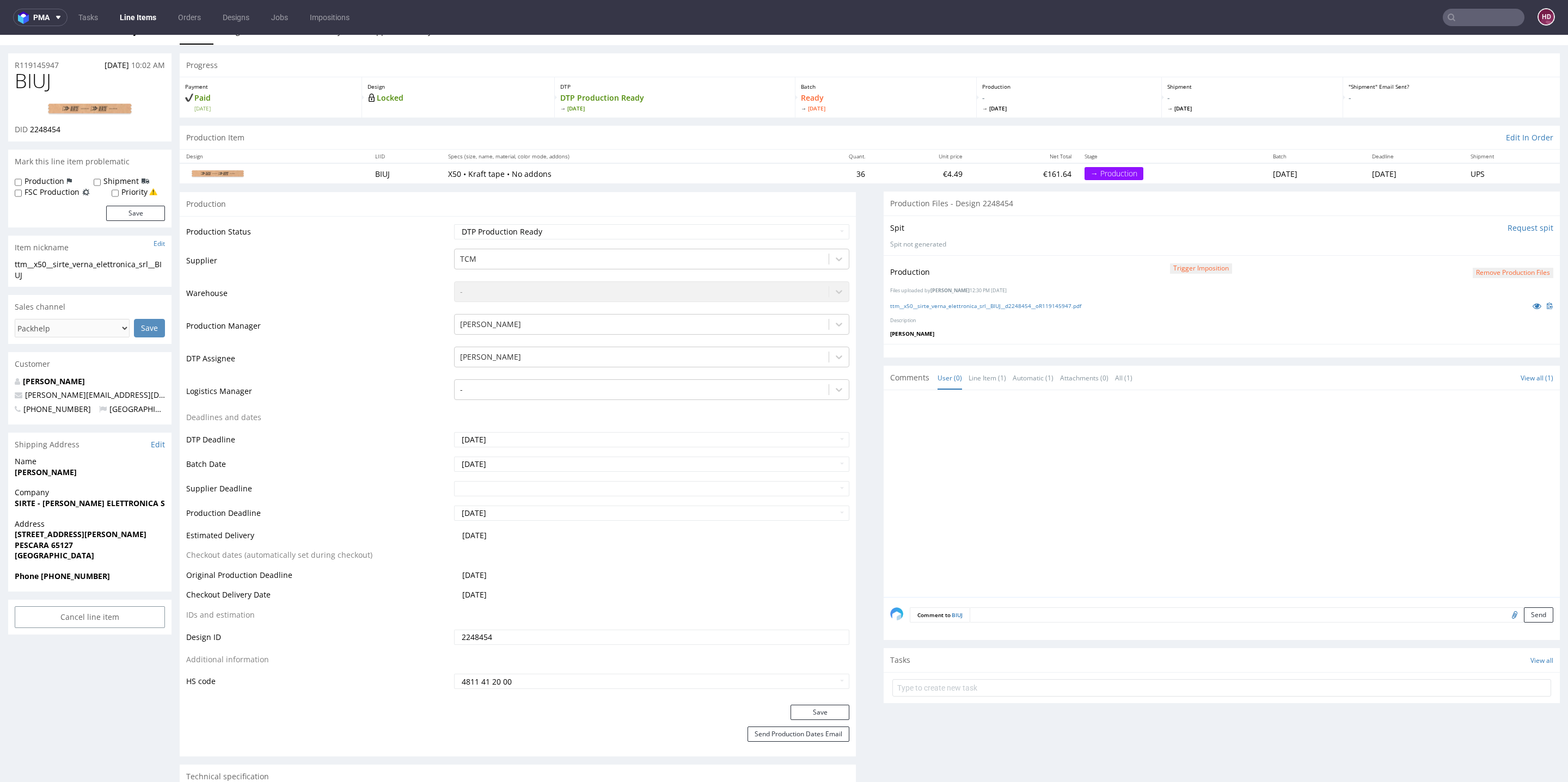
scroll to position [122, 0]
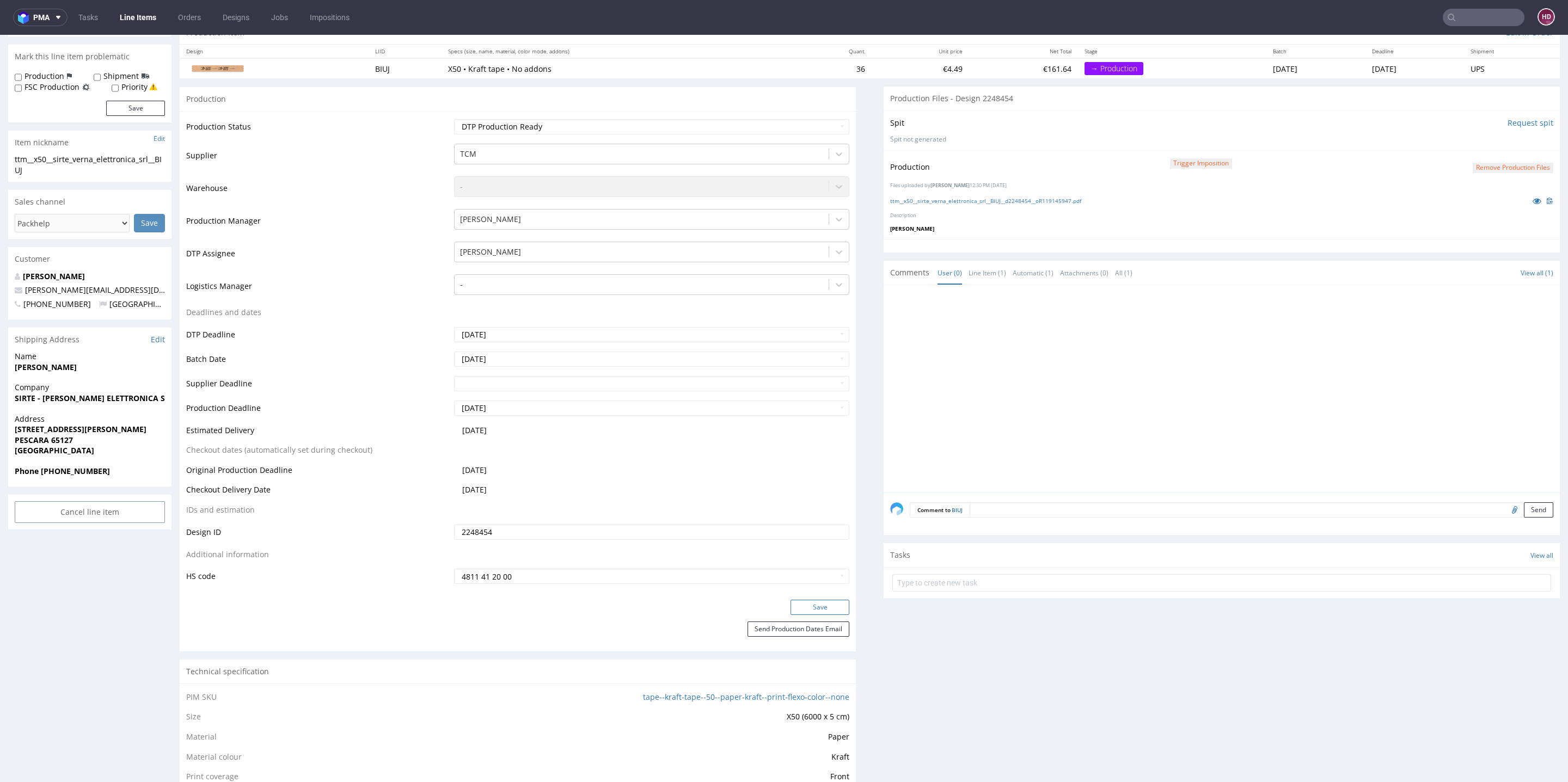
click at [812, 601] on button "Save" at bounding box center [820, 607] width 59 height 15
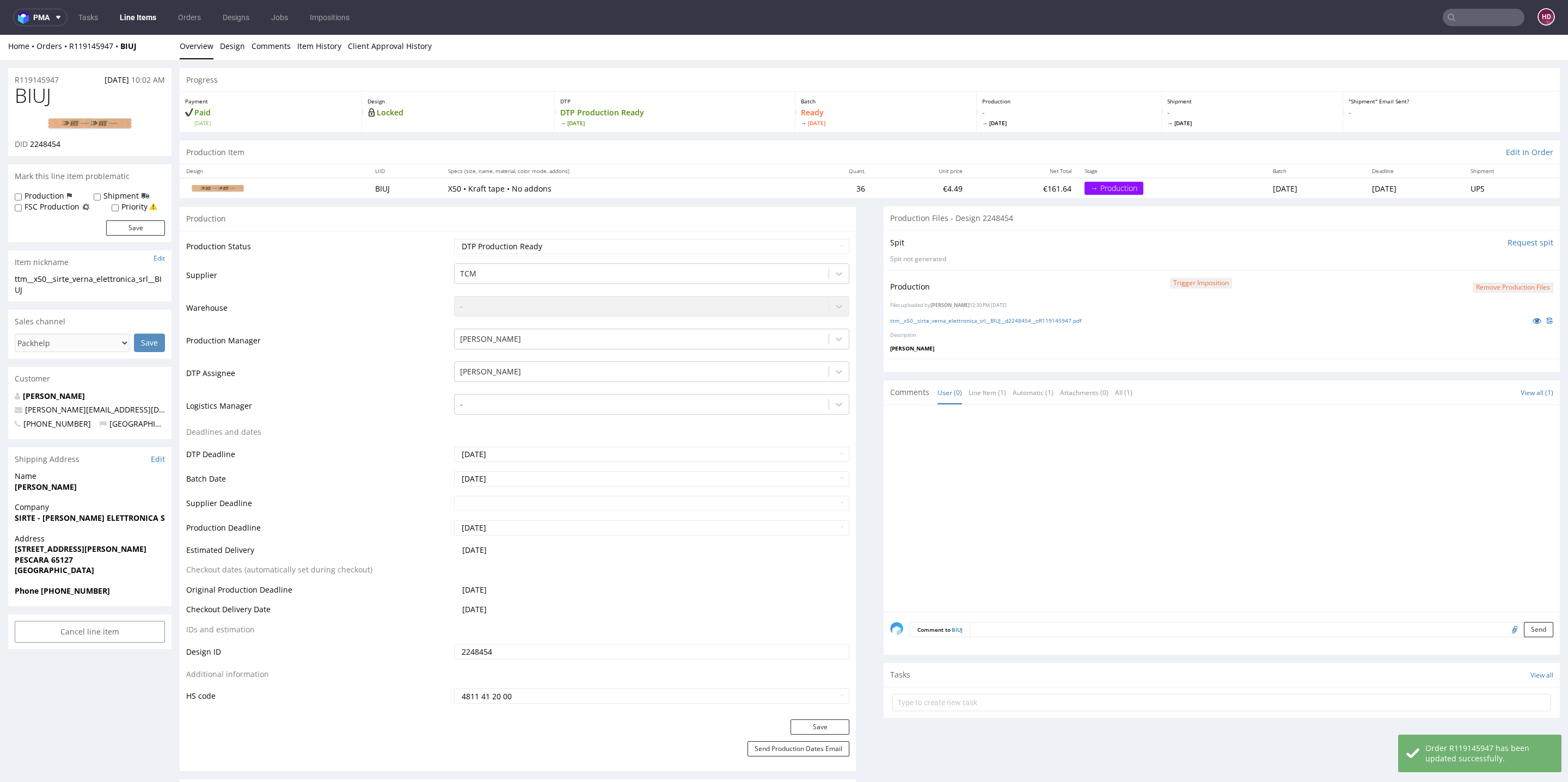
scroll to position [0, 0]
click at [146, 14] on link "Line Items" at bounding box center [138, 17] width 49 height 18
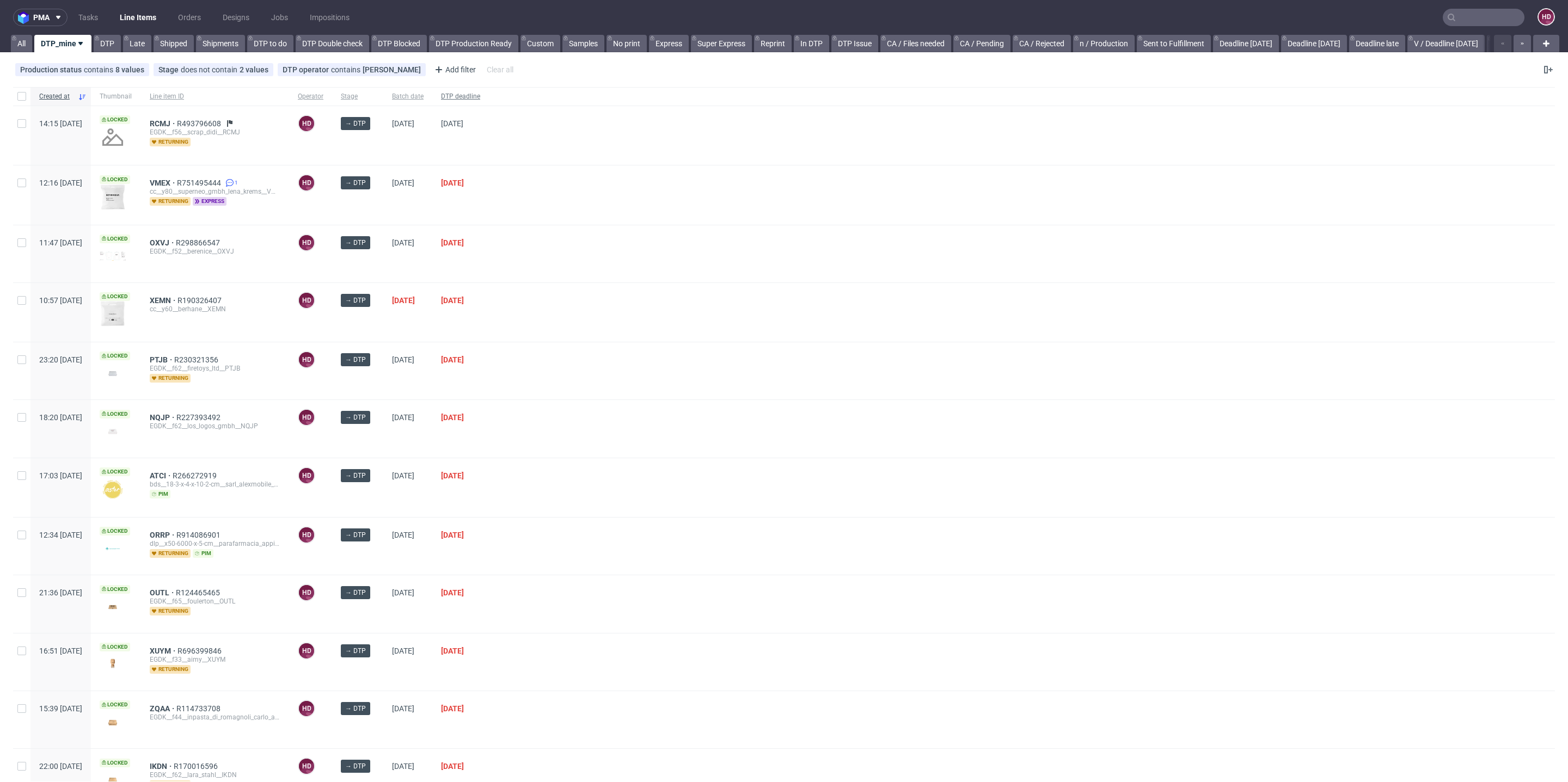
click at [480, 93] on span "DTP deadline" at bounding box center [460, 96] width 39 height 9
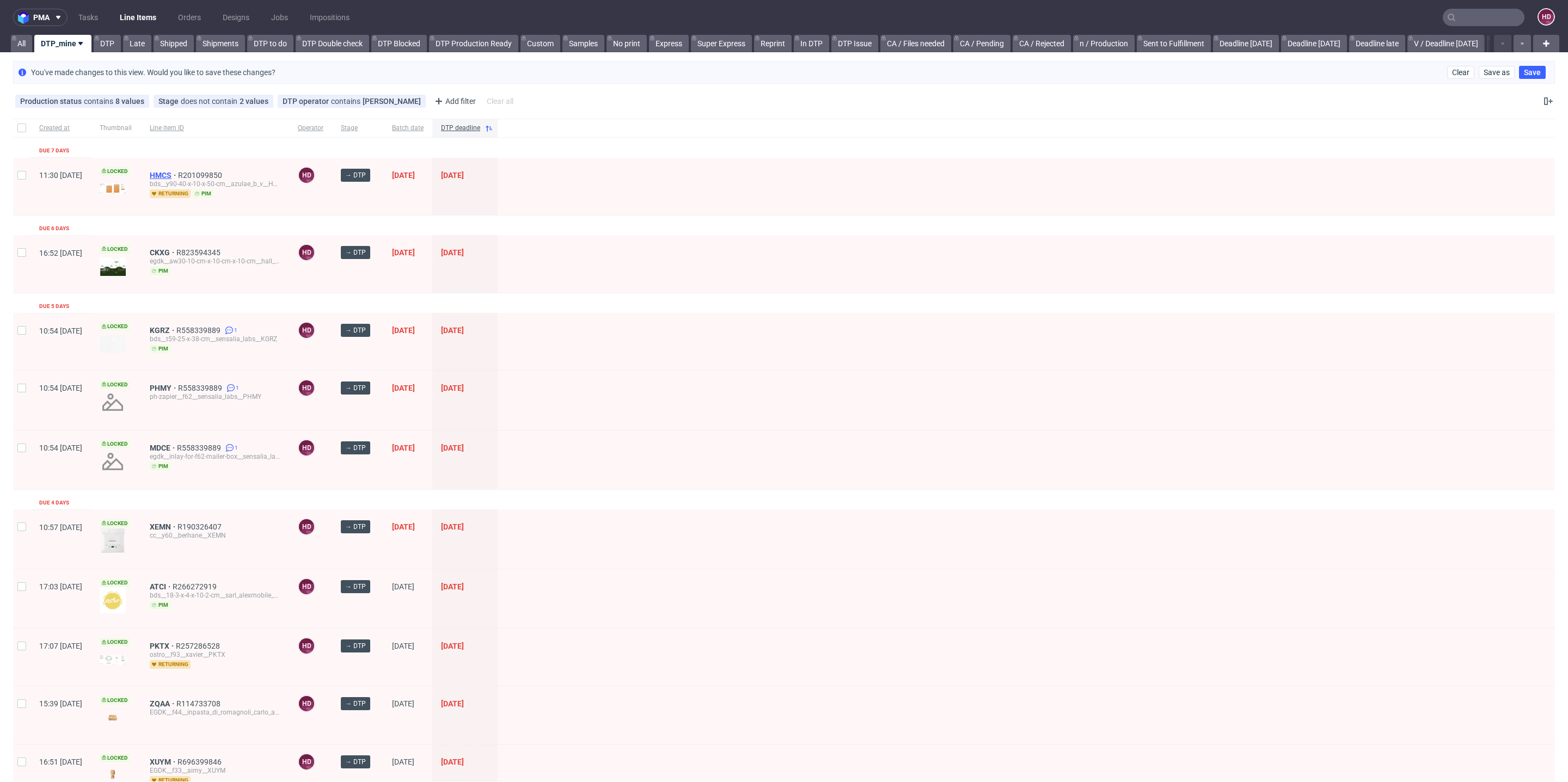
click at [178, 174] on span "HMCS" at bounding box center [164, 175] width 29 height 9
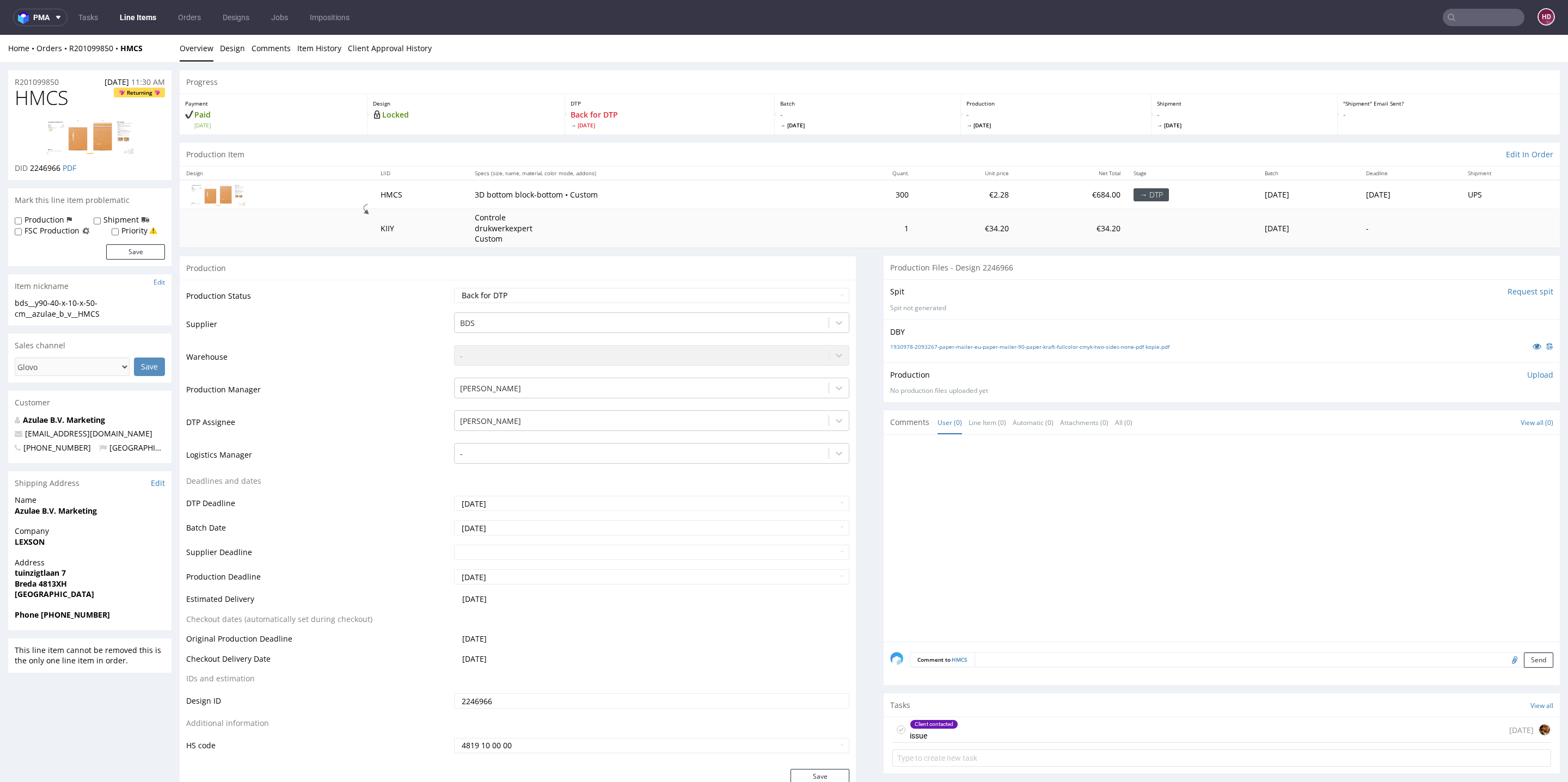
click at [144, 18] on link "Line Items" at bounding box center [138, 17] width 49 height 18
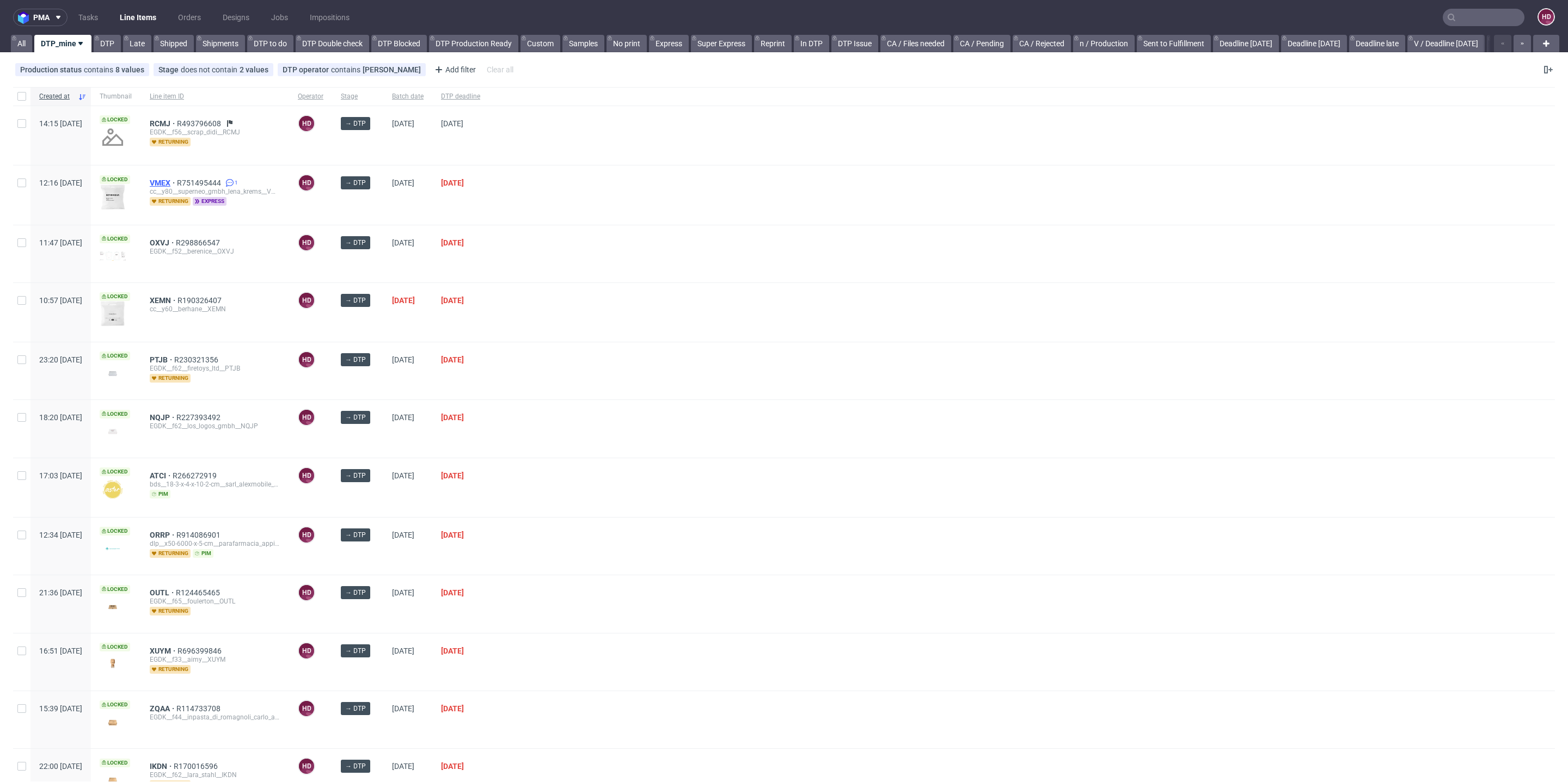
click at [177, 181] on span "VMEX" at bounding box center [163, 183] width 27 height 9
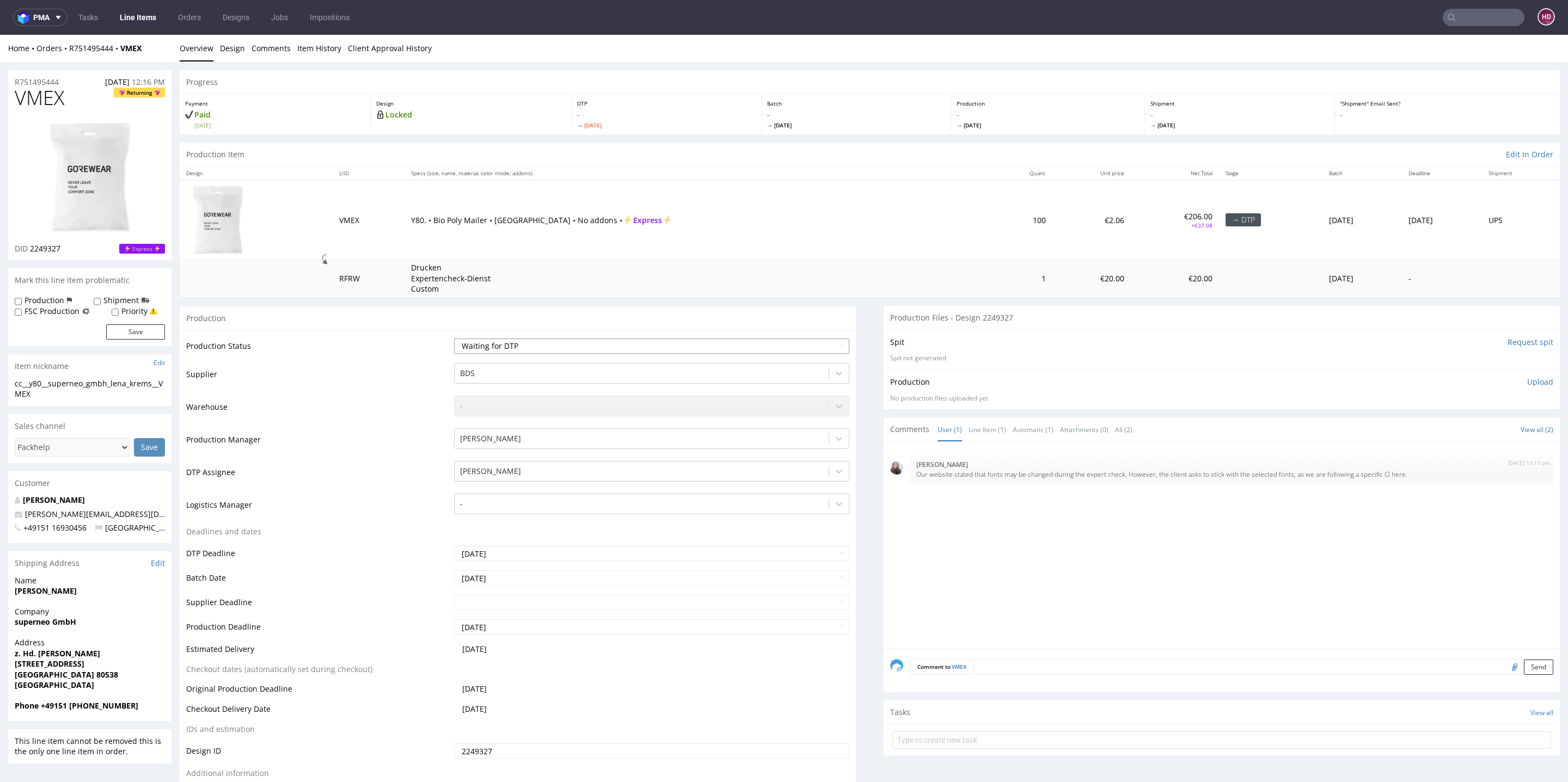
click at [535, 351] on select "Waiting for Artwork Waiting for Diecut Waiting for Mockup Waiting for DTP Waiti…" at bounding box center [651, 346] width 395 height 15
select select "dtp_in_process"
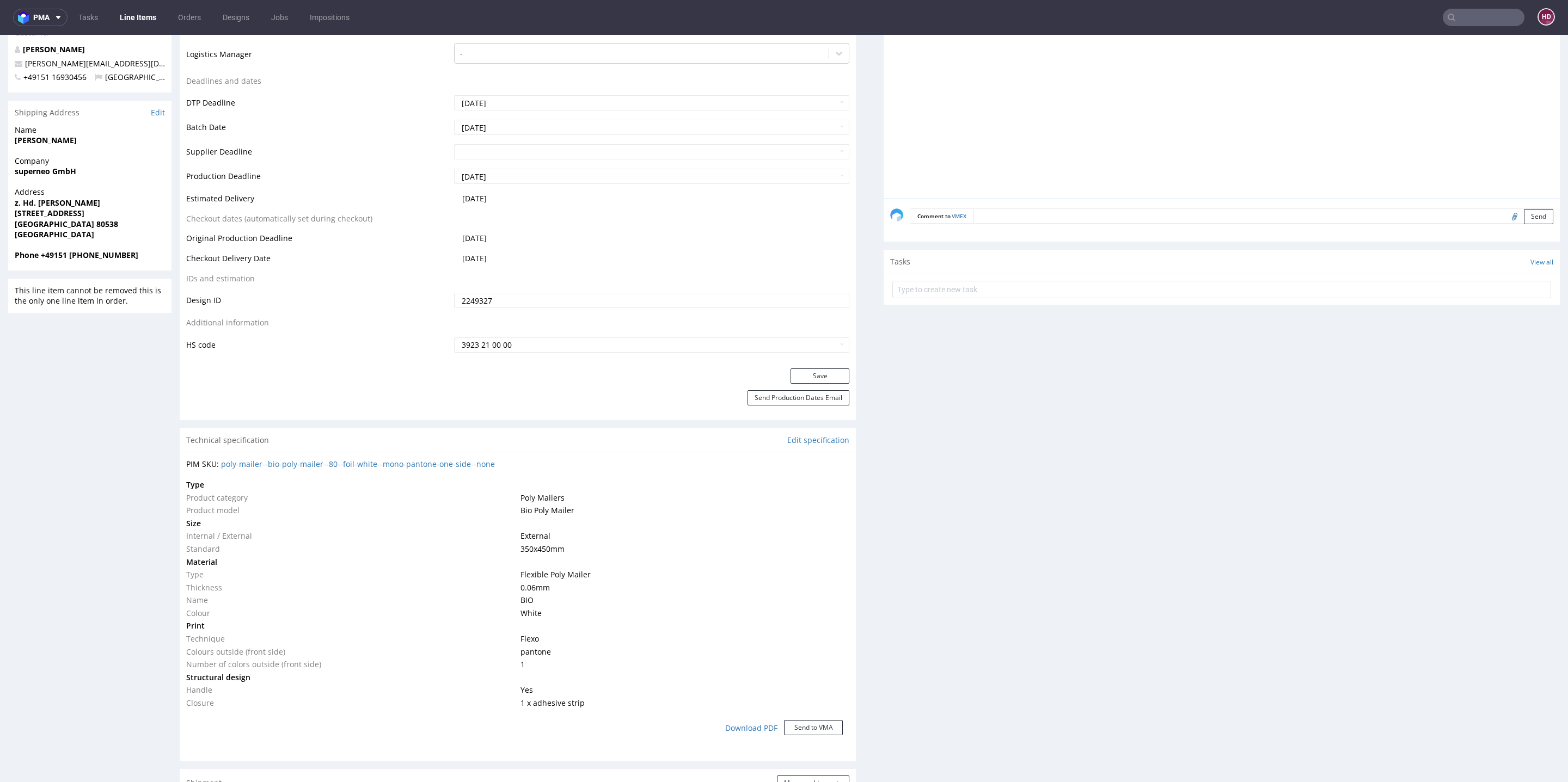
scroll to position [452, 0]
click at [803, 370] on button "Save" at bounding box center [820, 375] width 59 height 15
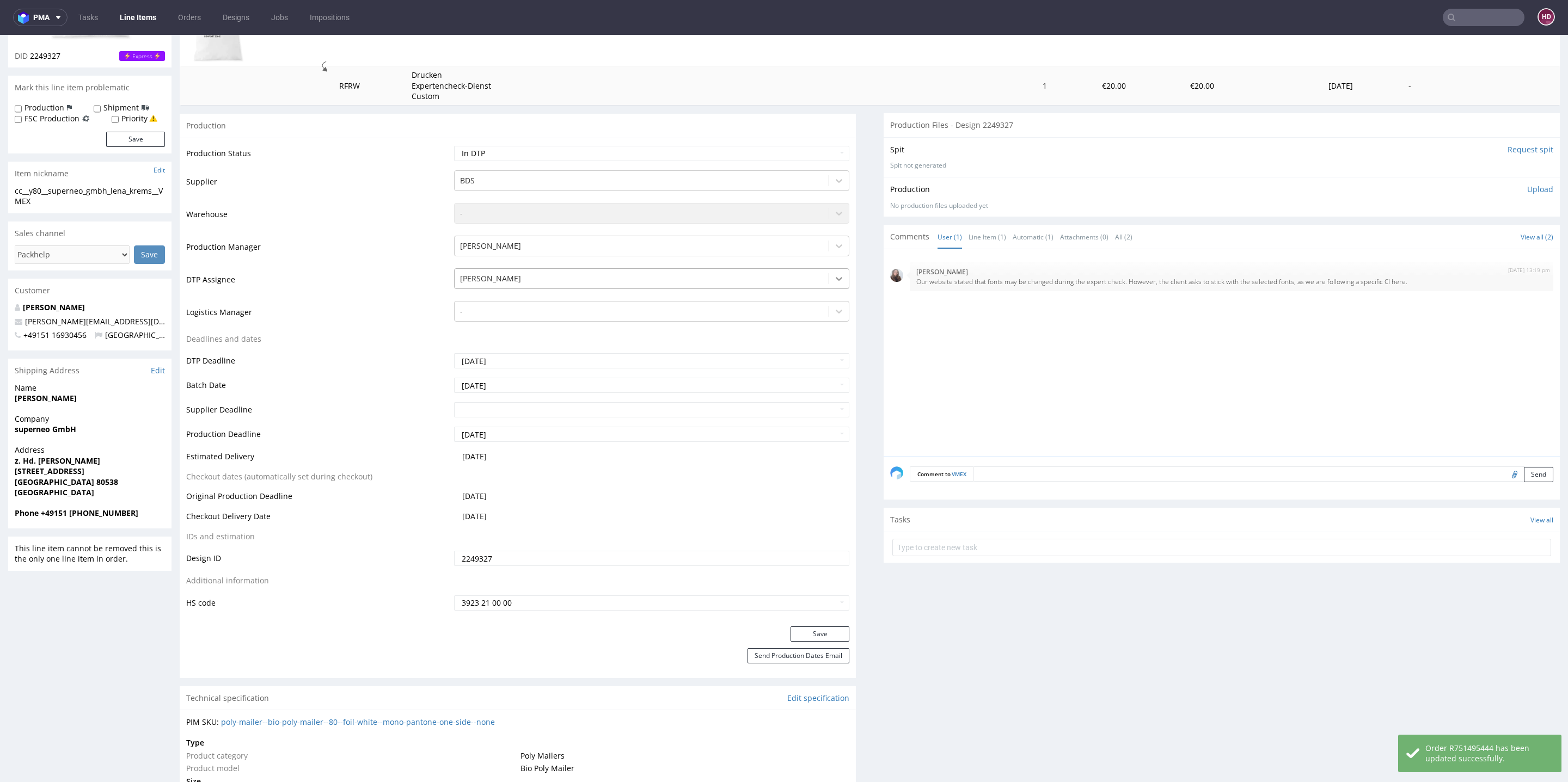
scroll to position [0, 0]
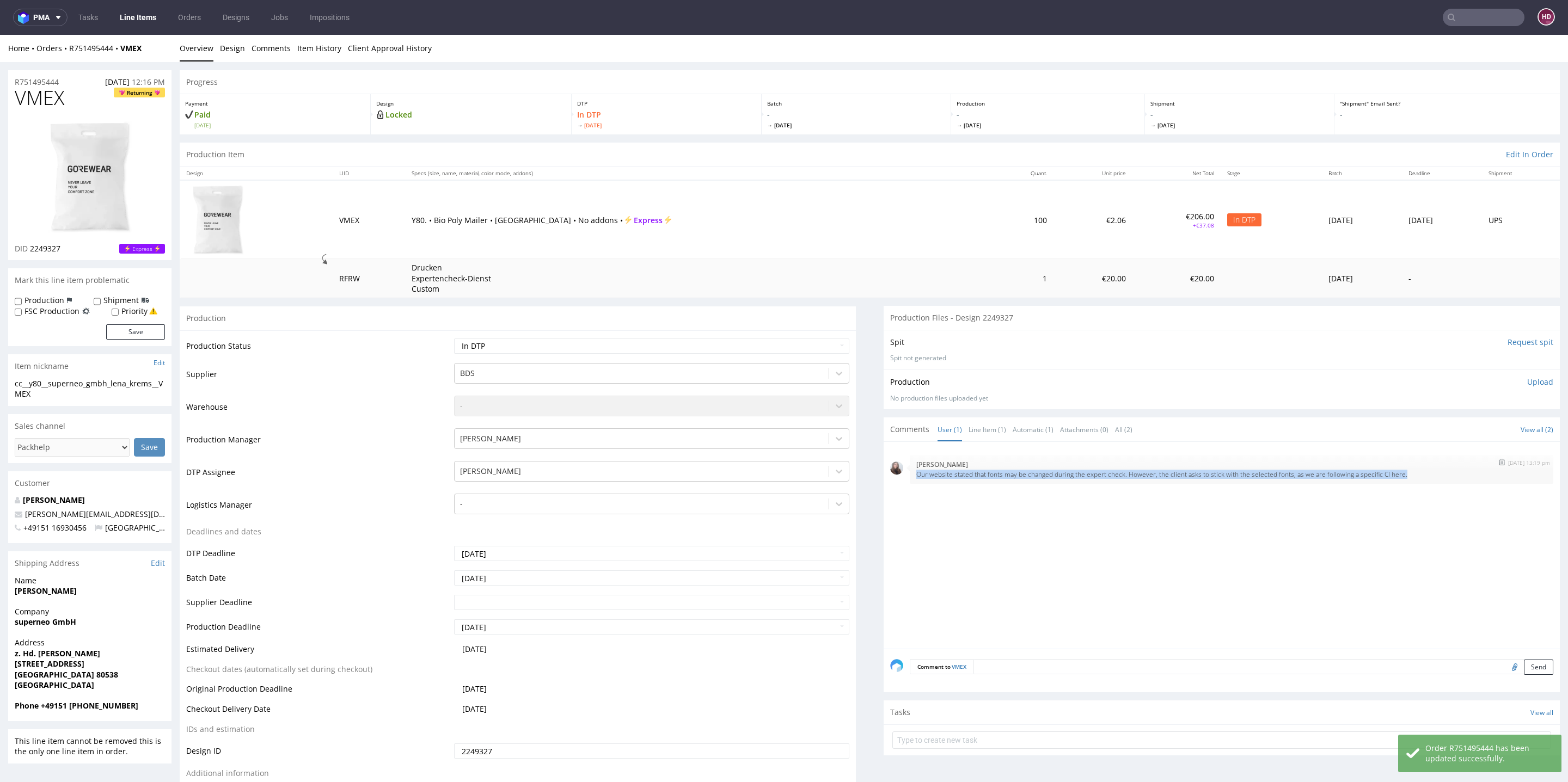
drag, startPoint x: 905, startPoint y: 472, endPoint x: 1429, endPoint y: 479, distance: 524.0
click at [1429, 479] on div "[DATE] 13:19 pm [PERSON_NAME] Our website stated that fonts may be changed duri…" at bounding box center [1231, 469] width 643 height 29
click at [1074, 566] on div "[DATE] 13:19 pm [PERSON_NAME] Our website stated that fonts may be changed duri…" at bounding box center [1225, 548] width 670 height 200
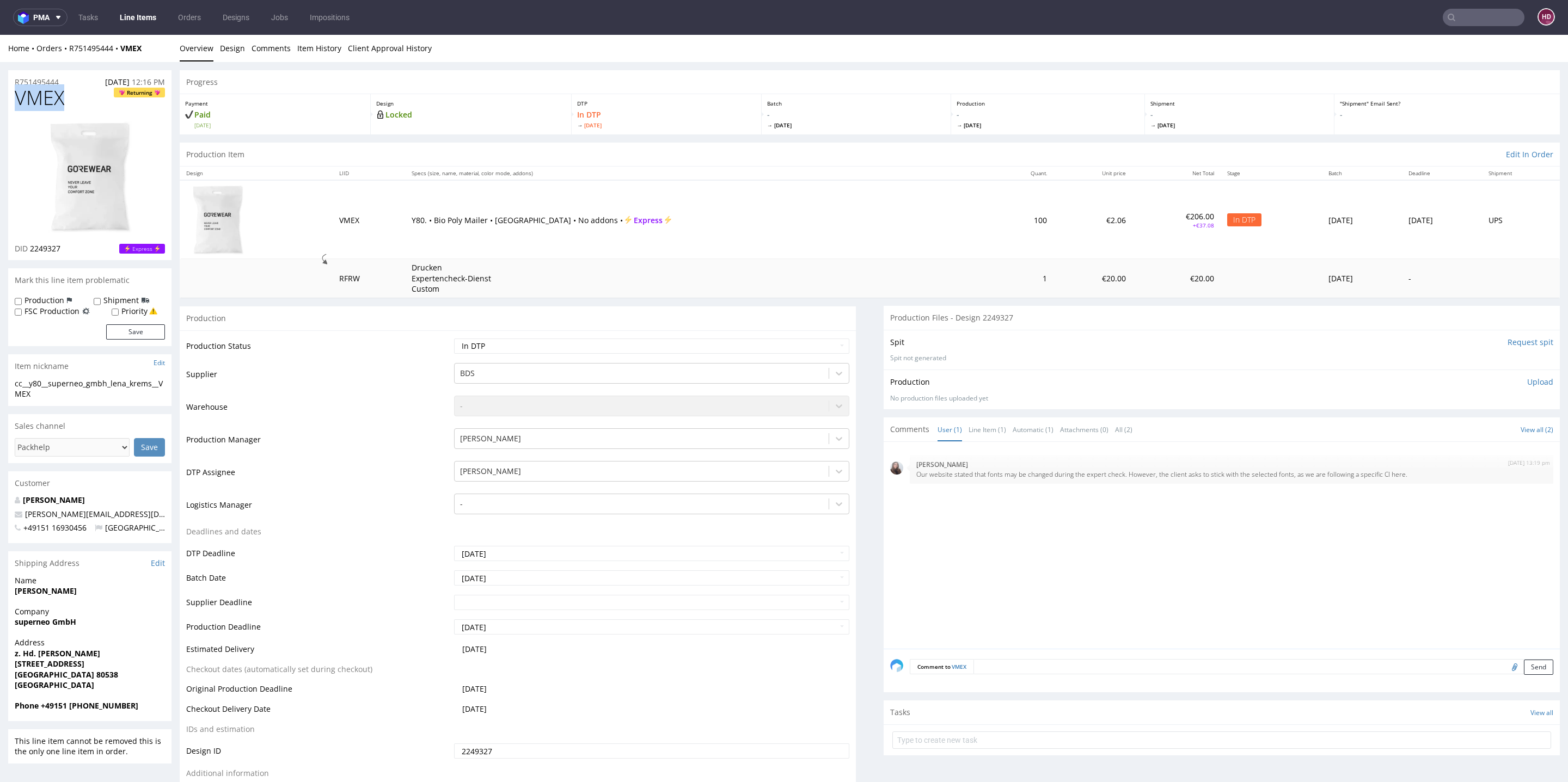
drag, startPoint x: 72, startPoint y: 96, endPoint x: 0, endPoint y: 98, distance: 72.0
copy span "VMEX"
click at [77, 183] on img at bounding box center [89, 177] width 87 height 115
click at [235, 44] on link "Design" at bounding box center [232, 48] width 25 height 27
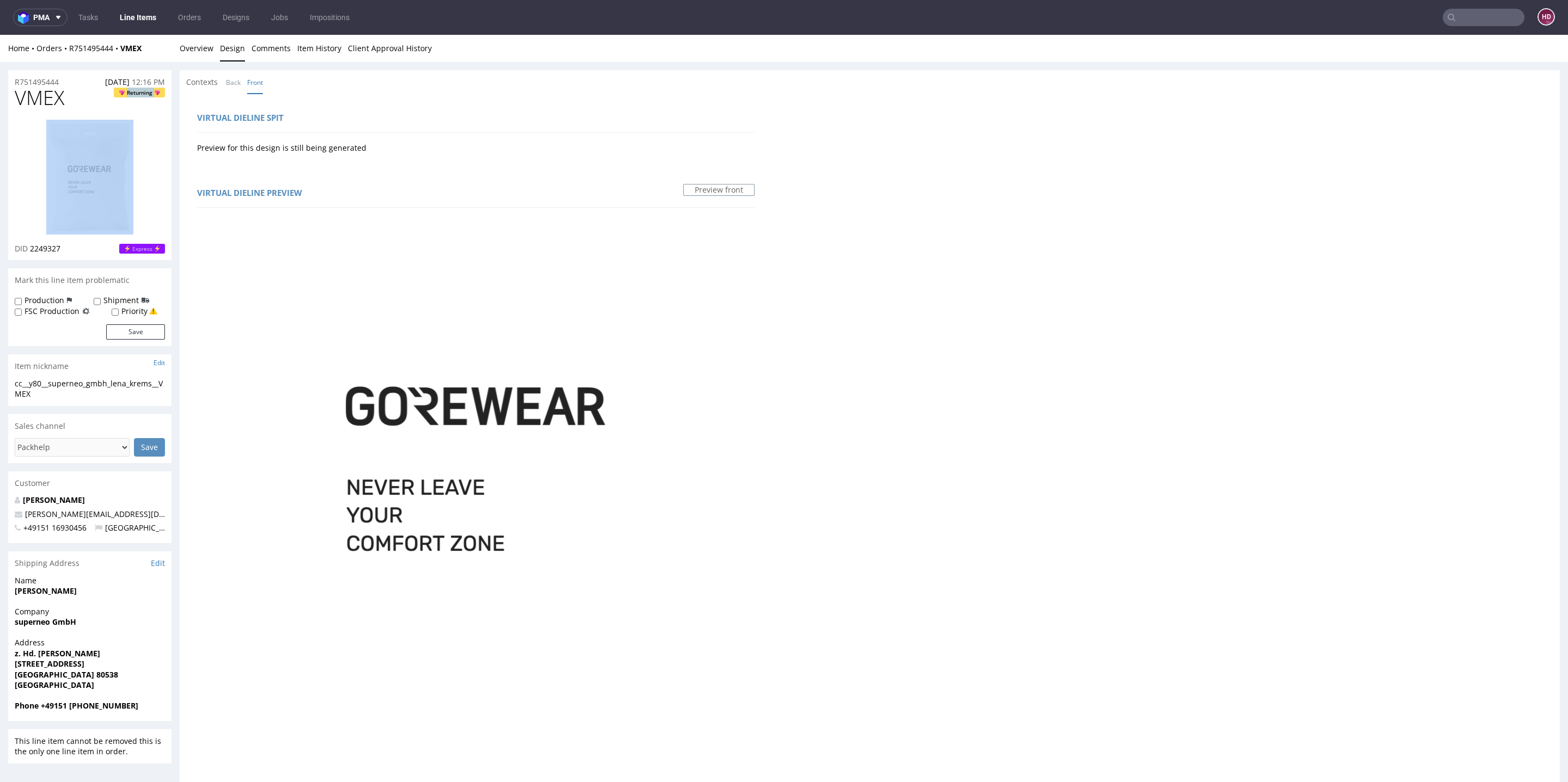
drag, startPoint x: 70, startPoint y: 106, endPoint x: 0, endPoint y: 111, distance: 70.2
click at [0, 110] on div "R751495444 [DATE] 12:16 PM VMEX Returning DID 2249327 Express Mark this line it…" at bounding box center [784, 604] width 1568 height 1084
drag, startPoint x: 44, startPoint y: 397, endPoint x: 0, endPoint y: 382, distance: 46.5
click at [0, 382] on div "R751495444 [DATE] 12:16 PM VMEX Returning DID 2249327 Express Mark this line it…" at bounding box center [784, 604] width 1568 height 1084
copy div "cc__y80__superneo_gmbh_lena_krems__VMEX"
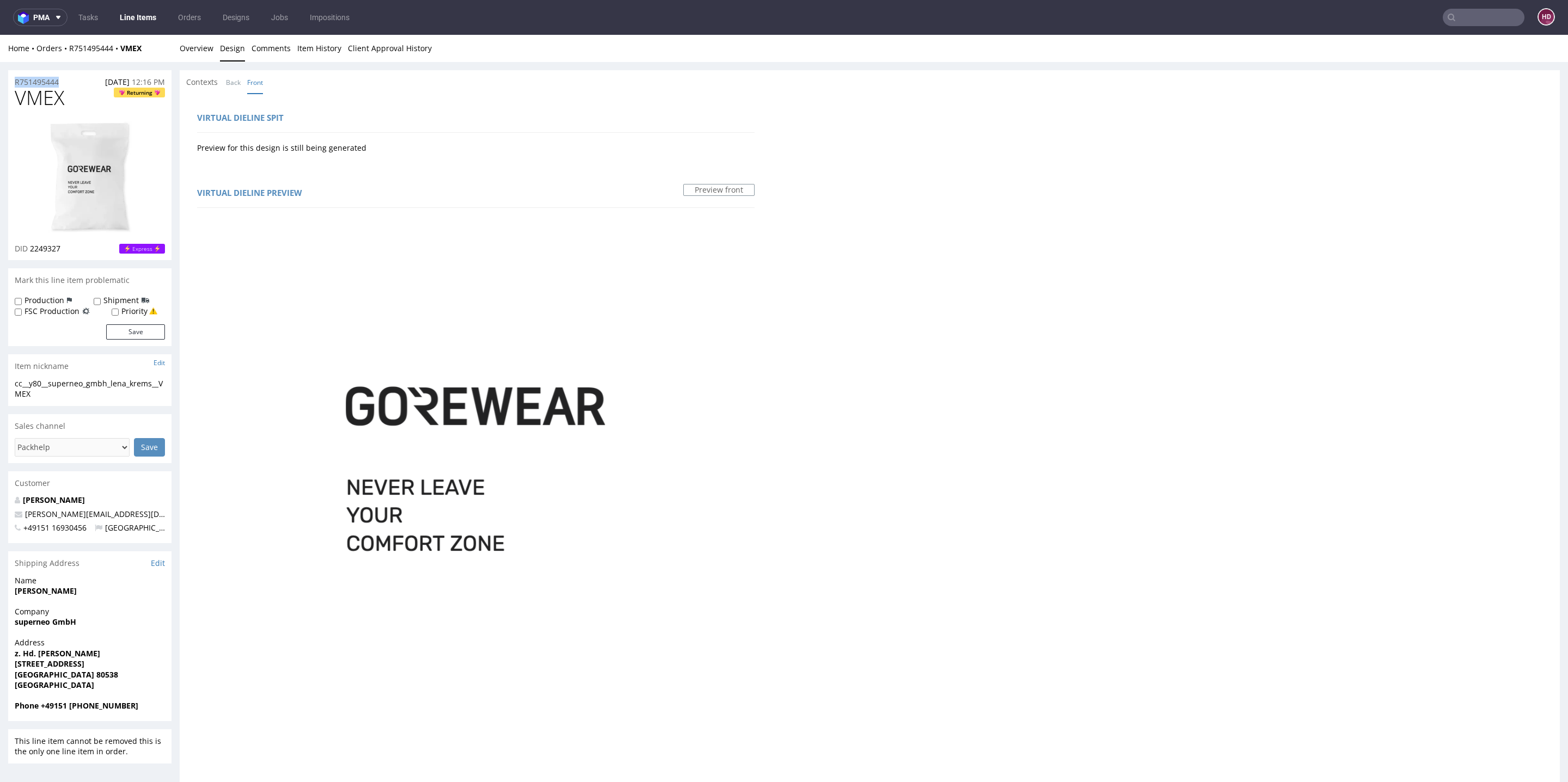
drag, startPoint x: 68, startPoint y: 80, endPoint x: 0, endPoint y: 79, distance: 68.0
click at [0, 79] on div "R751495444 [DATE] 12:16 PM VMEX Returning DID 2249327 Express Mark this line it…" at bounding box center [784, 604] width 1568 height 1084
copy p "R751495444"
drag, startPoint x: 72, startPoint y: 245, endPoint x: 29, endPoint y: 248, distance: 43.1
click at [29, 248] on div "DID 2249327 Express" at bounding box center [89, 249] width 150 height 11
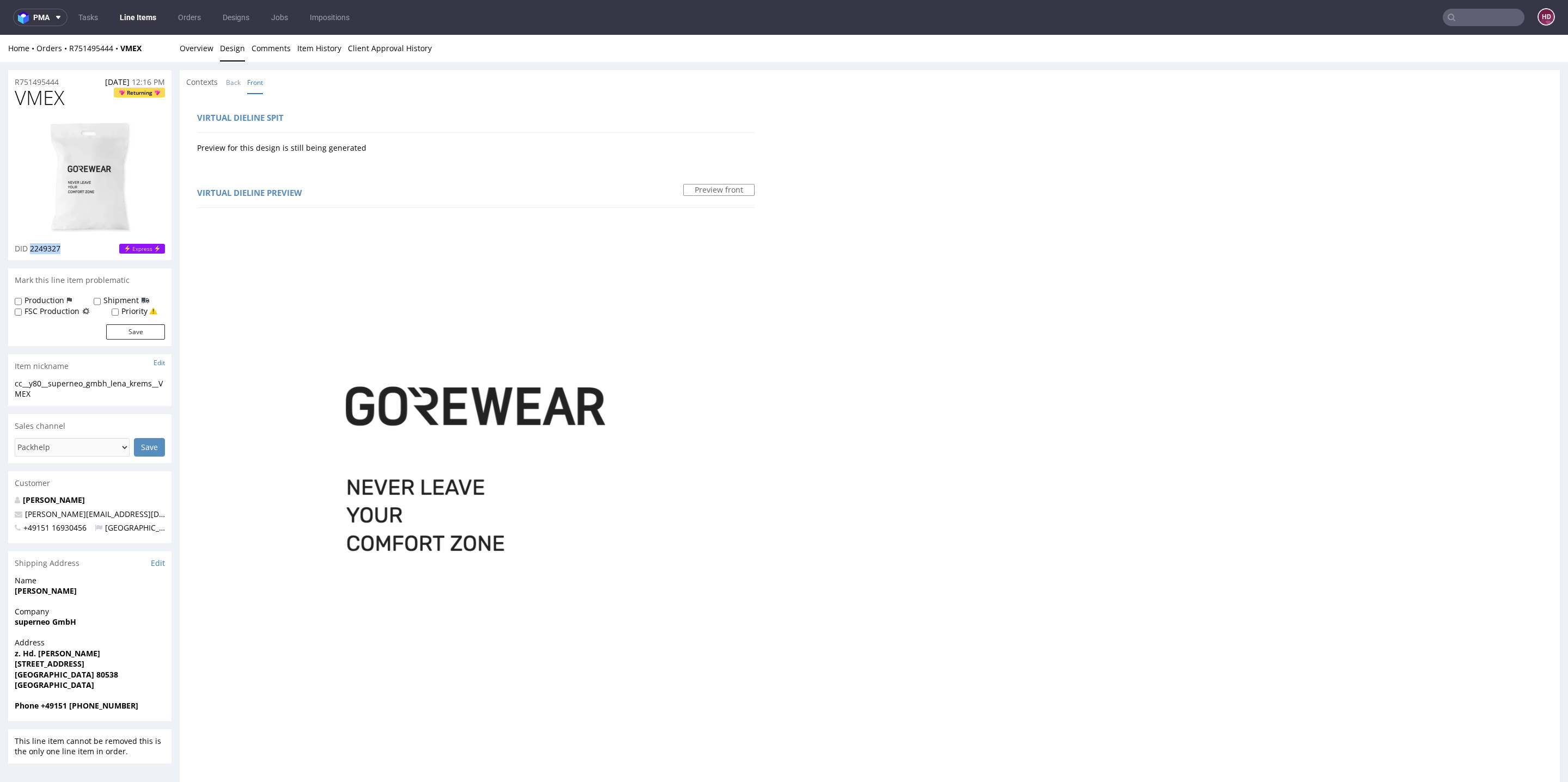
copy span "2249327"
click at [180, 81] on div "Contexts Back Front" at bounding box center [869, 82] width 1380 height 24
click at [198, 54] on link "Overview" at bounding box center [196, 48] width 33 height 27
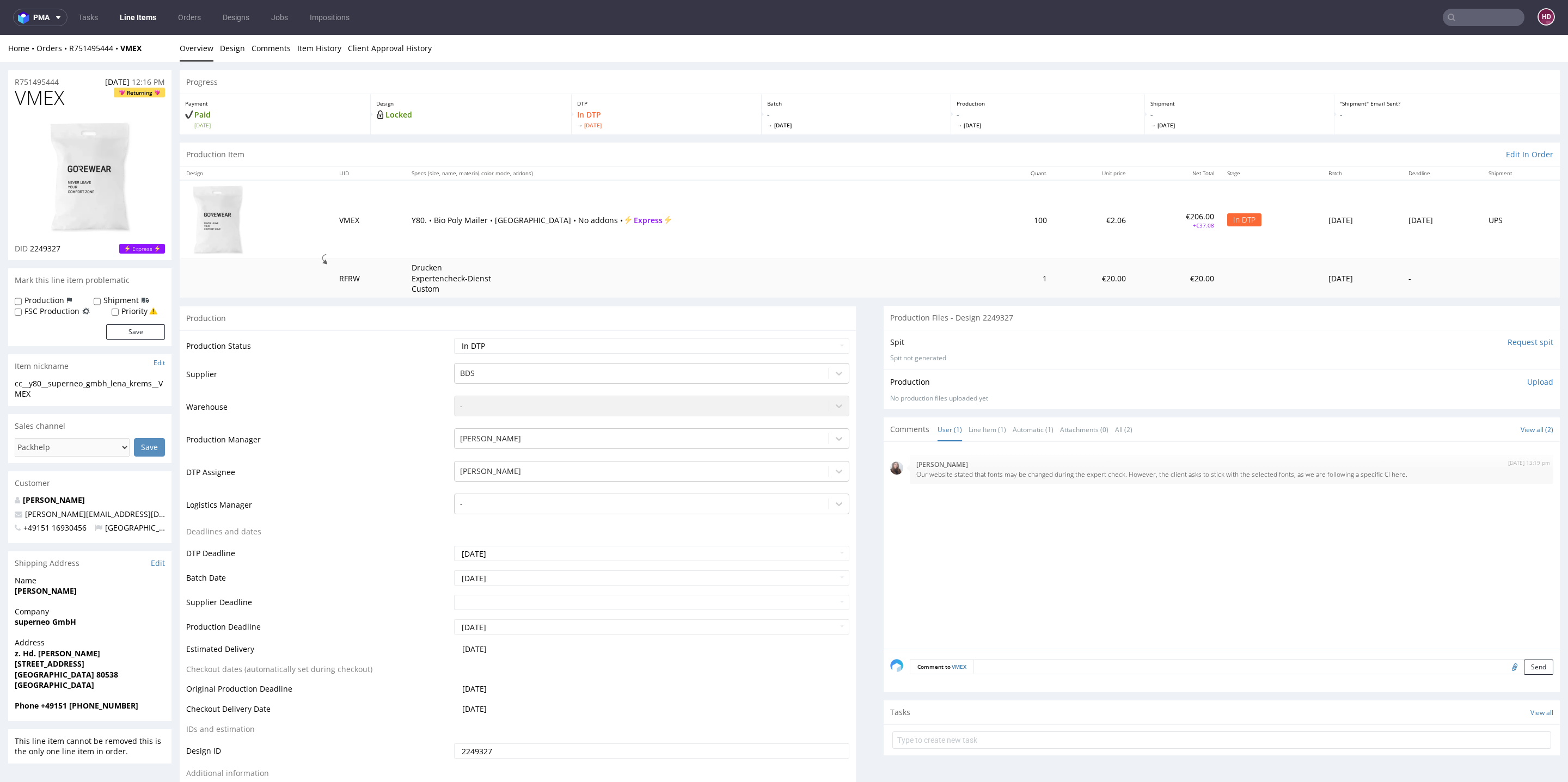
click at [1527, 384] on p "Upload" at bounding box center [1540, 382] width 26 height 11
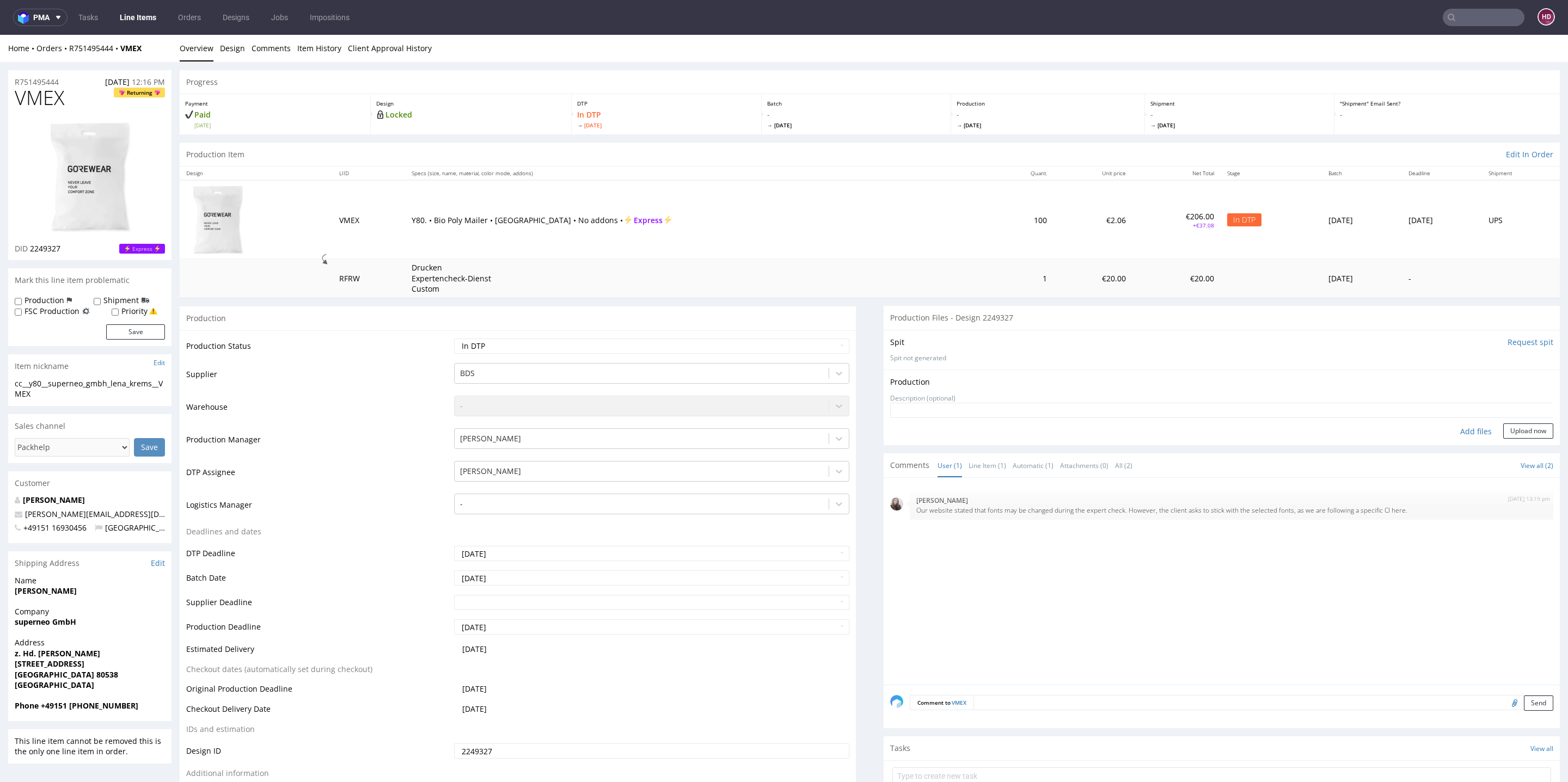
click at [1519, 382] on div "Production Upload" at bounding box center [1221, 382] width 663 height 11
click at [1461, 430] on div "Add files" at bounding box center [1475, 431] width 54 height 16
type input "C:\fakepath\cc__y80__superneo_gmbh_lena_krems__VMEX__d2249327__oR751495444.pdf"
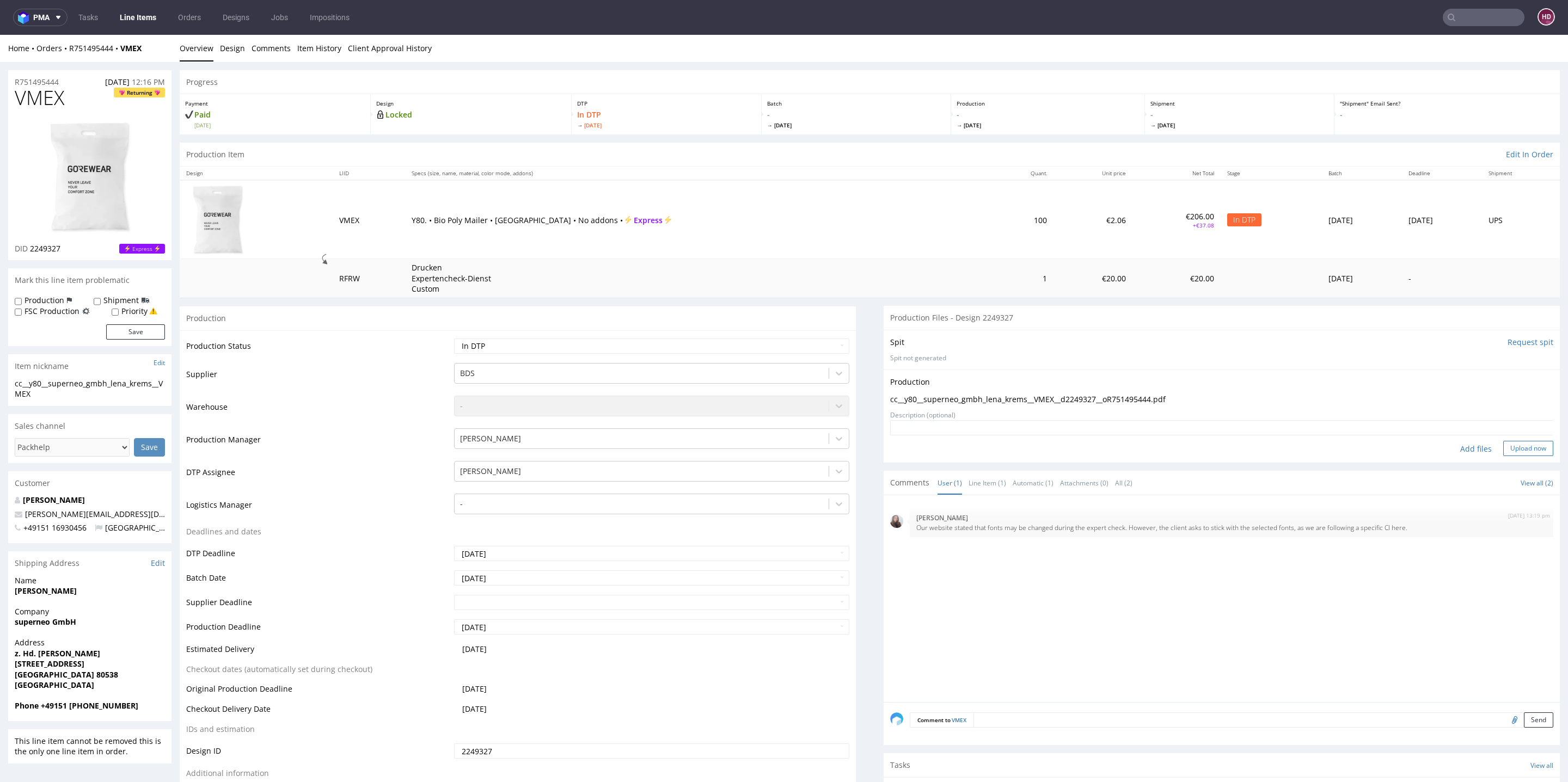
click at [1503, 447] on button "Upload now" at bounding box center [1528, 448] width 50 height 15
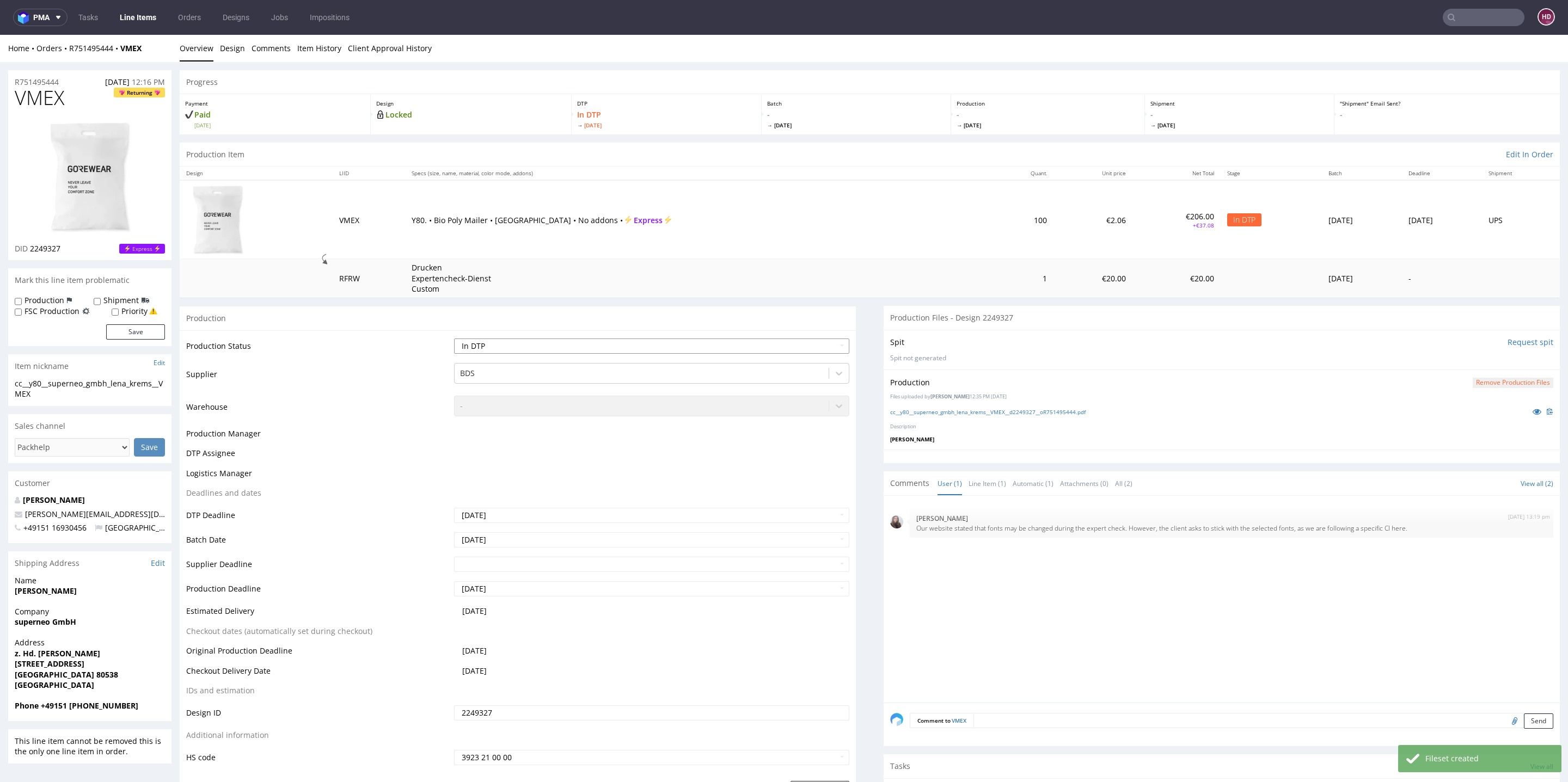
click at [639, 351] on select "Waiting for Artwork Waiting for Diecut Waiting for Mockup Waiting for DTP Waiti…" at bounding box center [651, 346] width 395 height 15
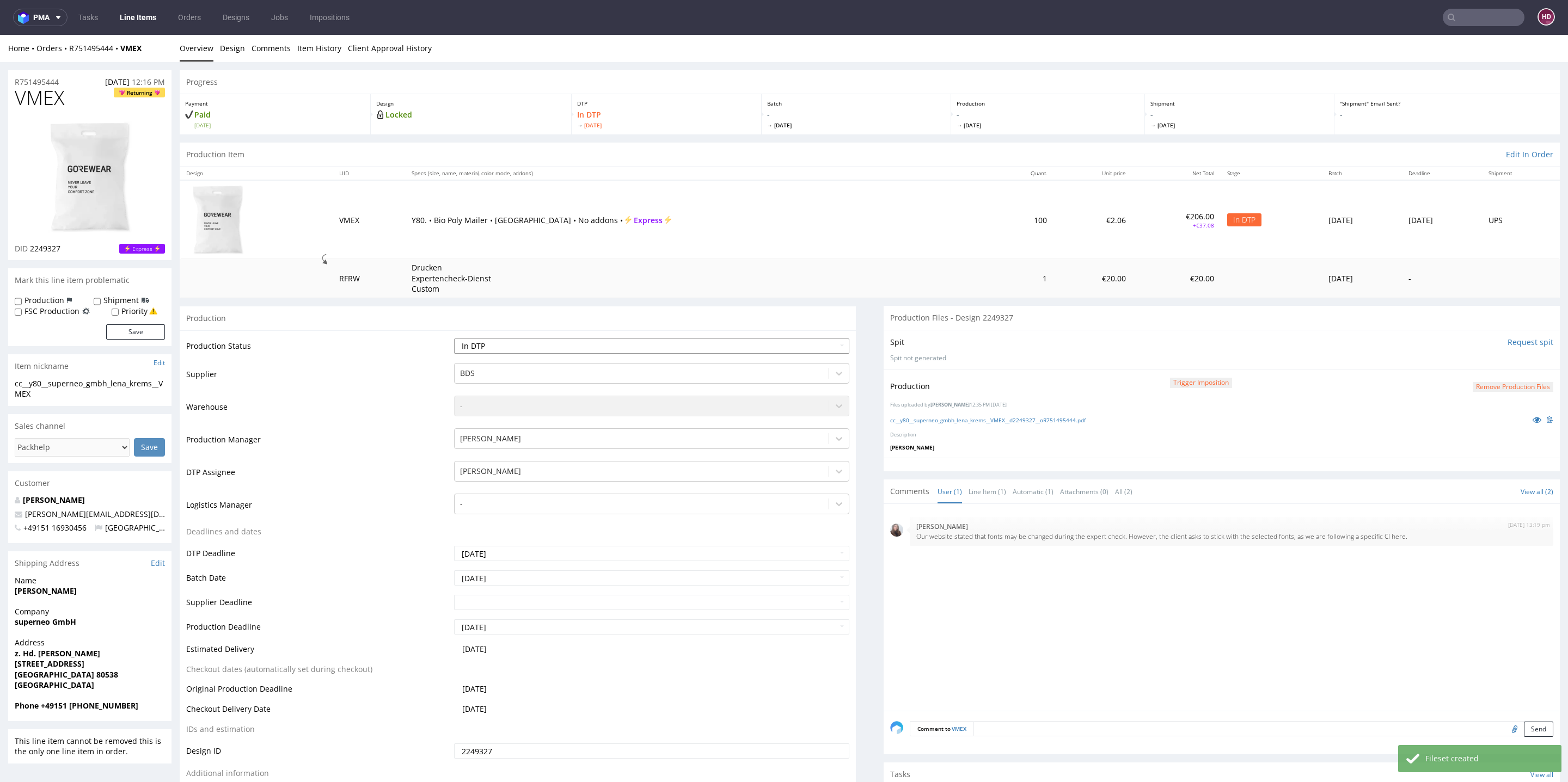
select select "dtp_production_ready"
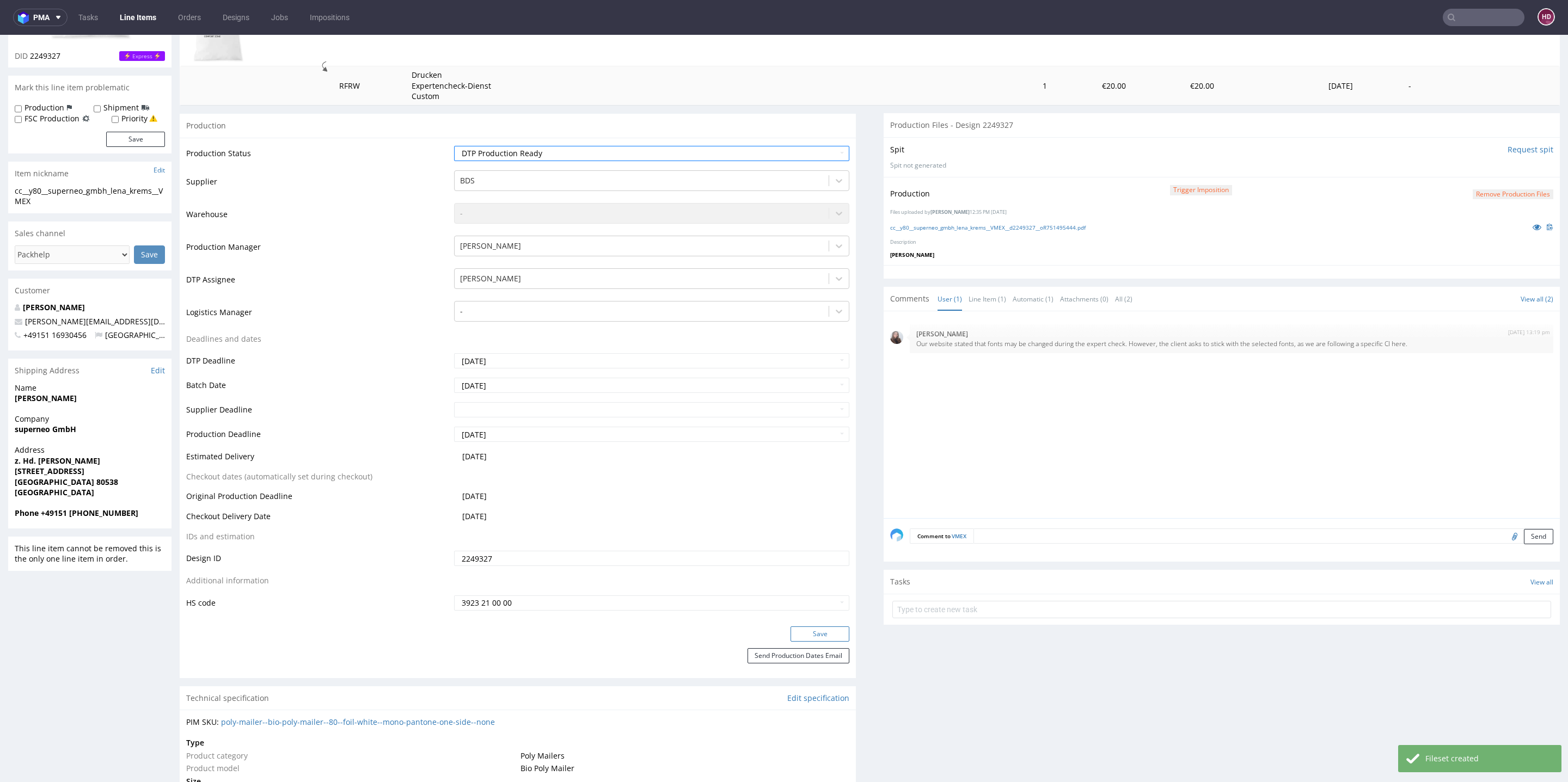
scroll to position [303, 0]
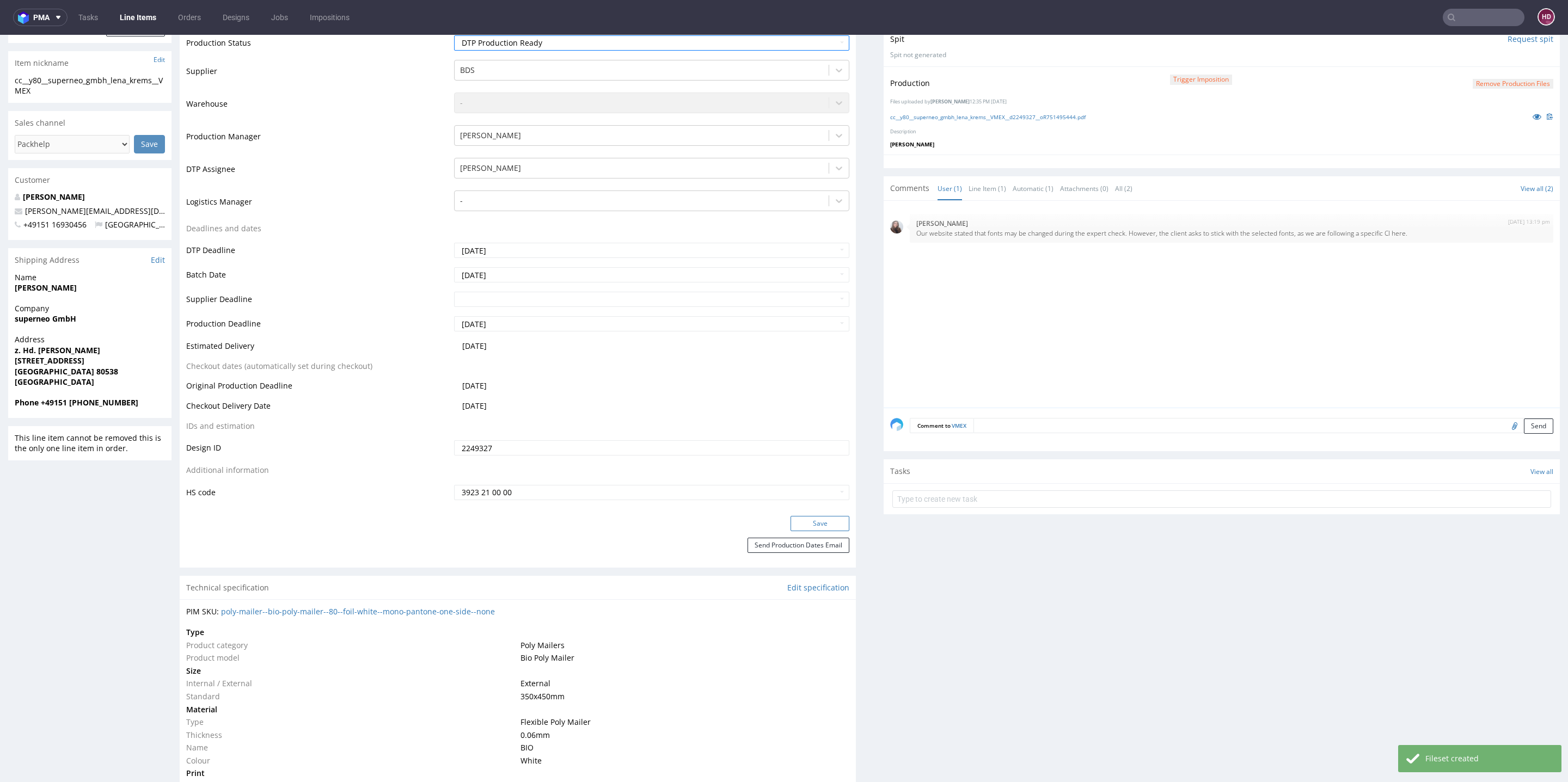
click at [827, 519] on button "Save" at bounding box center [820, 523] width 59 height 15
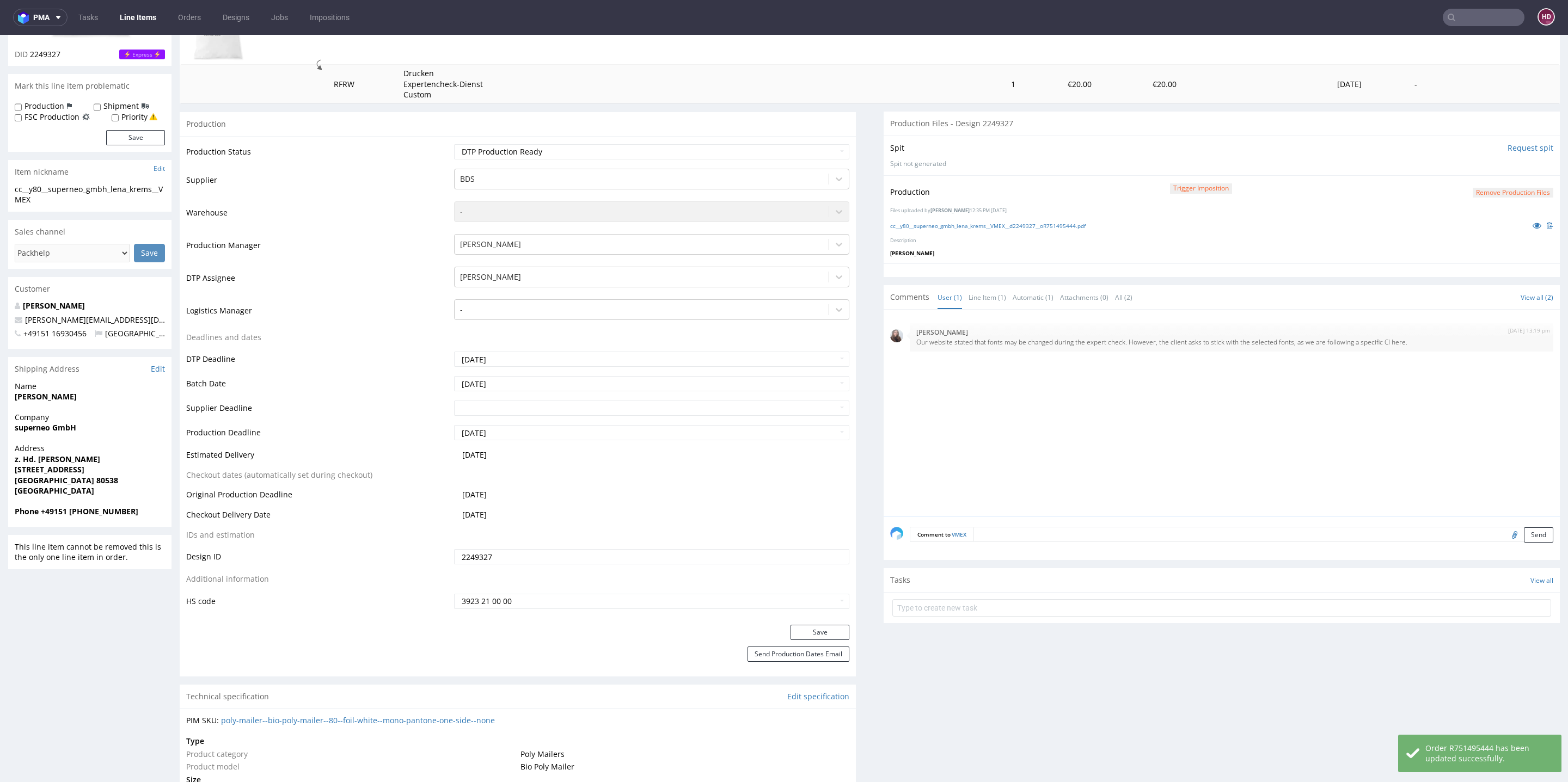
scroll to position [0, 0]
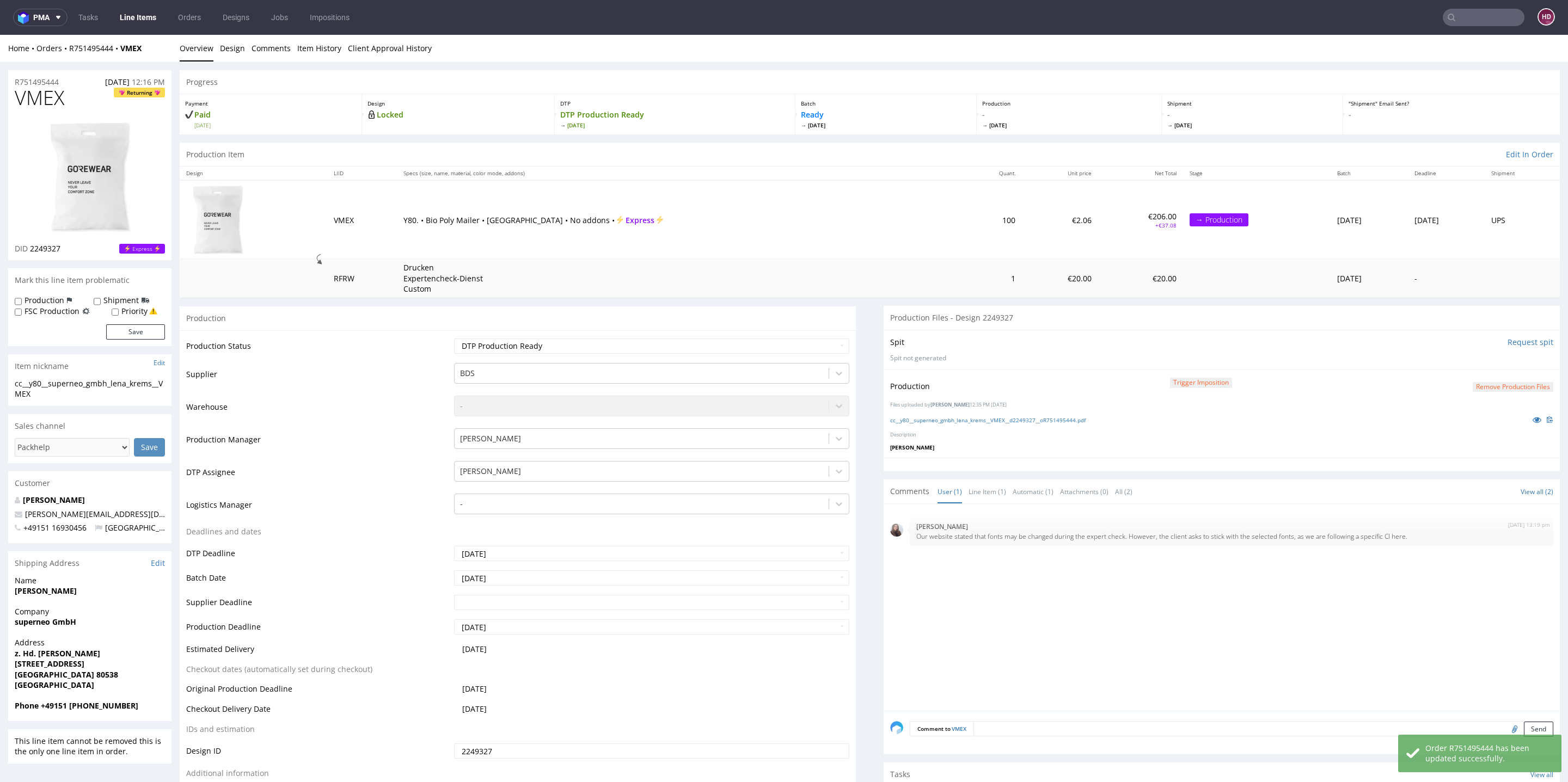
click at [129, 18] on link "Line Items" at bounding box center [138, 17] width 49 height 18
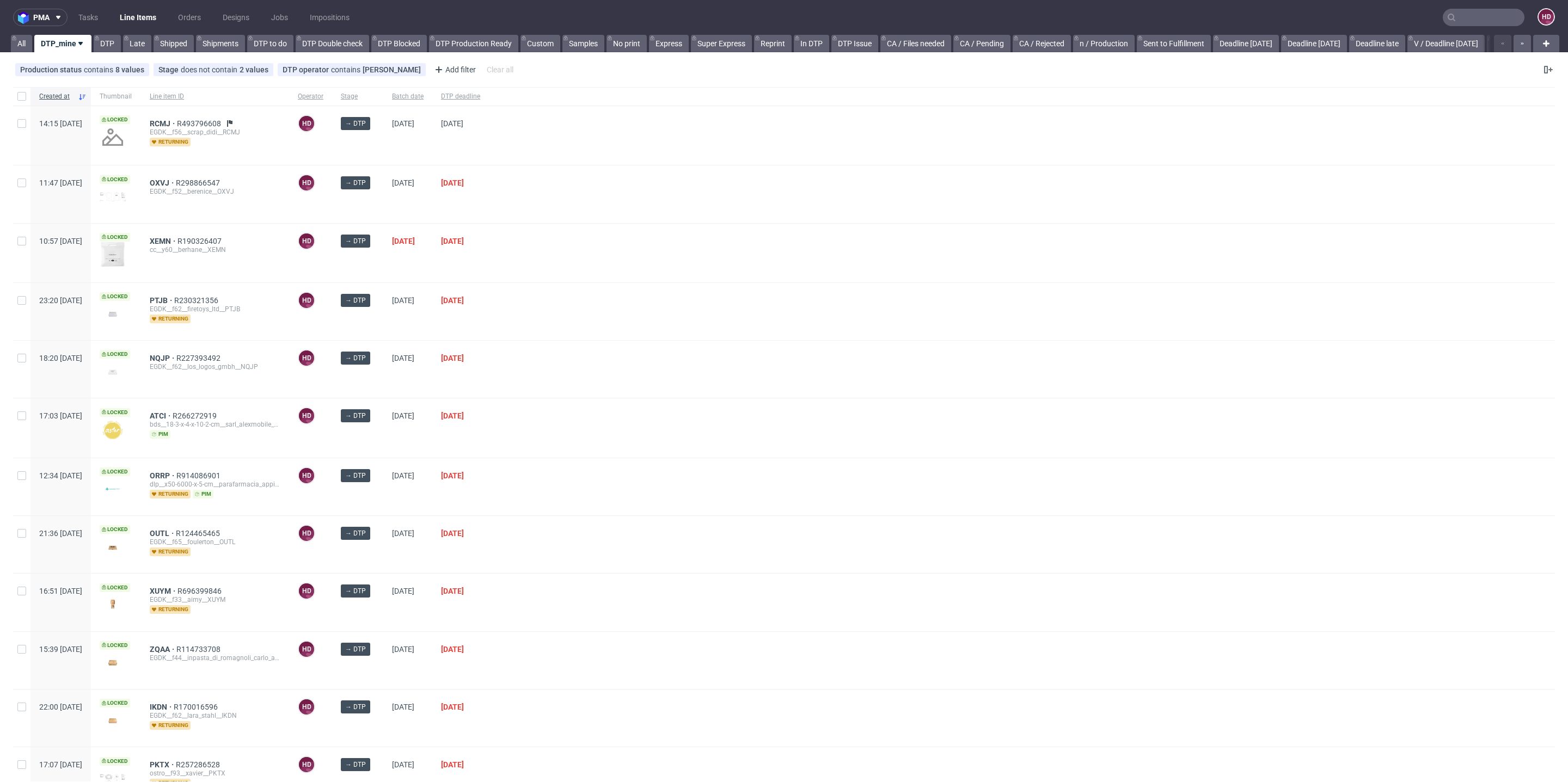
click at [129, 18] on link "Line Items" at bounding box center [138, 17] width 49 height 18
